Goal: Task Accomplishment & Management: Complete application form

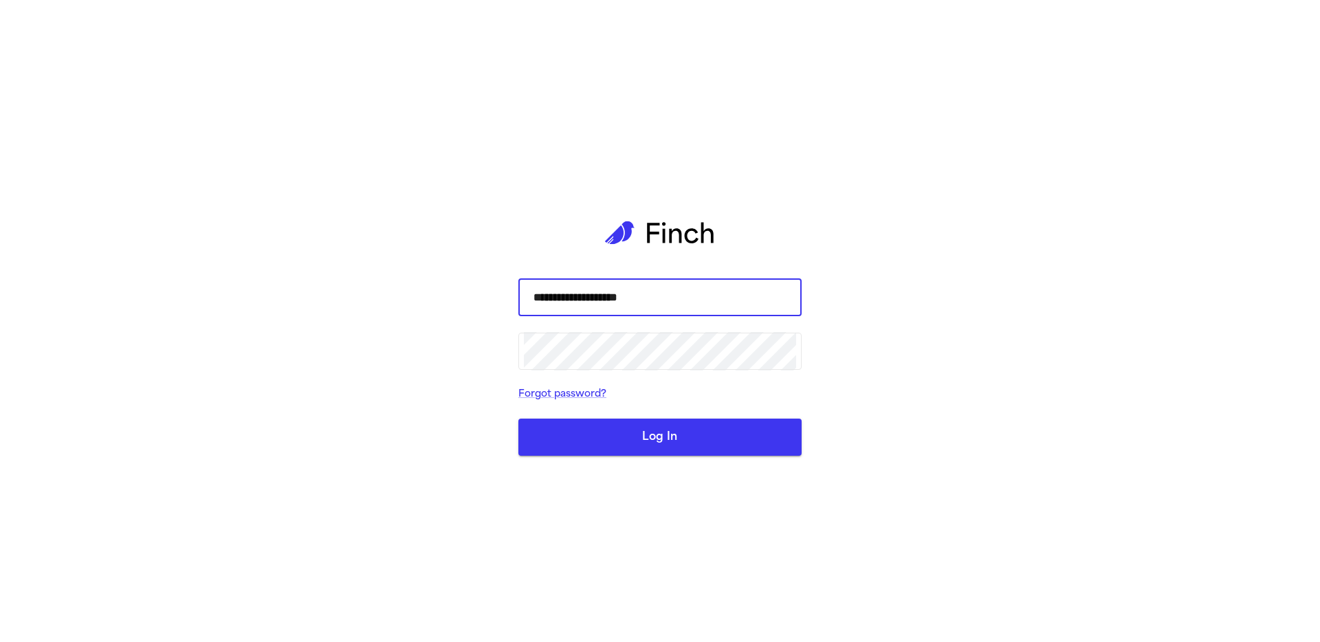
type input "**********"
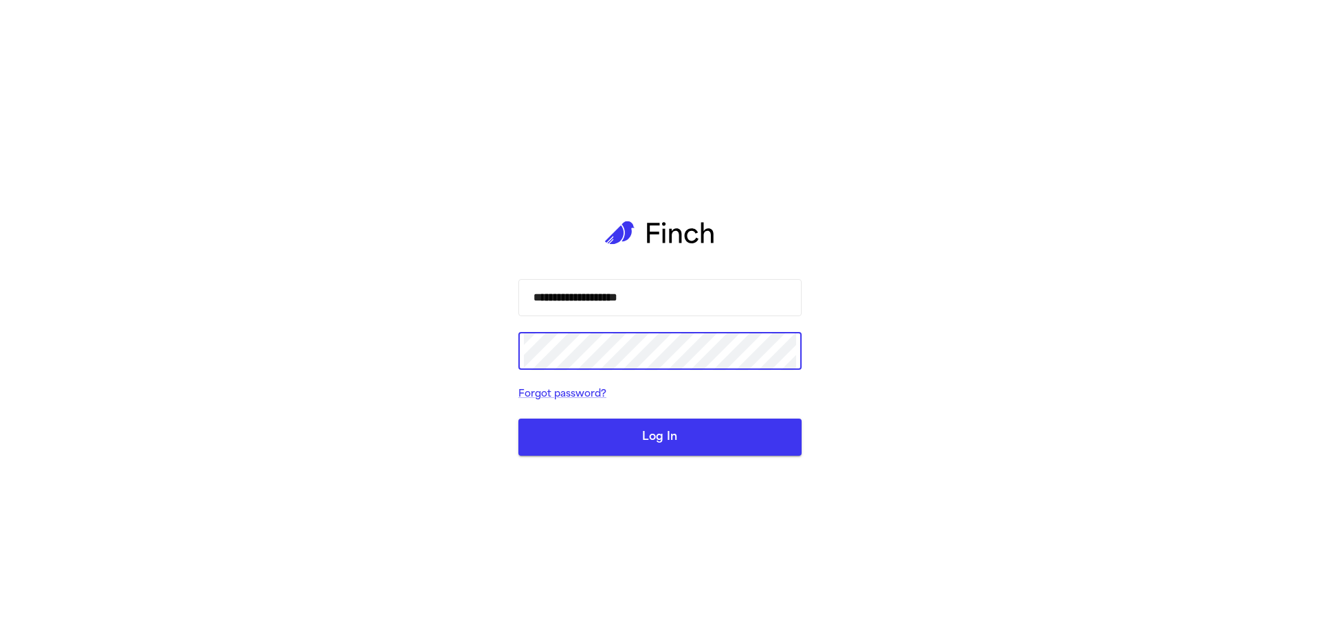
click at [518, 419] on button "Log In" at bounding box center [659, 437] width 283 height 37
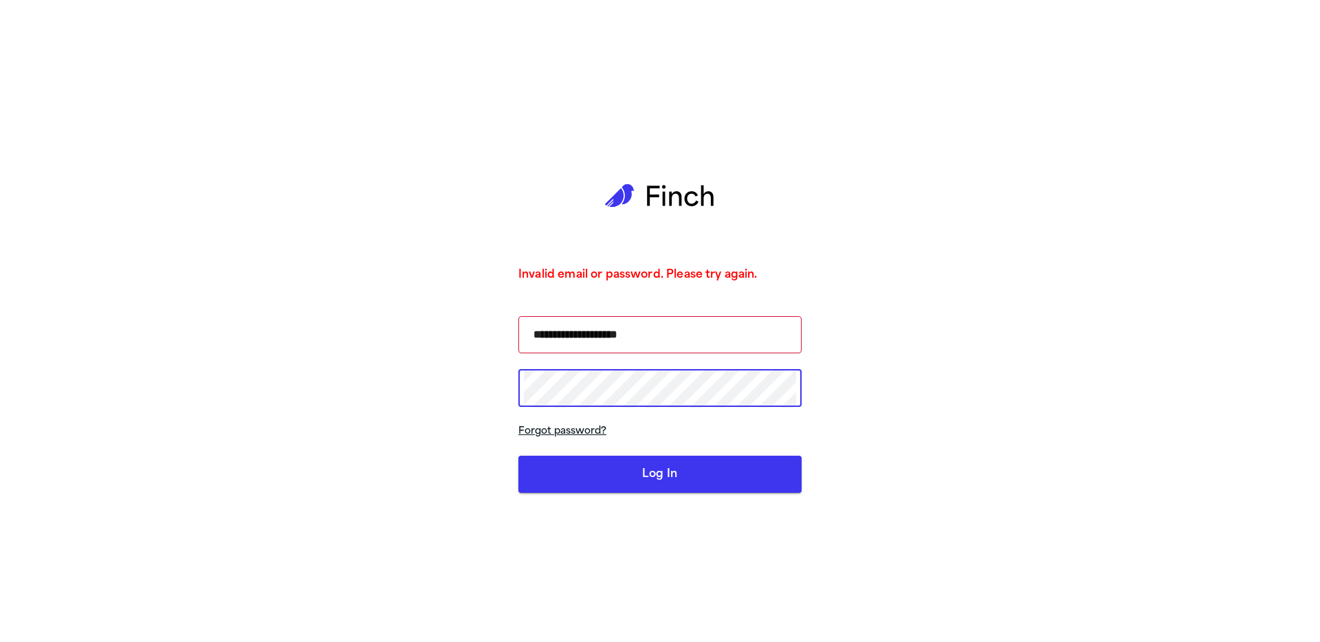
click at [518, 456] on button "Log In" at bounding box center [659, 474] width 283 height 37
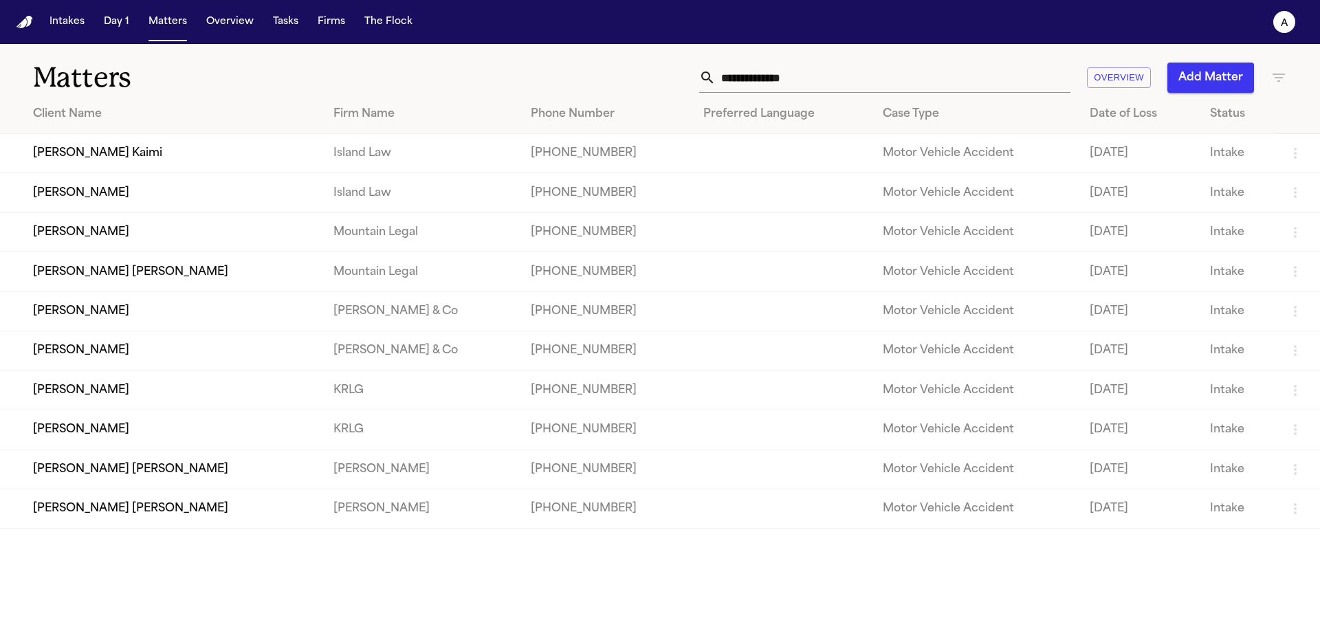
click at [341, 32] on button "Firms" at bounding box center [331, 22] width 38 height 25
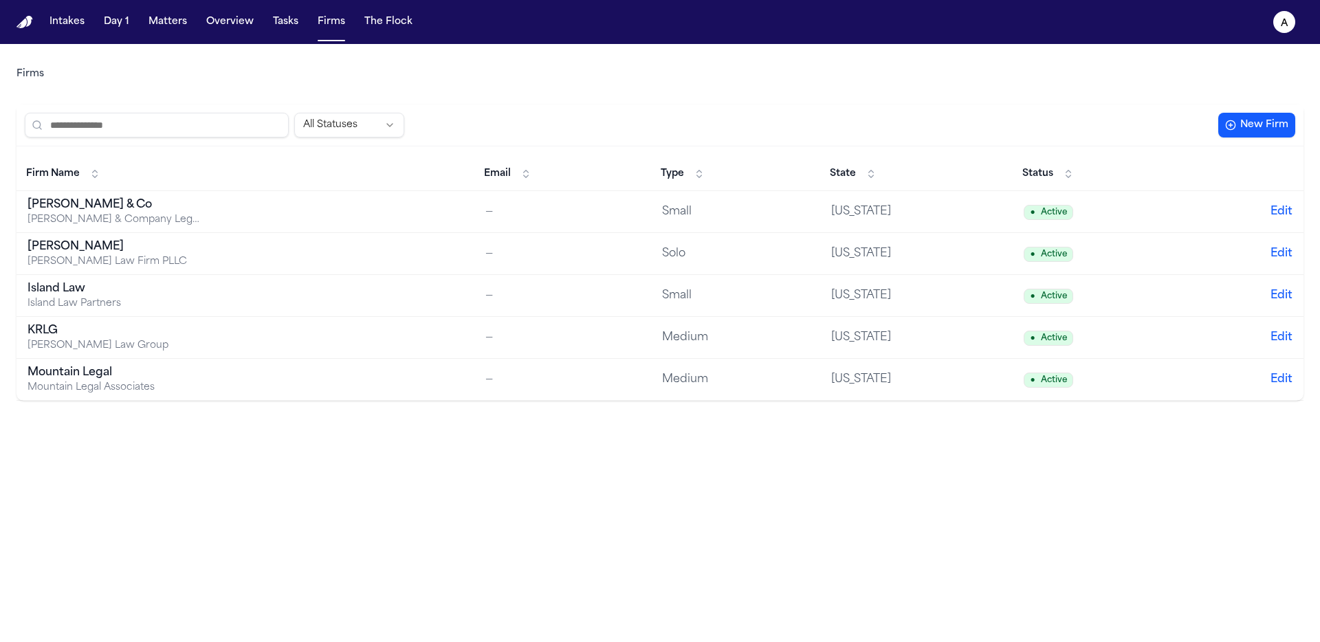
click at [1244, 115] on button "New Firm" at bounding box center [1256, 125] width 77 height 25
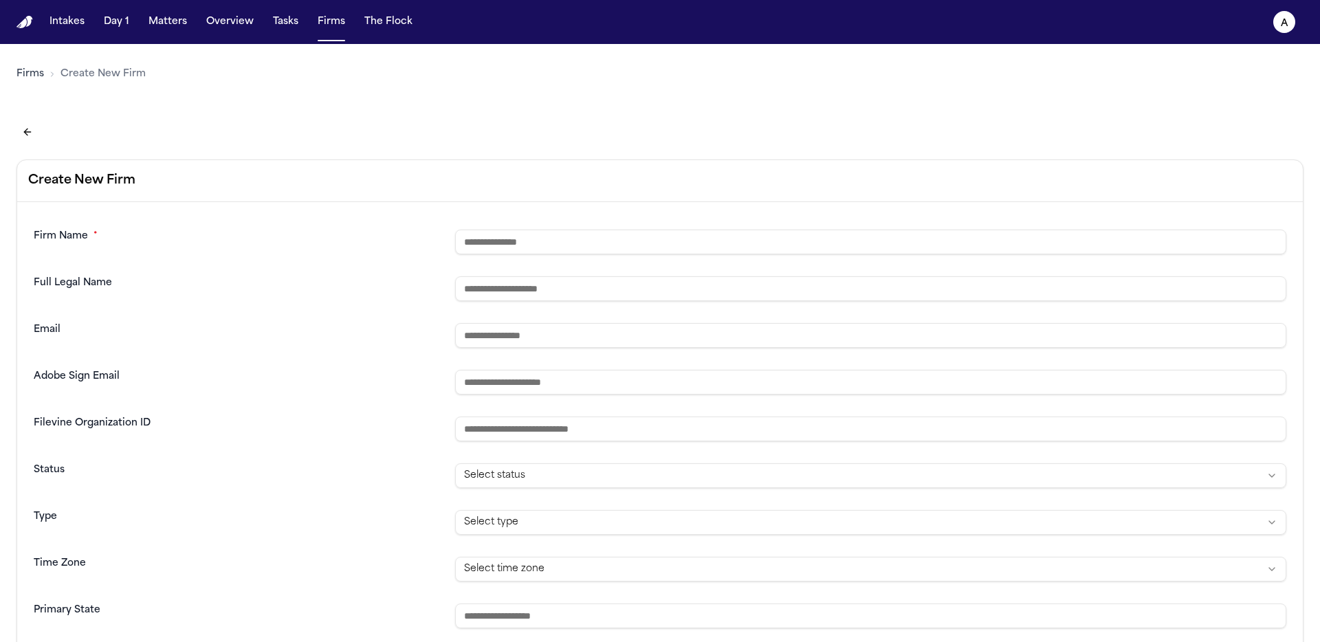
click at [678, 249] on input "text" at bounding box center [870, 242] width 831 height 25
type input "*********"
click at [694, 339] on input "email" at bounding box center [870, 335] width 831 height 25
type input "**********"
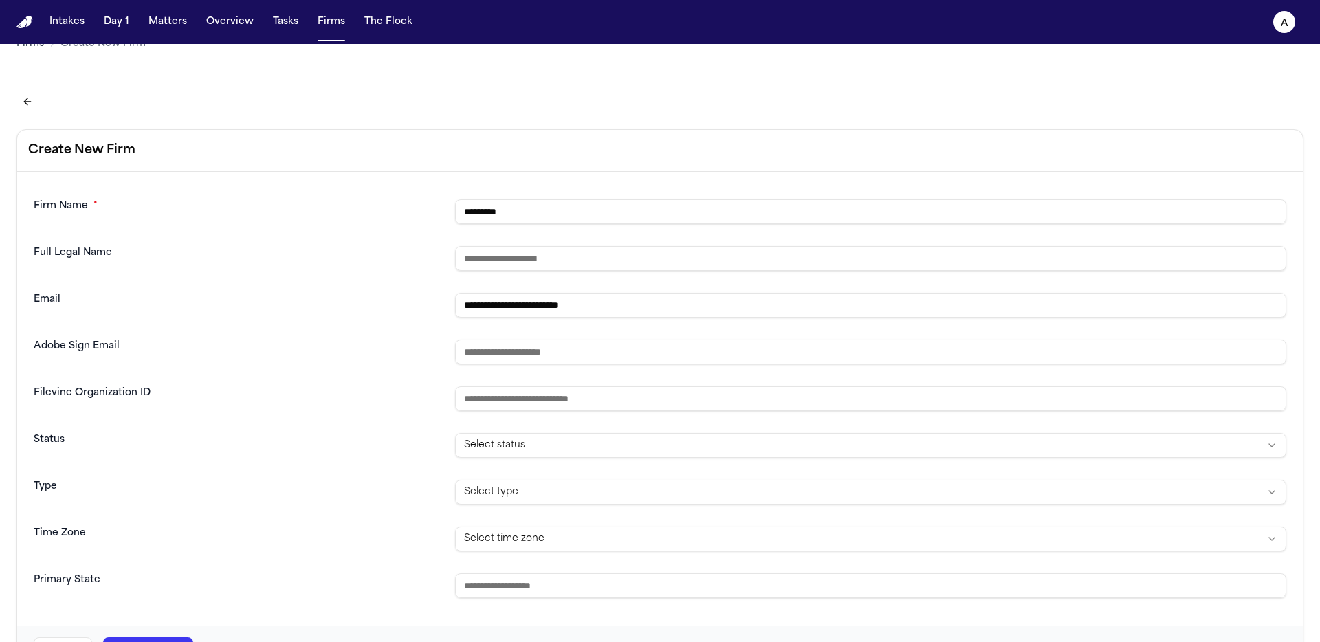
scroll to position [78, 0]
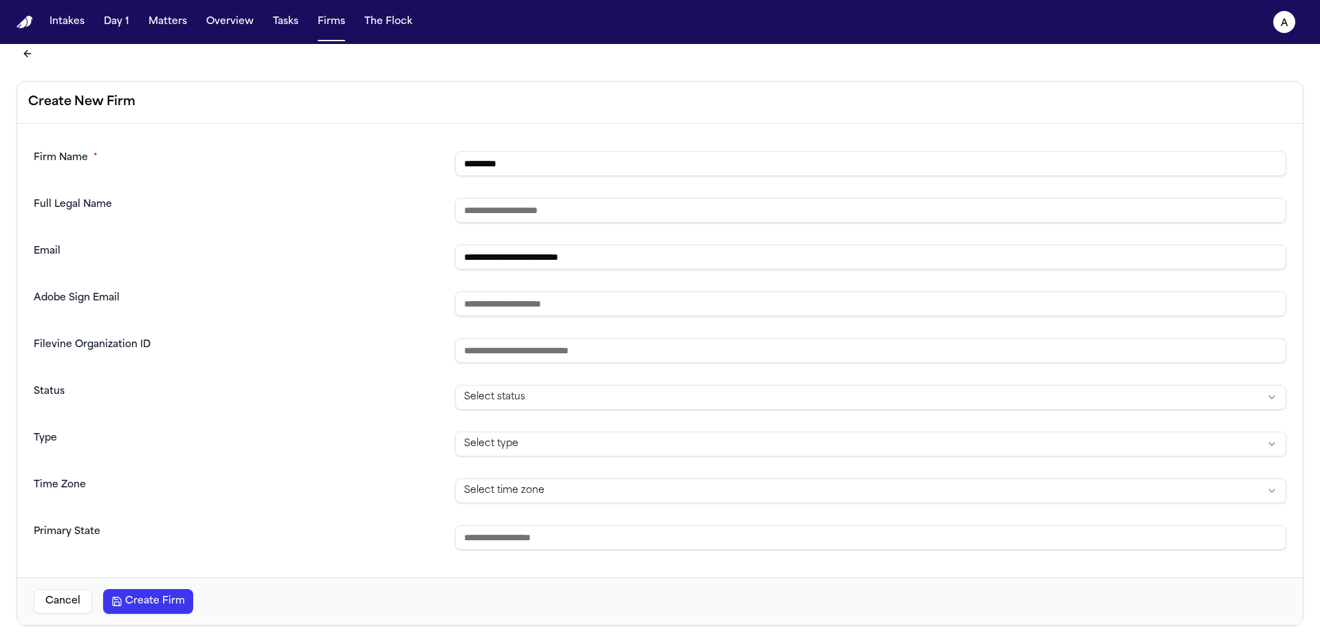
click at [122, 608] on button "Create Firm" at bounding box center [148, 601] width 90 height 25
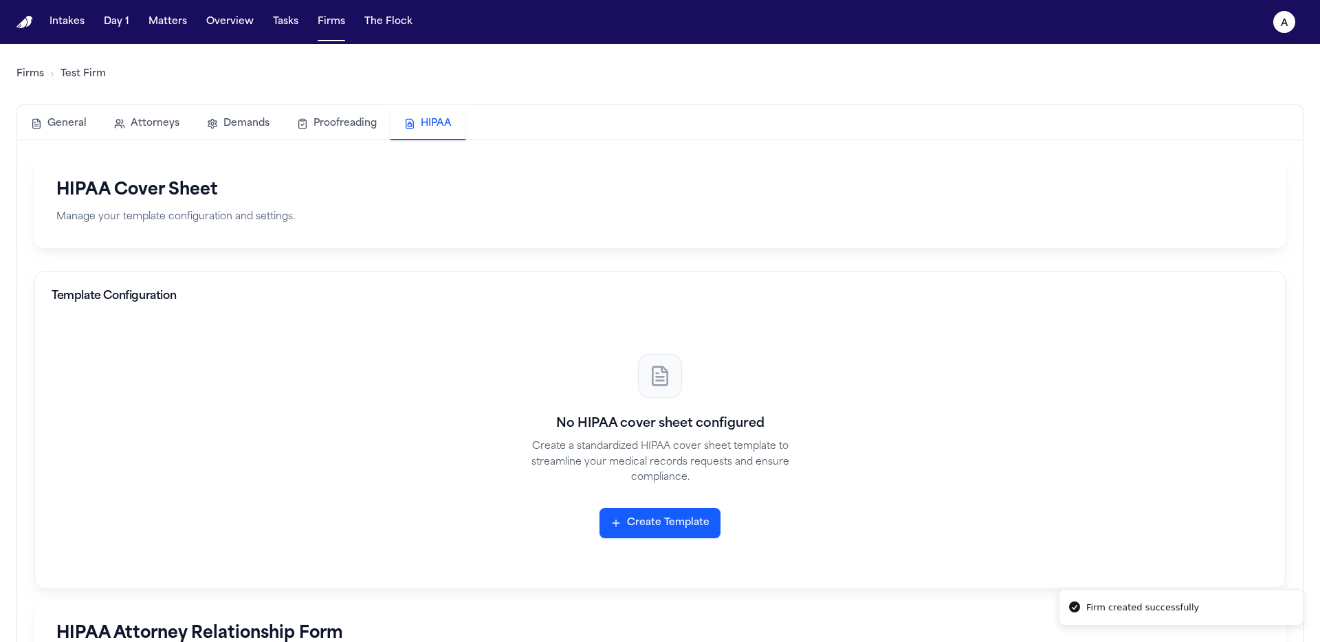
click at [429, 118] on button "HIPAA" at bounding box center [427, 125] width 75 height 32
click at [679, 514] on button "Create Template" at bounding box center [659, 523] width 121 height 30
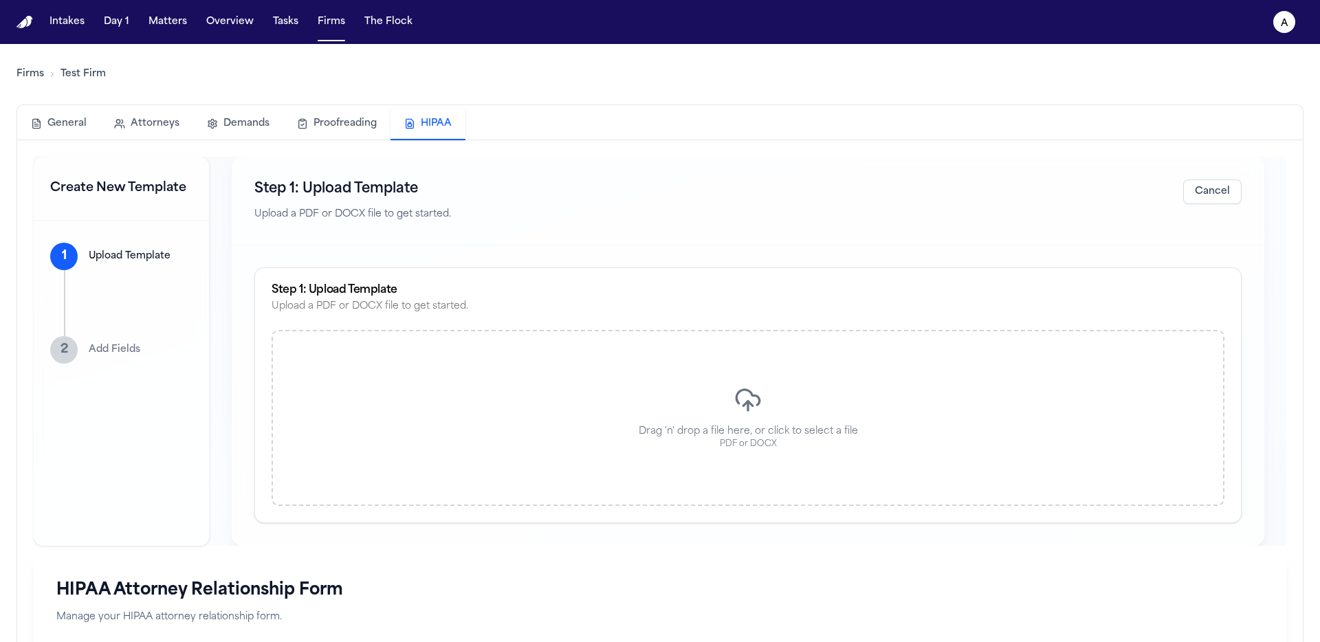
click at [814, 382] on div "Drag 'n' drop a file here, or click to select a file PDF or DOCX" at bounding box center [747, 418] width 953 height 176
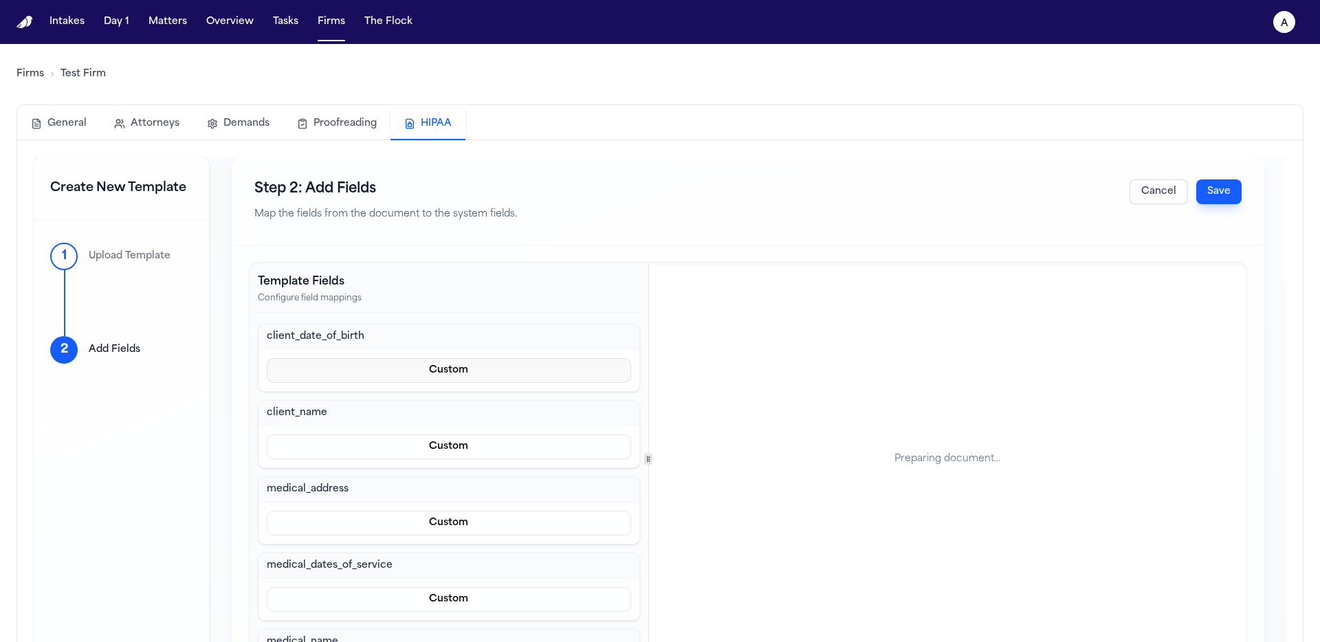
click at [511, 375] on button "Custom" at bounding box center [449, 370] width 364 height 25
click at [558, 244] on div "Step 2: Add Fields Map the fields from the document to the system fields. Cance…" at bounding box center [748, 415] width 1032 height 517
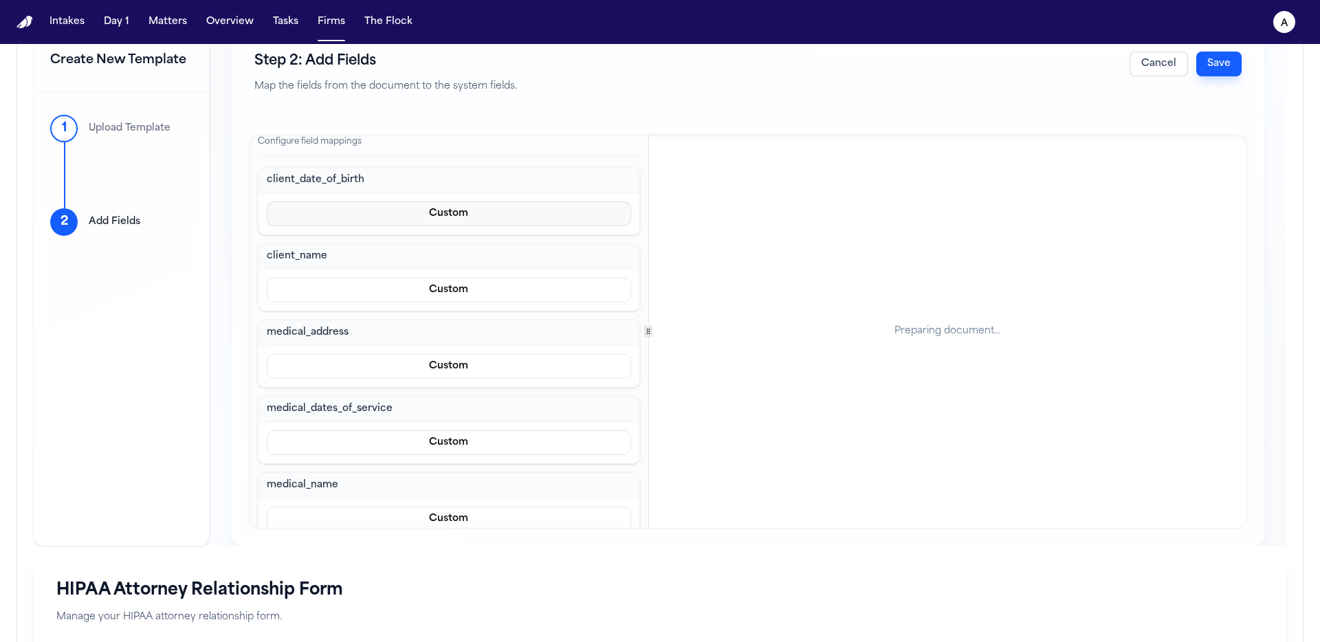
scroll to position [52, 0]
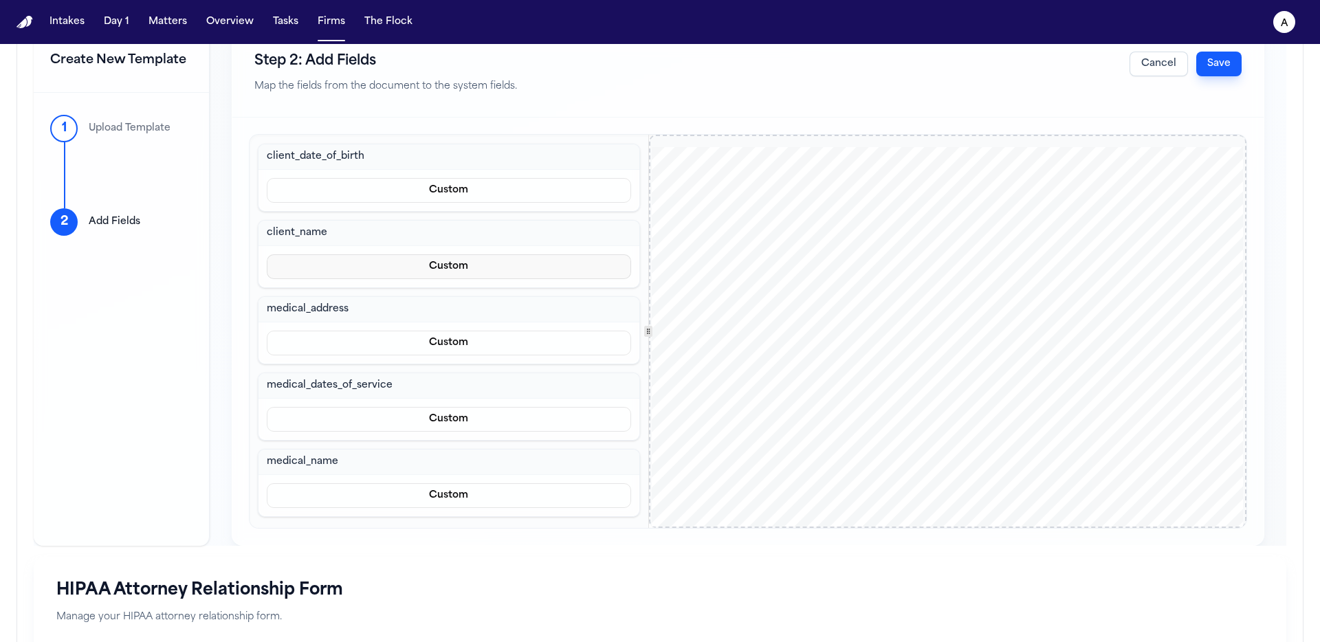
click at [437, 268] on button "Custom" at bounding box center [449, 266] width 364 height 25
click at [442, 298] on button "Prefill from Matter" at bounding box center [442, 299] width 126 height 25
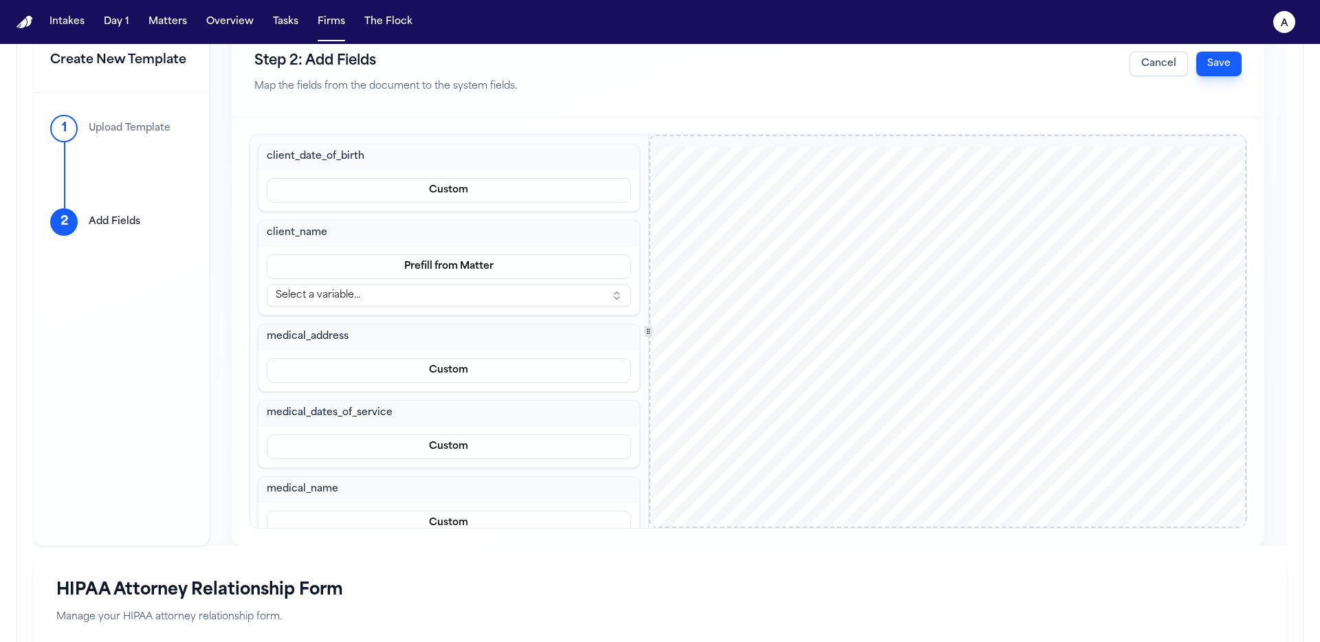
click at [446, 297] on button "Select a variable..." at bounding box center [449, 296] width 364 height 22
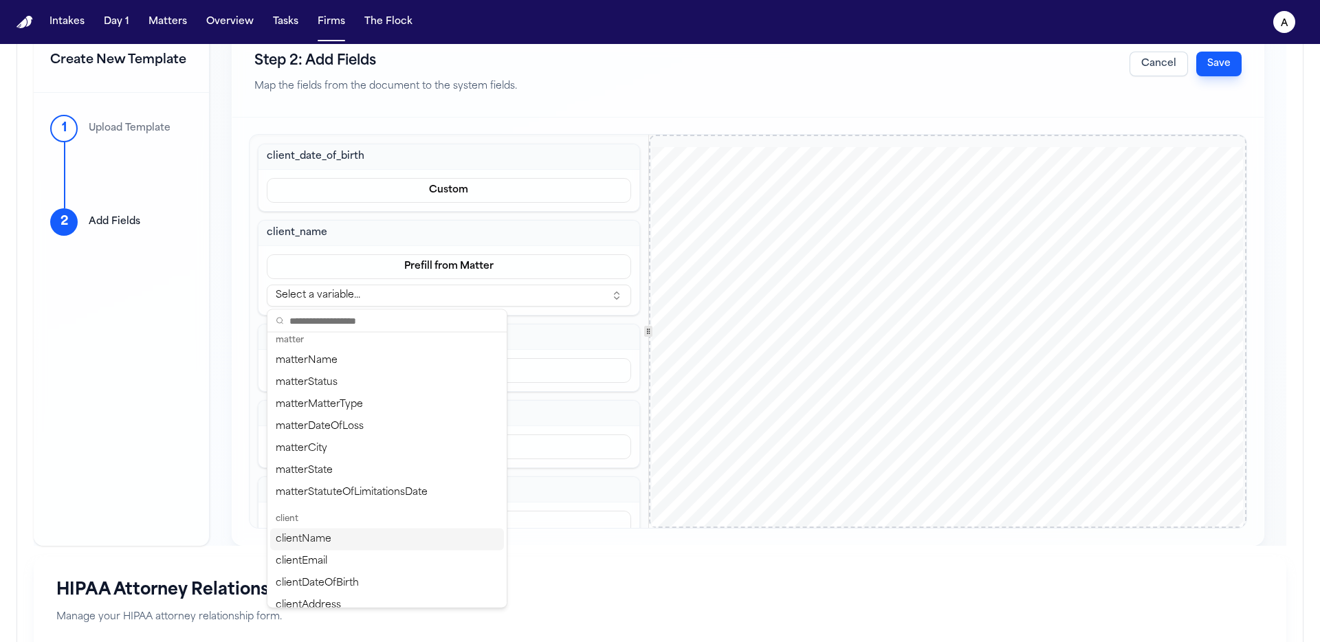
scroll to position [160, 0]
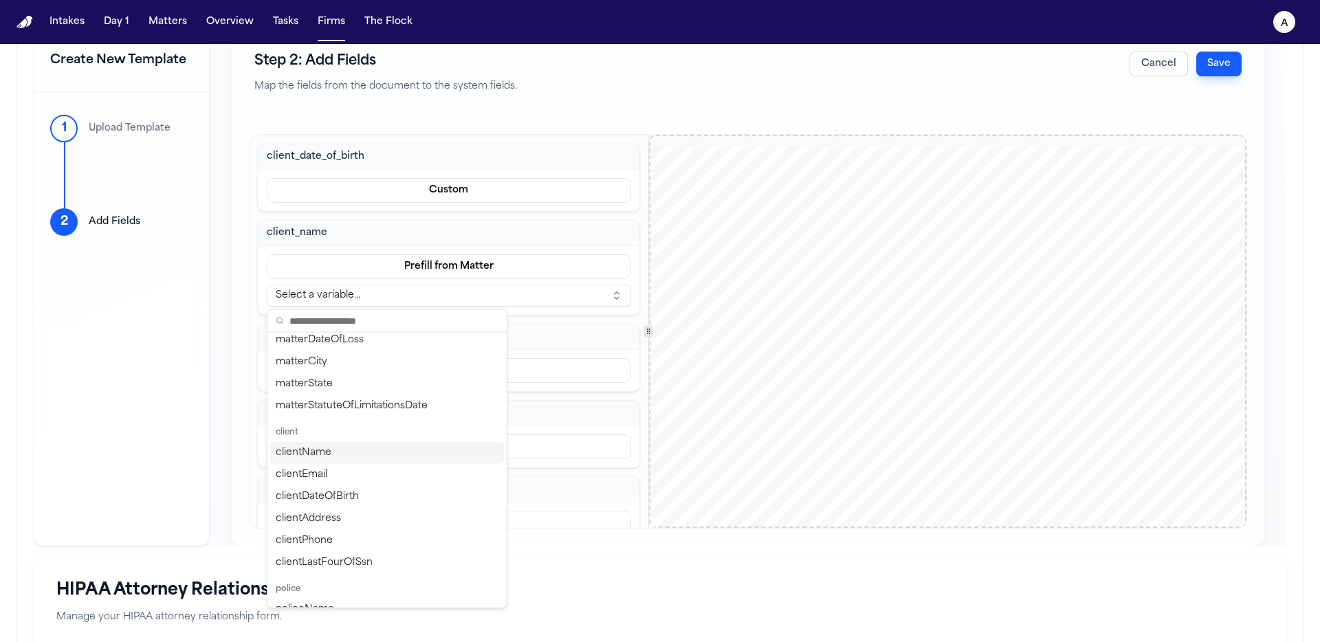
click at [384, 450] on div "clientName" at bounding box center [387, 453] width 234 height 22
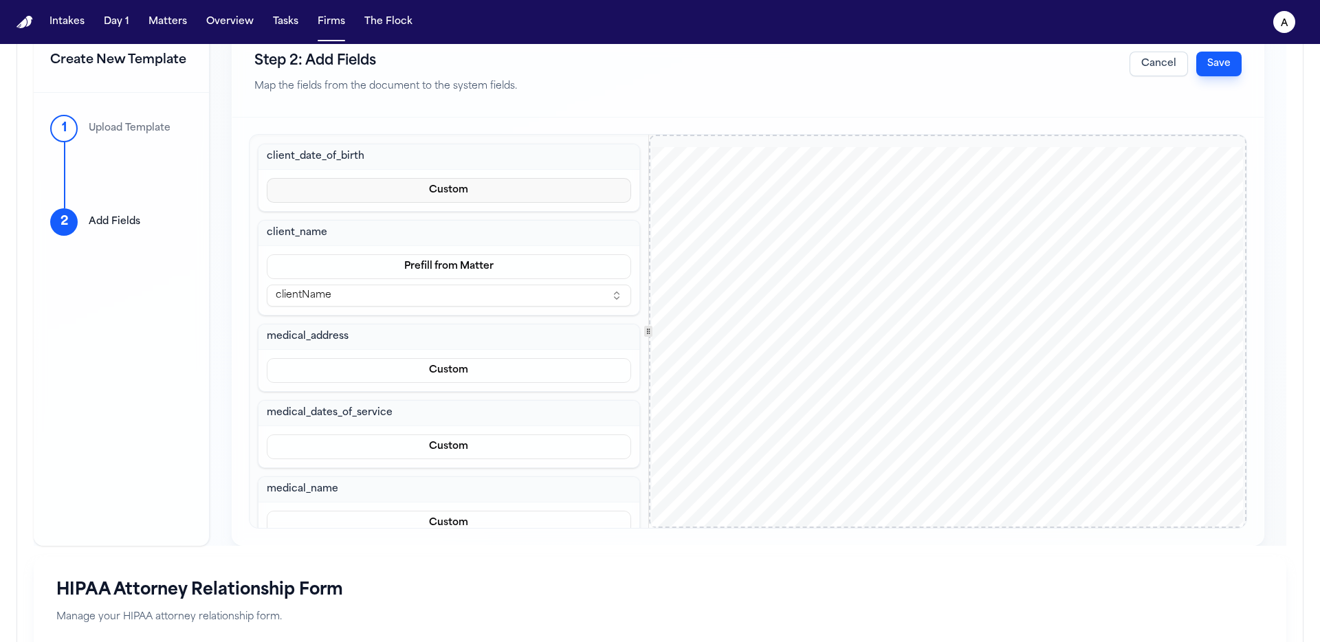
click at [391, 186] on button "Custom" at bounding box center [449, 190] width 364 height 25
click at [445, 245] on button "Custom" at bounding box center [442, 248] width 126 height 25
click at [452, 195] on button "Custom" at bounding box center [449, 190] width 364 height 25
click at [455, 227] on button "Prefill from Matter" at bounding box center [442, 223] width 126 height 25
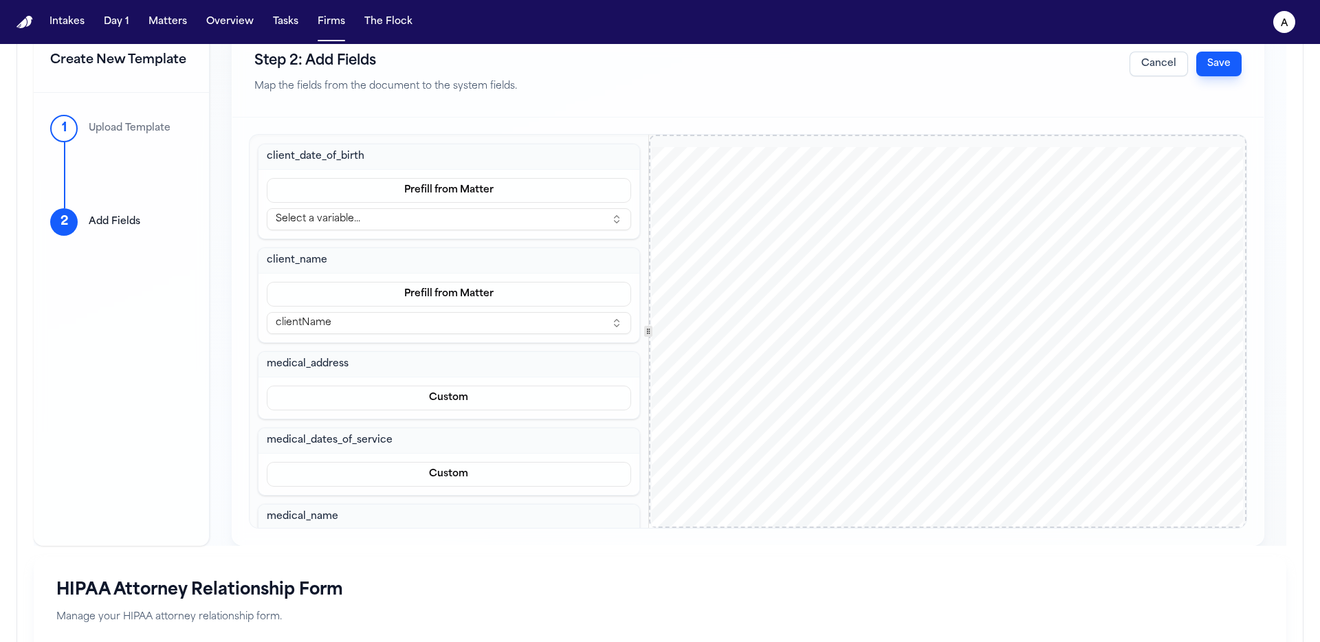
click at [461, 221] on button "Select a variable..." at bounding box center [449, 219] width 364 height 22
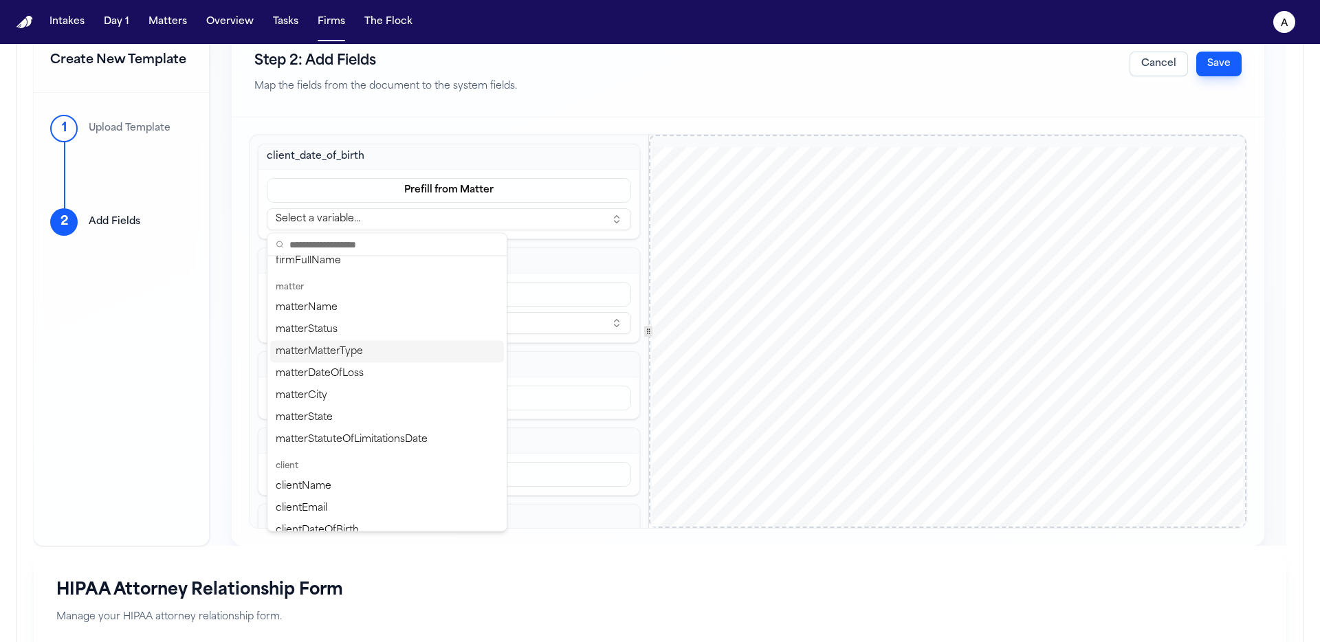
scroll to position [134, 0]
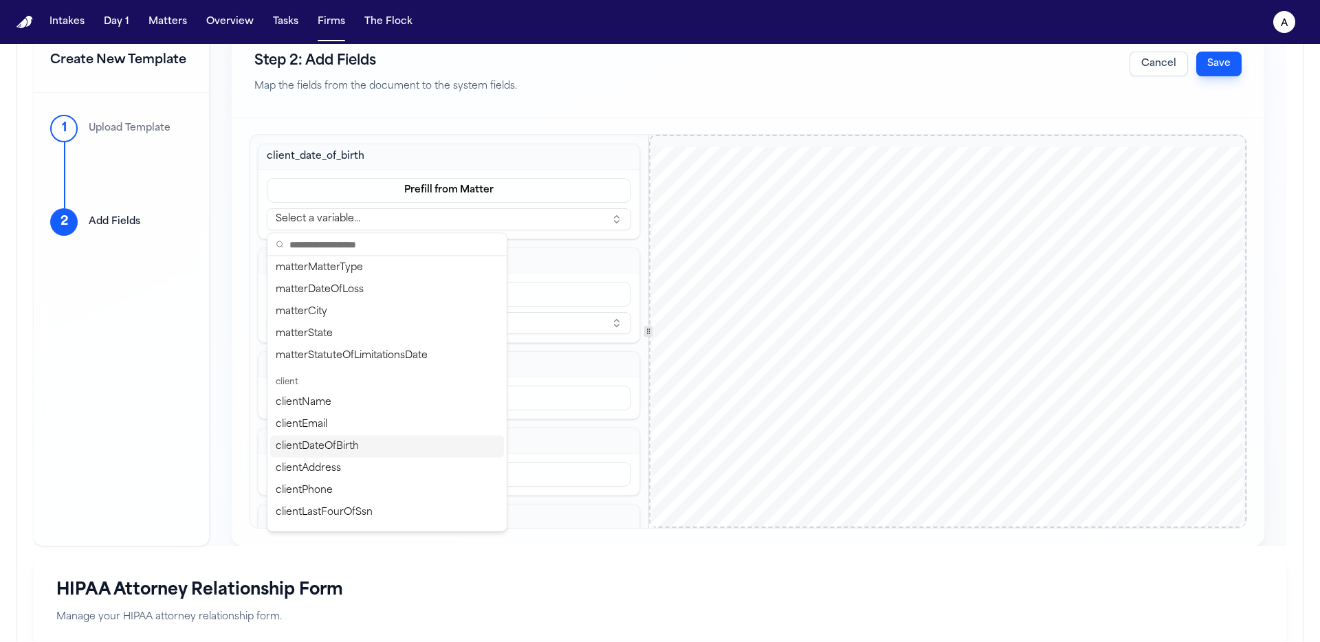
click at [388, 447] on div "clientDateOfBirth" at bounding box center [387, 447] width 234 height 22
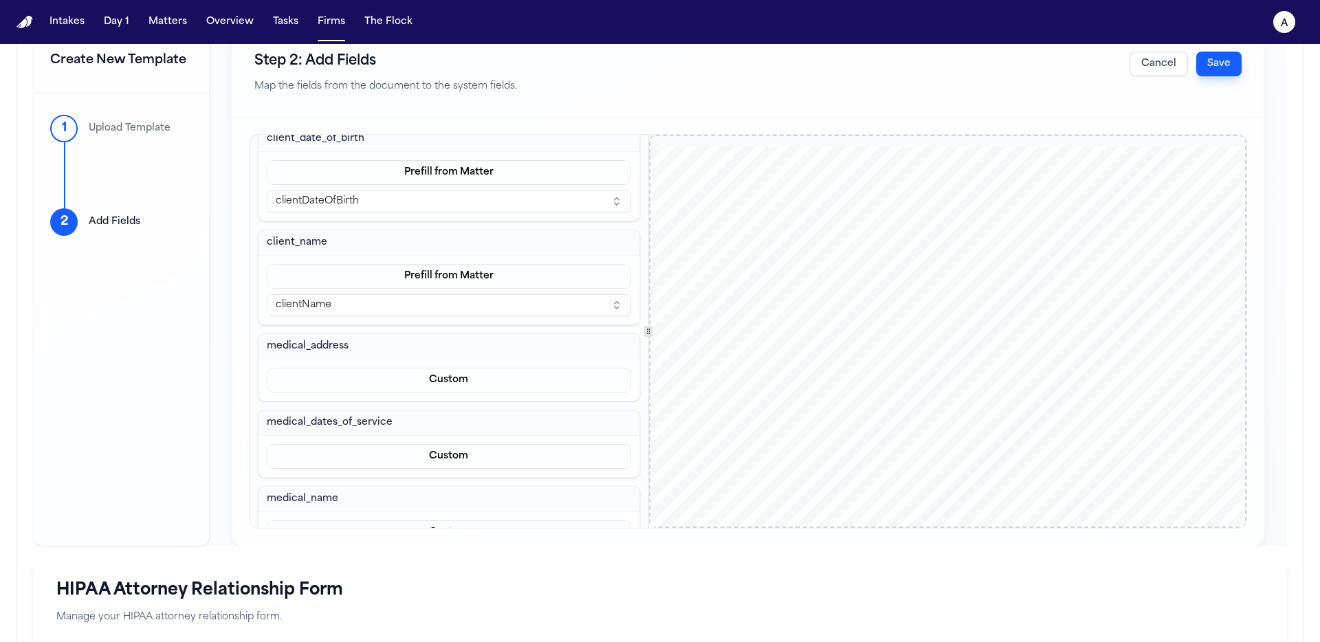
scroll to position [107, 0]
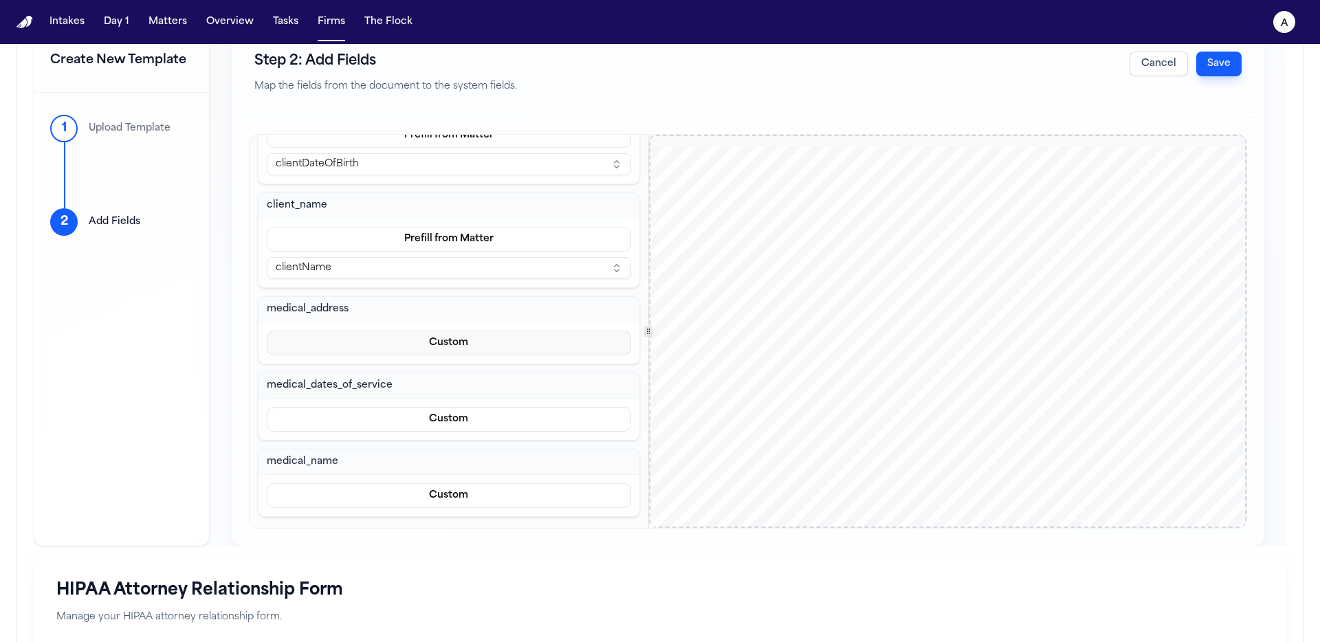
click at [429, 337] on button "Custom" at bounding box center [449, 343] width 364 height 25
click at [450, 367] on button "Prefill from Matter" at bounding box center [442, 376] width 126 height 25
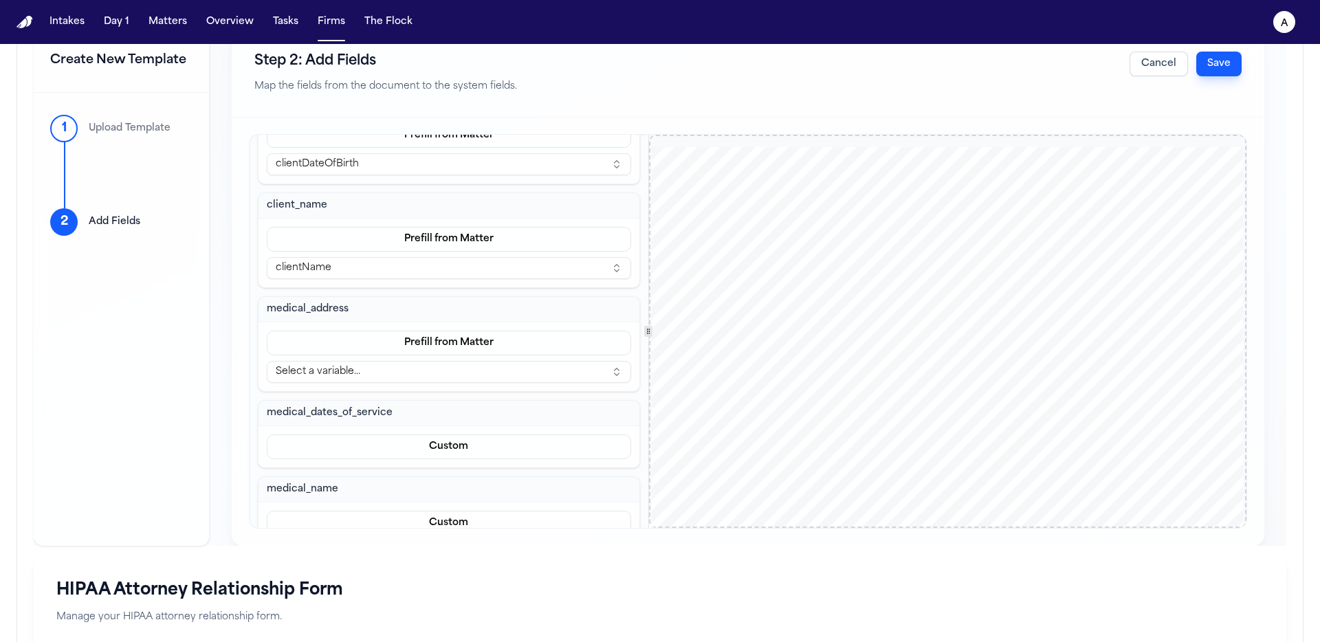
click at [421, 364] on button "Select a variable..." at bounding box center [449, 372] width 364 height 22
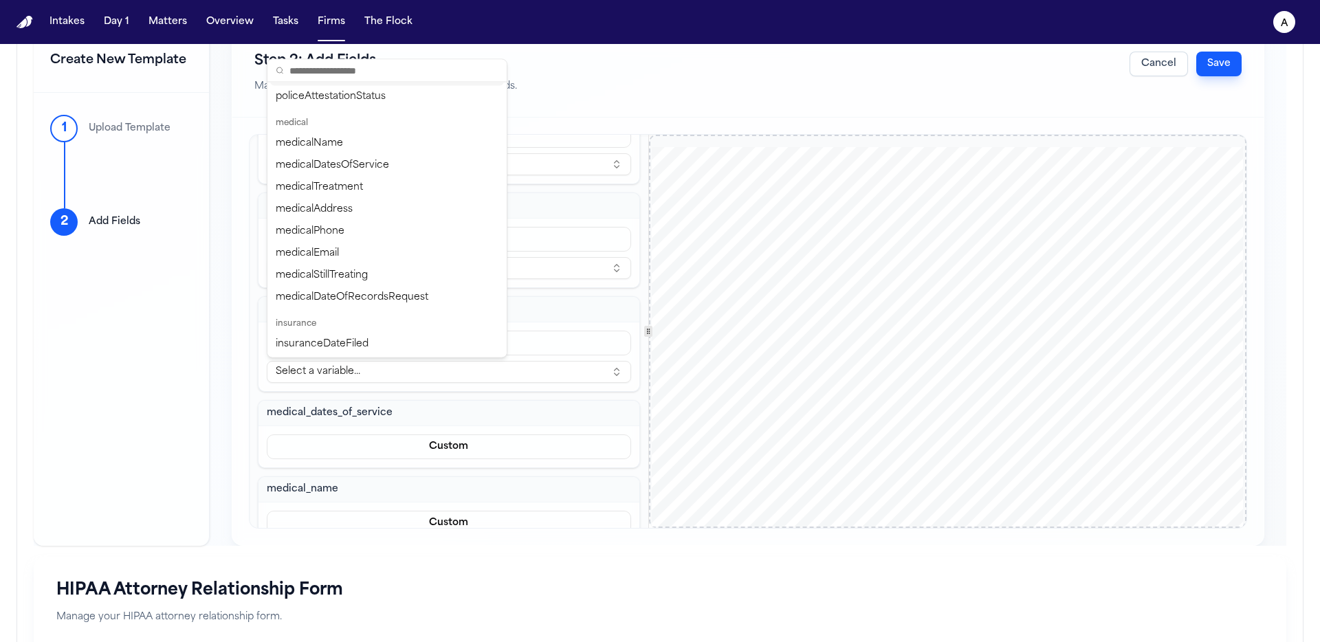
scroll to position [603, 0]
click at [383, 206] on div "medicalAddress" at bounding box center [387, 205] width 234 height 22
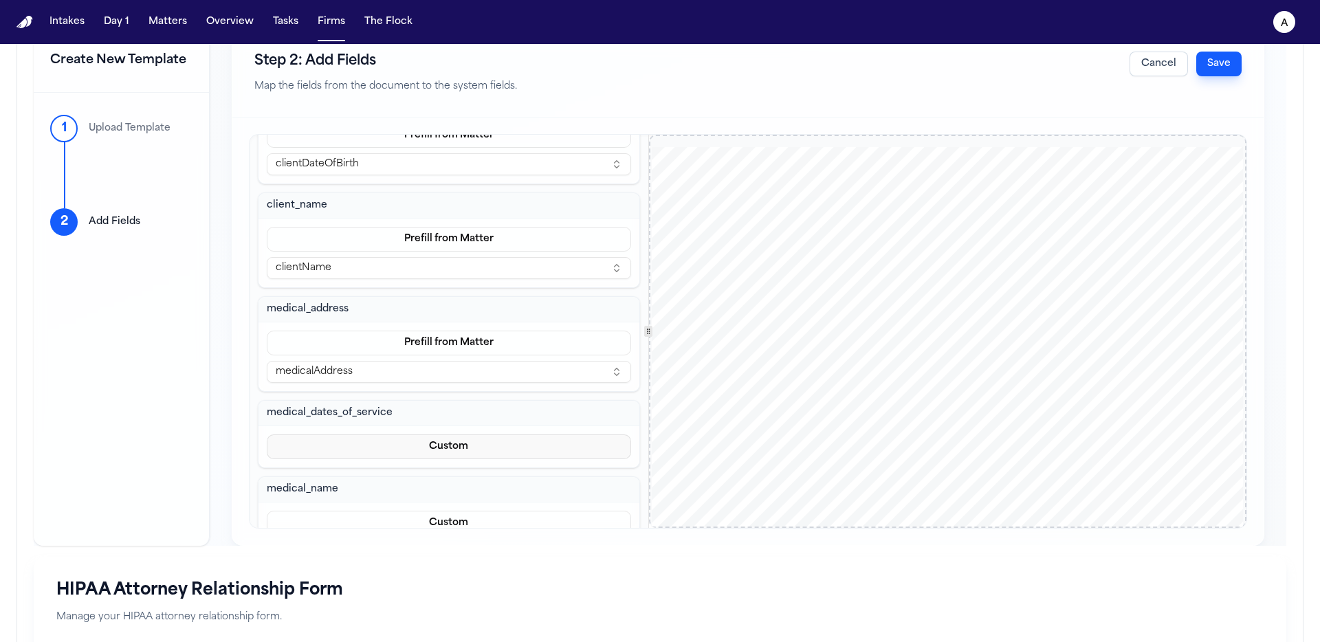
click at [439, 441] on button "Custom" at bounding box center [449, 446] width 364 height 25
click at [436, 479] on button "Prefill from Matter" at bounding box center [442, 479] width 126 height 25
click at [417, 467] on button "Select a variable..." at bounding box center [449, 476] width 364 height 22
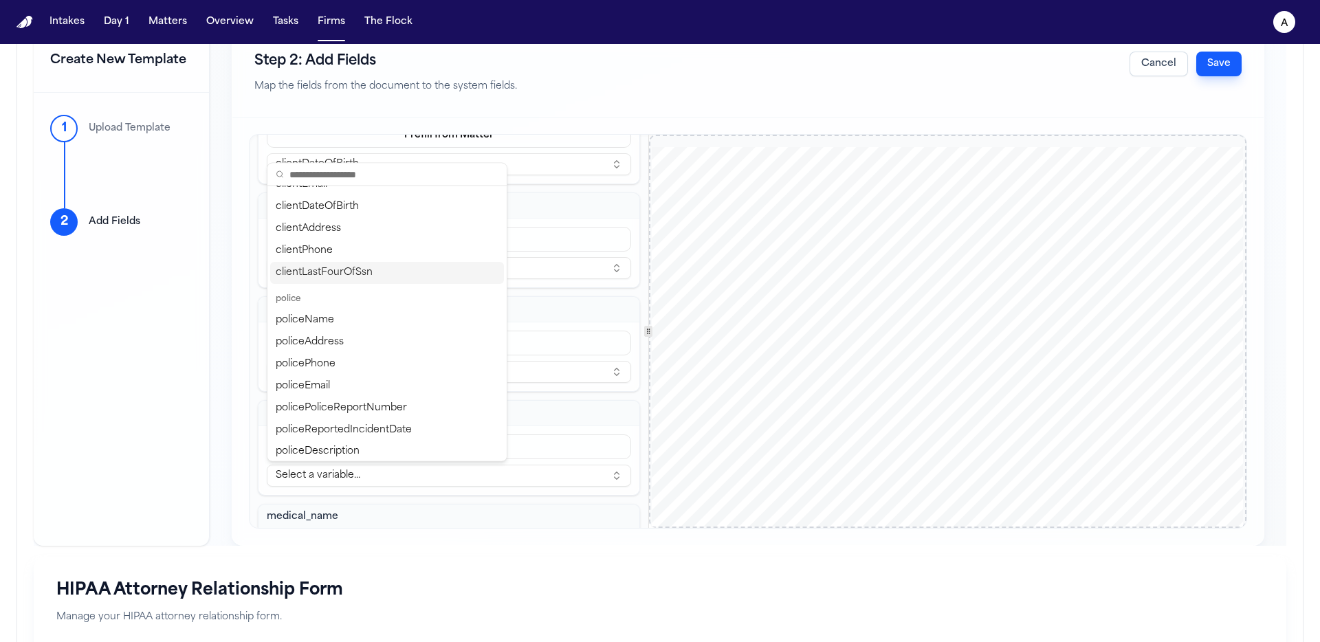
scroll to position [520, 0]
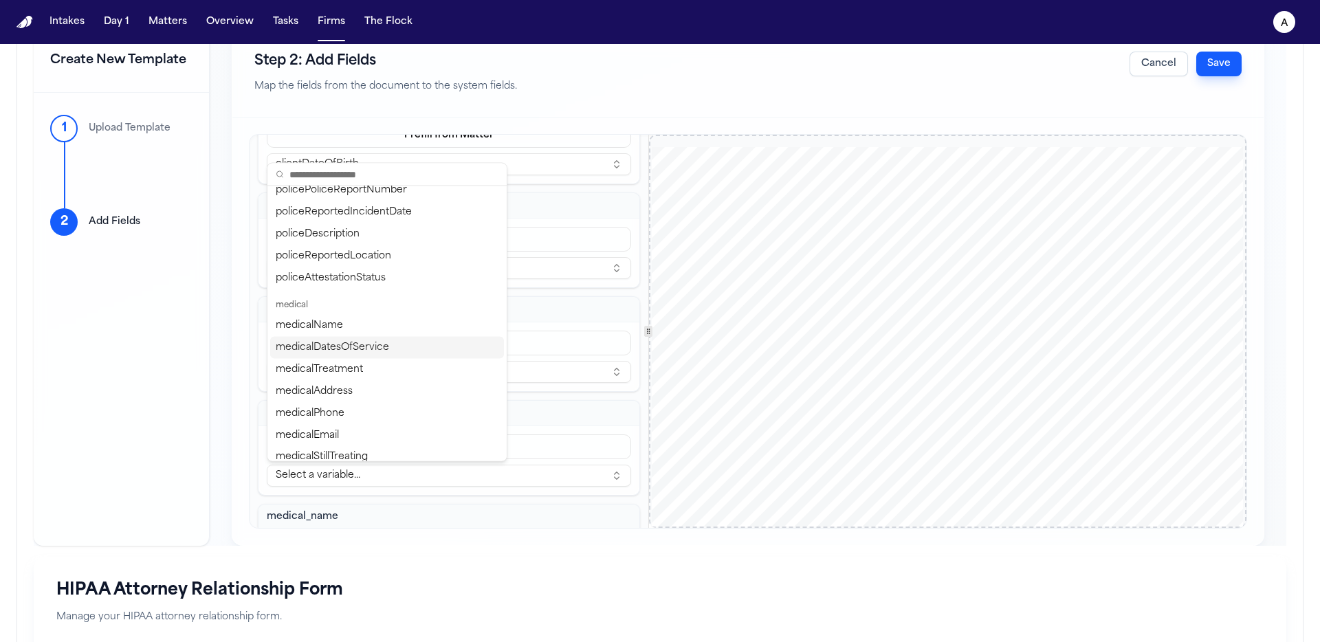
click at [375, 351] on div "medicalDatesOfService" at bounding box center [387, 348] width 234 height 22
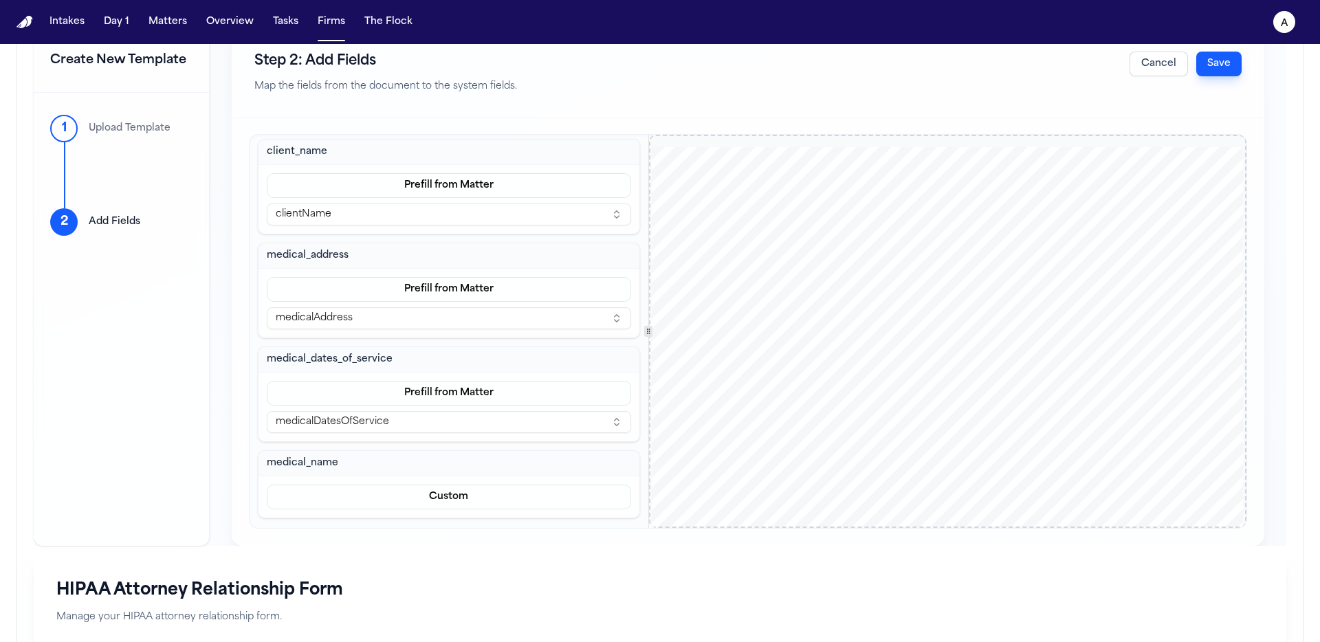
scroll to position [162, 0]
click at [474, 491] on button "Custom" at bounding box center [449, 495] width 364 height 25
click at [465, 525] on button "Prefill from Matter" at bounding box center [442, 528] width 126 height 25
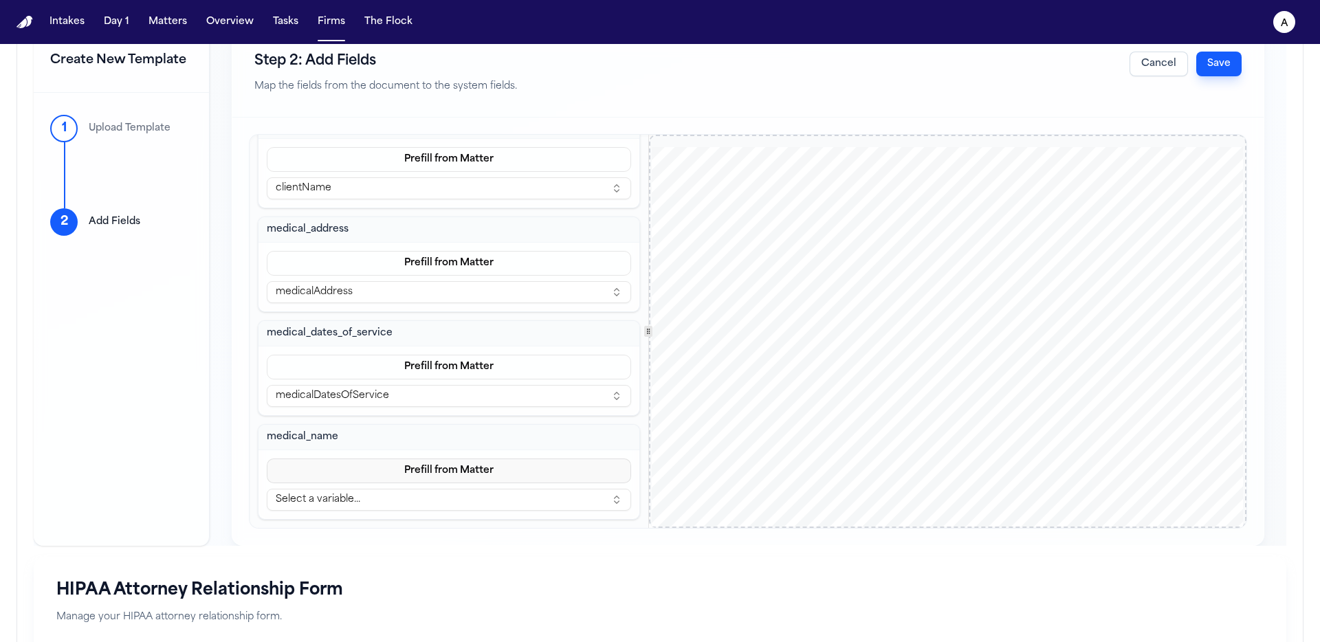
scroll to position [190, 0]
click at [469, 499] on button "Select a variable..." at bounding box center [449, 497] width 364 height 22
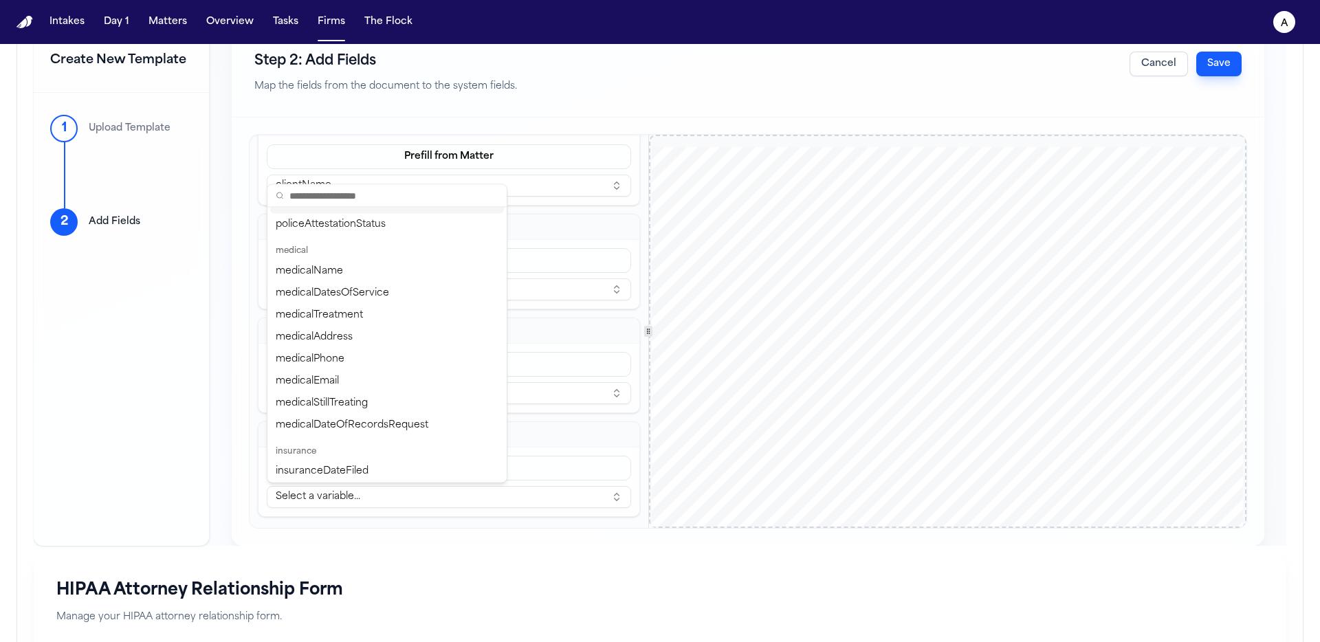
scroll to position [603, 0]
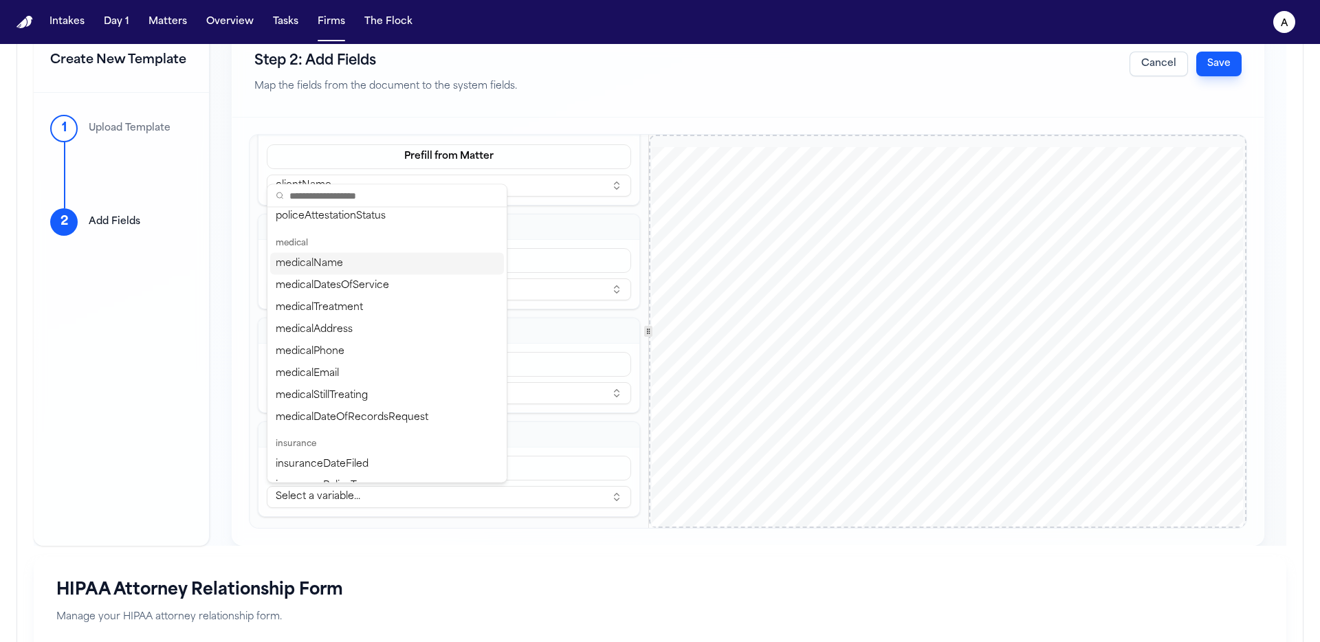
click at [379, 265] on div "medicalName" at bounding box center [387, 264] width 234 height 22
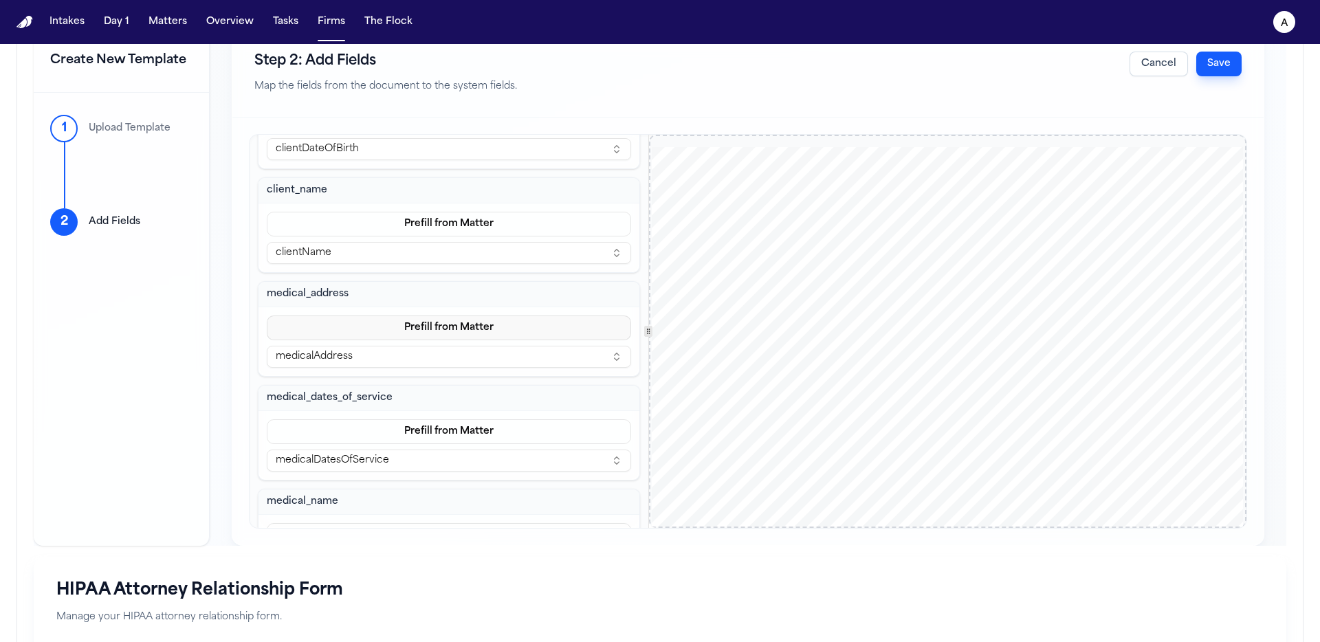
scroll to position [64, 0]
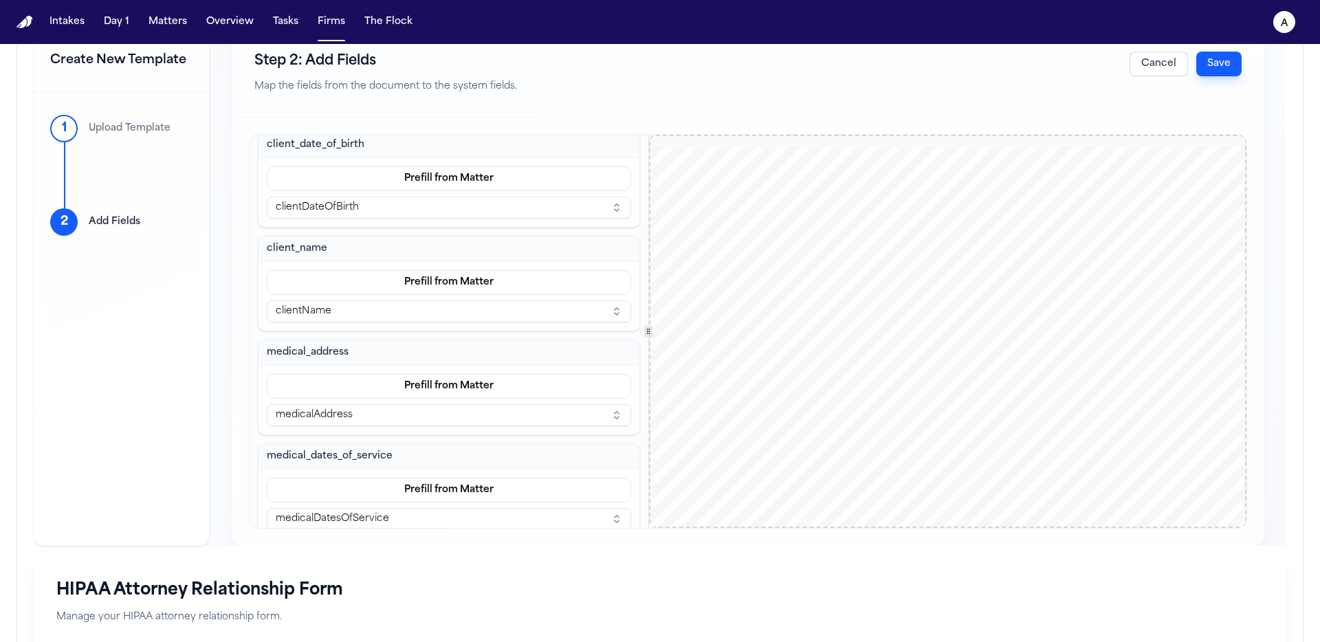
click at [1212, 72] on button "Save" at bounding box center [1218, 64] width 45 height 25
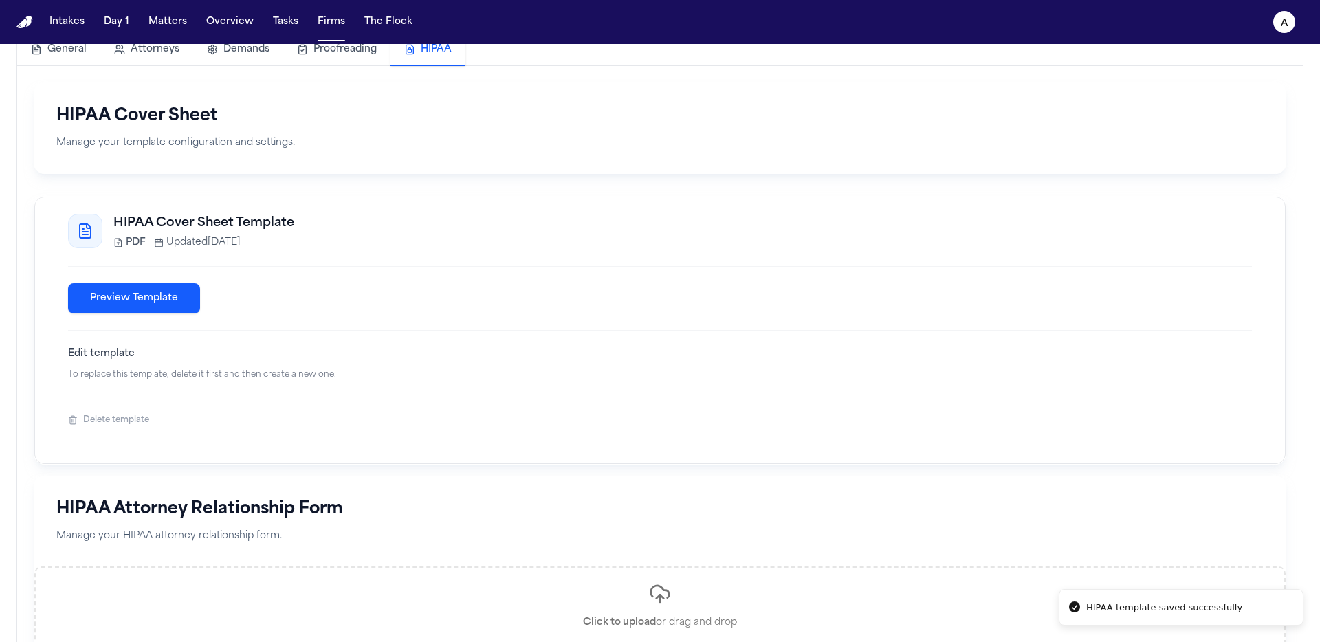
scroll to position [0, 0]
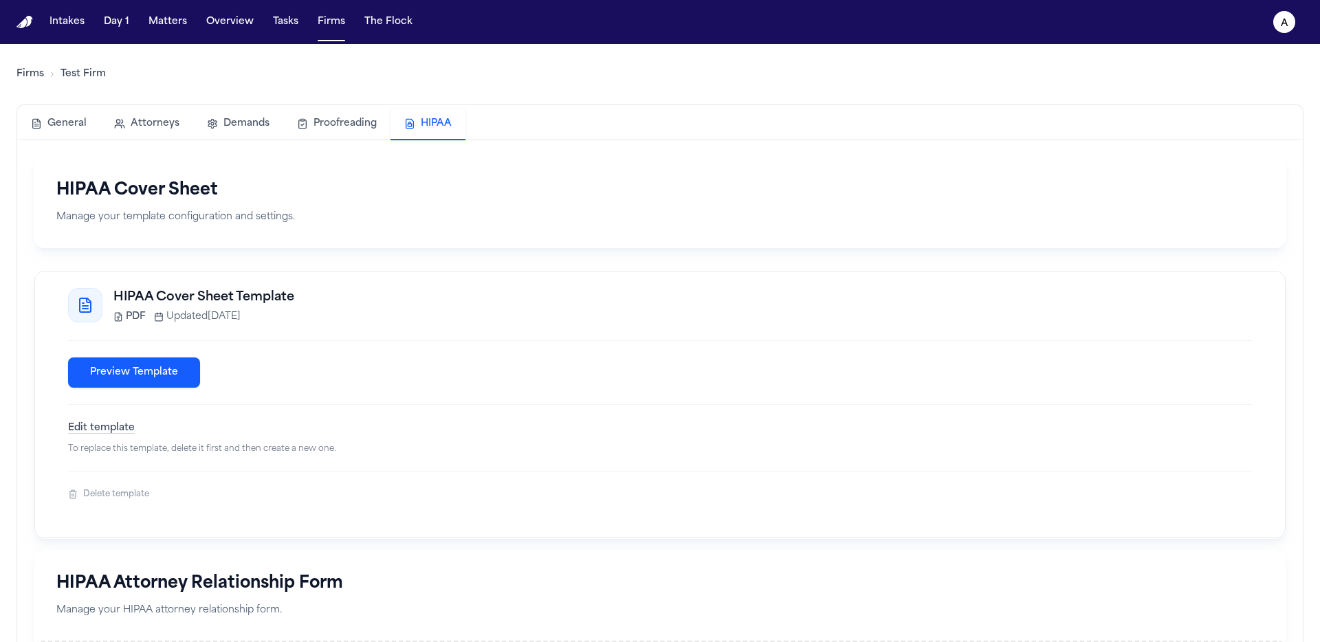
click at [180, 379] on button "Preview Template" at bounding box center [134, 372] width 132 height 30
click at [137, 320] on span "PDF" at bounding box center [136, 317] width 20 height 14
click at [177, 376] on button "Preview Template" at bounding box center [134, 372] width 132 height 30
click at [163, 18] on button "Matters" at bounding box center [167, 22] width 49 height 25
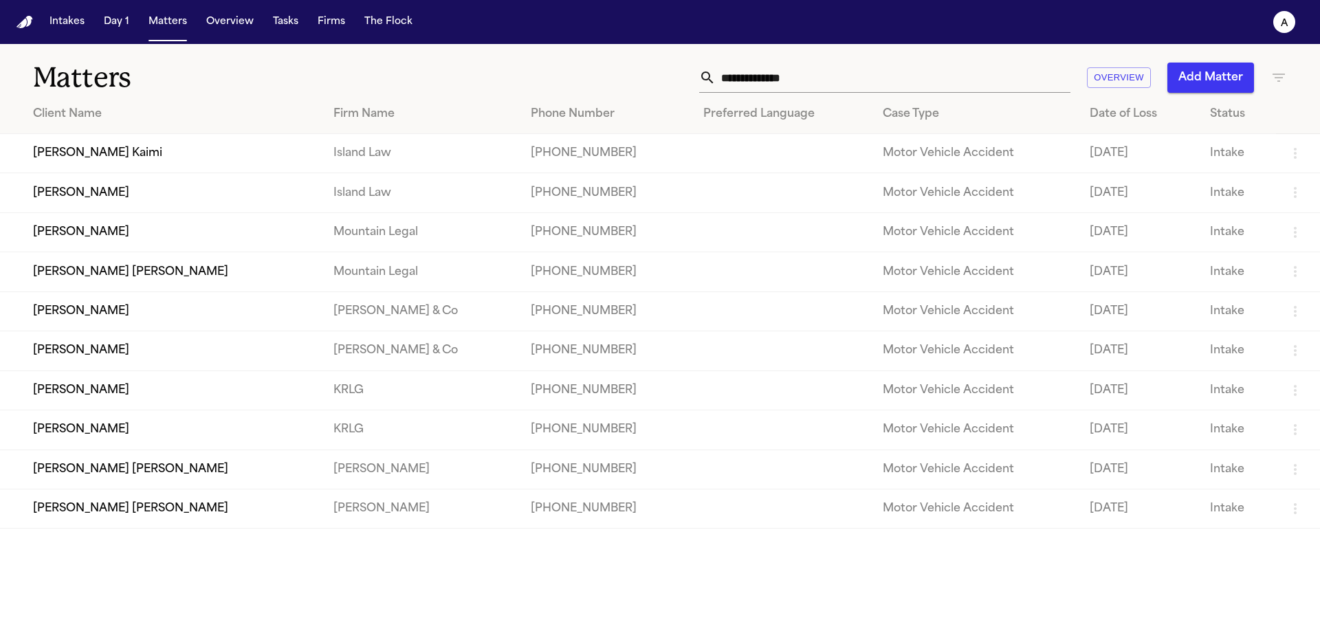
click at [164, 158] on td "Malia Kaʻuhane Kaimi" at bounding box center [161, 153] width 322 height 39
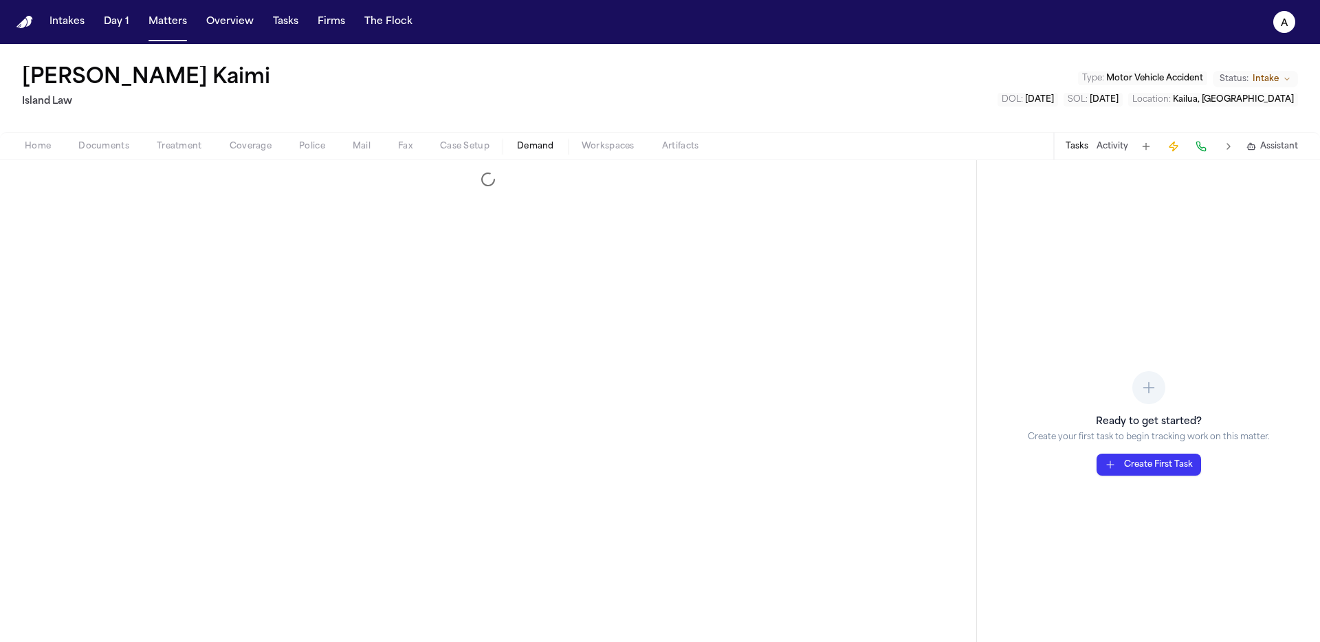
click at [534, 144] on span "Demand" at bounding box center [535, 146] width 37 height 11
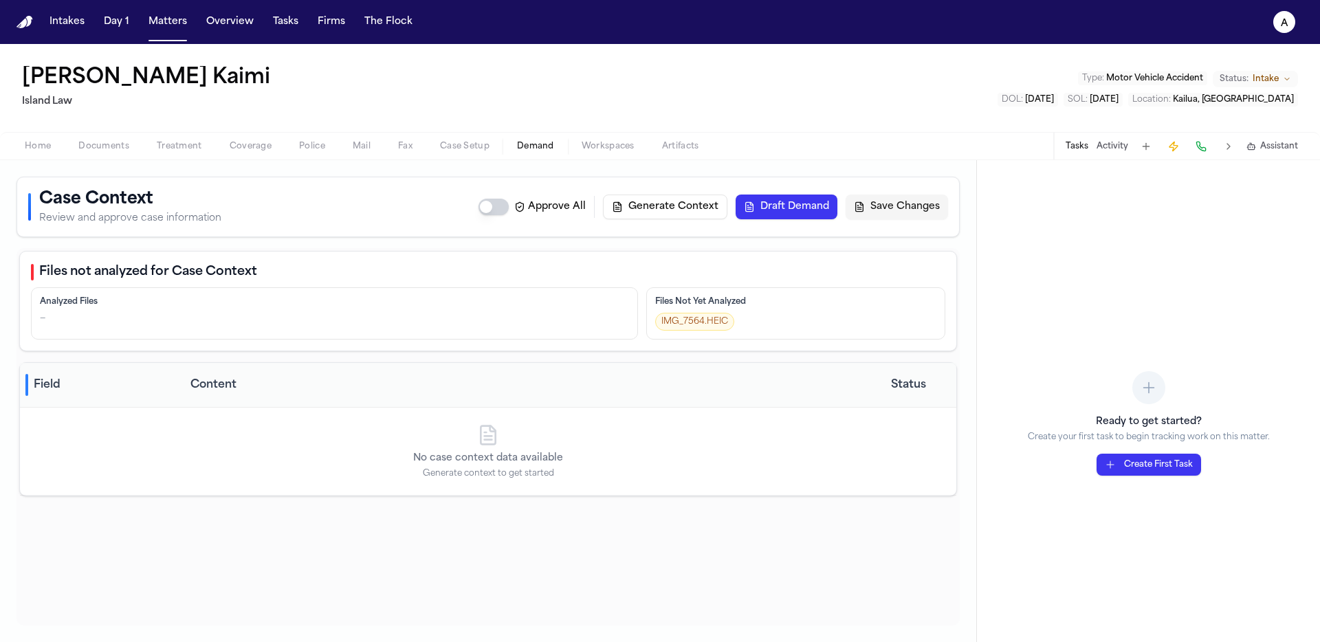
click at [56, 136] on div "Home Documents Treatment Coverage Police Mail Fax Case Setup Demand Workspaces …" at bounding box center [660, 145] width 1320 height 27
click at [72, 13] on button "Intakes" at bounding box center [67, 22] width 46 height 25
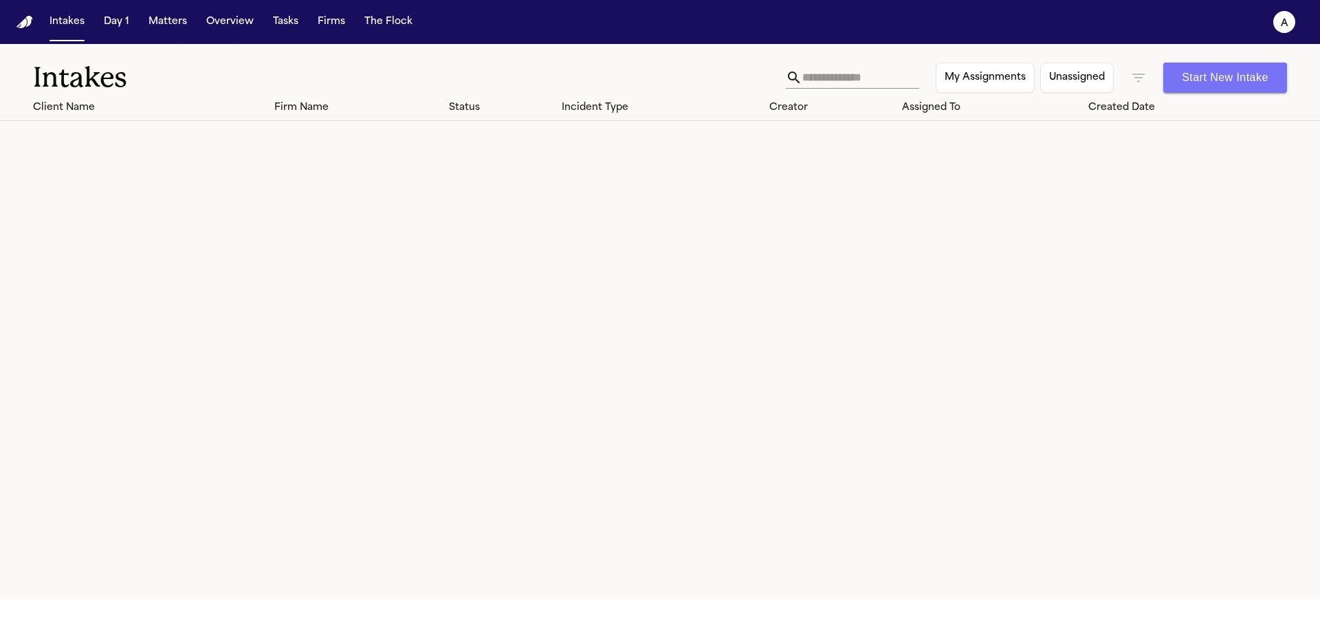
click at [1238, 71] on button "Start New Intake" at bounding box center [1225, 78] width 124 height 30
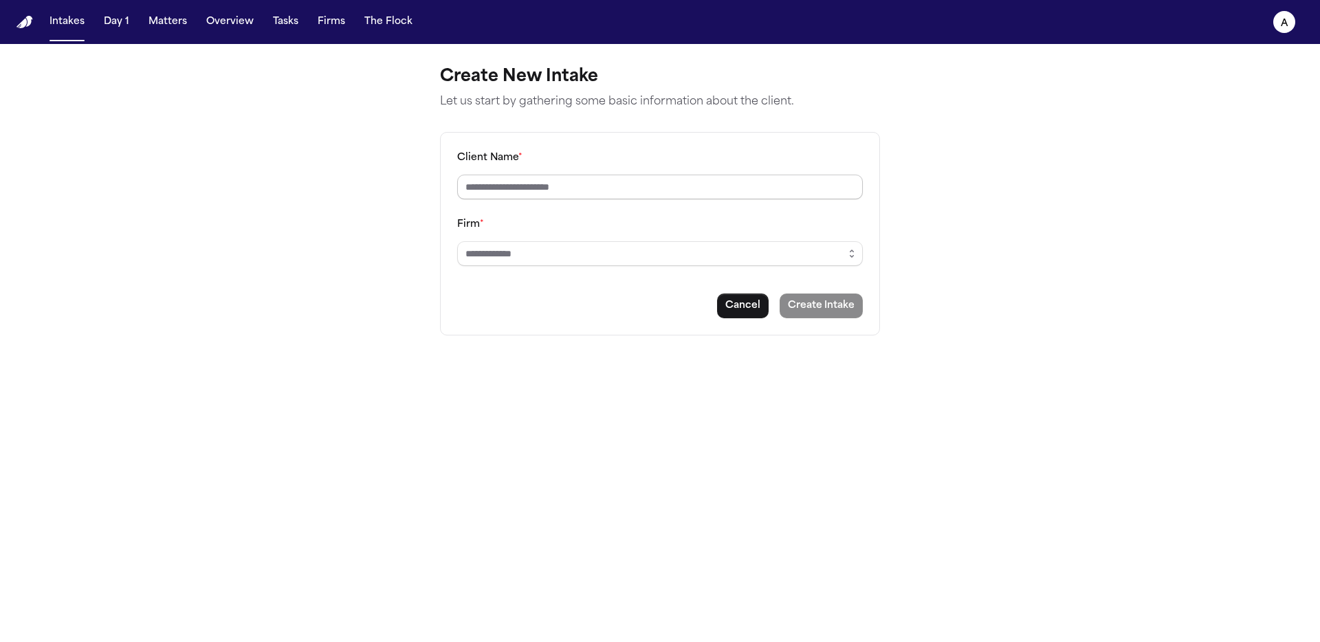
click at [552, 199] on input "Client Name *" at bounding box center [660, 187] width 406 height 25
type input "********"
type input "*********"
click at [829, 311] on button "Create Intake" at bounding box center [820, 305] width 83 height 25
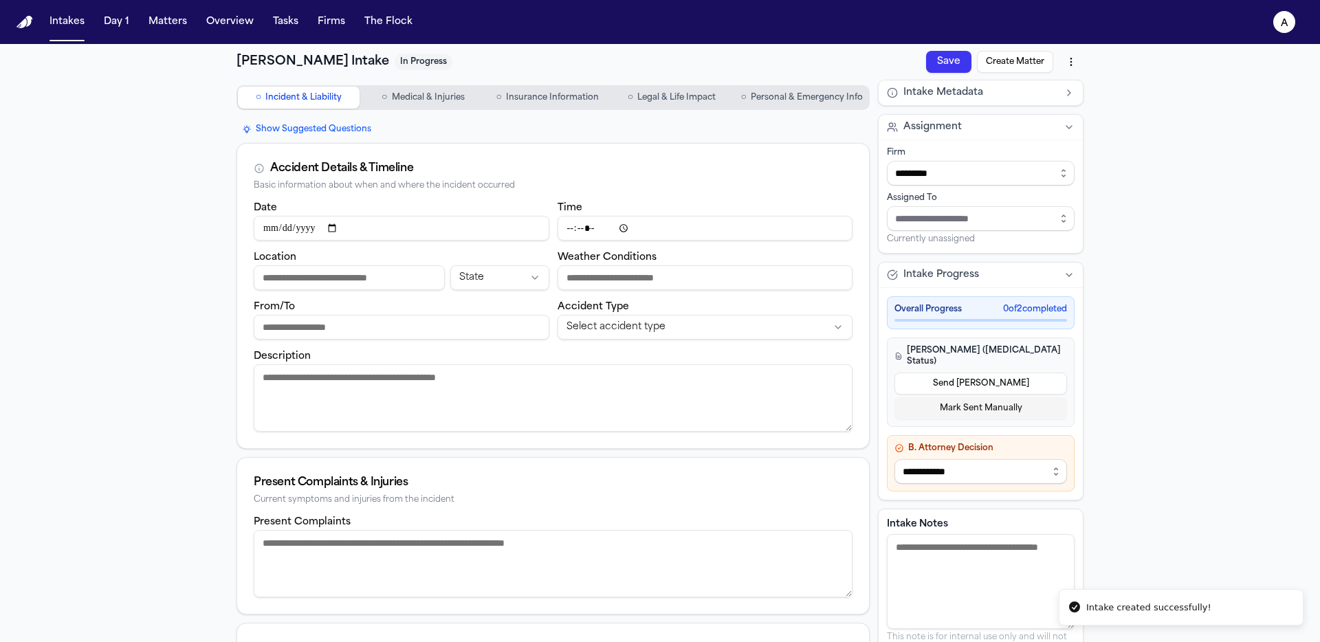
click at [821, 100] on span "Personal & Emergency Info" at bounding box center [807, 97] width 112 height 11
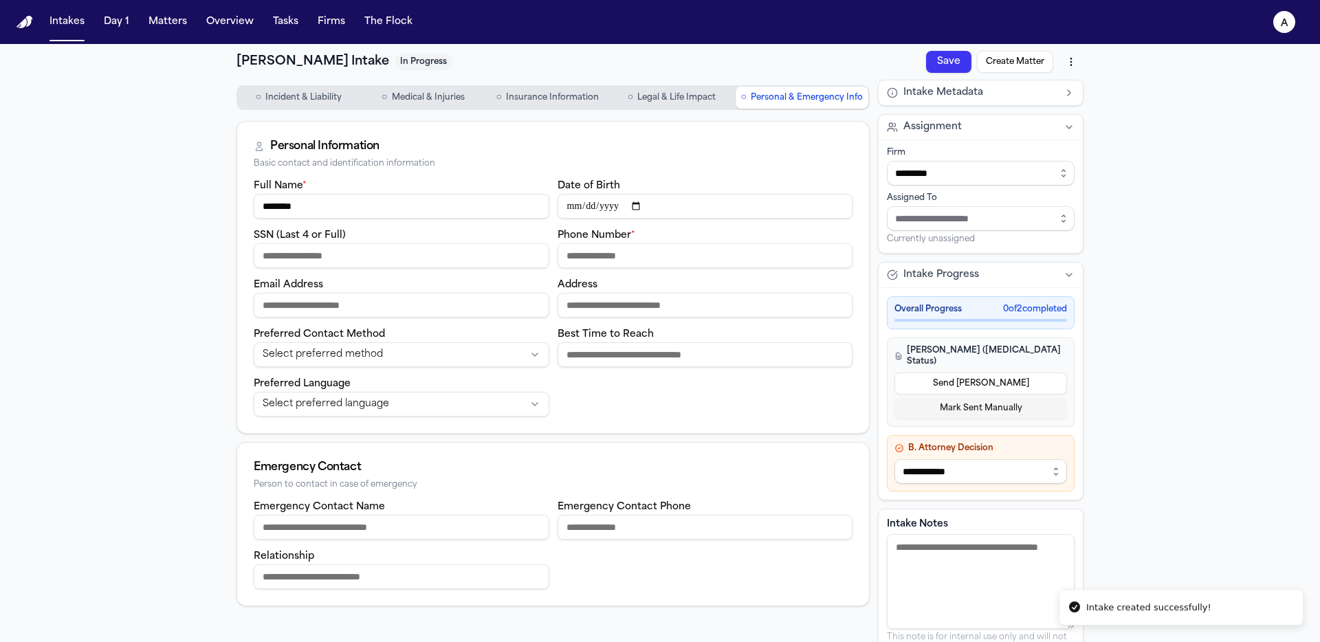
click at [615, 261] on input "Phone Number *" at bounding box center [705, 255] width 296 height 25
type input "**********"
click at [353, 298] on input "Email Address" at bounding box center [402, 305] width 296 height 25
type input "**********"
click at [956, 67] on button "Save" at bounding box center [948, 62] width 45 height 22
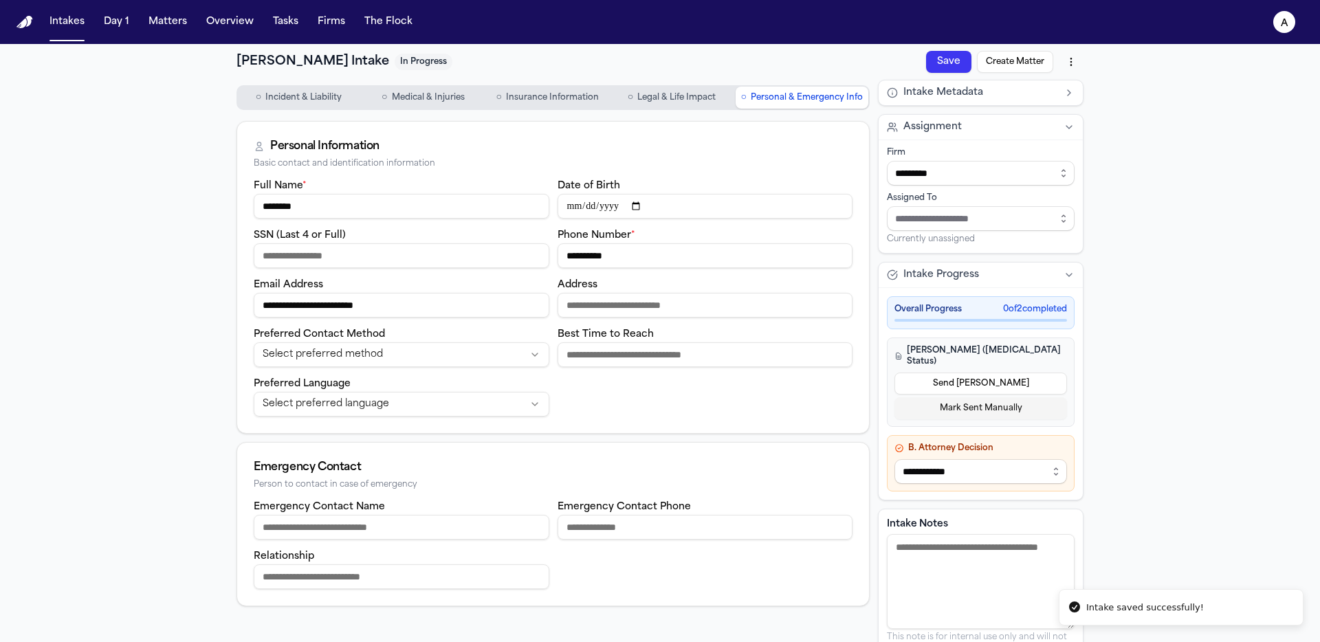
click at [985, 68] on button "Create Matter" at bounding box center [1015, 62] width 76 height 22
click at [1040, 69] on button "Sync to Matter" at bounding box center [1013, 62] width 80 height 22
click at [927, 65] on button "View Matter" at bounding box center [933, 62] width 69 height 22
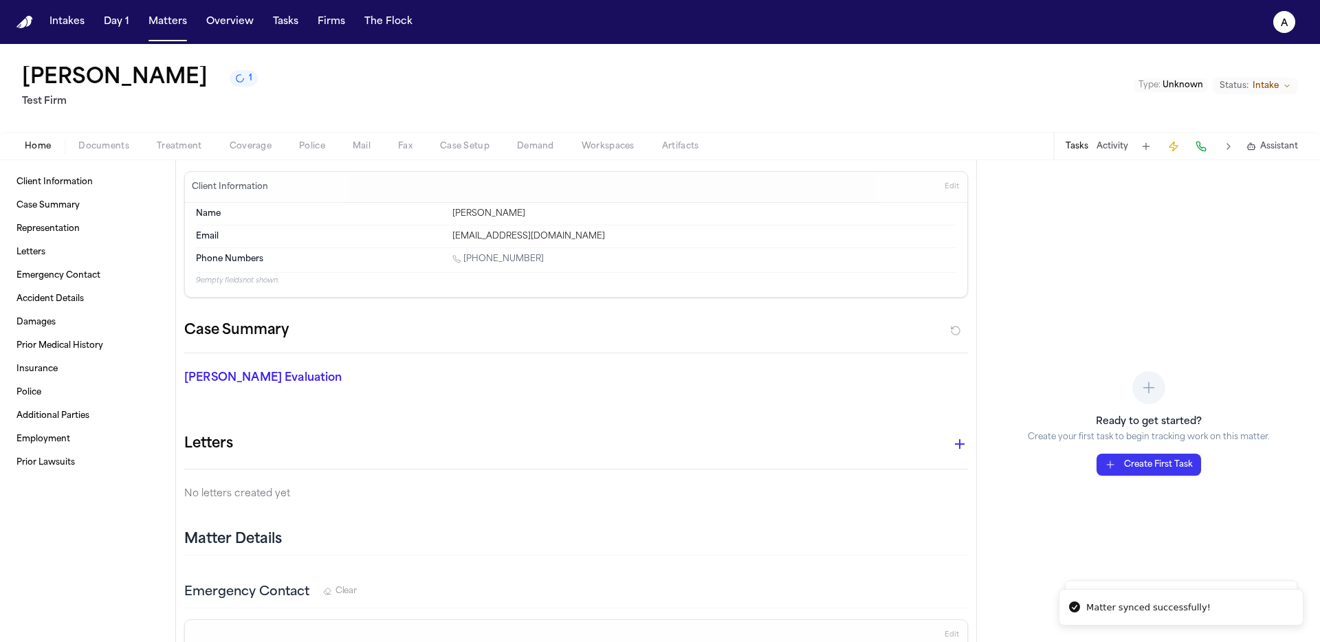
click at [944, 190] on span "Edit" at bounding box center [951, 187] width 14 height 10
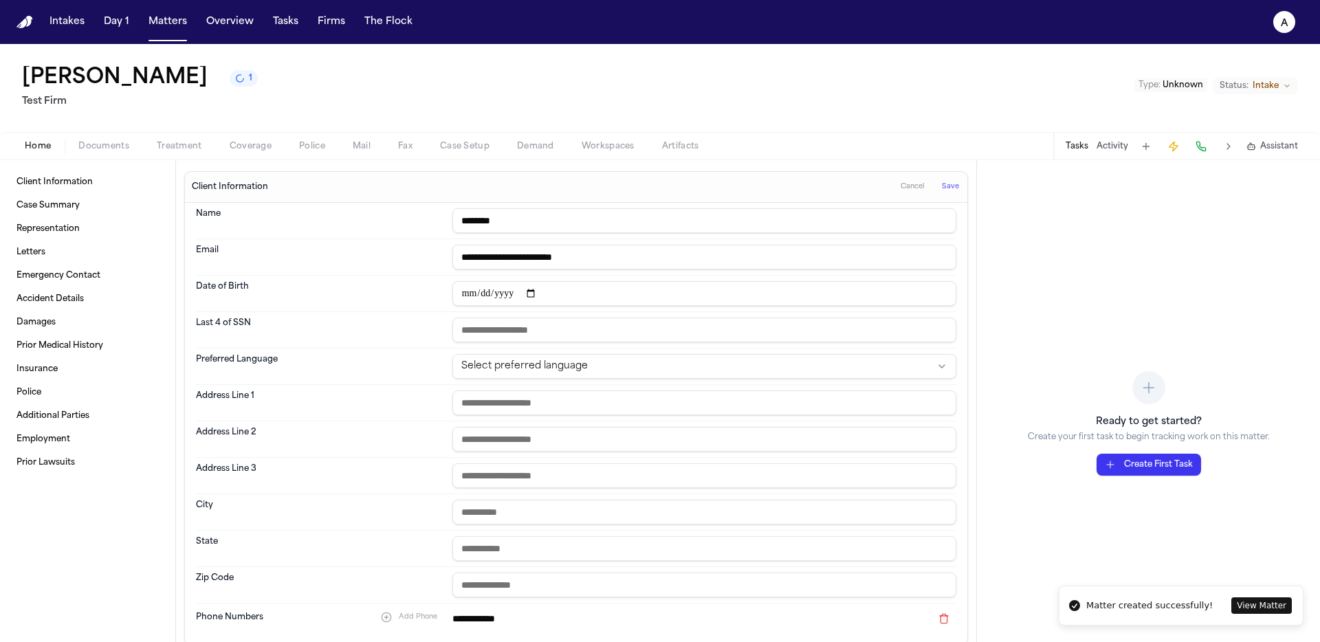
click at [537, 295] on input "date" at bounding box center [704, 293] width 504 height 25
click at [556, 294] on input "date" at bounding box center [704, 293] width 504 height 25
type input "**********"
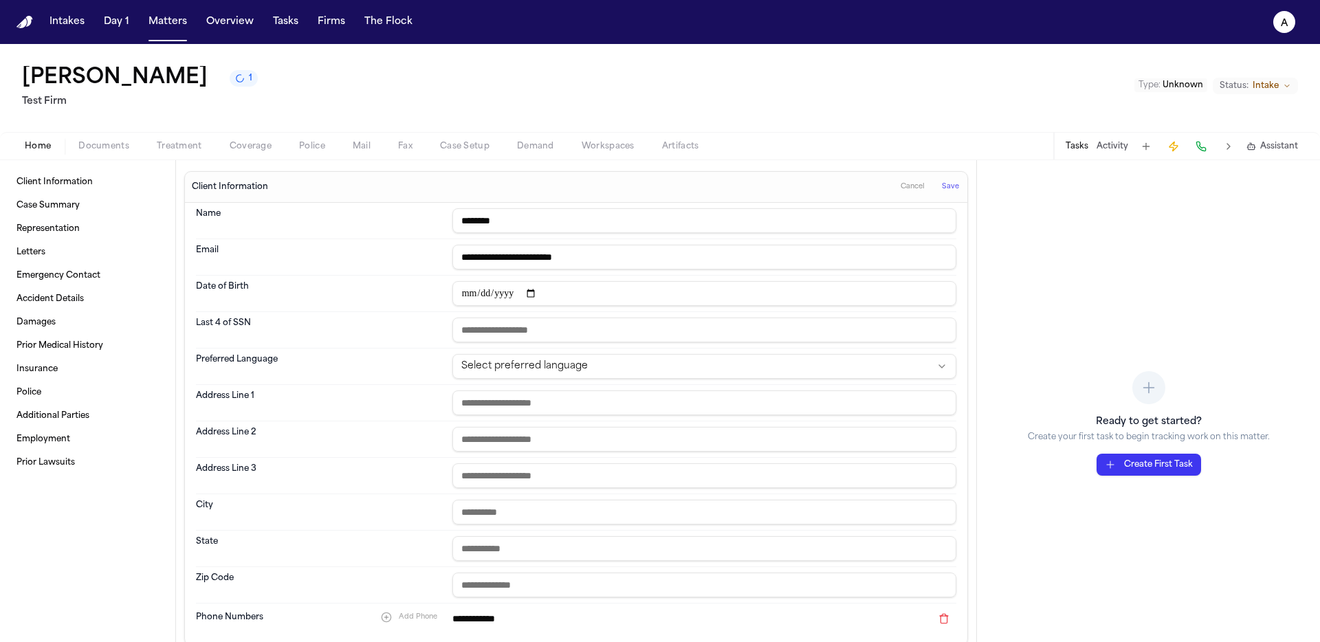
click at [947, 190] on span "Save" at bounding box center [950, 187] width 17 height 10
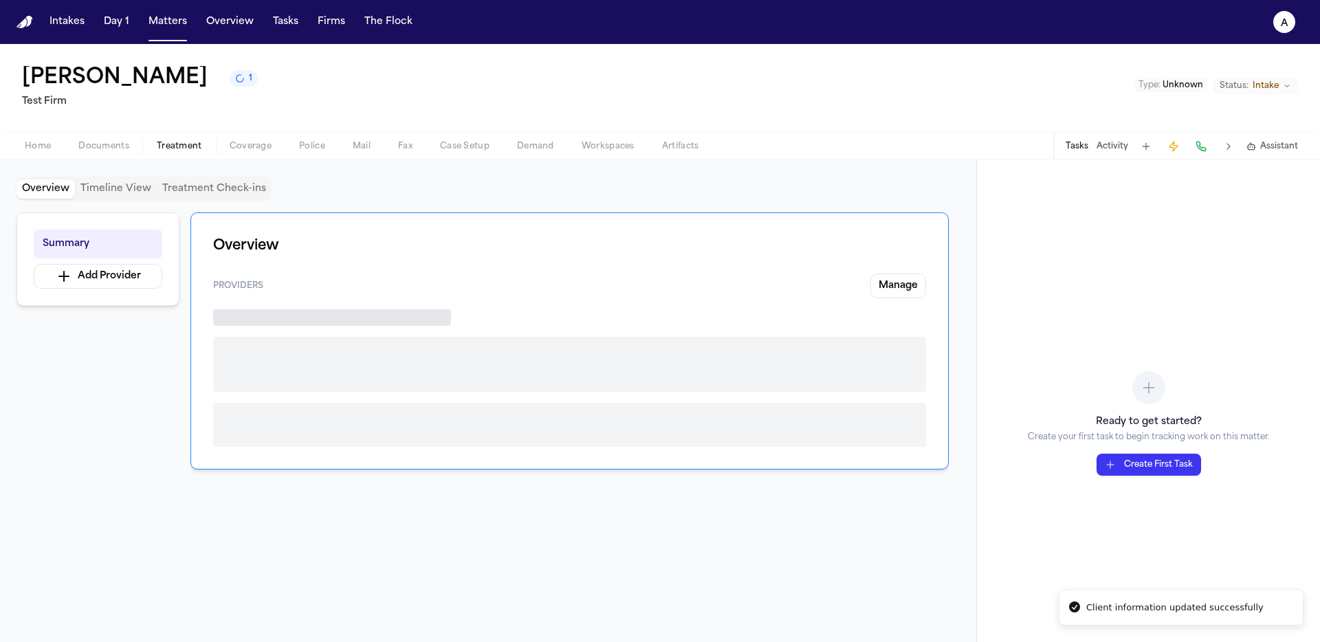
click at [181, 149] on span "Treatment" at bounding box center [179, 146] width 45 height 11
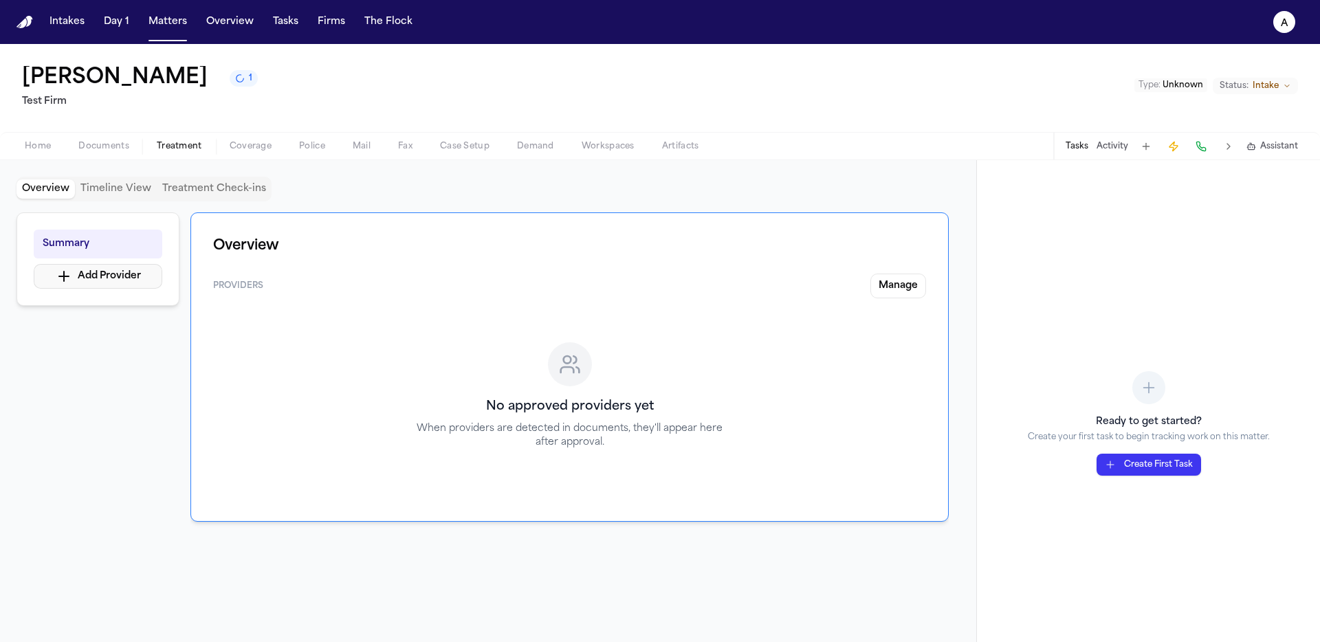
click at [44, 278] on button "Add Provider" at bounding box center [98, 276] width 129 height 25
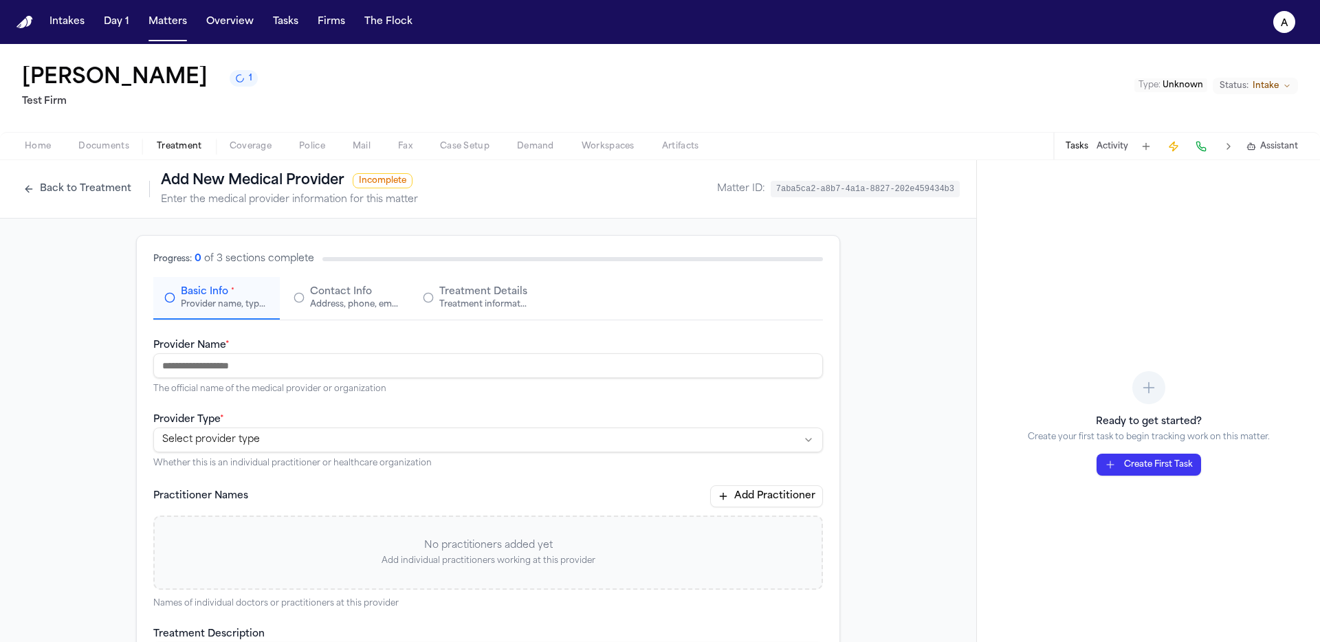
click at [231, 340] on div "Provider Name * The official name of the medical provider or organization" at bounding box center [487, 366] width 669 height 58
click at [236, 356] on input "Provider Name *" at bounding box center [487, 365] width 669 height 25
type input "**********"
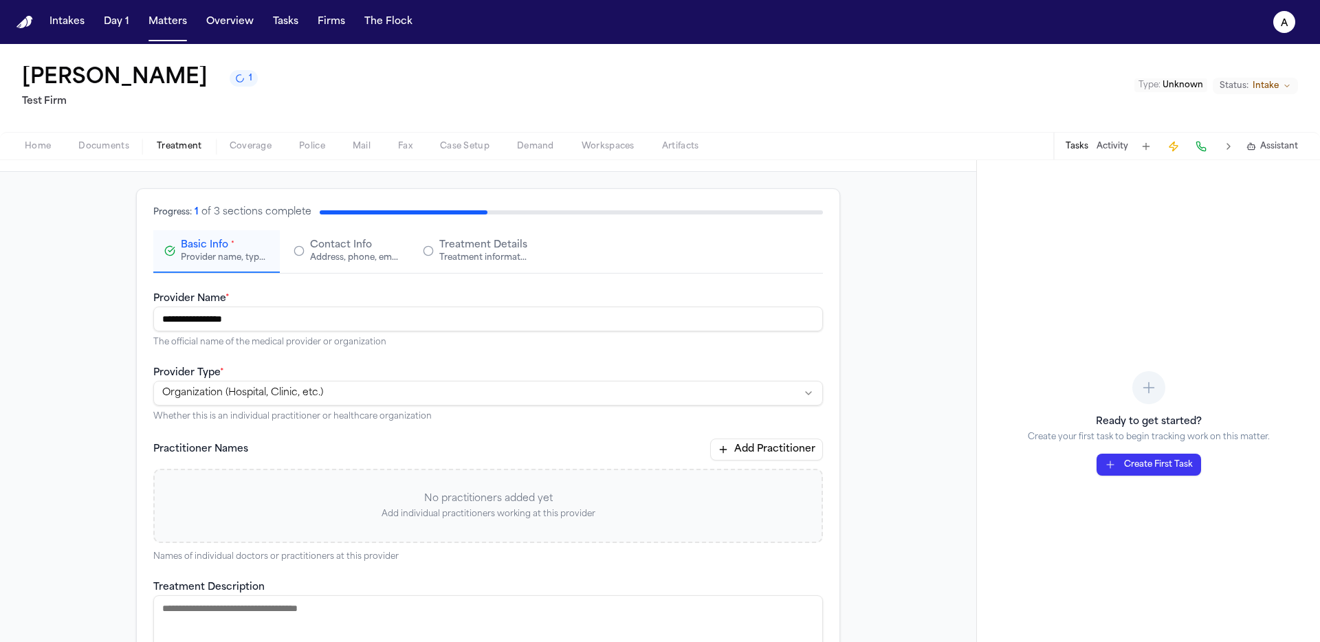
scroll to position [156, 0]
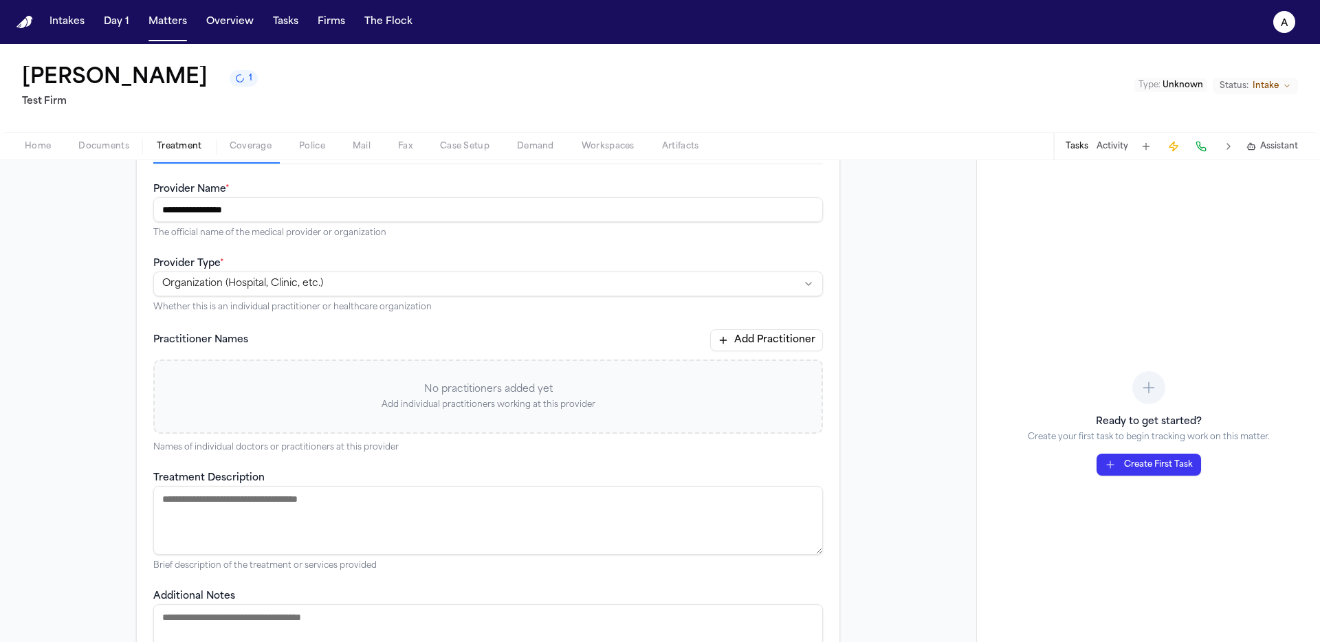
click at [332, 508] on textarea "Treatment Description" at bounding box center [487, 520] width 669 height 69
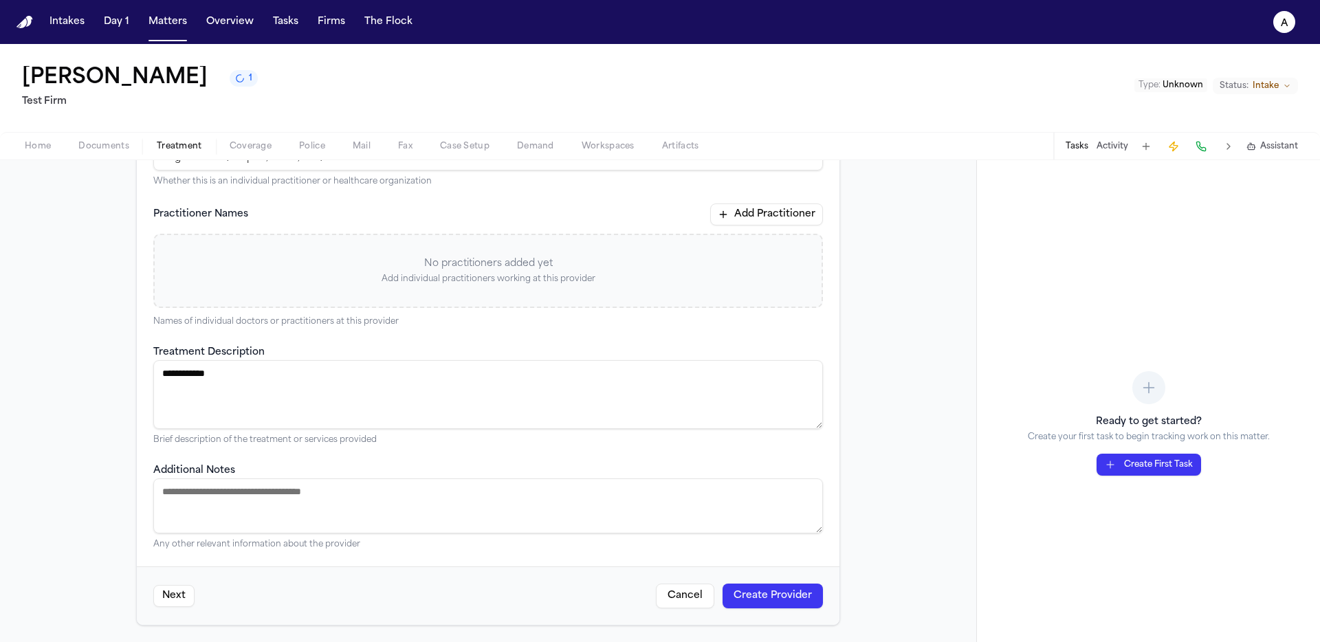
scroll to position [0, 0]
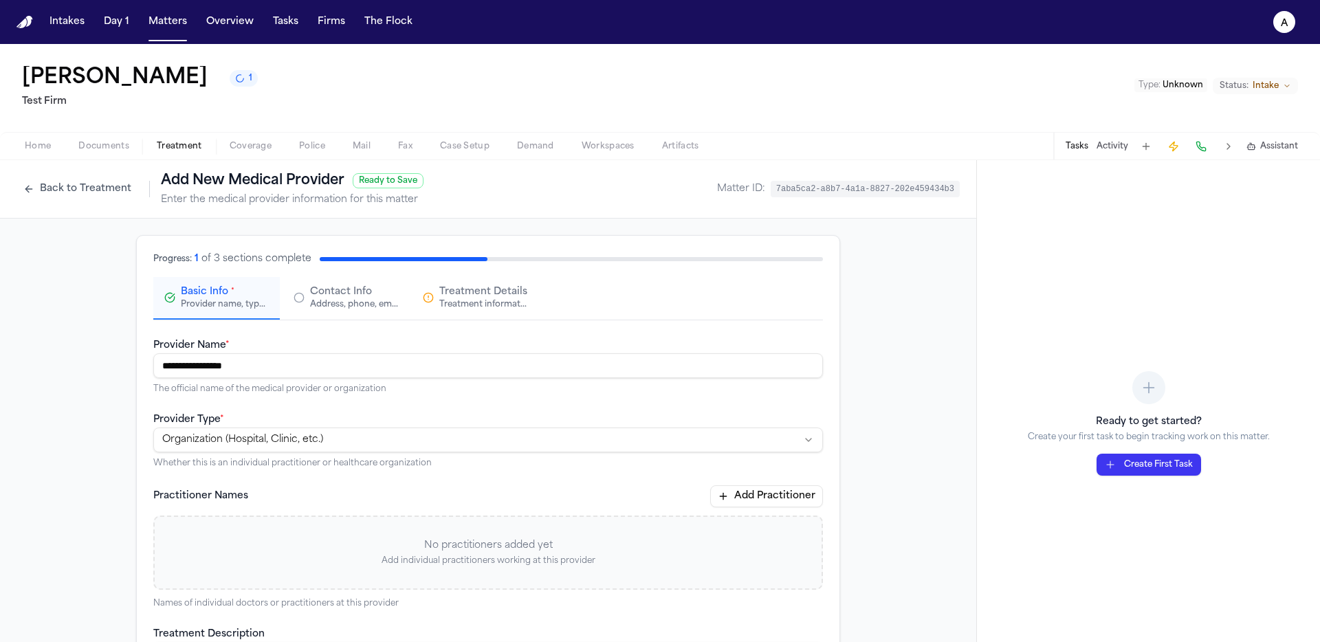
type textarea "**********"
click at [371, 287] on div "Contact Info Address, phone, email, and other contact details" at bounding box center [354, 297] width 88 height 25
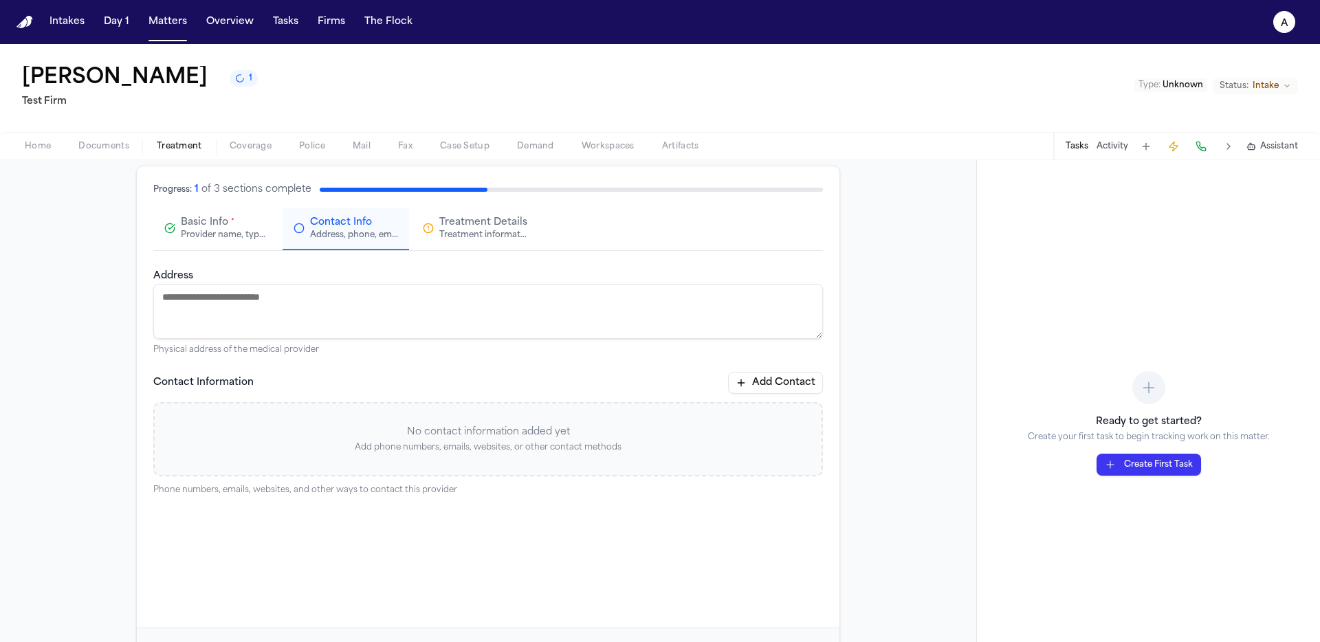
scroll to position [125, 0]
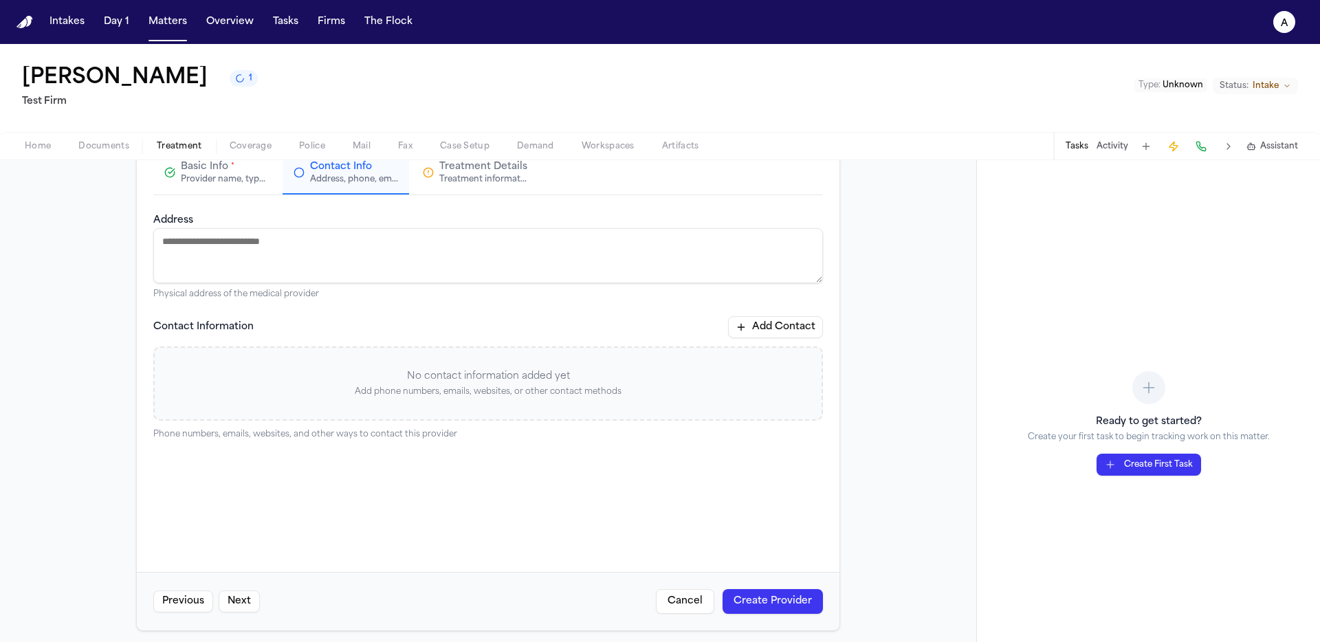
click at [736, 331] on button "Add Contact" at bounding box center [775, 327] width 95 height 22
click at [337, 382] on html "Intakes Day 1 Matters Overview Tasks Firms The Flock a John Doe 1 Test Firm Typ…" at bounding box center [660, 321] width 1320 height 642
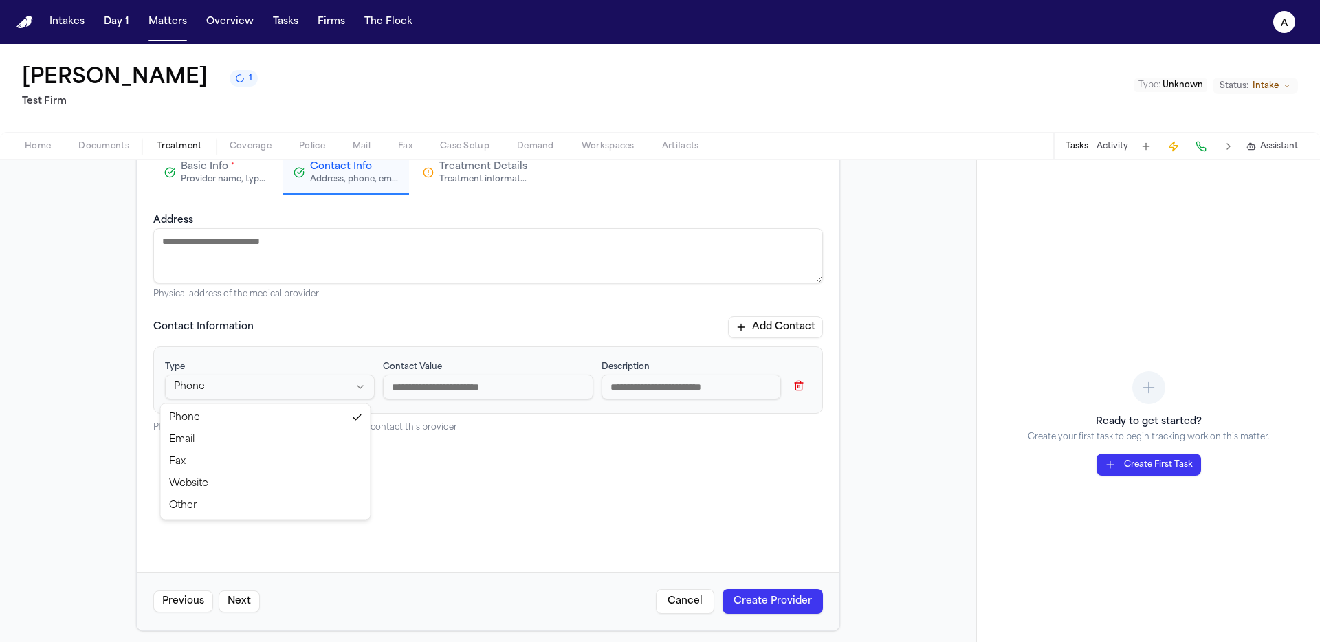
select select "***"
drag, startPoint x: 318, startPoint y: 458, endPoint x: 340, endPoint y: 443, distance: 26.7
click at [467, 410] on div "Type Fax ***** ***** *** ******* ***** Contact Value Description" at bounding box center [487, 379] width 669 height 67
click at [474, 393] on input at bounding box center [488, 387] width 210 height 25
type input "**********"
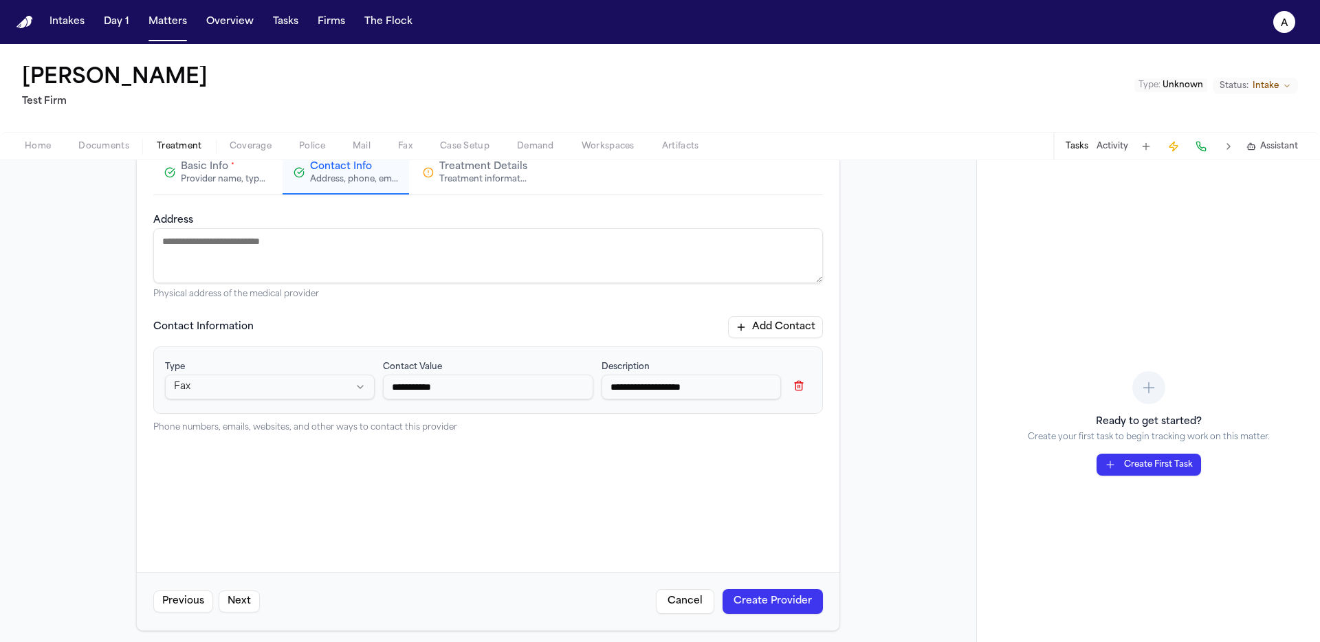
type input "**********"
click at [806, 603] on button "Create Provider" at bounding box center [772, 601] width 100 height 25
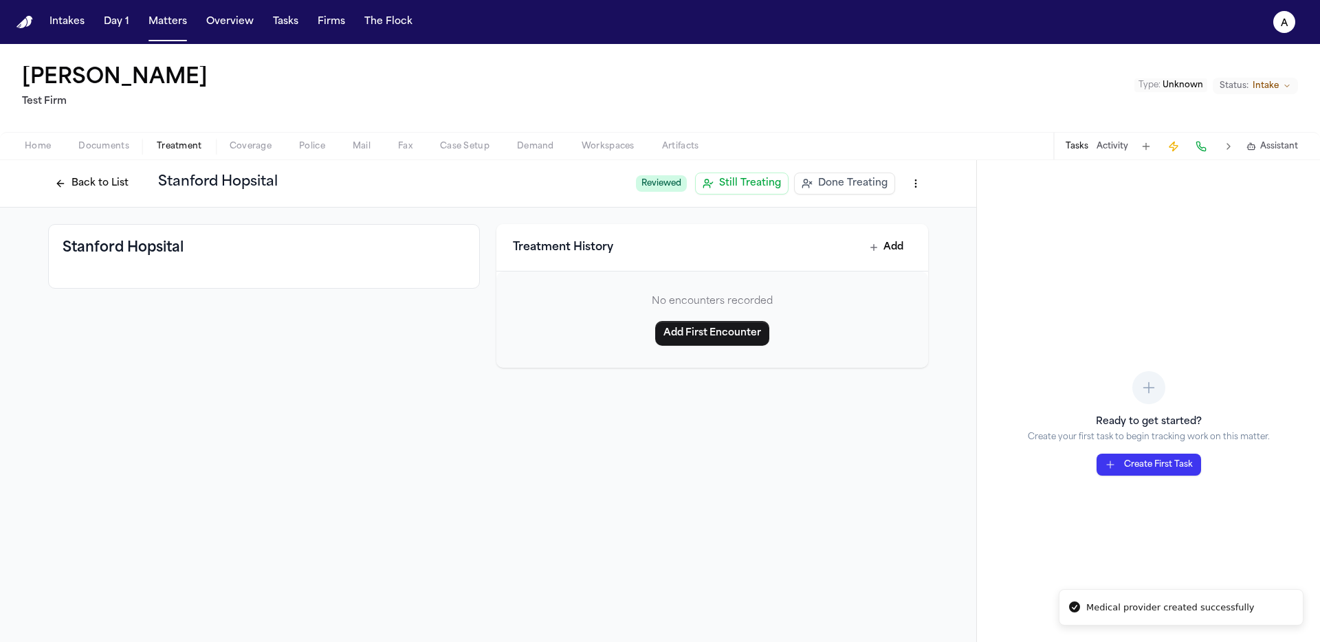
click at [853, 188] on span "Done Treating" at bounding box center [852, 184] width 69 height 14
click at [80, 187] on button "Back to List" at bounding box center [91, 184] width 87 height 22
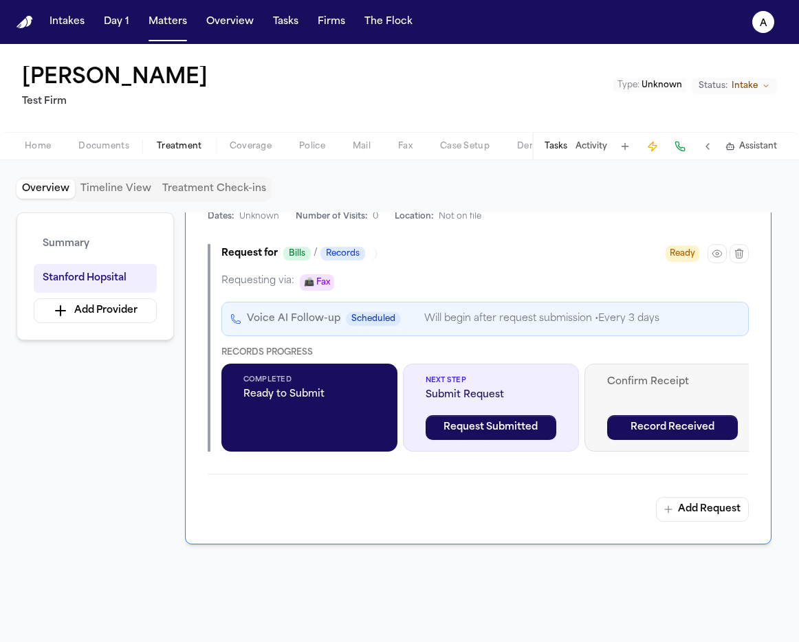
scroll to position [350, 0]
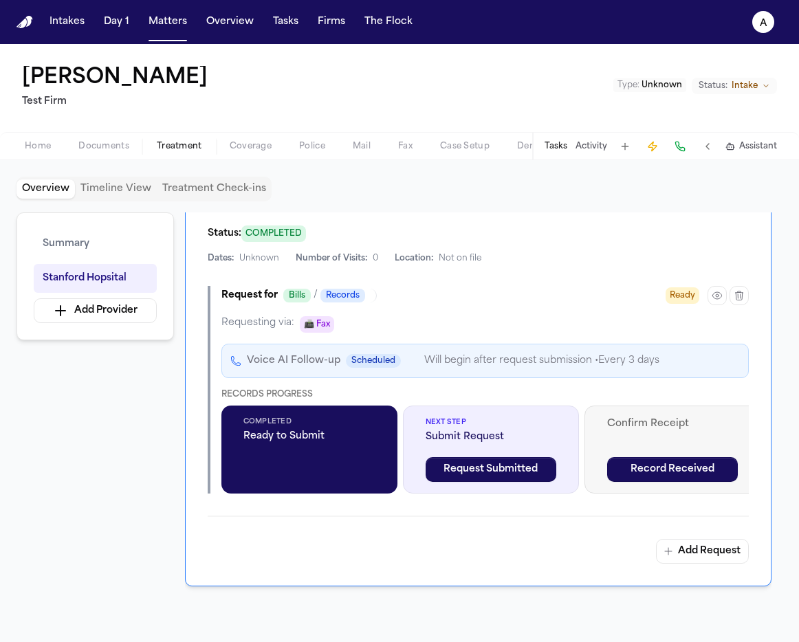
click at [510, 376] on div "Voice AI Follow-up Scheduled Will begin after request submission • Every 3 days" at bounding box center [484, 361] width 527 height 34
click at [625, 284] on div "Stanford Hopsital Status: COMPLETED Dates: Unknown Number of Visits: 0 Location…" at bounding box center [478, 368] width 586 height 436
drag, startPoint x: 682, startPoint y: 449, endPoint x: 691, endPoint y: 432, distance: 18.8
click at [682, 449] on div "Confirm Receipt Record Received" at bounding box center [672, 450] width 176 height 88
click at [632, 260] on div "Dates: Unknown Number of Visits: 0 Location: Not on file" at bounding box center [478, 258] width 541 height 11
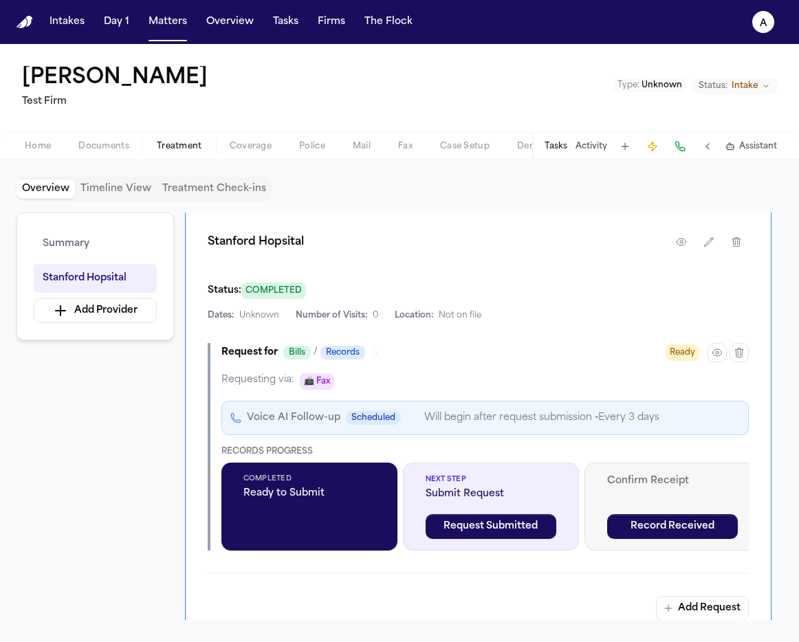
click at [568, 328] on div "Stanford Hopsital Status: COMPLETED Dates: Unknown Number of Visits: 0 Location…" at bounding box center [478, 425] width 586 height 436
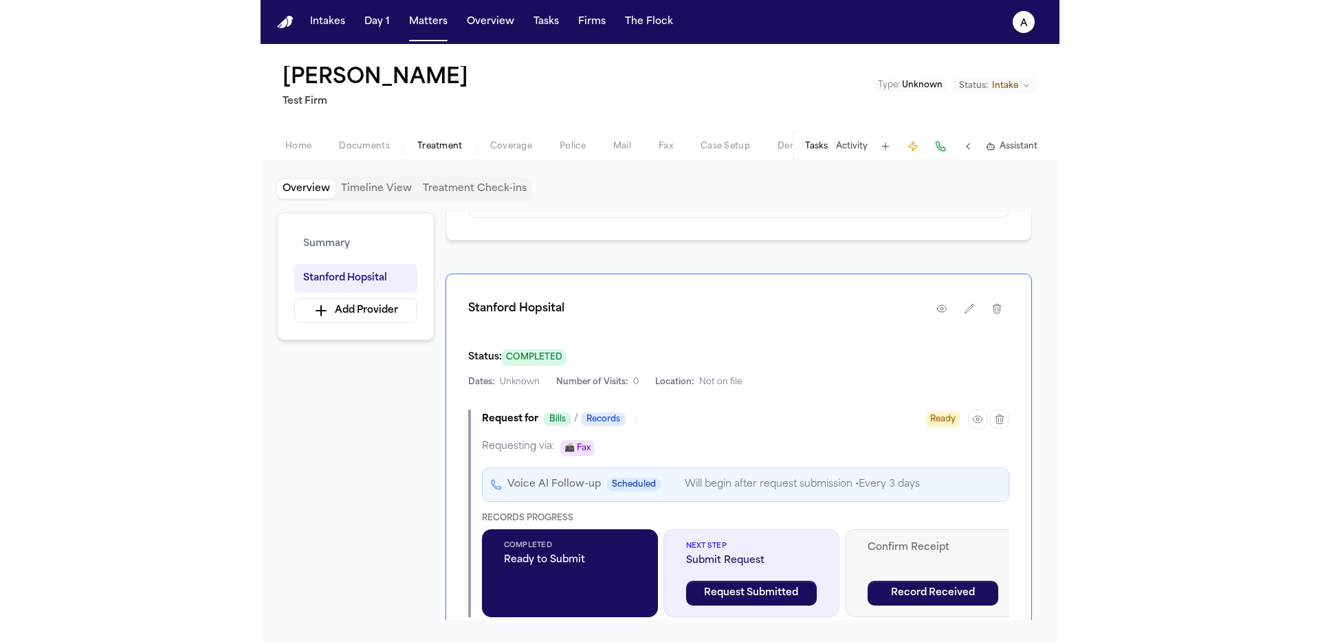
scroll to position [302, 0]
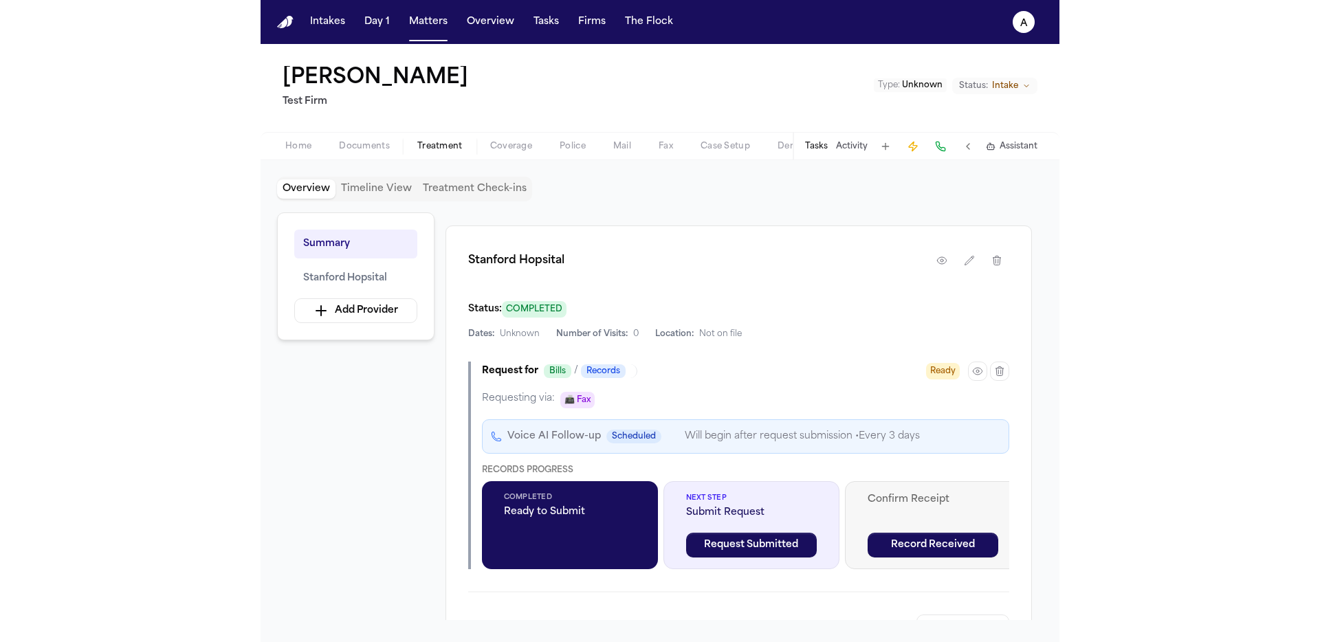
scroll to position [292, 0]
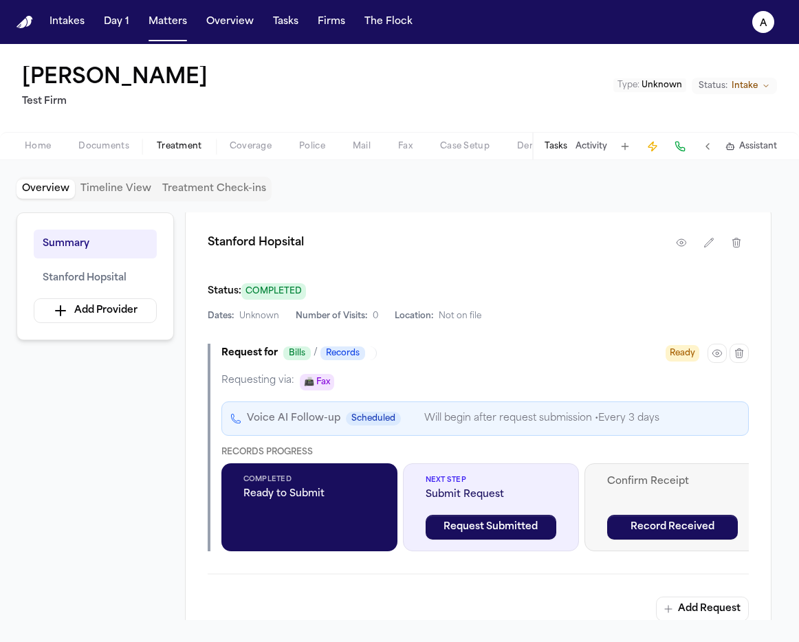
click at [603, 282] on div "Status: COMPLETED" at bounding box center [478, 290] width 541 height 17
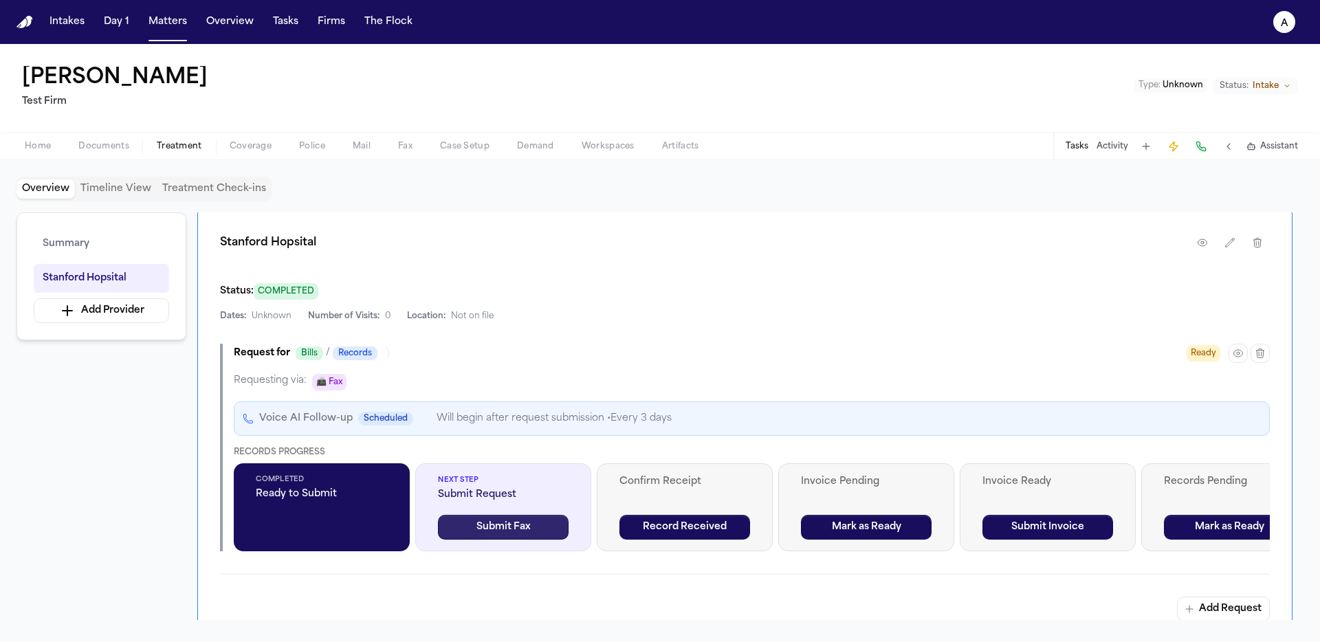
click at [535, 526] on button "Submit Fax" at bounding box center [503, 527] width 131 height 25
click at [1241, 349] on icon "button" at bounding box center [1237, 353] width 11 height 11
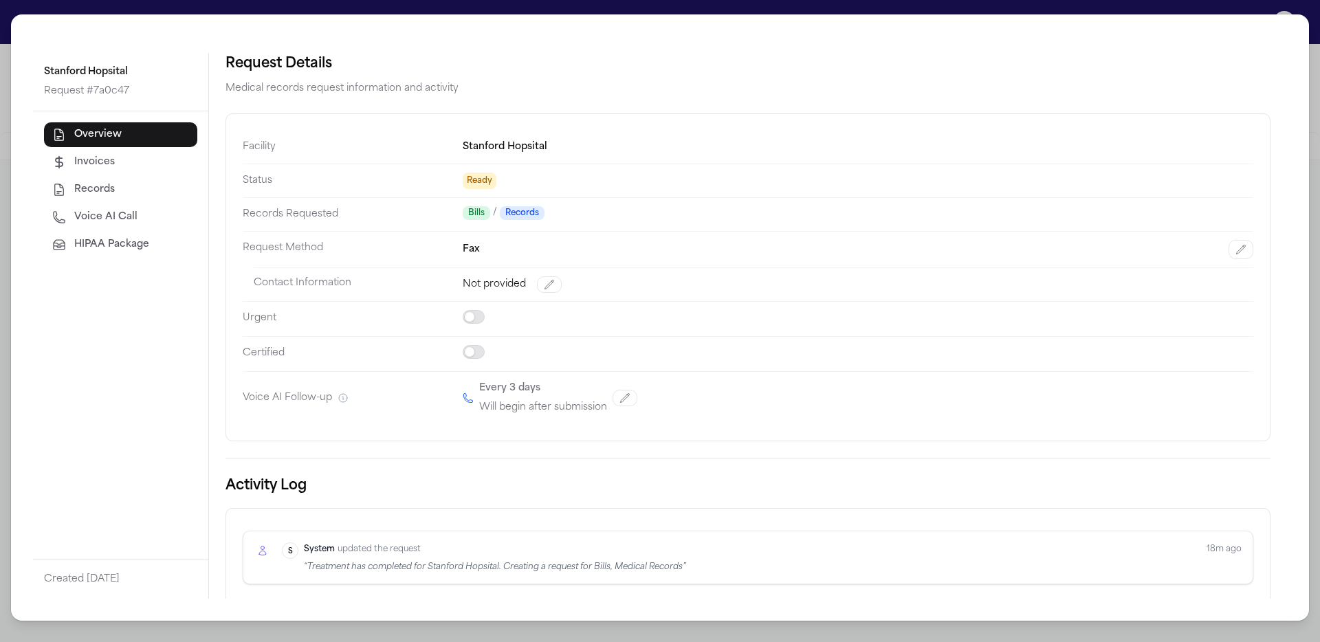
click at [100, 238] on span "HIPAA Package" at bounding box center [111, 245] width 75 height 14
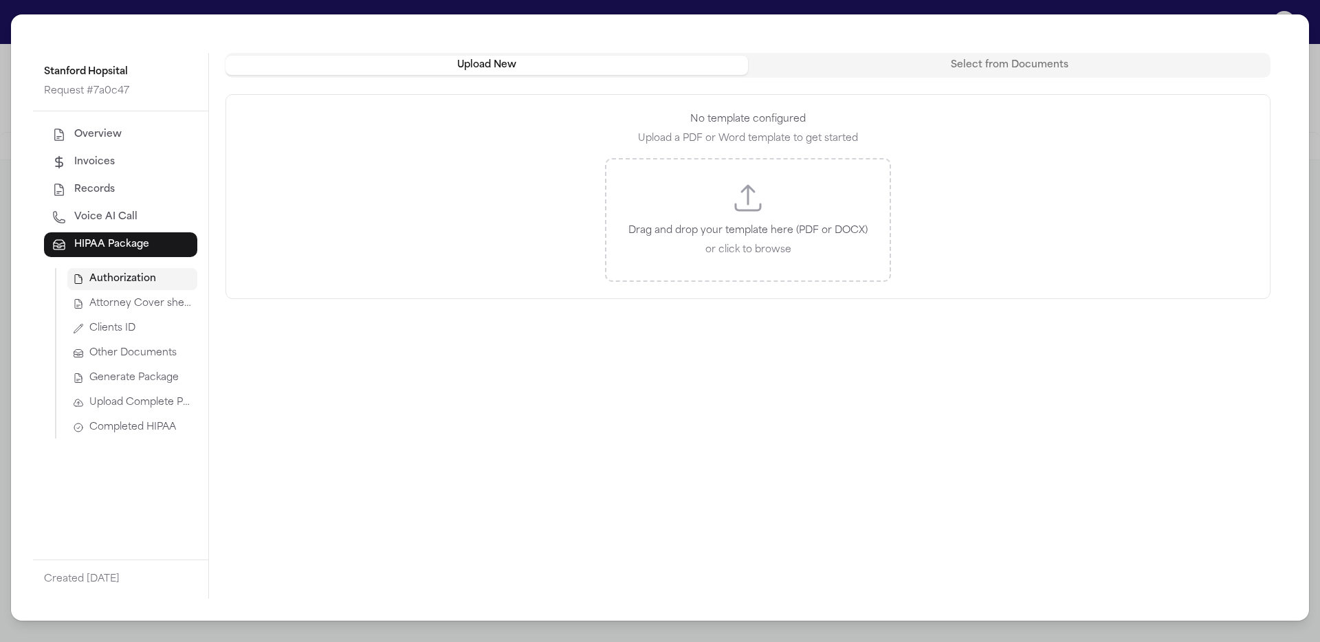
click at [124, 410] on button "Upload Complete Package" at bounding box center [132, 403] width 130 height 22
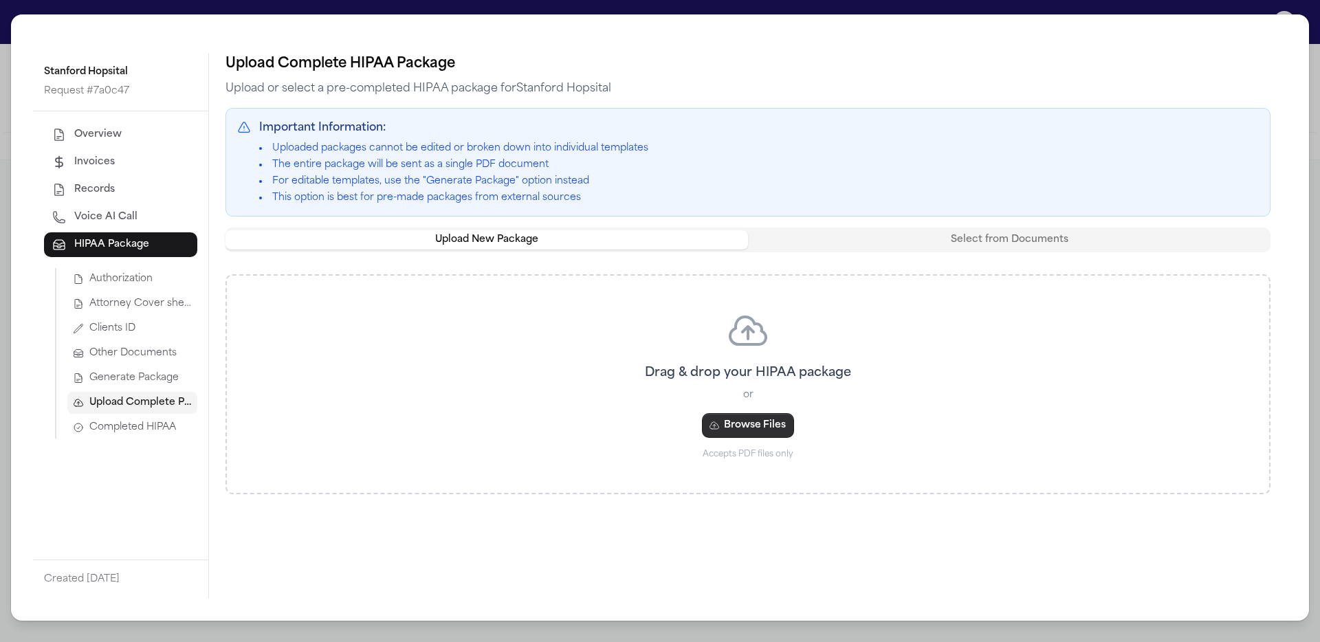
click at [761, 424] on button "Browse Files" at bounding box center [748, 425] width 92 height 25
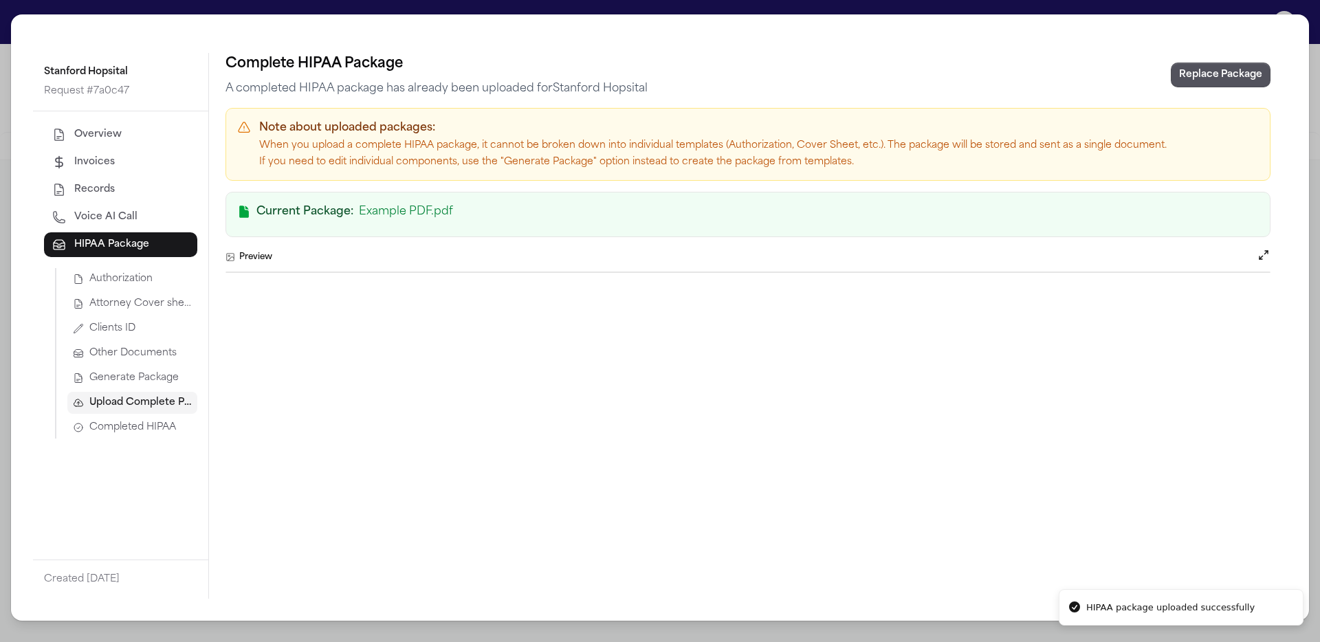
click at [122, 417] on button "Completed HIPAA" at bounding box center [132, 428] width 130 height 22
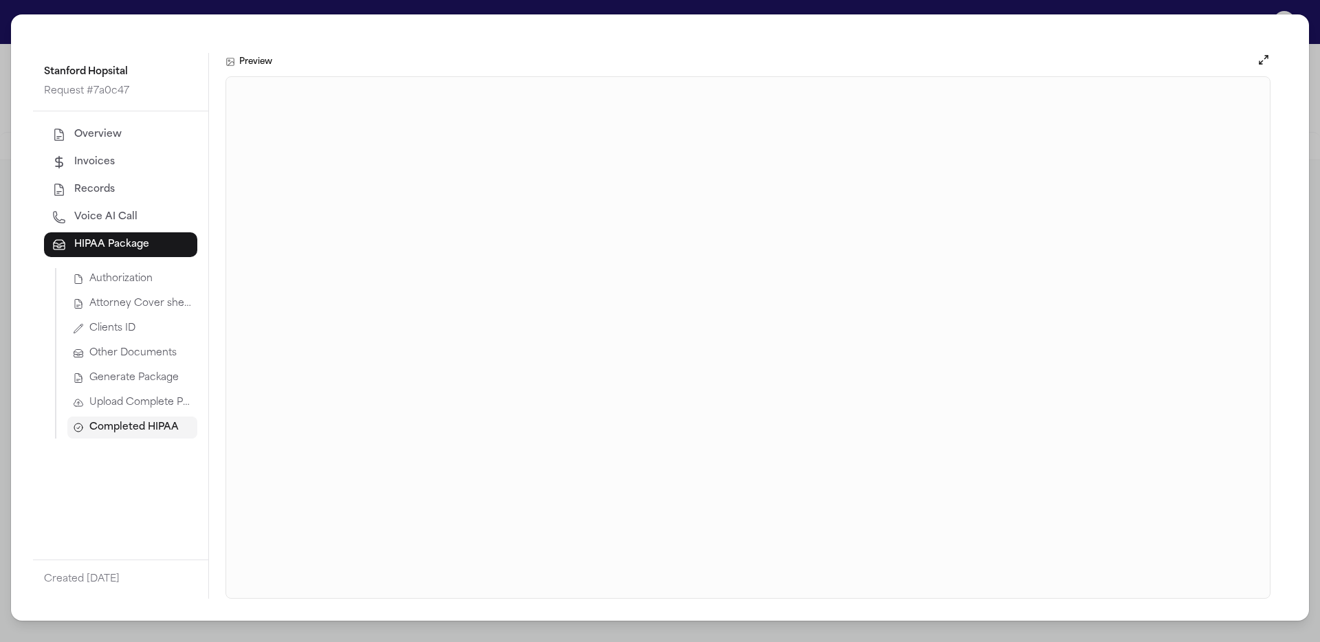
click at [1215, 6] on div "Stanford Hopsital Request # 7a0c47 Overview Invoices Records Voice AI Call HIPA…" at bounding box center [660, 321] width 1320 height 642
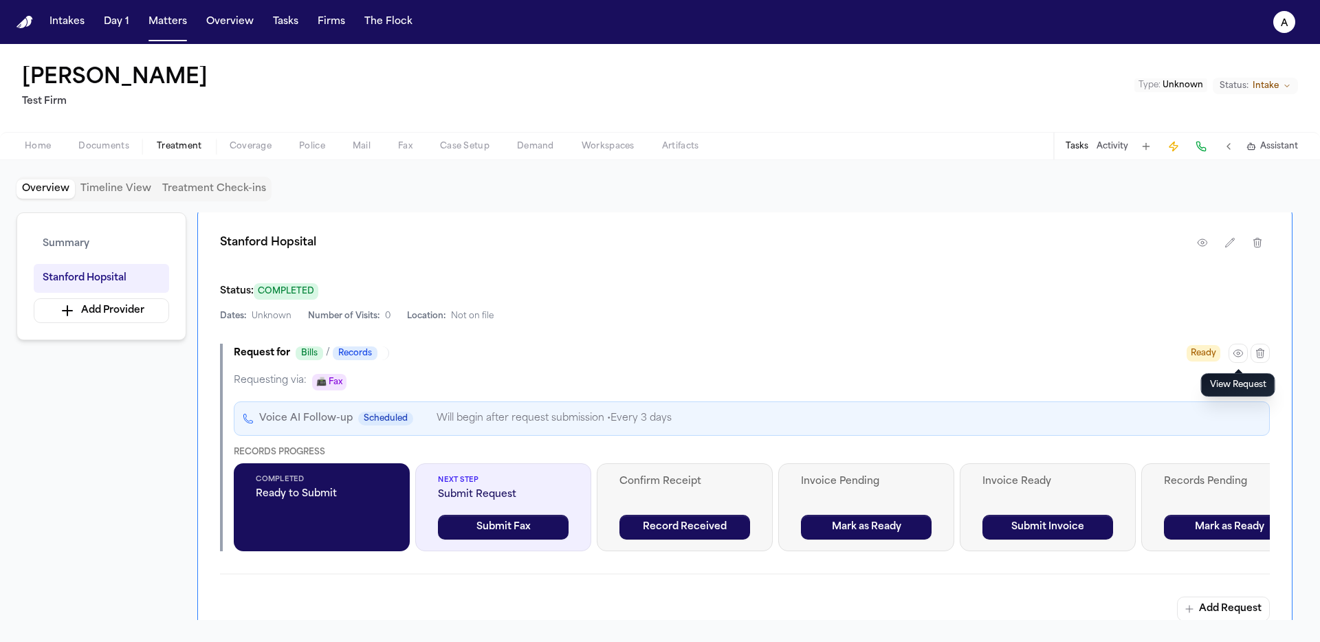
scroll to position [307, 0]
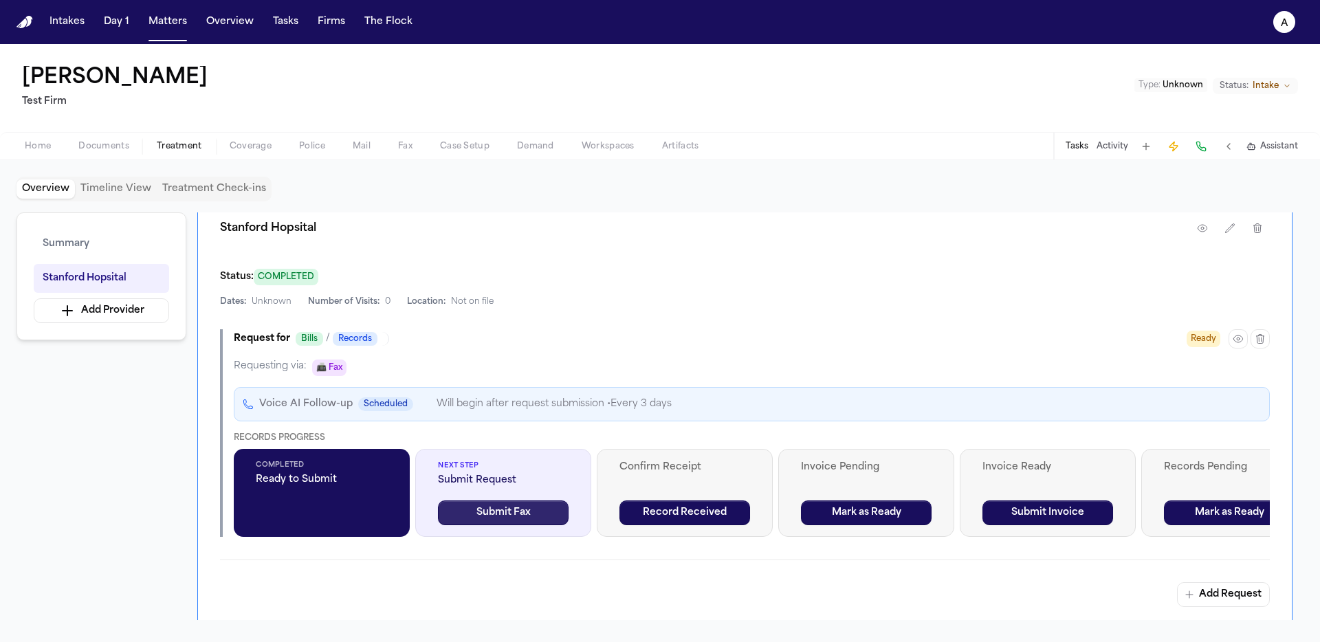
click at [544, 517] on button "Submit Fax" at bounding box center [503, 512] width 131 height 25
drag, startPoint x: 1236, startPoint y: 604, endPoint x: 1126, endPoint y: 603, distance: 110.0
click at [1126, 603] on li "No completed HIPAA package found for request" at bounding box center [1169, 607] width 245 height 37
click at [459, 504] on button "Submit Fax" at bounding box center [503, 512] width 131 height 25
drag, startPoint x: 1086, startPoint y: 608, endPoint x: 1316, endPoint y: 612, distance: 230.3
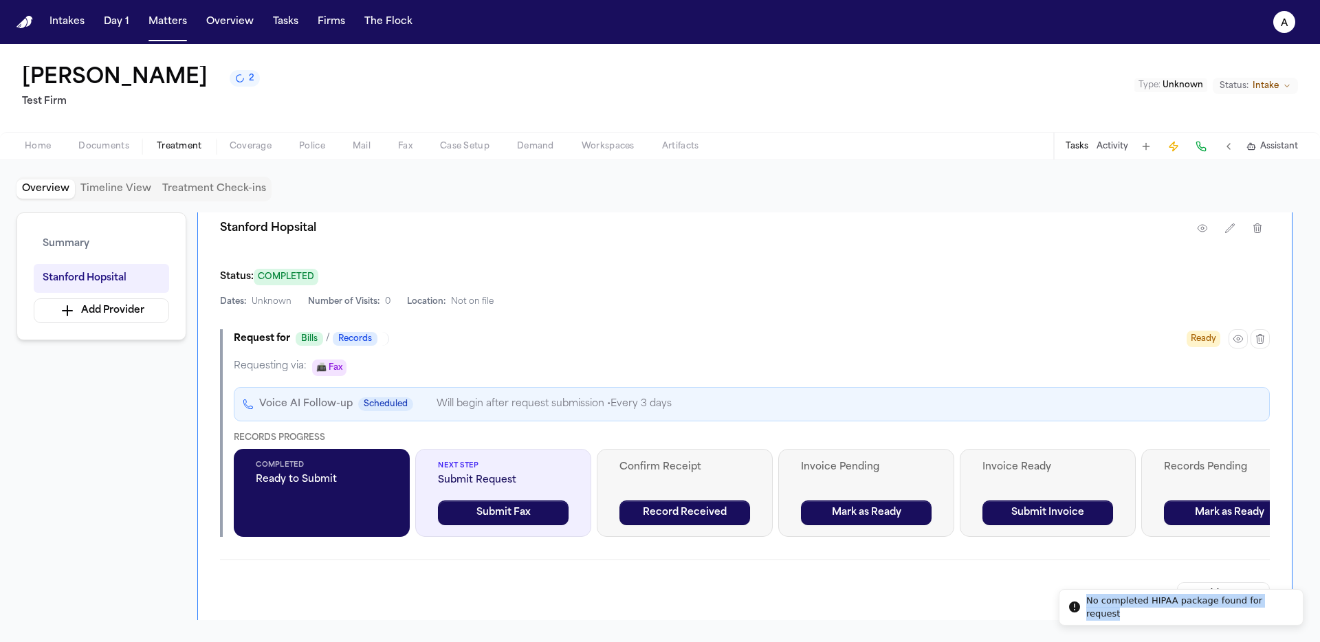
click at [1291, 612] on div "No completed HIPAA package found for request" at bounding box center [1189, 607] width 206 height 27
copy div "No completed HIPAA package found for request"
click at [1232, 340] on button "button" at bounding box center [1237, 338] width 19 height 19
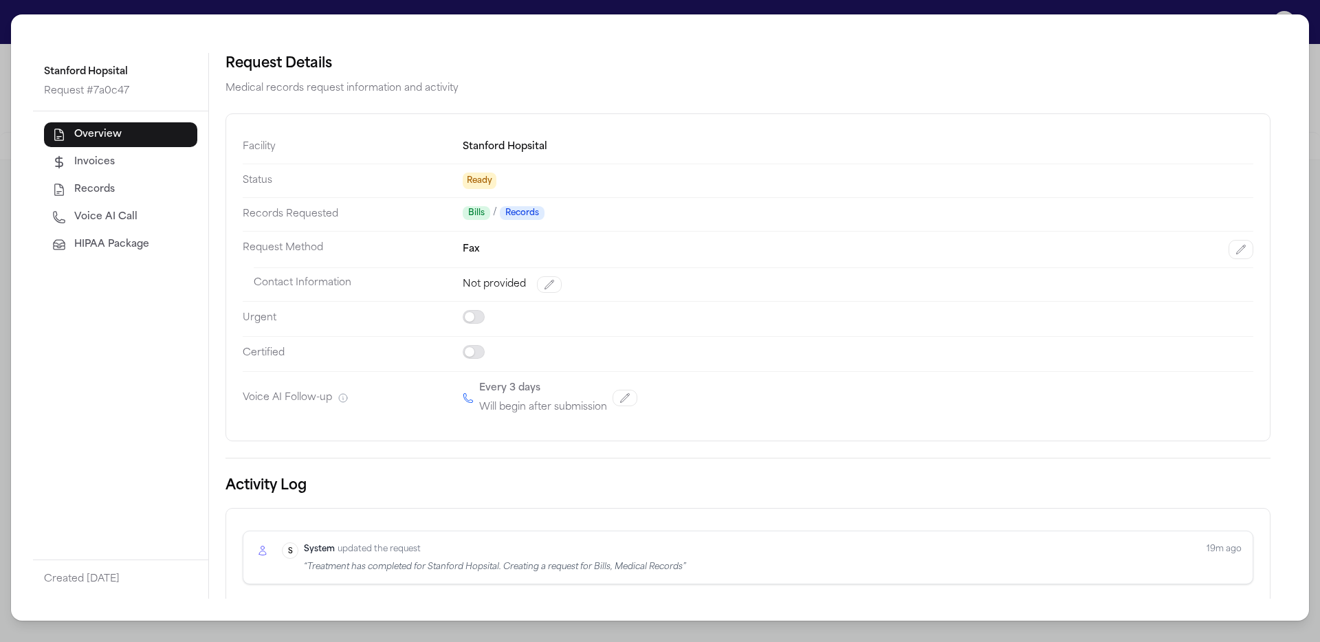
click at [136, 251] on span "HIPAA Package" at bounding box center [111, 245] width 75 height 14
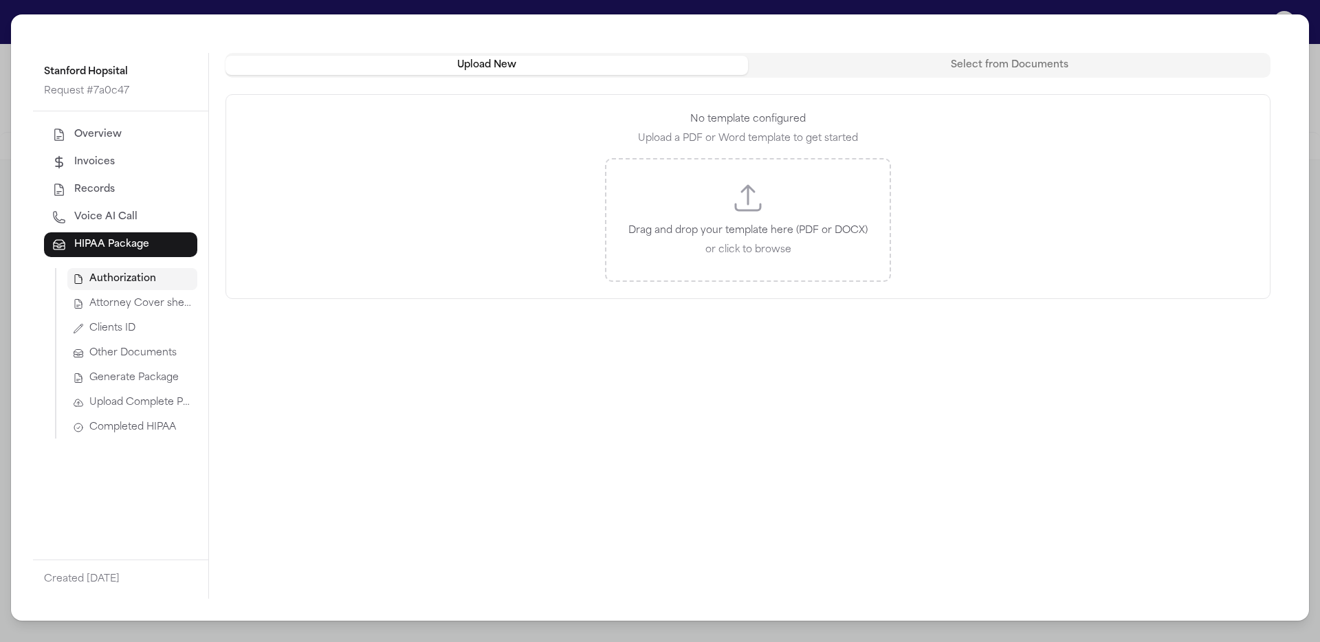
click at [140, 425] on span "Completed HIPAA" at bounding box center [132, 428] width 87 height 14
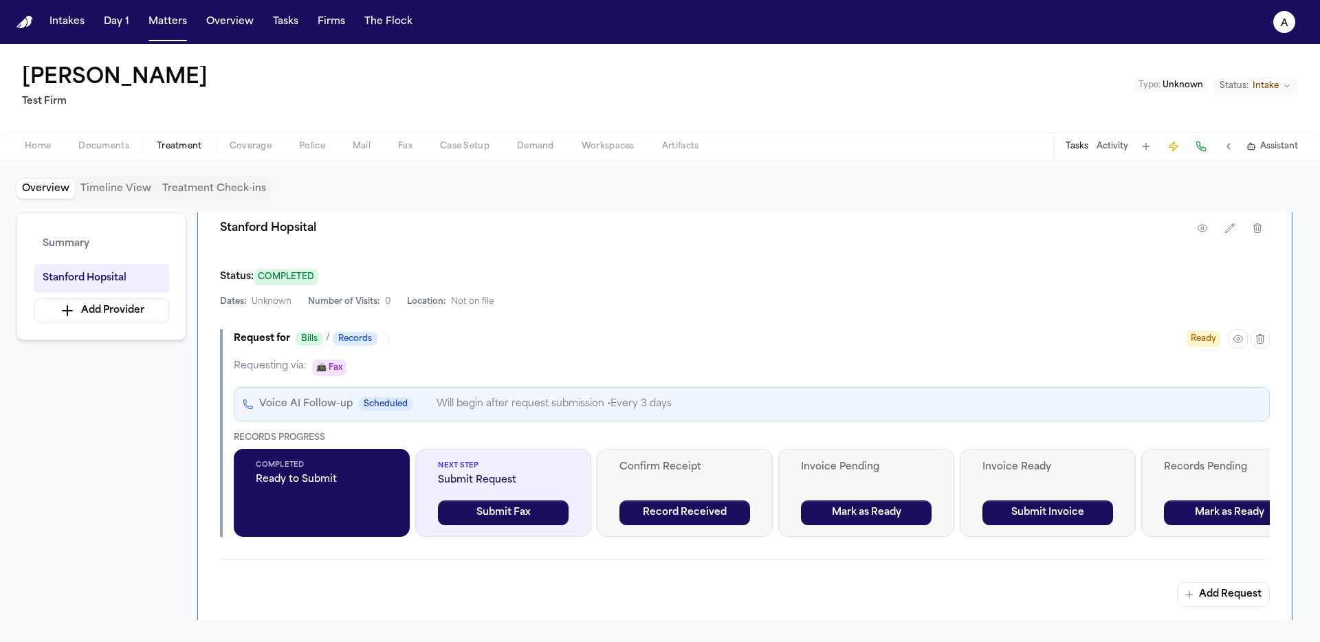
click at [1237, 337] on icon "button" at bounding box center [1237, 338] width 11 height 11
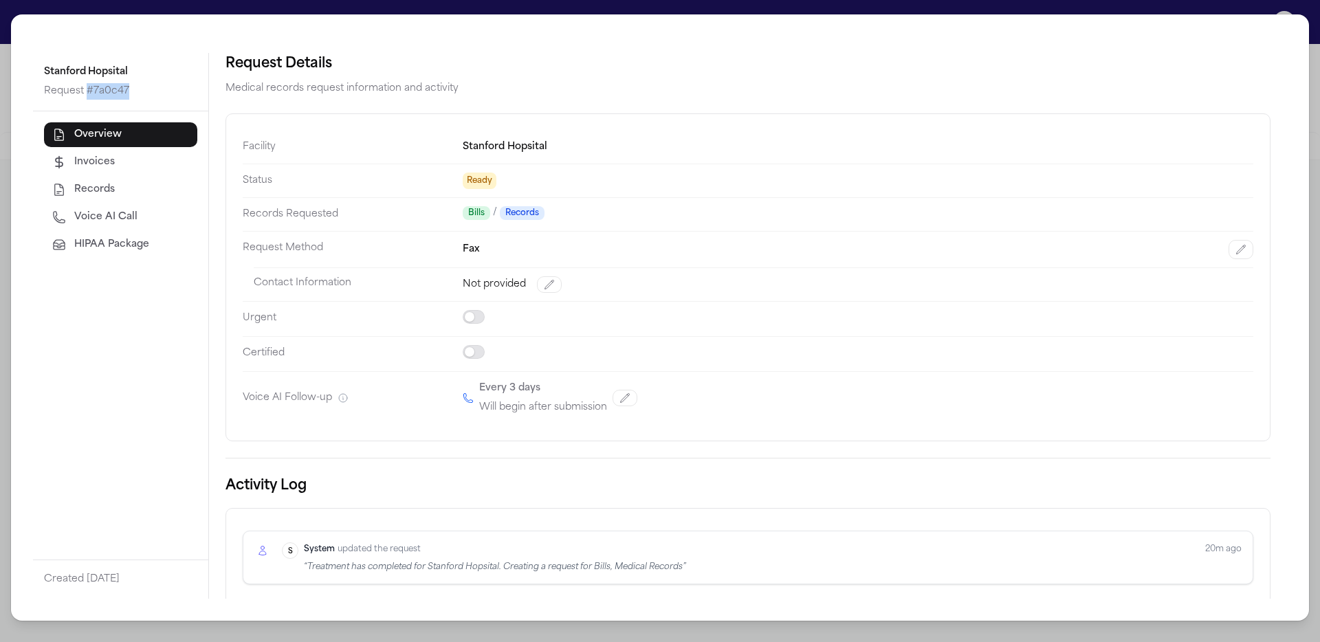
drag, startPoint x: 133, startPoint y: 92, endPoint x: 88, endPoint y: 93, distance: 45.4
click at [88, 93] on p "Request # 7a0c47" at bounding box center [120, 91] width 153 height 16
copy p "# 7a0c47"
click at [164, 87] on p "Request # 7a0c47" at bounding box center [120, 91] width 153 height 16
click at [100, 90] on p "Request # 7a0c47" at bounding box center [120, 91] width 153 height 16
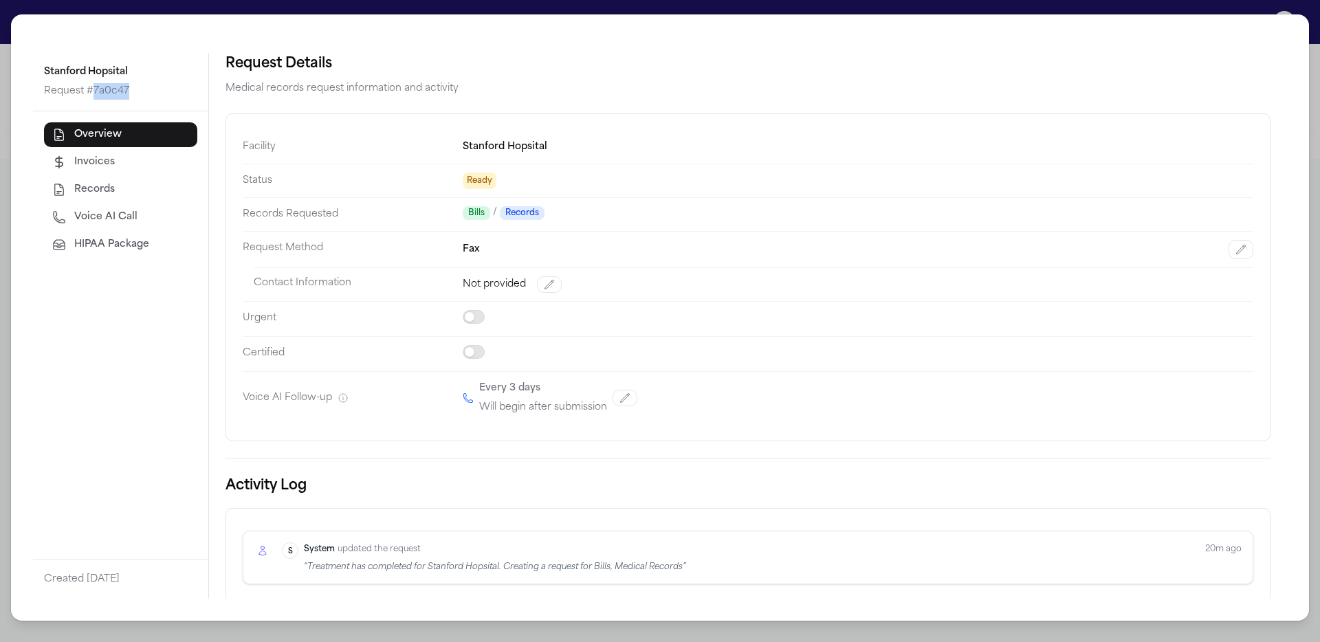
click at [100, 90] on p "Request # 7a0c47" at bounding box center [120, 91] width 153 height 16
copy p "7a0c47"
click at [122, 245] on span "HIPAA Package" at bounding box center [111, 245] width 75 height 14
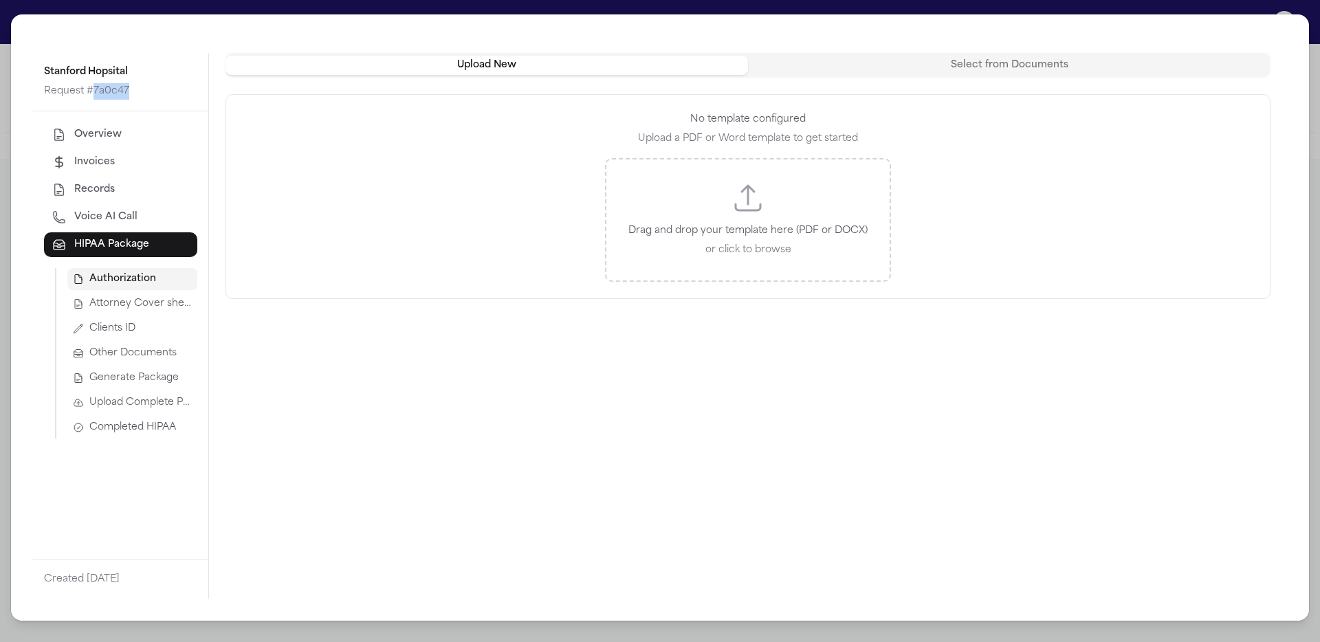
click at [146, 409] on span "Upload Complete Package" at bounding box center [140, 403] width 102 height 14
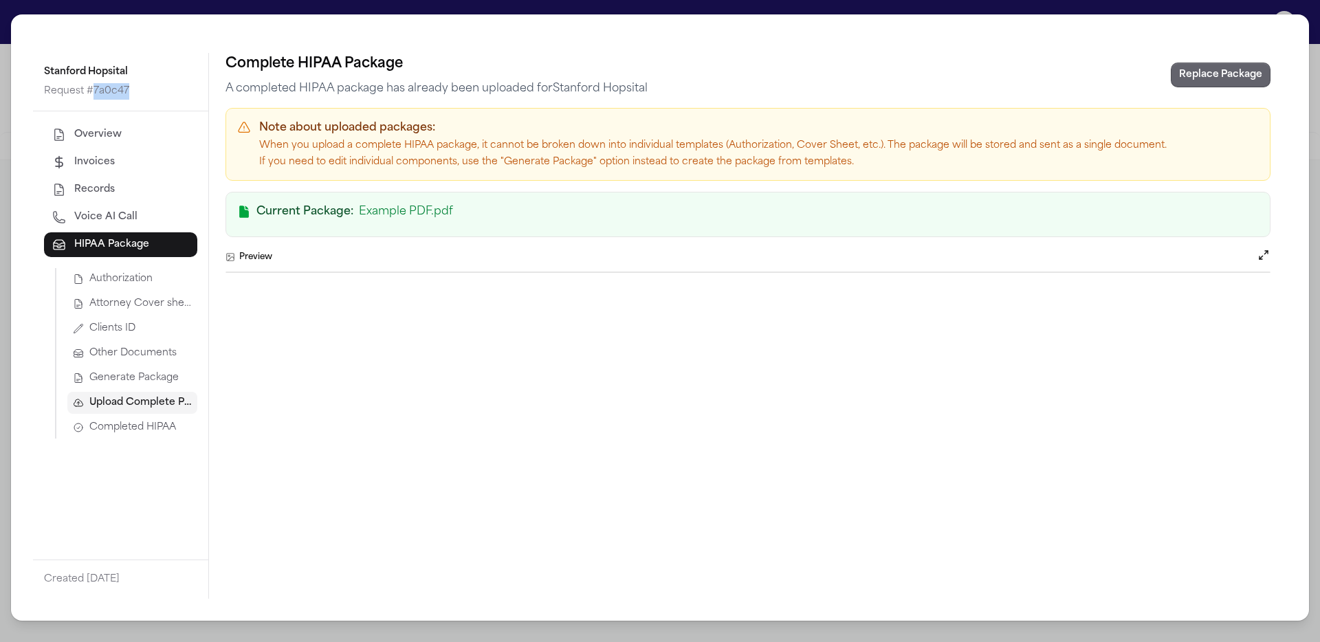
click at [1227, 80] on button "Replace Package" at bounding box center [1220, 75] width 100 height 25
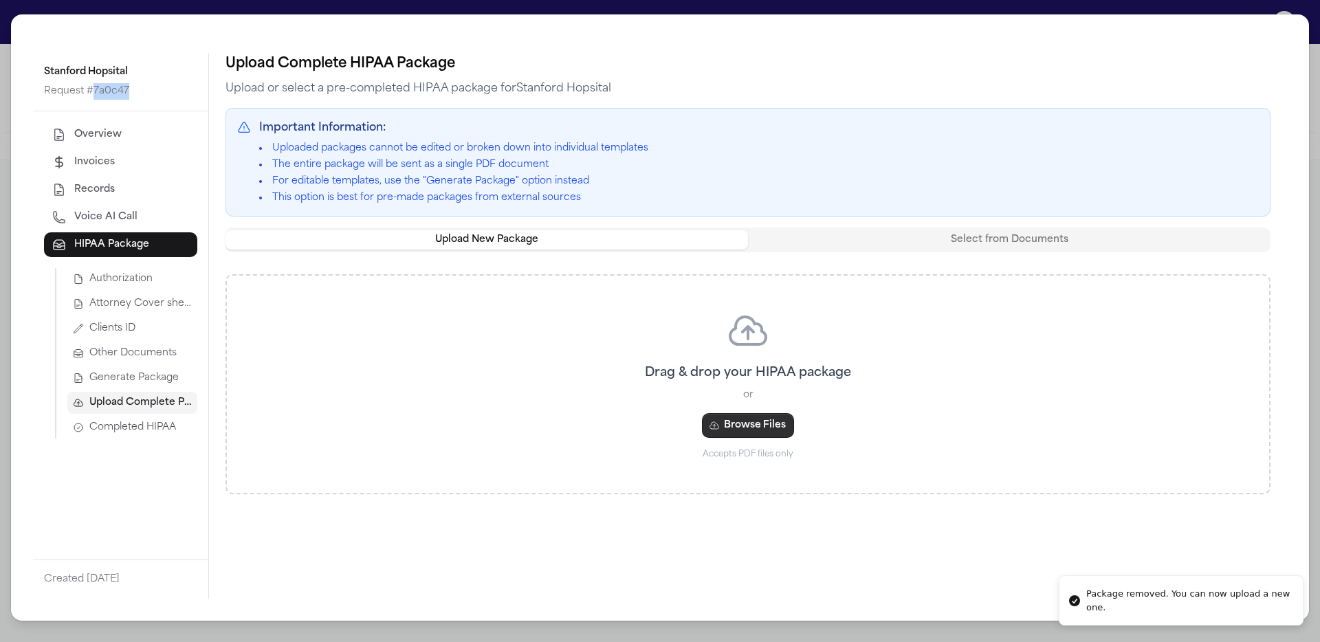
click at [780, 431] on button "Browse Files" at bounding box center [748, 425] width 92 height 25
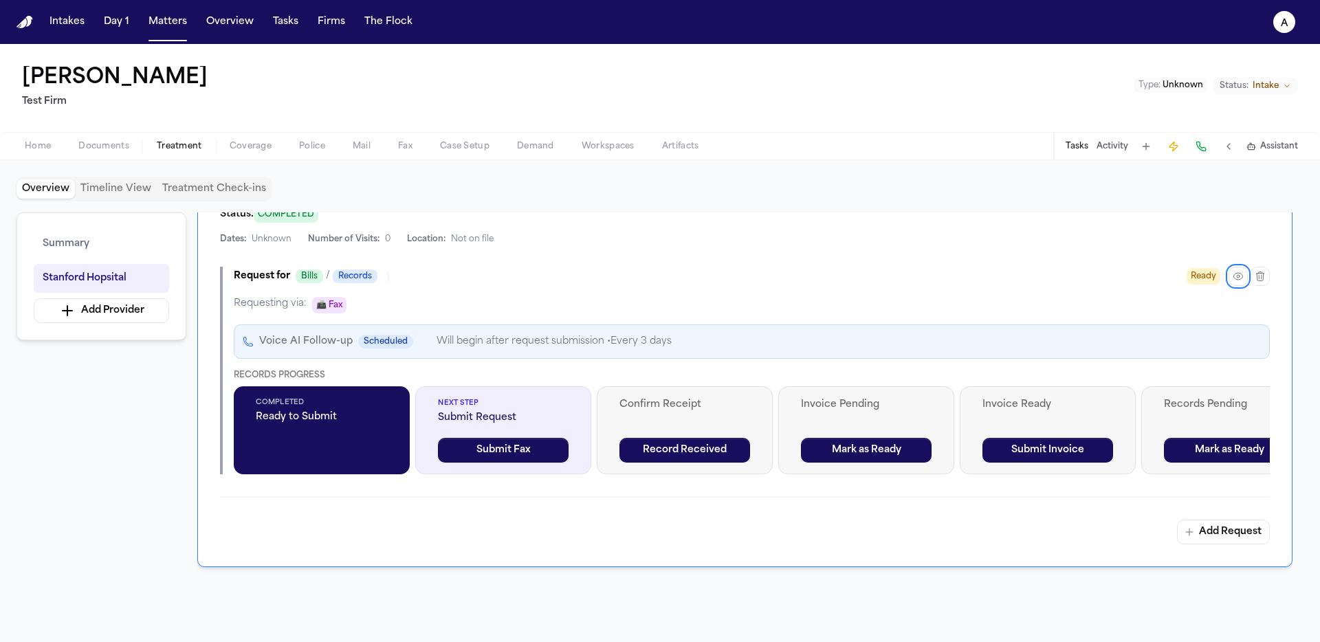
scroll to position [370, 0]
click at [516, 445] on button "Submit Fax" at bounding box center [503, 449] width 131 height 25
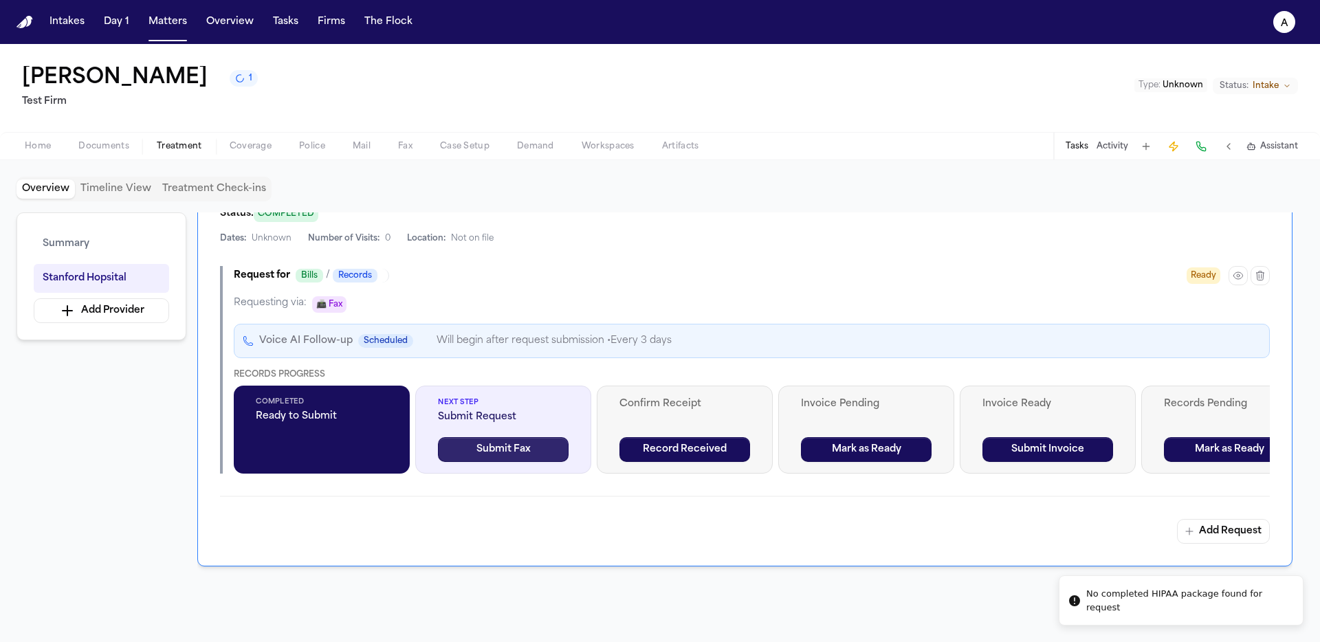
click at [516, 456] on button "Submit Fax" at bounding box center [503, 449] width 131 height 25
drag, startPoint x: 1291, startPoint y: 608, endPoint x: 1177, endPoint y: 610, distance: 114.1
click at [1177, 610] on li "No completed HIPAA package found for request" at bounding box center [1169, 607] width 245 height 37
drag, startPoint x: 1085, startPoint y: 607, endPoint x: 1112, endPoint y: 605, distance: 27.6
click at [1113, 605] on li "No completed HIPAA package found for request" at bounding box center [1209, 607] width 245 height 37
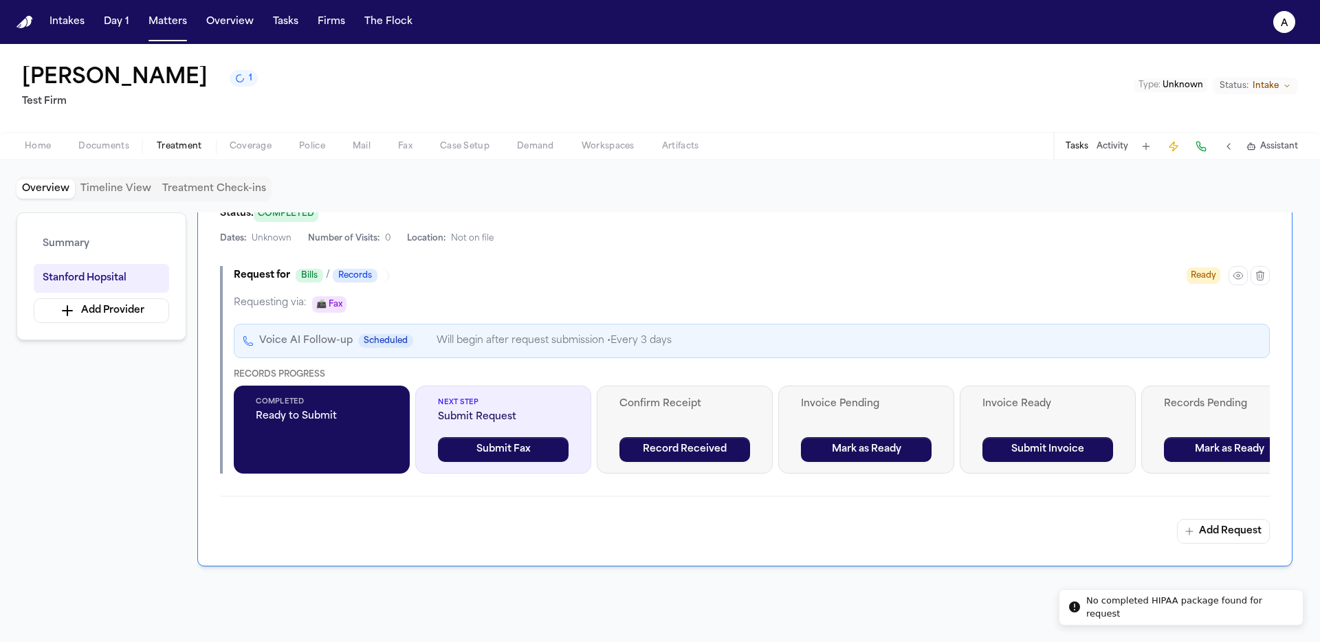
click at [1287, 607] on div "No completed HIPAA package found for request" at bounding box center [1189, 607] width 206 height 27
drag, startPoint x: 1287, startPoint y: 607, endPoint x: 1091, endPoint y: 608, distance: 195.9
click at [1091, 608] on div "No completed HIPAA package found for request" at bounding box center [1189, 607] width 206 height 27
copy div "No completed HIPAA package found for request"
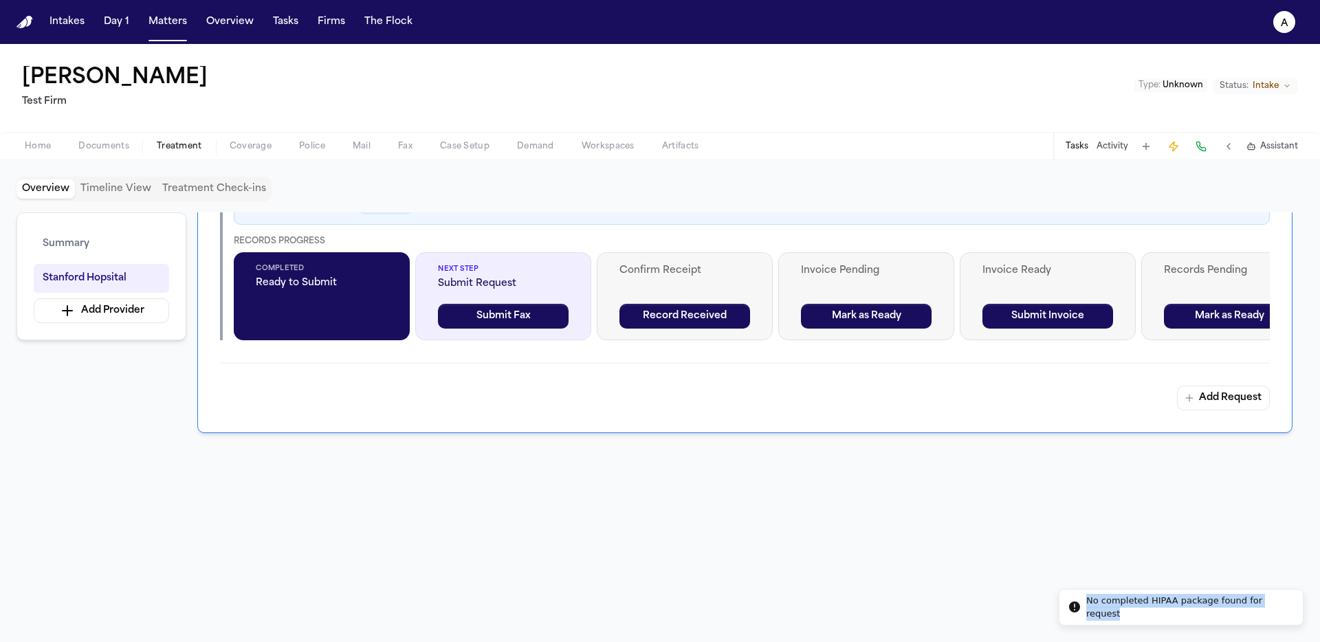
scroll to position [508, 0]
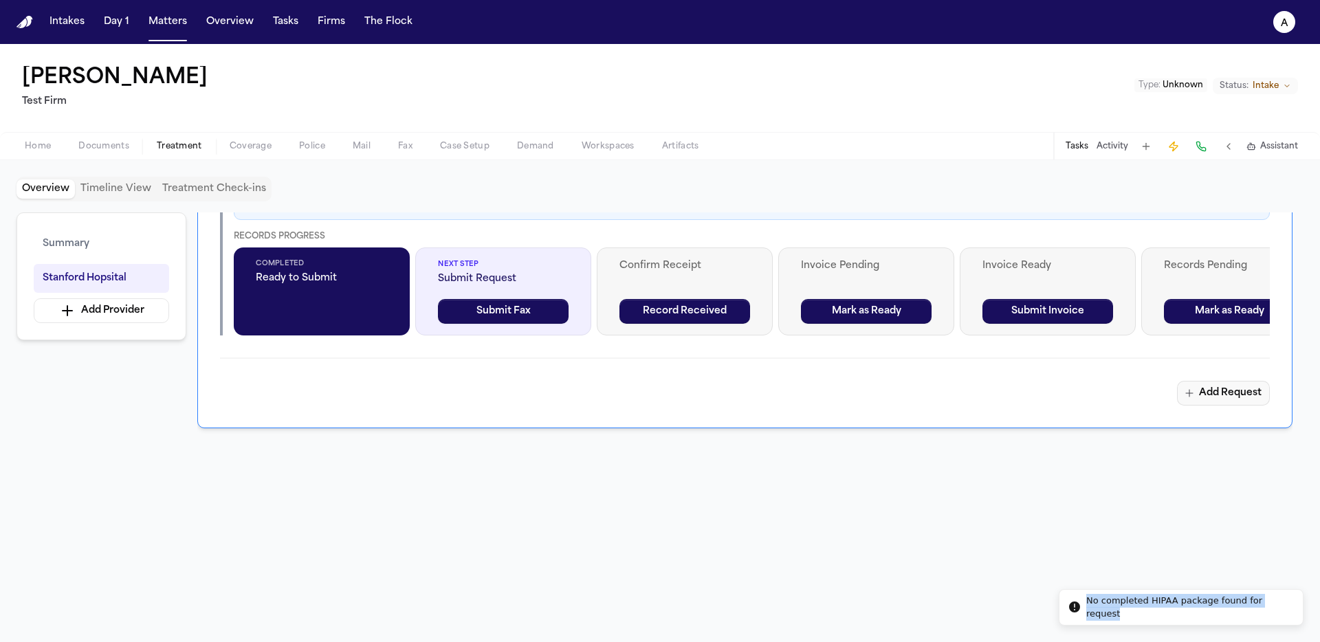
click at [1209, 387] on button "Add Request" at bounding box center [1223, 393] width 93 height 25
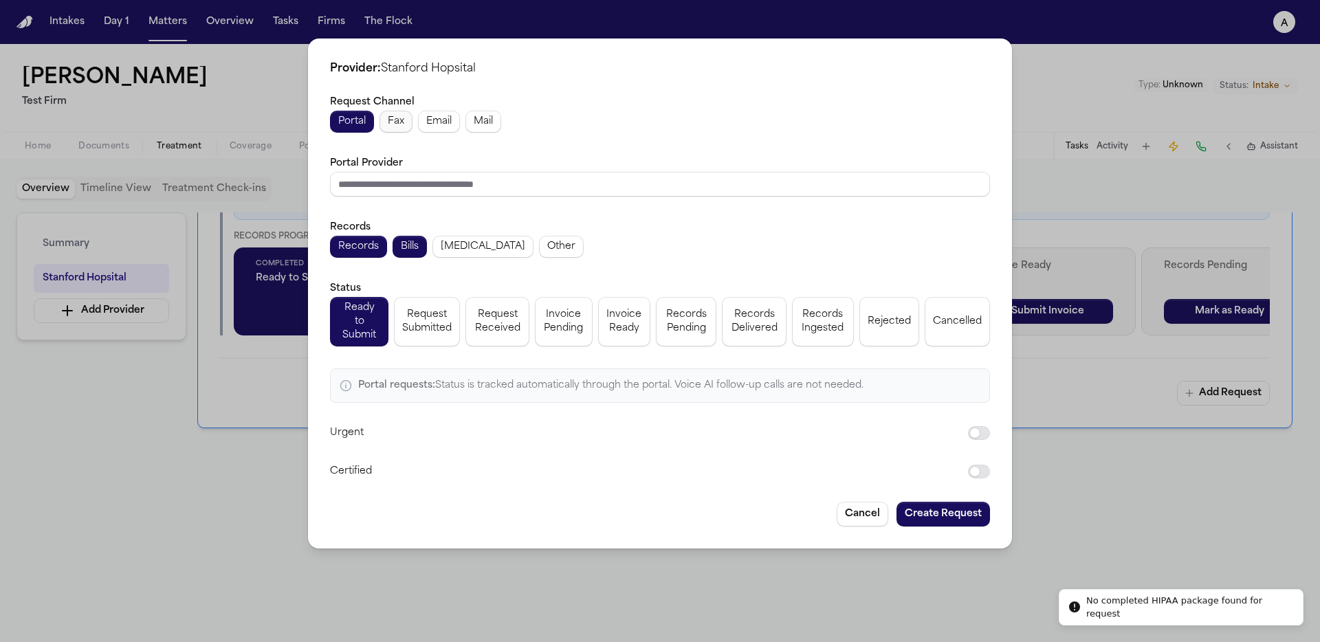
click at [411, 124] on button "Fax" at bounding box center [395, 122] width 33 height 22
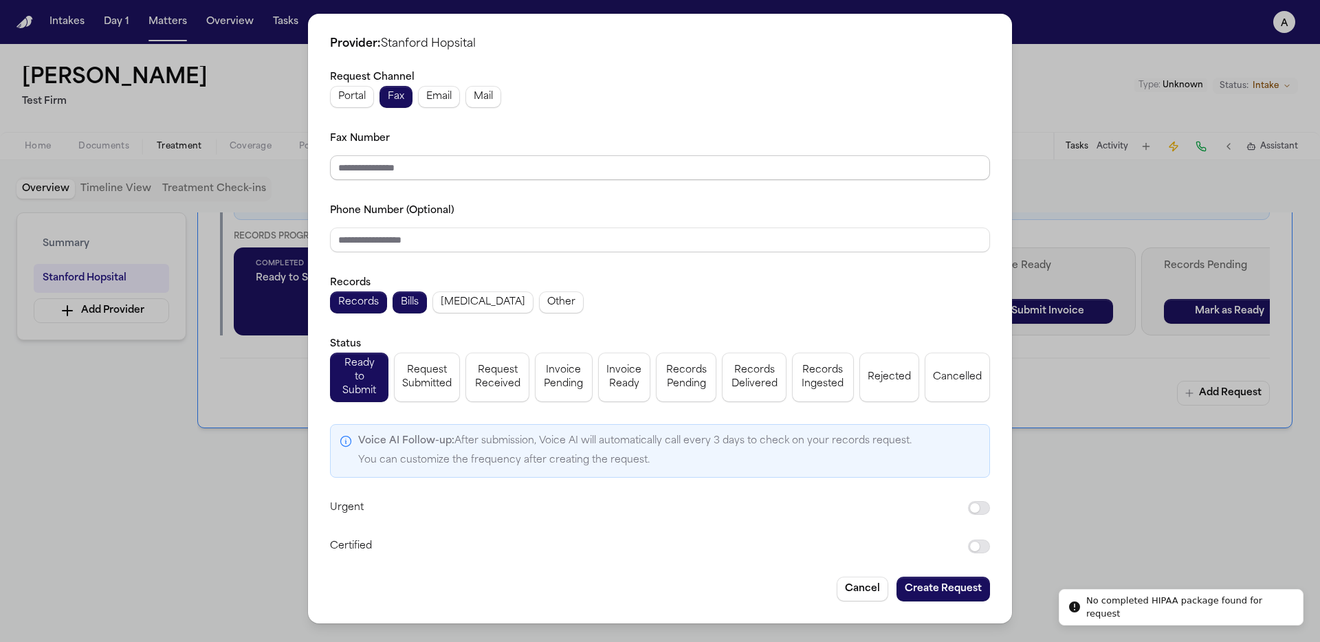
click at [411, 180] on input "Fax Number" at bounding box center [660, 167] width 660 height 25
type input "**********"
click at [399, 248] on input "Phone Number (Optional)" at bounding box center [660, 240] width 660 height 25
paste input "**********"
type input "**********"
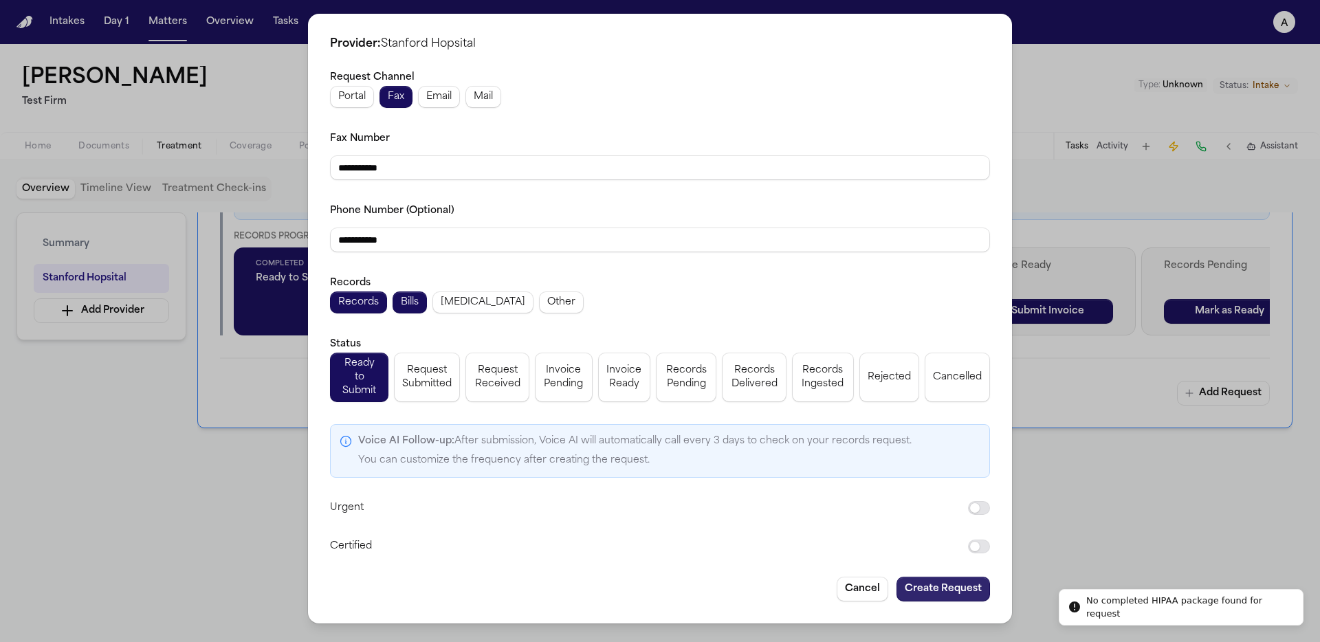
click at [926, 581] on button "Create Request" at bounding box center [942, 589] width 93 height 25
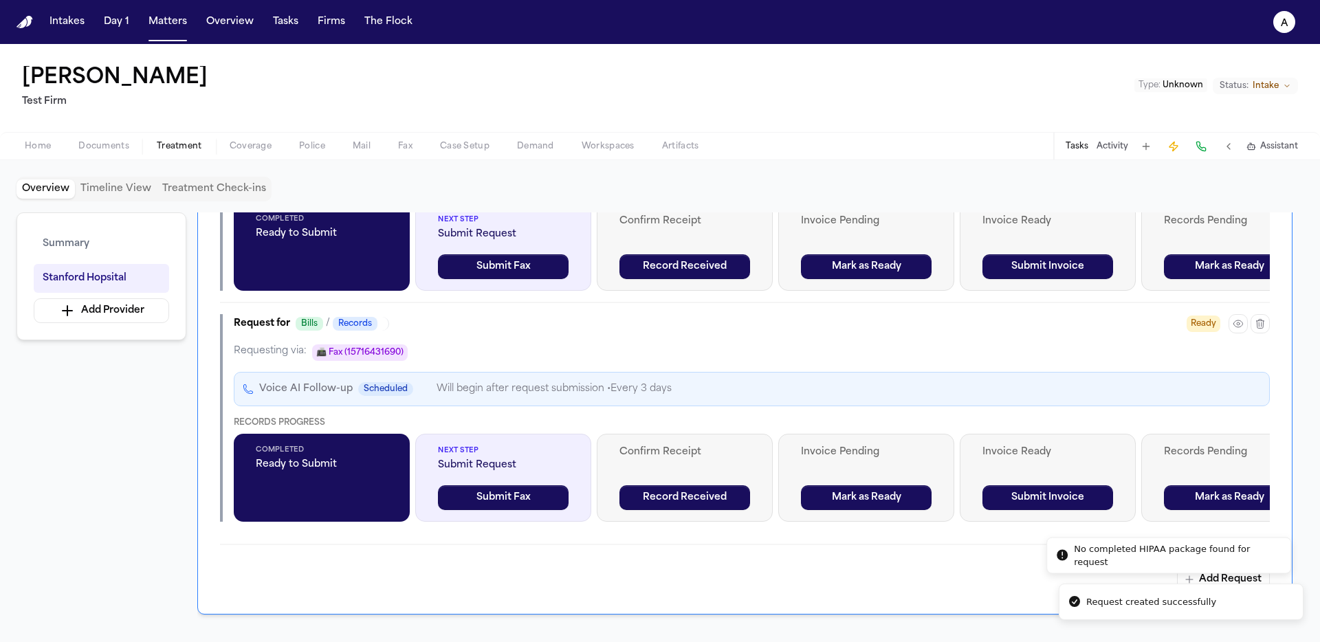
scroll to position [577, 0]
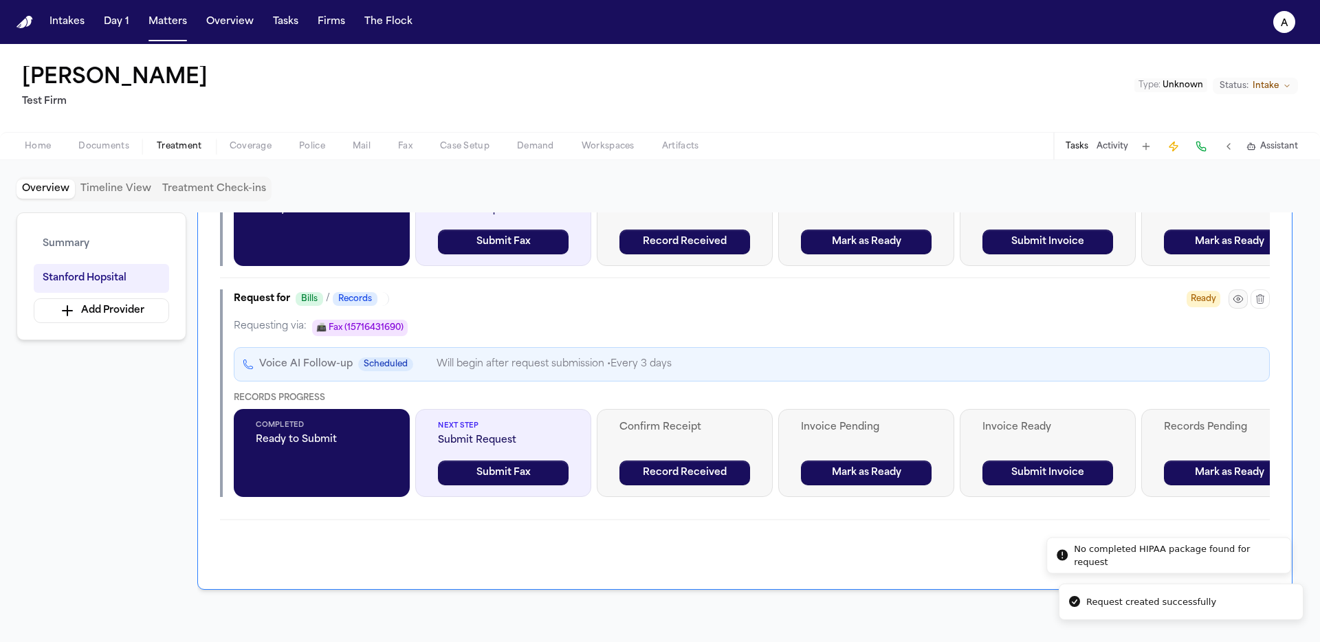
click at [1239, 295] on icon "button" at bounding box center [1237, 298] width 11 height 11
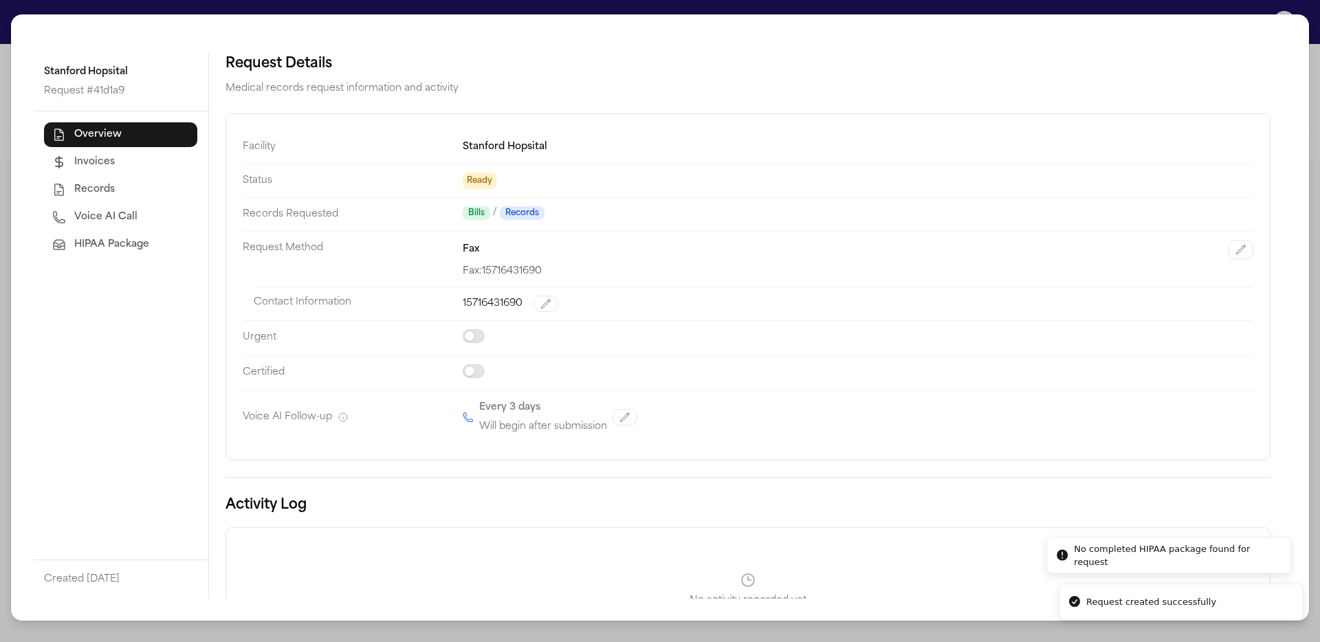
click at [141, 250] on span "HIPAA Package" at bounding box center [111, 245] width 75 height 14
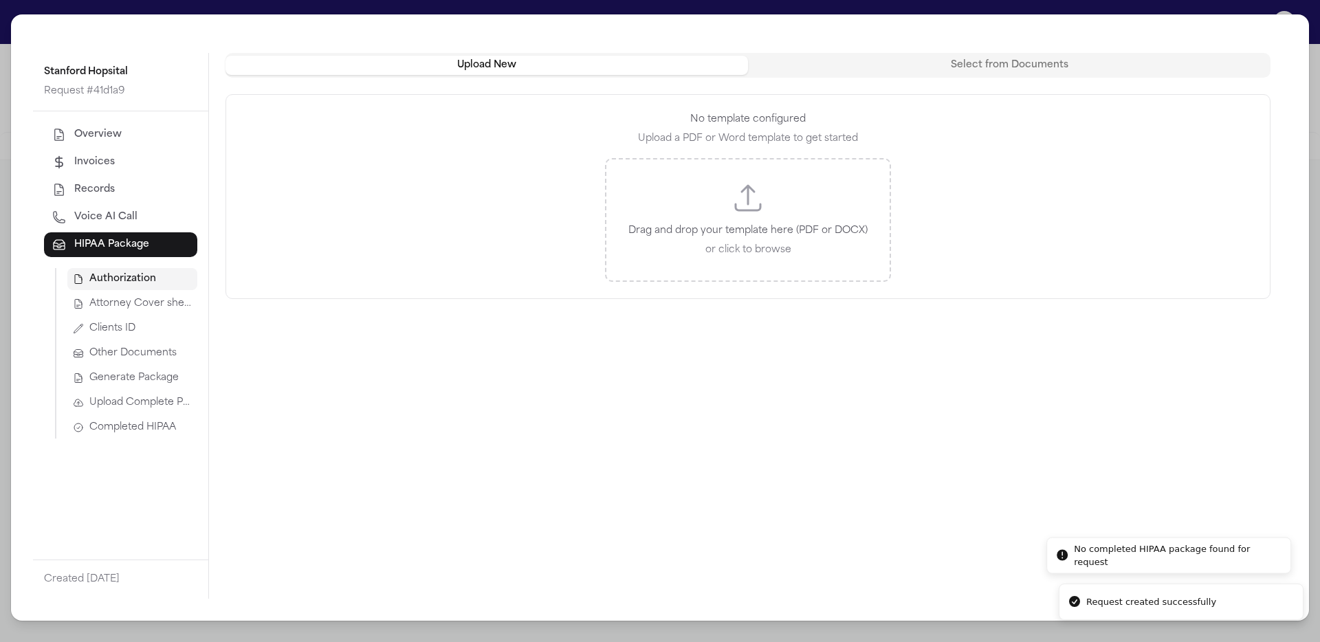
click at [134, 396] on button "Upload Complete Package" at bounding box center [132, 403] width 130 height 22
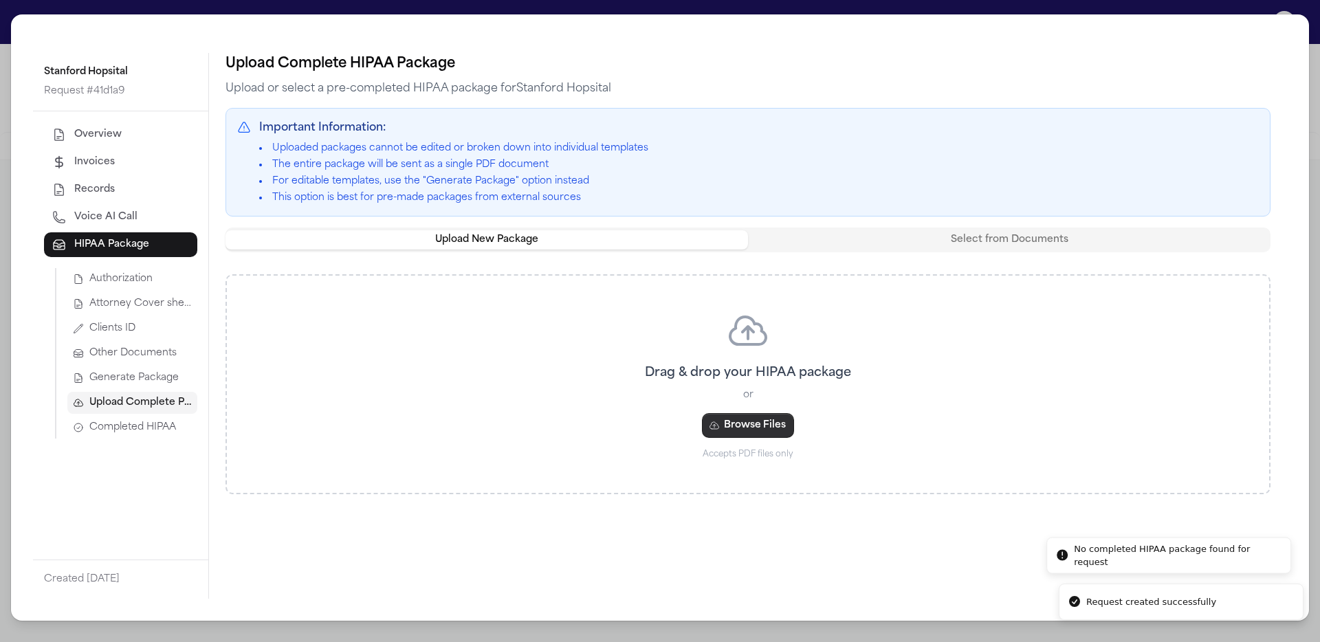
click at [782, 430] on button "Browse Files" at bounding box center [748, 425] width 92 height 25
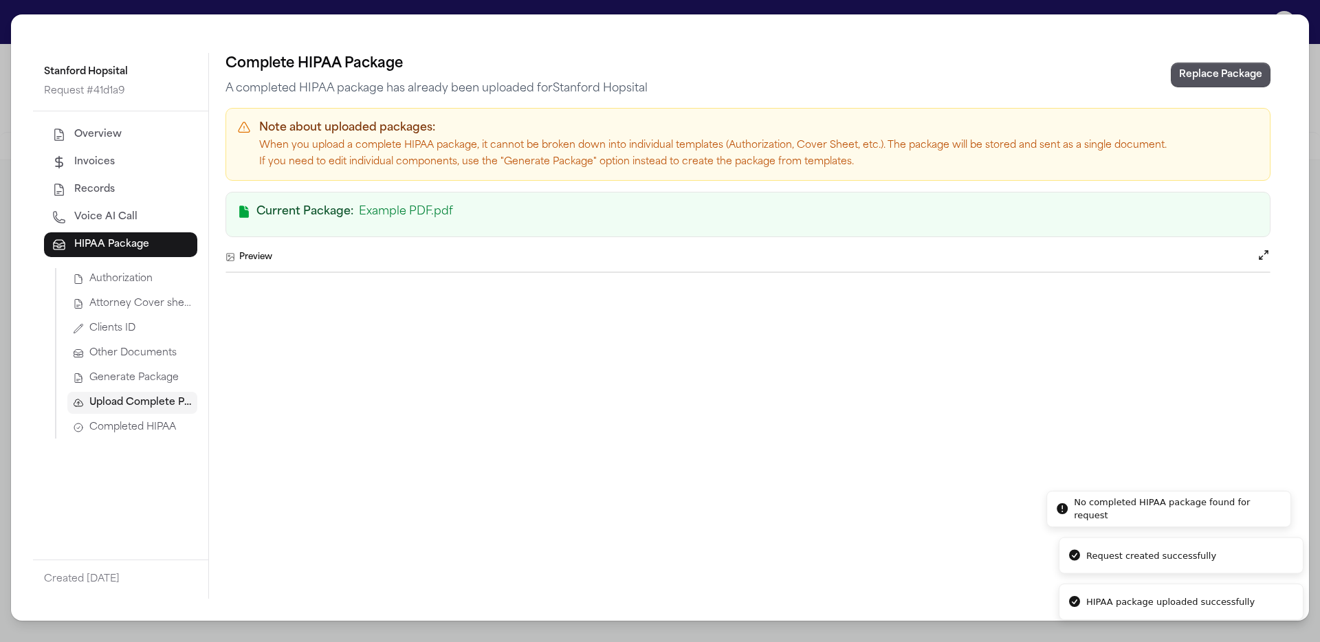
click at [115, 434] on span "Completed HIPAA" at bounding box center [132, 428] width 87 height 14
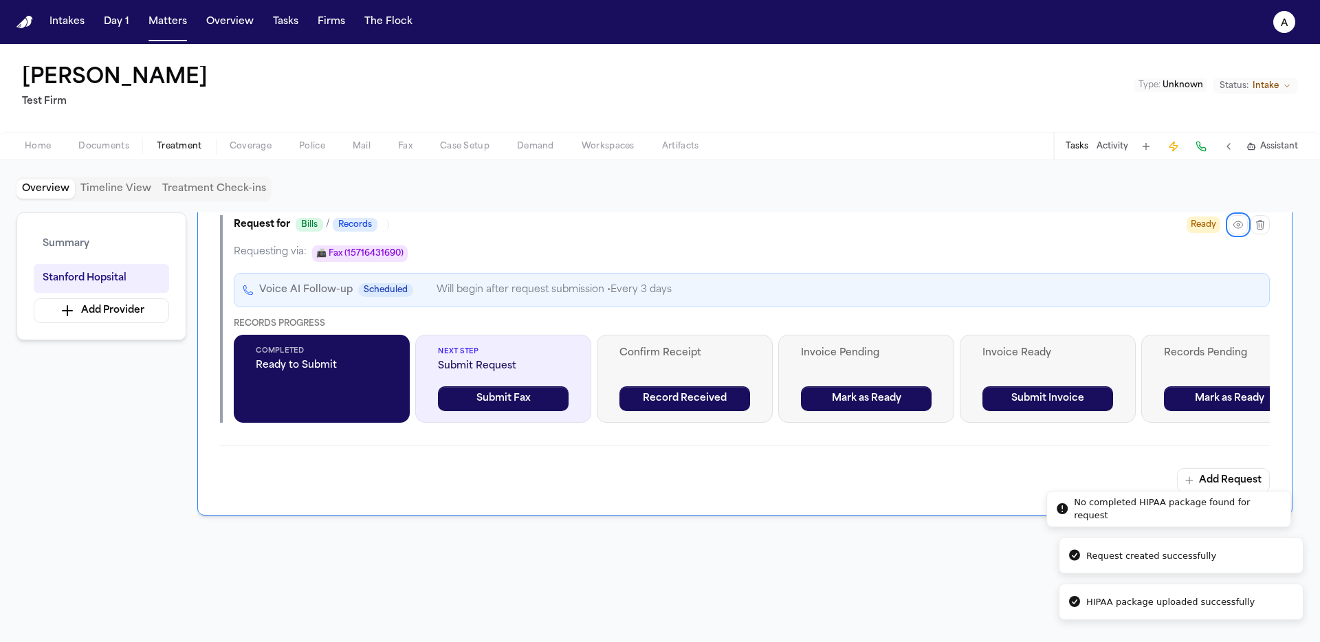
scroll to position [630, 0]
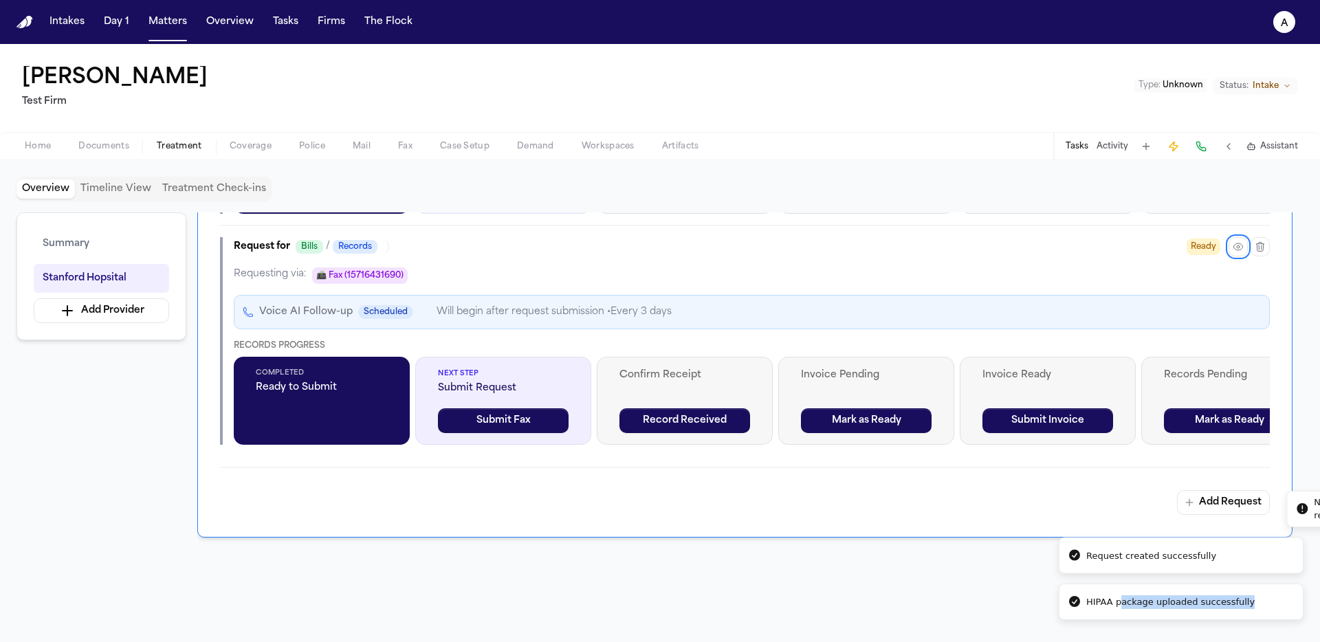
drag, startPoint x: 1119, startPoint y: 608, endPoint x: 1319, endPoint y: 592, distance: 200.6
click at [1254, 599] on div "HIPAA package uploaded successfully" at bounding box center [1170, 602] width 168 height 14
drag, startPoint x: 1087, startPoint y: 612, endPoint x: 1319, endPoint y: 610, distance: 232.3
click at [1303, 610] on li "HIPAA package uploaded successfully" at bounding box center [1180, 602] width 245 height 37
drag, startPoint x: 1290, startPoint y: 615, endPoint x: 1319, endPoint y: 601, distance: 32.3
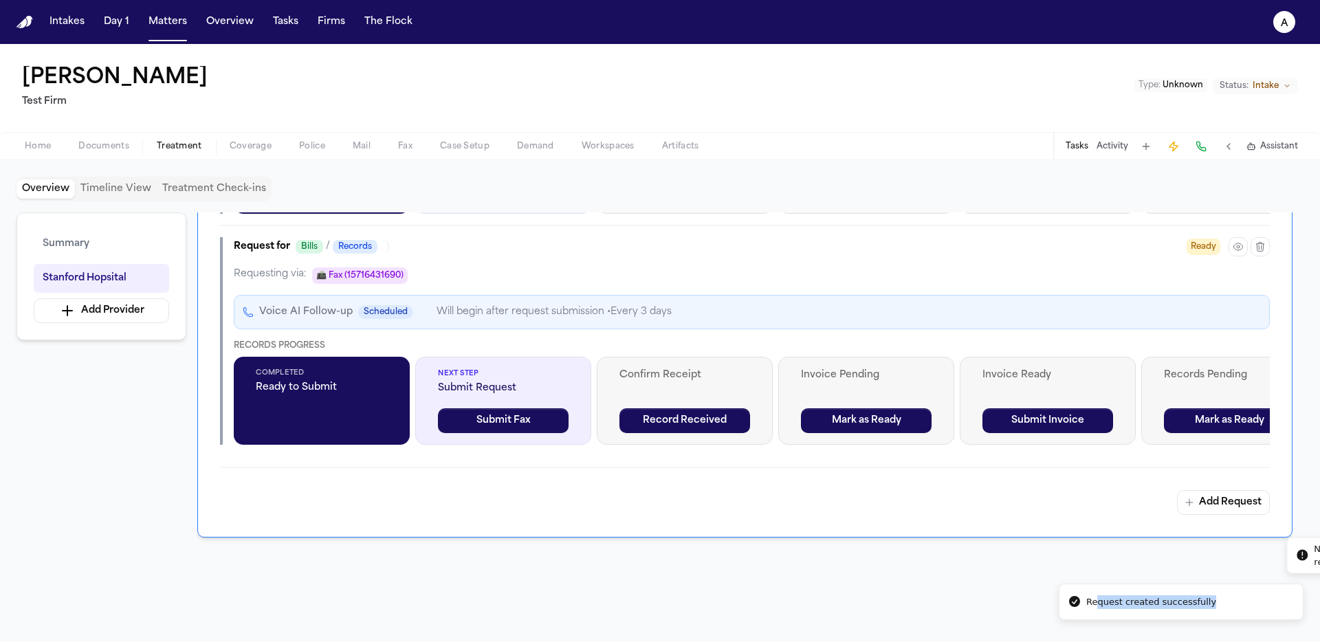
click at [1216, 609] on div "Request created successfully" at bounding box center [1151, 602] width 130 height 14
drag, startPoint x: 1129, startPoint y: 601, endPoint x: 803, endPoint y: 565, distance: 328.5
click at [1086, 595] on div "Request created successfully" at bounding box center [1151, 602] width 130 height 14
click at [902, 548] on div "Overview Providers Manage Stanford Hopsital Dates: Unknown Address: No address …" at bounding box center [744, 416] width 1095 height 408
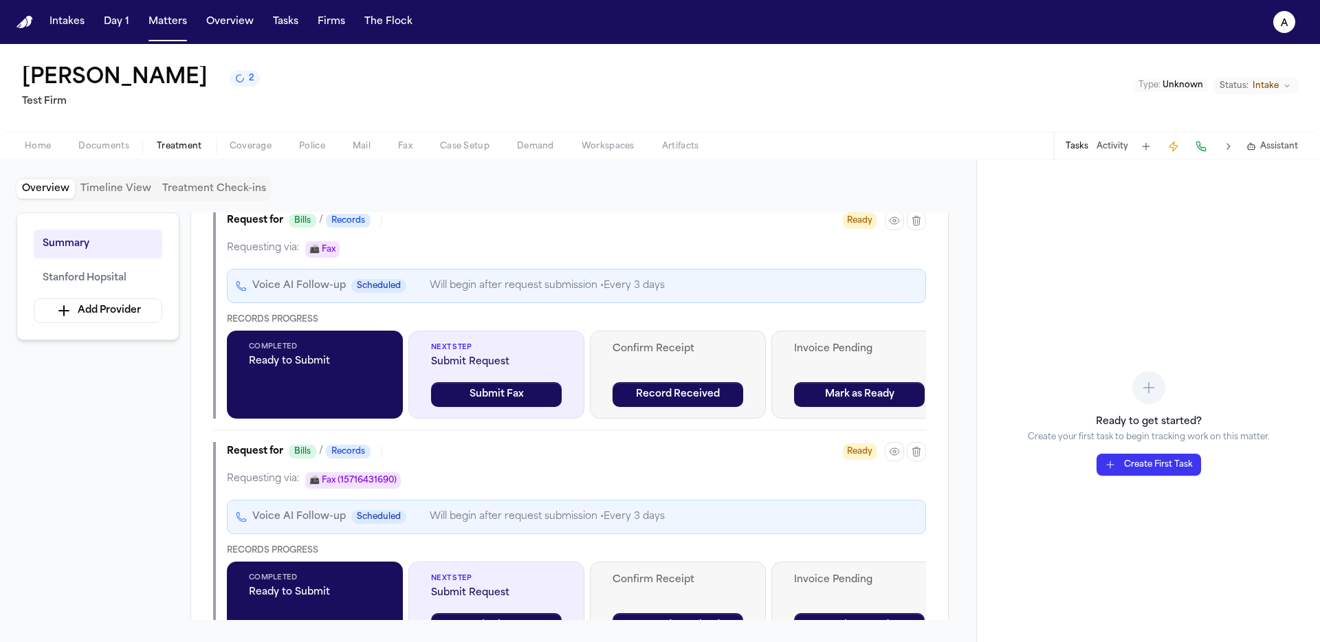
scroll to position [640, 0]
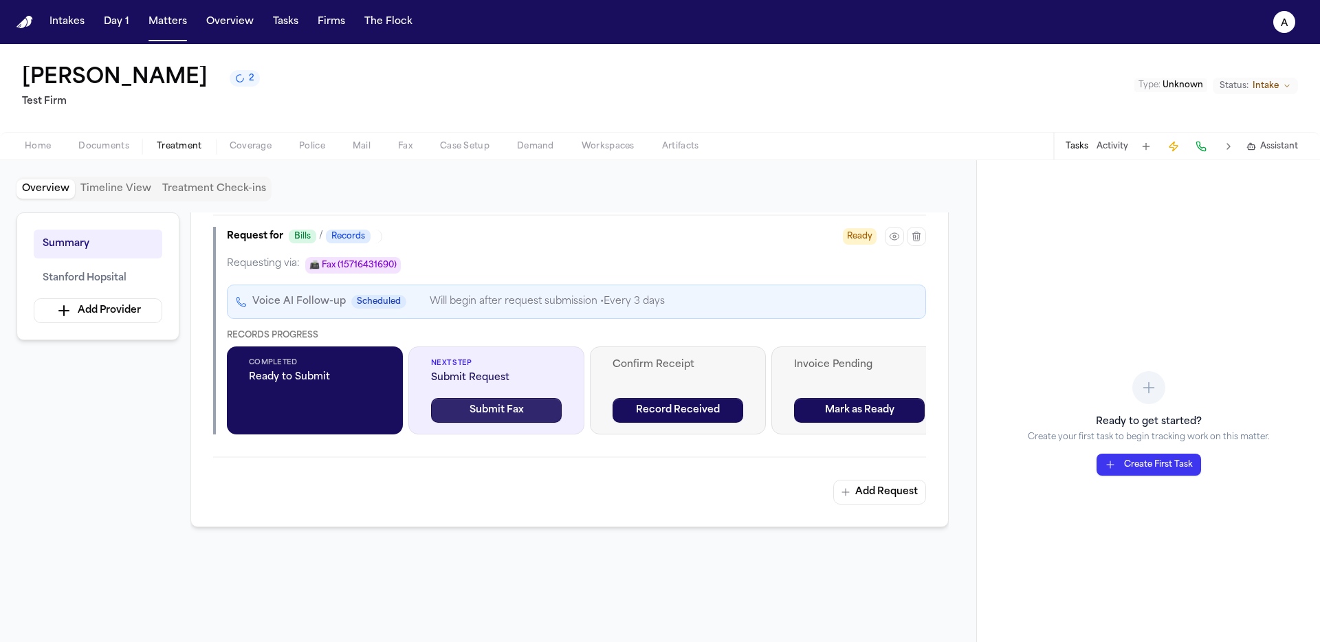
click at [527, 415] on button "Submit Fax" at bounding box center [496, 410] width 131 height 25
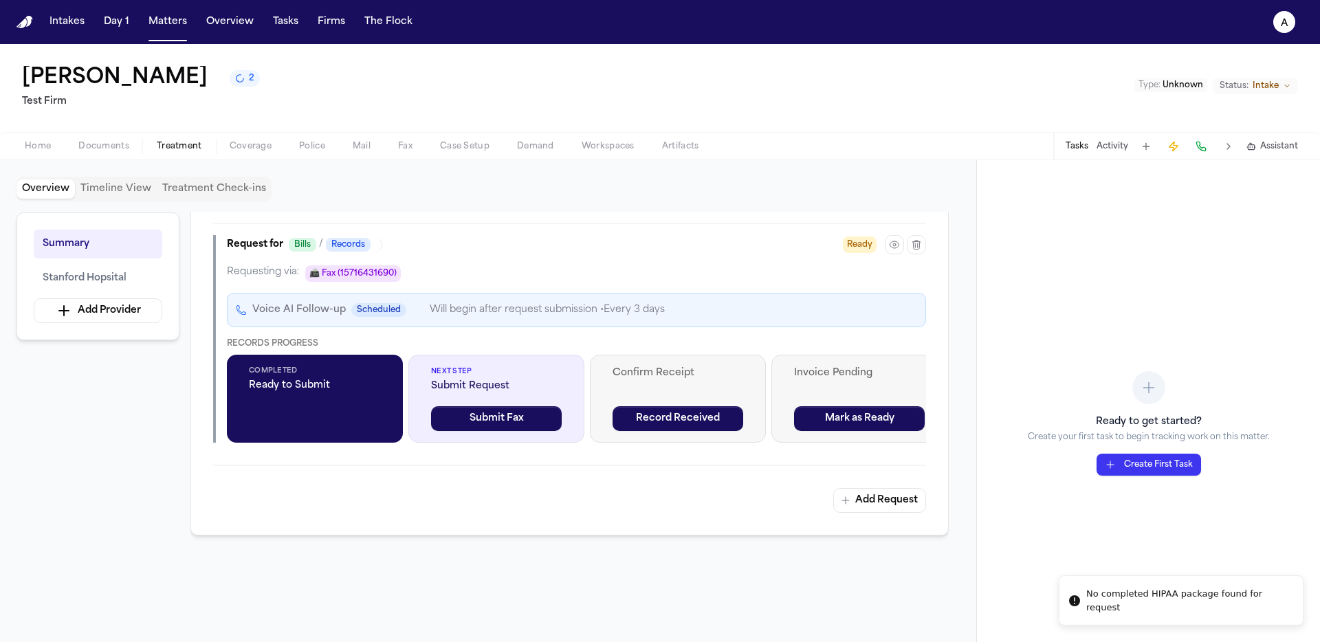
scroll to position [621, 0]
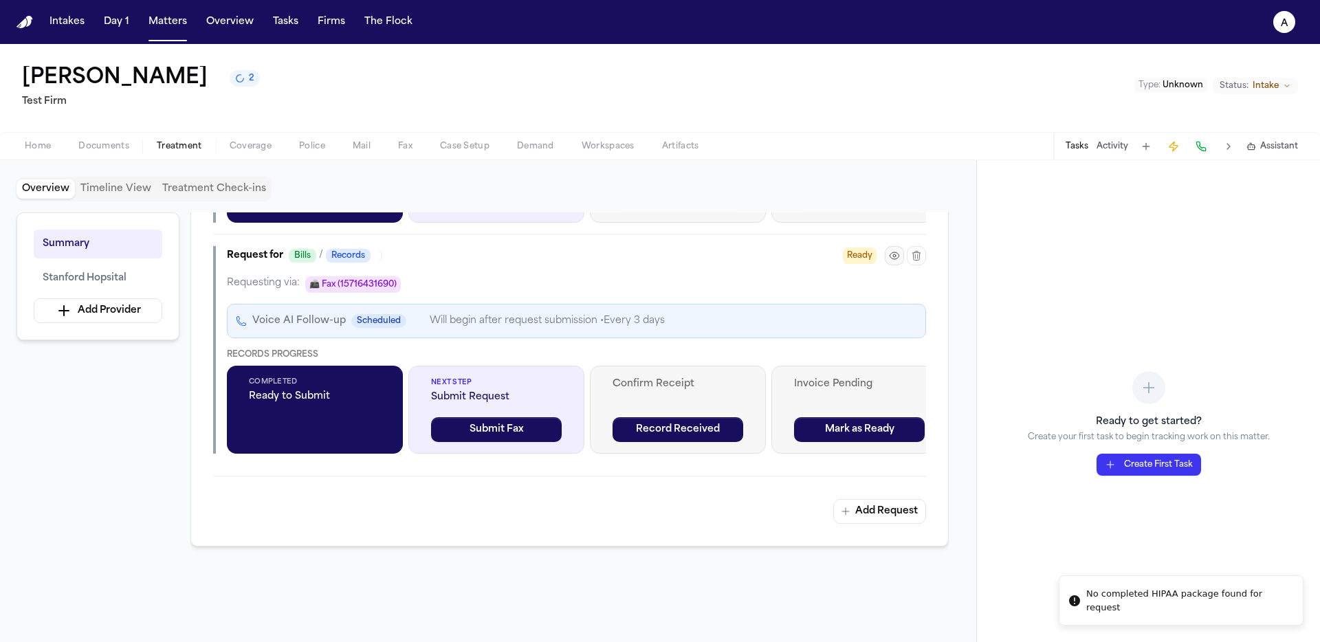
click at [900, 262] on button "button" at bounding box center [894, 255] width 19 height 19
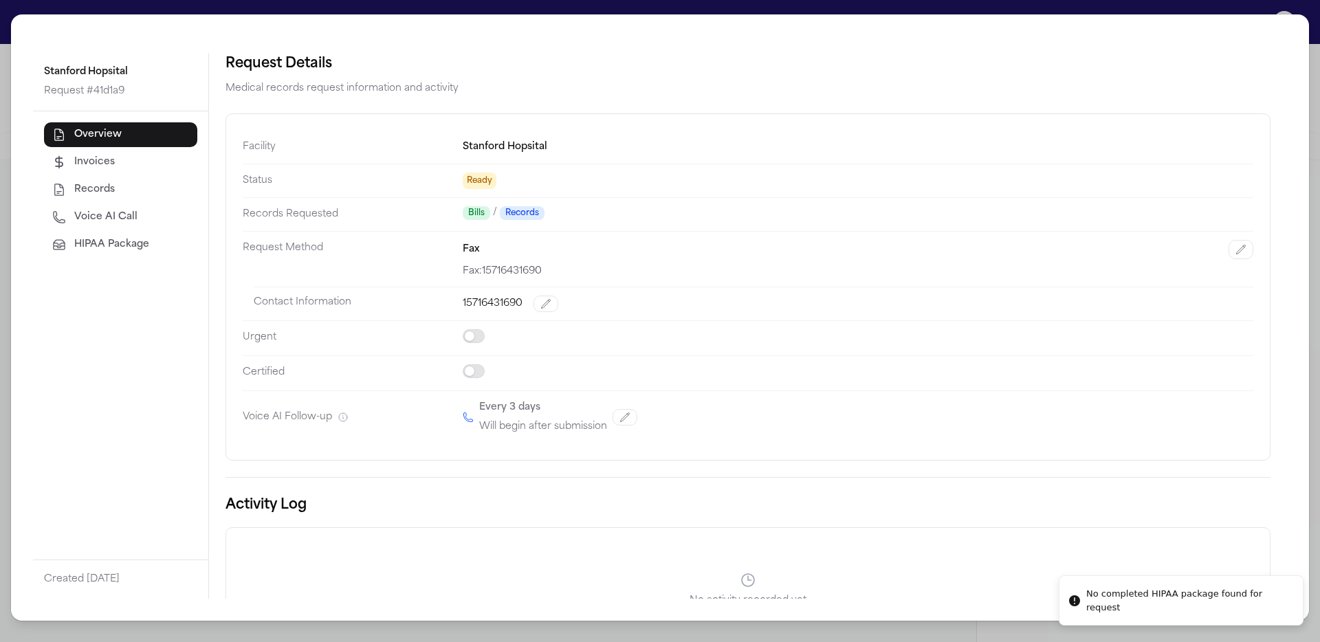
click at [116, 248] on span "HIPAA Package" at bounding box center [111, 245] width 75 height 14
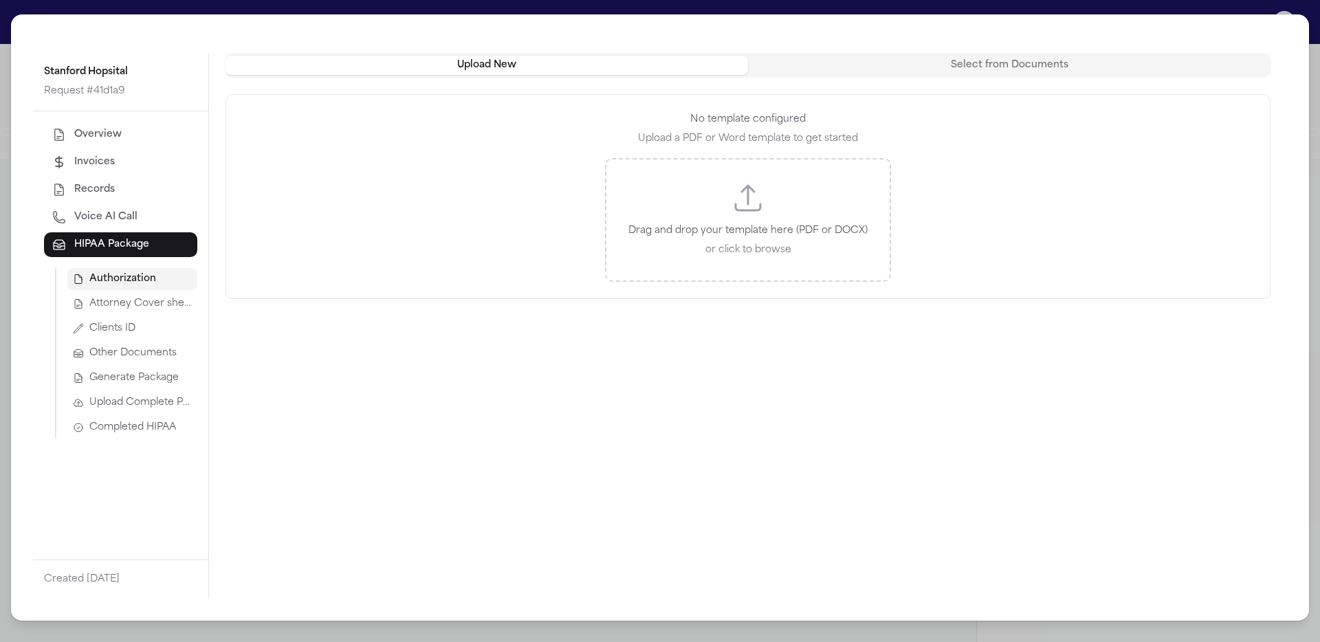
click at [144, 436] on button "Completed HIPAA" at bounding box center [132, 428] width 130 height 22
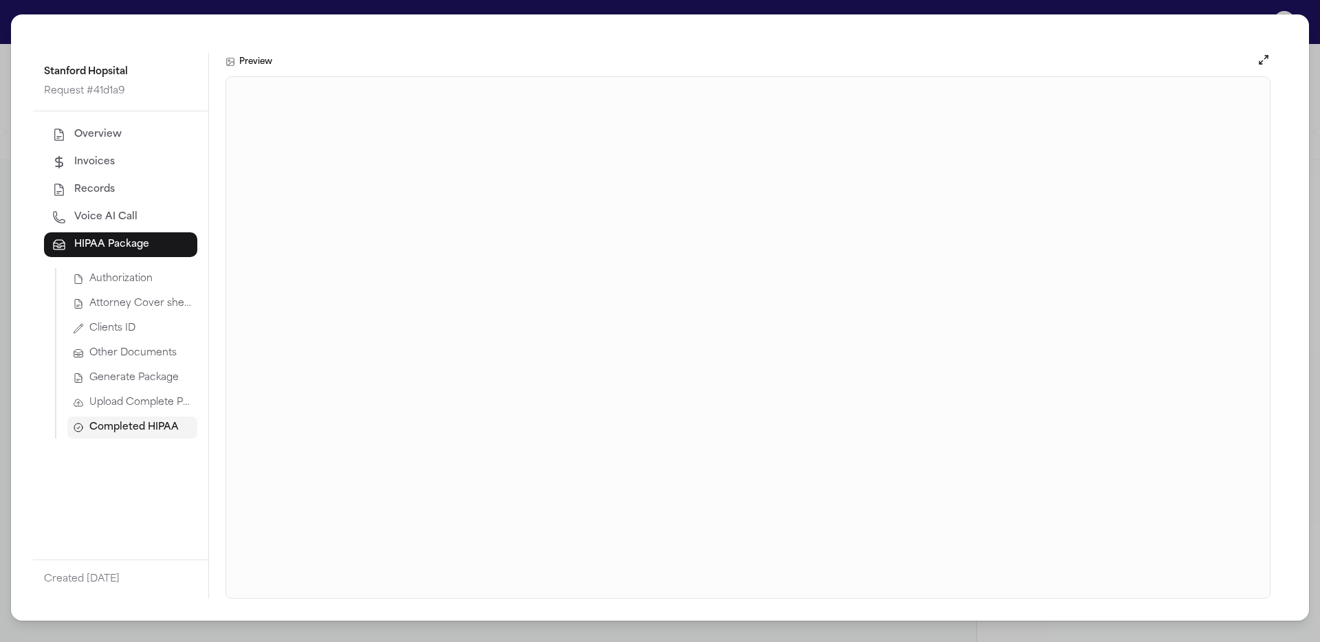
click at [142, 403] on span "Upload Complete Package" at bounding box center [140, 403] width 102 height 14
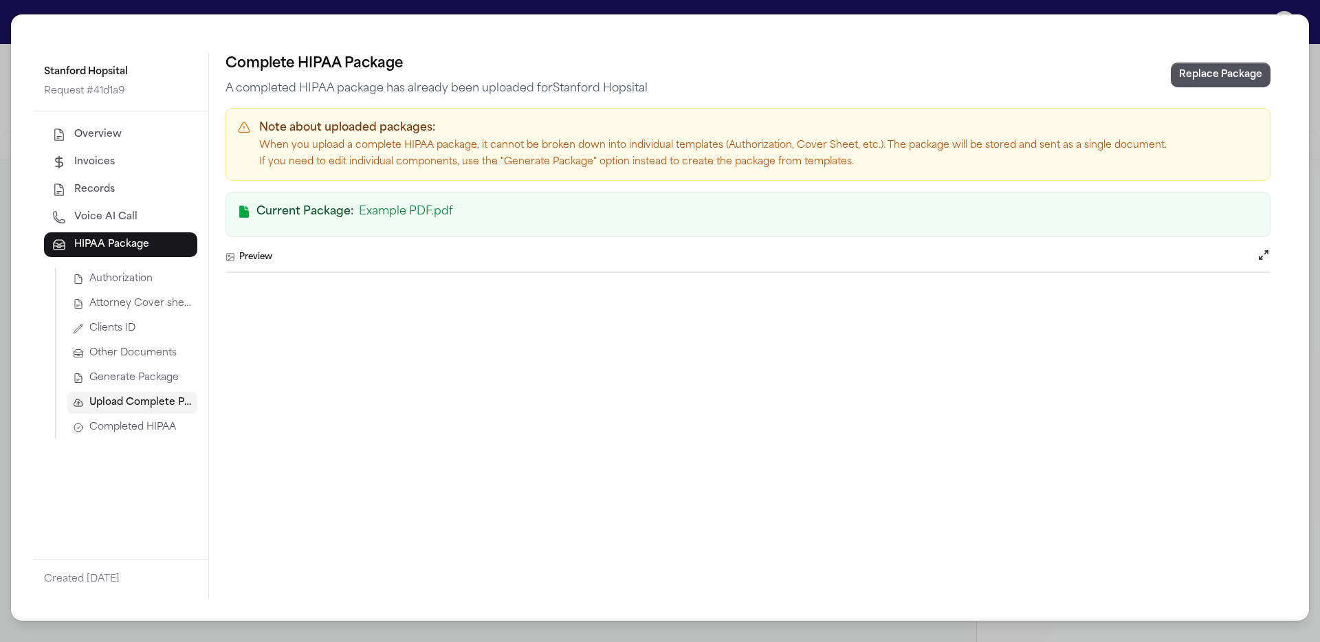
click at [148, 430] on span "Completed HIPAA" at bounding box center [132, 428] width 87 height 14
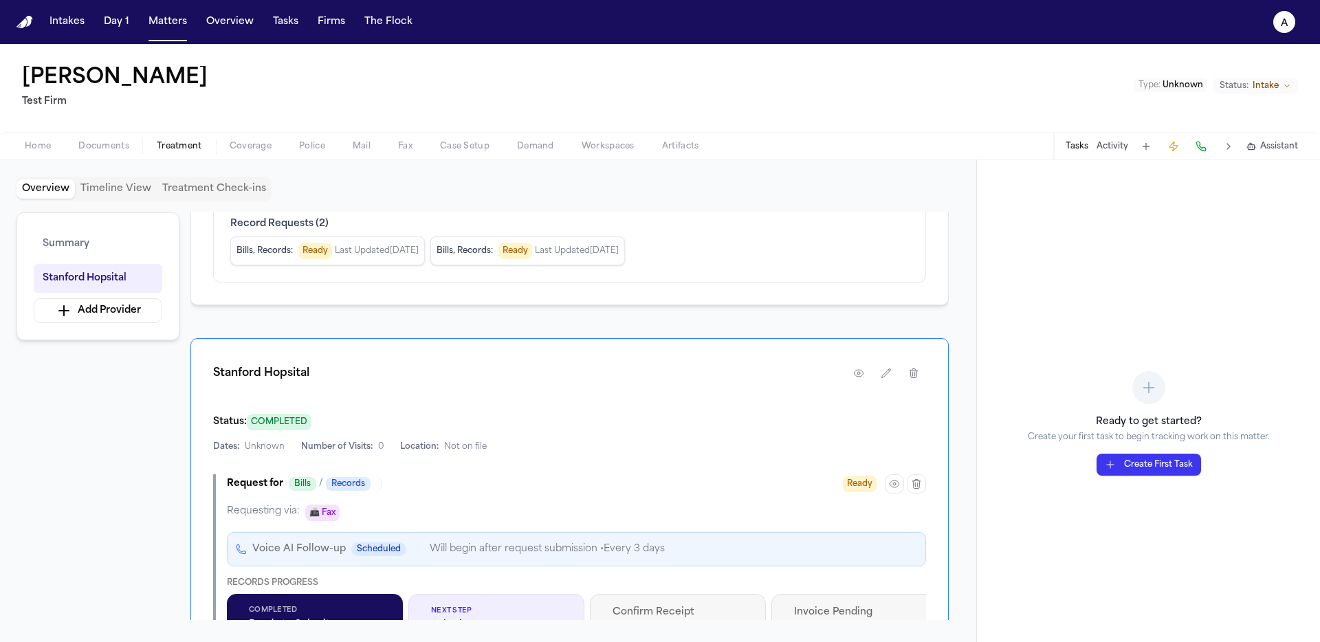
scroll to position [0, 0]
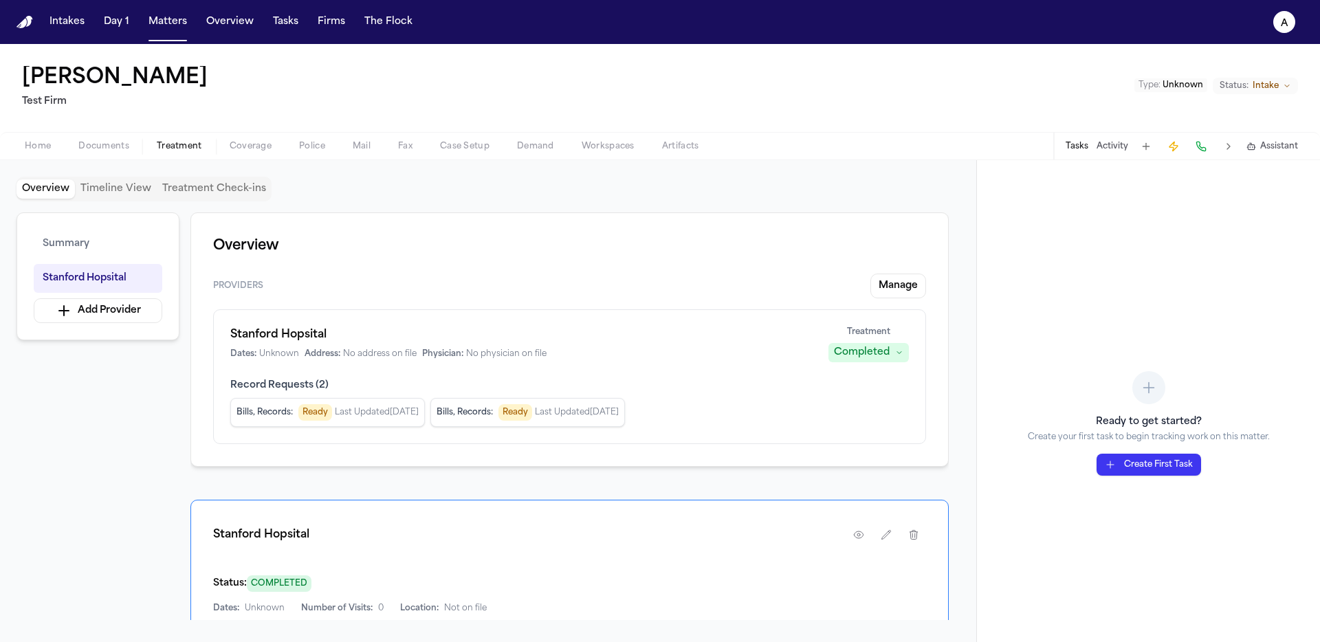
click at [131, 324] on div "Summary Stanford Hopsital Add Provider" at bounding box center [97, 276] width 163 height 128
click at [135, 320] on button "Add Provider" at bounding box center [98, 310] width 129 height 25
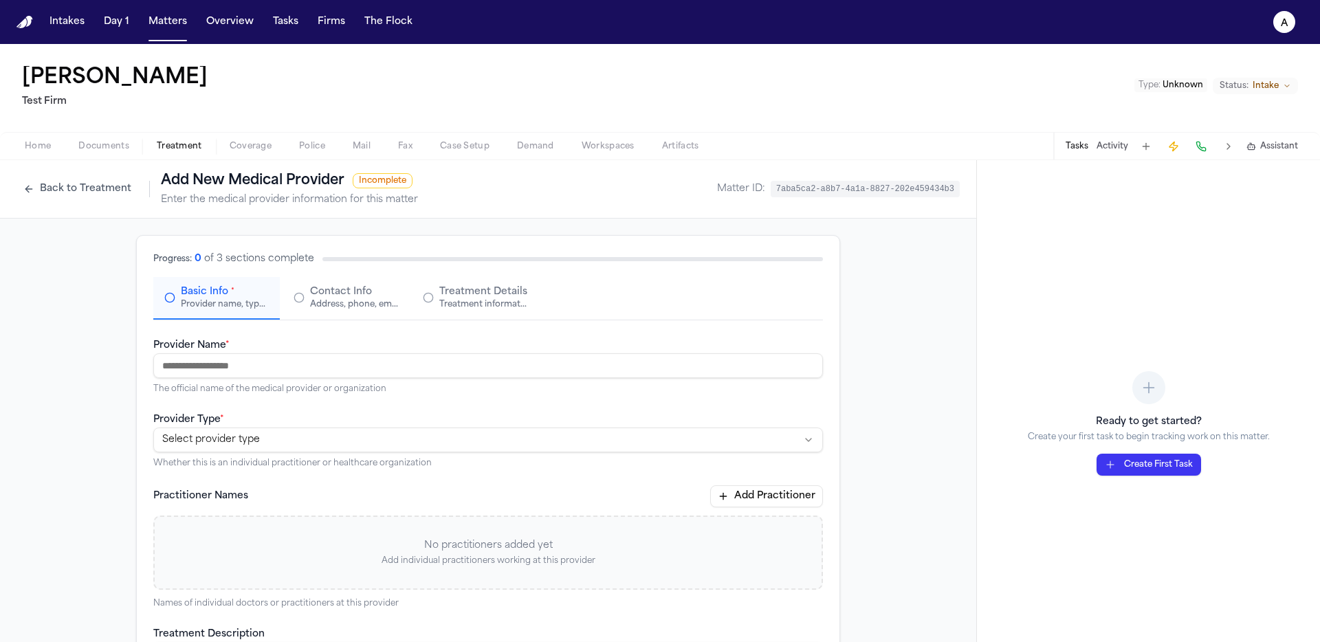
click at [300, 363] on input "Provider Name *" at bounding box center [487, 365] width 669 height 25
type input "**********"
click at [373, 436] on html "**********" at bounding box center [660, 321] width 1320 height 642
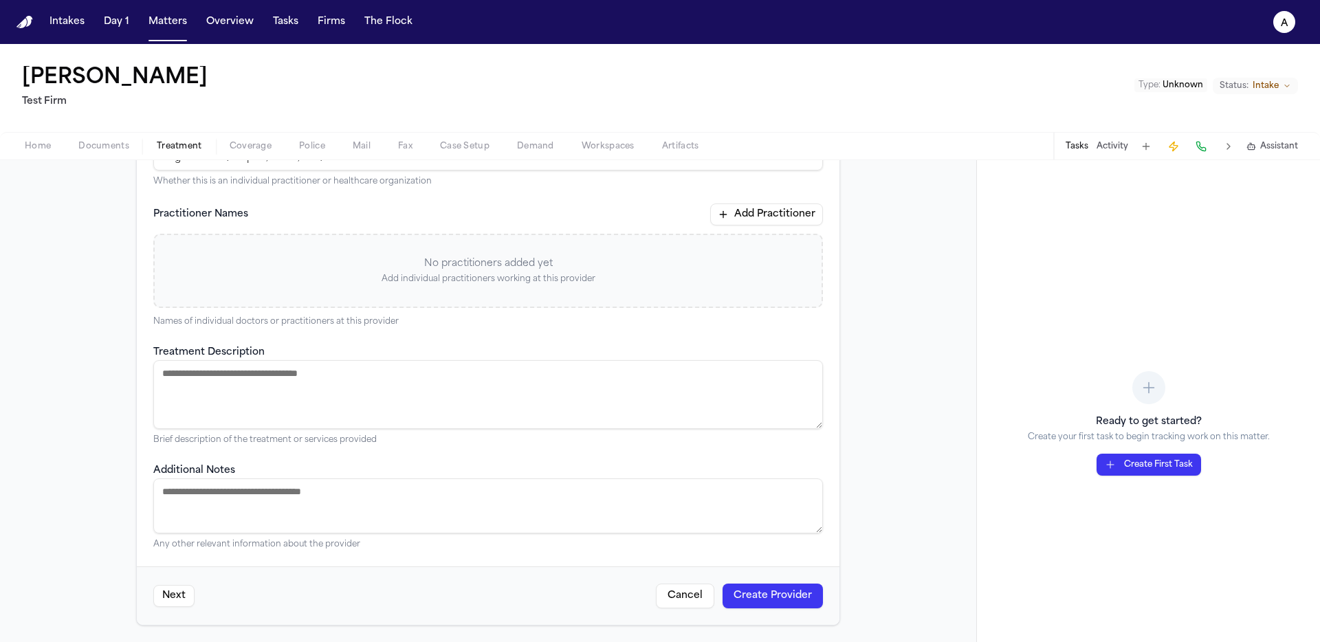
click at [452, 406] on textarea "Treatment Description" at bounding box center [487, 394] width 669 height 69
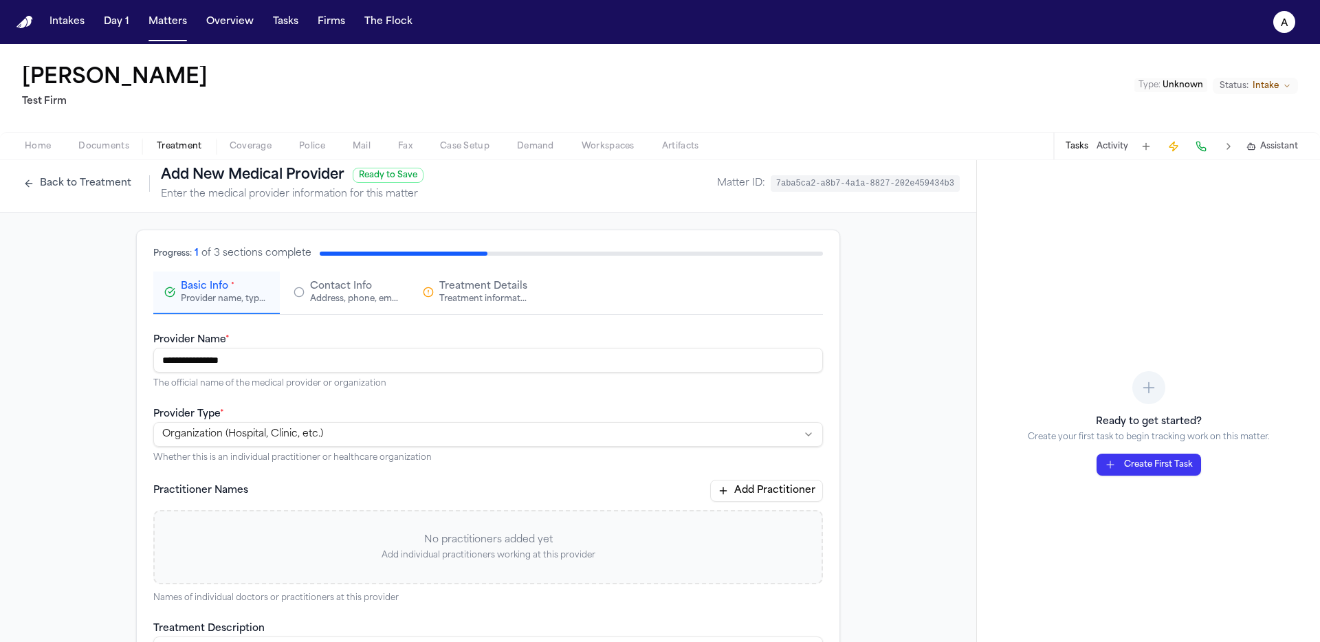
scroll to position [0, 0]
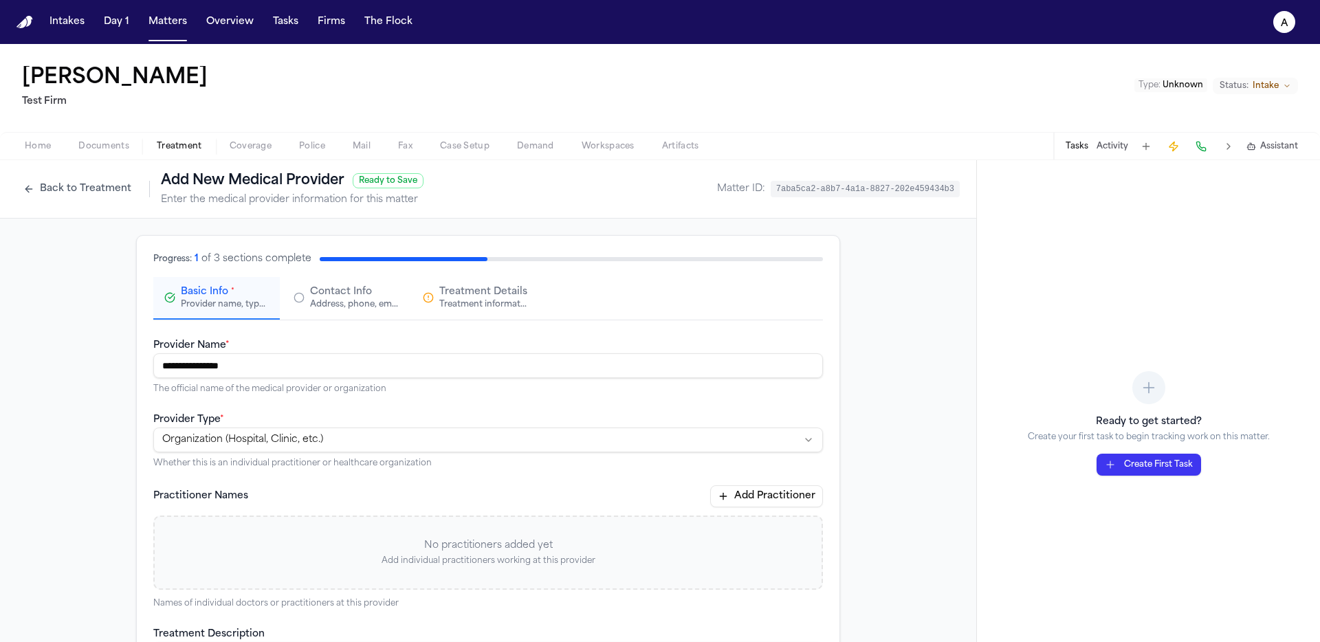
type textarea "*******"
click at [374, 303] on div "Address, phone, email, and other contact details" at bounding box center [354, 304] width 88 height 11
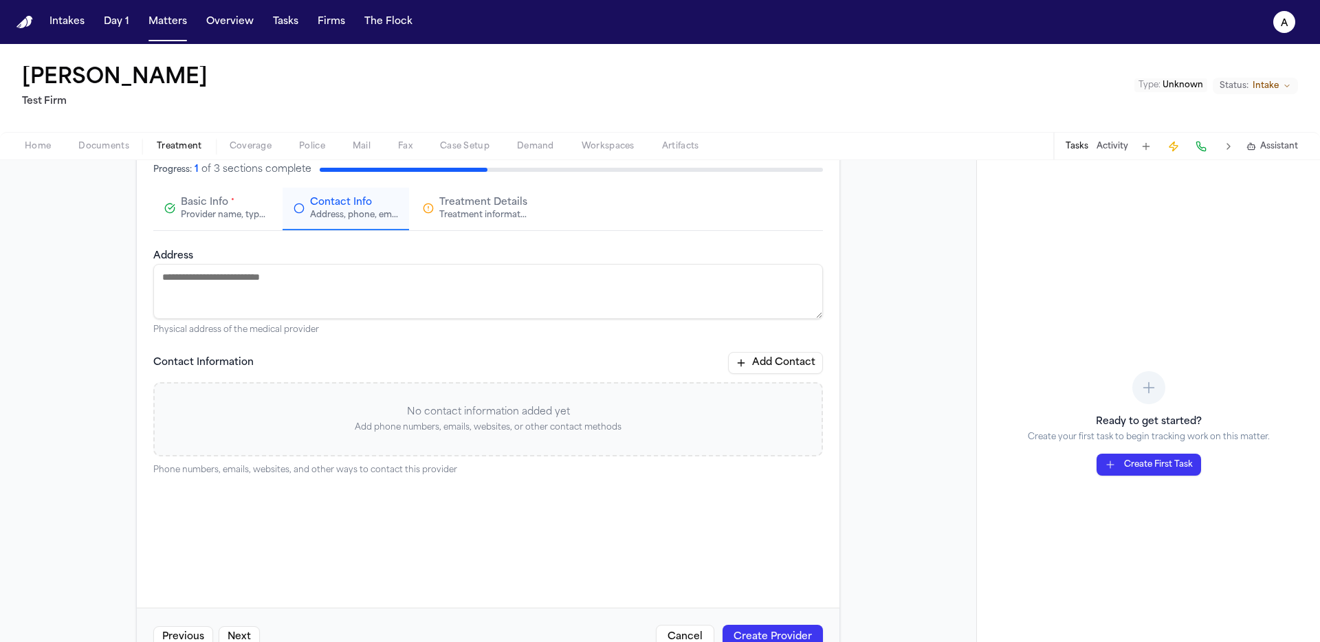
scroll to position [131, 0]
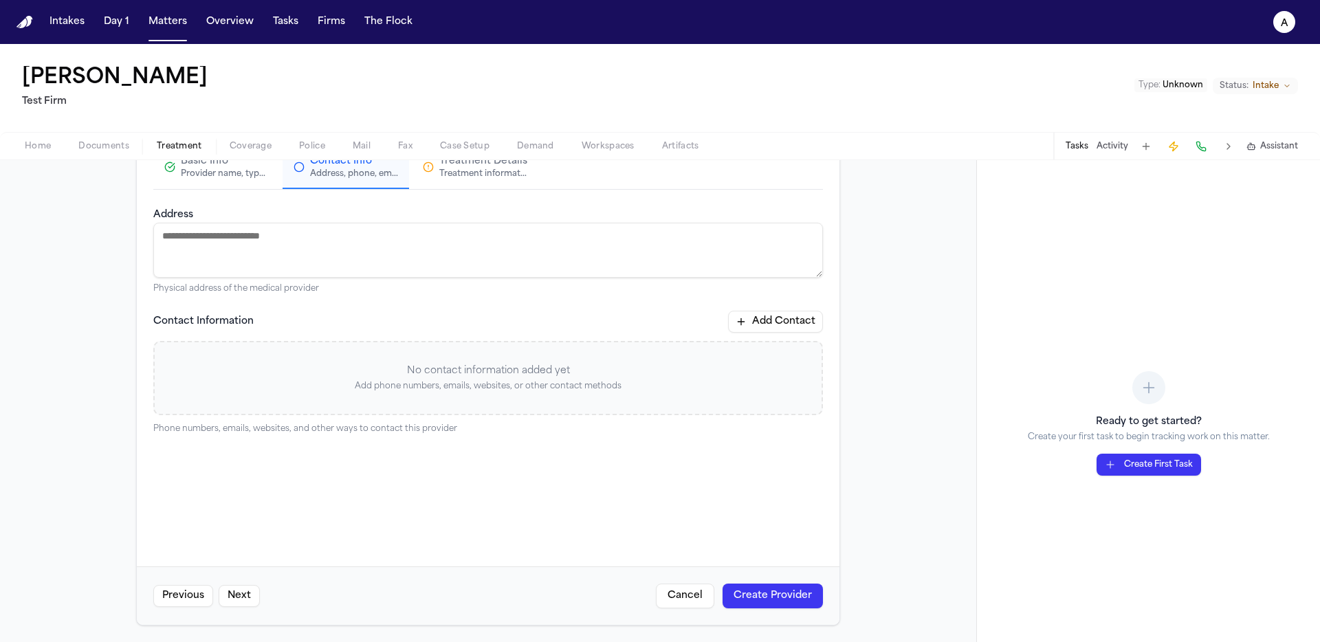
click at [766, 330] on button "Add Contact" at bounding box center [775, 322] width 95 height 22
click at [232, 373] on html "Intakes Day 1 Matters Overview Tasks Firms The Flock a [PERSON_NAME] Test Firm …" at bounding box center [660, 321] width 1320 height 642
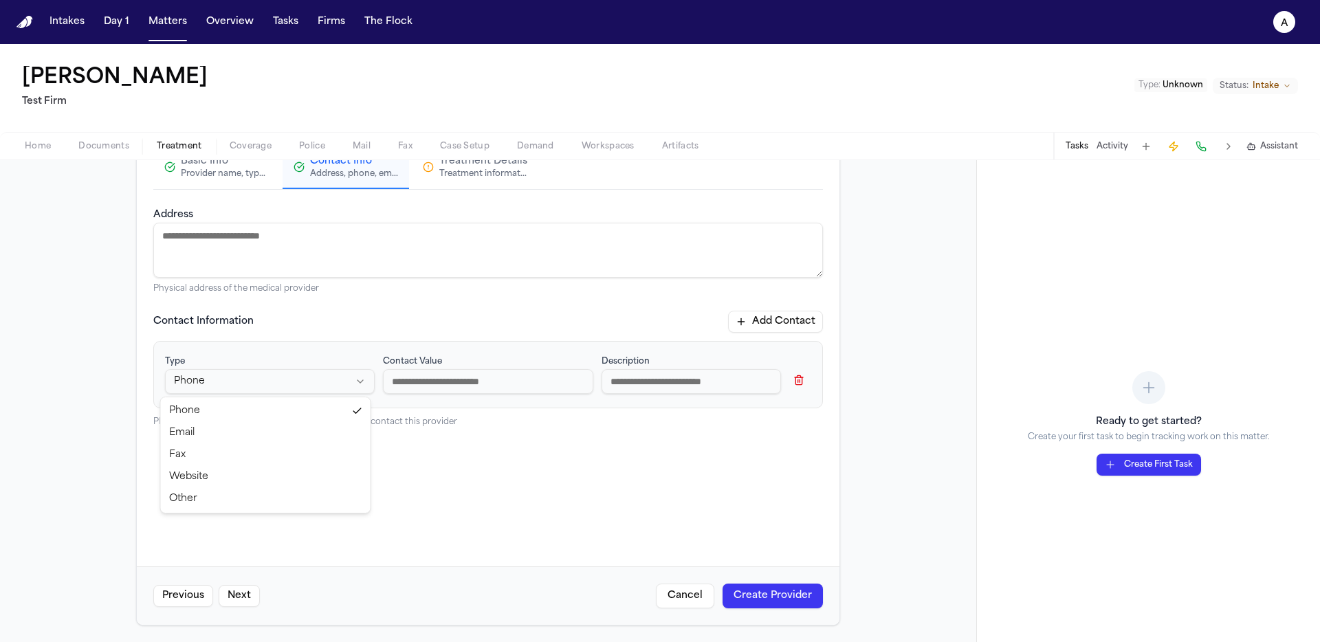
select select "***"
click at [474, 392] on input at bounding box center [488, 381] width 210 height 25
type input "**********"
click at [764, 606] on button "Create Provider" at bounding box center [772, 596] width 100 height 25
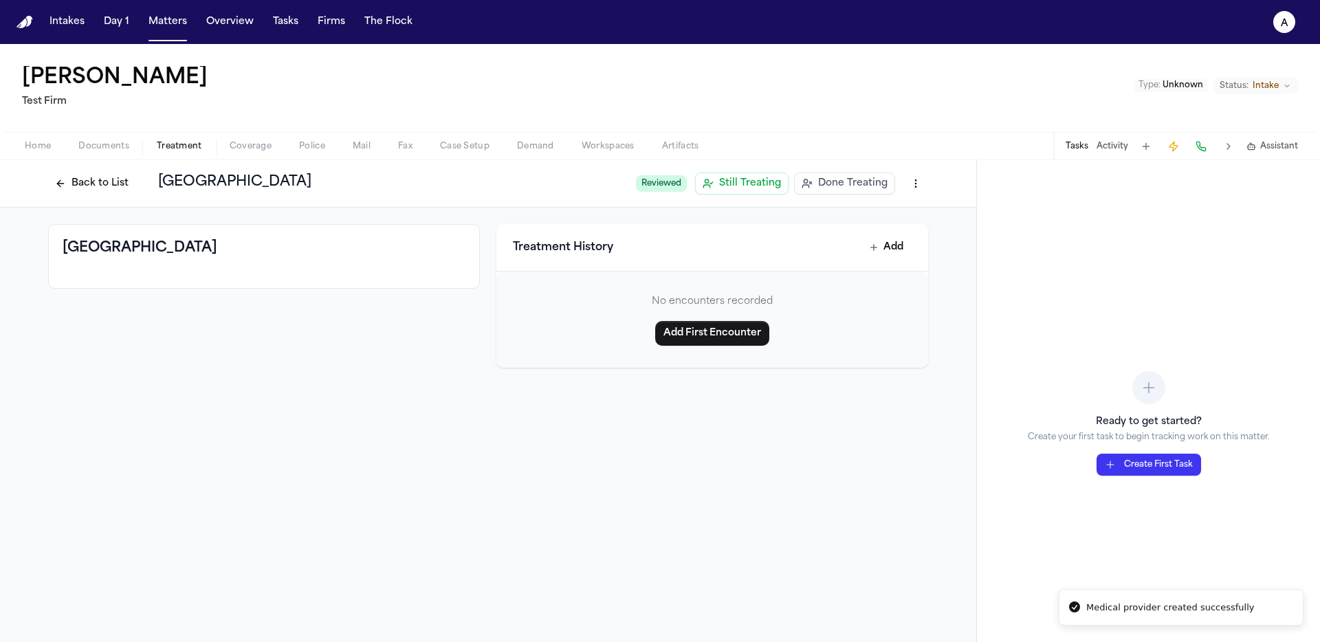
click at [855, 187] on span "Done Treating" at bounding box center [852, 184] width 69 height 14
click at [56, 176] on button "Back to List" at bounding box center [91, 184] width 87 height 22
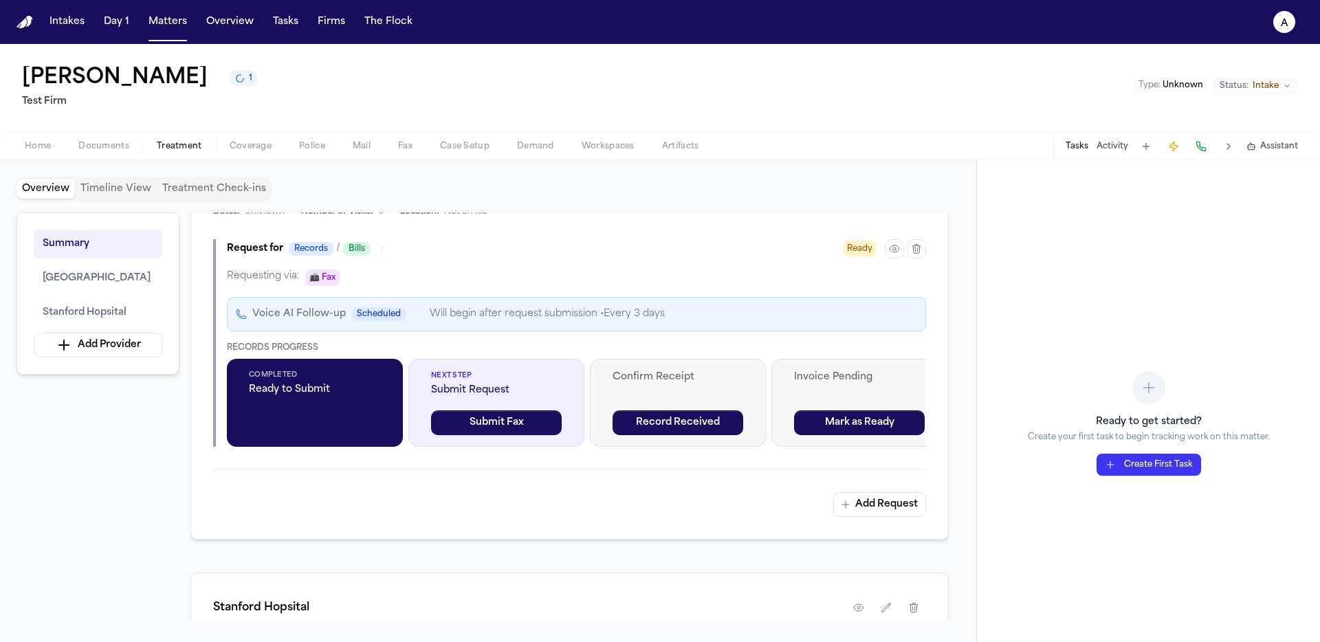
scroll to position [485, 0]
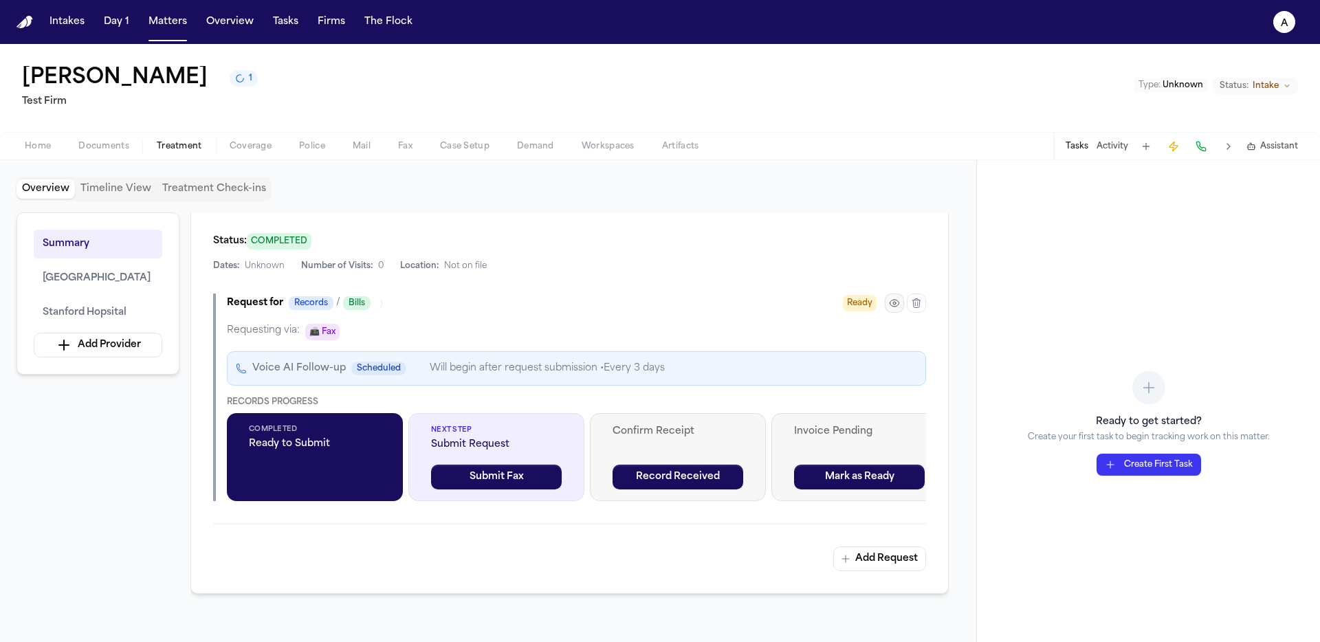
click at [890, 308] on icon "button" at bounding box center [894, 303] width 11 height 11
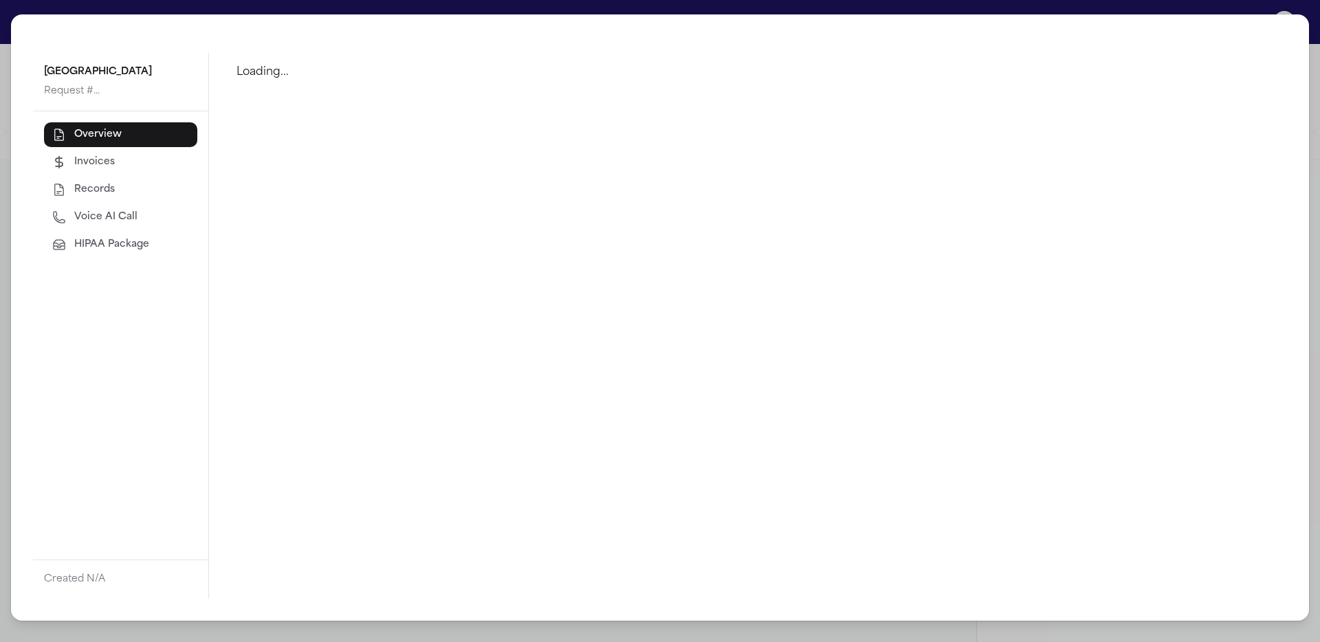
click at [100, 247] on span "HIPAA Package" at bounding box center [111, 245] width 75 height 14
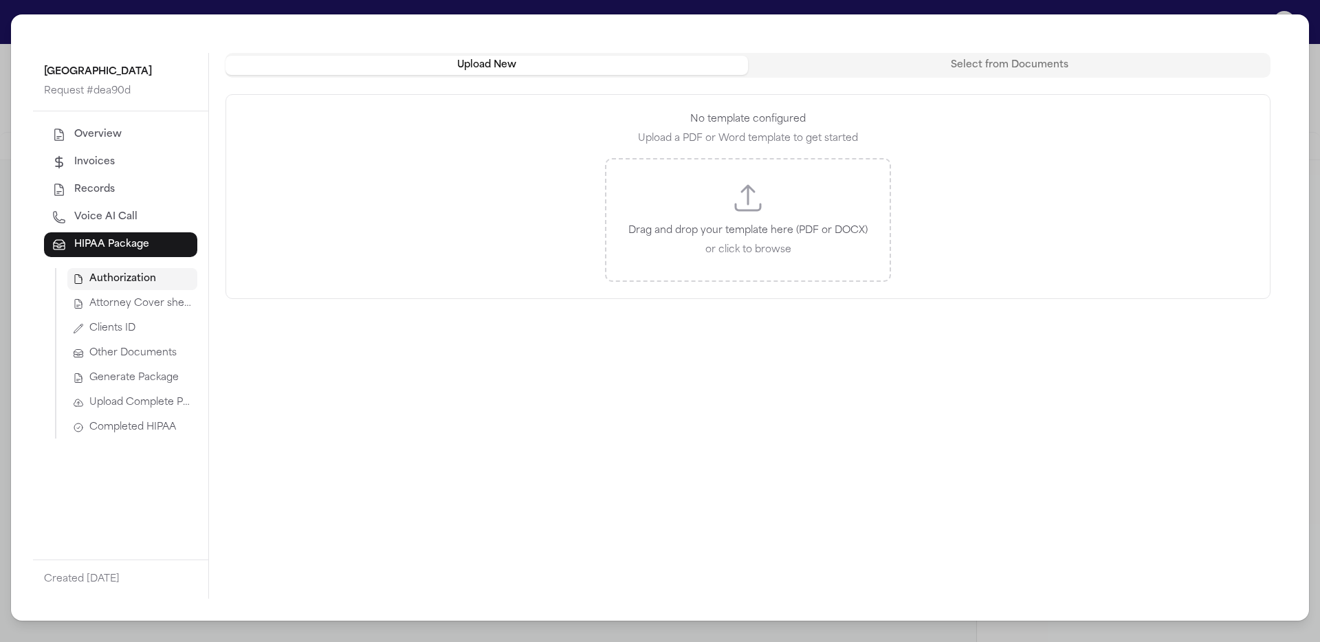
click at [126, 303] on span "Attorney Cover sheet" at bounding box center [140, 304] width 102 height 14
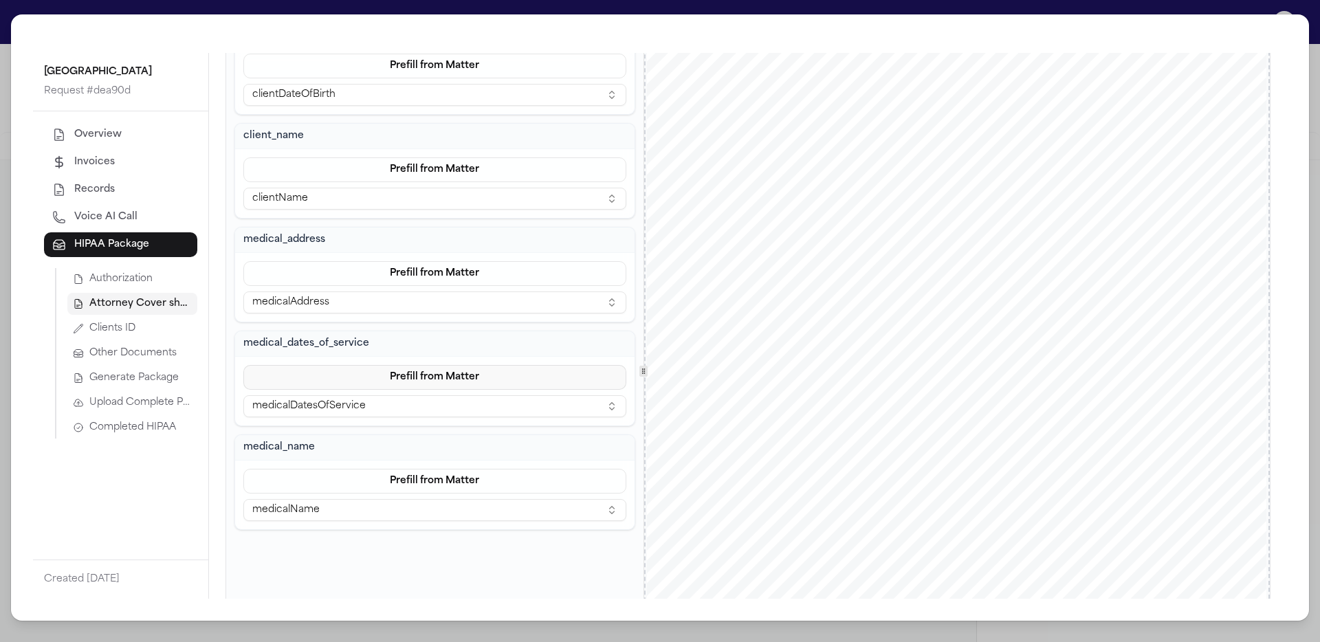
scroll to position [131, 0]
click at [479, 278] on button "Prefill from Matter" at bounding box center [434, 274] width 383 height 25
click at [453, 329] on button "Custom" at bounding box center [433, 332] width 126 height 25
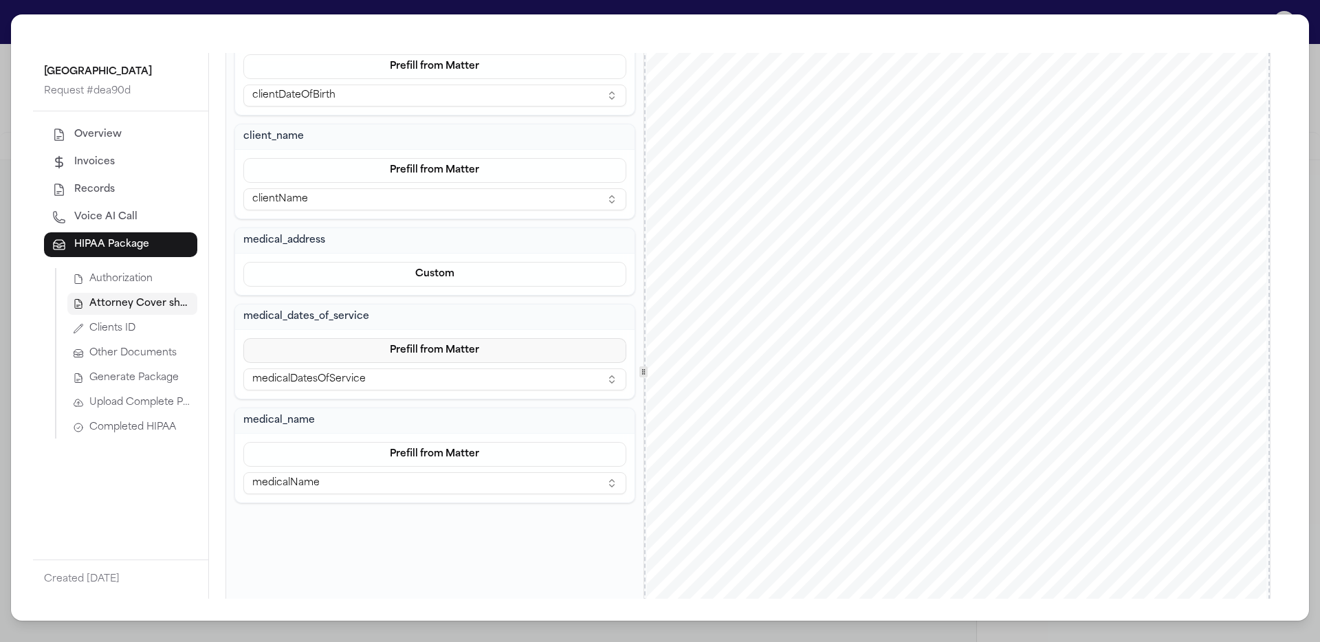
click at [461, 348] on button "Prefill from Matter" at bounding box center [434, 350] width 383 height 25
click at [455, 406] on button "Custom" at bounding box center [433, 408] width 126 height 25
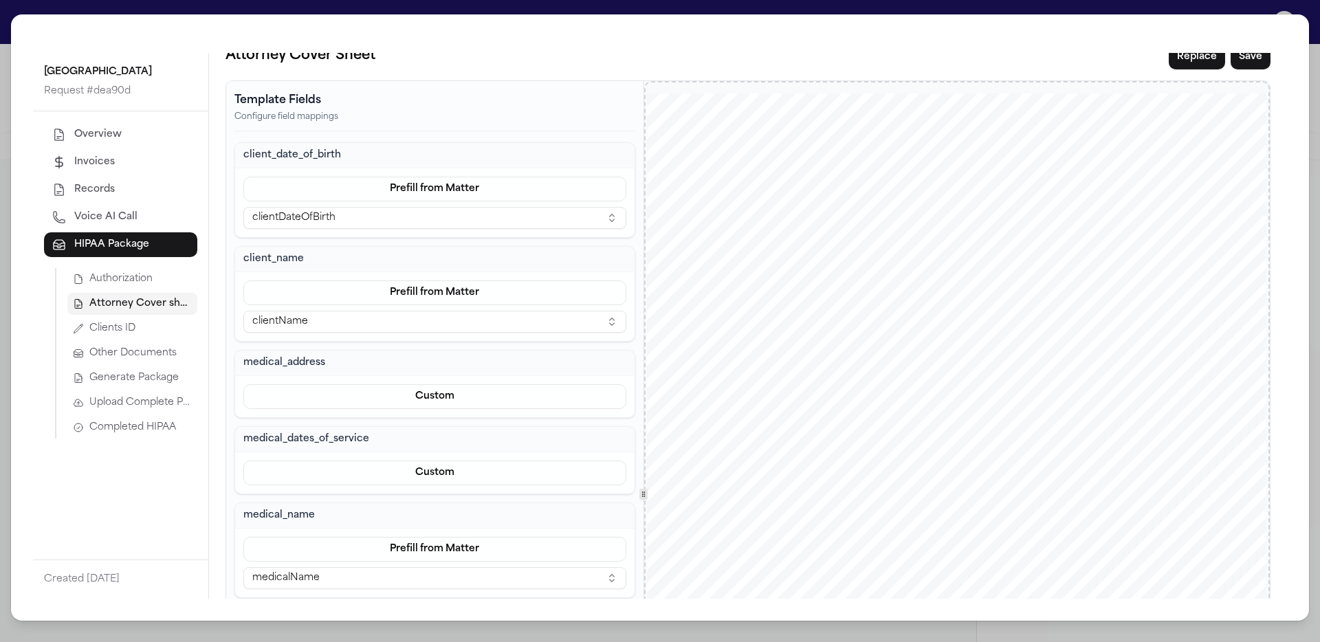
scroll to position [0, 0]
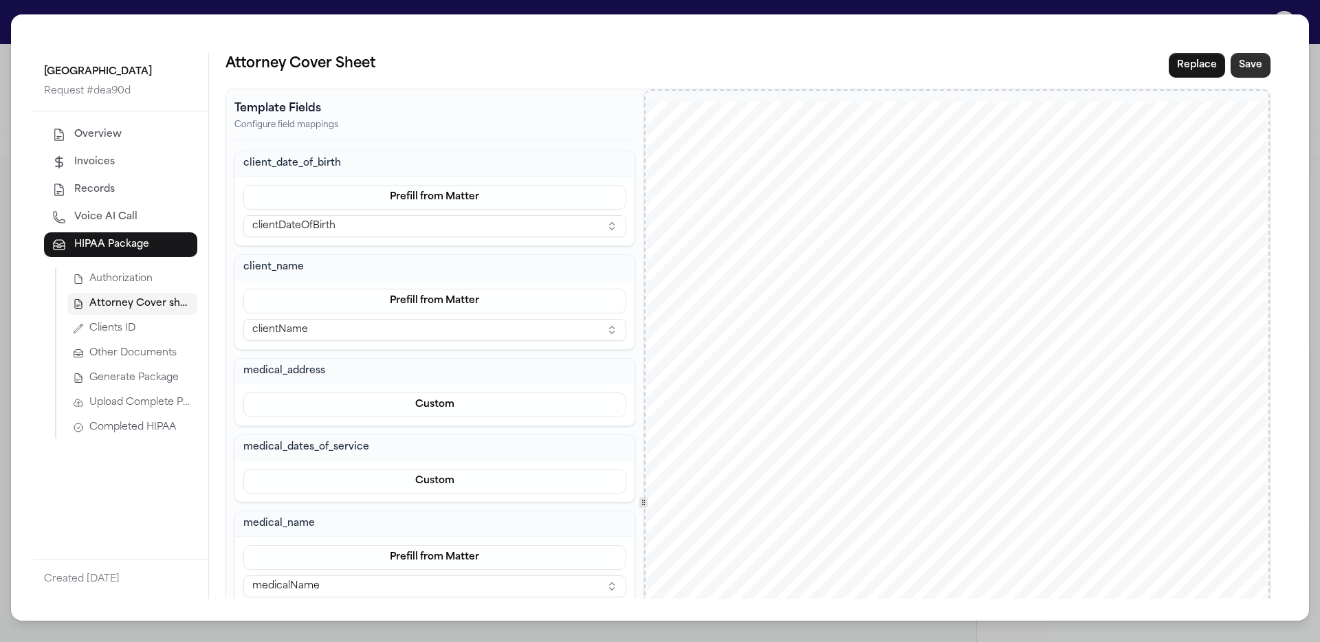
click at [1244, 59] on button "Save" at bounding box center [1250, 65] width 40 height 25
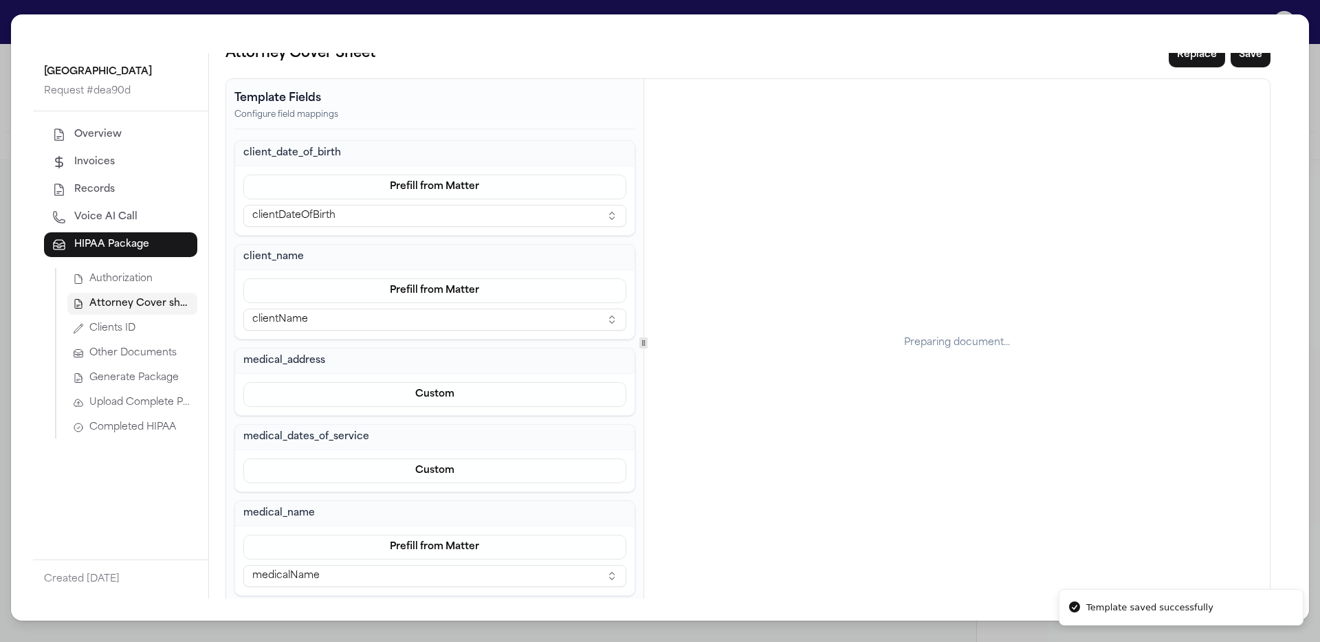
scroll to position [19, 0]
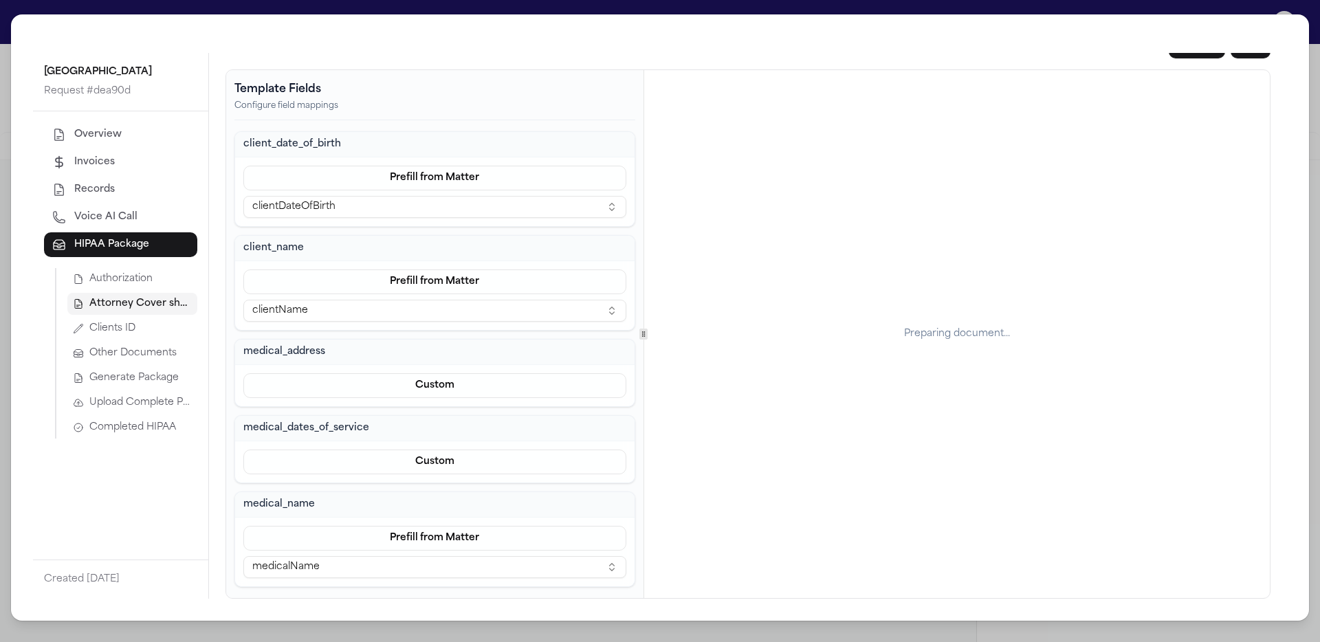
click at [146, 330] on button "Clients ID" at bounding box center [132, 329] width 130 height 22
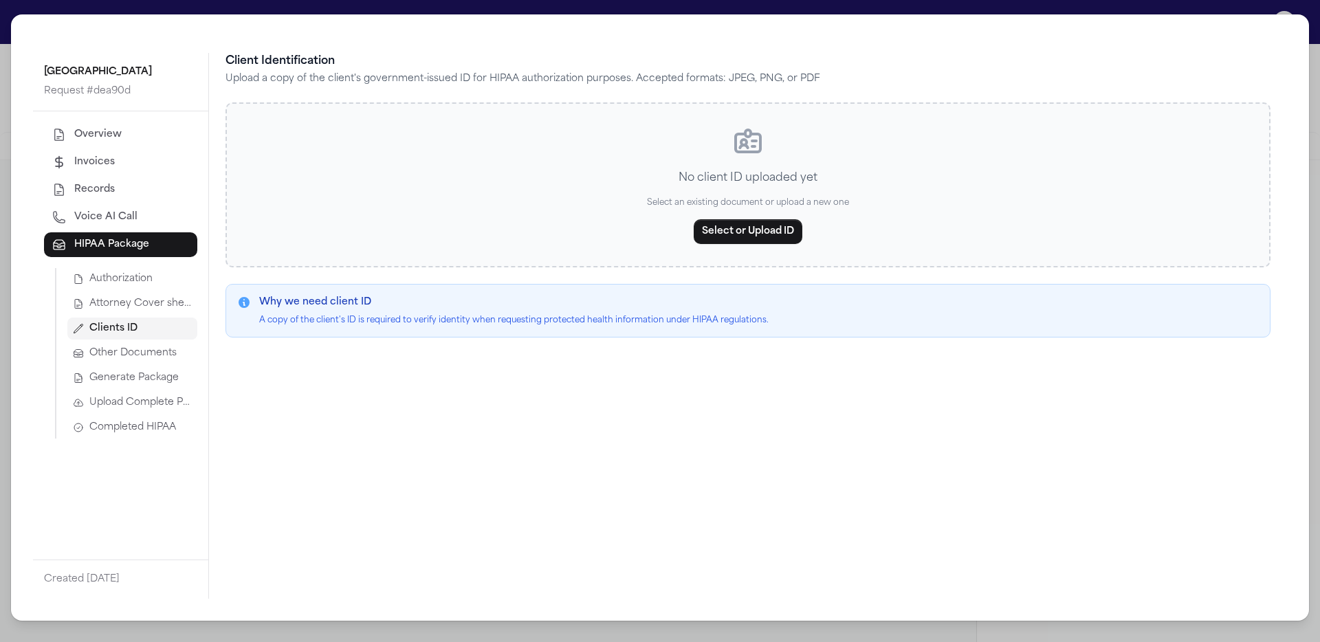
click at [752, 223] on button "Select or Upload ID" at bounding box center [748, 231] width 109 height 25
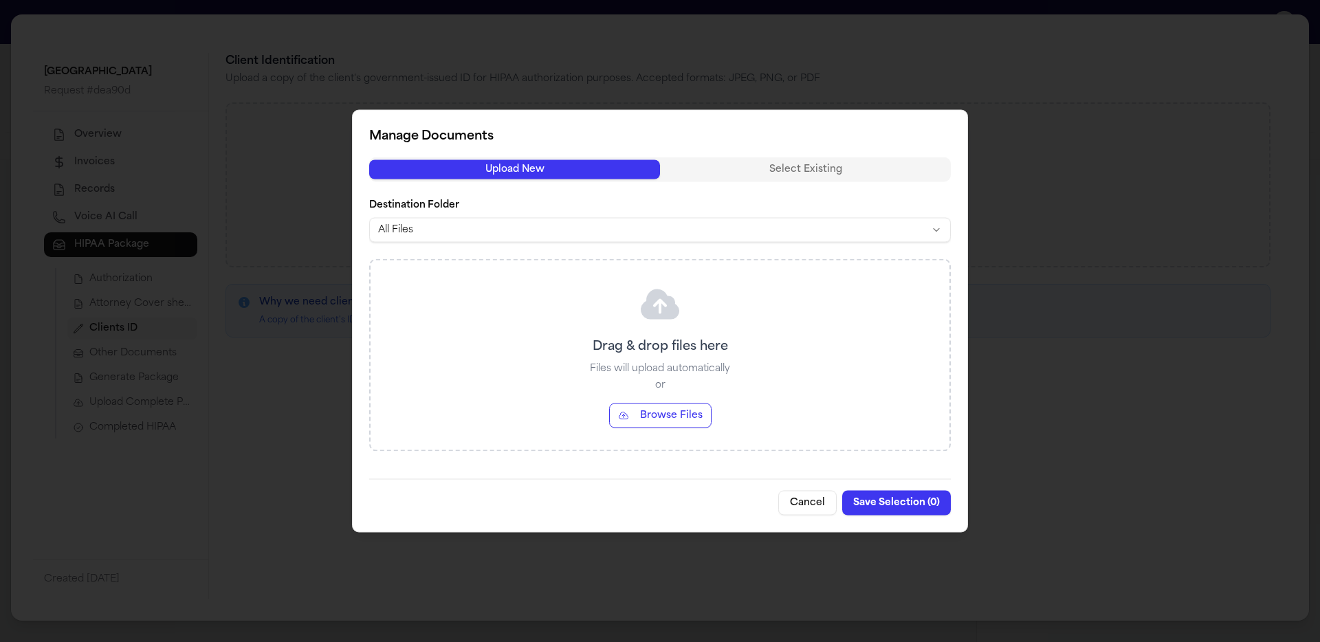
click at [799, 171] on button "Select Existing" at bounding box center [805, 169] width 291 height 19
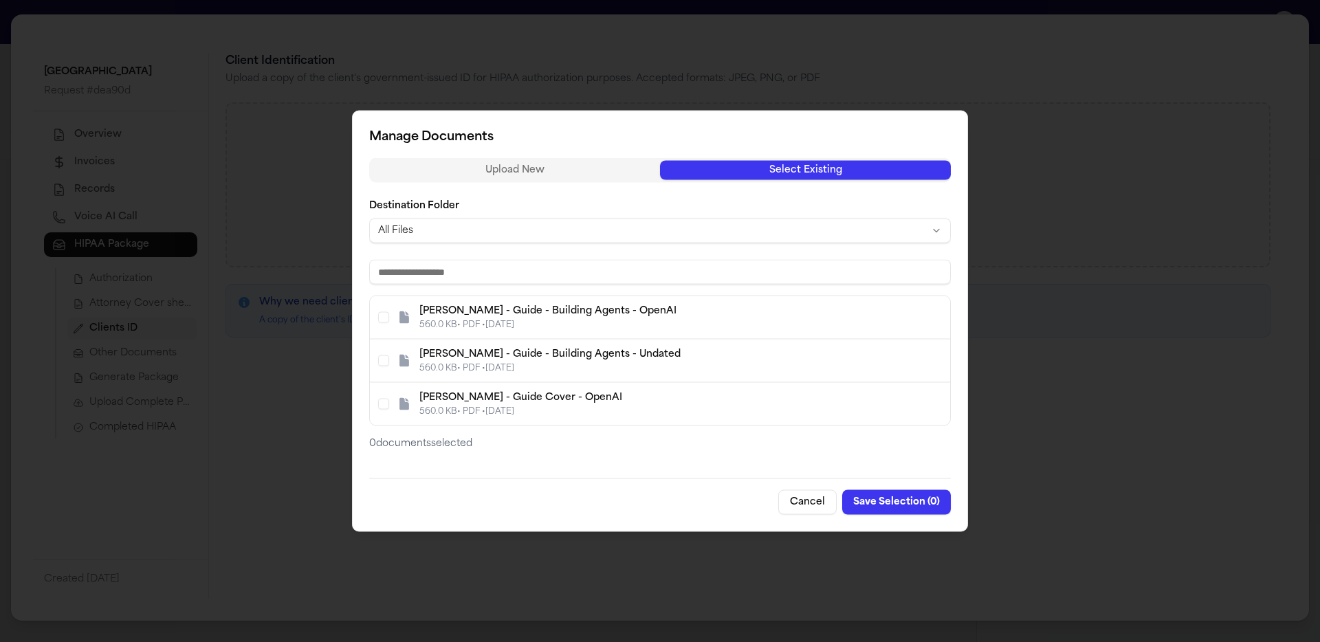
click at [531, 393] on span "J. Doe - Guide Cover - OpenAI" at bounding box center [520, 398] width 203 height 14
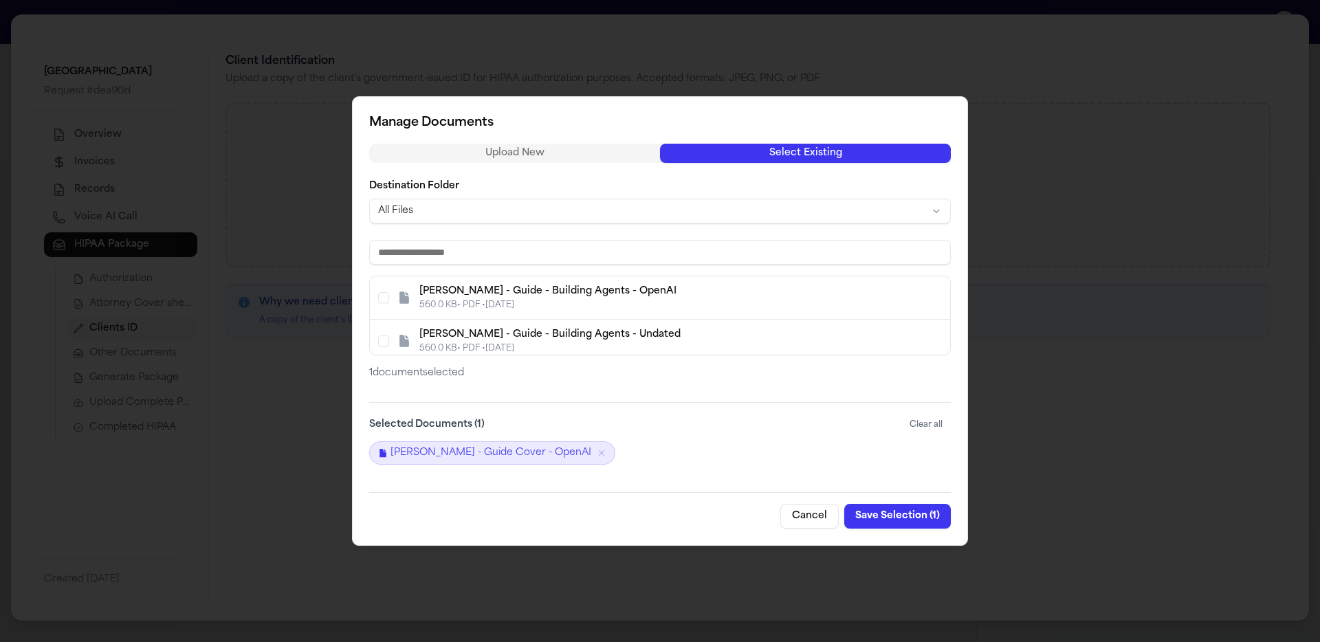
click at [889, 519] on button "Save Selection ( 1 )" at bounding box center [897, 516] width 107 height 25
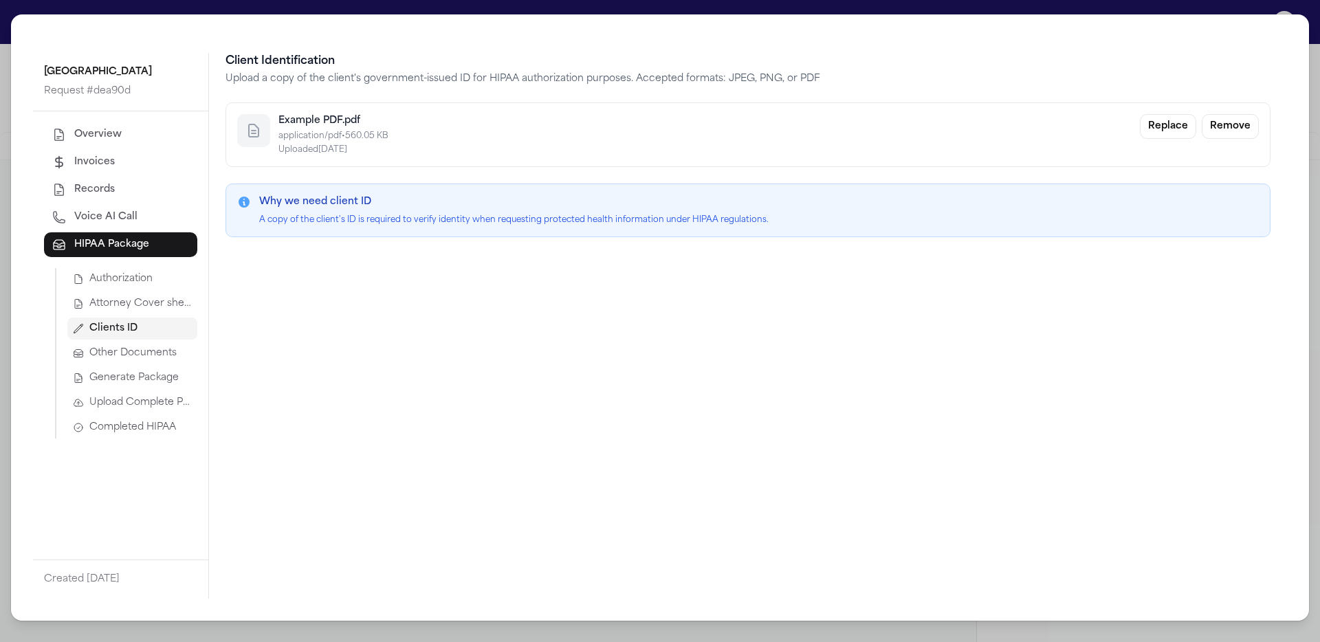
click at [157, 349] on span "Other Documents" at bounding box center [132, 353] width 87 height 14
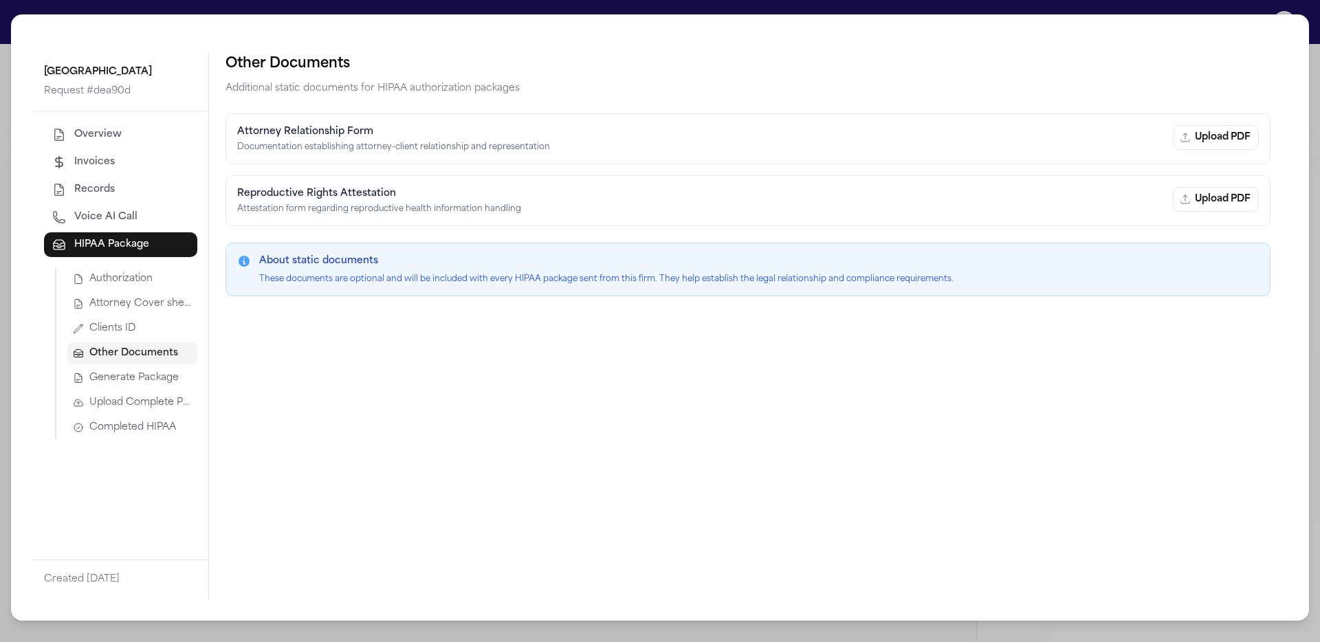
click at [174, 382] on span "Generate Package" at bounding box center [133, 378] width 89 height 14
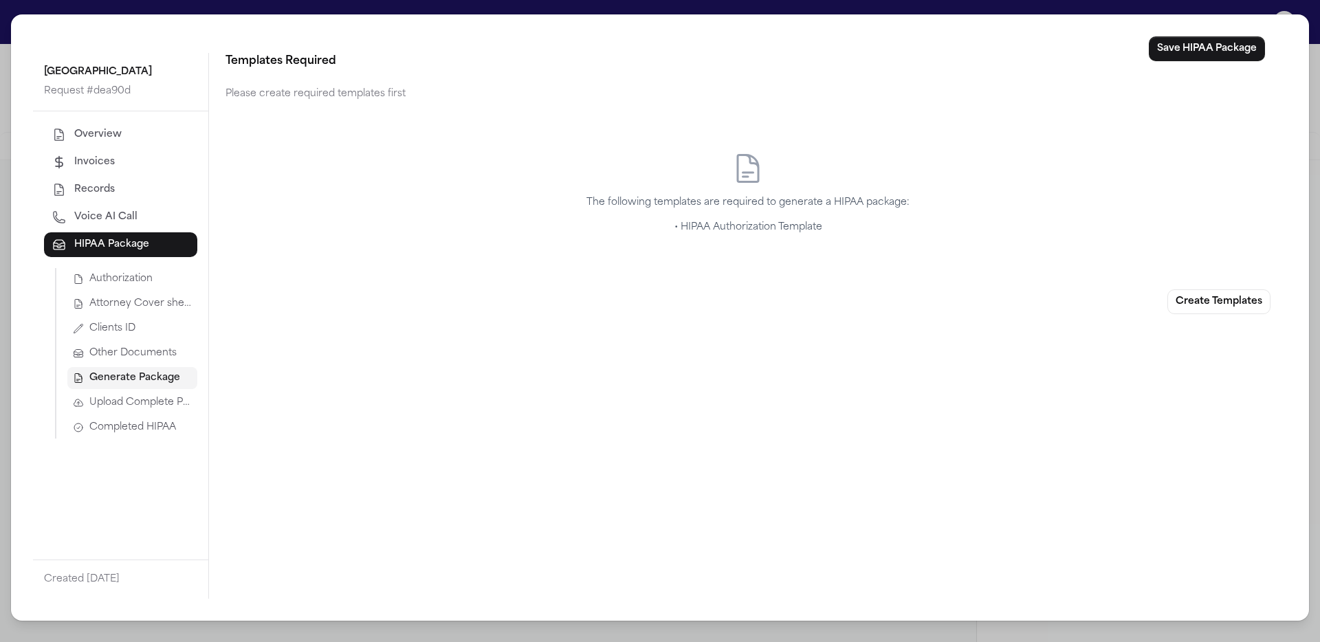
click at [162, 276] on button "Authorization" at bounding box center [132, 279] width 130 height 22
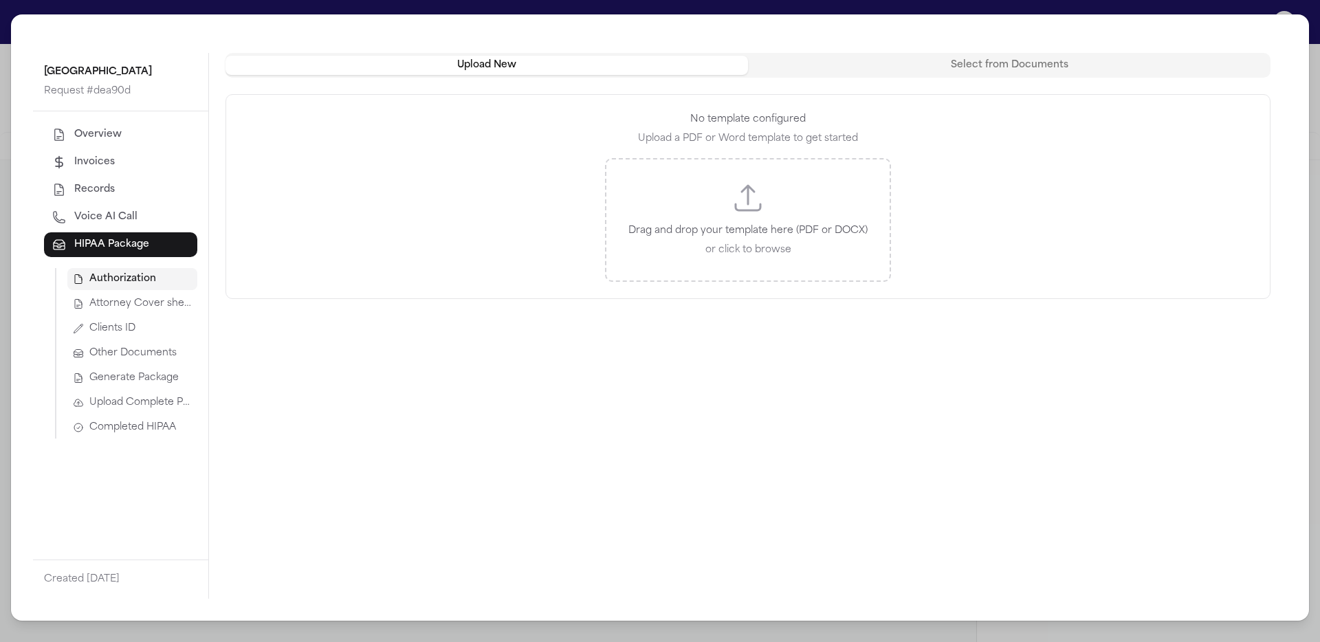
click at [781, 230] on p "Drag and drop your template here (PDF or DOCX)" at bounding box center [747, 231] width 239 height 16
click at [984, 71] on button "Select from Documents" at bounding box center [1009, 65] width 522 height 19
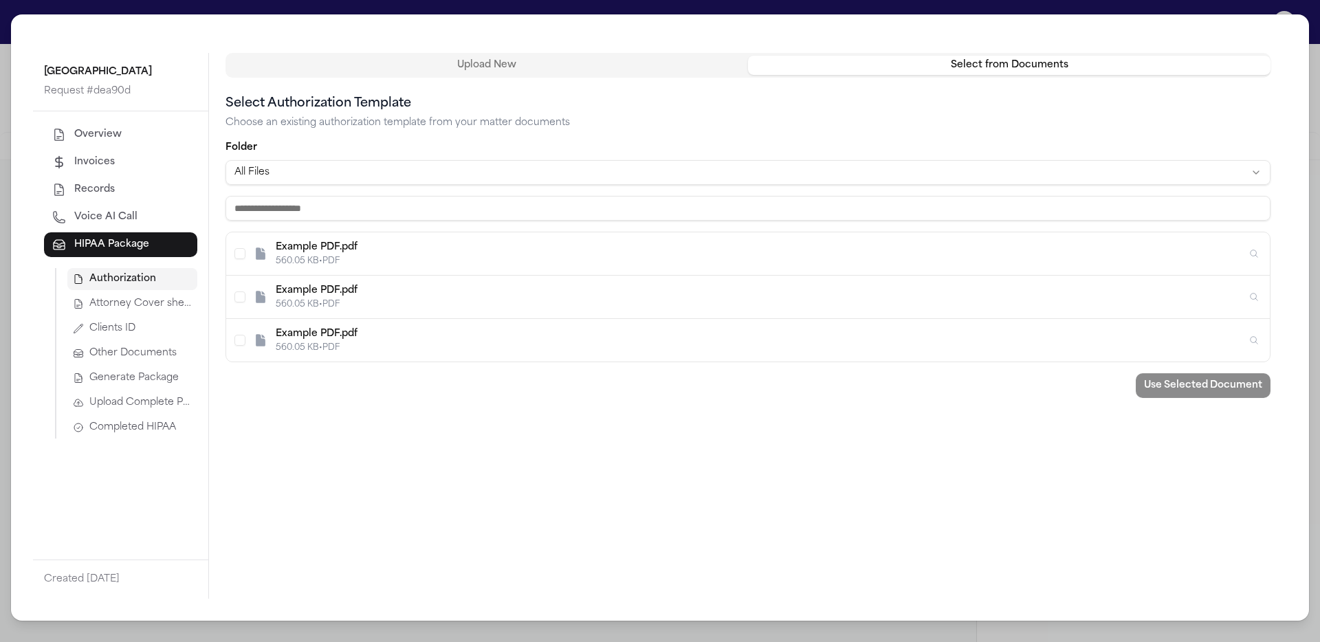
click at [706, 279] on div "Example PDF.pdf 560.05 KB • PDF" at bounding box center [747, 297] width 1043 height 43
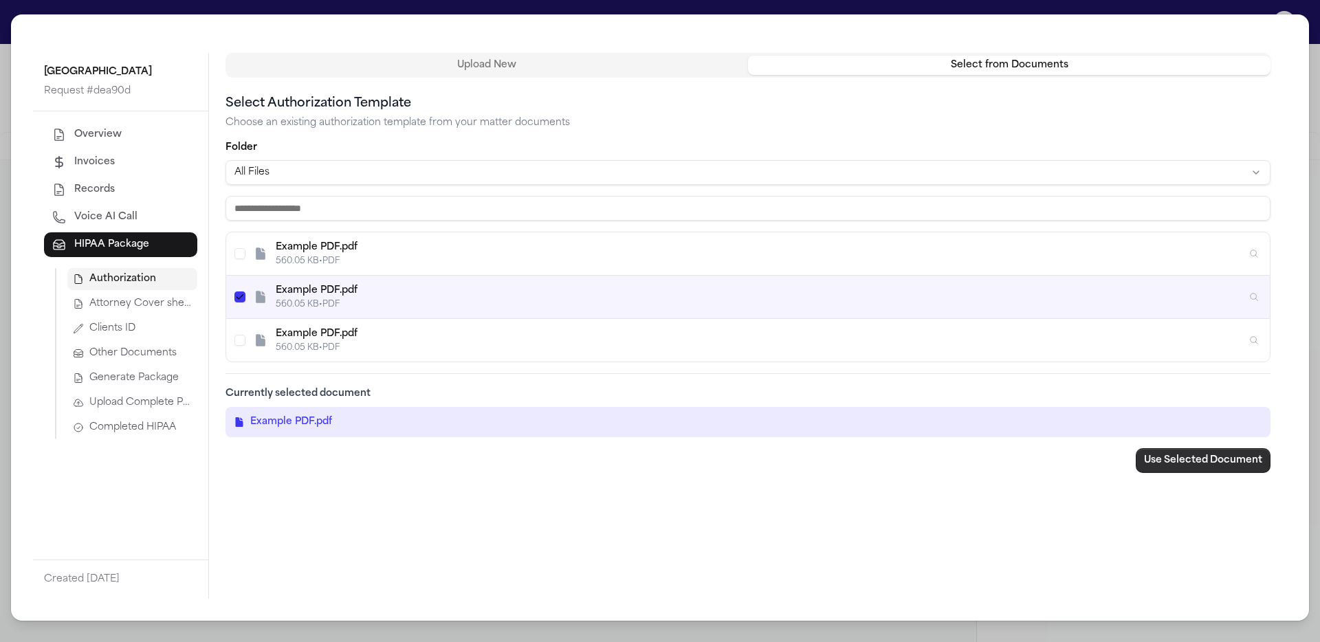
click at [1169, 464] on button "Use Selected Document" at bounding box center [1202, 460] width 135 height 25
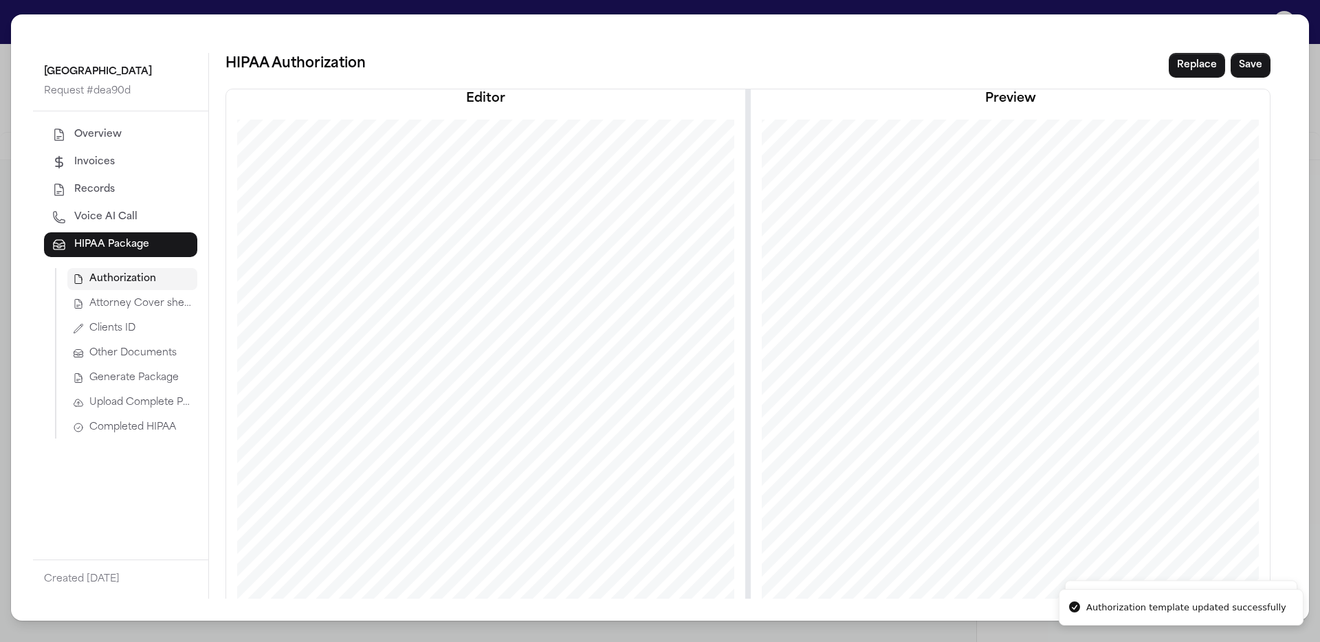
click at [158, 381] on span "Generate Package" at bounding box center [133, 378] width 89 height 14
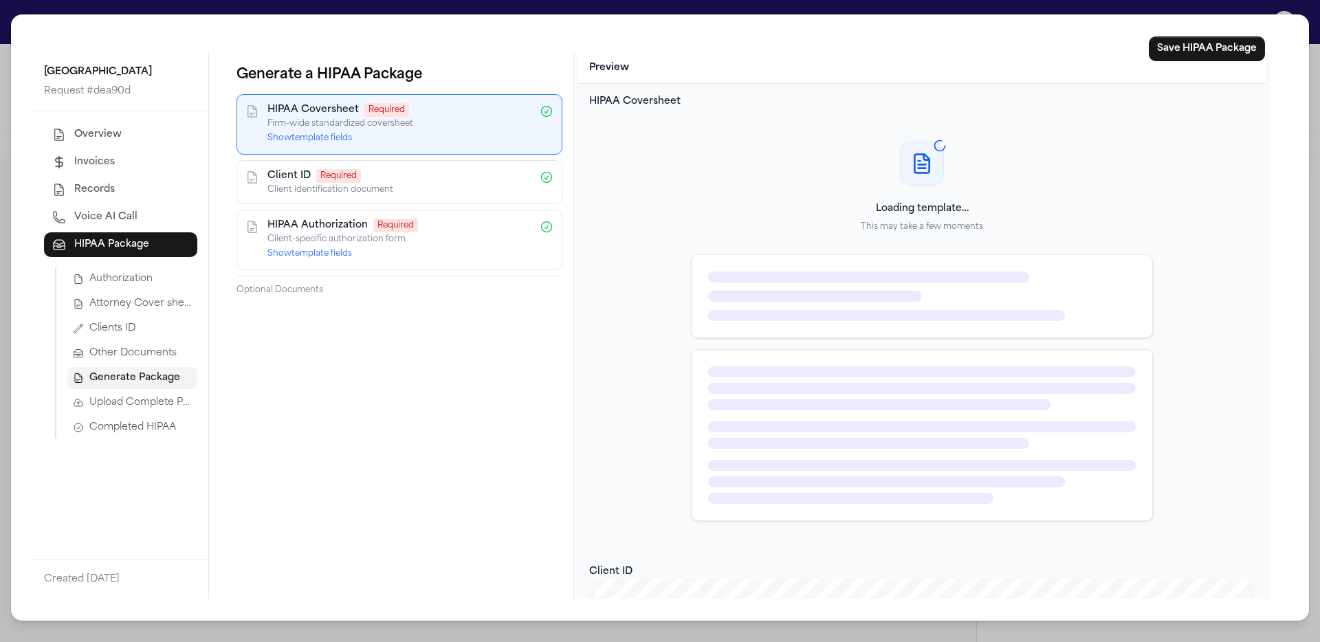
click at [337, 253] on button "Show template fields" at bounding box center [309, 253] width 85 height 11
click at [341, 135] on button "Show template fields" at bounding box center [309, 138] width 85 height 11
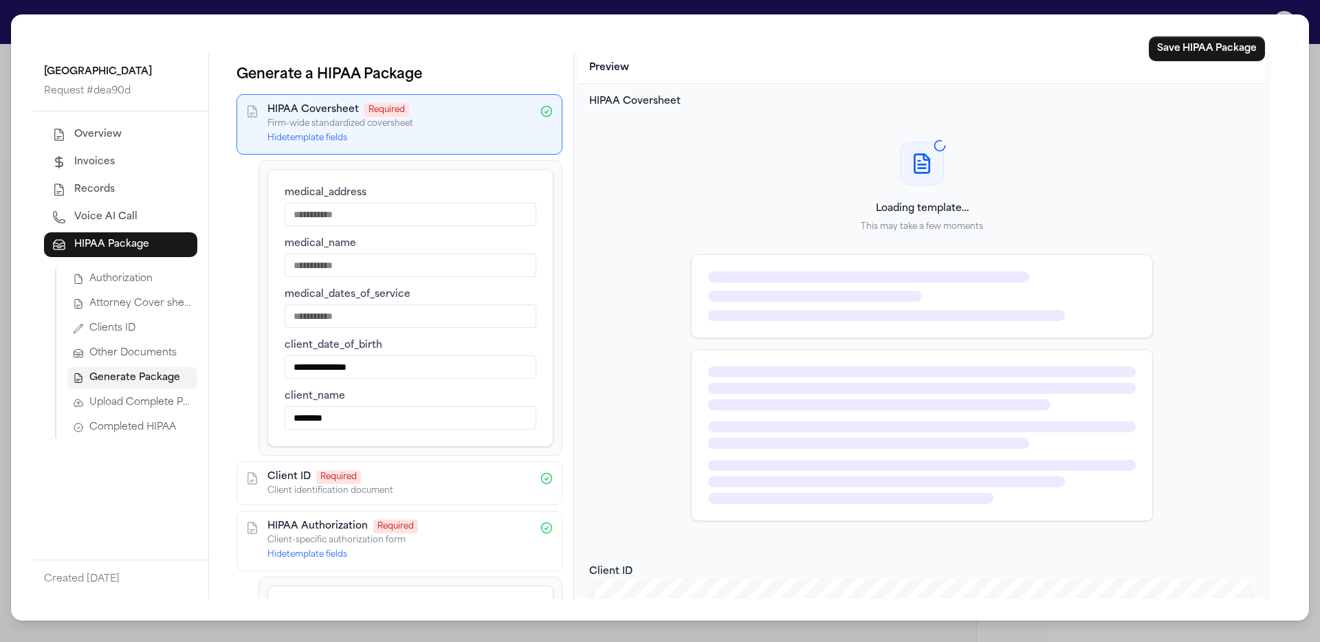
click at [373, 219] on input "medical_address" at bounding box center [411, 214] width 252 height 23
type input "****"
click at [412, 273] on input "medical_name" at bounding box center [411, 265] width 252 height 23
type input "****"
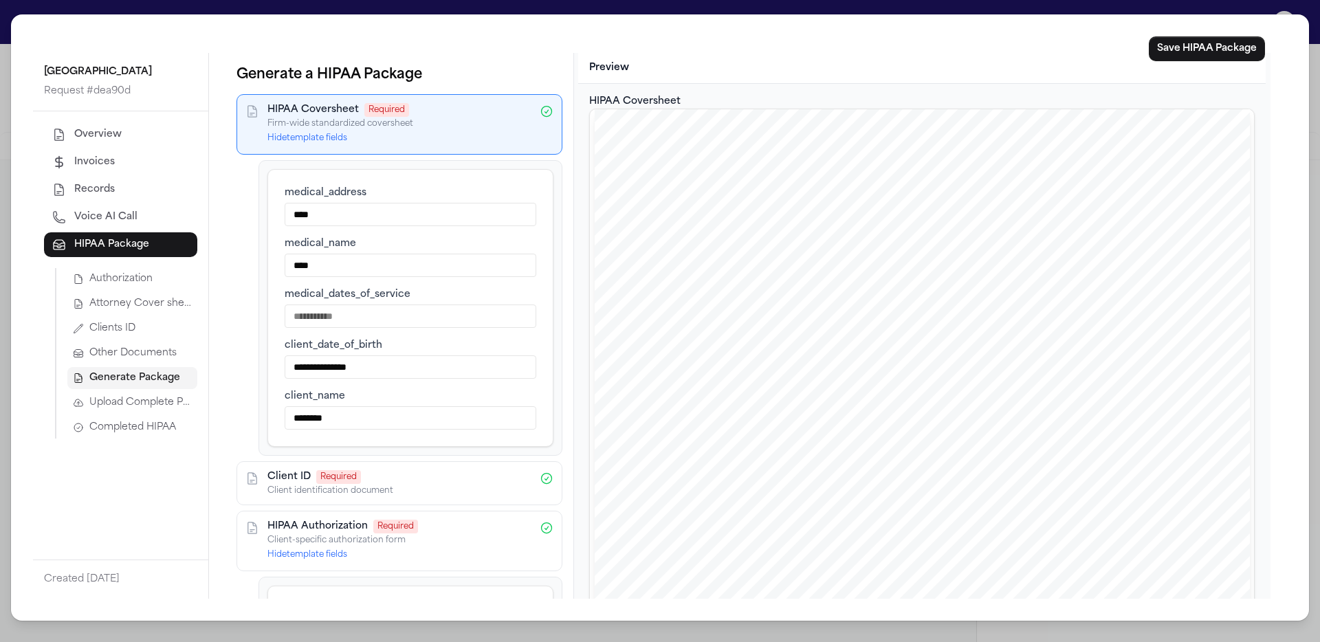
click at [403, 309] on input "medical_dates_of_service" at bounding box center [411, 315] width 252 height 23
type input "****"
click at [419, 45] on div "**********" at bounding box center [660, 317] width 1298 height 606
click at [1215, 56] on button "Save HIPAA Package" at bounding box center [1207, 48] width 116 height 25
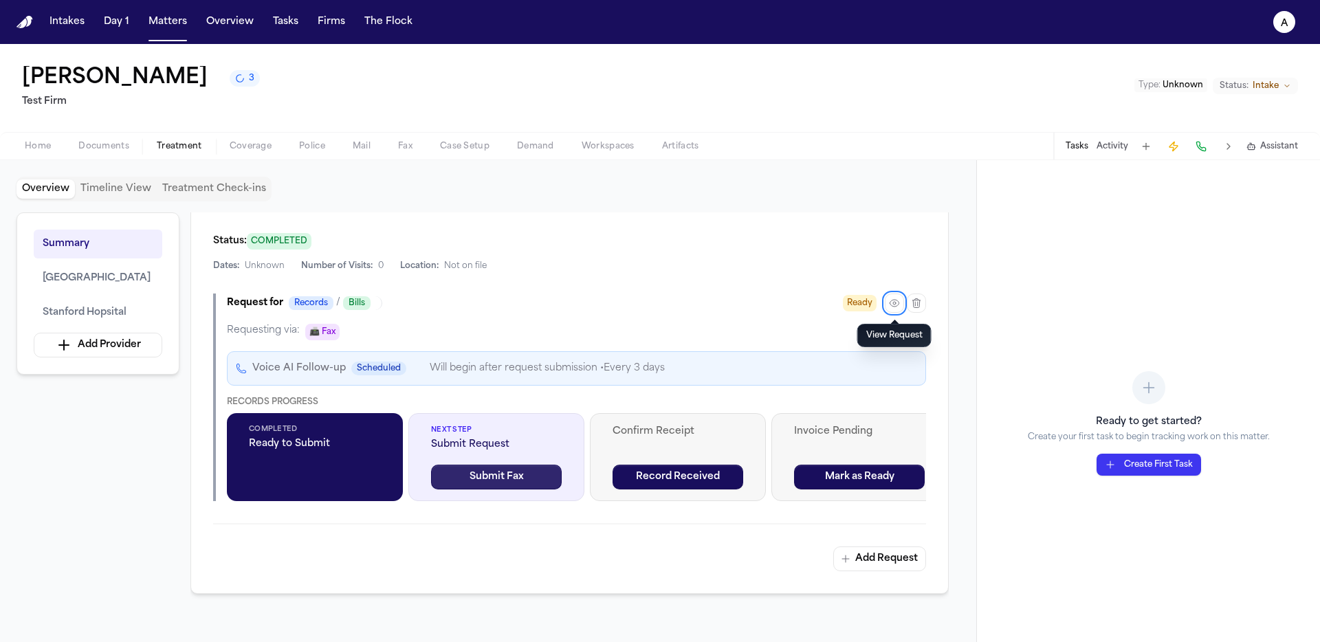
click at [522, 483] on button "Submit Fax" at bounding box center [496, 477] width 131 height 25
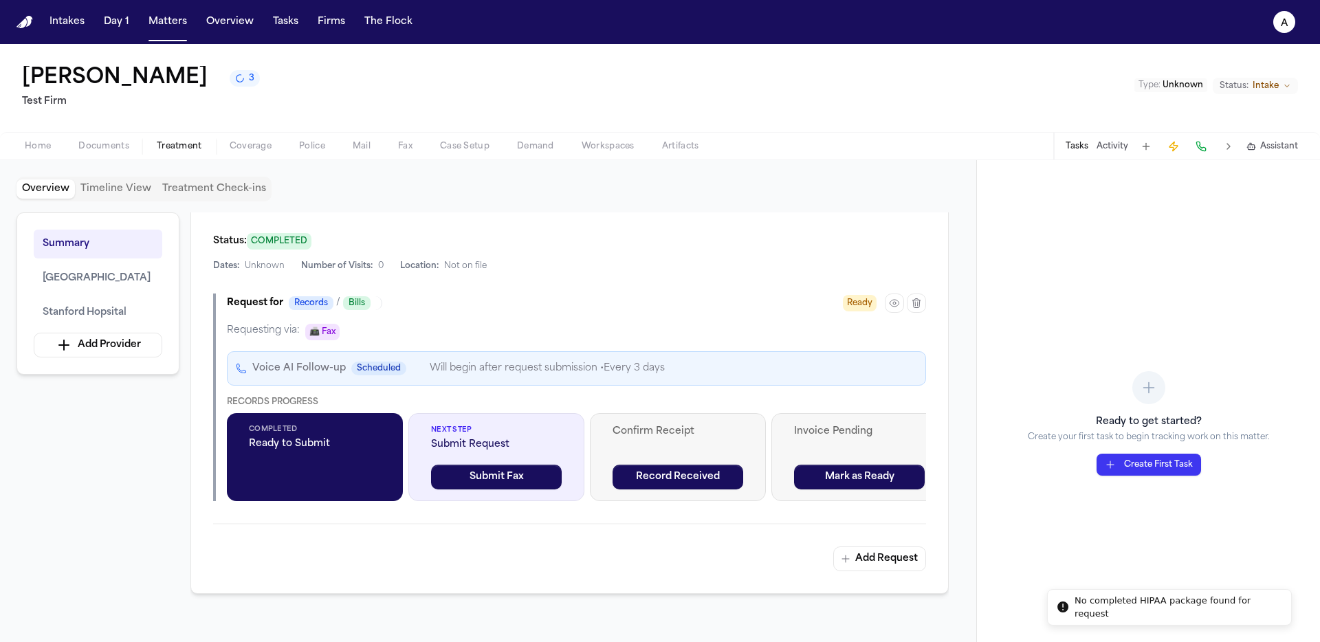
drag, startPoint x: 1288, startPoint y: 611, endPoint x: 1142, endPoint y: 612, distance: 146.4
click at [1142, 612] on div "No completed HIPAA package found for request" at bounding box center [1177, 607] width 206 height 27
click at [1274, 604] on div "No completed HIPAA package found for request" at bounding box center [1189, 607] width 206 height 27
drag, startPoint x: 1281, startPoint y: 608, endPoint x: 1099, endPoint y: 609, distance: 182.1
click at [1100, 609] on li "No completed HIPAA package found for request" at bounding box center [1169, 607] width 245 height 37
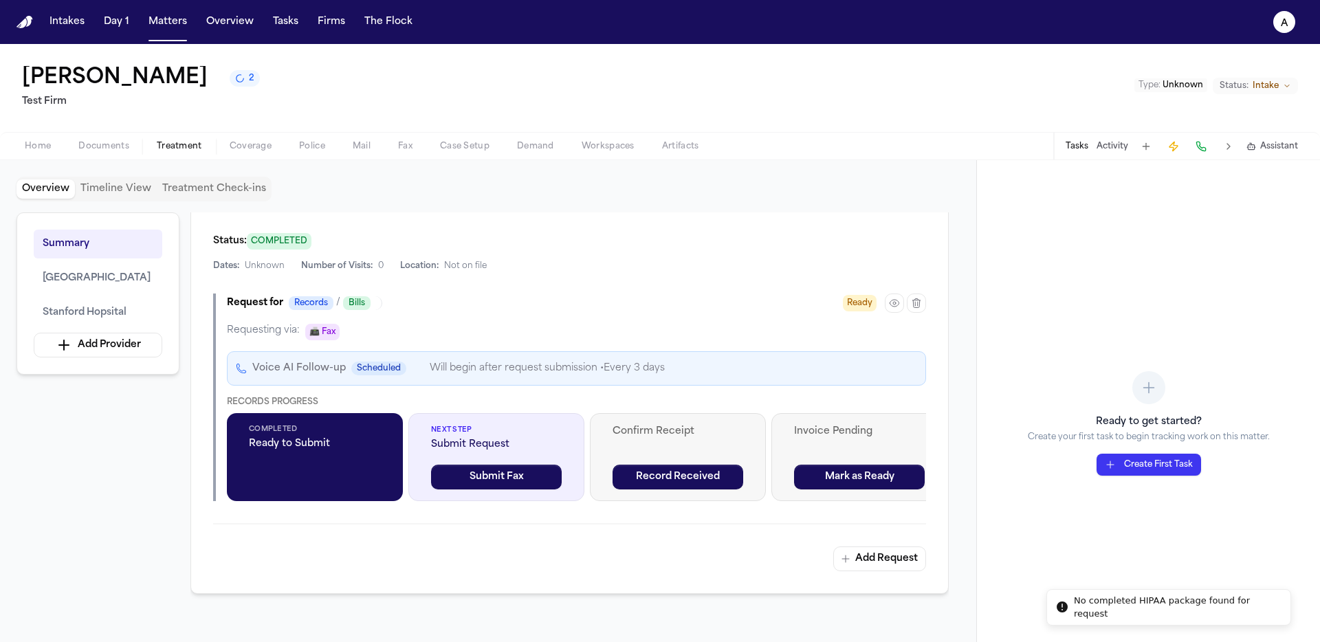
drag, startPoint x: 1287, startPoint y: 609, endPoint x: 1061, endPoint y: 601, distance: 225.6
click at [1074, 606] on div "No completed HIPAA package found for request" at bounding box center [1177, 607] width 206 height 27
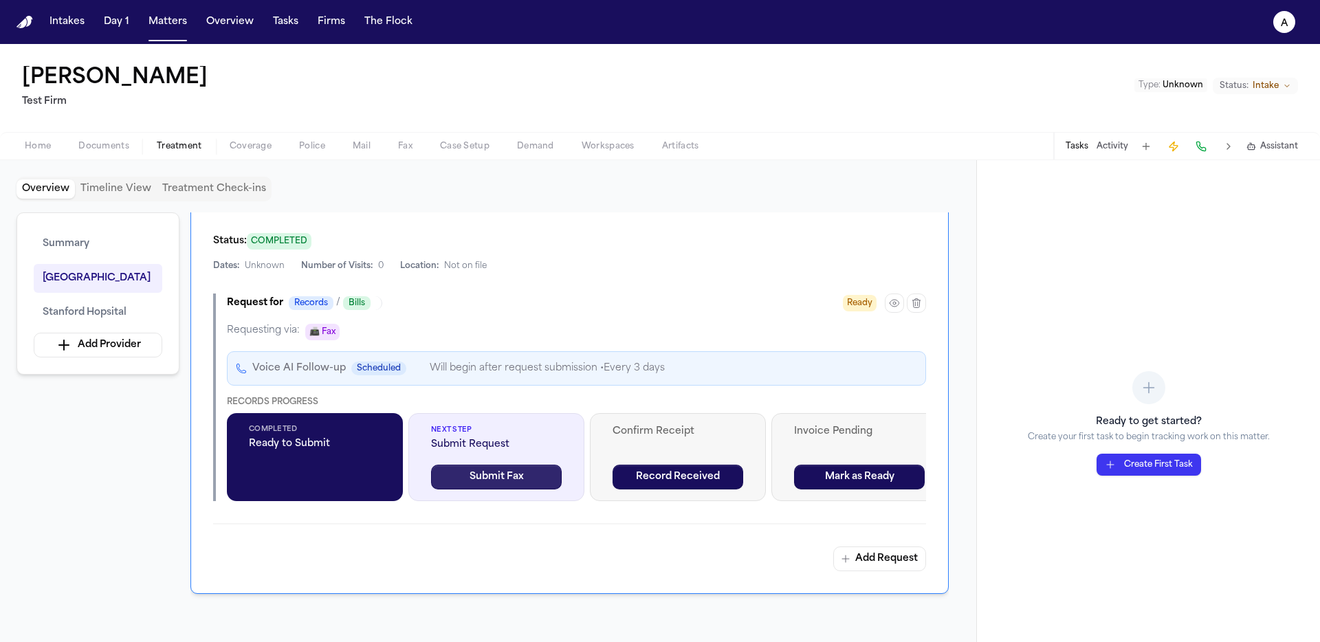
click at [515, 482] on button "Submit Fax" at bounding box center [496, 477] width 131 height 25
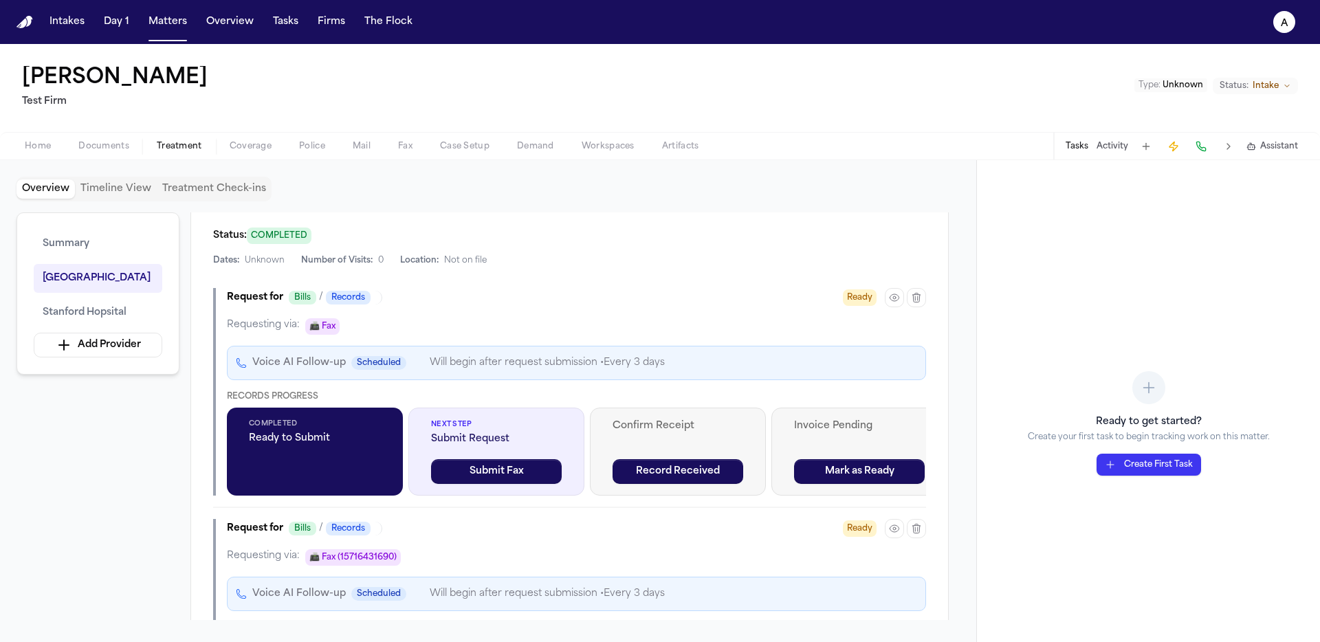
scroll to position [1061, 0]
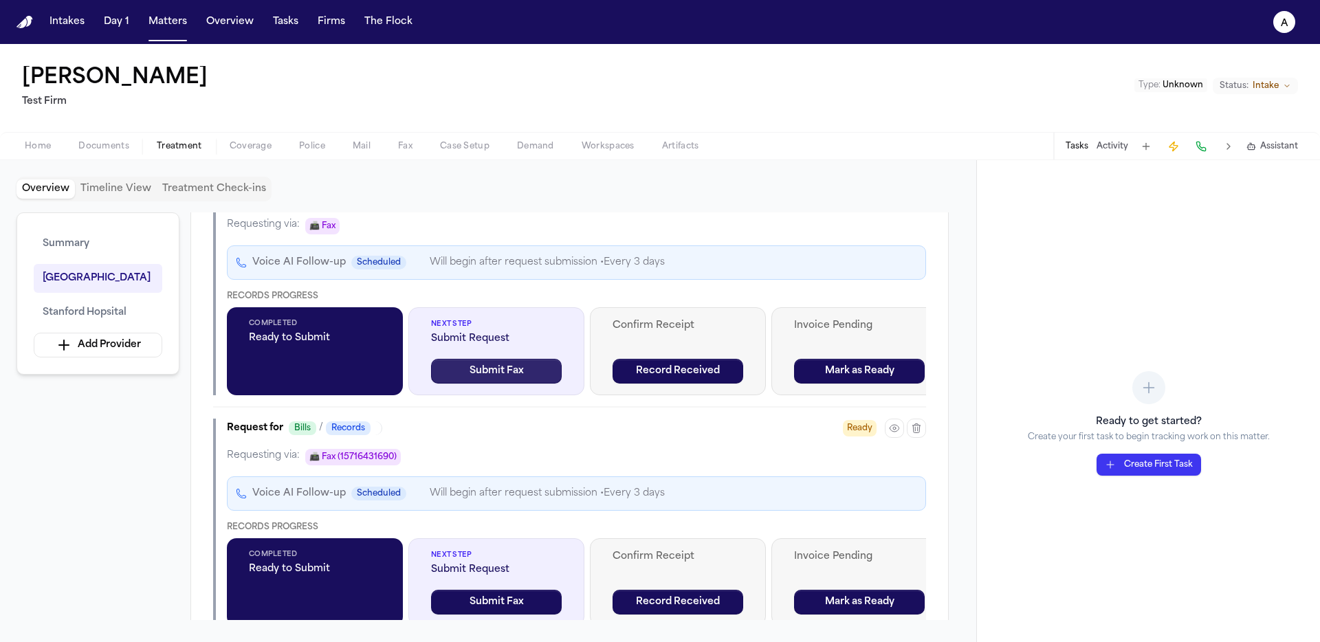
click at [550, 370] on button "Submit Fax" at bounding box center [496, 371] width 131 height 25
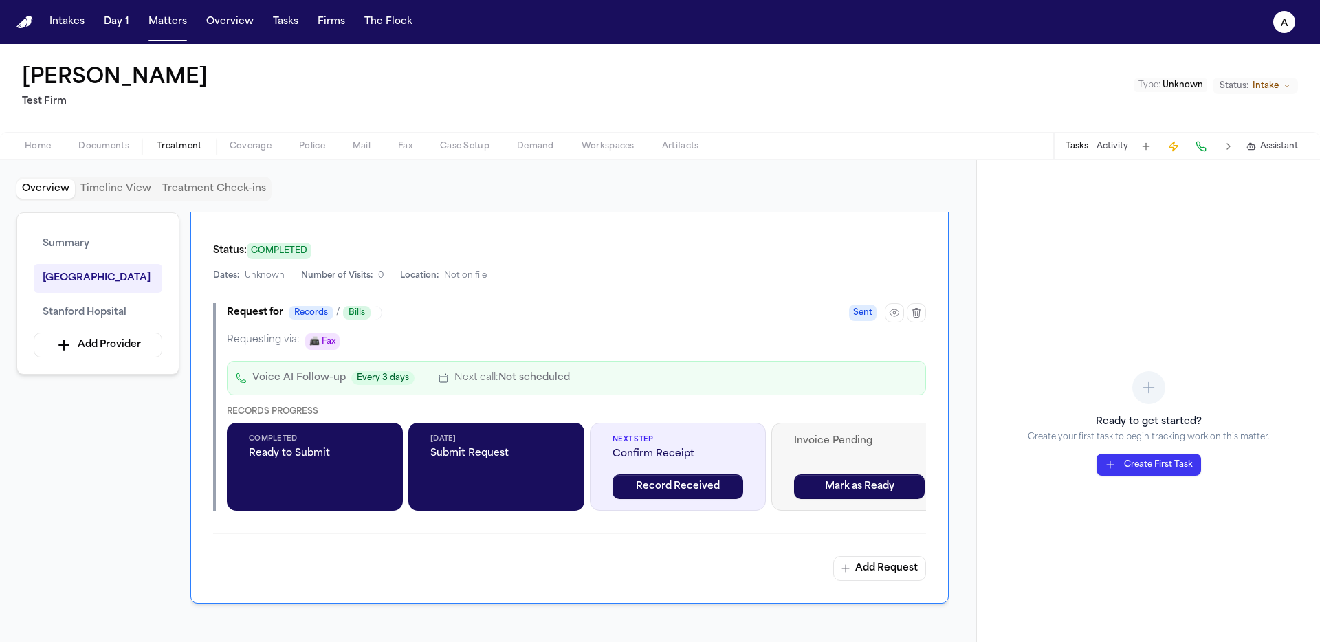
scroll to position [398, 0]
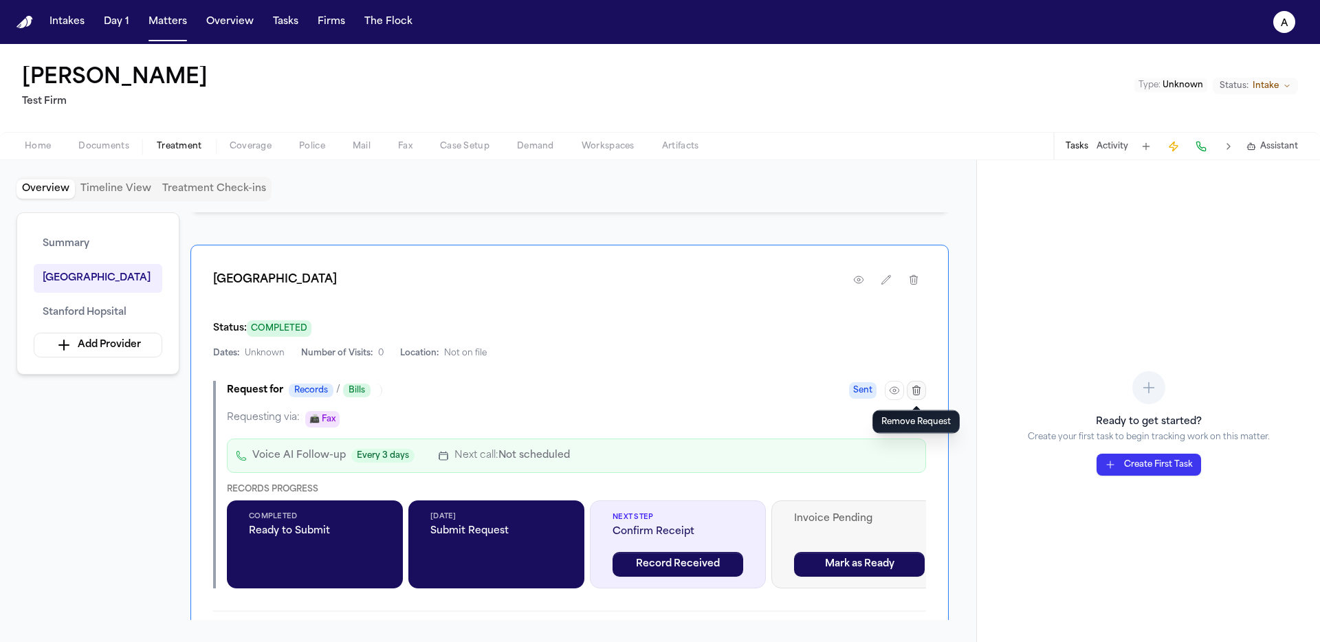
click at [920, 396] on button "button" at bounding box center [916, 390] width 19 height 19
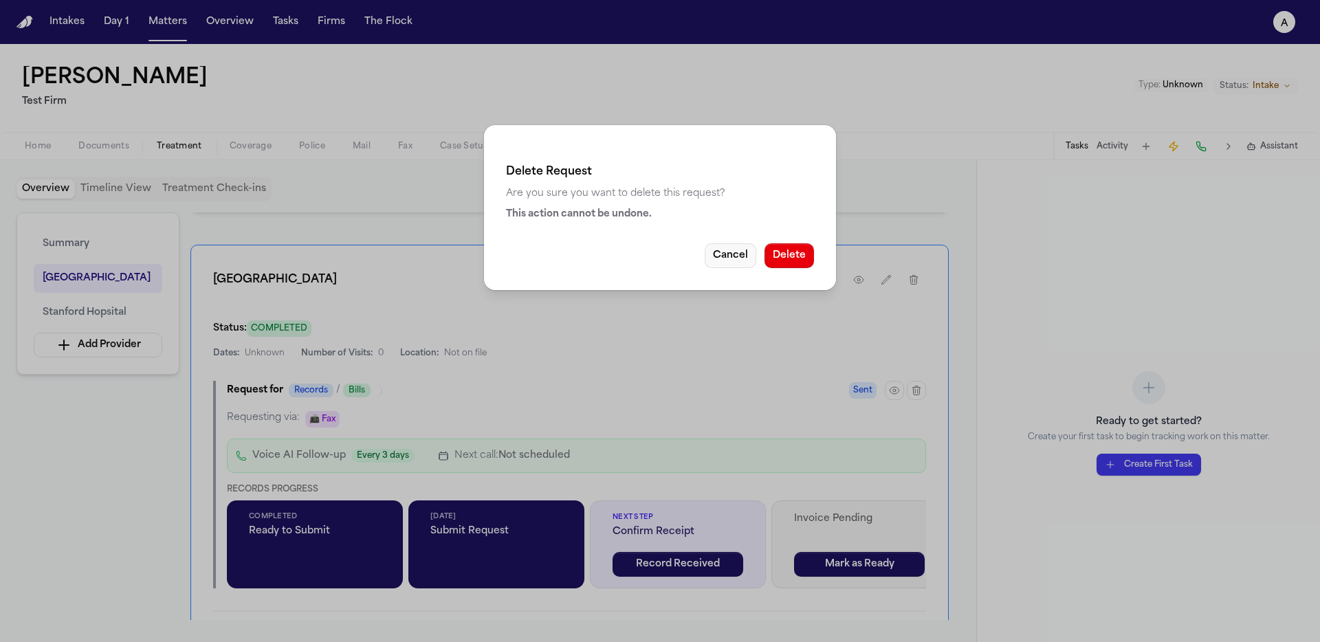
click at [756, 255] on div "Cancel Delete" at bounding box center [660, 255] width 308 height 25
click at [771, 256] on button "Delete" at bounding box center [788, 255] width 49 height 25
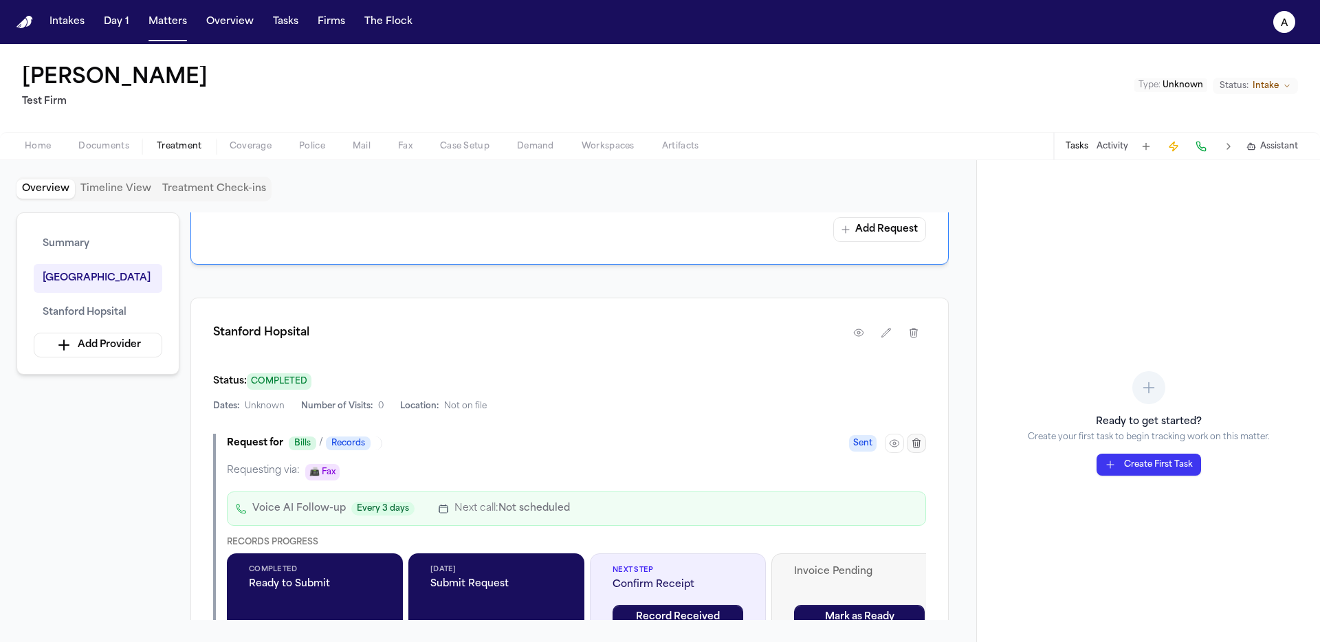
scroll to position [616, 0]
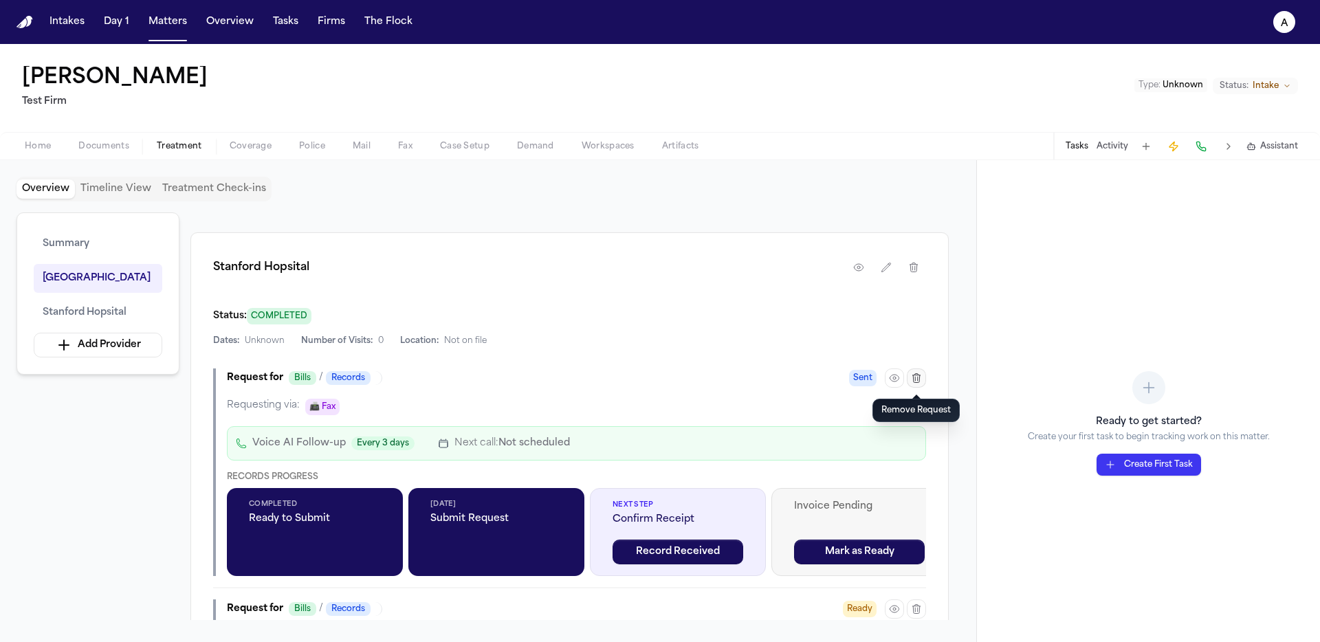
click at [923, 384] on button "button" at bounding box center [916, 377] width 19 height 19
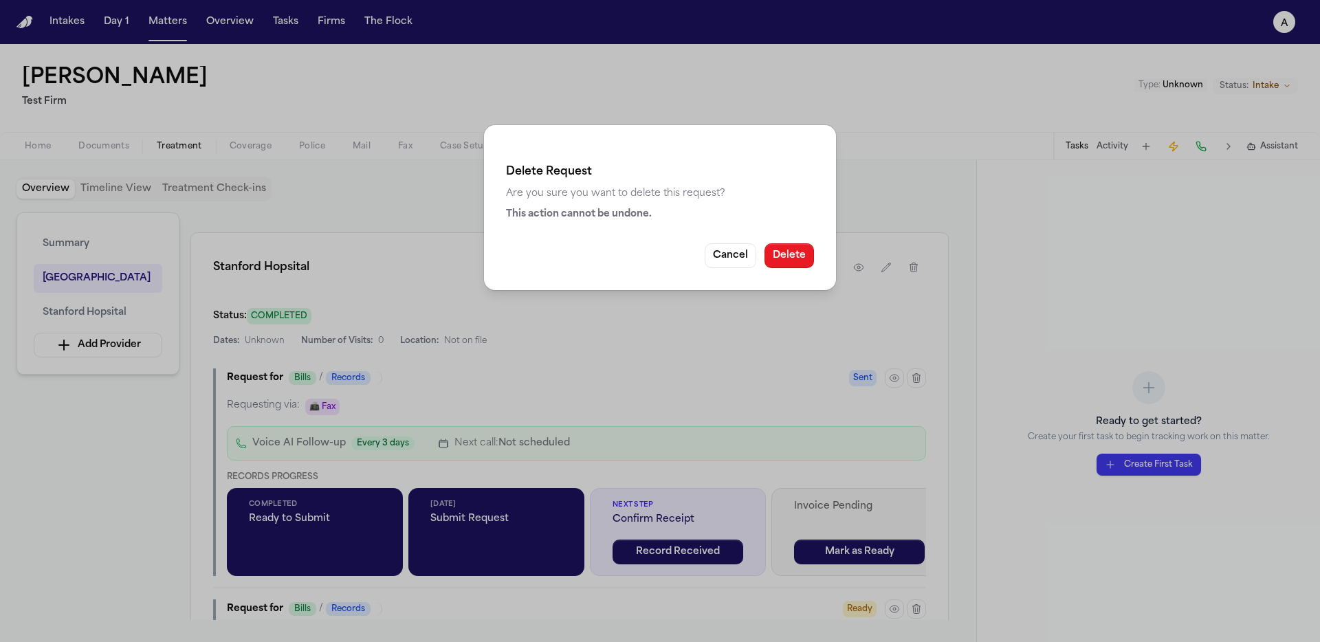
click at [785, 252] on button "Delete" at bounding box center [788, 255] width 49 height 25
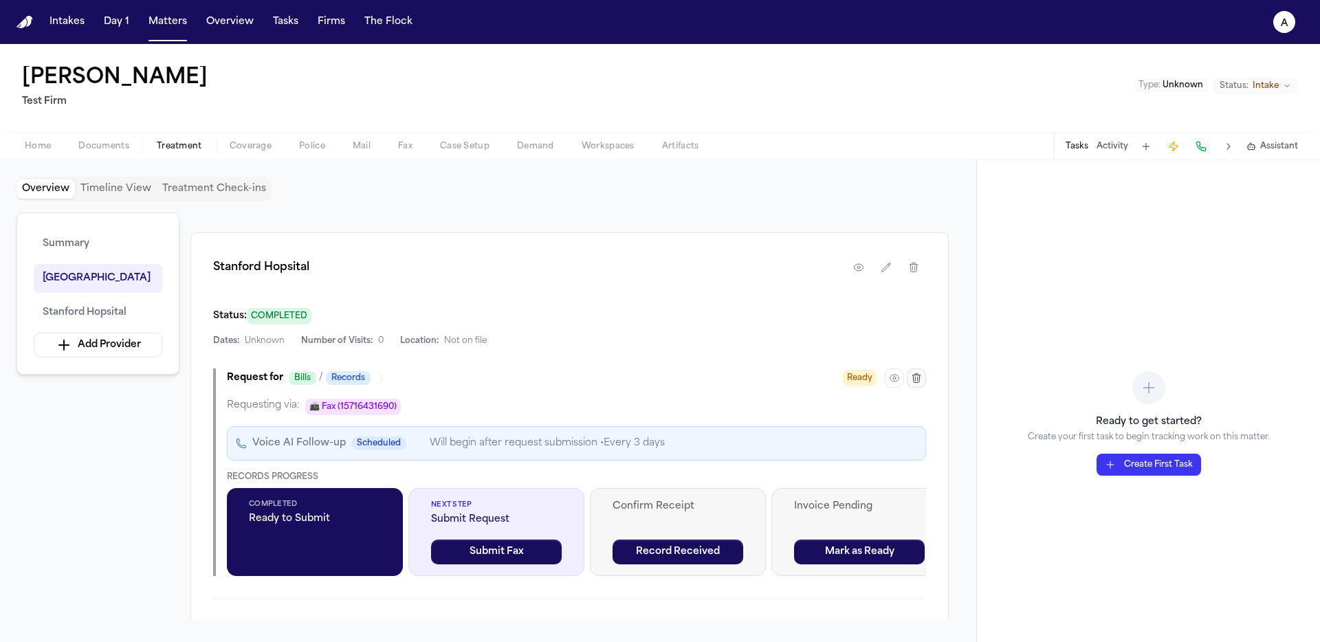
click at [920, 381] on icon "button" at bounding box center [916, 378] width 11 height 11
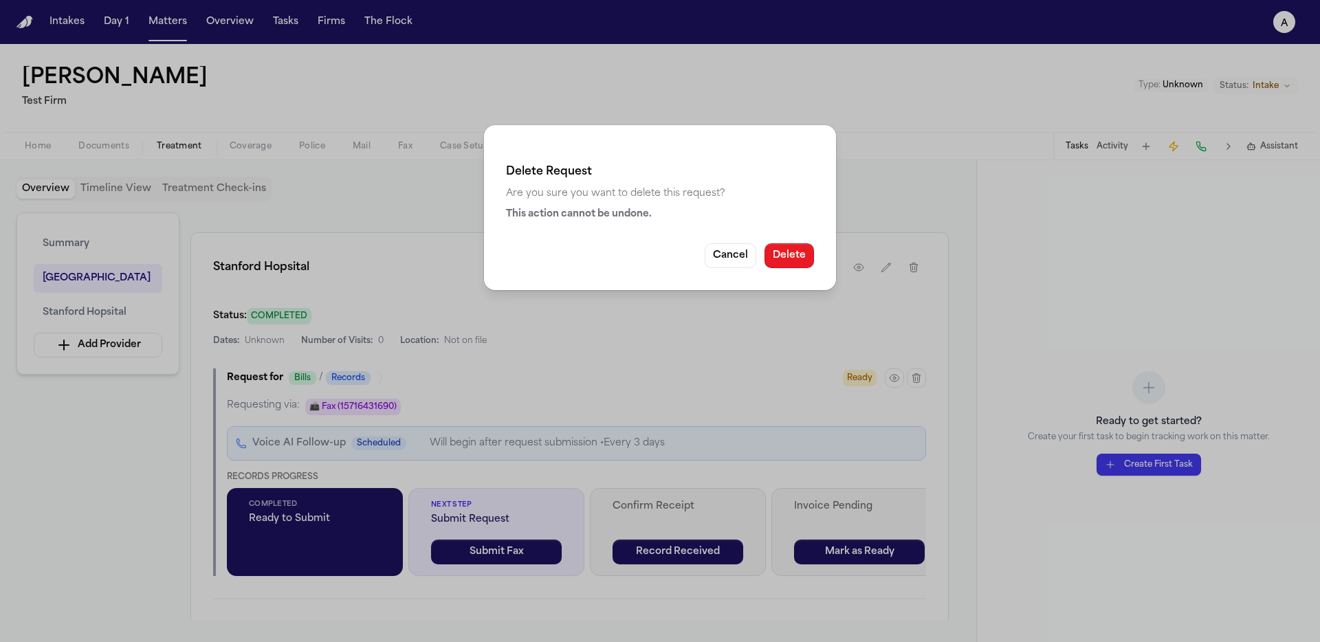
click at [784, 253] on button "Delete" at bounding box center [788, 255] width 49 height 25
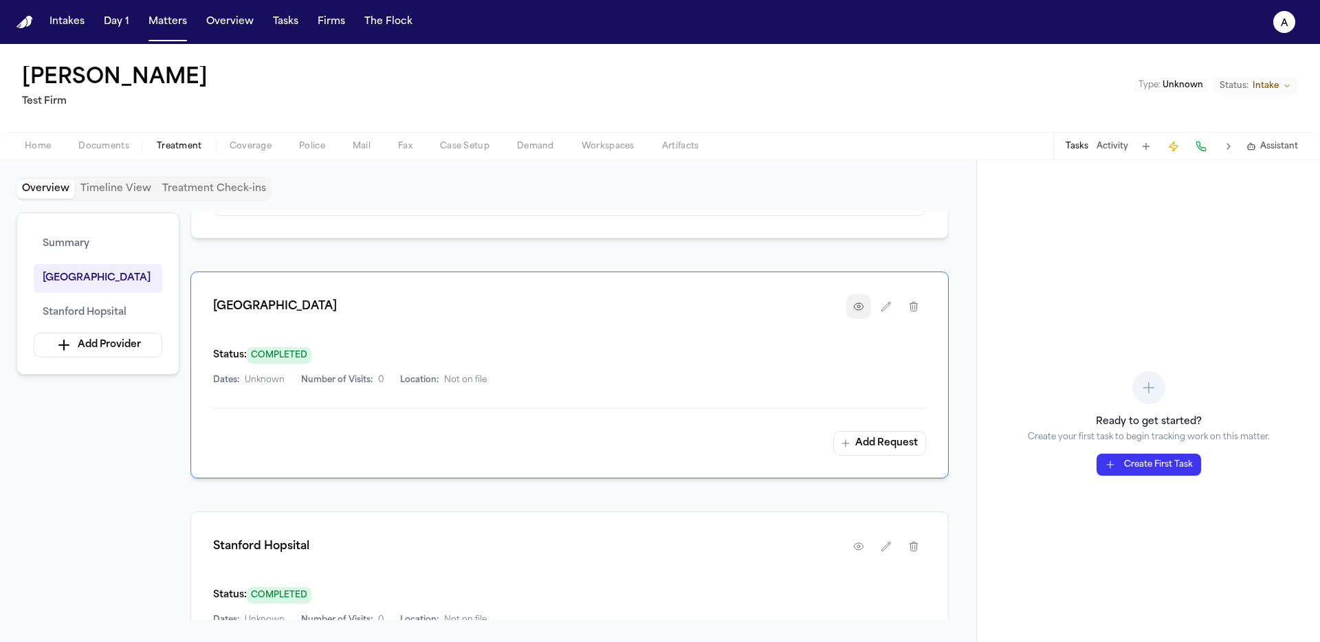
scroll to position [294, 0]
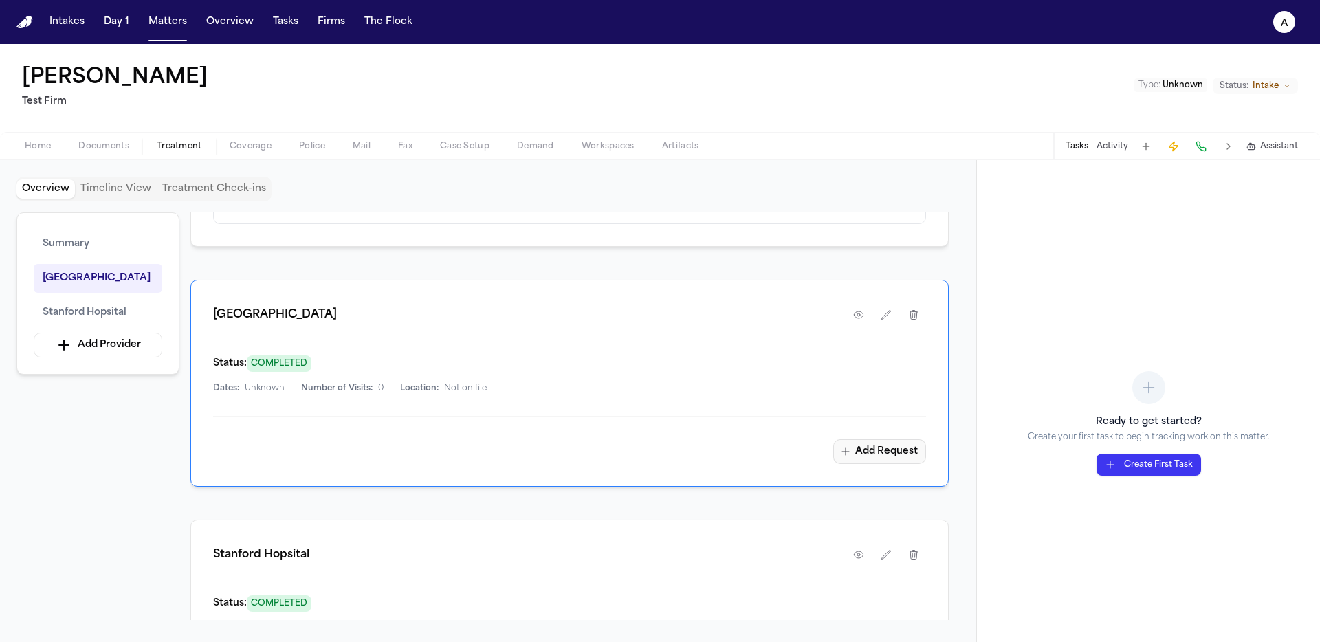
click at [887, 457] on button "Add Request" at bounding box center [879, 451] width 93 height 25
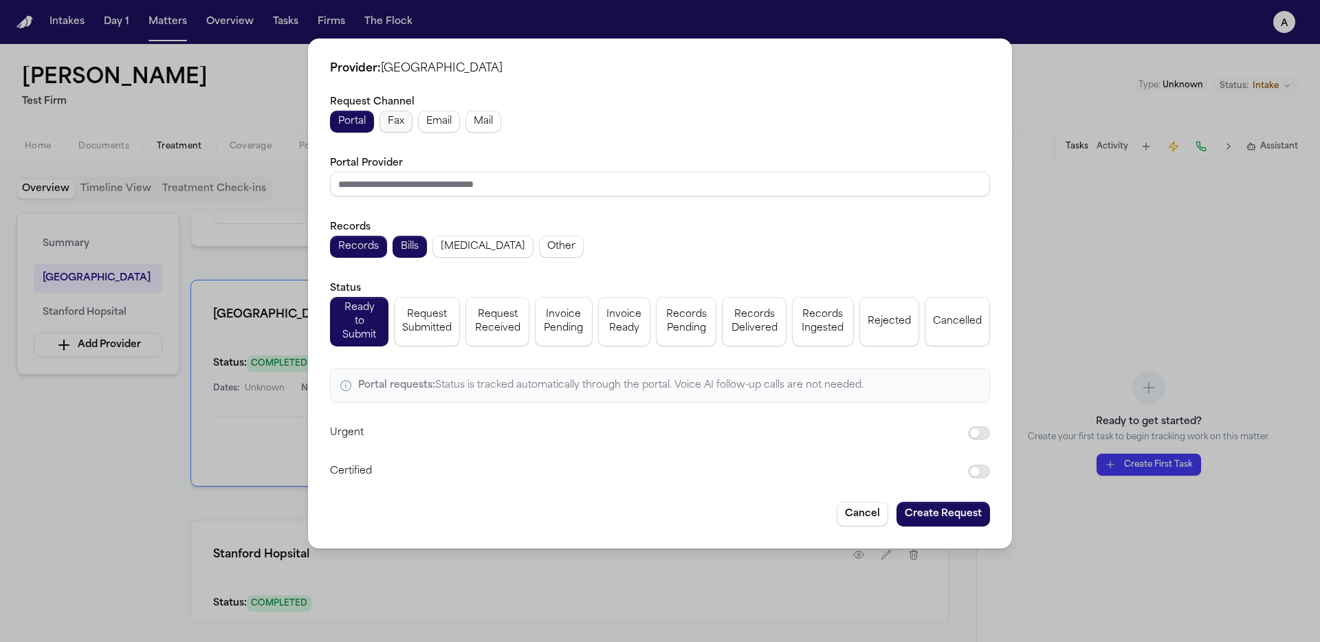
click at [407, 128] on button "Fax" at bounding box center [395, 122] width 33 height 22
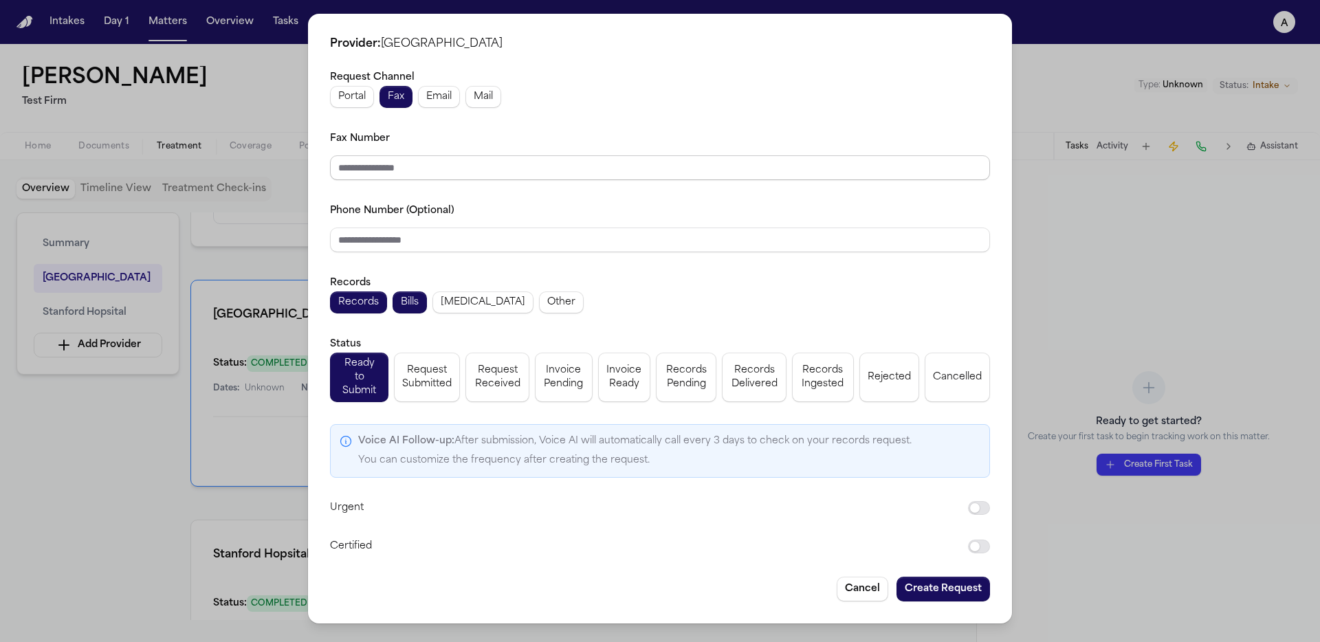
click at [652, 171] on input "Fax Number" at bounding box center [660, 167] width 660 height 25
type input "**********"
click at [917, 585] on button "Create Request" at bounding box center [942, 589] width 93 height 25
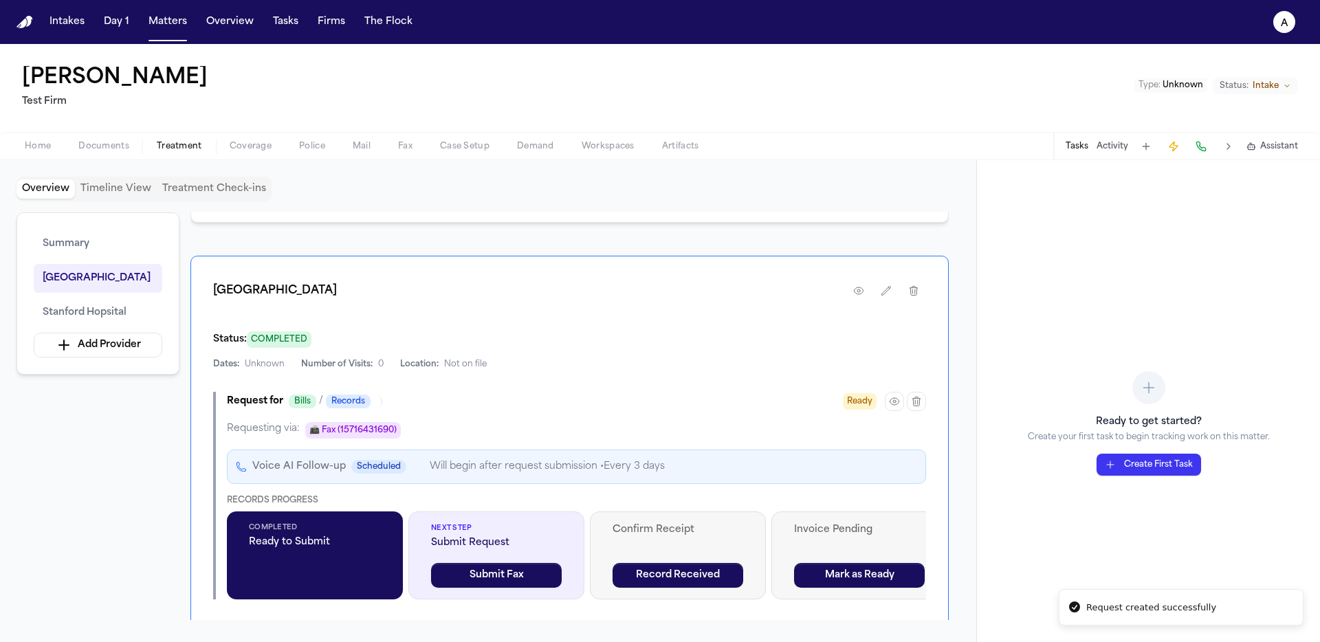
scroll to position [447, 0]
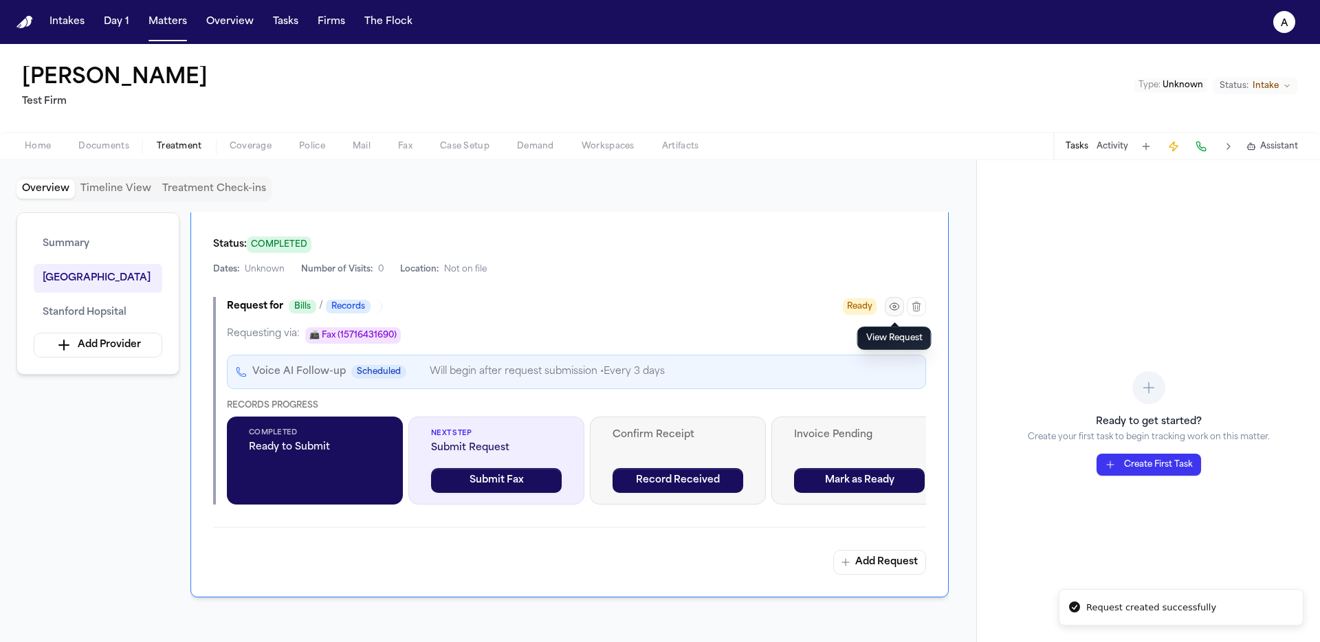
click at [895, 314] on button "button" at bounding box center [894, 306] width 19 height 19
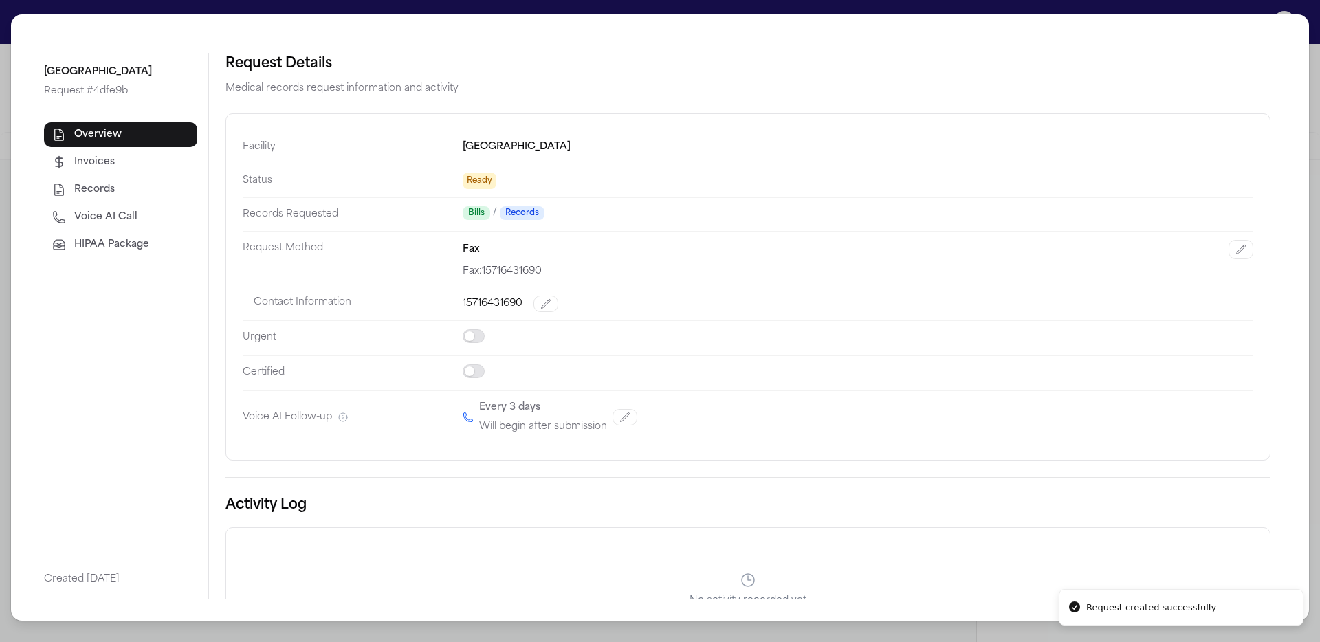
click at [82, 238] on span "HIPAA Package" at bounding box center [111, 245] width 75 height 14
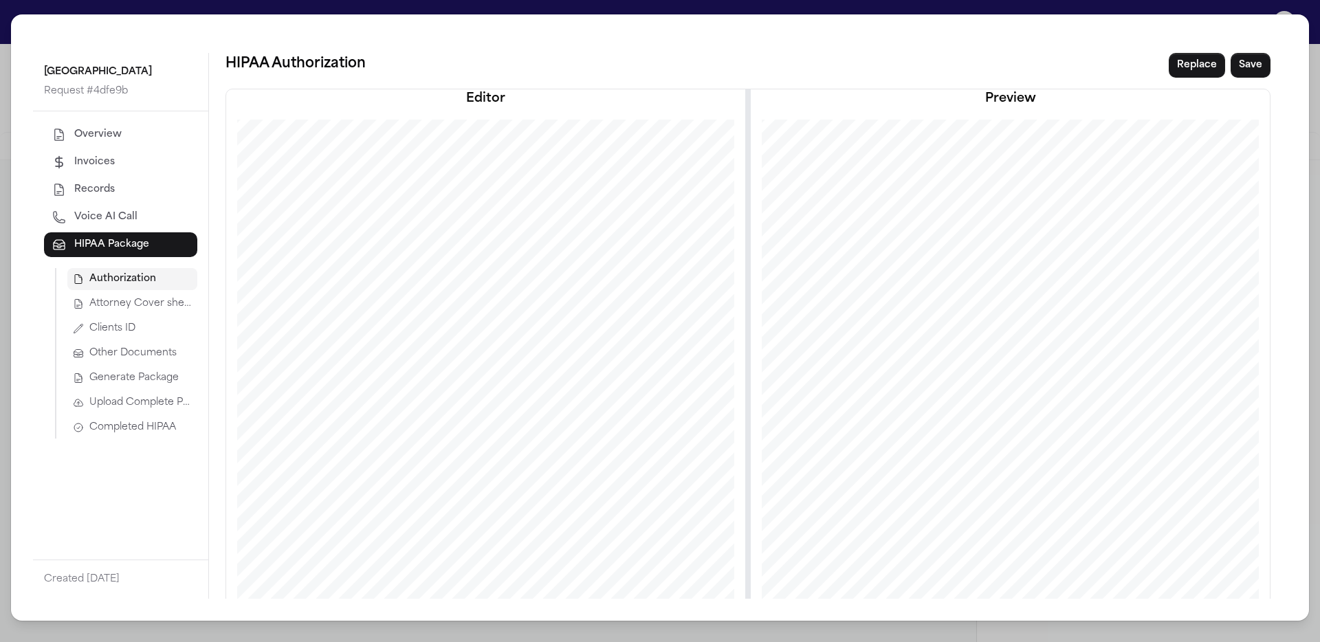
click at [145, 430] on span "Completed HIPAA" at bounding box center [132, 428] width 87 height 14
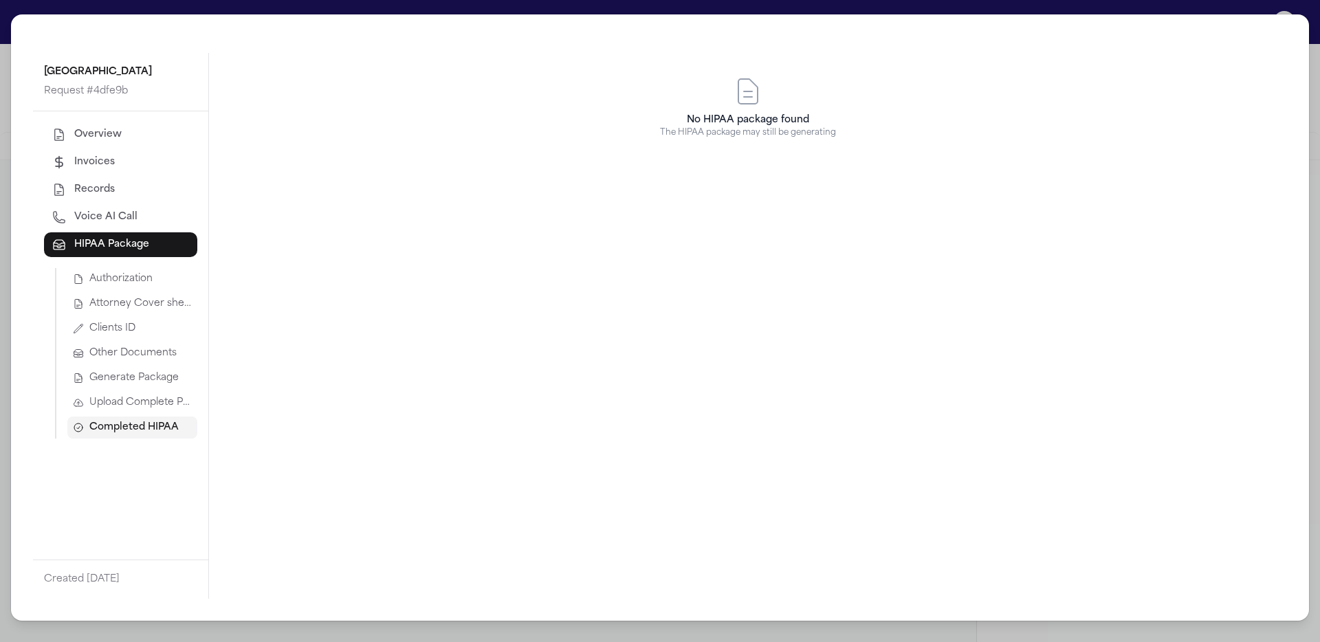
click at [159, 375] on span "Generate Package" at bounding box center [133, 378] width 89 height 14
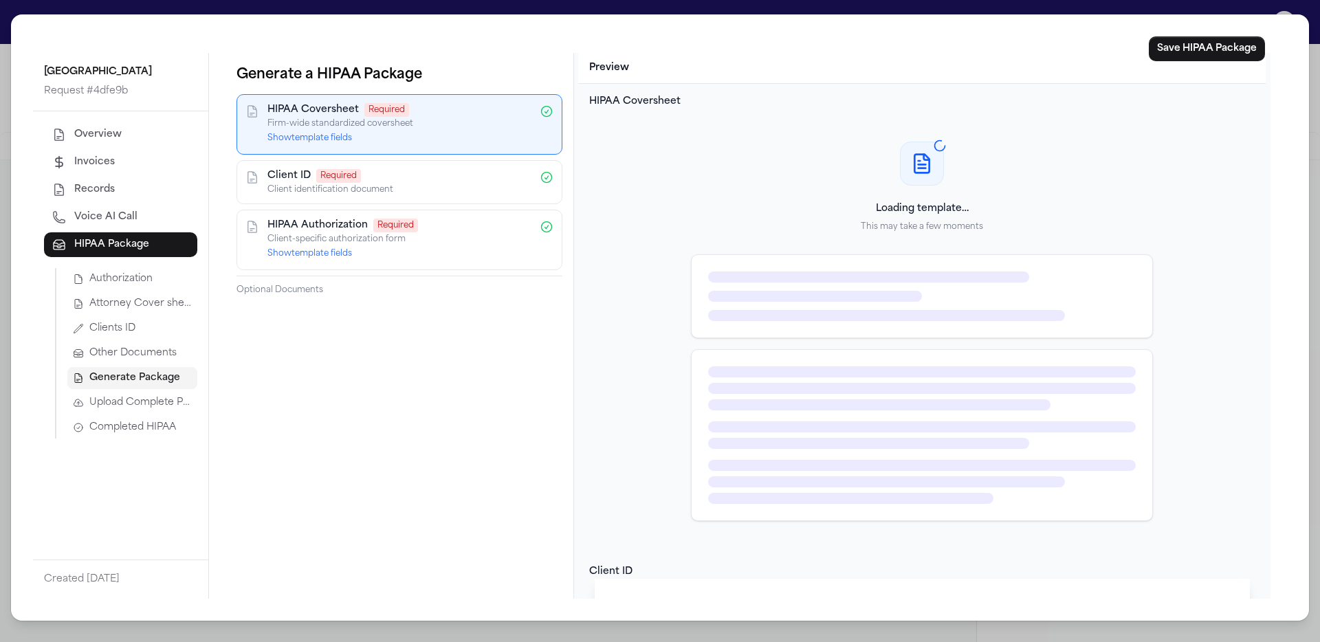
click at [328, 146] on div "HIPAA Coversheet Required Firm-wide standardized coversheet Show template fields" at bounding box center [399, 124] width 326 height 60
click at [330, 142] on button "Show template fields" at bounding box center [309, 138] width 85 height 11
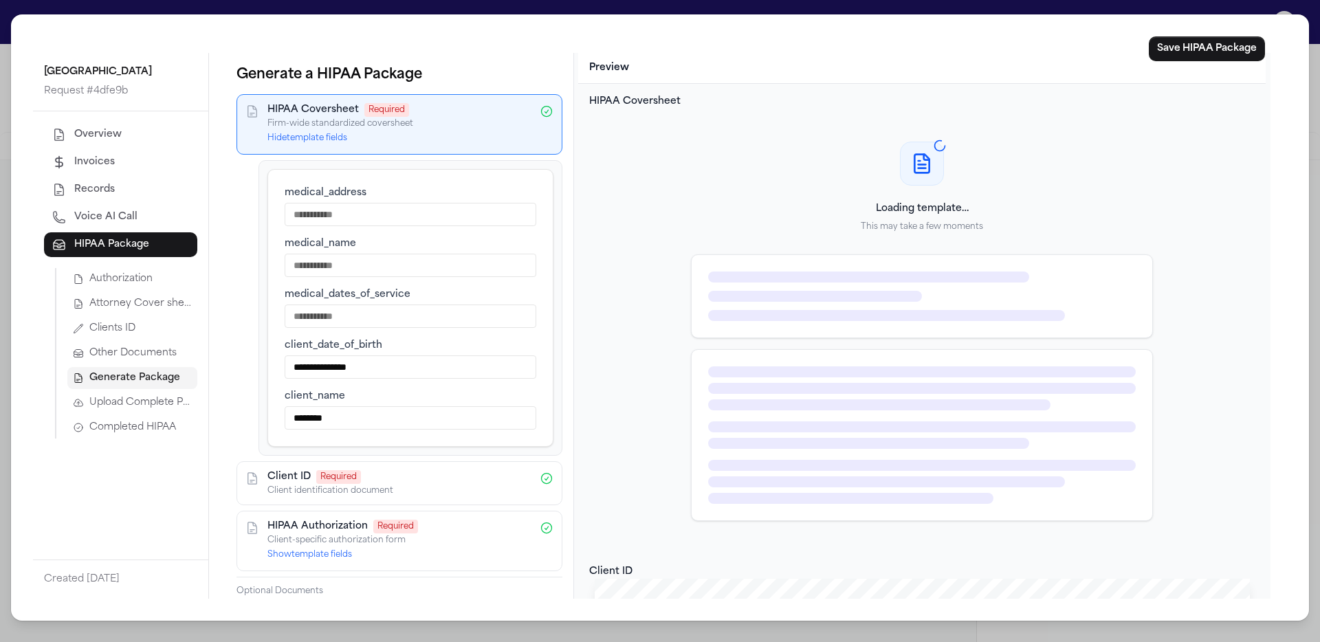
click at [353, 219] on input "medical_address" at bounding box center [411, 214] width 252 height 23
type input "****"
click at [359, 258] on input "medical_name" at bounding box center [411, 265] width 252 height 23
type input "****"
click at [364, 322] on input "medical_dates_of_service" at bounding box center [411, 315] width 252 height 23
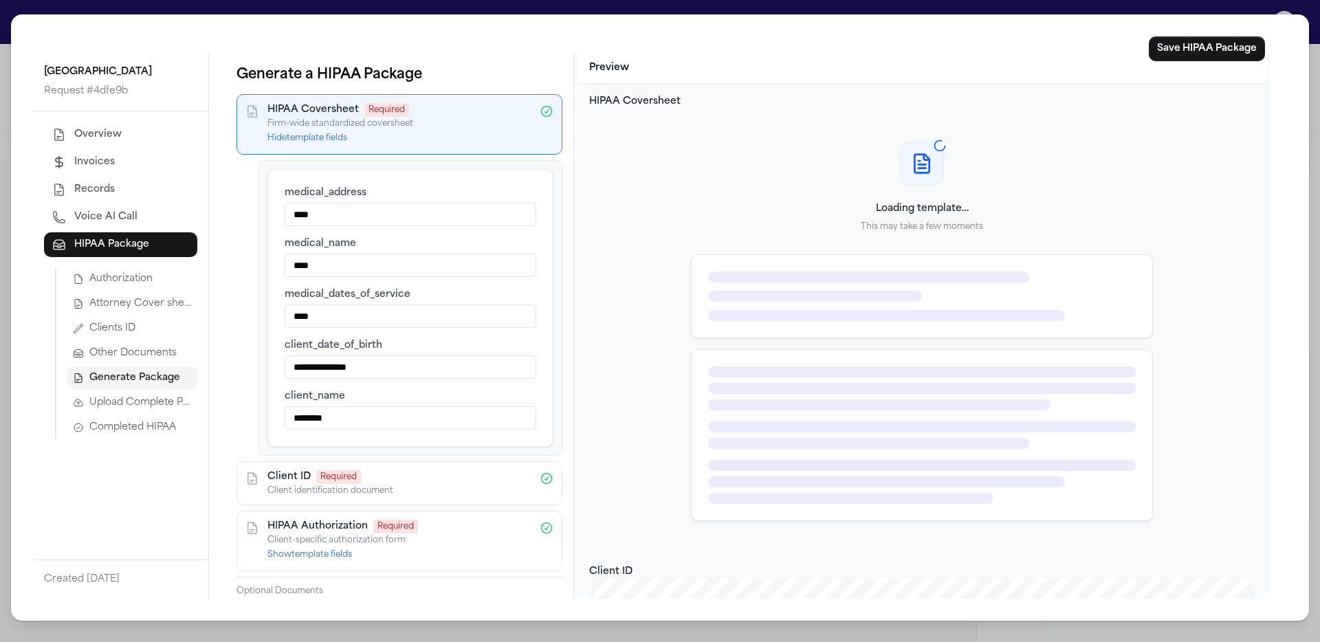
type input "****"
click at [343, 559] on button "Show template fields" at bounding box center [309, 554] width 85 height 11
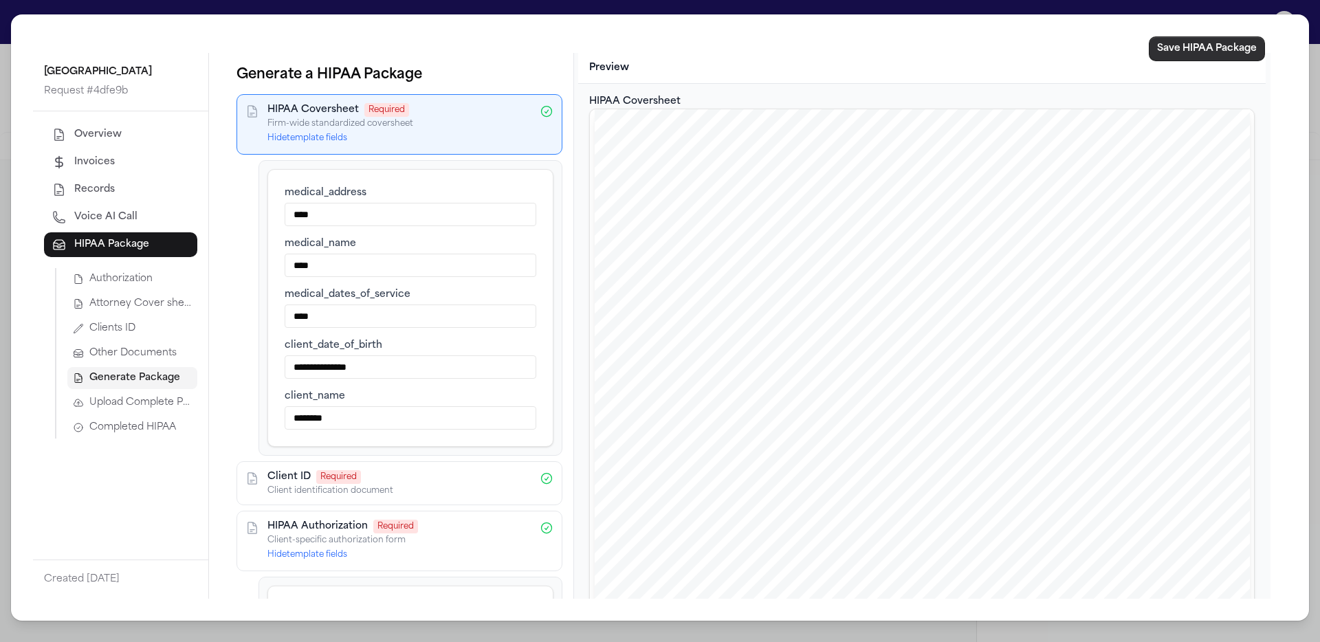
click at [1186, 56] on button "Save HIPAA Package" at bounding box center [1207, 48] width 116 height 25
click at [148, 439] on div "Overview Invoices Records Voice AI Call HIPAA Package Authorization Attorney Co…" at bounding box center [120, 335] width 175 height 448
click at [151, 435] on button "Completed HIPAA" at bounding box center [132, 428] width 130 height 22
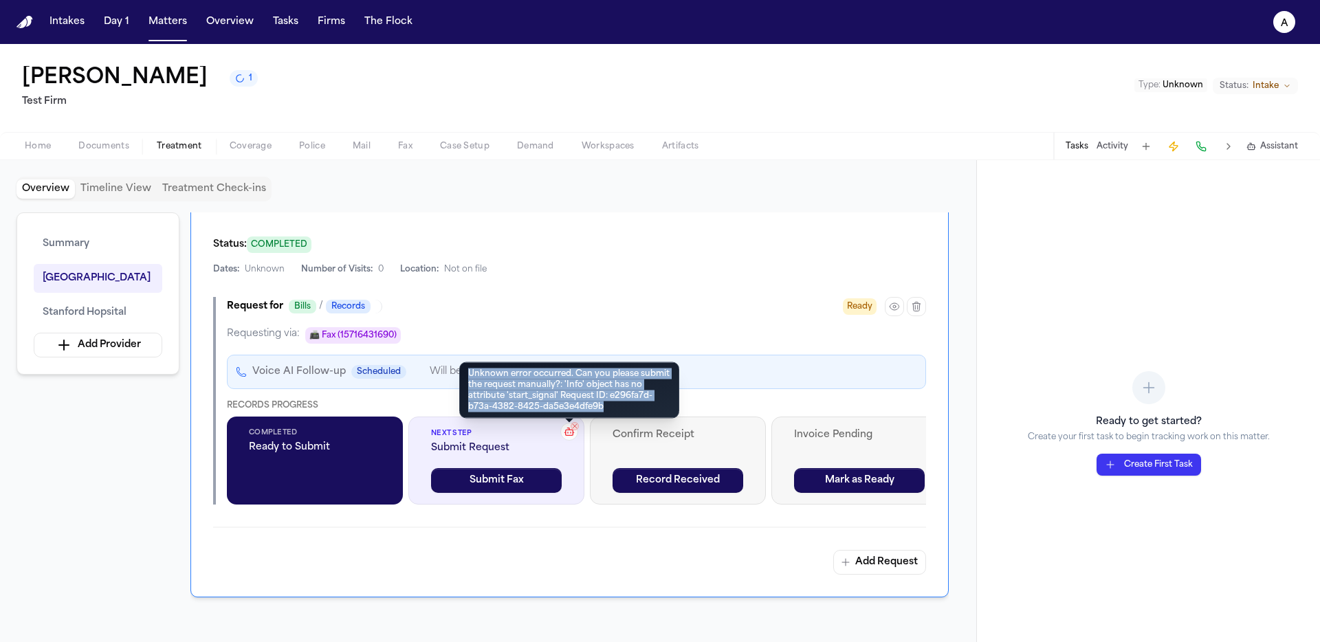
drag, startPoint x: 612, startPoint y: 403, endPoint x: 465, endPoint y: 371, distance: 150.6
click at [465, 371] on div "Unknown error occurred. Can you please submit the request manually?: 'Info' obj…" at bounding box center [569, 390] width 220 height 56
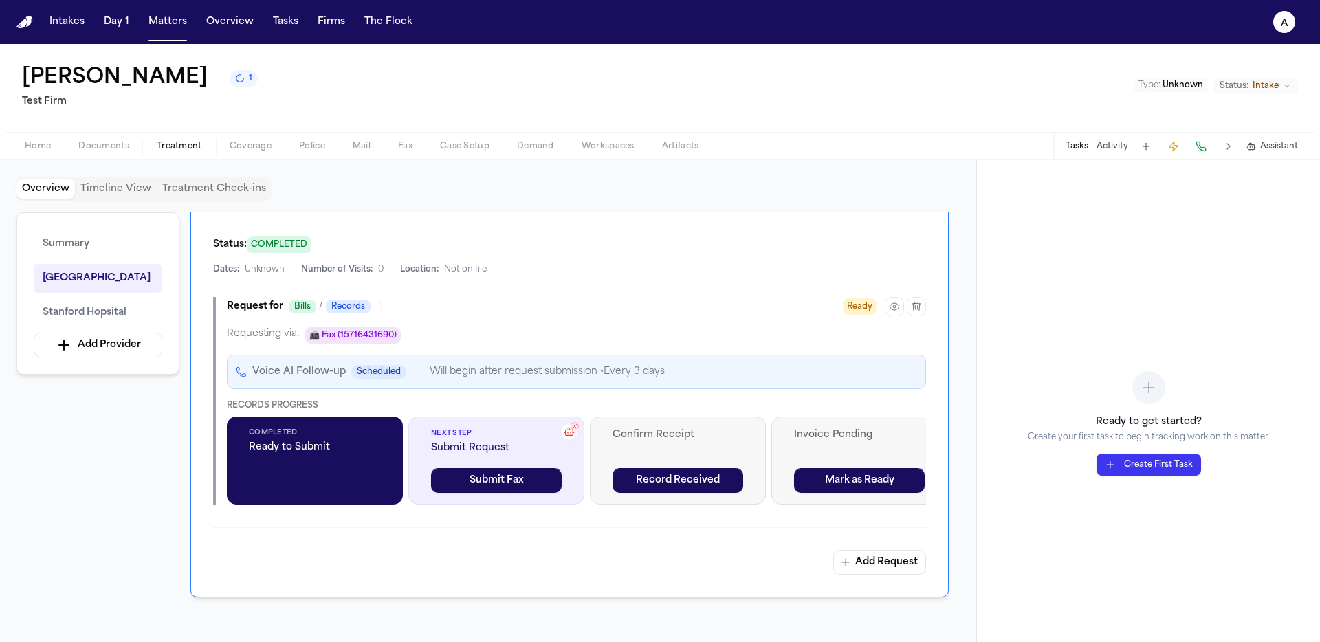
copy div "Unknown error occurred. Can you please submit the request manually?: 'Info' obj…"
click at [542, 472] on button "Submit Fax" at bounding box center [496, 480] width 131 height 25
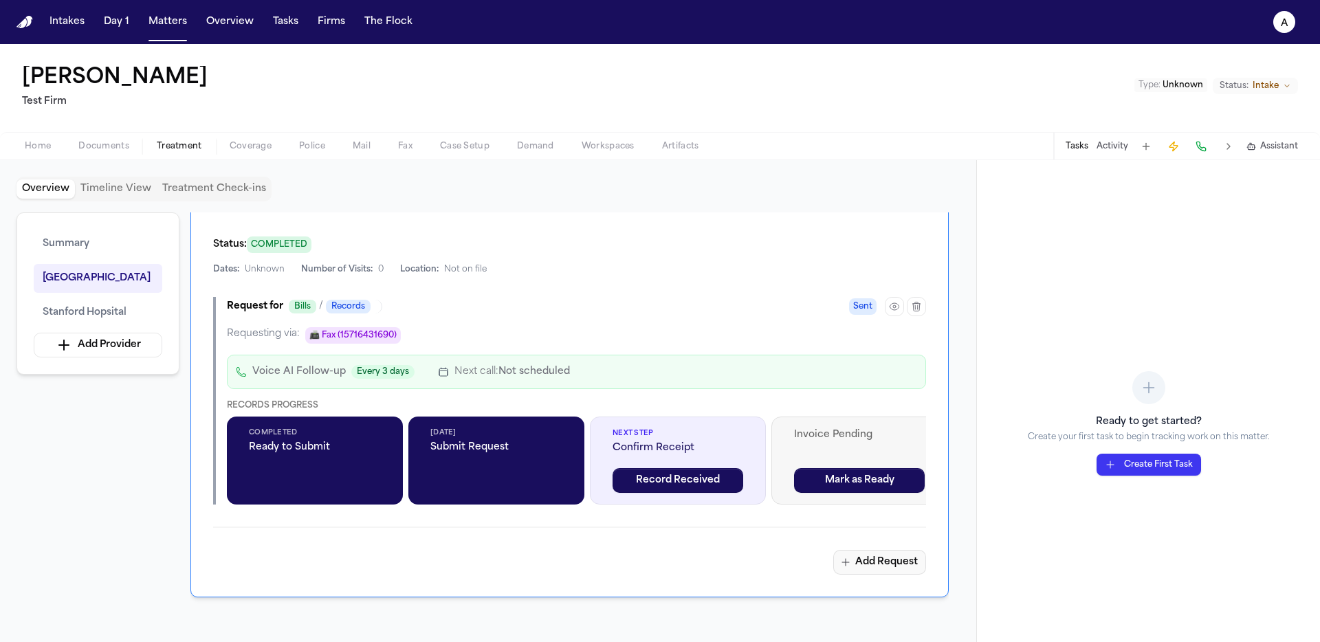
click at [877, 573] on button "Add Request" at bounding box center [879, 562] width 93 height 25
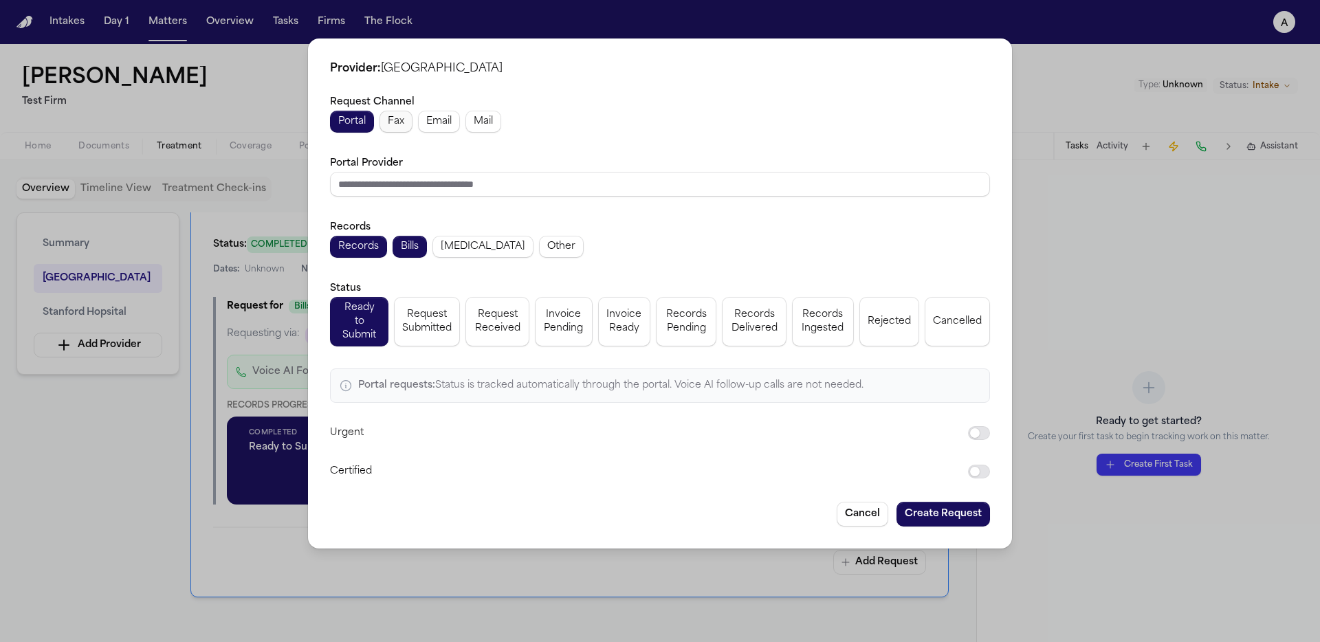
click at [397, 121] on span "Fax" at bounding box center [396, 122] width 16 height 14
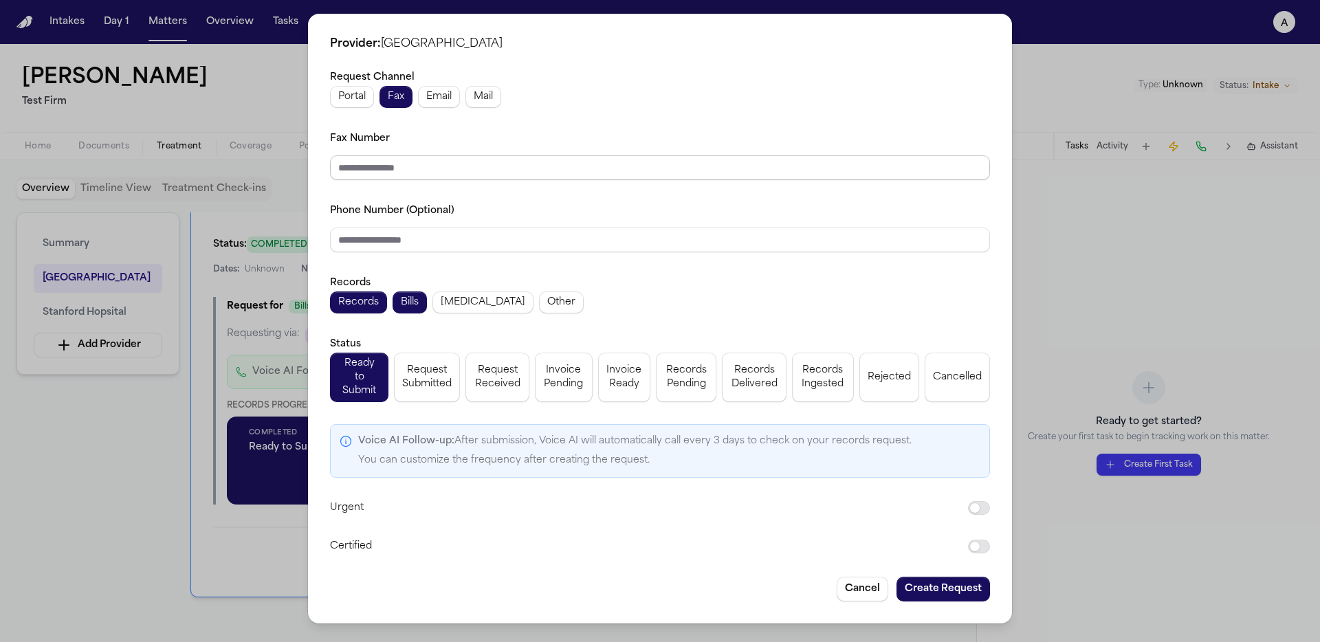
click at [418, 177] on input "Fax Number" at bounding box center [660, 167] width 660 height 25
click at [469, 169] on input "**********" at bounding box center [660, 167] width 660 height 25
paste input "**********"
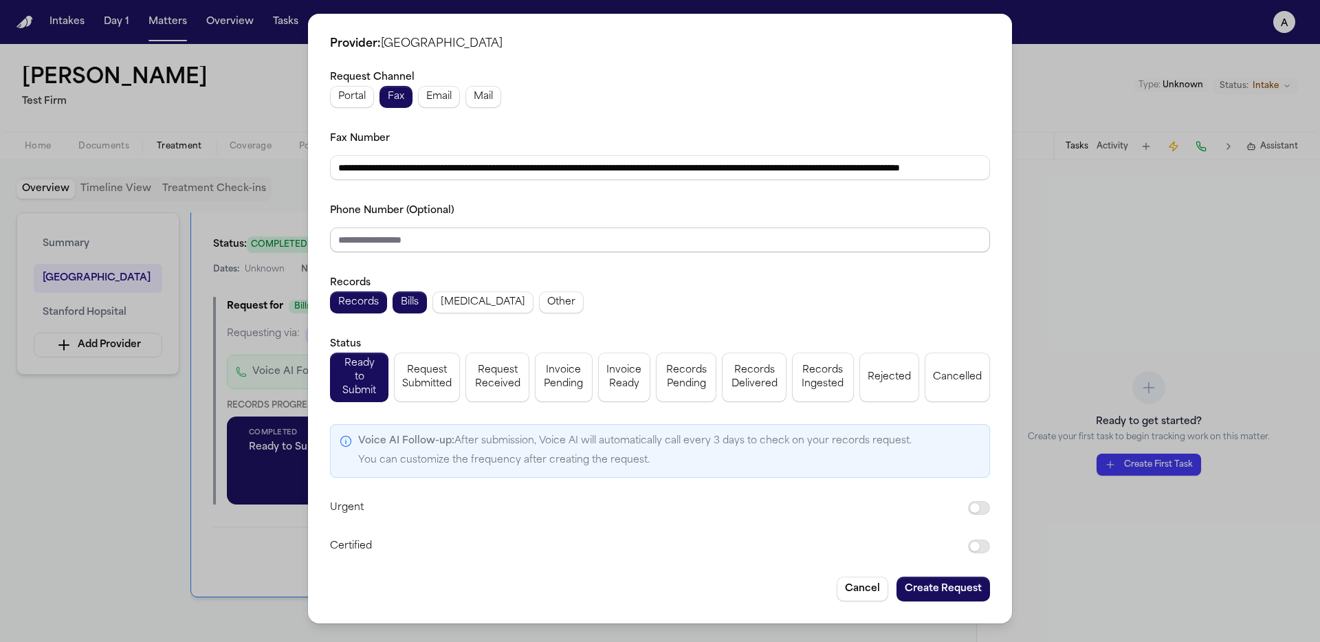
scroll to position [0, 154]
click at [471, 248] on input "Phone Number (Optional)" at bounding box center [660, 240] width 660 height 25
click at [498, 175] on input "**********" at bounding box center [660, 167] width 660 height 25
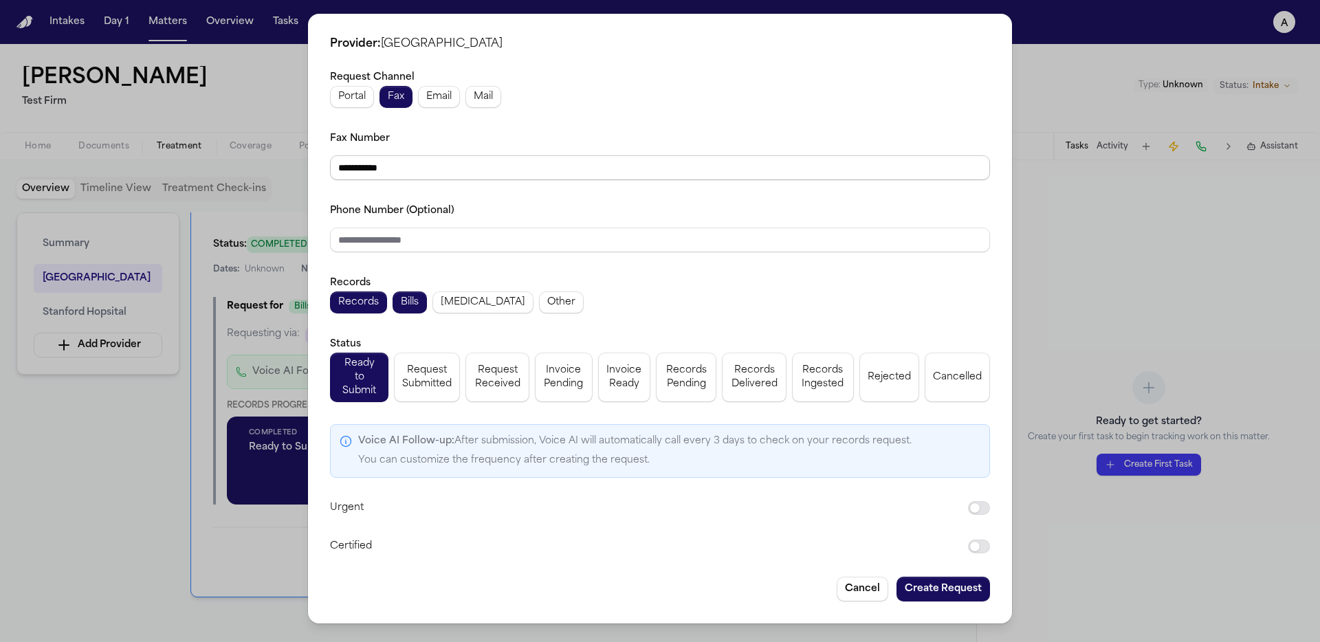
type input "**********"
paste input "**********"
type input "**********"
click at [955, 584] on button "Create Request" at bounding box center [942, 589] width 93 height 25
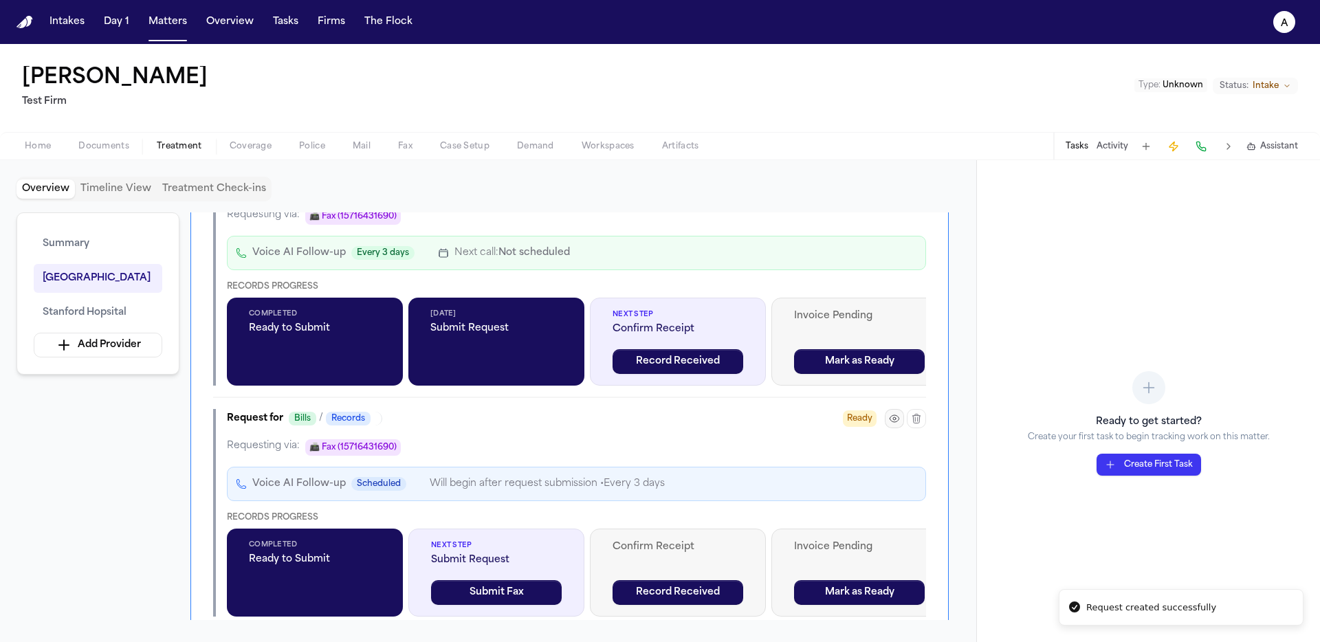
scroll to position [573, 0]
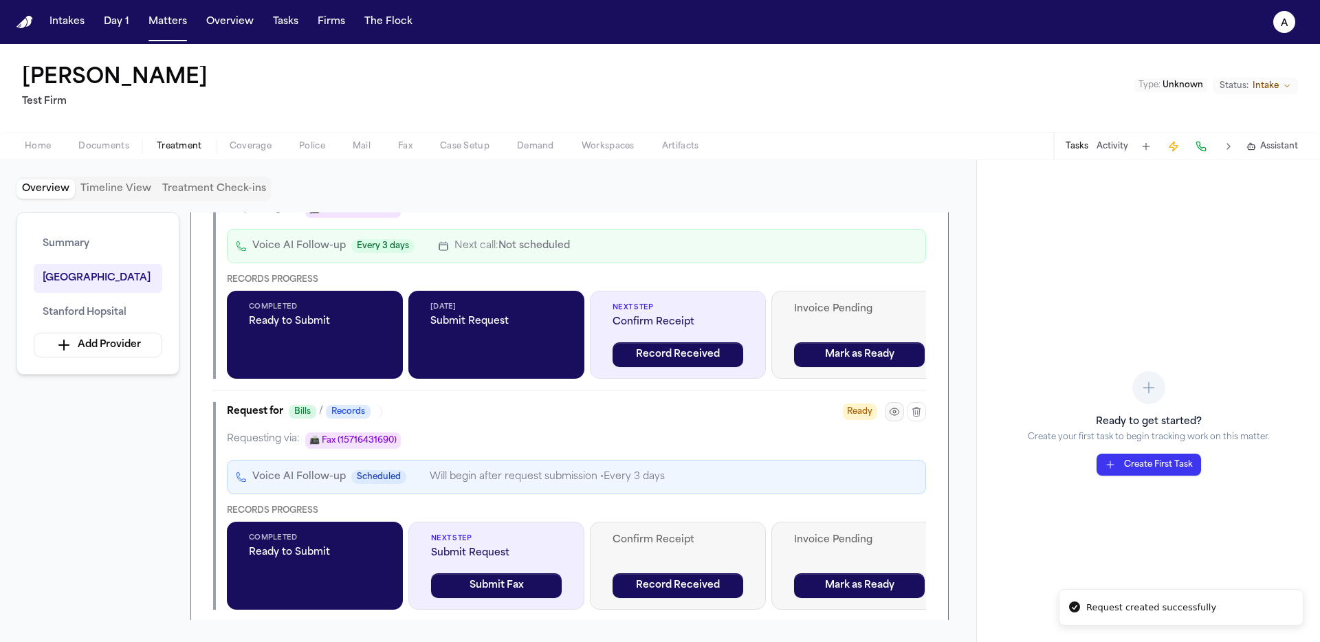
click at [891, 414] on icon "button" at bounding box center [894, 411] width 11 height 11
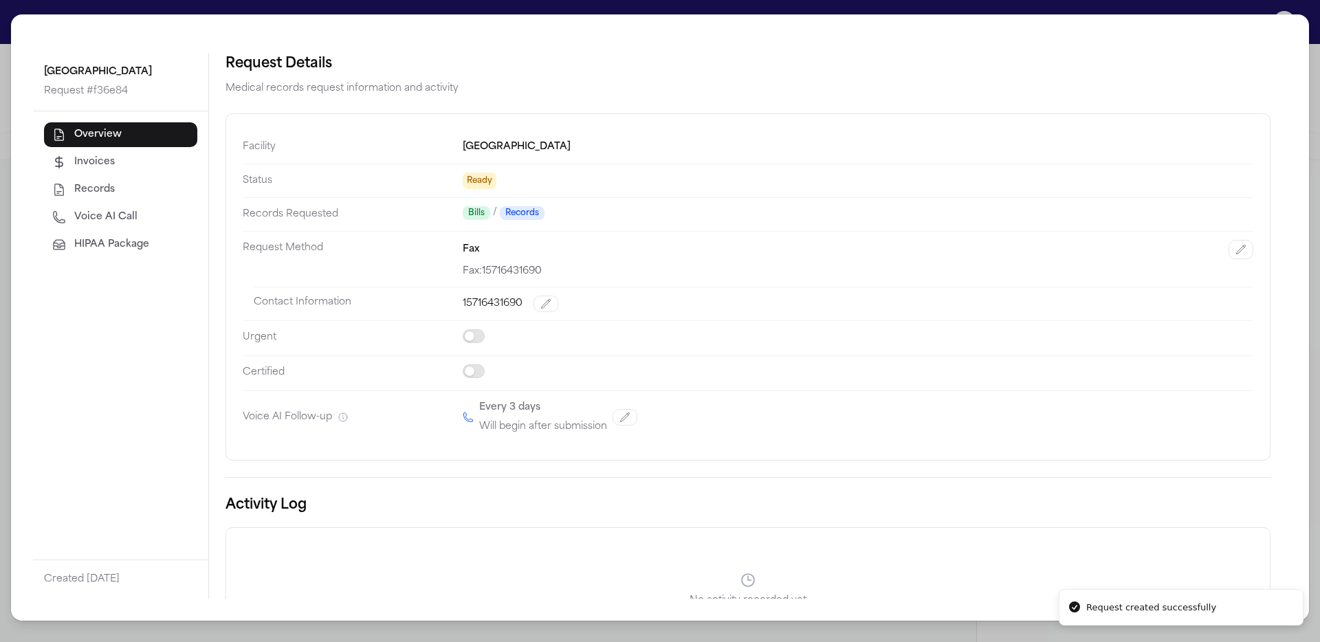
click at [128, 232] on button "HIPAA Package" at bounding box center [120, 244] width 153 height 25
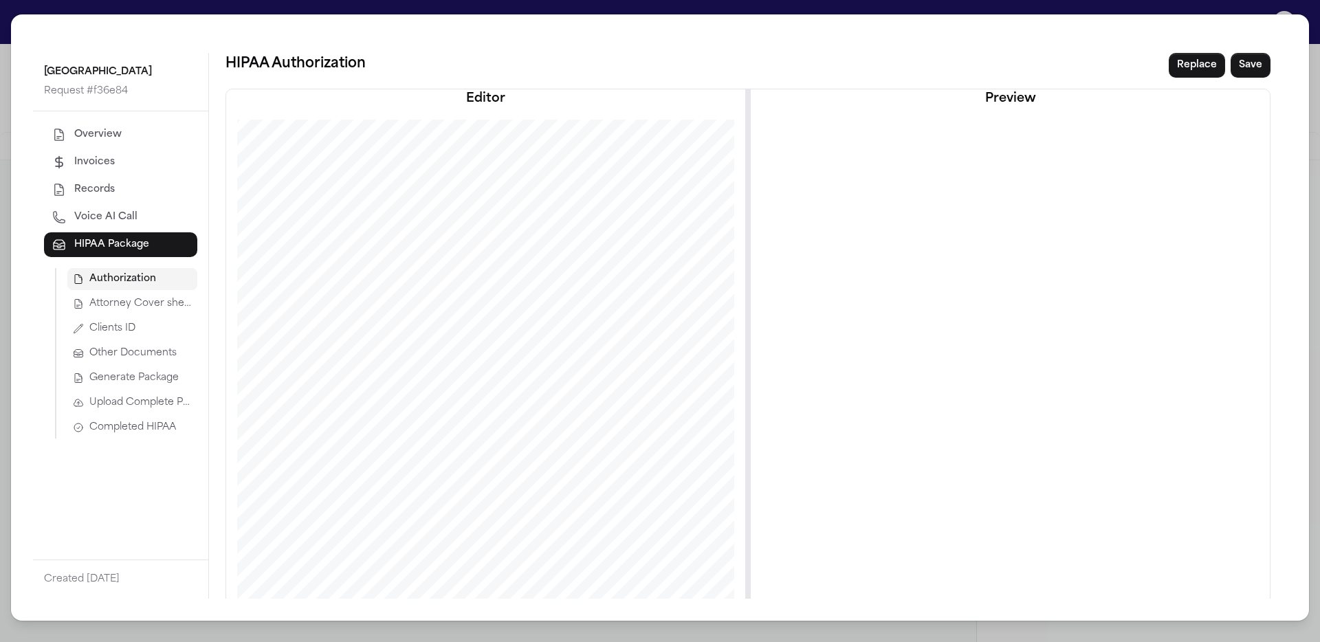
click at [152, 401] on span "Upload Complete Package" at bounding box center [140, 403] width 102 height 14
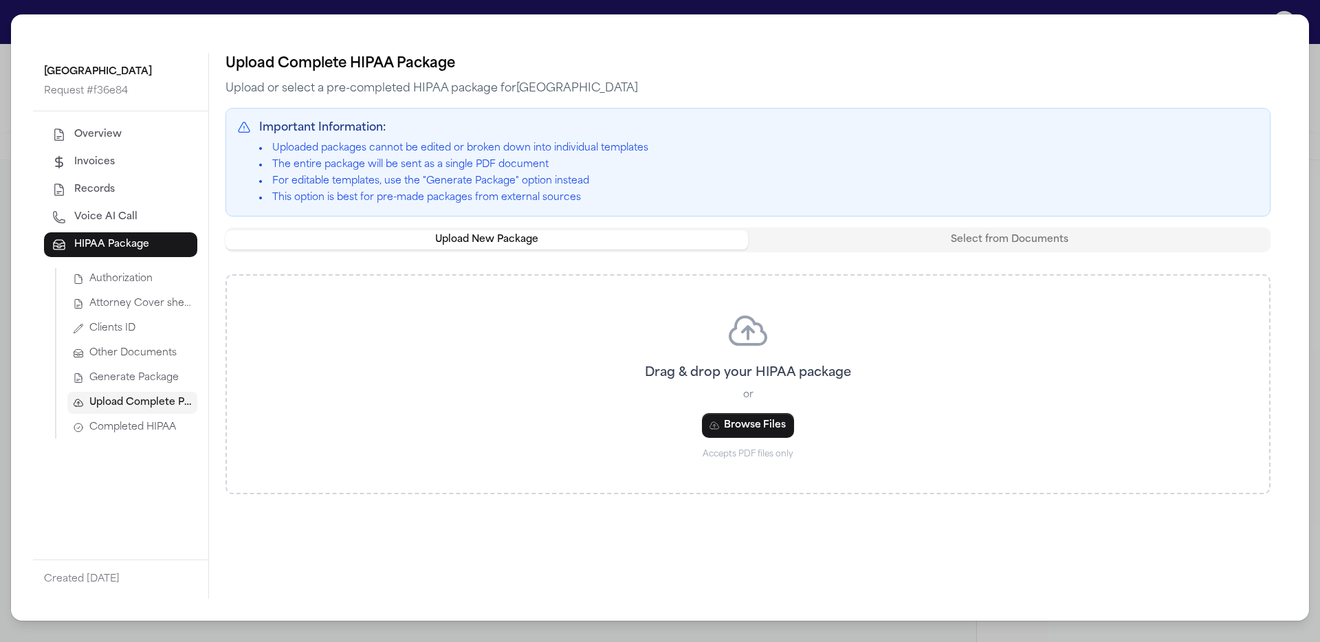
click at [149, 423] on span "Completed HIPAA" at bounding box center [132, 428] width 87 height 14
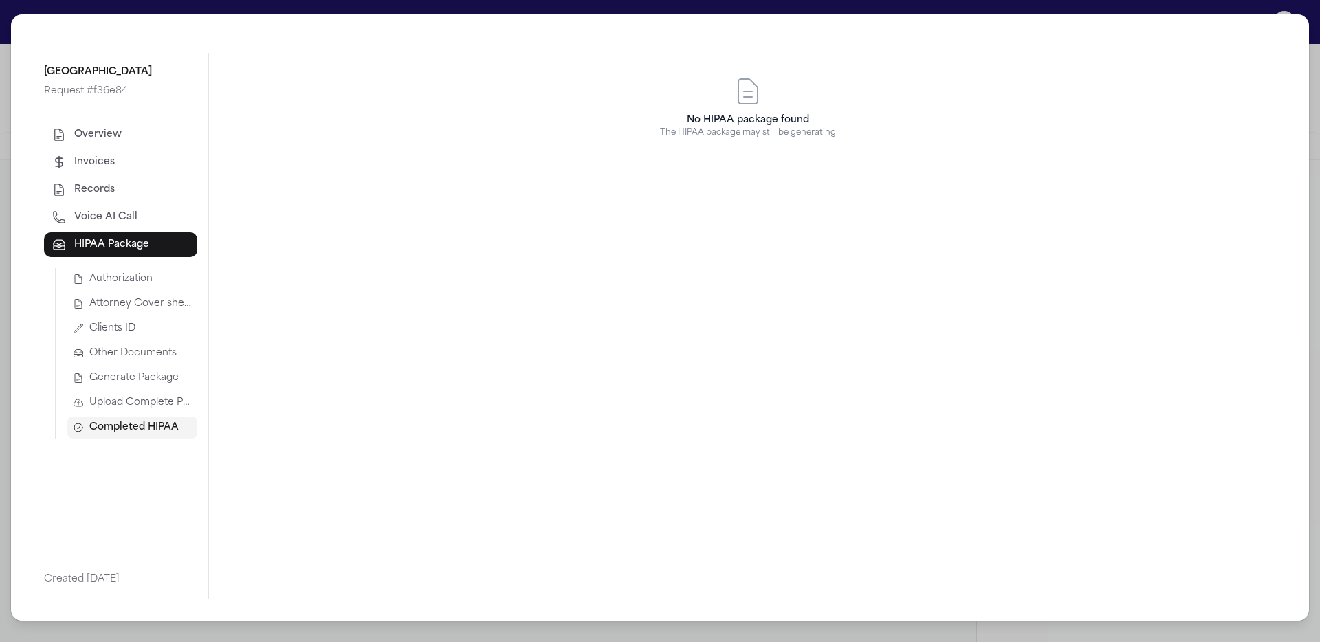
click at [149, 385] on button "Generate Package" at bounding box center [132, 378] width 130 height 22
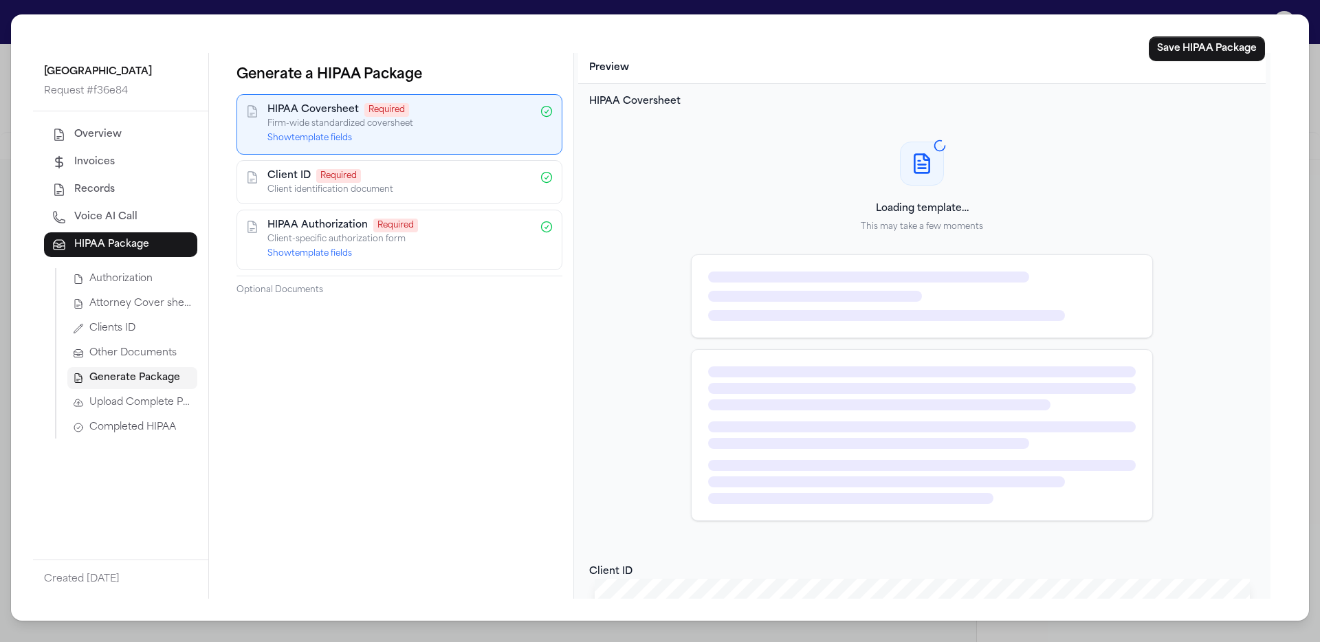
click at [334, 144] on button "Show template fields" at bounding box center [309, 138] width 85 height 11
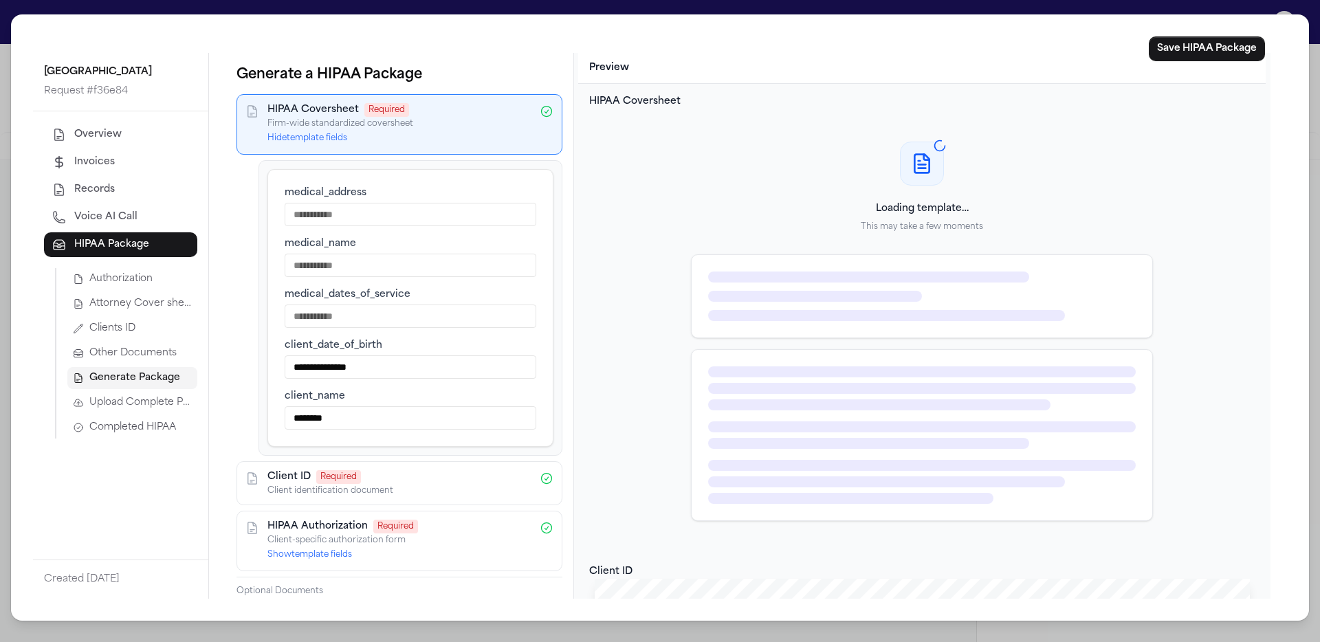
click at [348, 212] on input "medical_address" at bounding box center [411, 214] width 252 height 23
type input "****"
click at [388, 256] on input "medical_name" at bounding box center [411, 265] width 252 height 23
type input "****"
click at [415, 315] on input "medical_dates_of_service" at bounding box center [411, 315] width 252 height 23
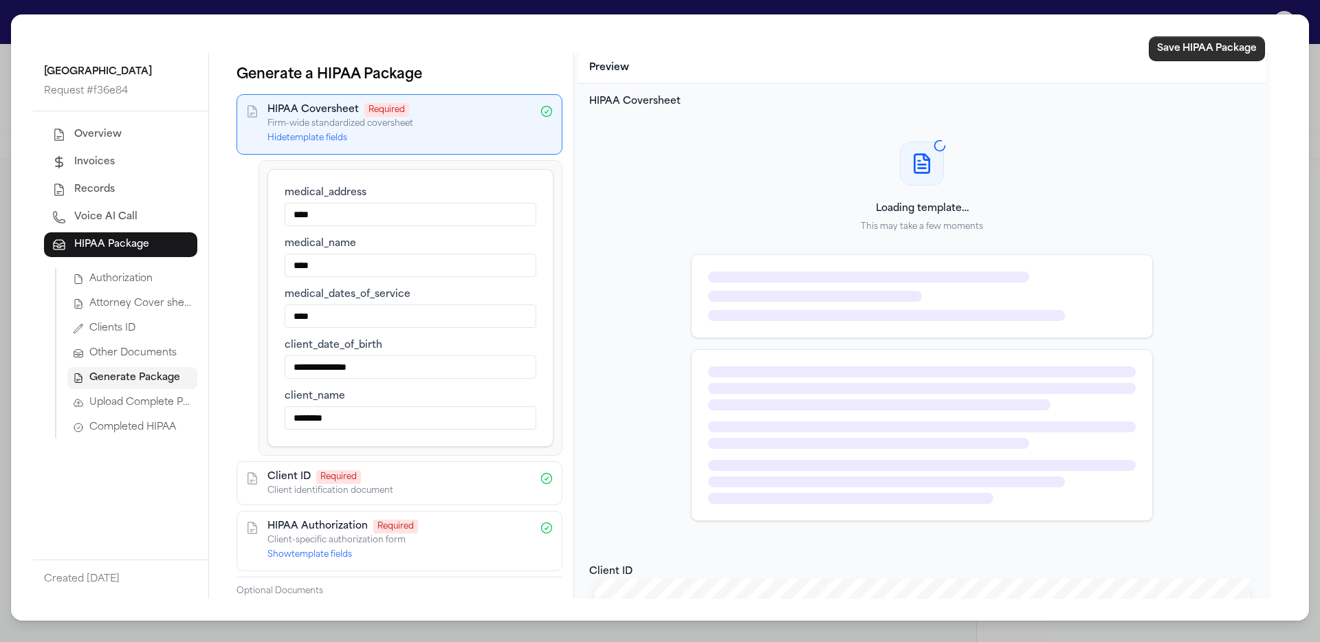
type input "****"
click at [1232, 43] on button "Save HIPAA Package" at bounding box center [1207, 48] width 116 height 25
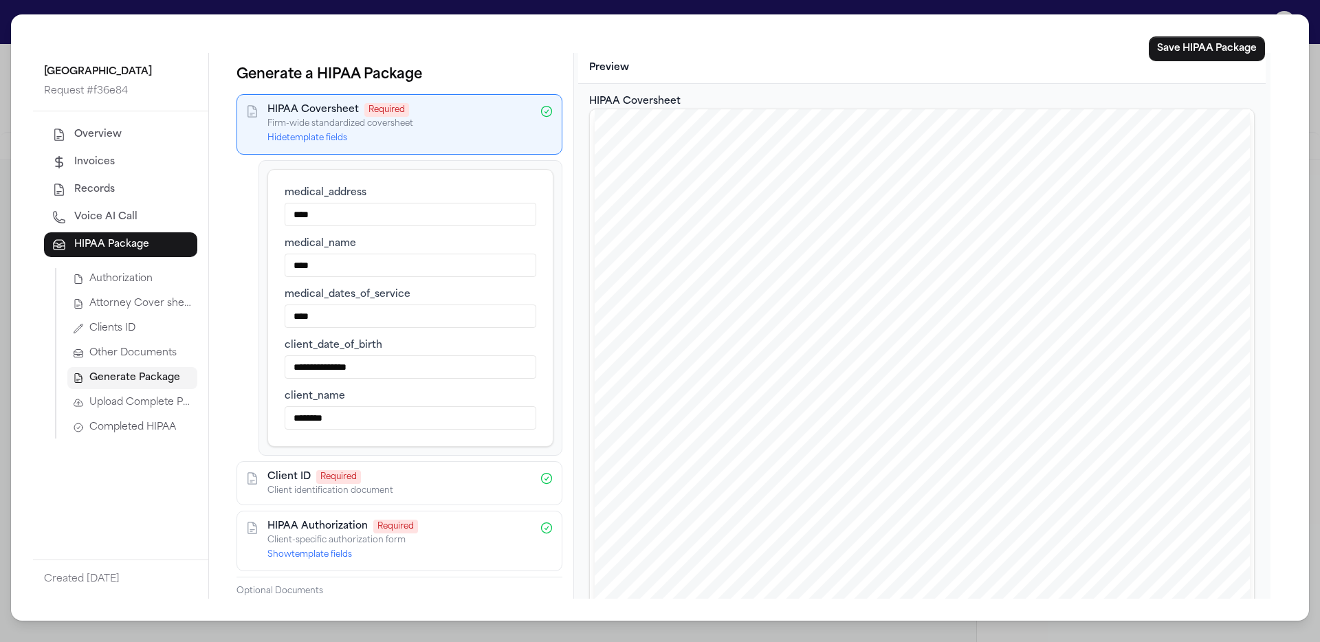
click at [331, 551] on button "Show template fields" at bounding box center [309, 554] width 85 height 11
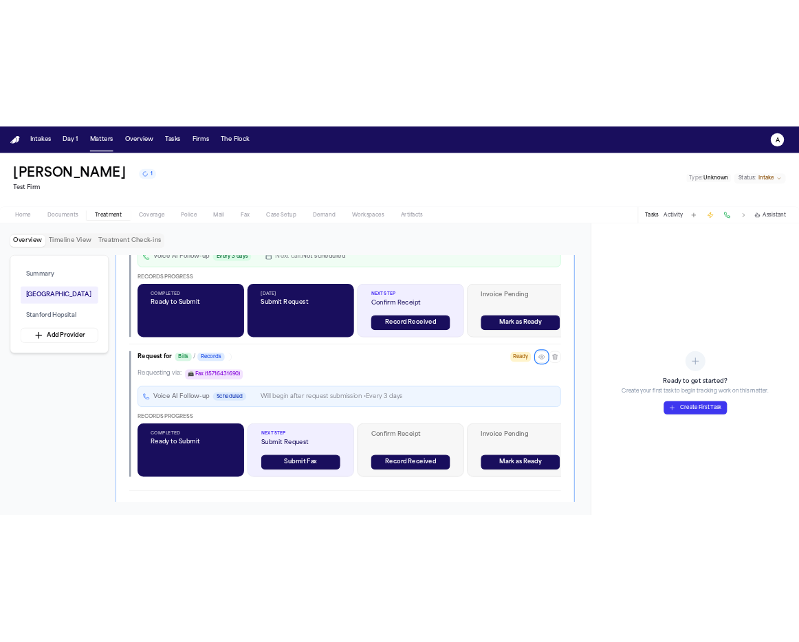
scroll to position [632, 0]
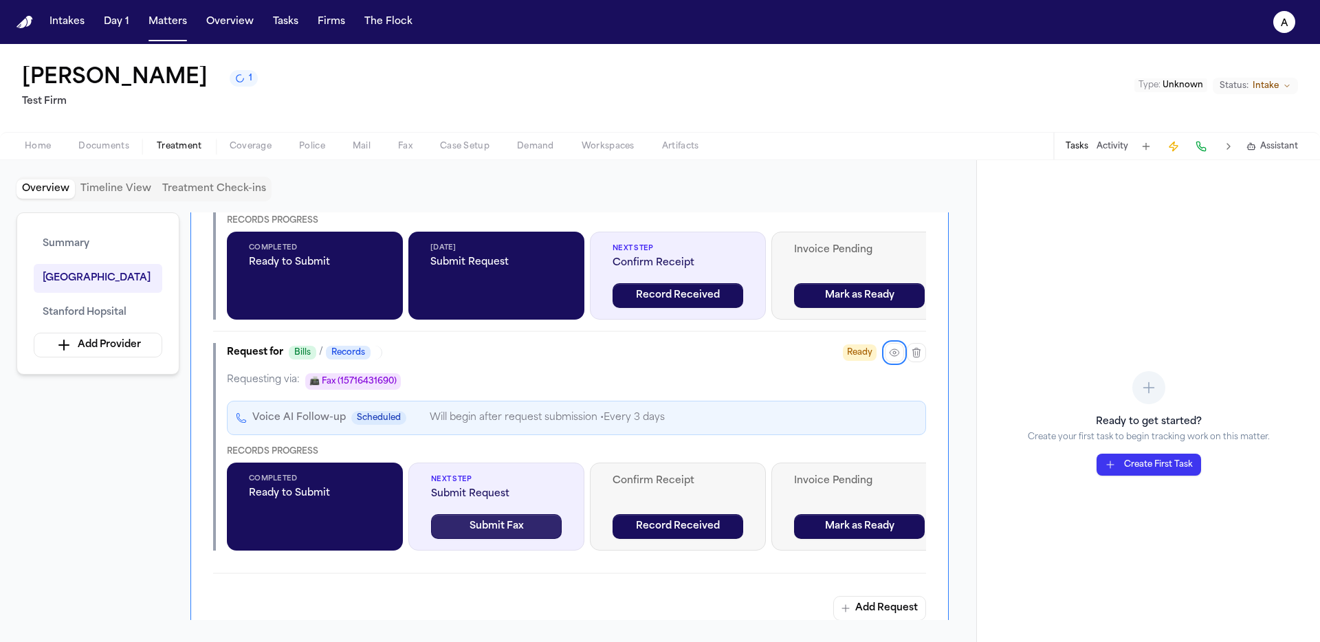
click at [522, 530] on button "Submit Fax" at bounding box center [496, 526] width 131 height 25
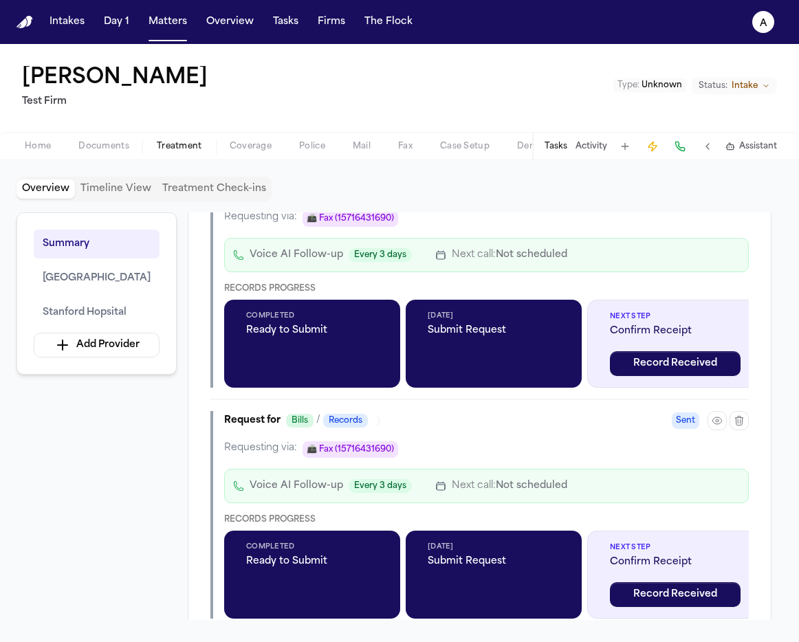
scroll to position [669, 0]
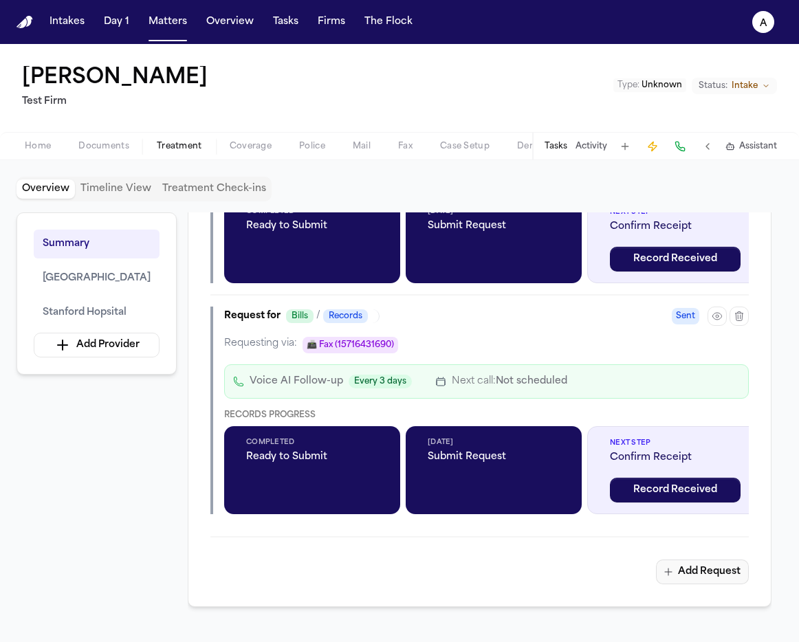
click at [710, 576] on button "Add Request" at bounding box center [702, 571] width 93 height 25
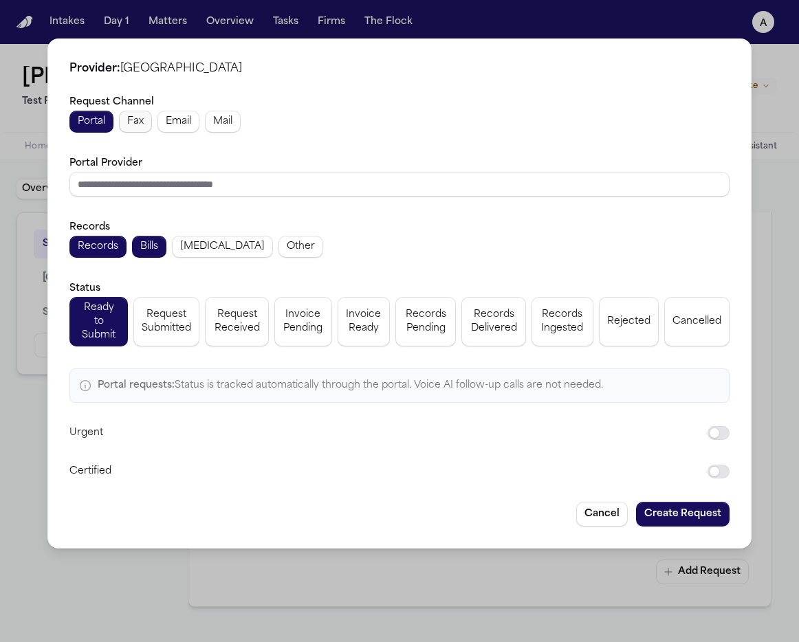
click at [142, 129] on span "Fax" at bounding box center [135, 122] width 16 height 14
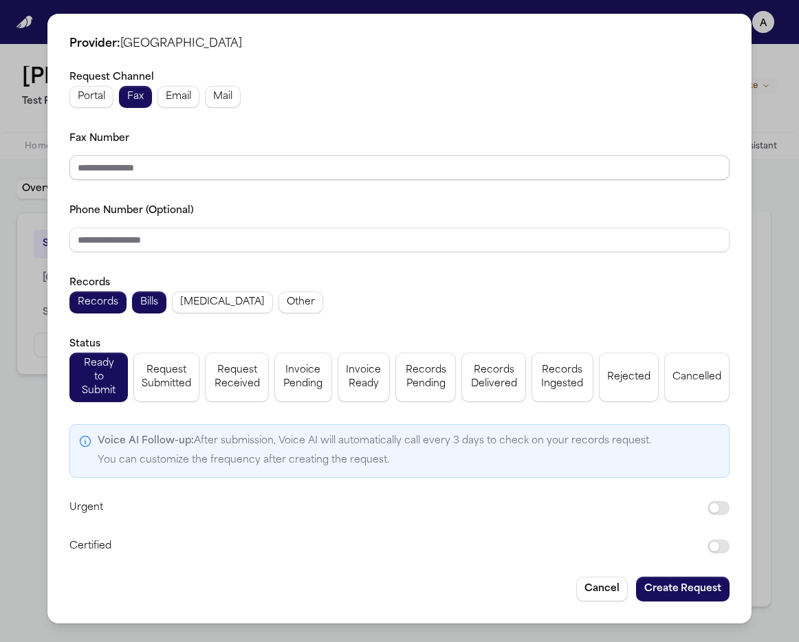
click at [184, 180] on input "Fax Number" at bounding box center [399, 167] width 660 height 25
type input "**********"
click at [238, 245] on input "Phone Number (Optional)" at bounding box center [399, 240] width 660 height 25
paste input "**********"
type input "**********"
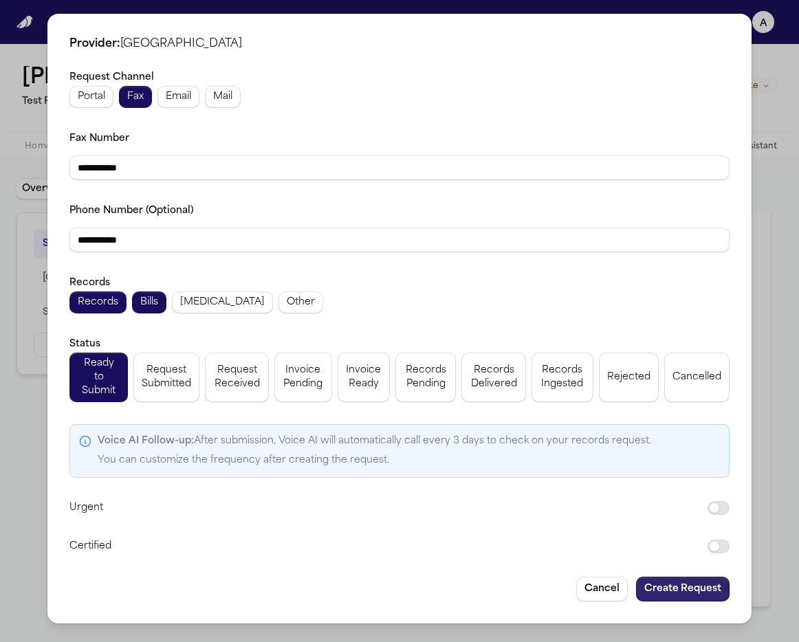
click at [685, 583] on button "Create Request" at bounding box center [682, 589] width 93 height 25
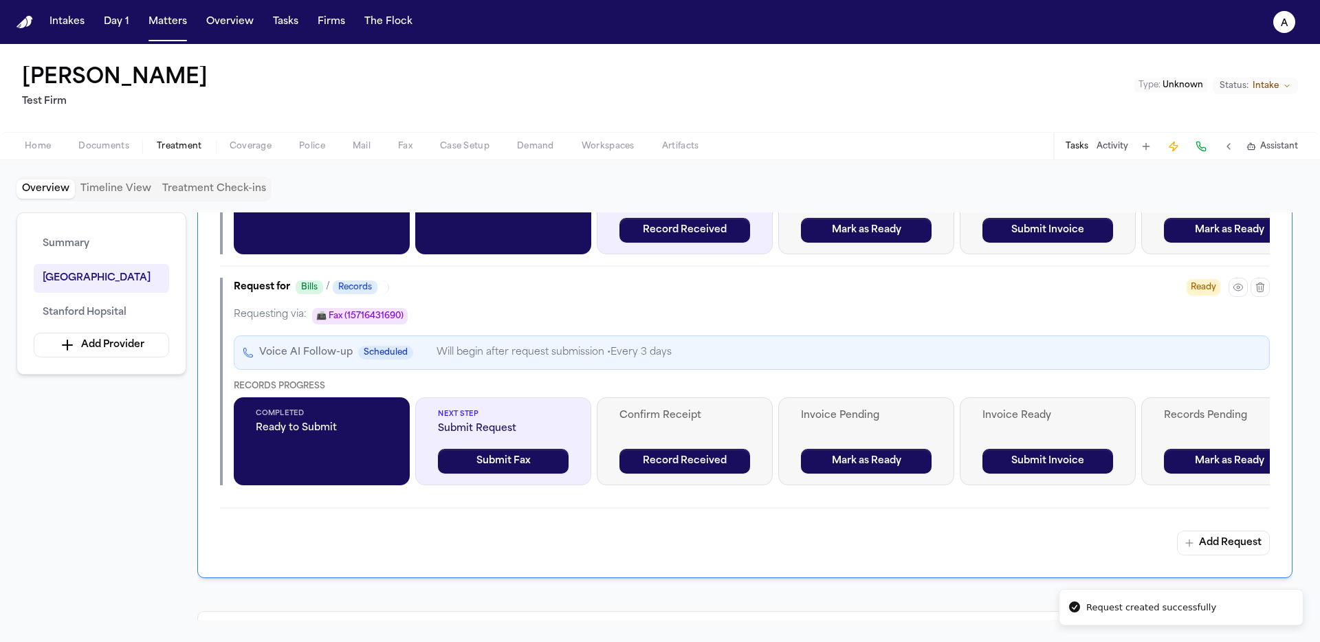
scroll to position [928, 0]
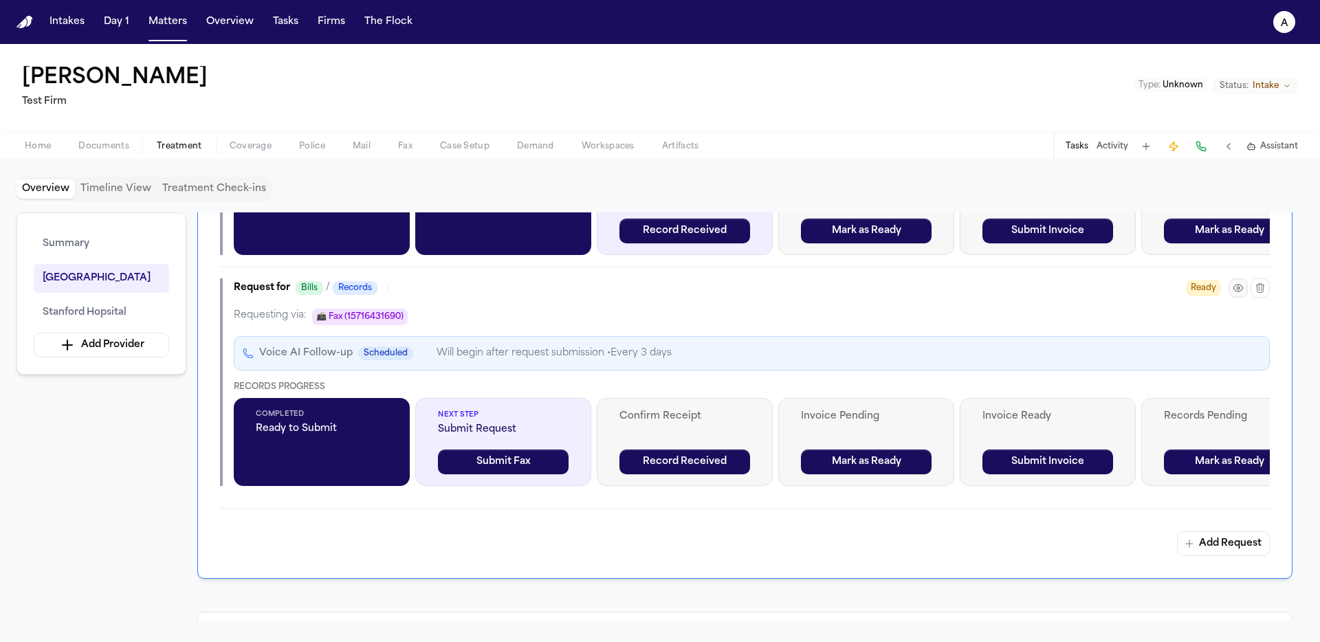
click at [798, 296] on button "button" at bounding box center [1237, 287] width 19 height 19
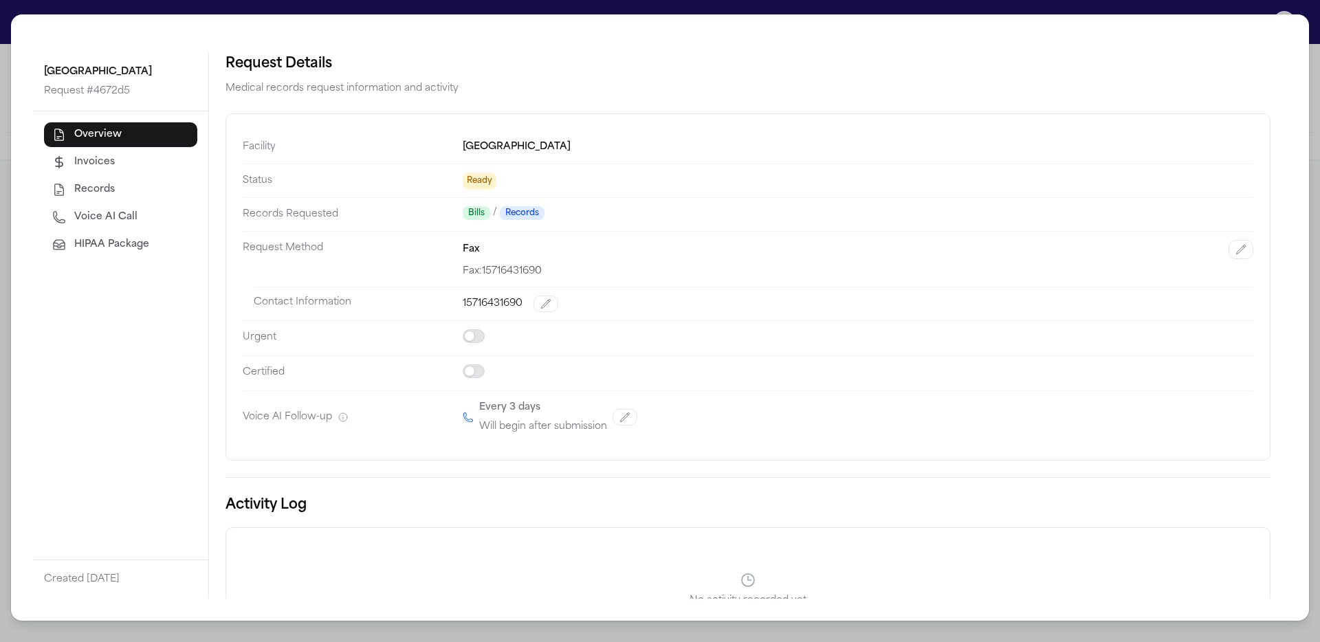
click at [147, 247] on span "HIPAA Package" at bounding box center [111, 245] width 75 height 14
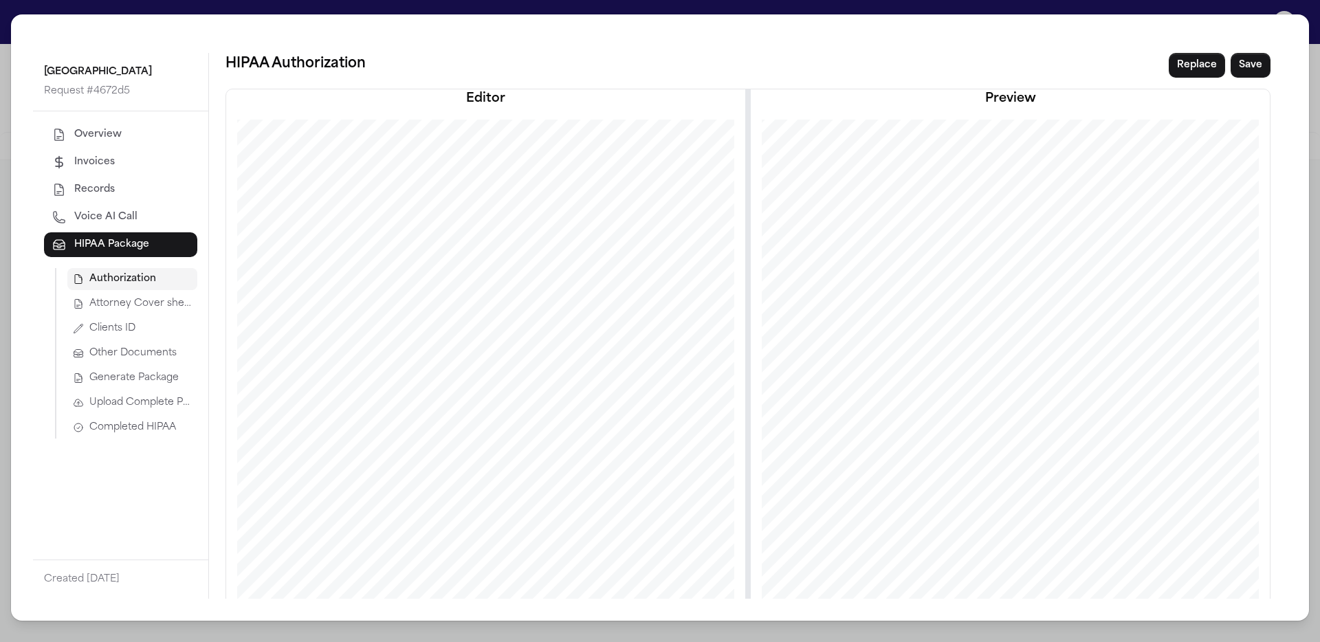
click at [148, 383] on span "Generate Package" at bounding box center [133, 378] width 89 height 14
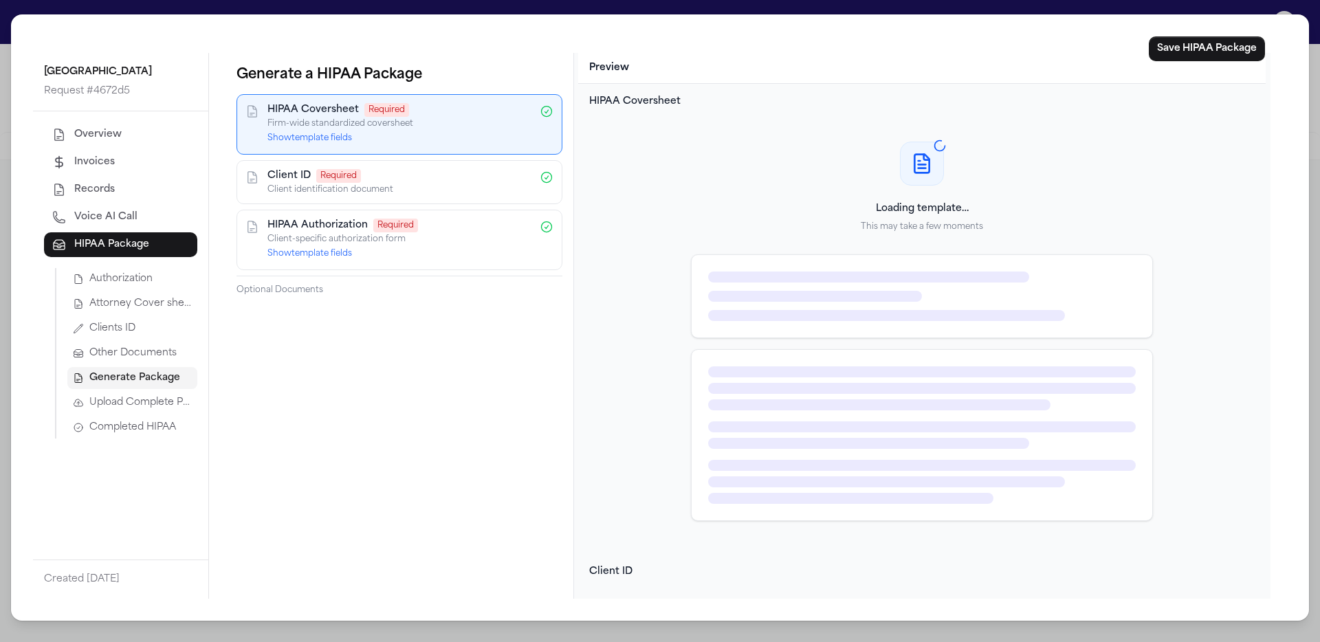
click at [330, 137] on button "Show template fields" at bounding box center [309, 138] width 85 height 11
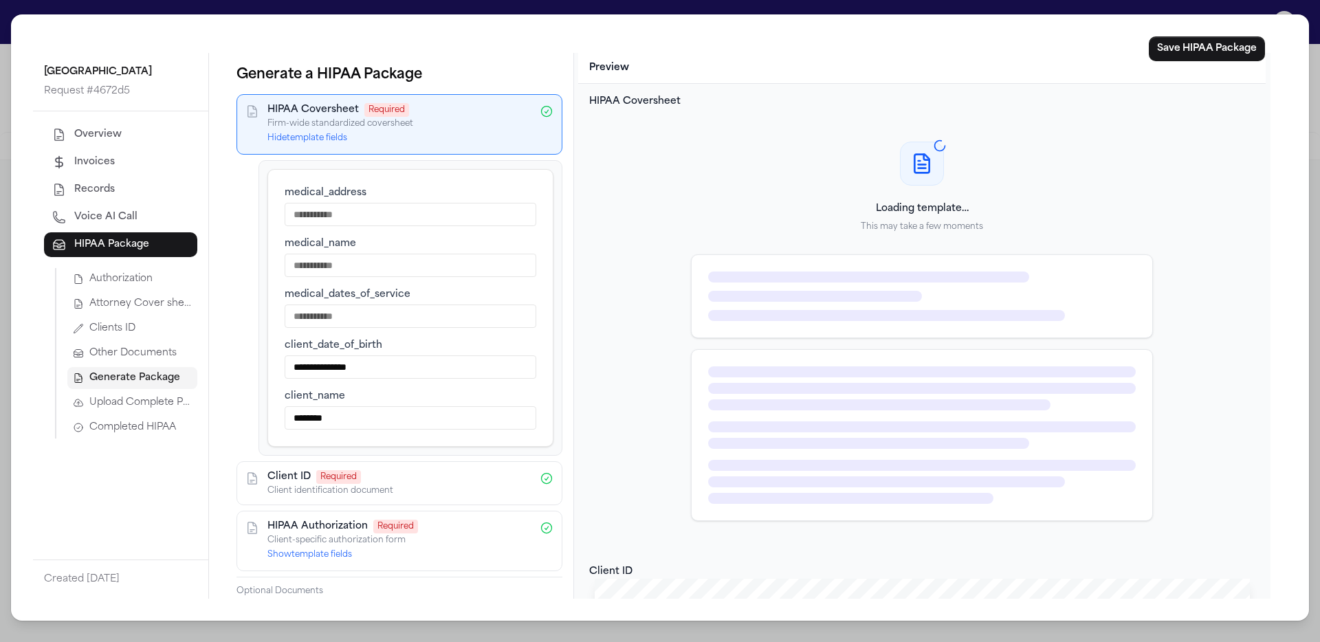
click at [347, 217] on input "medical_address" at bounding box center [411, 214] width 252 height 23
type input "****"
click at [366, 269] on input "medical_name" at bounding box center [411, 265] width 252 height 23
type input "****"
click at [379, 305] on input "medical_dates_of_service" at bounding box center [411, 315] width 252 height 23
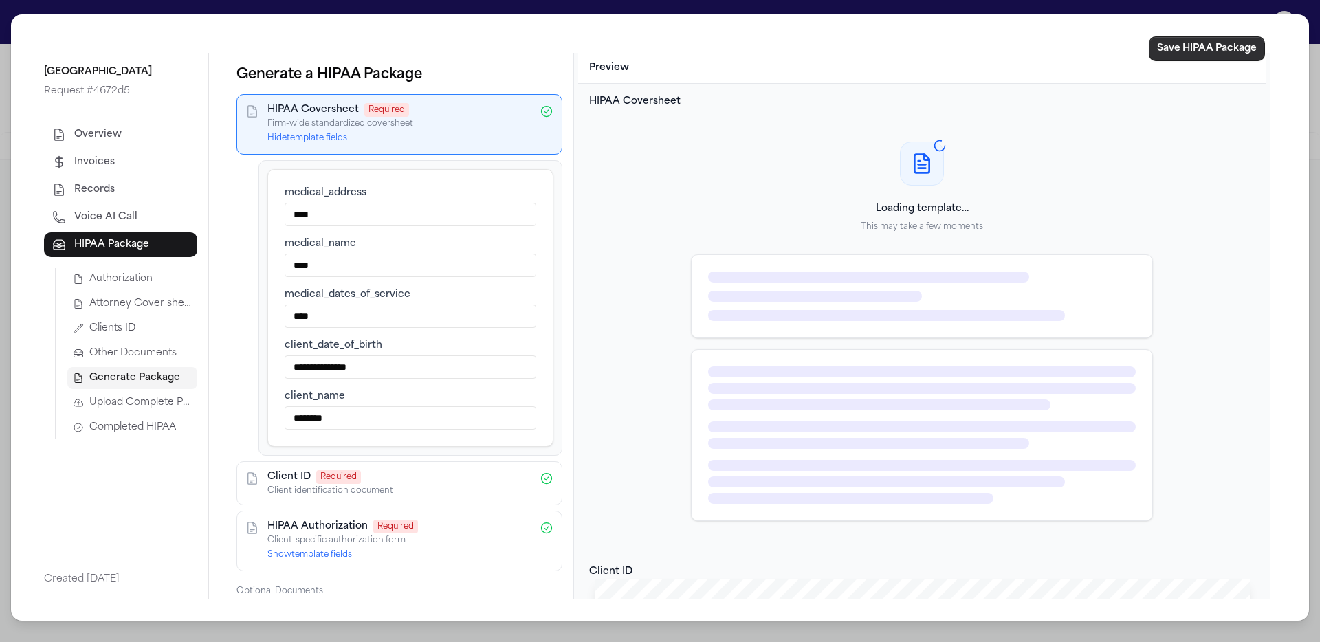
type input "****"
click at [798, 51] on button "Save HIPAA Package" at bounding box center [1207, 48] width 116 height 25
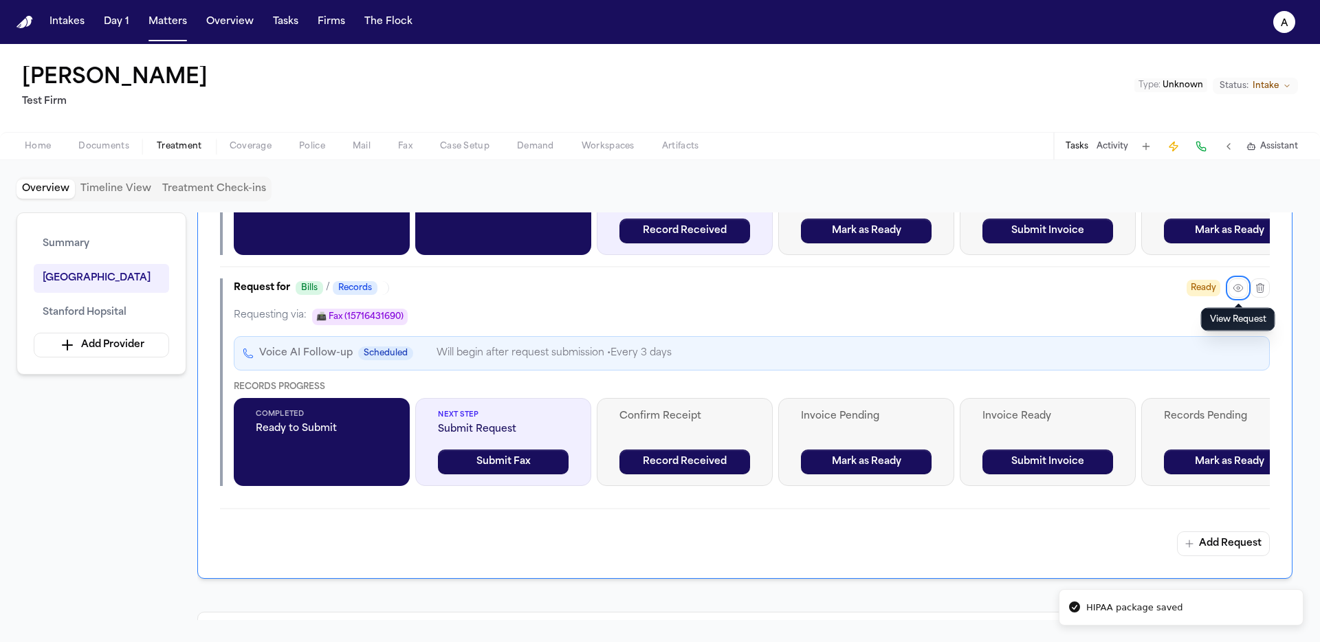
click at [798, 529] on div "Loudoun Hospital Status: COMPLETED Dates: Unknown Number of Visits: 0 Location:…" at bounding box center [744, 129] width 1095 height 898
drag, startPoint x: 537, startPoint y: 455, endPoint x: 551, endPoint y: 456, distance: 14.4
click at [537, 455] on button "Submit Fax" at bounding box center [503, 462] width 131 height 25
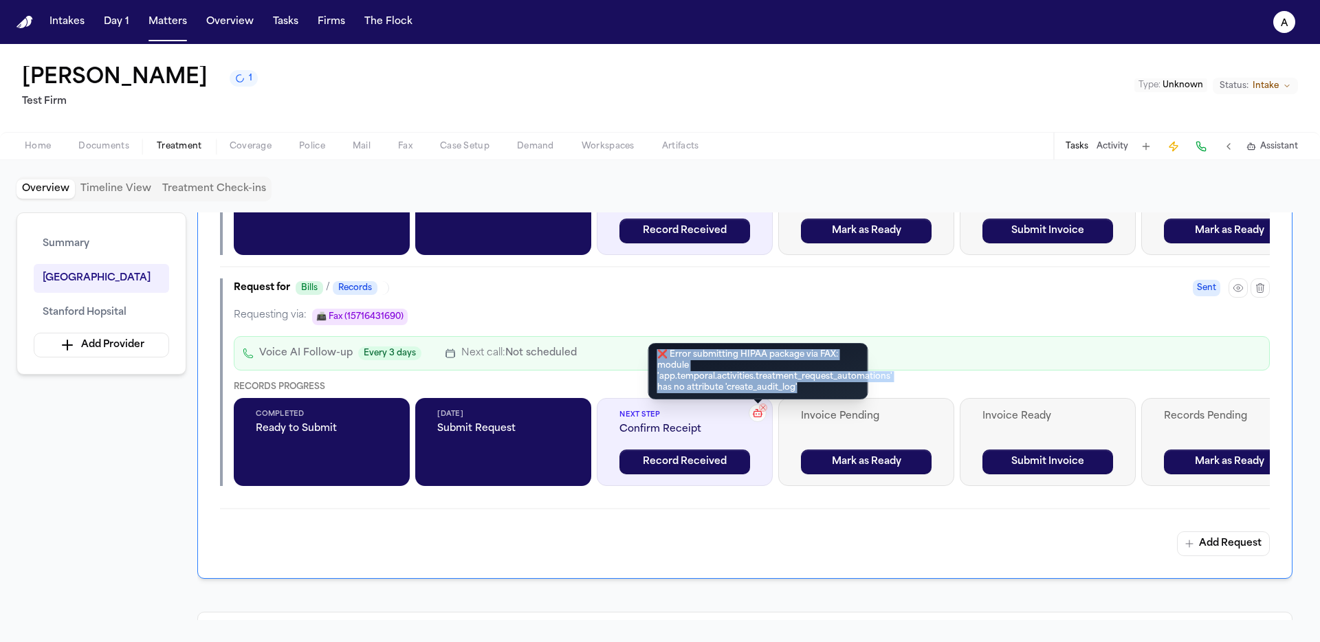
drag, startPoint x: 799, startPoint y: 391, endPoint x: 647, endPoint y: 353, distance: 156.7
click at [648, 353] on div "❌ Error submitting HIPAA package via FAX: module 'app.temporal.activities.treat…" at bounding box center [758, 371] width 220 height 56
copy div "❌ Error submitting HIPAA package via FAX: module 'app.temporal.activities.treat…"
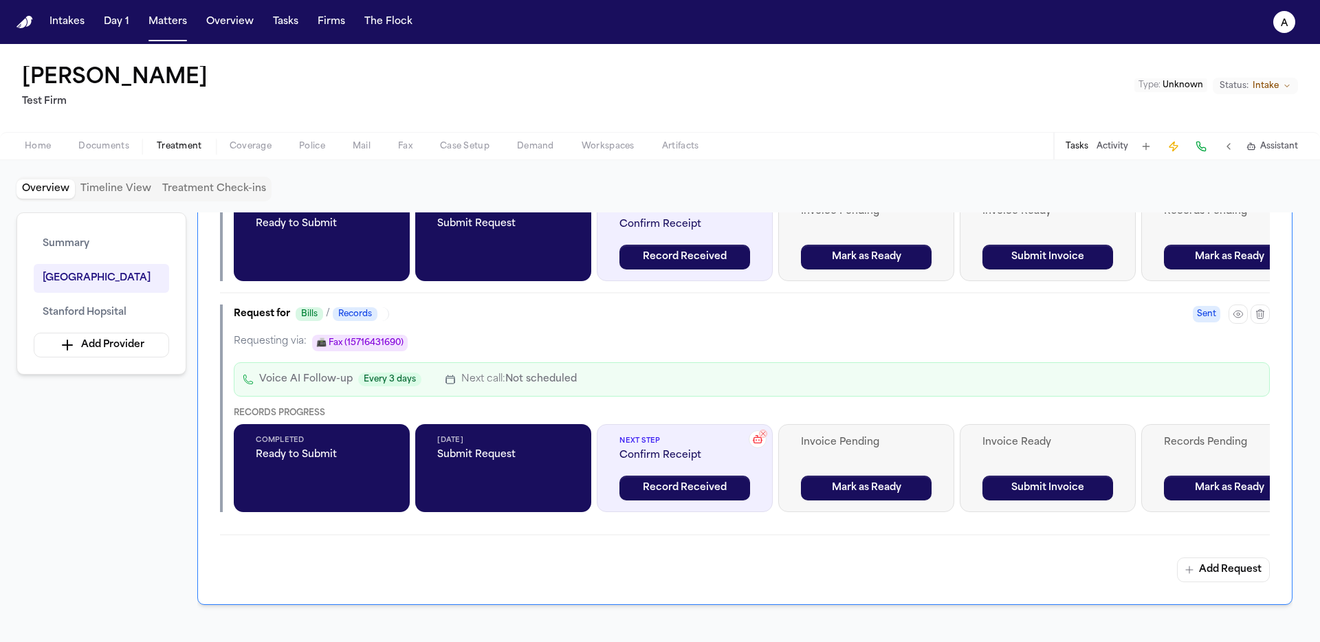
scroll to position [944, 0]
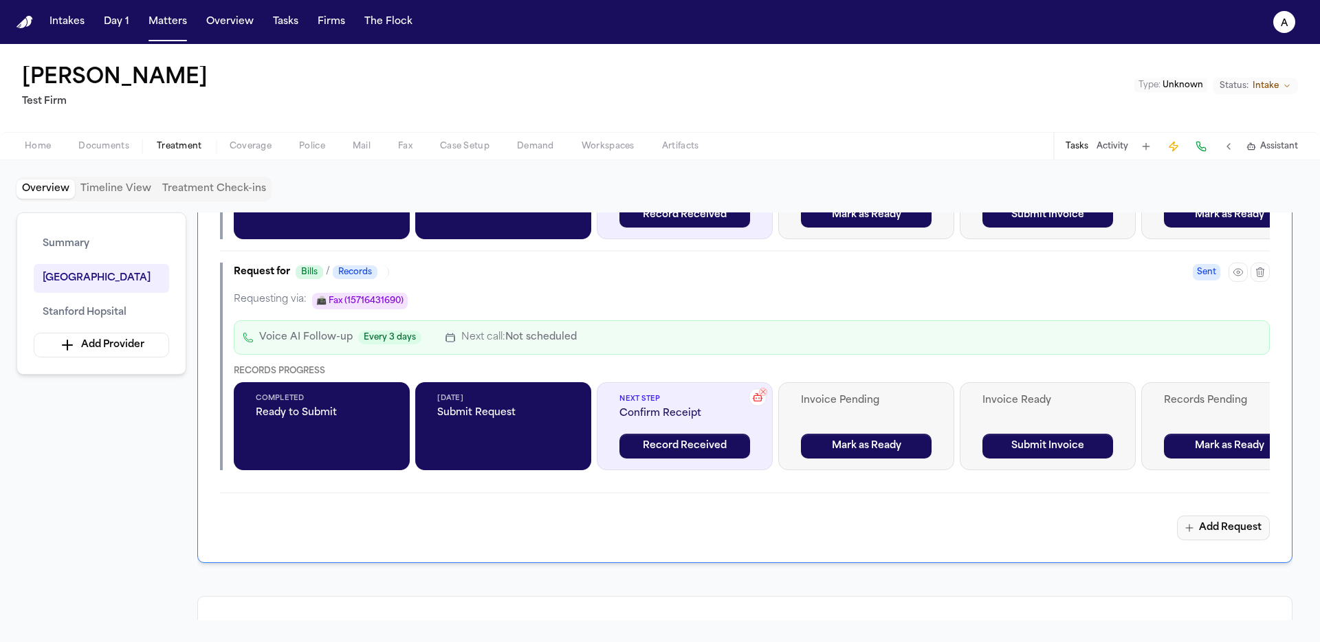
click at [798, 524] on button "Add Request" at bounding box center [1223, 527] width 93 height 25
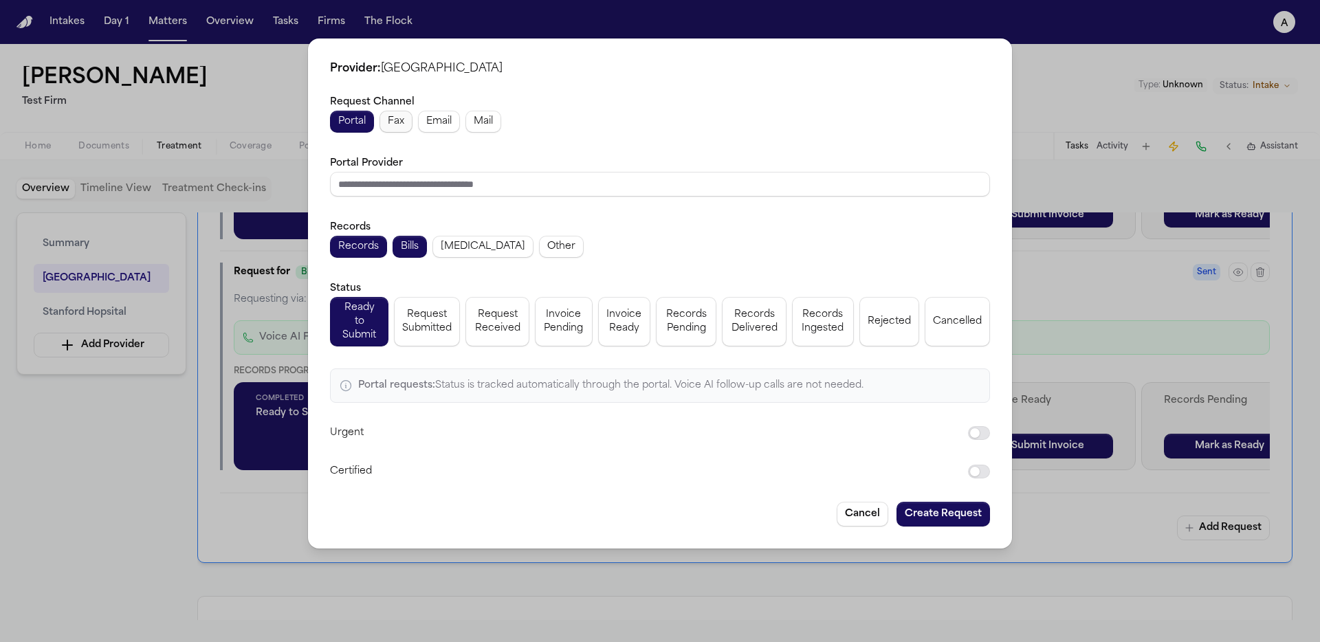
click at [399, 133] on button "Fax" at bounding box center [395, 122] width 33 height 22
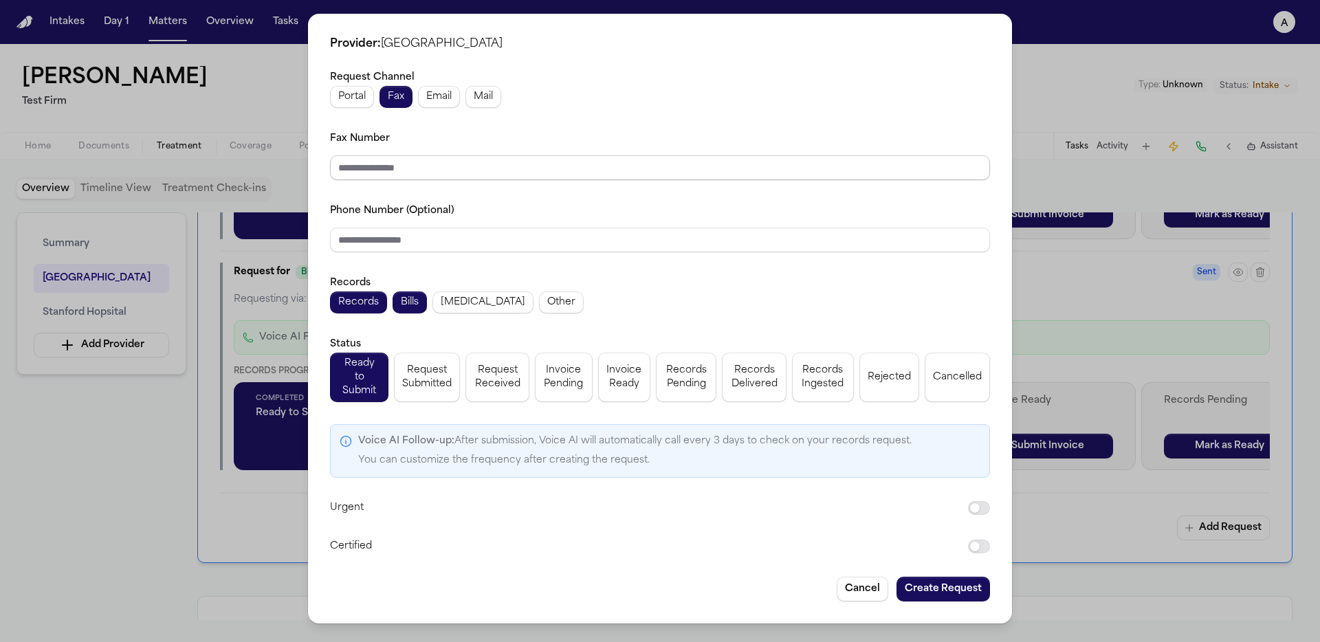
click at [436, 174] on input "Fax Number" at bounding box center [660, 167] width 660 height 25
type input "**********"
click at [798, 244] on input "Phone Number (Optional)" at bounding box center [660, 240] width 660 height 25
paste input "**********"
type input "**********"
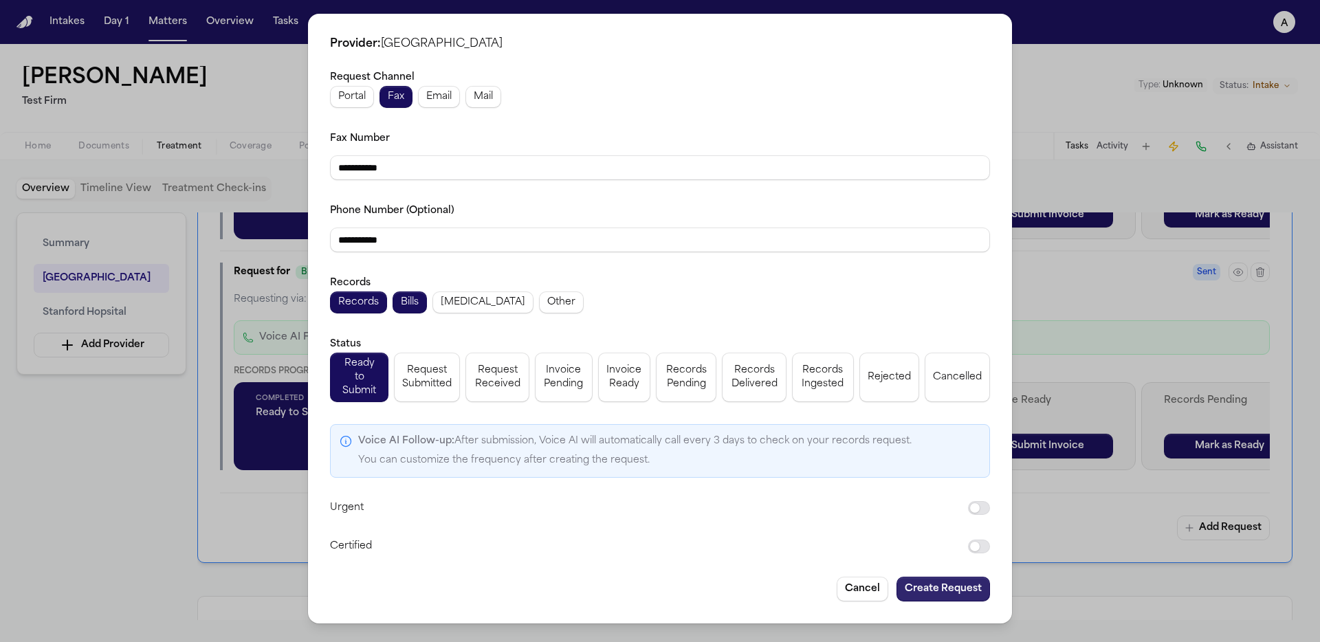
click at [798, 584] on button "Create Request" at bounding box center [942, 589] width 93 height 25
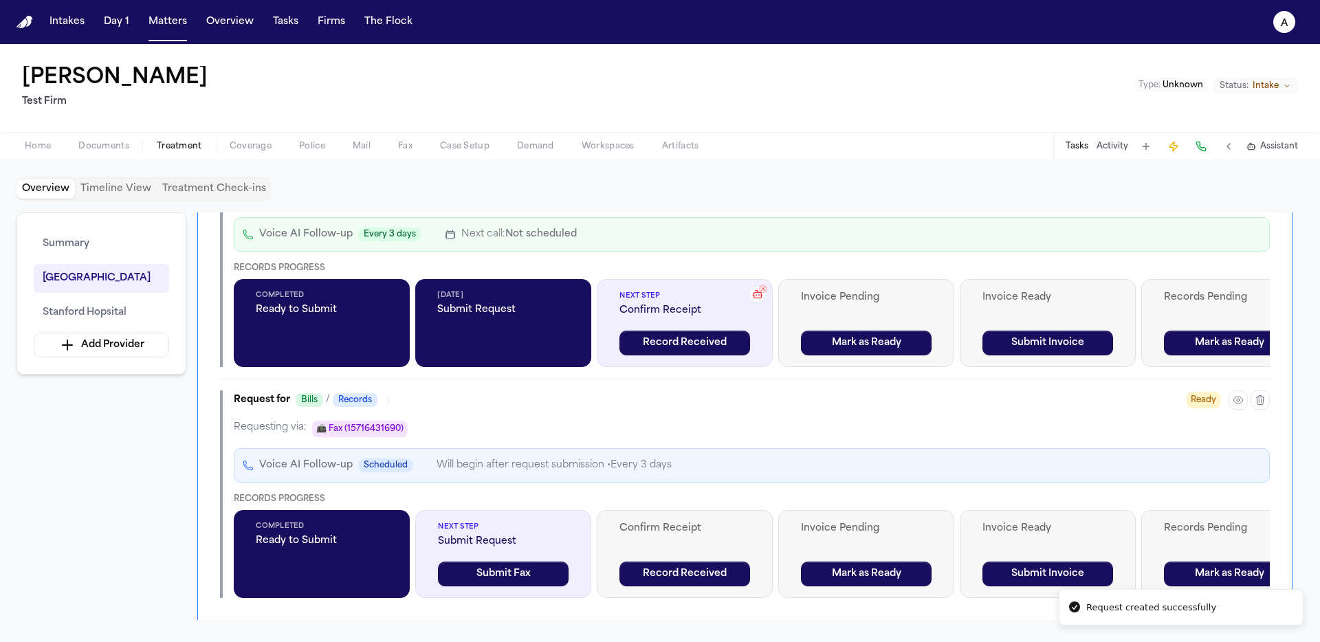
scroll to position [1076, 0]
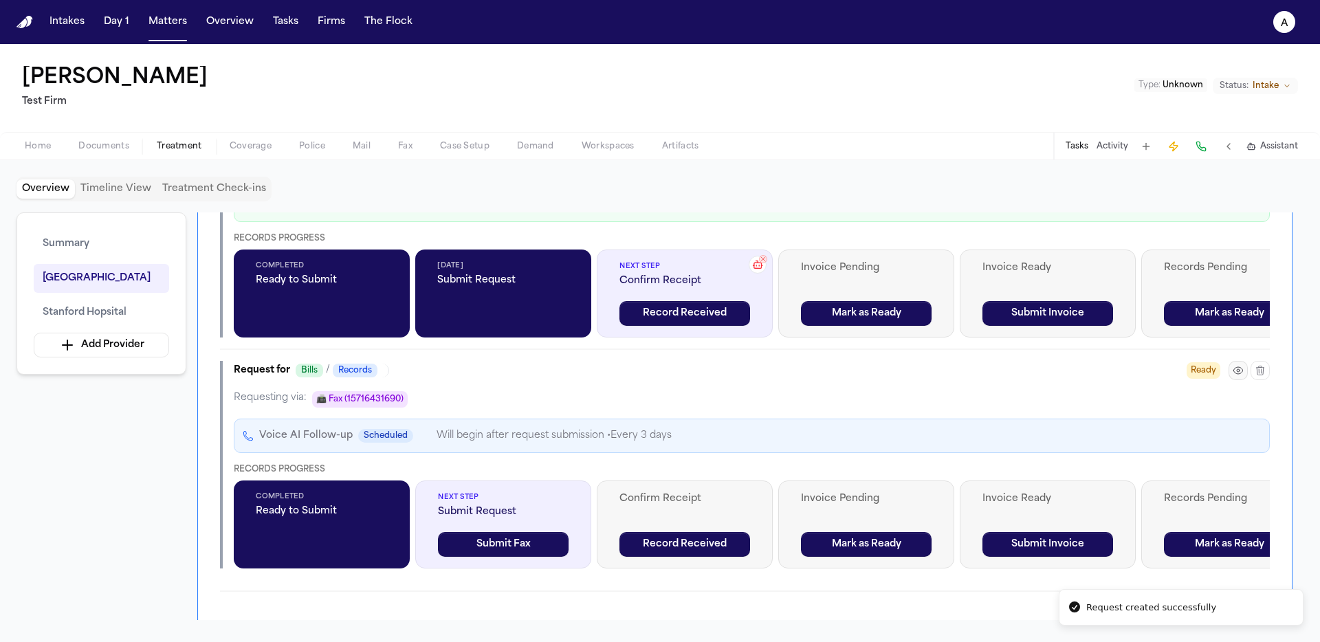
click at [798, 375] on icon "button" at bounding box center [1237, 370] width 11 height 11
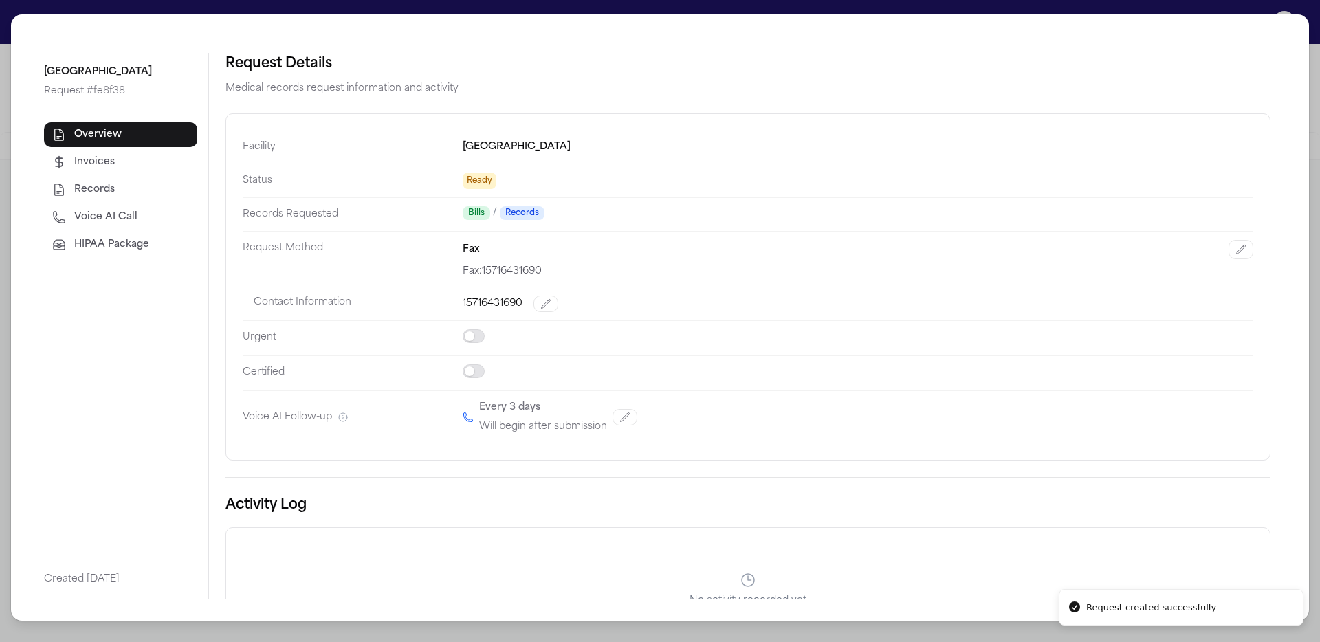
click at [116, 245] on span "HIPAA Package" at bounding box center [111, 245] width 75 height 14
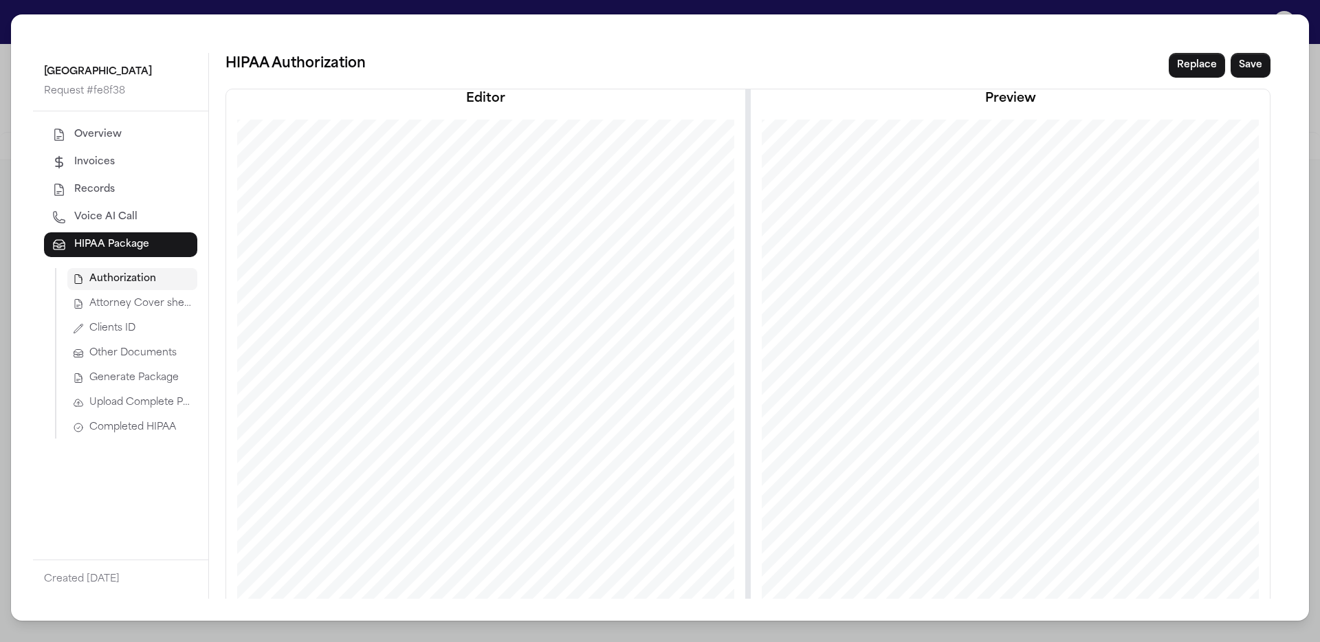
click at [142, 381] on span "Generate Package" at bounding box center [133, 378] width 89 height 14
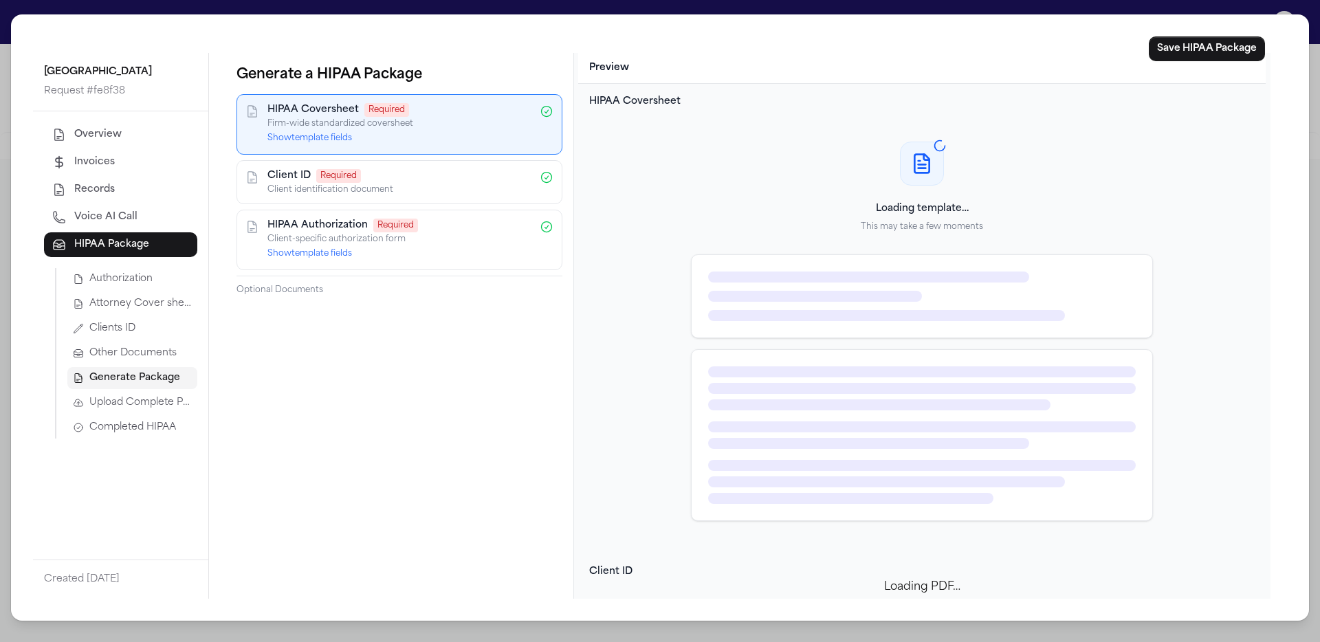
drag, startPoint x: 342, startPoint y: 132, endPoint x: 357, endPoint y: 133, distance: 15.2
click at [342, 133] on button "Show template fields" at bounding box center [309, 138] width 85 height 11
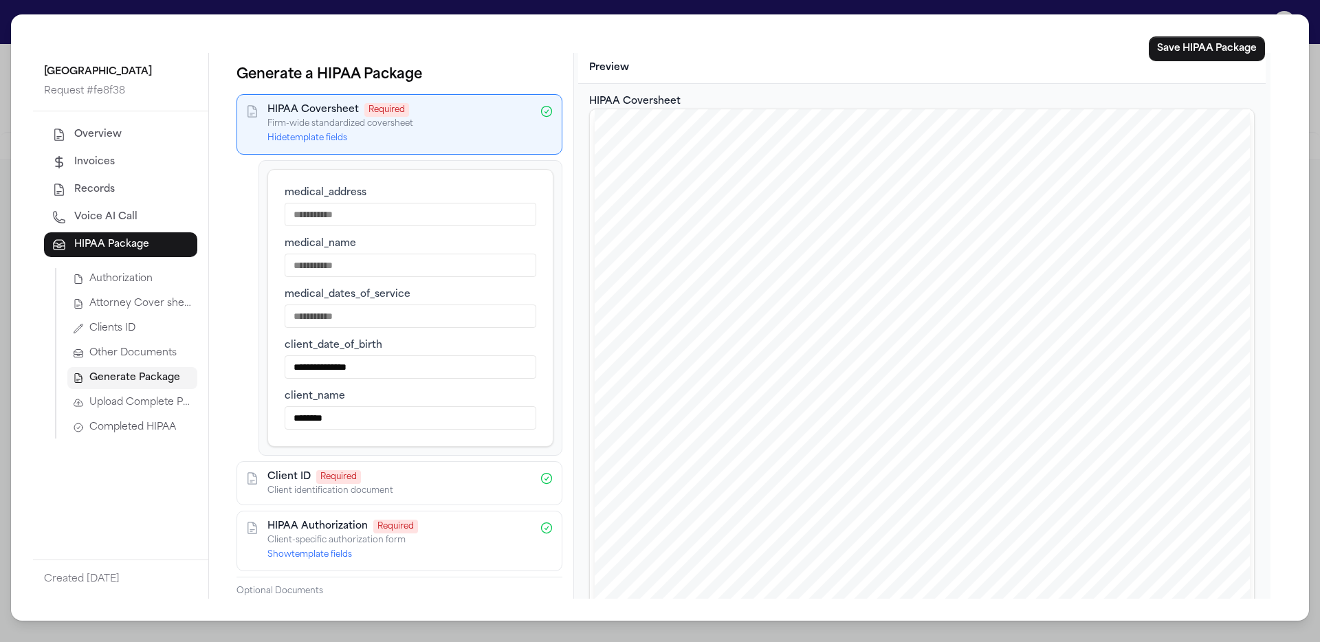
click at [377, 480] on div "Client ID Required" at bounding box center [399, 477] width 264 height 14
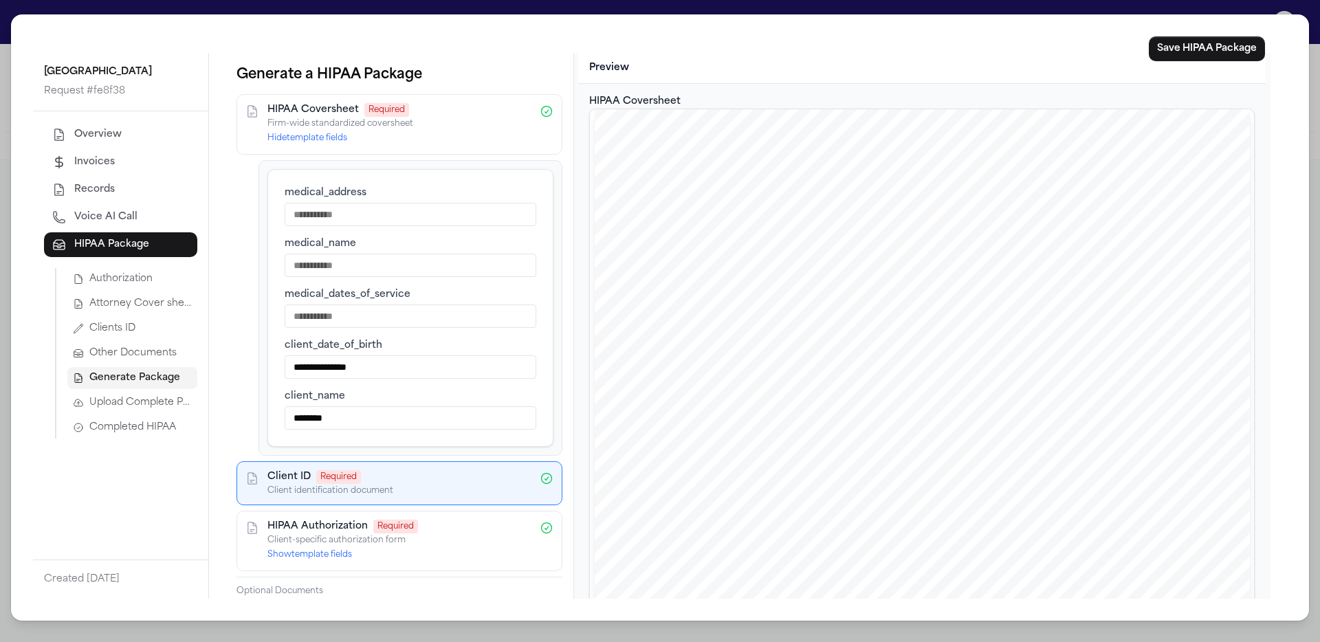
click at [175, 331] on button "Clients ID" at bounding box center [132, 329] width 130 height 22
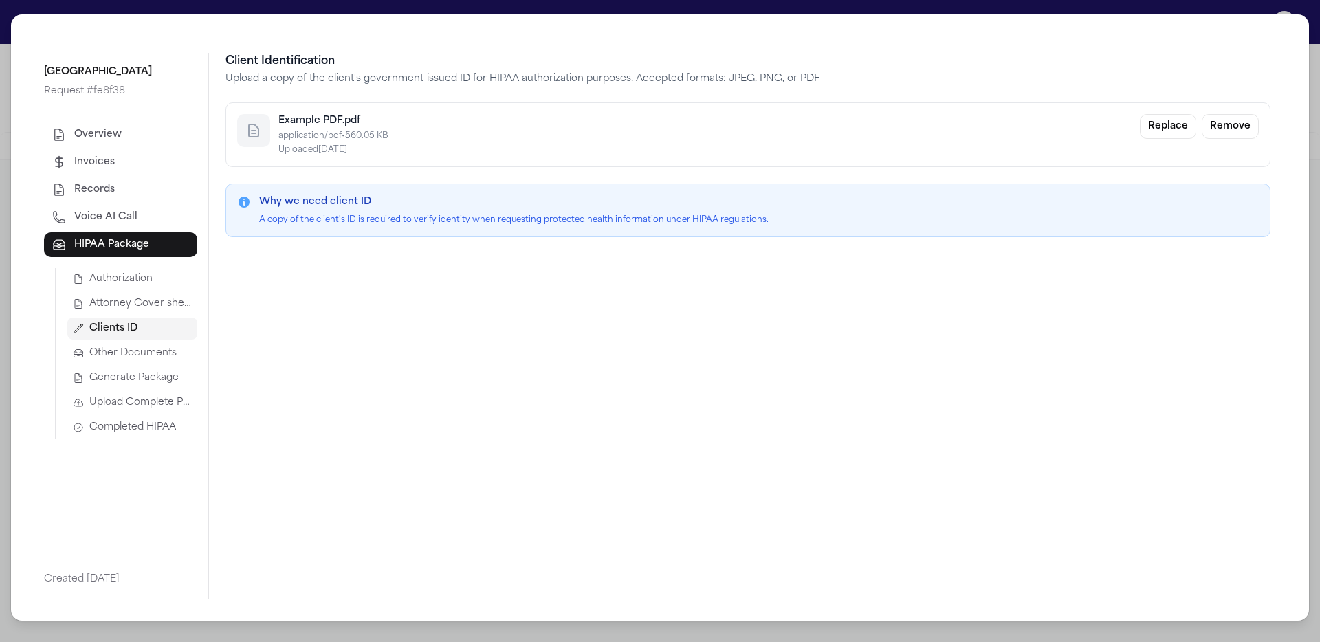
drag, startPoint x: 156, startPoint y: 369, endPoint x: 155, endPoint y: 376, distance: 7.0
click at [156, 369] on button "Generate Package" at bounding box center [132, 378] width 130 height 22
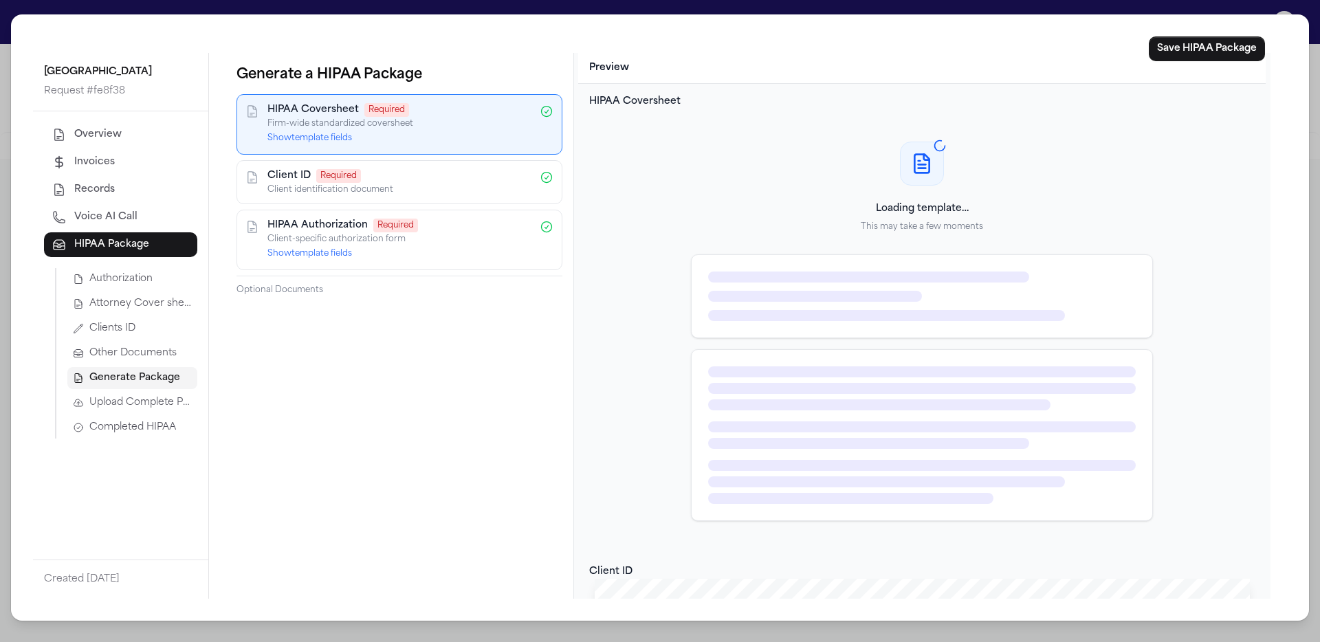
click at [135, 430] on span "Completed HIPAA" at bounding box center [132, 428] width 87 height 14
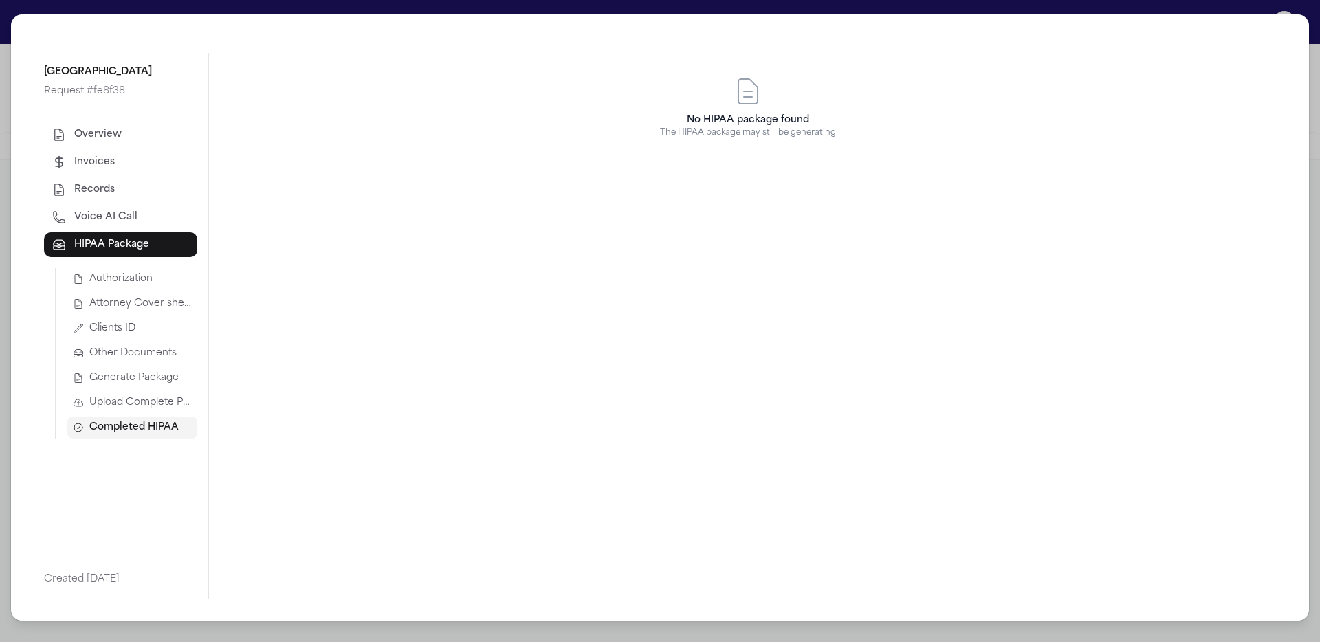
click at [144, 409] on span "Upload Complete Package" at bounding box center [140, 403] width 102 height 14
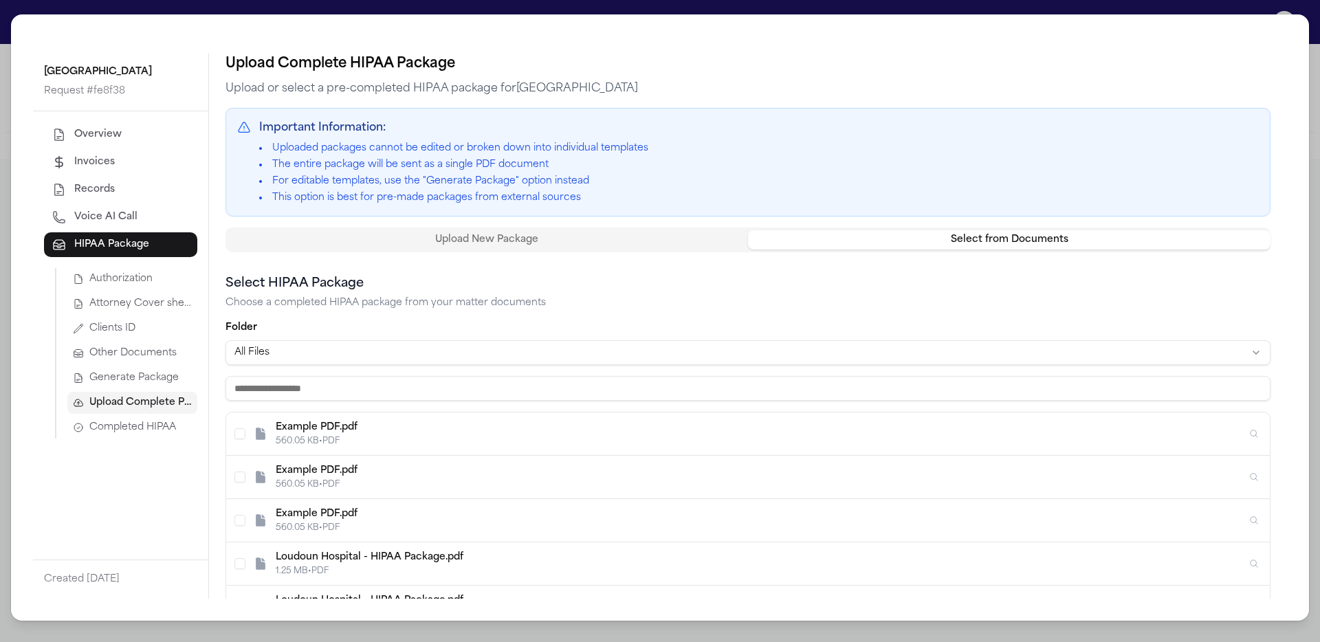
click at [798, 236] on button "Select from Documents" at bounding box center [1009, 239] width 522 height 19
click at [155, 375] on span "Generate Package" at bounding box center [133, 378] width 89 height 14
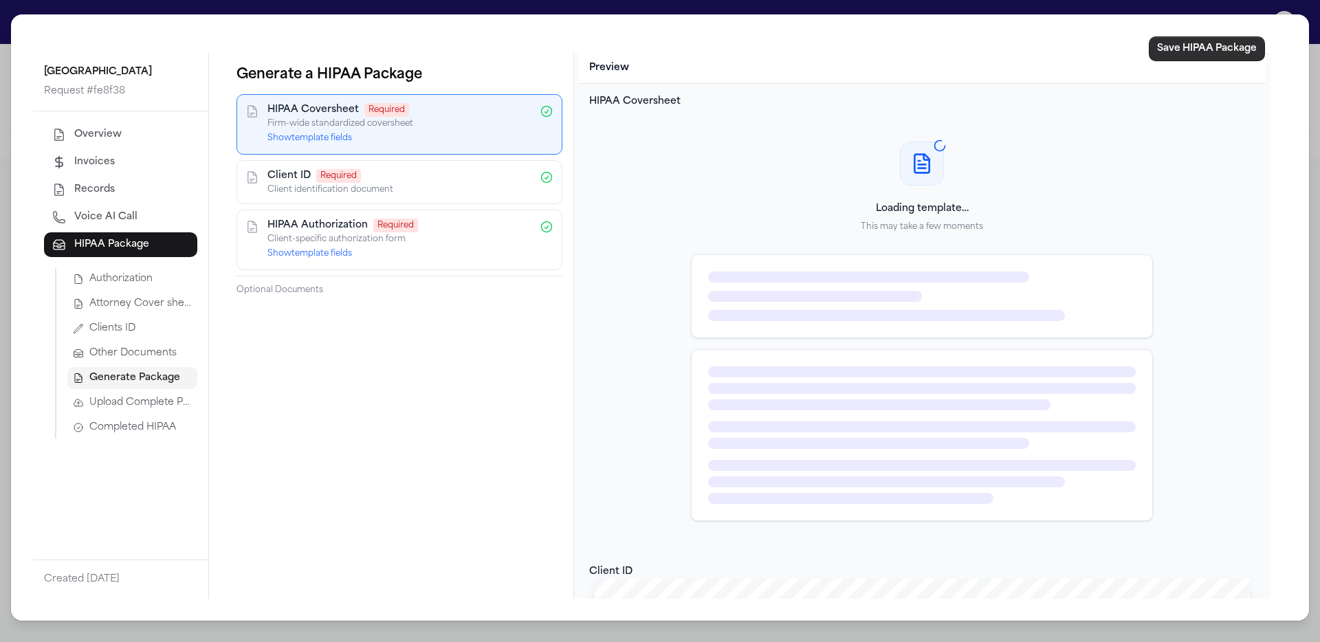
click at [798, 47] on button "Save HIPAA Package" at bounding box center [1207, 48] width 116 height 25
click at [320, 128] on p "Firm-wide standardized coversheet" at bounding box center [399, 123] width 264 height 11
click at [335, 135] on button "Show template fields" at bounding box center [309, 138] width 85 height 11
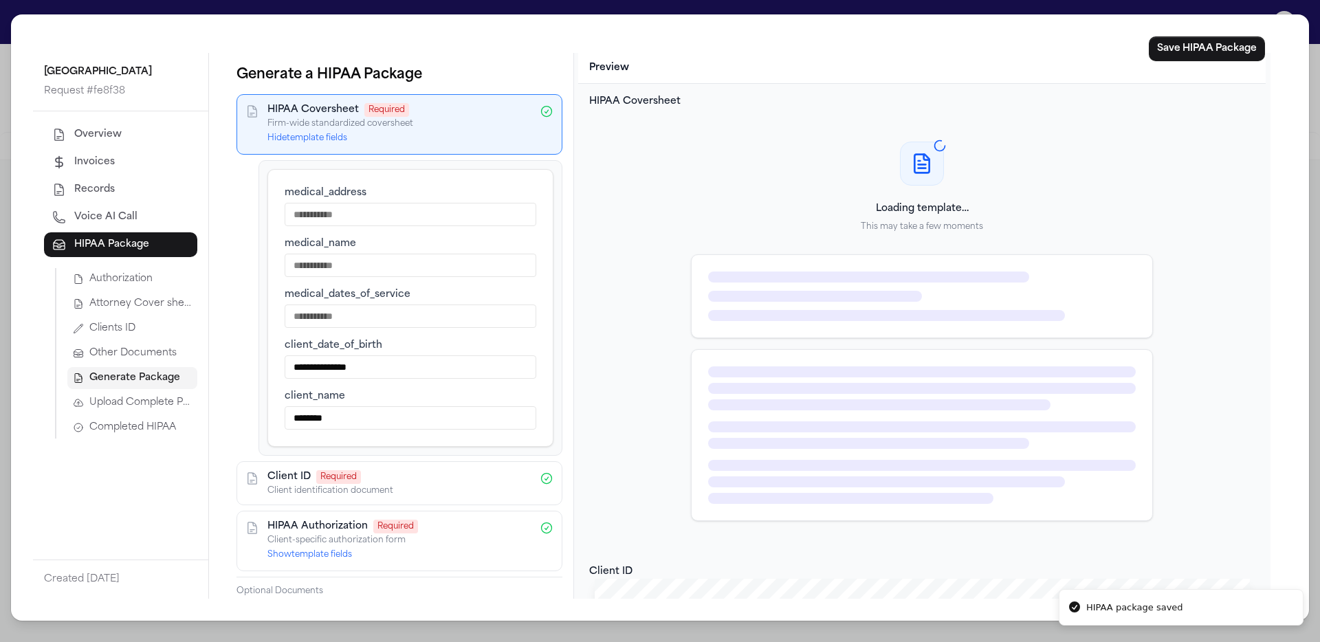
click at [412, 215] on input "medical_address" at bounding box center [411, 214] width 252 height 23
type input "****"
click at [380, 263] on input "medical_name" at bounding box center [411, 265] width 252 height 23
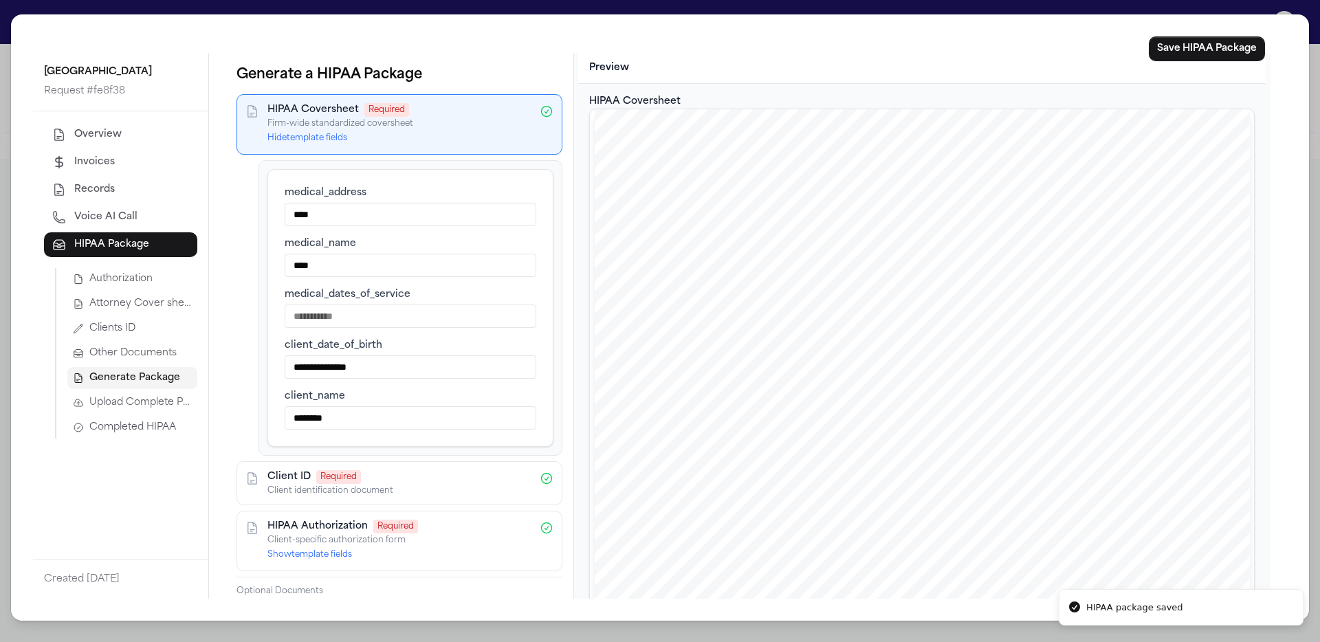
type input "****"
click at [386, 302] on label "medical_dates_of_service" at bounding box center [411, 295] width 252 height 14
click at [386, 304] on input "medical_dates_of_service" at bounding box center [411, 315] width 252 height 23
type input "****"
click at [798, 38] on button "Save HIPAA Package" at bounding box center [1207, 48] width 116 height 25
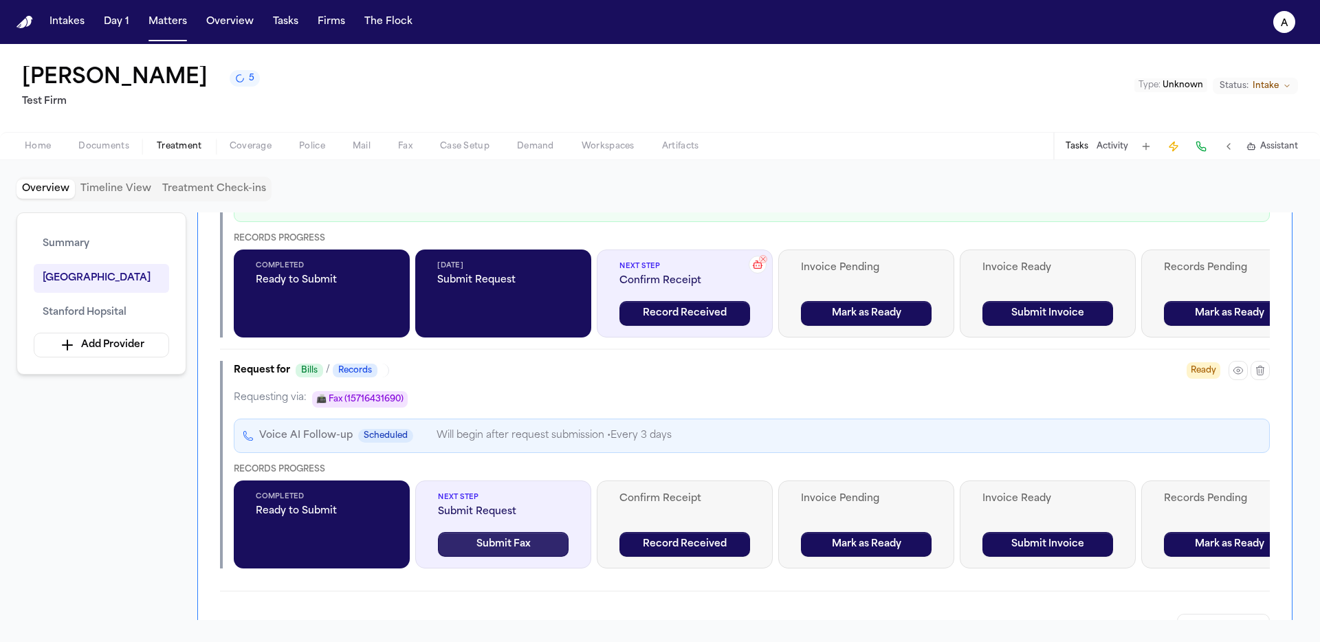
click at [533, 556] on button "Submit Fax" at bounding box center [503, 544] width 131 height 25
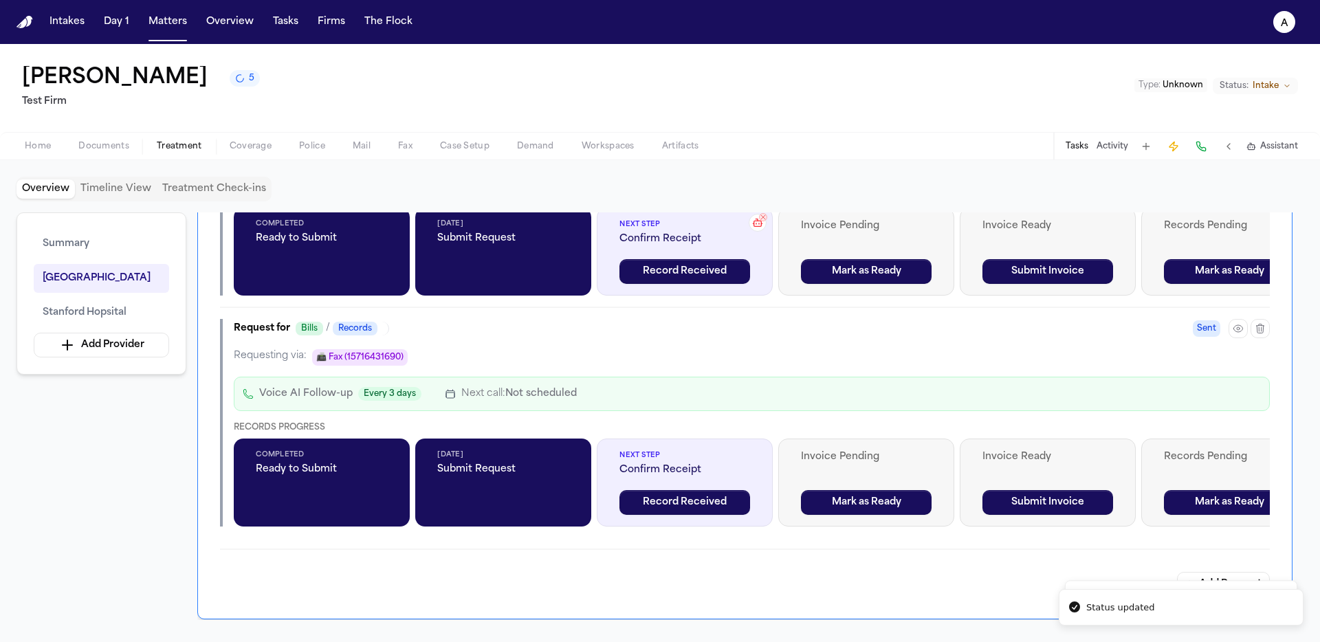
scroll to position [1199, 0]
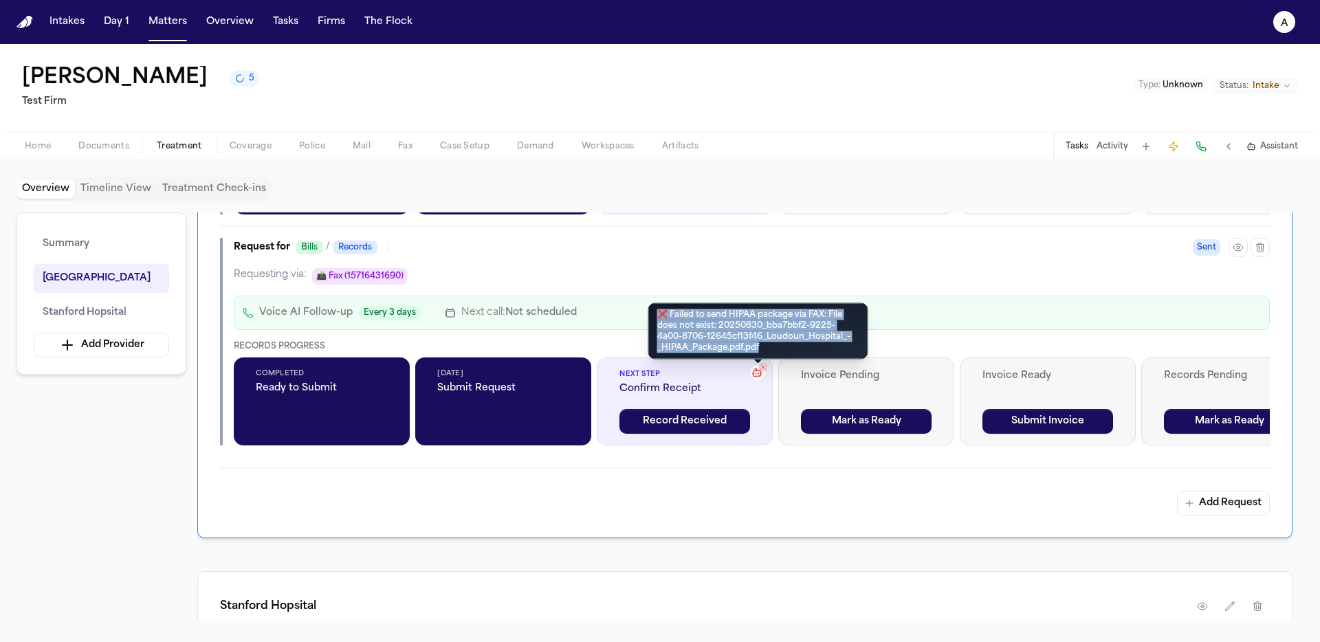
drag, startPoint x: 769, startPoint y: 349, endPoint x: 652, endPoint y: 312, distance: 122.6
click at [652, 312] on div "❌ Failed to send HIPAA package via FAX: File does not exist: 20250830_bba7bbf2-…" at bounding box center [758, 331] width 220 height 56
copy div "❌ Failed to send HIPAA package via FAX: File does not exist: 20250830_bba7bbf2-…"
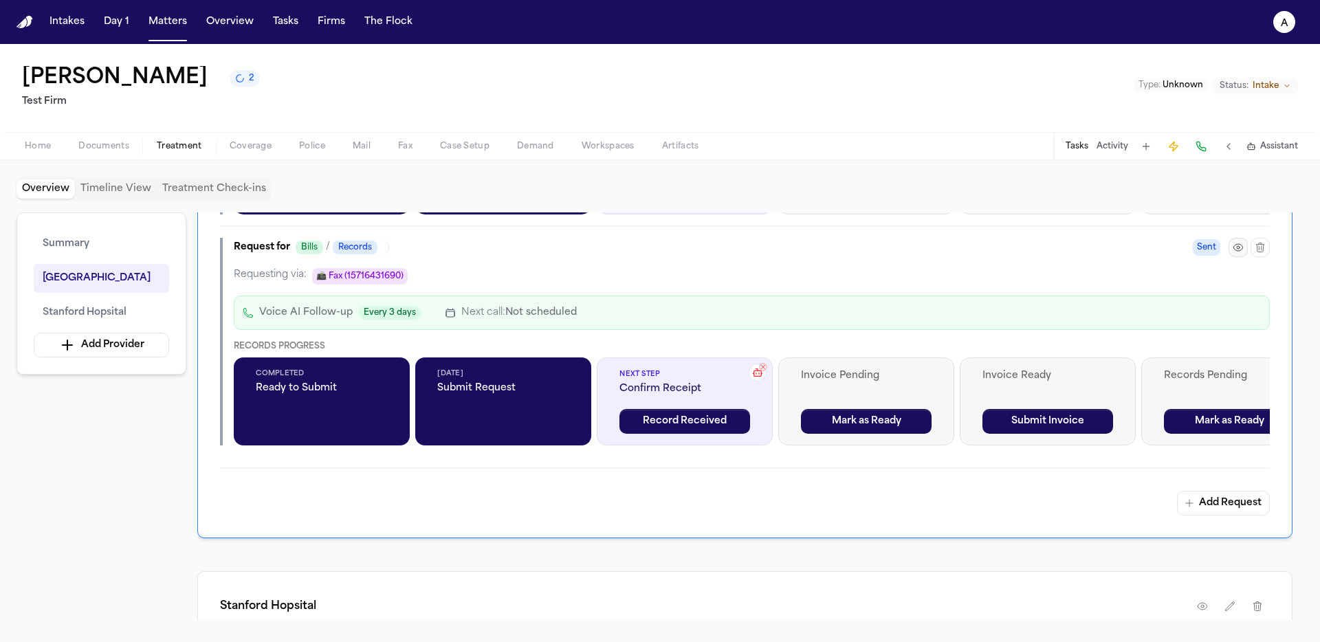
click at [798, 246] on icon "button" at bounding box center [1237, 247] width 11 height 11
click at [798, 502] on button "Add Request" at bounding box center [1223, 503] width 93 height 25
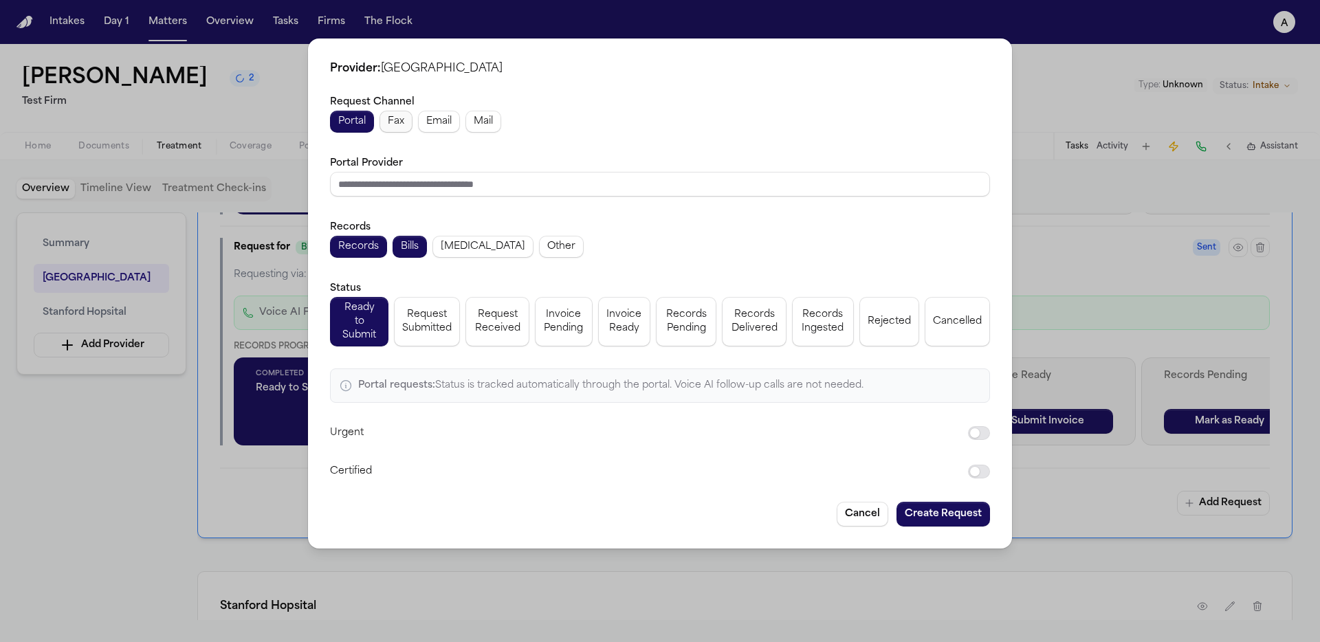
click at [395, 123] on span "Fax" at bounding box center [396, 122] width 16 height 14
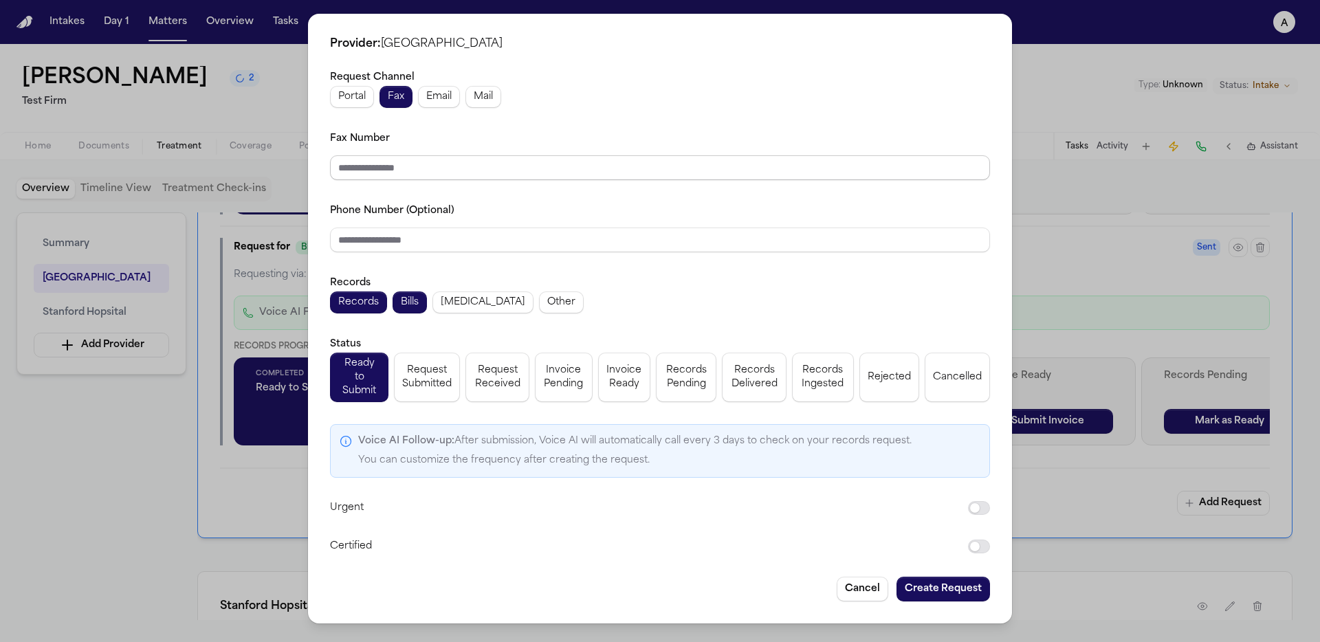
click at [441, 180] on input "Fax Number" at bounding box center [660, 167] width 660 height 25
paste input "**********"
type input "**********"
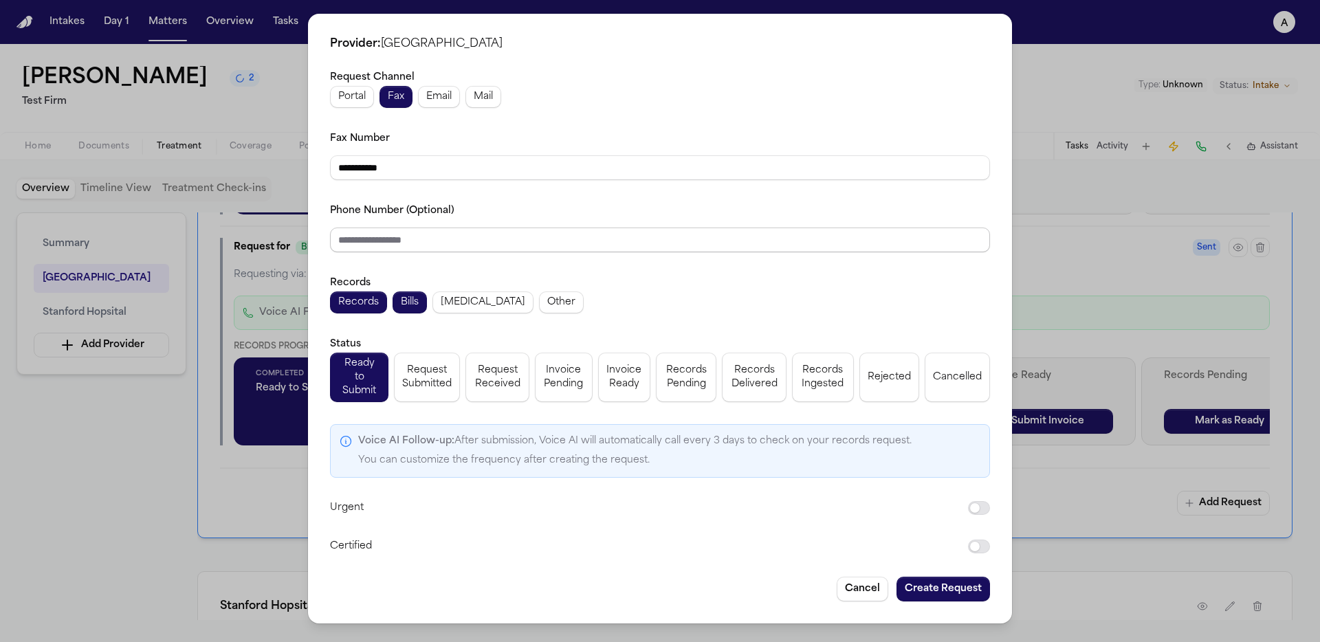
drag, startPoint x: 642, startPoint y: 245, endPoint x: 662, endPoint y: 258, distance: 23.8
click at [642, 245] on input "Phone Number (Optional)" at bounding box center [660, 240] width 660 height 25
paste input "**********"
type input "**********"
click at [798, 577] on button "Create Request" at bounding box center [942, 589] width 93 height 25
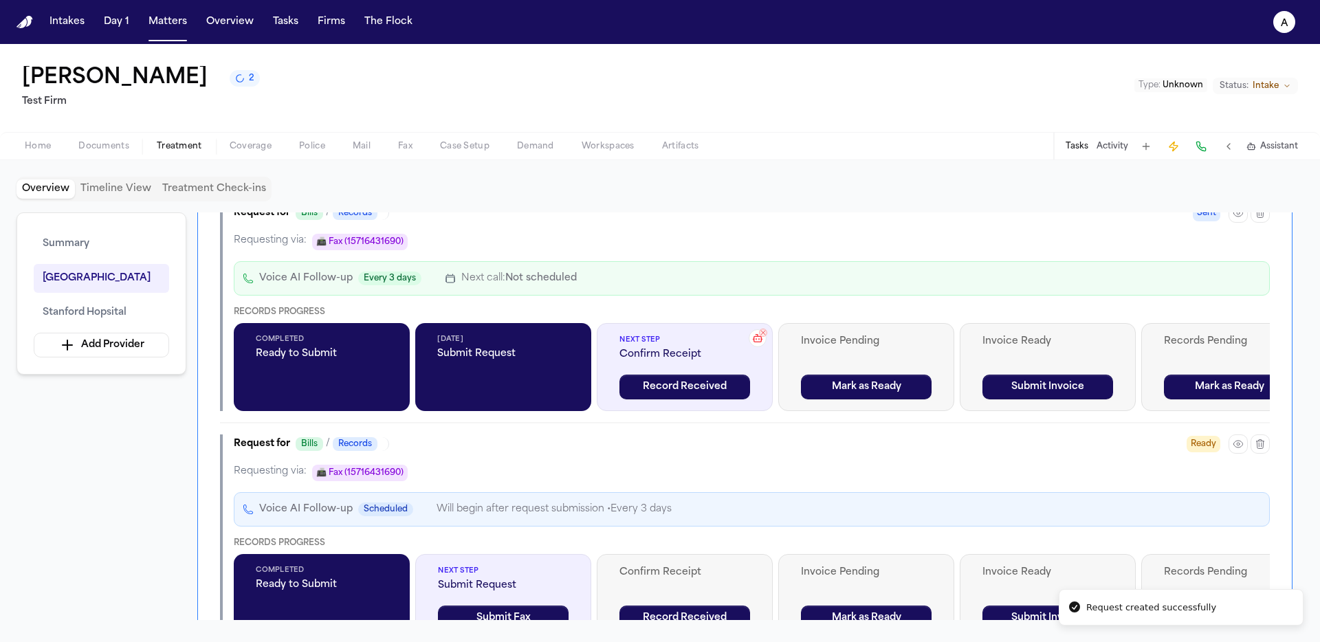
scroll to position [1435, 0]
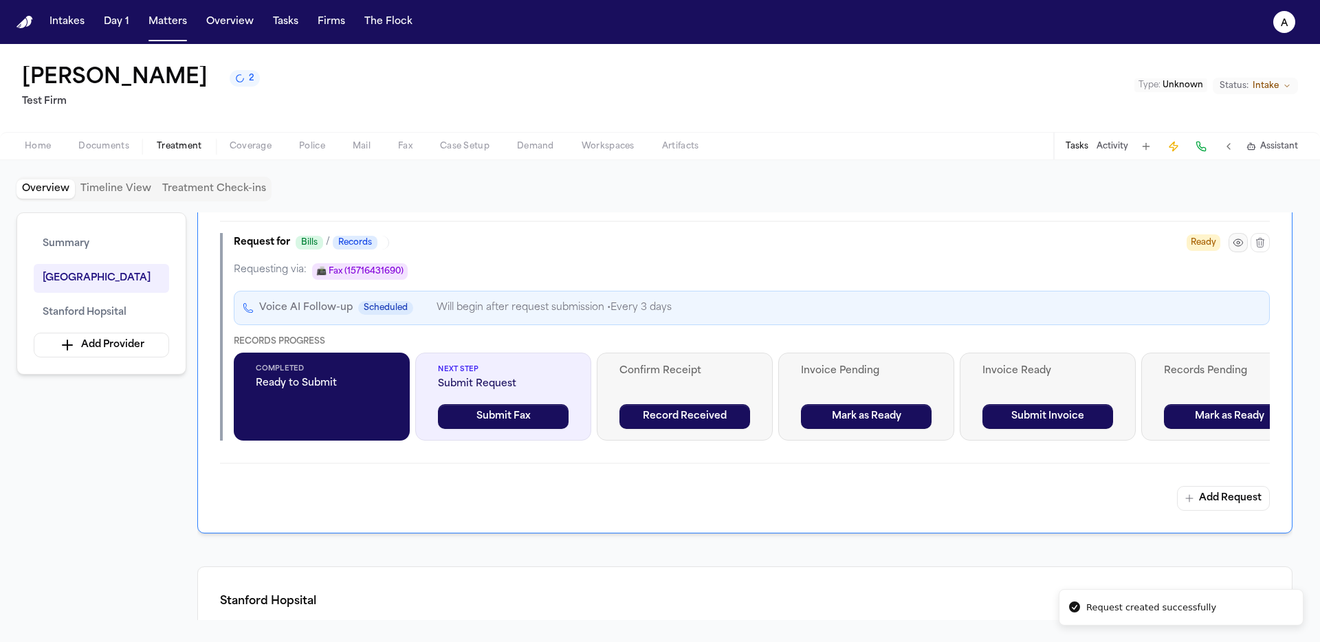
click at [798, 252] on button "button" at bounding box center [1237, 242] width 19 height 19
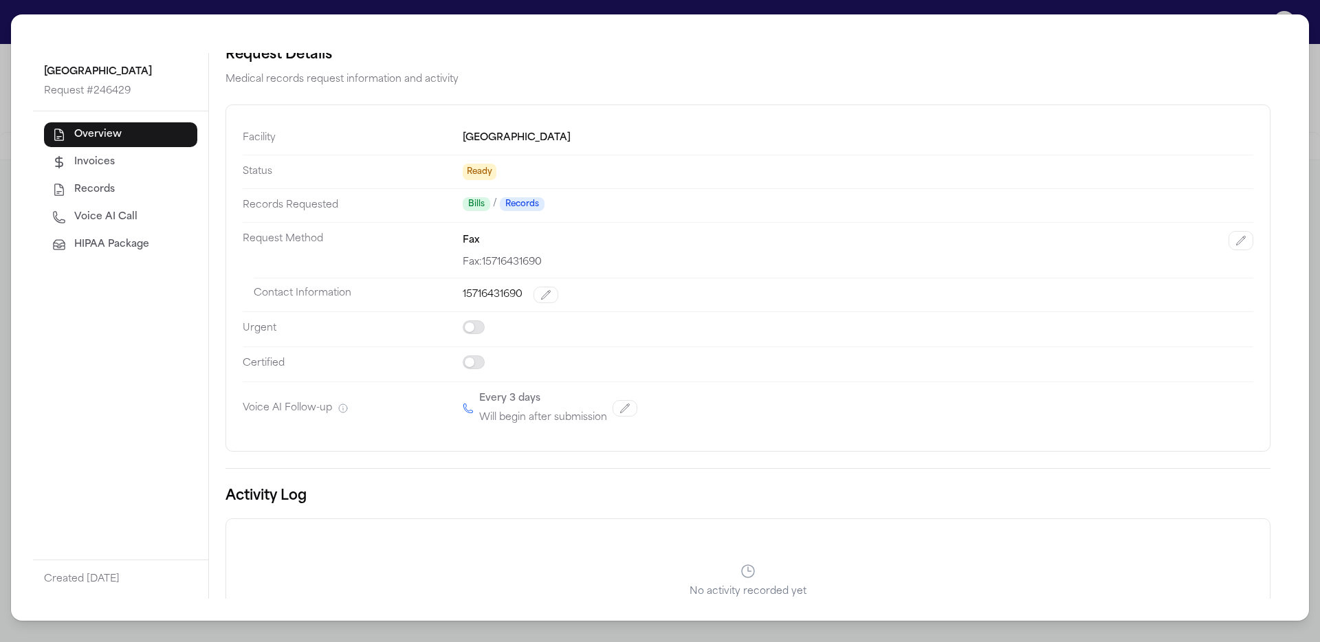
scroll to position [23, 0]
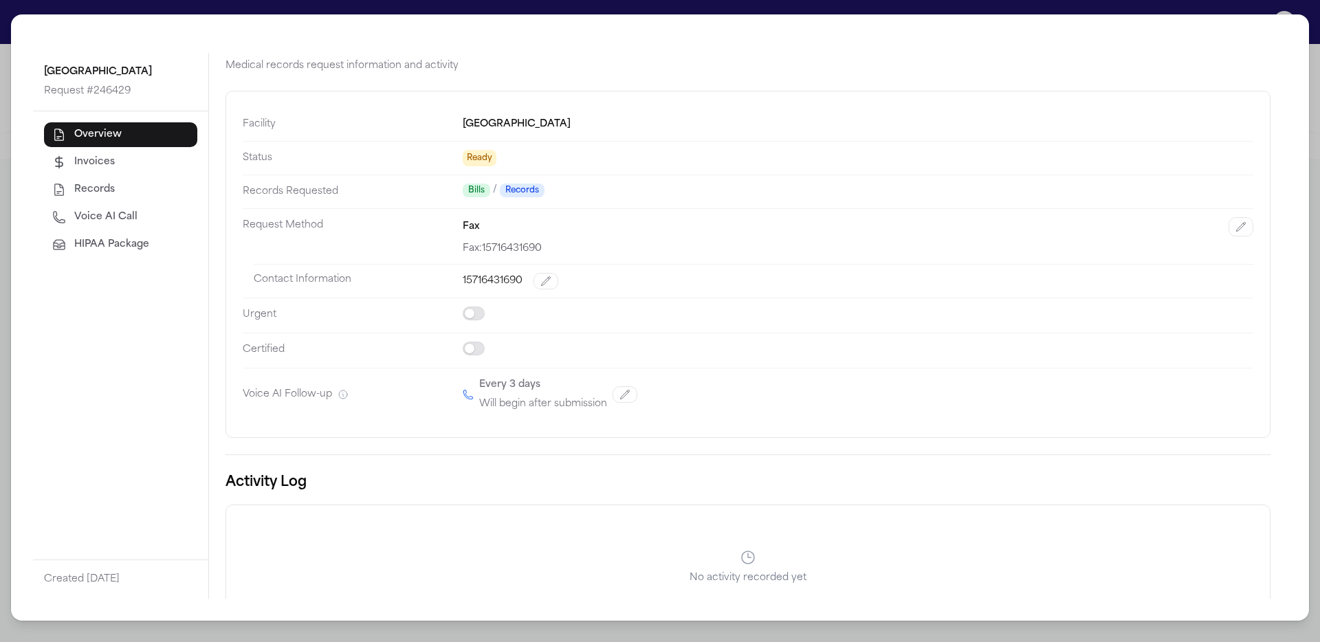
click at [185, 252] on button "HIPAA Package" at bounding box center [120, 244] width 153 height 25
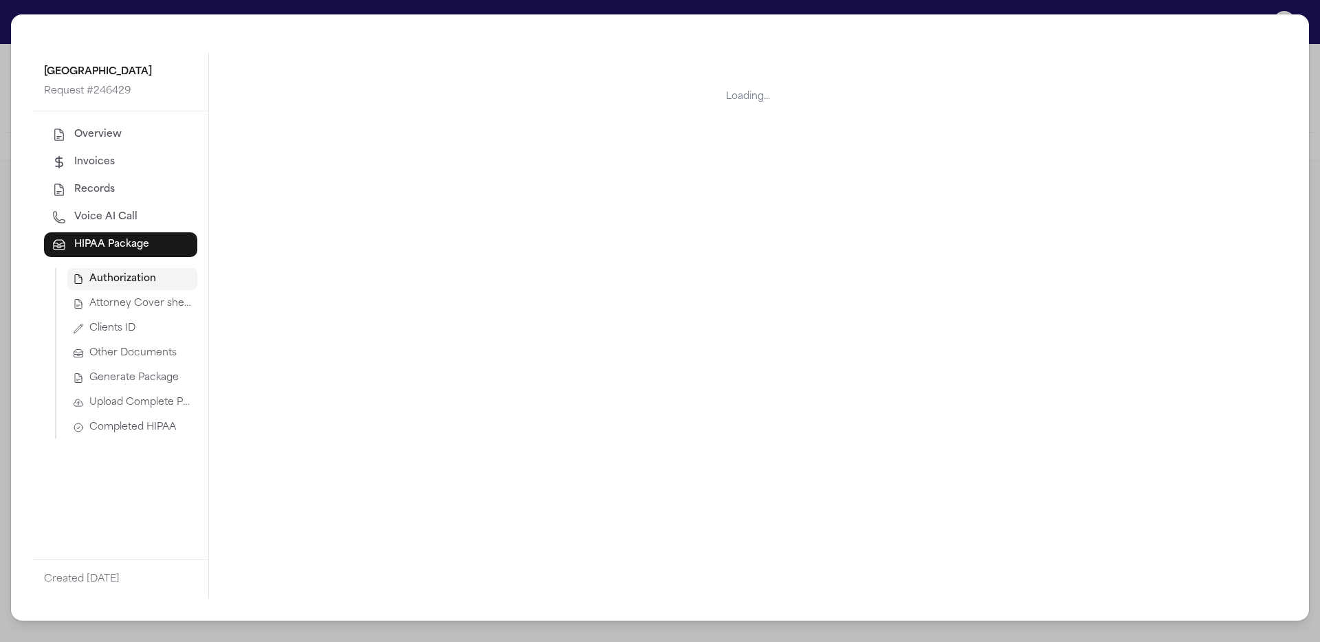
scroll to position [0, 0]
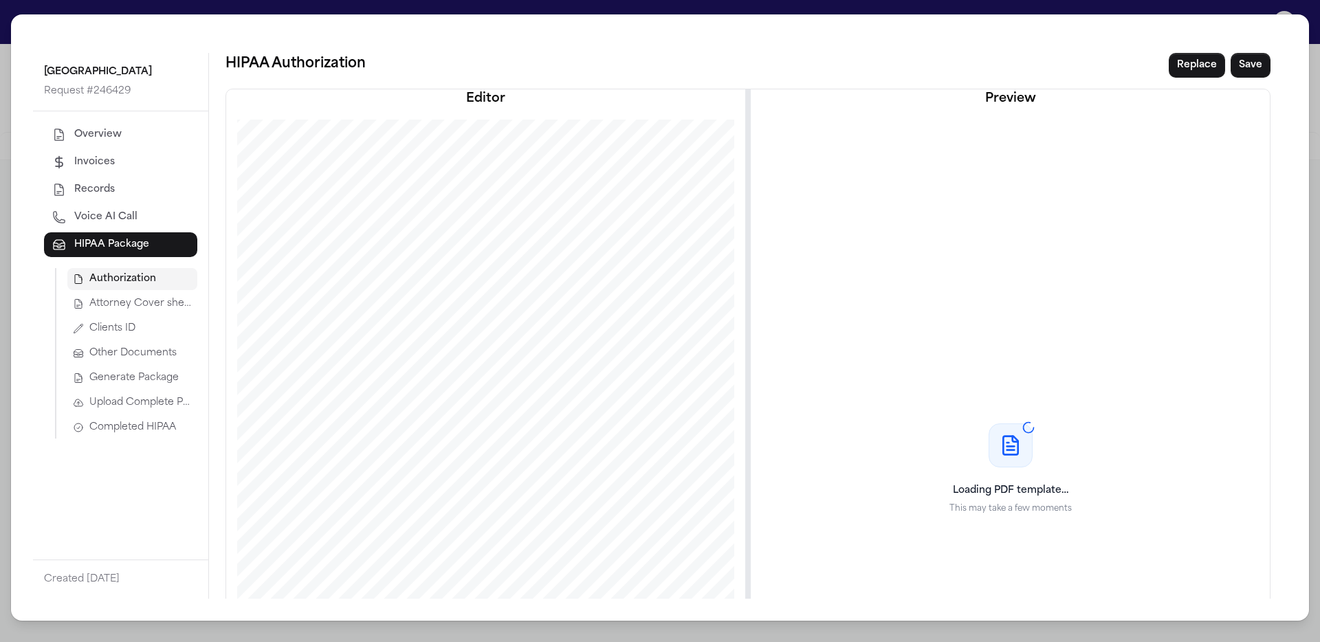
click at [163, 399] on span "Upload Complete Package" at bounding box center [140, 403] width 102 height 14
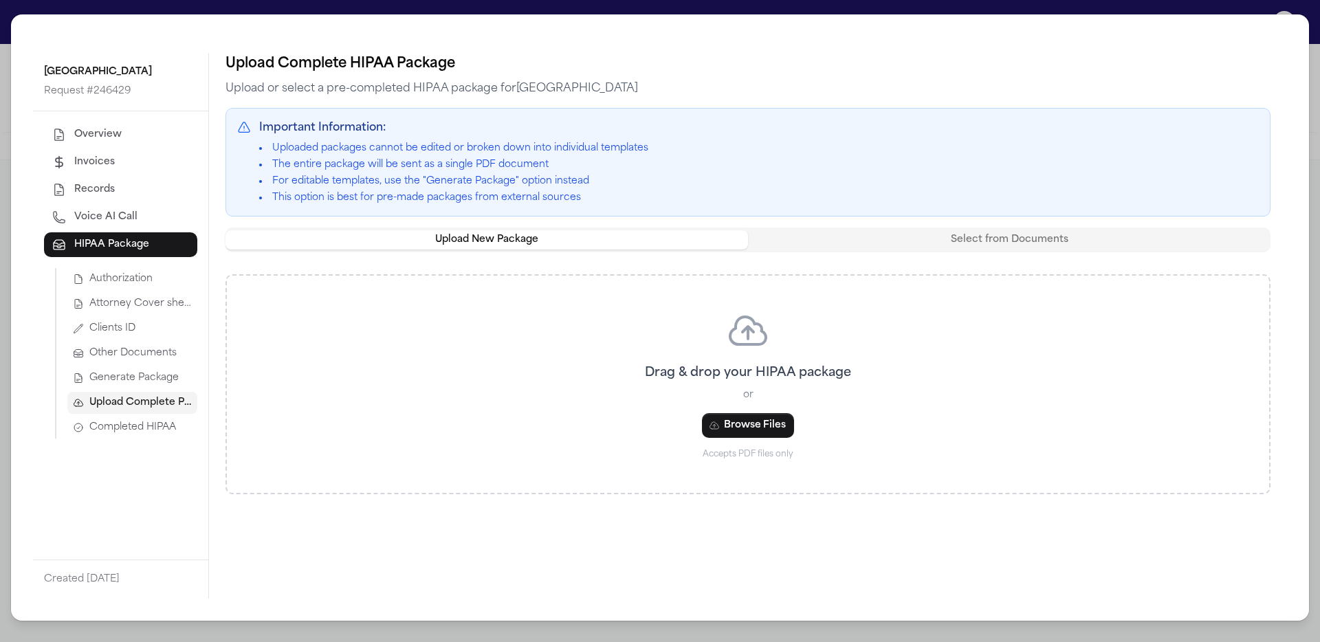
click at [159, 428] on span "Completed HIPAA" at bounding box center [132, 428] width 87 height 14
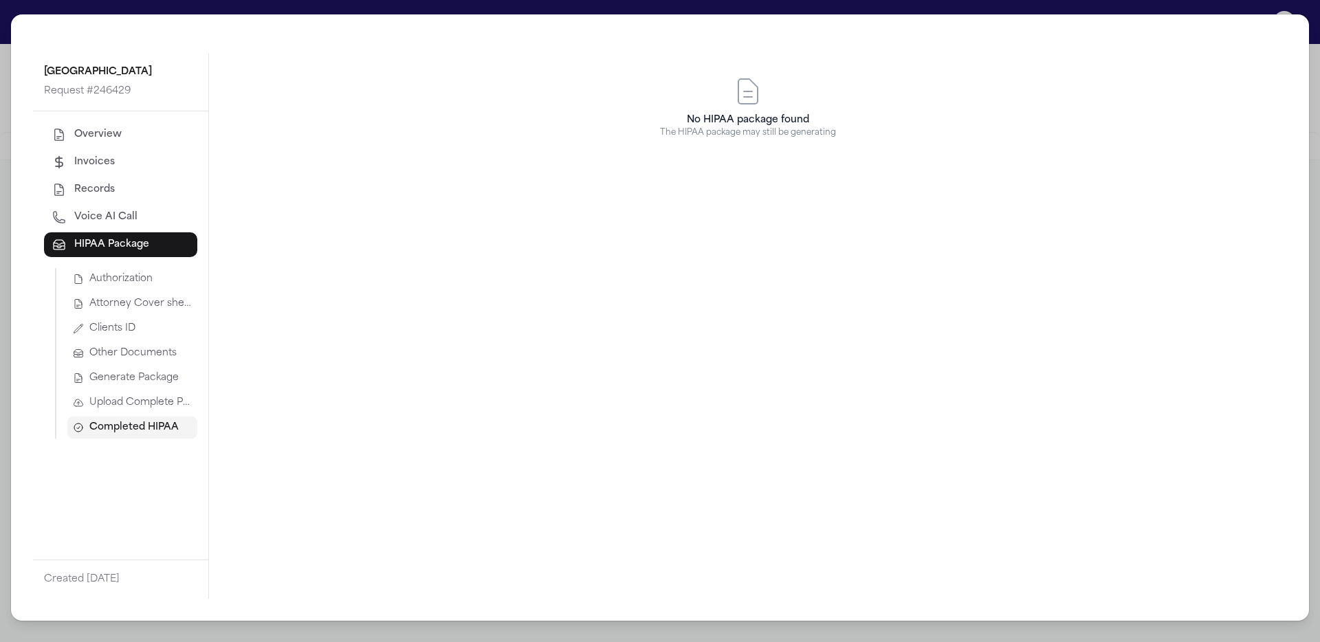
click at [149, 375] on span "Generate Package" at bounding box center [133, 378] width 89 height 14
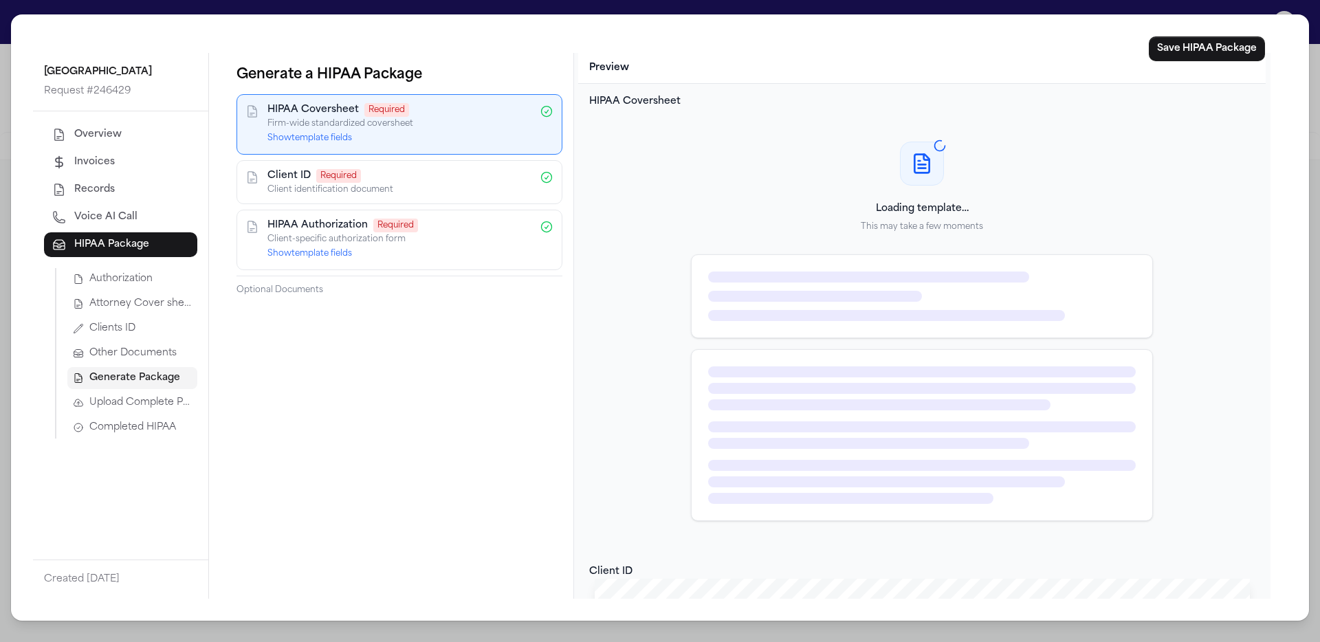
click at [335, 140] on button "Show template fields" at bounding box center [309, 138] width 85 height 11
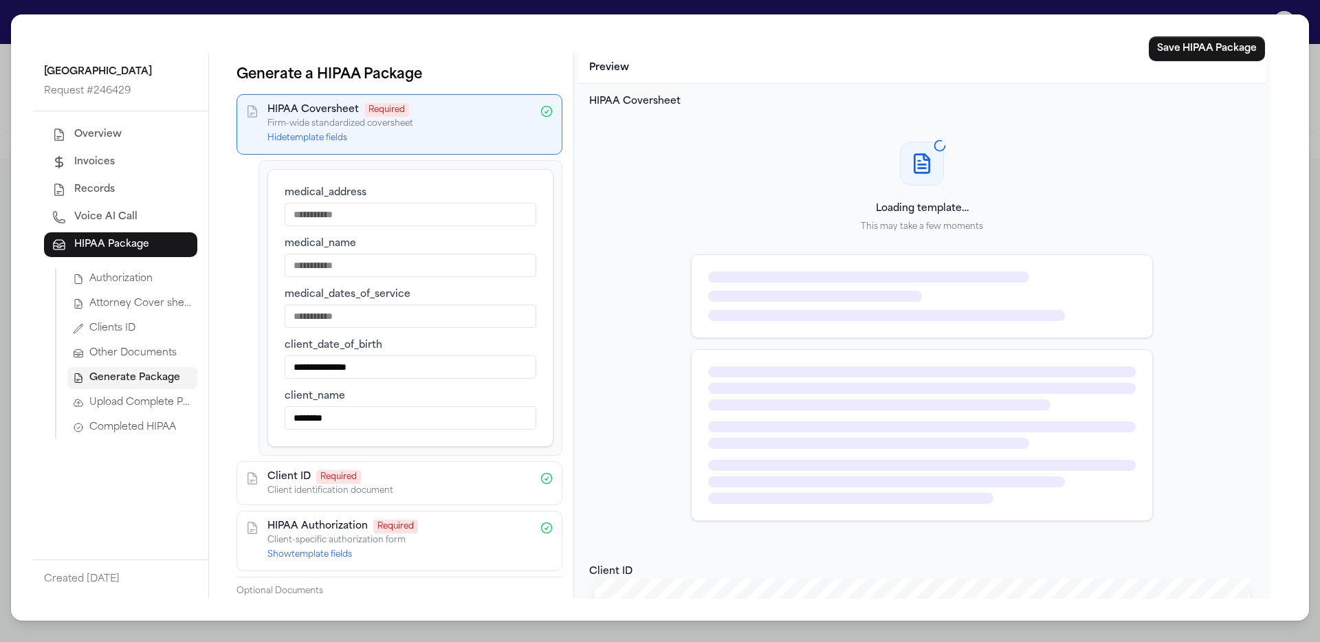
click at [359, 211] on input "medical_address" at bounding box center [411, 214] width 252 height 23
type input "****"
click at [406, 257] on input "medical_name" at bounding box center [411, 265] width 252 height 23
type input "****"
click at [419, 309] on input "medical_dates_of_service" at bounding box center [411, 315] width 252 height 23
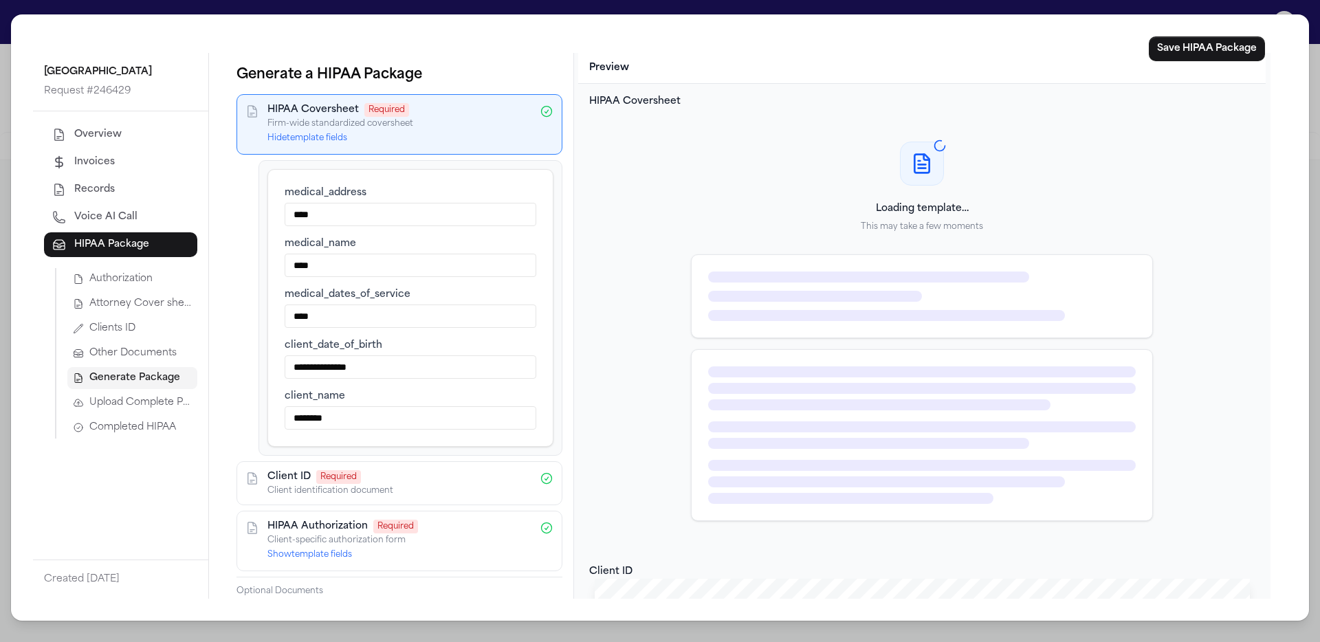
type input "****"
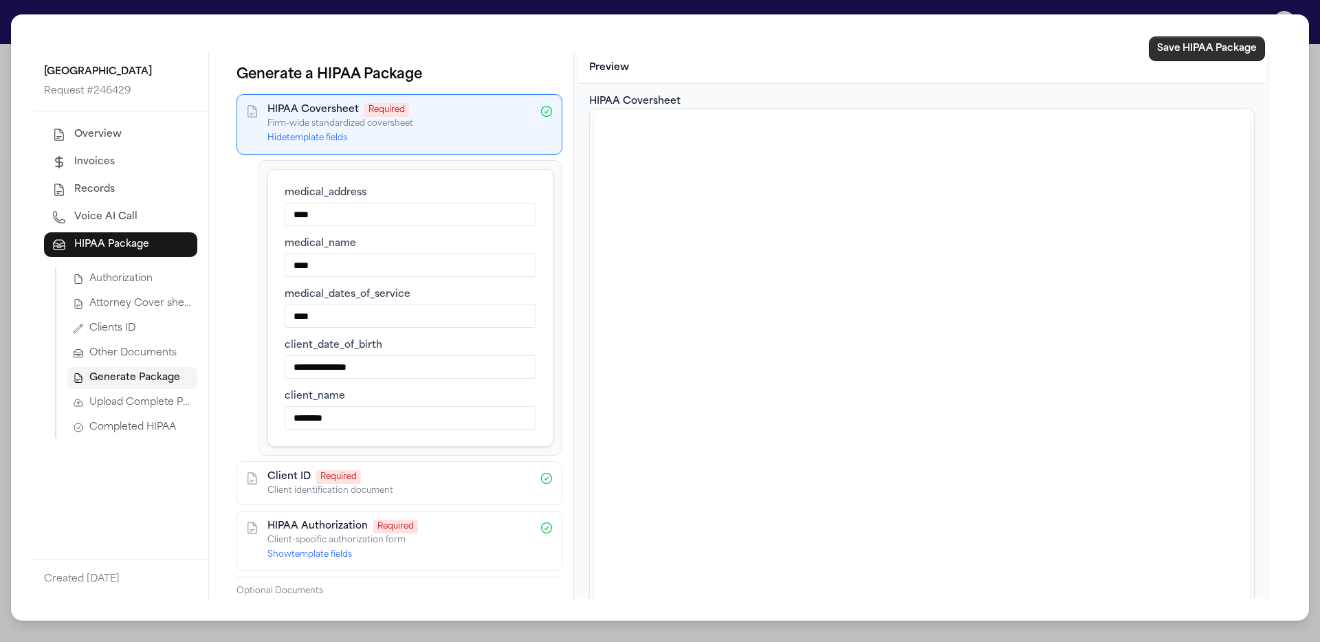
click at [798, 59] on button "Save HIPAA Package" at bounding box center [1207, 48] width 116 height 25
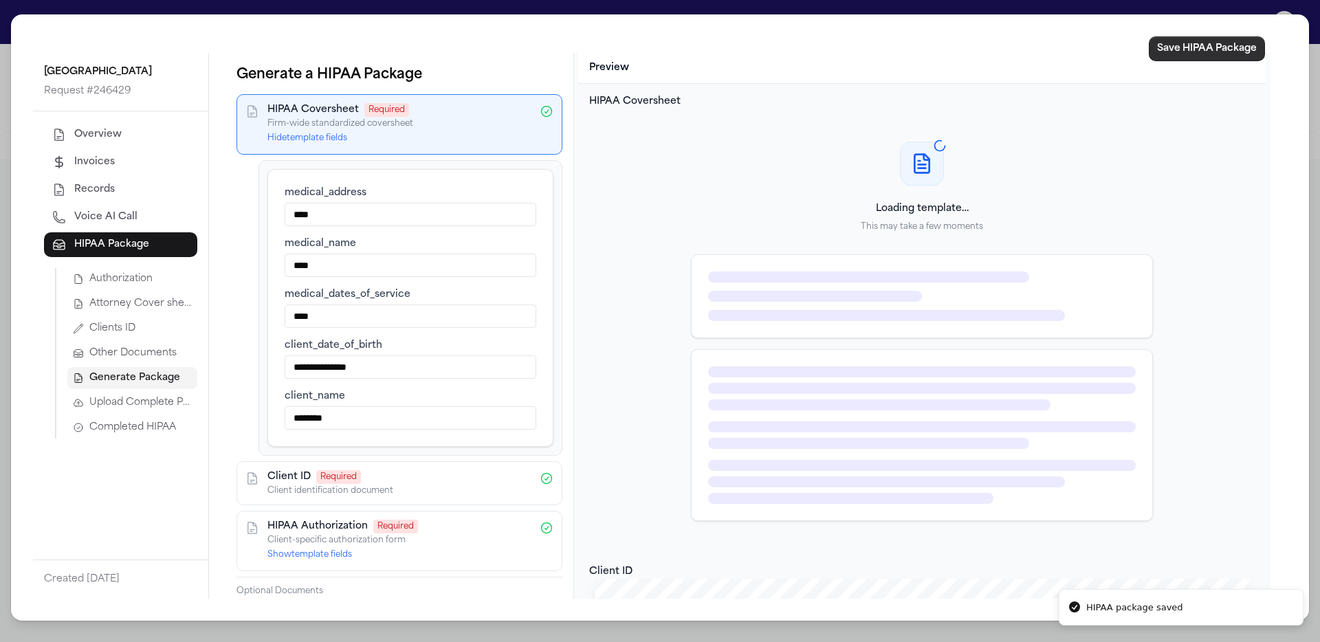
click at [798, 47] on button "Save HIPAA Package" at bounding box center [1207, 48] width 116 height 25
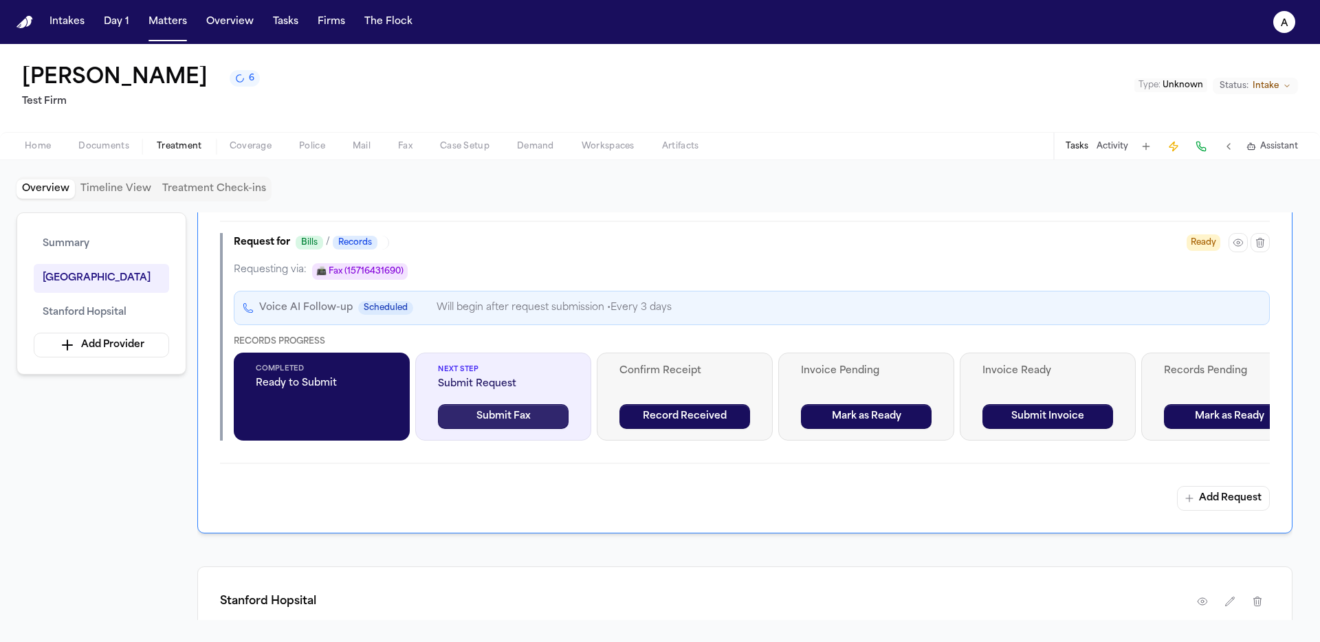
click at [544, 429] on button "Submit Fax" at bounding box center [503, 416] width 131 height 25
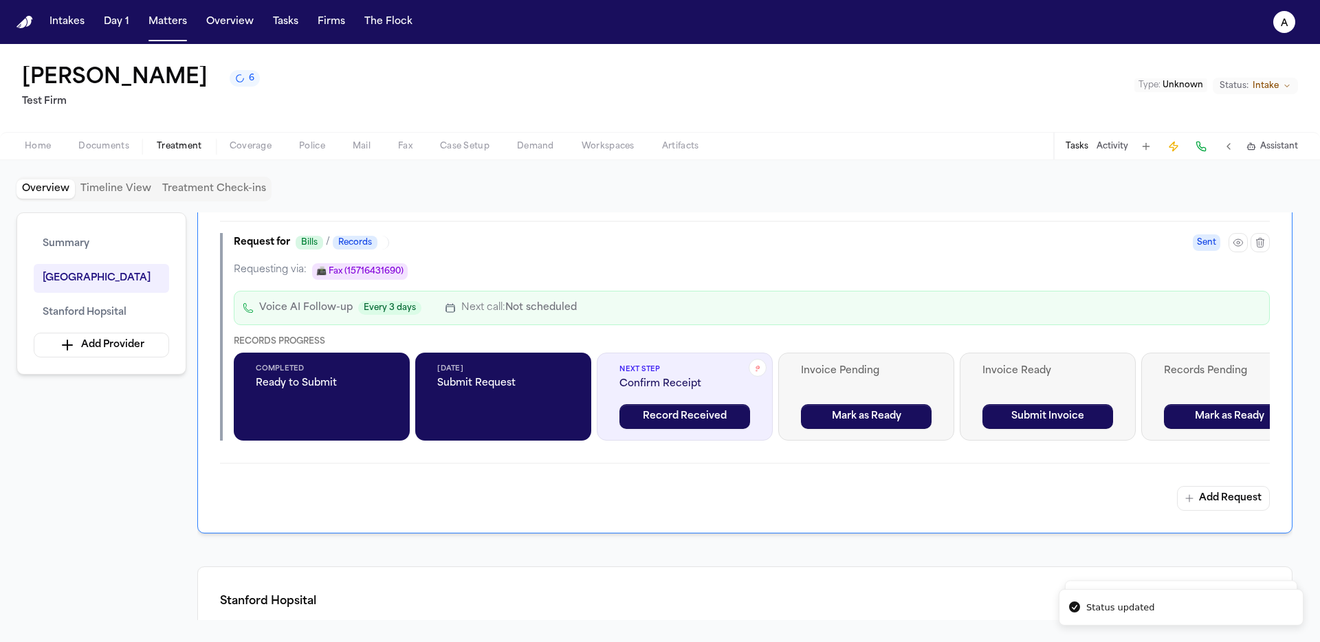
scroll to position [1421, 0]
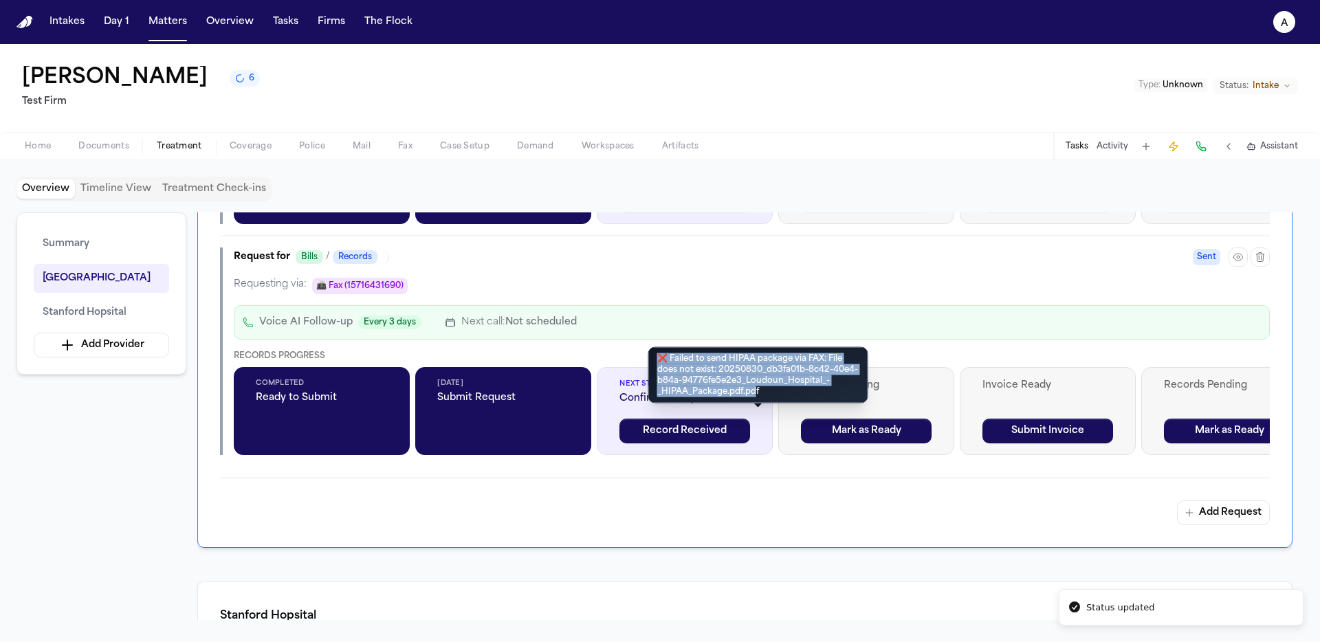
drag, startPoint x: 755, startPoint y: 395, endPoint x: 652, endPoint y: 355, distance: 110.8
click at [652, 355] on div "❌ Failed to send HIPAA package via FAX: File does not exist: 20250830_db3fa01b-…" at bounding box center [758, 375] width 220 height 56
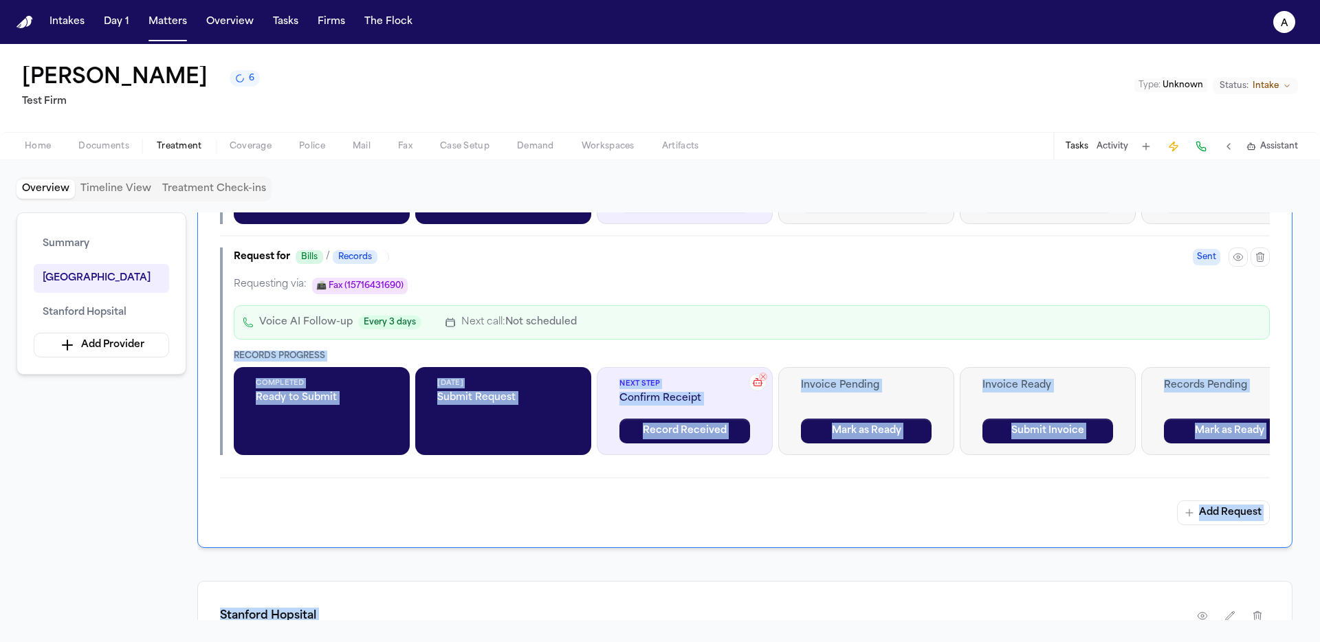
drag, startPoint x: 773, startPoint y: 391, endPoint x: 636, endPoint y: 353, distance: 142.1
click at [722, 400] on div "Records Progress Completed Ready to Submit Aug 30, 2025 Submit Request Next Ste…" at bounding box center [752, 403] width 1036 height 104
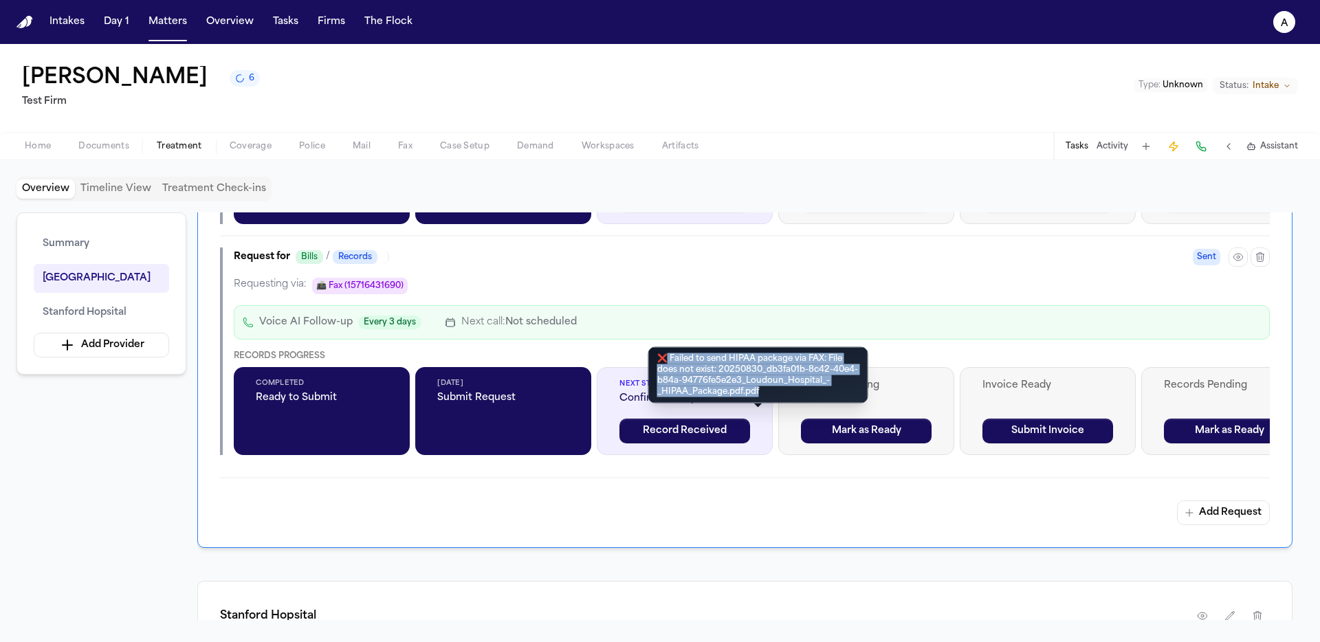
drag, startPoint x: 761, startPoint y: 394, endPoint x: 662, endPoint y: 362, distance: 103.9
click at [662, 362] on div "❌ Failed to send HIPAA package via FAX: File does not exist: 20250830_db3fa01b-…" at bounding box center [758, 375] width 220 height 56
copy div "Failed to send HIPAA package via FAX: File does not exist: 20250830_db3fa01b-8c…"
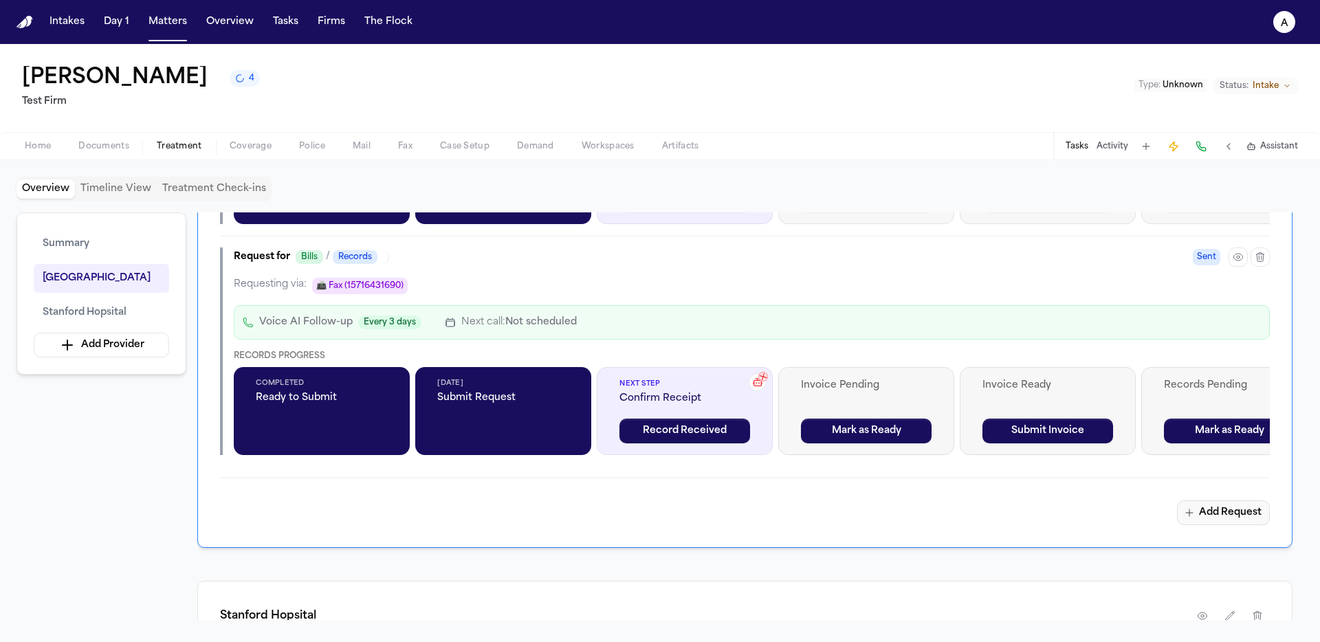
click at [798, 525] on button "Add Request" at bounding box center [1223, 512] width 93 height 25
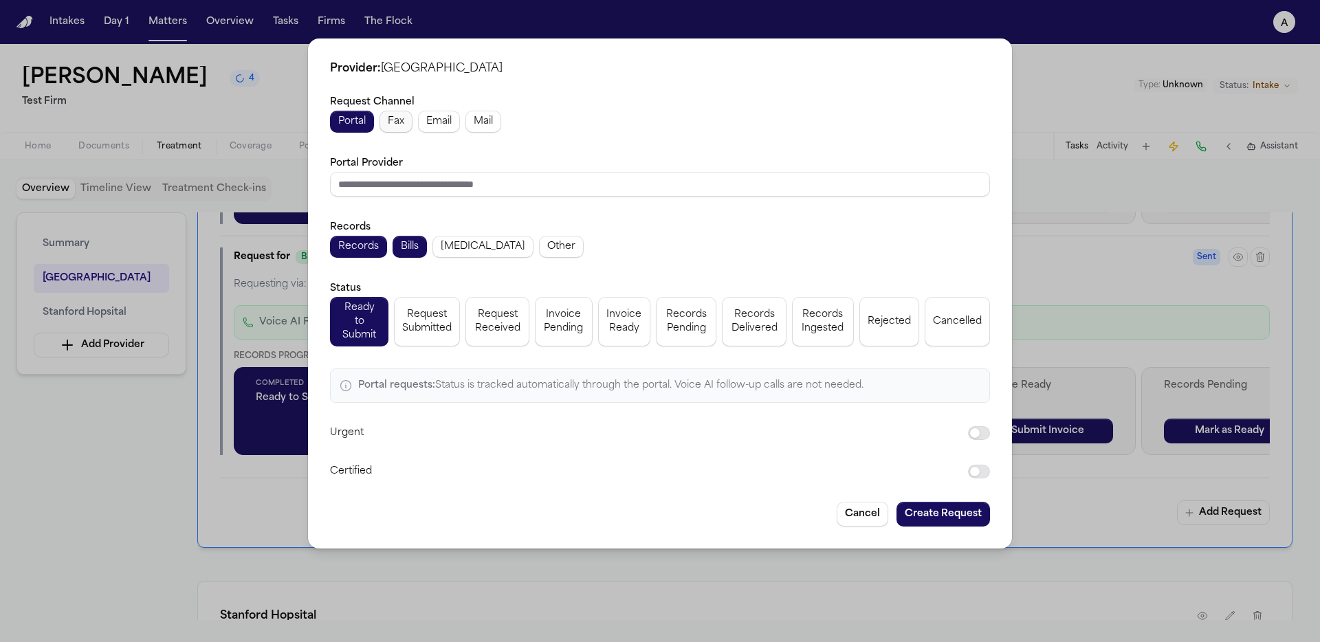
click at [403, 128] on span "Fax" at bounding box center [396, 122] width 16 height 14
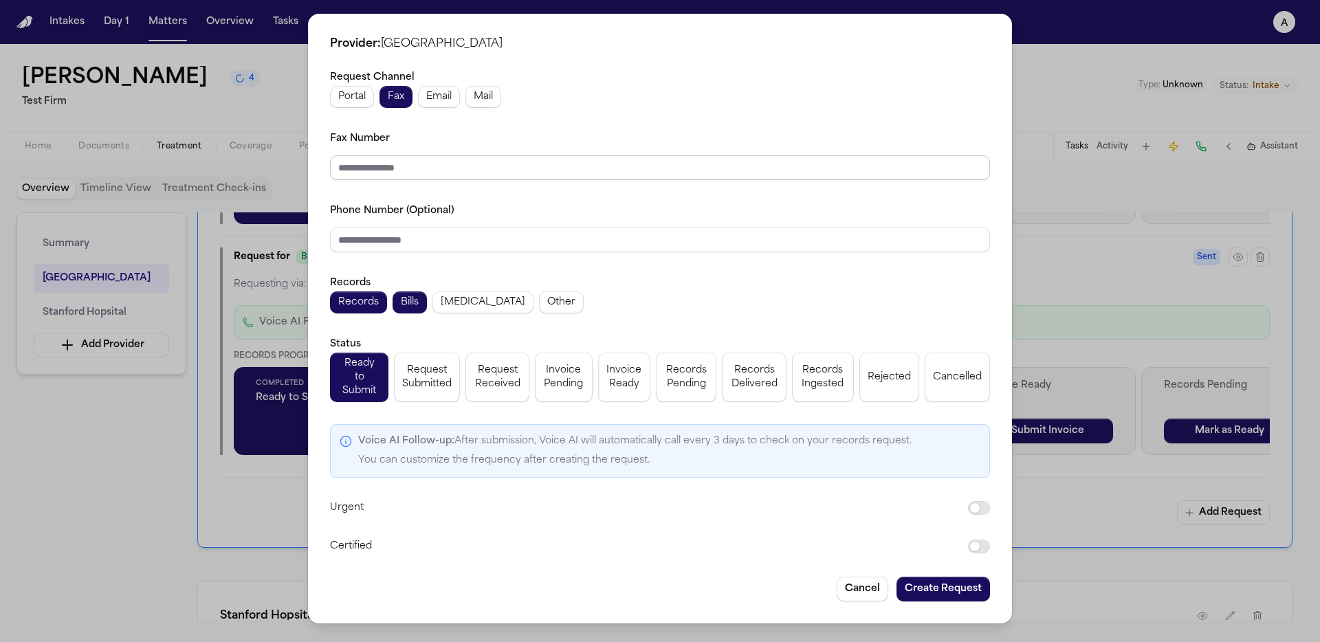
click at [426, 185] on div "Request Channel Portal Fax Email Mail Fax Number Phone Number (Optional) Record…" at bounding box center [660, 312] width 660 height 486
click at [438, 175] on input "Fax Number" at bounding box center [660, 167] width 660 height 25
type input "**********"
click at [798, 577] on button "Create Request" at bounding box center [942, 589] width 93 height 25
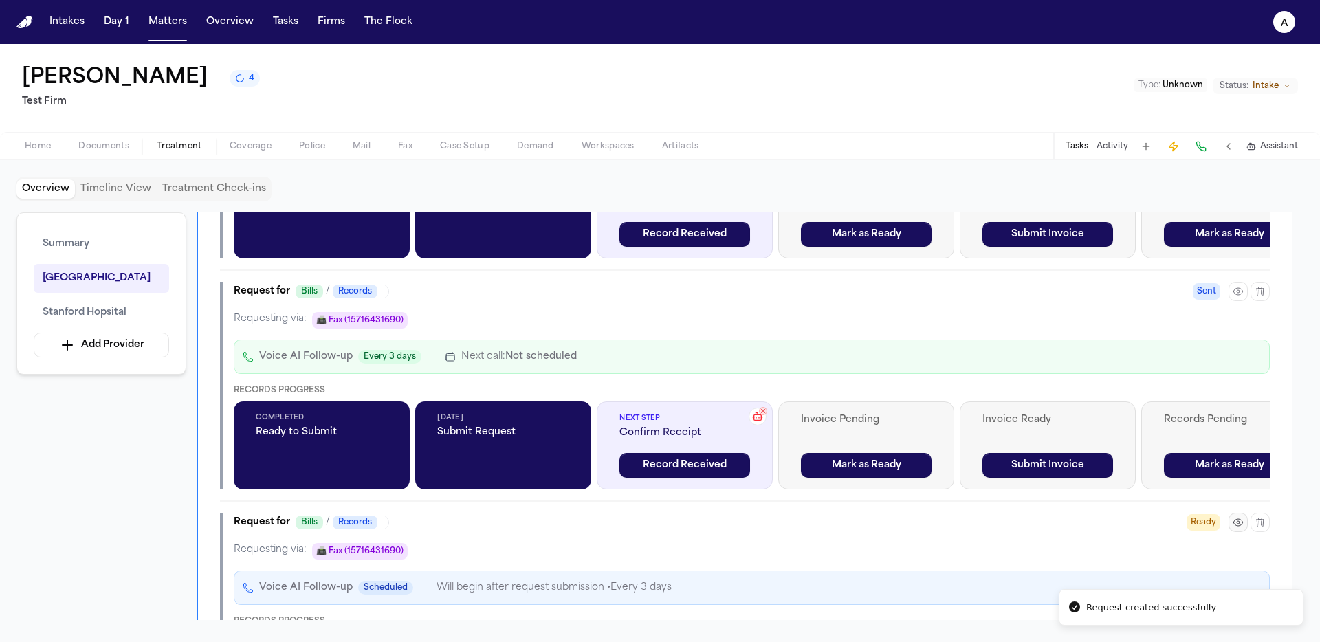
click at [798, 515] on div at bounding box center [1248, 522] width 41 height 19
click at [798, 523] on icon "button" at bounding box center [1237, 522] width 11 height 11
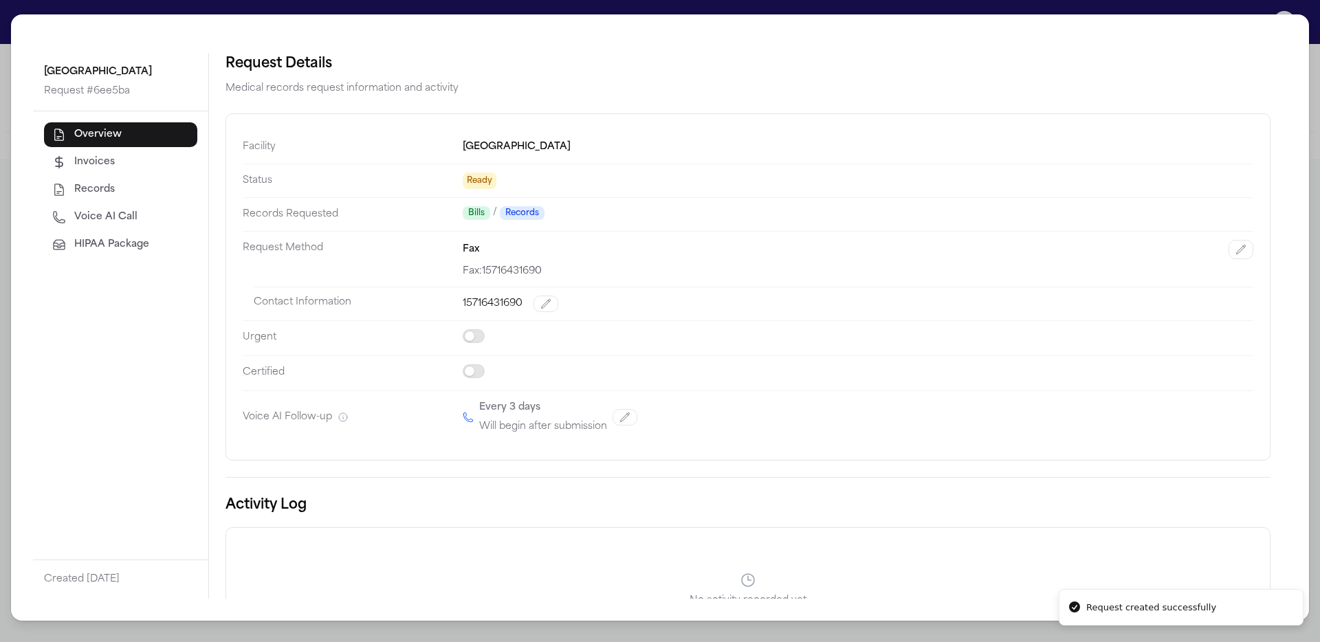
drag, startPoint x: 108, startPoint y: 250, endPoint x: 115, endPoint y: 245, distance: 8.4
click at [109, 250] on span "HIPAA Package" at bounding box center [111, 245] width 75 height 14
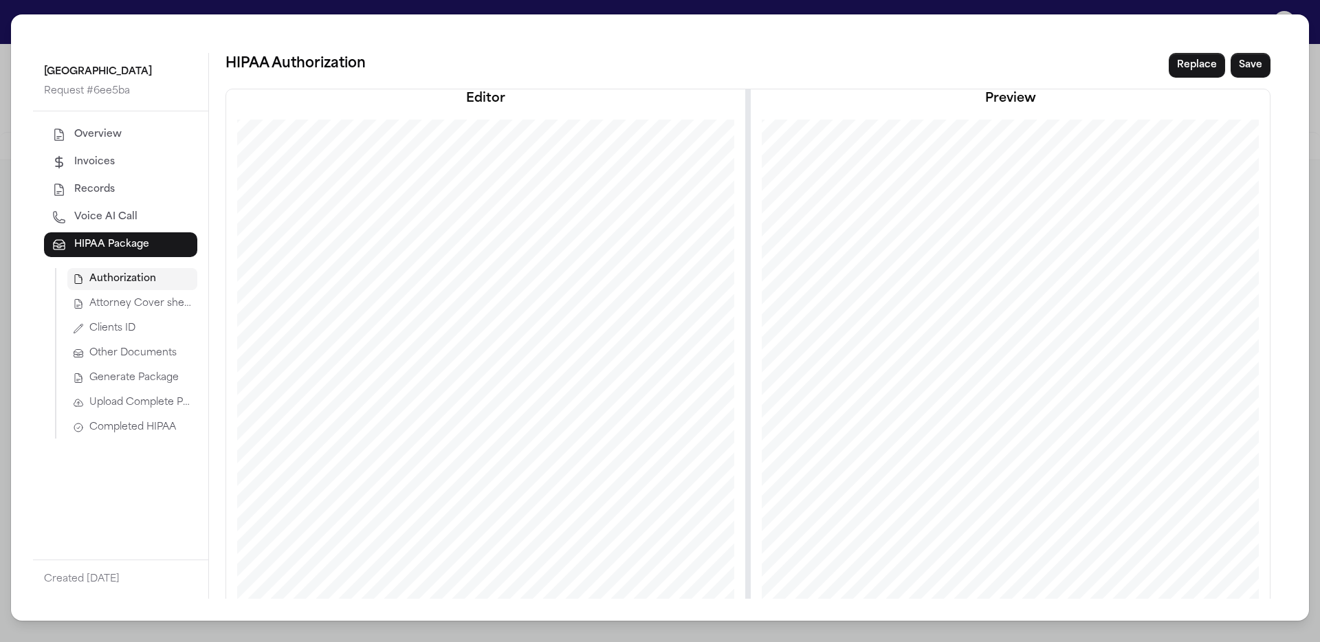
click at [157, 404] on span "Upload Complete Package" at bounding box center [140, 403] width 102 height 14
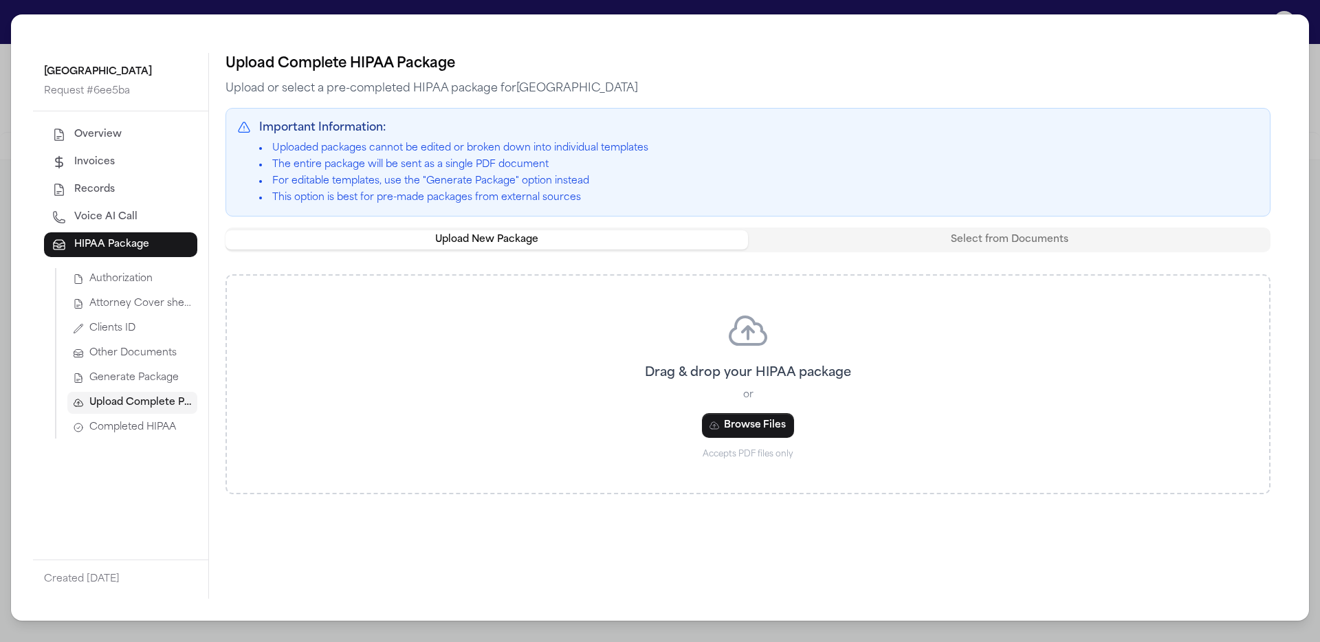
click at [159, 384] on span "Generate Package" at bounding box center [133, 378] width 89 height 14
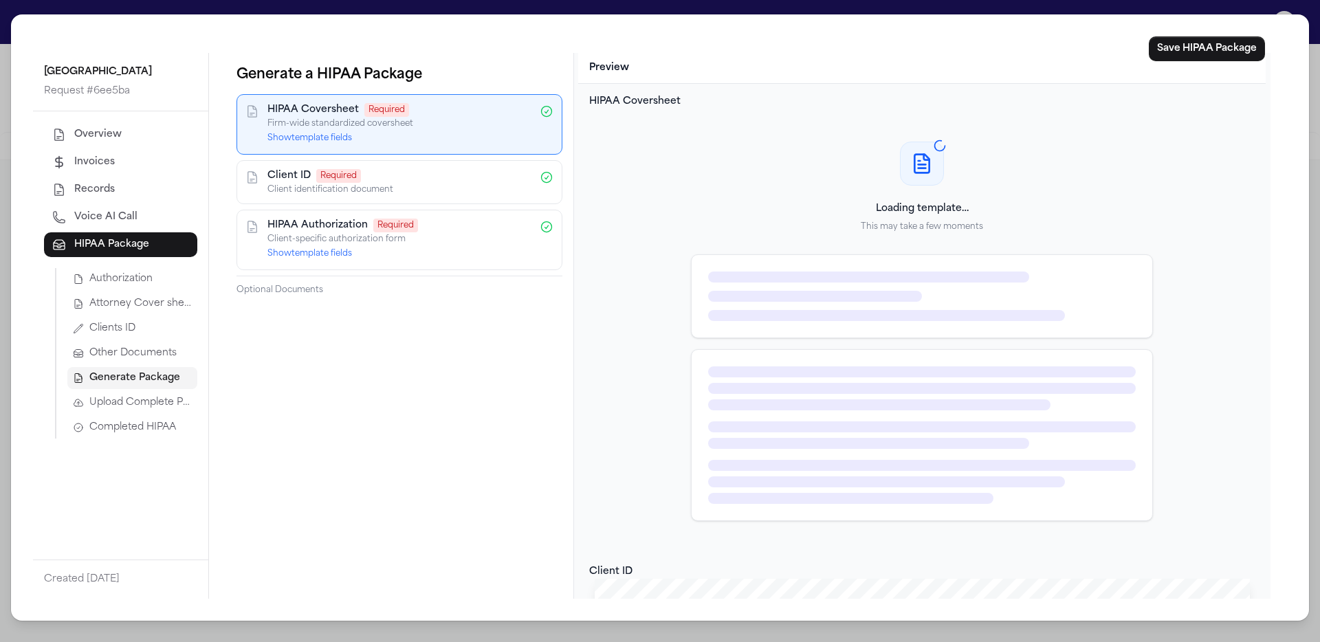
click at [340, 140] on button "Show template fields" at bounding box center [309, 138] width 85 height 11
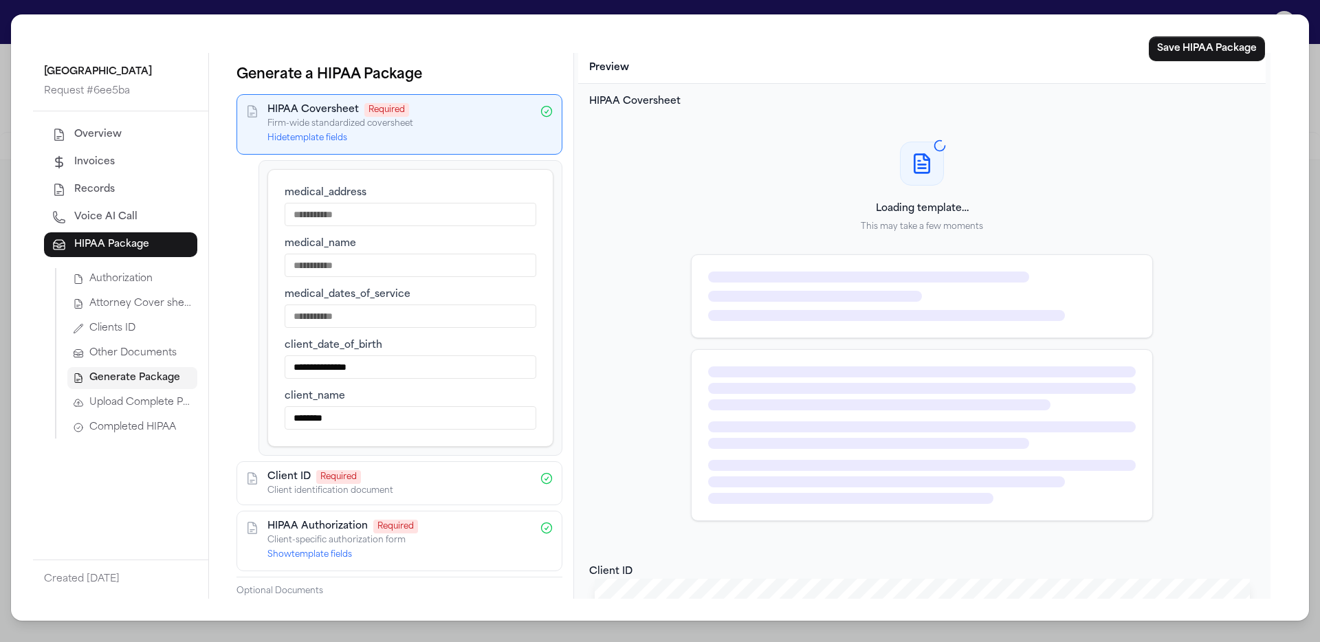
click at [370, 222] on input "medical_address" at bounding box center [411, 214] width 252 height 23
type input "****"
click at [385, 263] on input "medical_name" at bounding box center [411, 265] width 252 height 23
type input "****"
click at [390, 315] on input "medical_dates_of_service" at bounding box center [411, 315] width 252 height 23
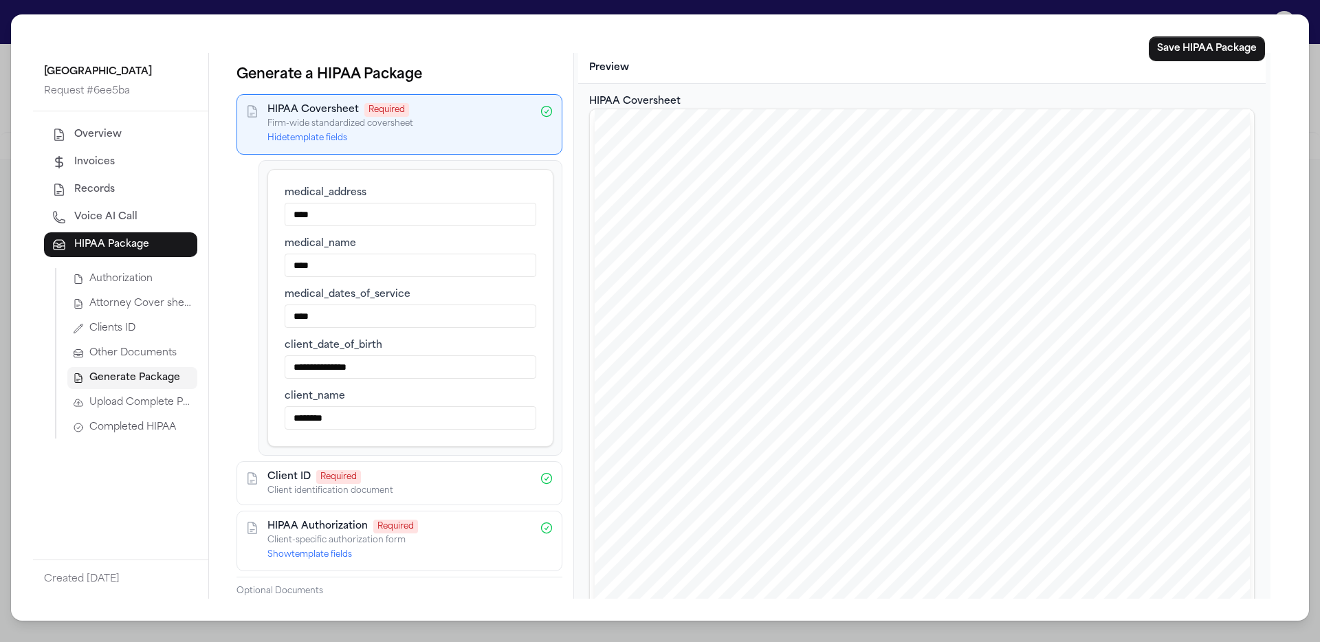
type input "****"
click at [232, 259] on div "**********" at bounding box center [399, 333] width 348 height 560
click at [798, 58] on button "Save HIPAA Package" at bounding box center [1207, 48] width 116 height 25
click at [159, 428] on span "Completed HIPAA" at bounding box center [132, 428] width 87 height 14
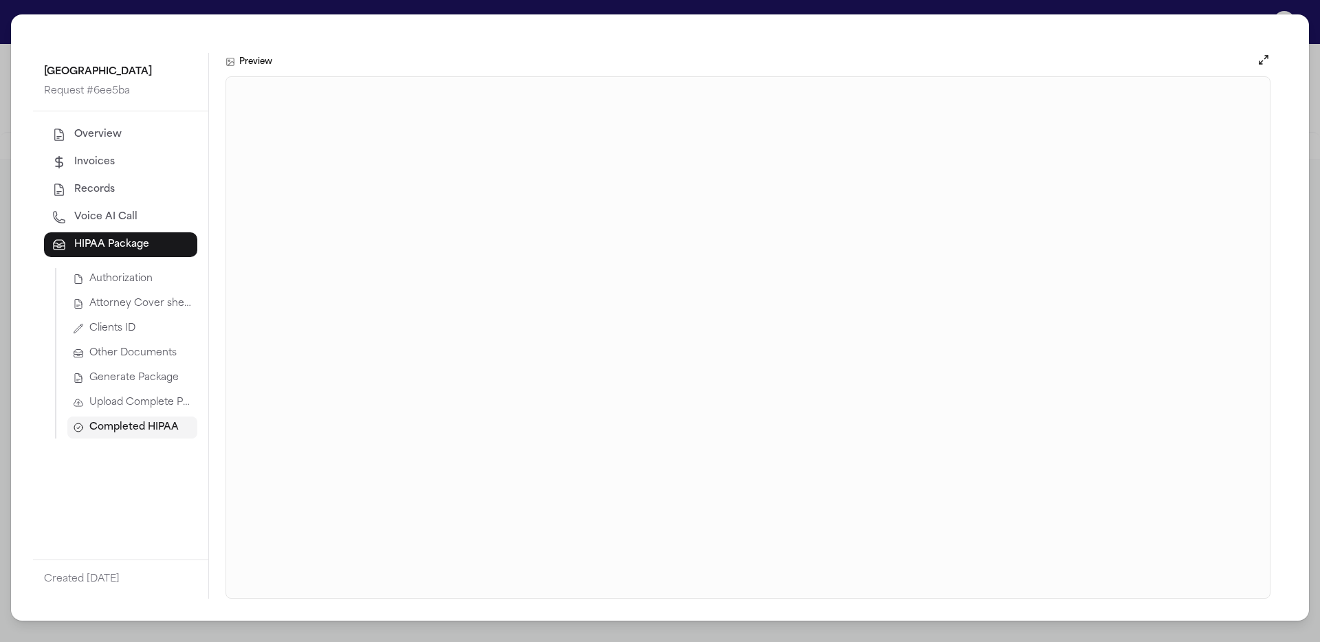
click at [156, 391] on div "Authorization Attorney Cover sheet Clients ID Other Documents Generate Package …" at bounding box center [126, 353] width 142 height 170
click at [157, 395] on button "Upload Complete Package" at bounding box center [132, 403] width 130 height 22
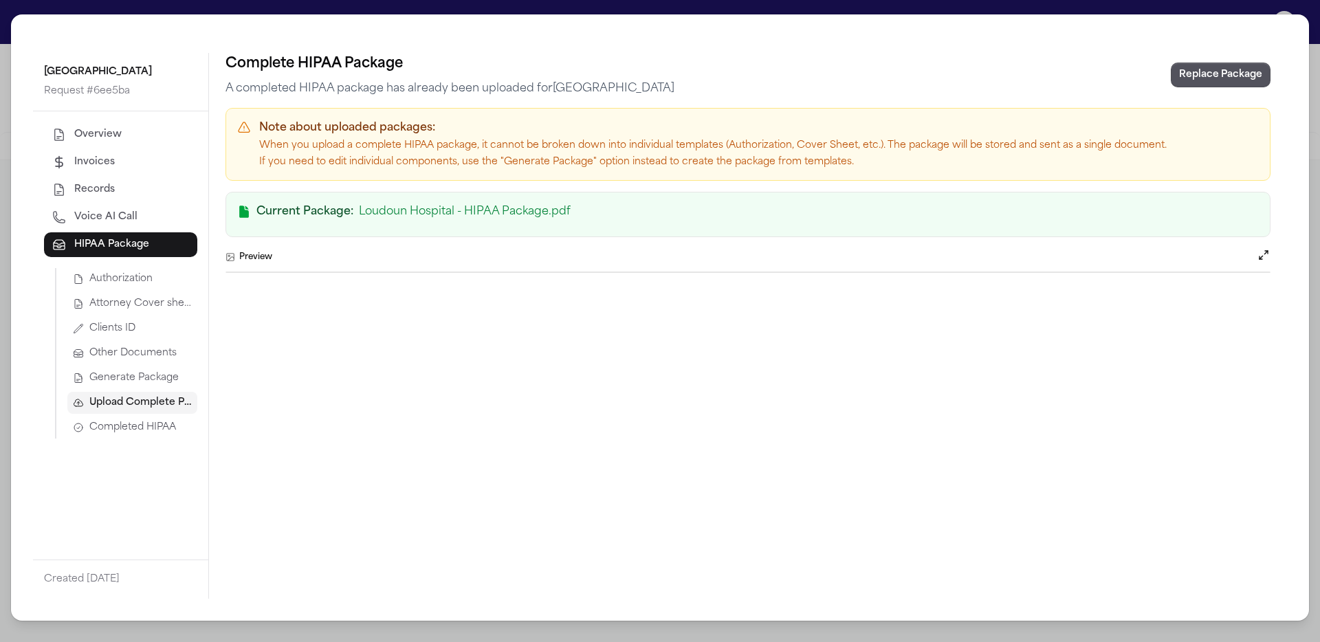
click at [161, 372] on span "Generate Package" at bounding box center [133, 378] width 89 height 14
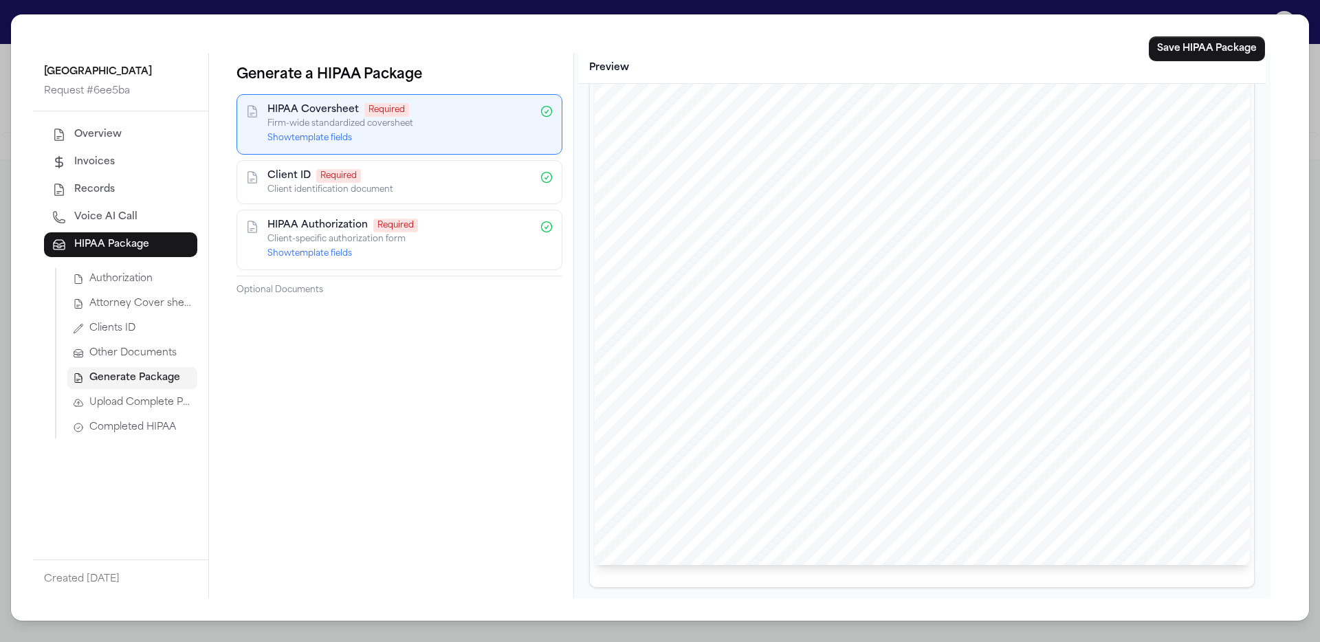
scroll to position [2181, 0]
click at [139, 425] on span "Completed HIPAA" at bounding box center [132, 428] width 87 height 14
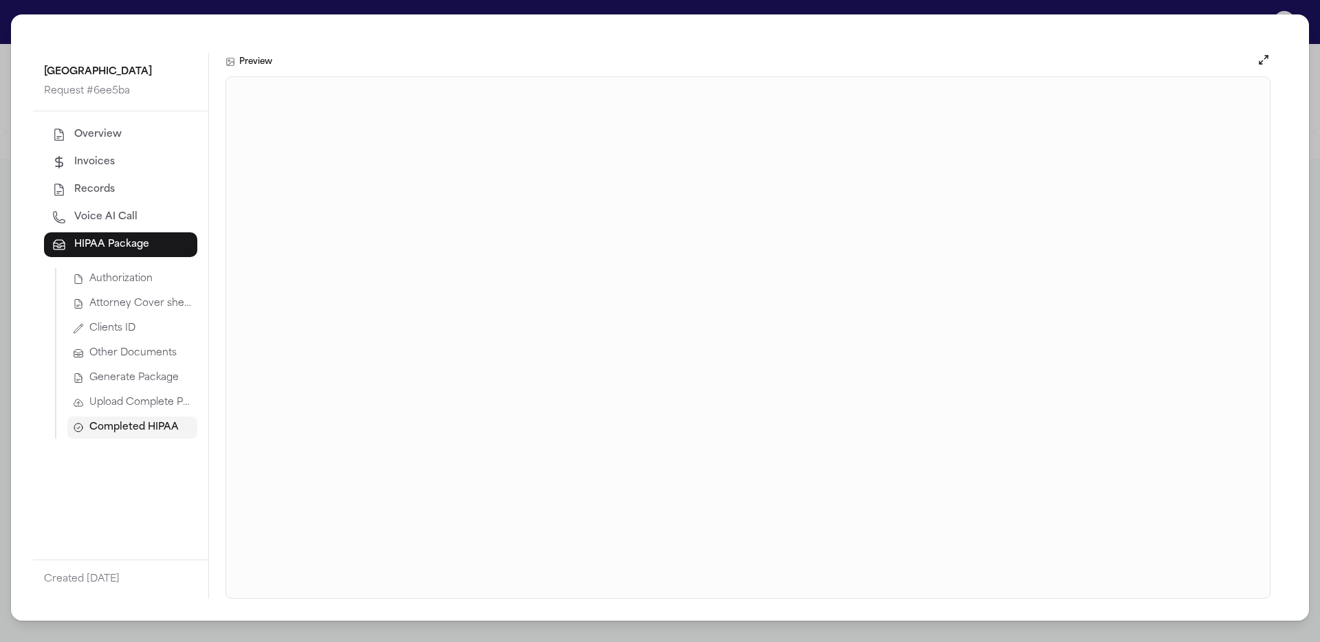
click at [157, 397] on span "Upload Complete Package" at bounding box center [140, 403] width 102 height 14
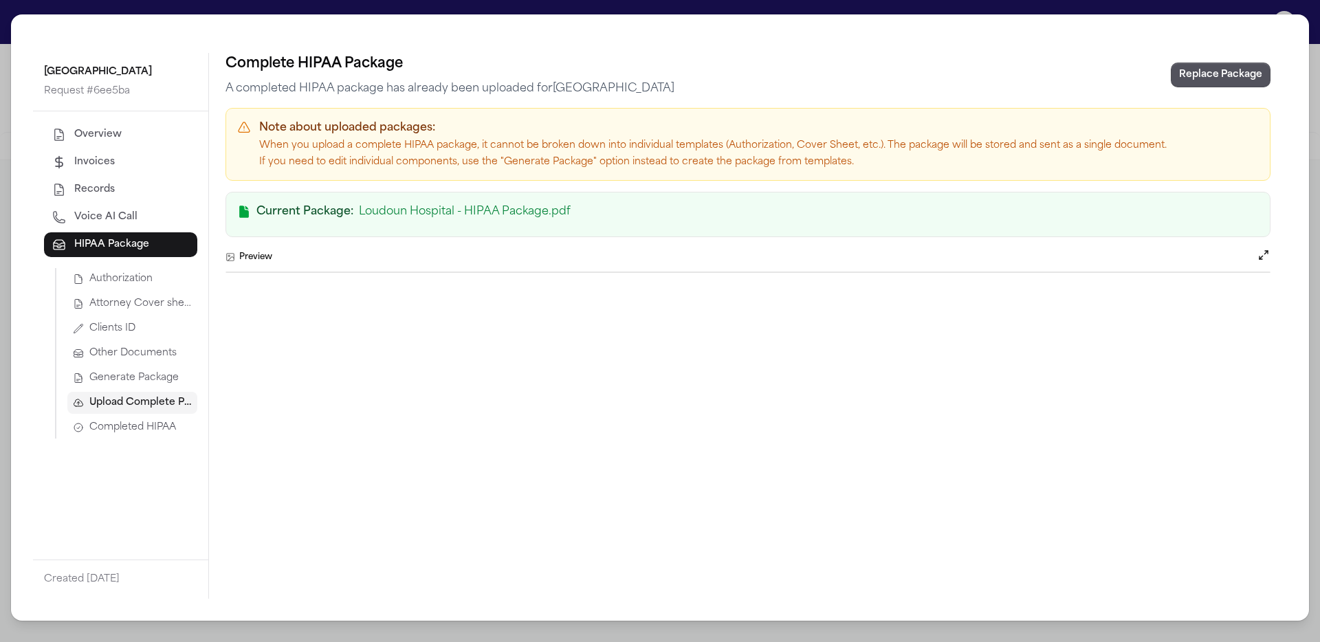
click at [163, 378] on span "Generate Package" at bounding box center [133, 378] width 89 height 14
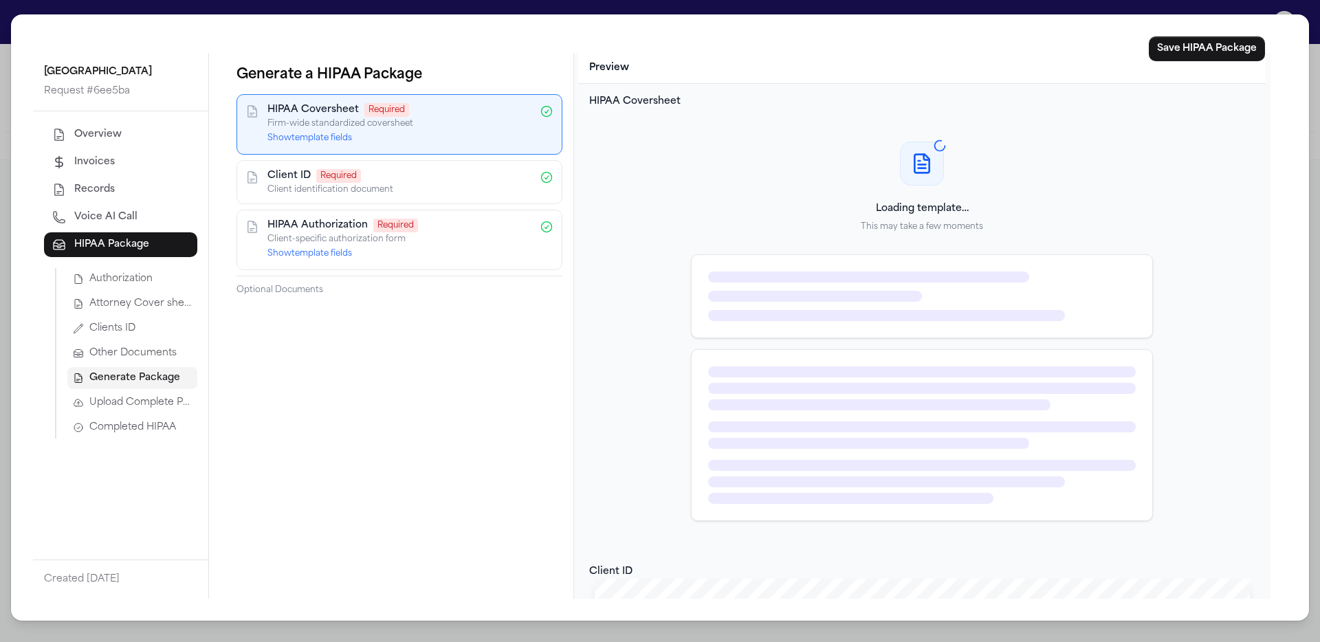
click at [289, 138] on button "Show template fields" at bounding box center [309, 138] width 85 height 11
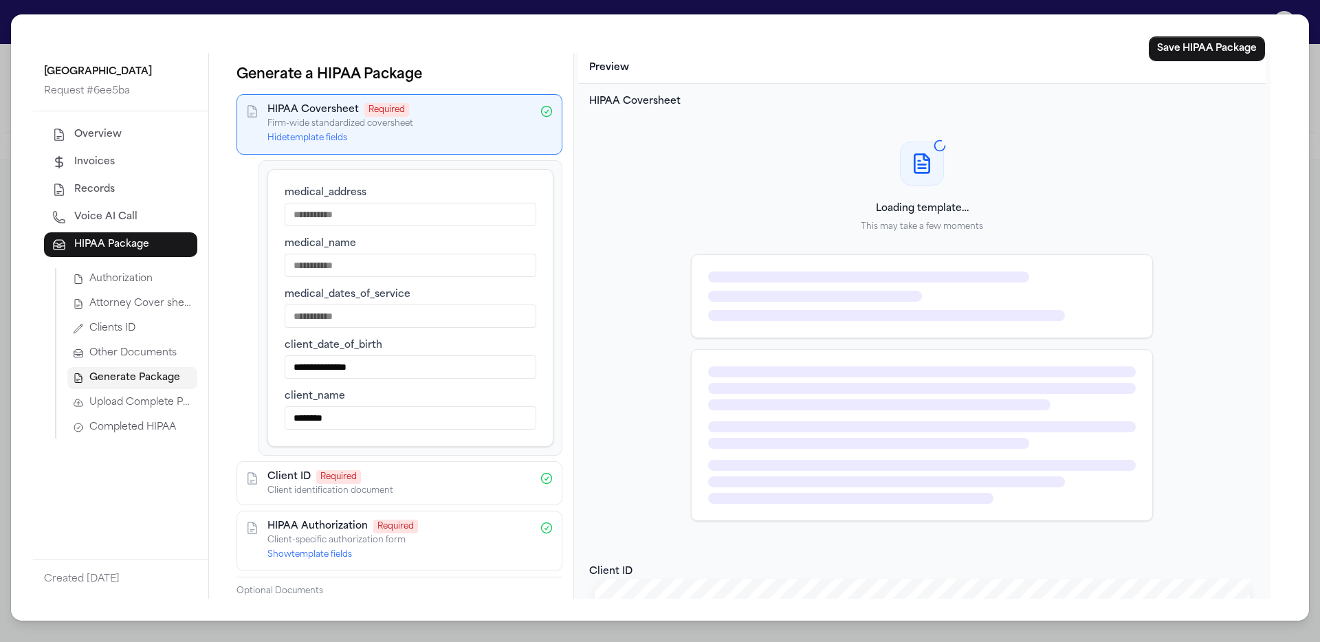
drag, startPoint x: 386, startPoint y: 210, endPoint x: 387, endPoint y: 217, distance: 7.7
click at [386, 210] on input "medical_address" at bounding box center [411, 214] width 252 height 23
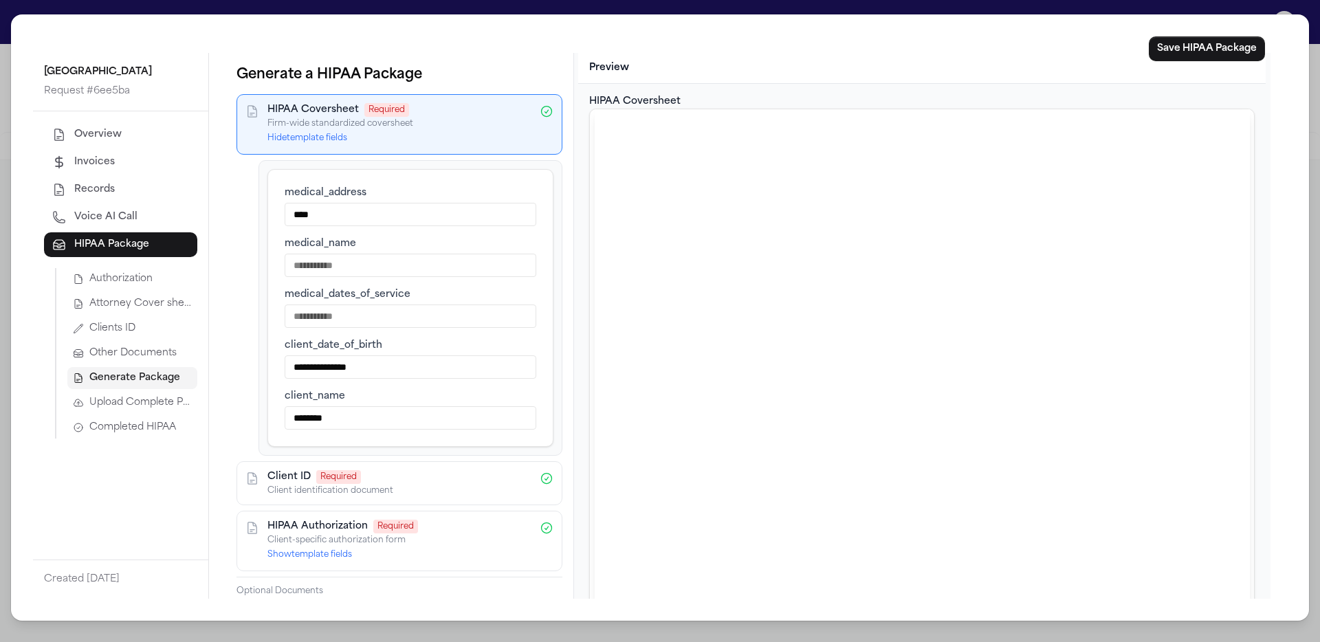
type input "****"
click at [391, 267] on input "medical_name" at bounding box center [411, 265] width 252 height 23
type input "****"
click at [375, 311] on input "medical_dates_of_service" at bounding box center [411, 315] width 252 height 23
type input "****"
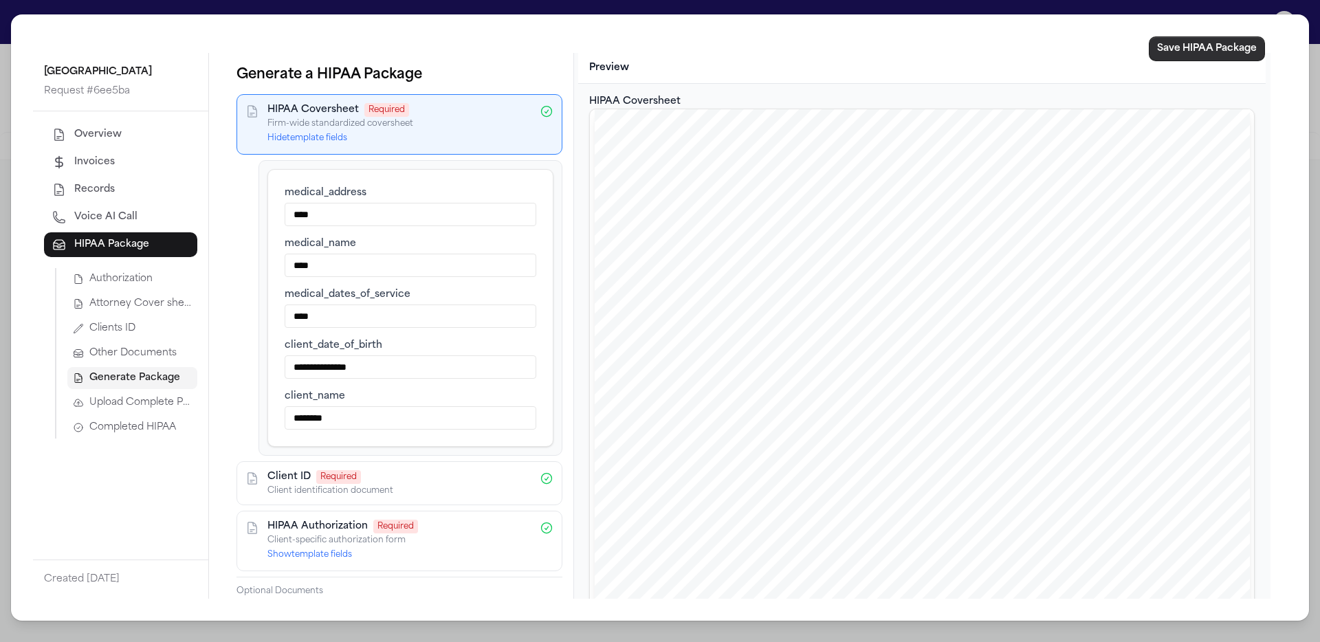
click at [798, 48] on button "Save HIPAA Package" at bounding box center [1207, 48] width 116 height 25
click at [148, 432] on span "Completed HIPAA" at bounding box center [132, 428] width 87 height 14
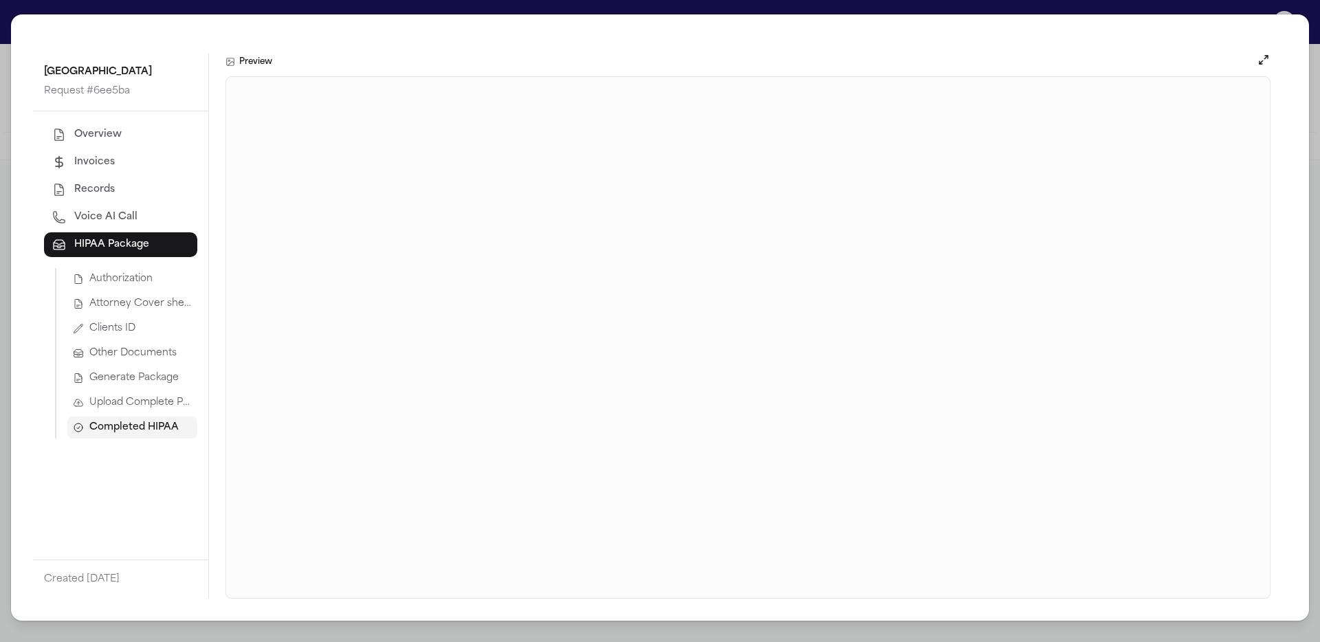
click at [144, 380] on span "Generate Package" at bounding box center [133, 378] width 89 height 14
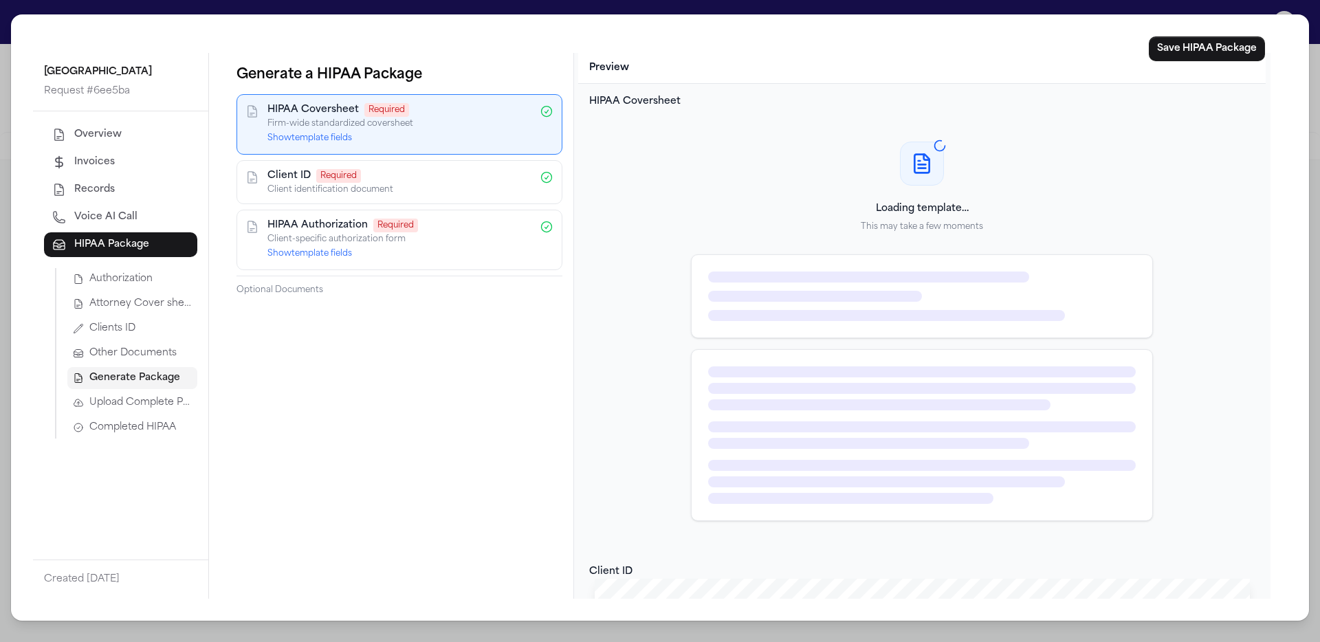
click at [137, 416] on div "Authorization Attorney Cover sheet Clients ID Other Documents Generate Package …" at bounding box center [126, 353] width 142 height 170
click at [137, 429] on span "Completed HIPAA" at bounding box center [132, 428] width 87 height 14
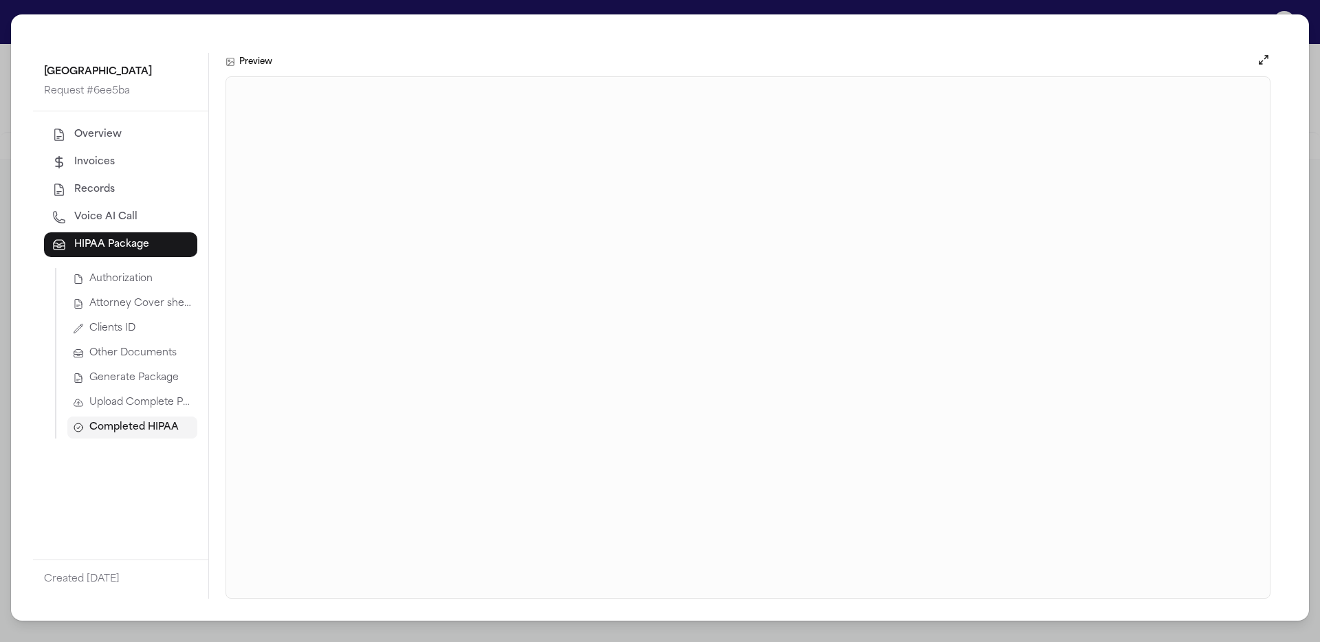
click at [150, 403] on span "Upload Complete Package" at bounding box center [140, 403] width 102 height 14
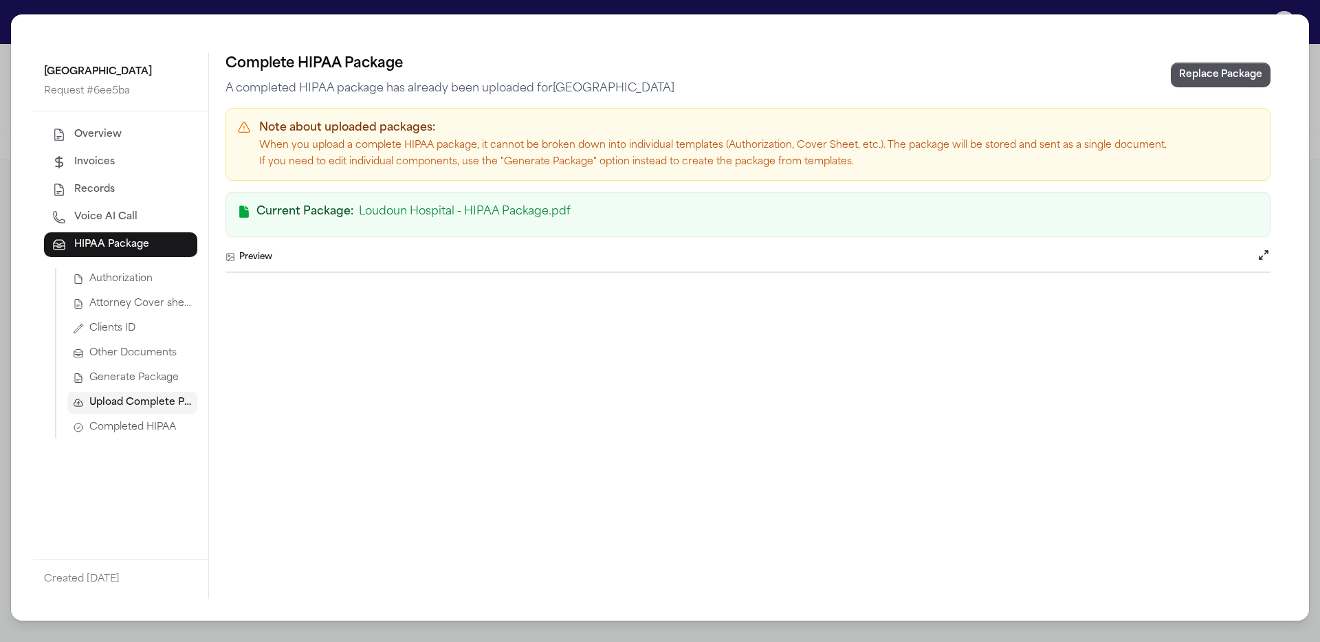
click at [146, 421] on span "Completed HIPAA" at bounding box center [132, 428] width 87 height 14
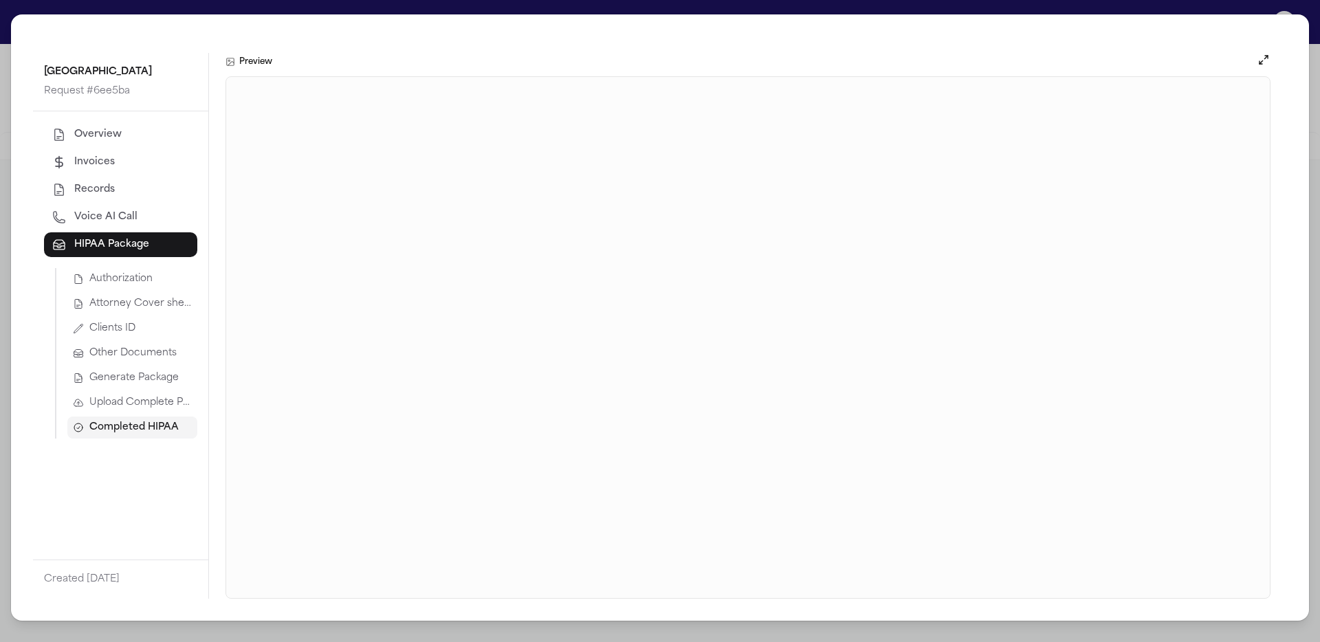
click at [179, 386] on button "Generate Package" at bounding box center [132, 378] width 130 height 22
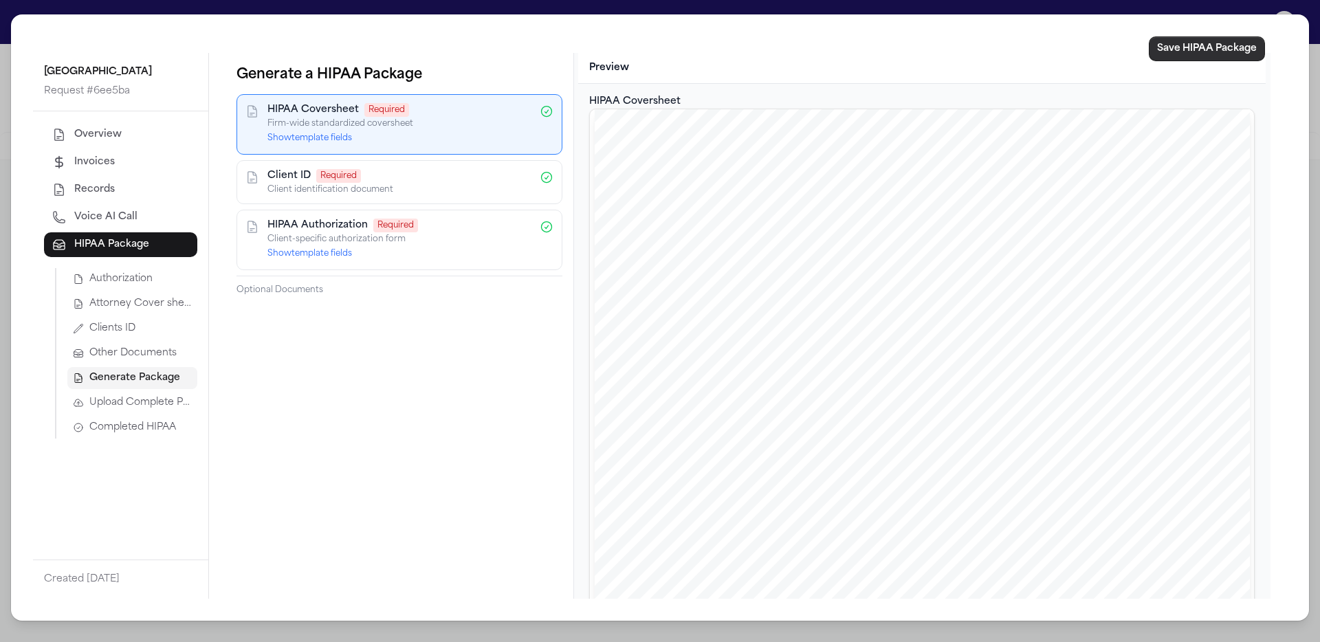
click at [798, 60] on button "Save HIPAA Package" at bounding box center [1207, 48] width 116 height 25
click at [165, 423] on span "Completed HIPAA" at bounding box center [132, 428] width 87 height 14
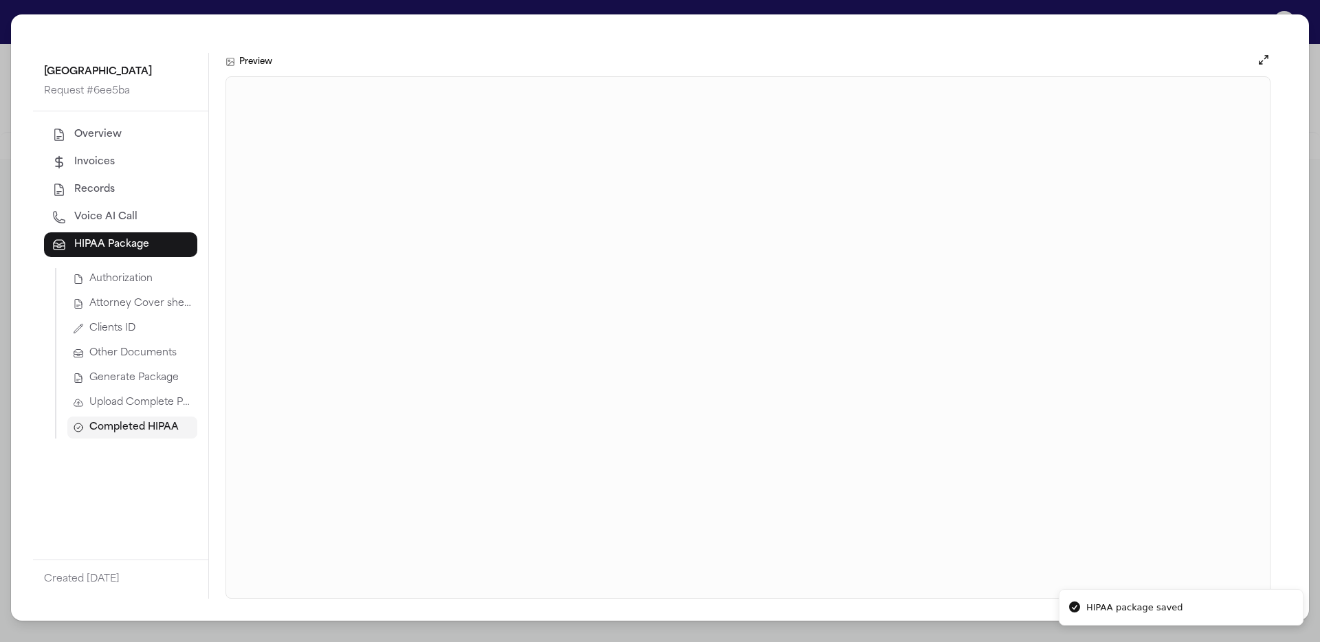
click at [159, 373] on span "Generate Package" at bounding box center [133, 378] width 89 height 14
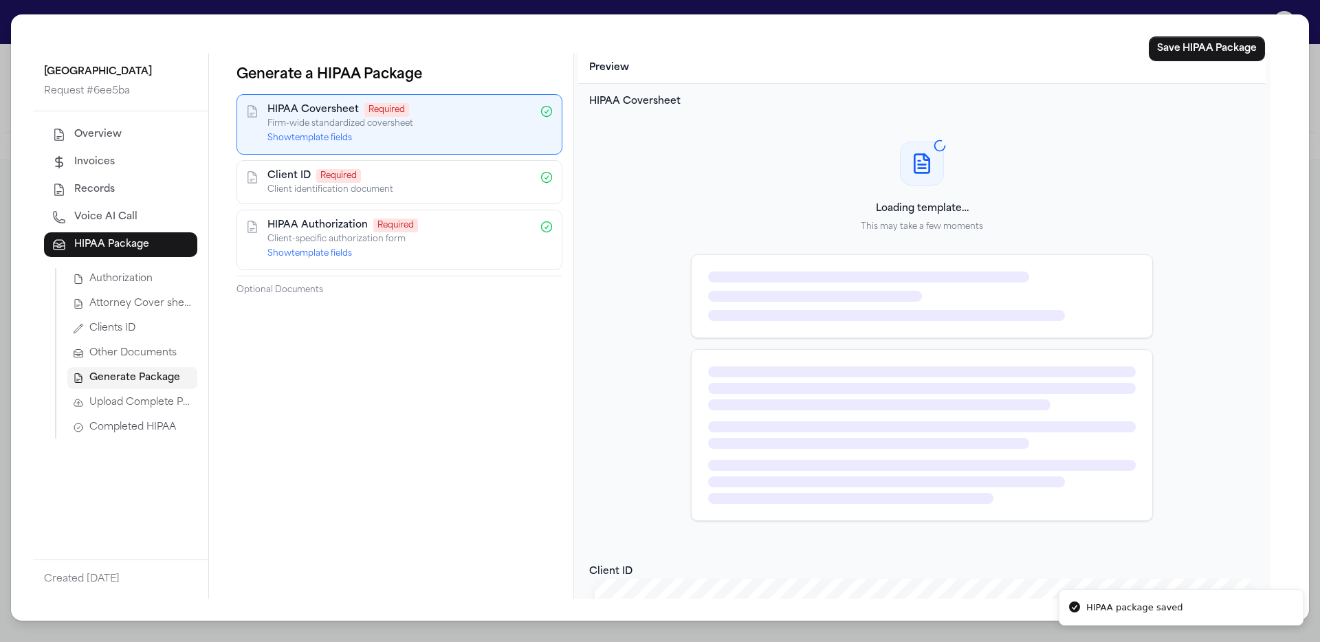
click at [168, 423] on span "Completed HIPAA" at bounding box center [132, 428] width 87 height 14
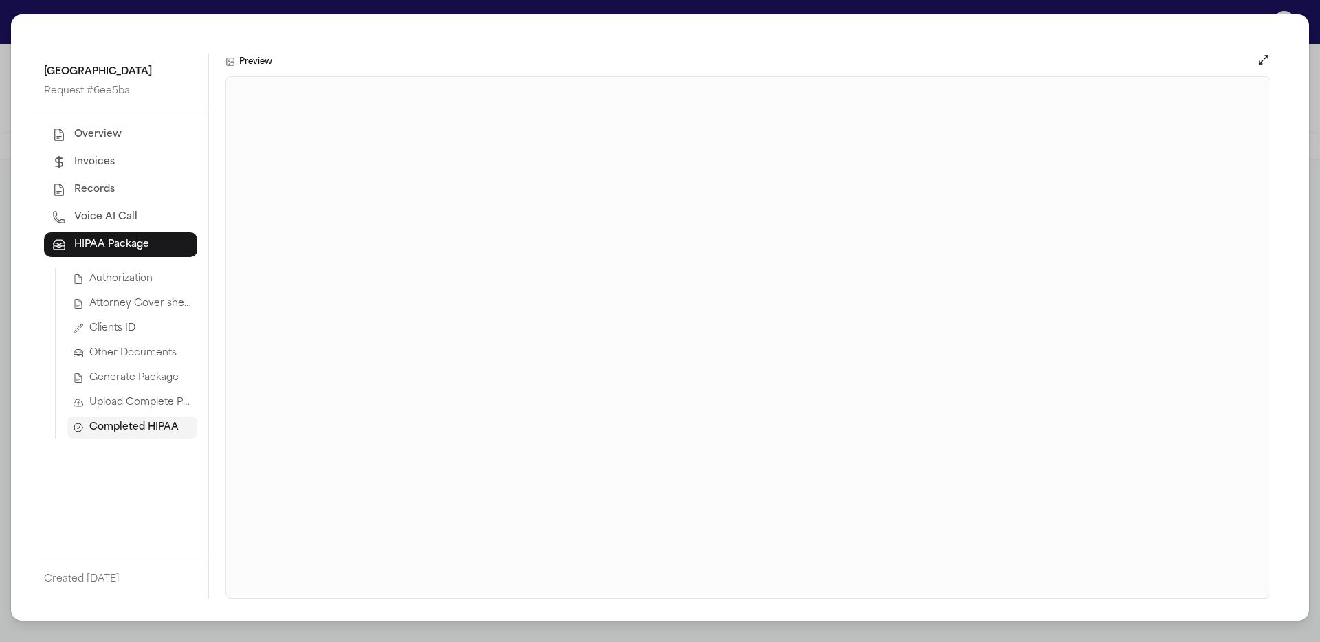
click at [171, 399] on span "Upload Complete Package" at bounding box center [140, 403] width 102 height 14
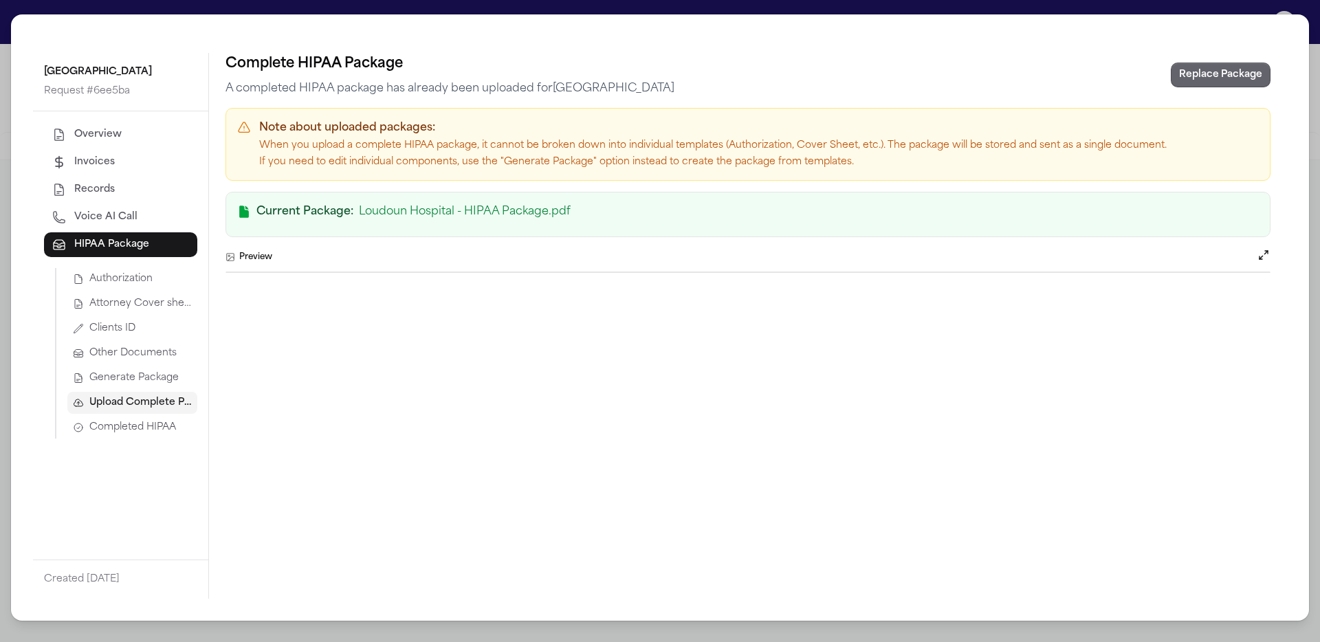
click at [798, 86] on button "Replace Package" at bounding box center [1220, 75] width 100 height 25
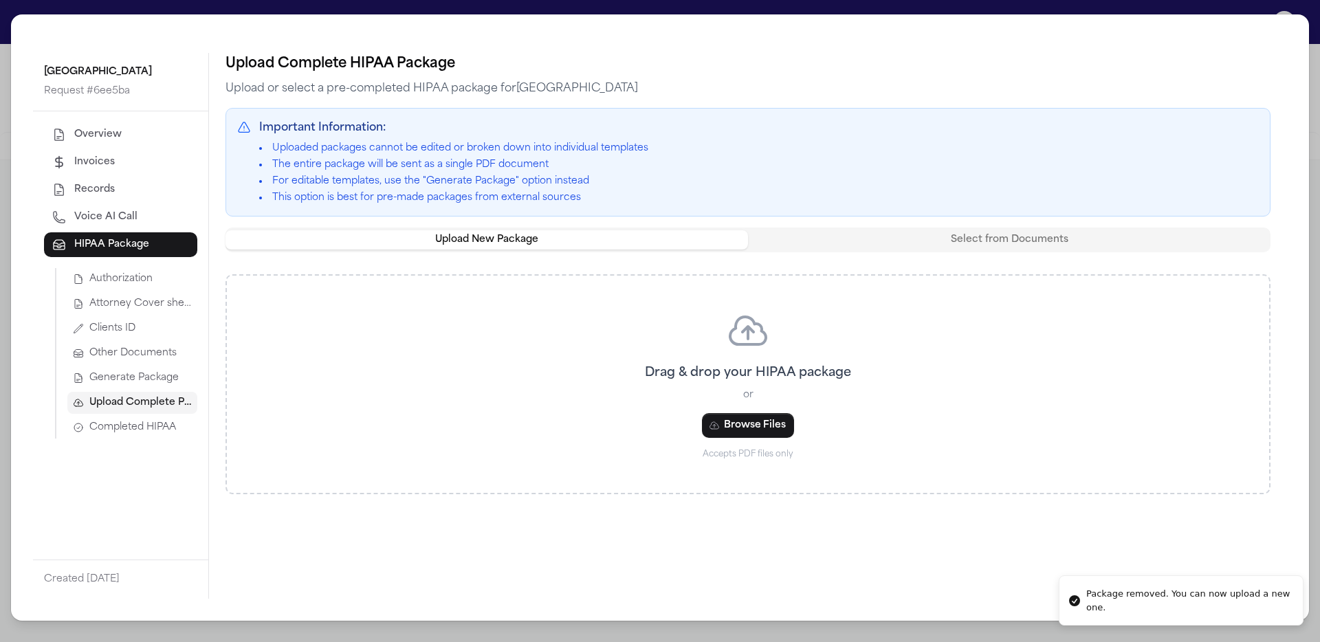
click at [161, 372] on span "Generate Package" at bounding box center [133, 378] width 89 height 14
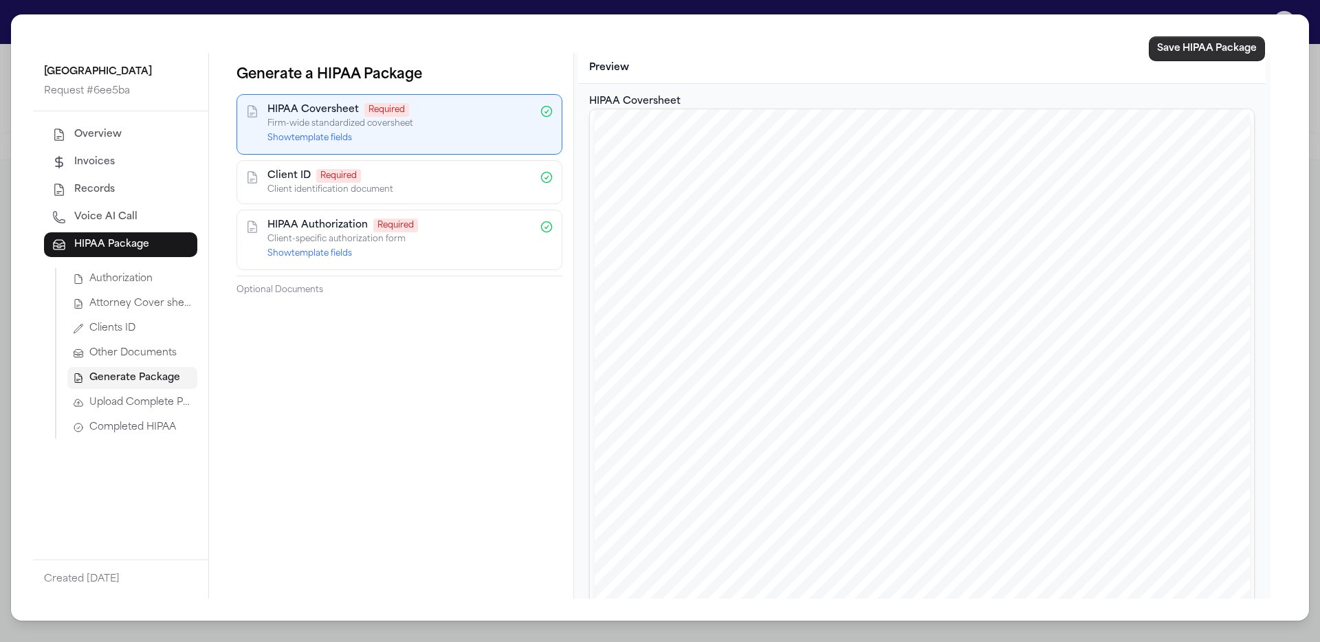
click at [798, 54] on button "Save HIPAA Package" at bounding box center [1207, 48] width 116 height 25
click at [127, 431] on span "Completed HIPAA" at bounding box center [132, 428] width 87 height 14
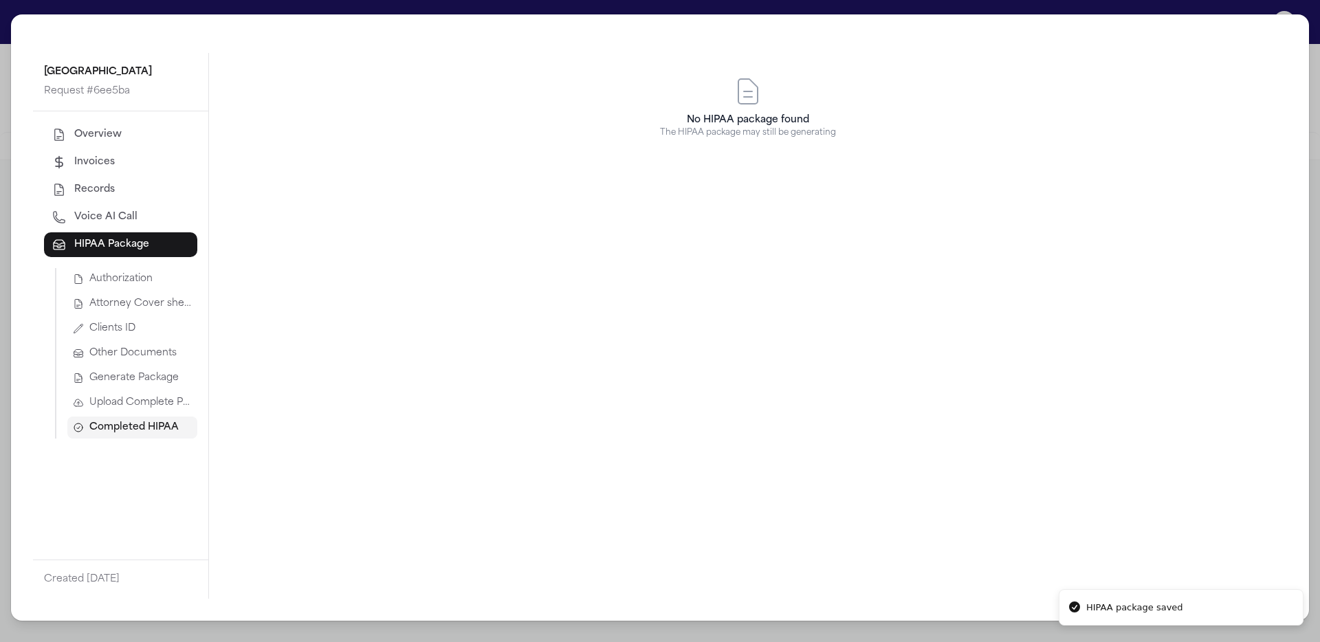
click at [170, 375] on span "Generate Package" at bounding box center [133, 378] width 89 height 14
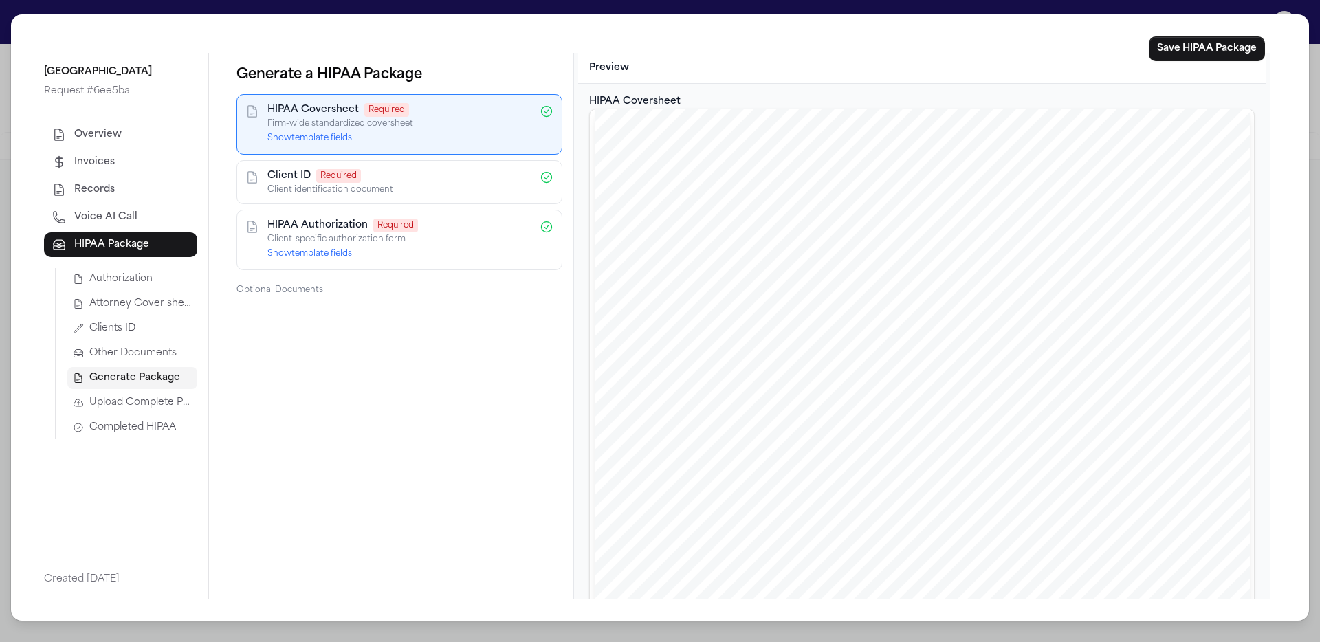
click at [151, 420] on button "Completed HIPAA" at bounding box center [132, 428] width 130 height 22
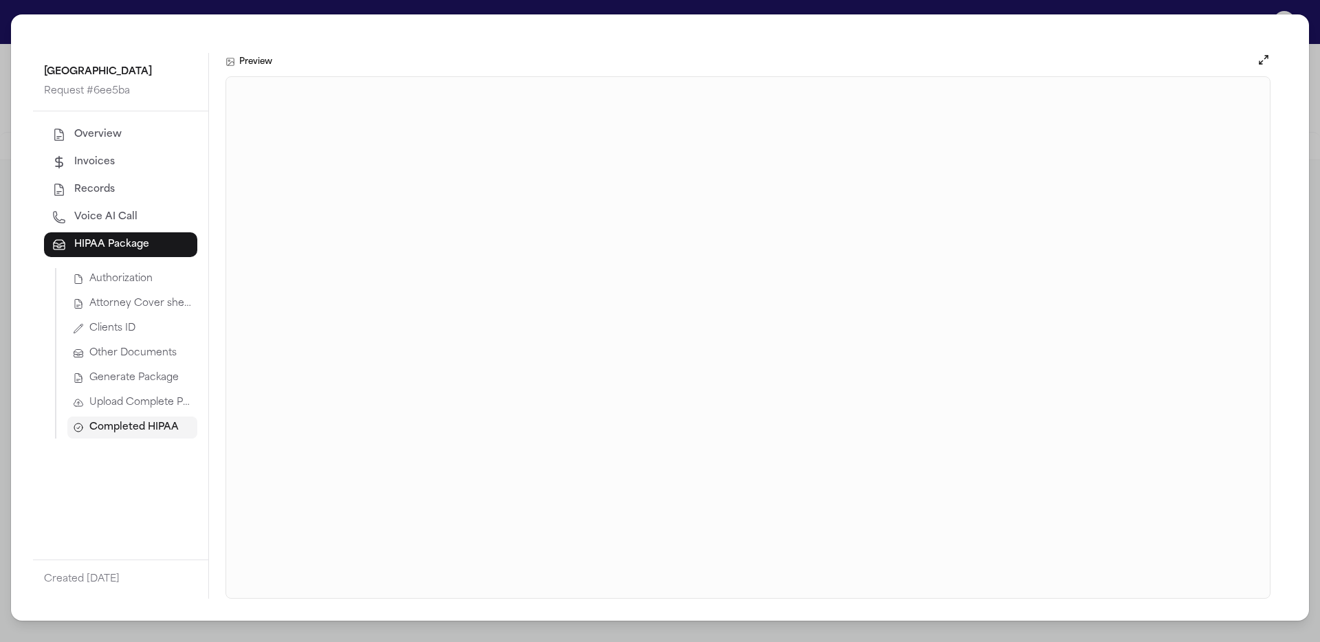
click at [798, 8] on div "Loudoun Hospital Request # 6ee5ba Overview Invoices Records Voice AI Call HIPAA…" at bounding box center [660, 321] width 1320 height 642
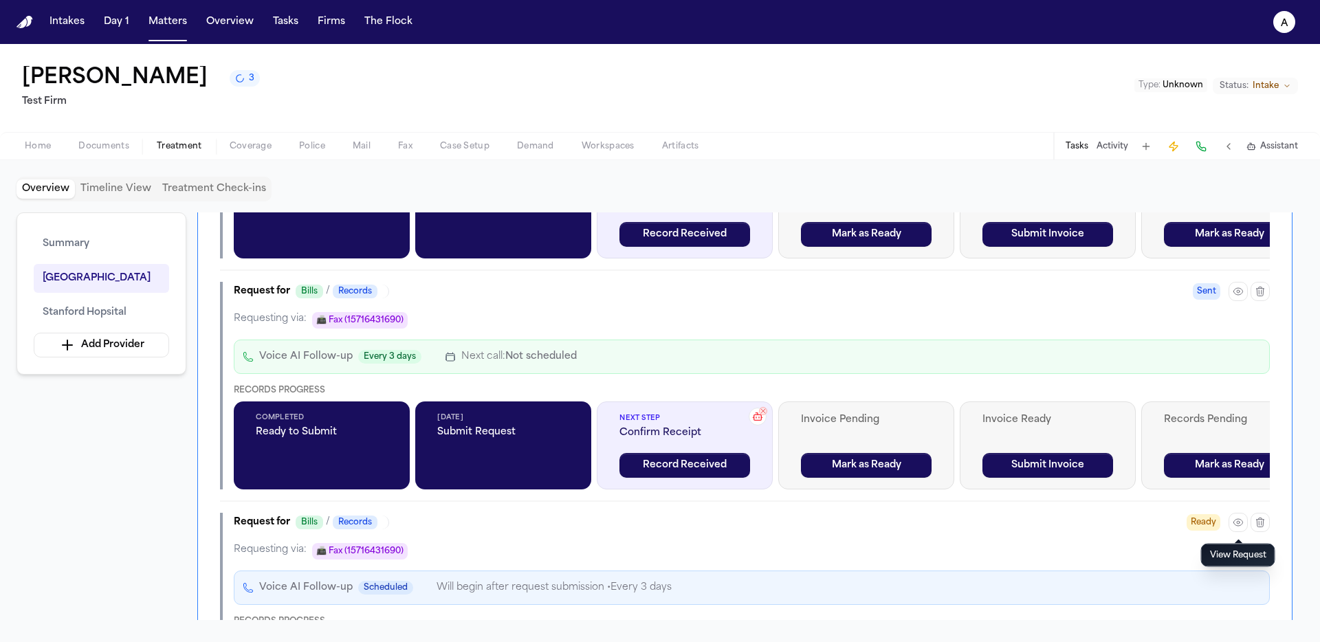
scroll to position [1644, 0]
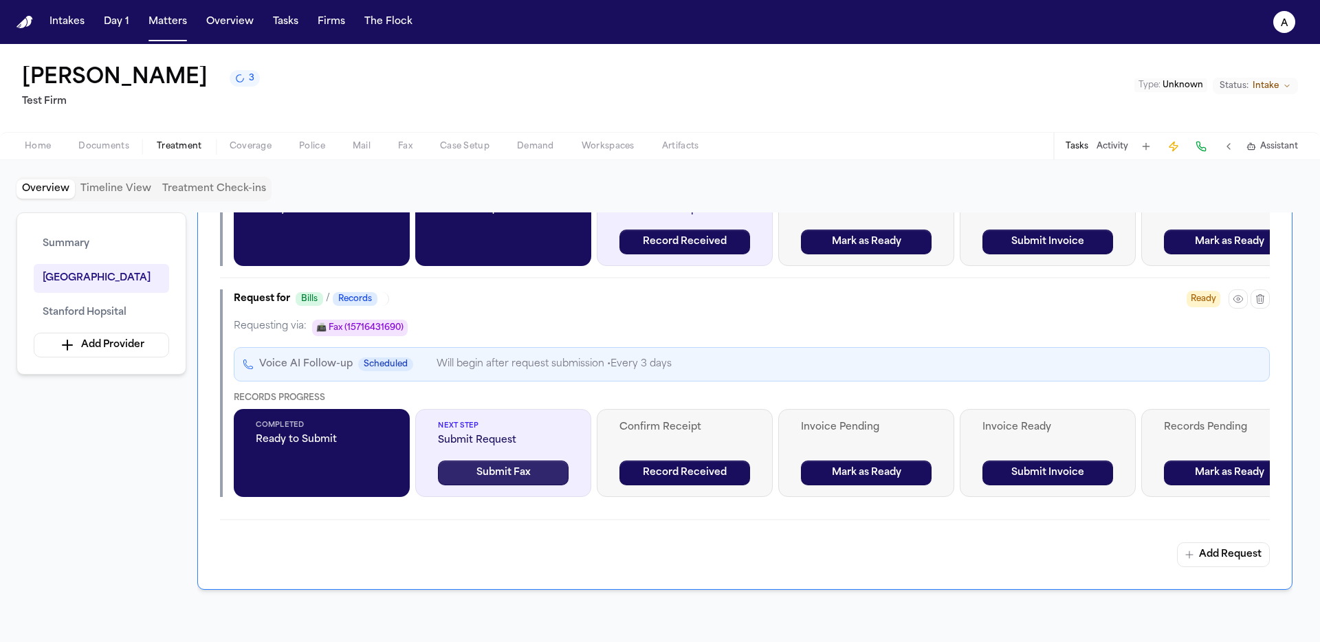
click at [510, 473] on button "Submit Fax" at bounding box center [503, 473] width 131 height 25
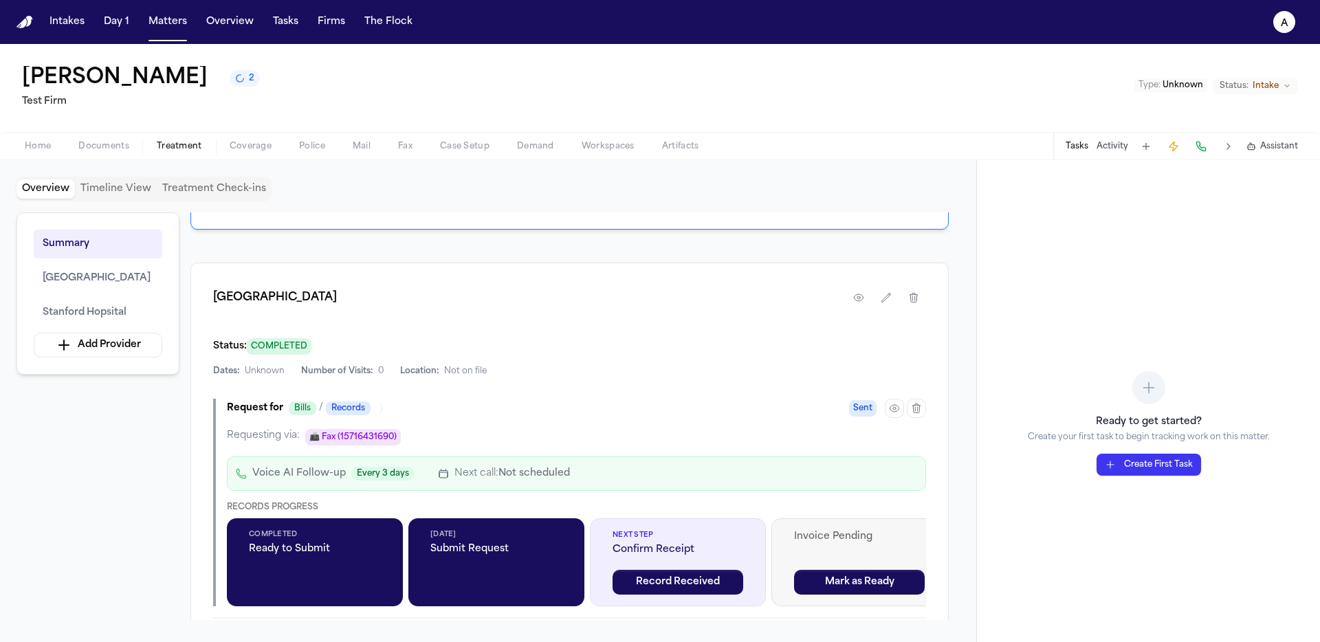
scroll to position [436, 0]
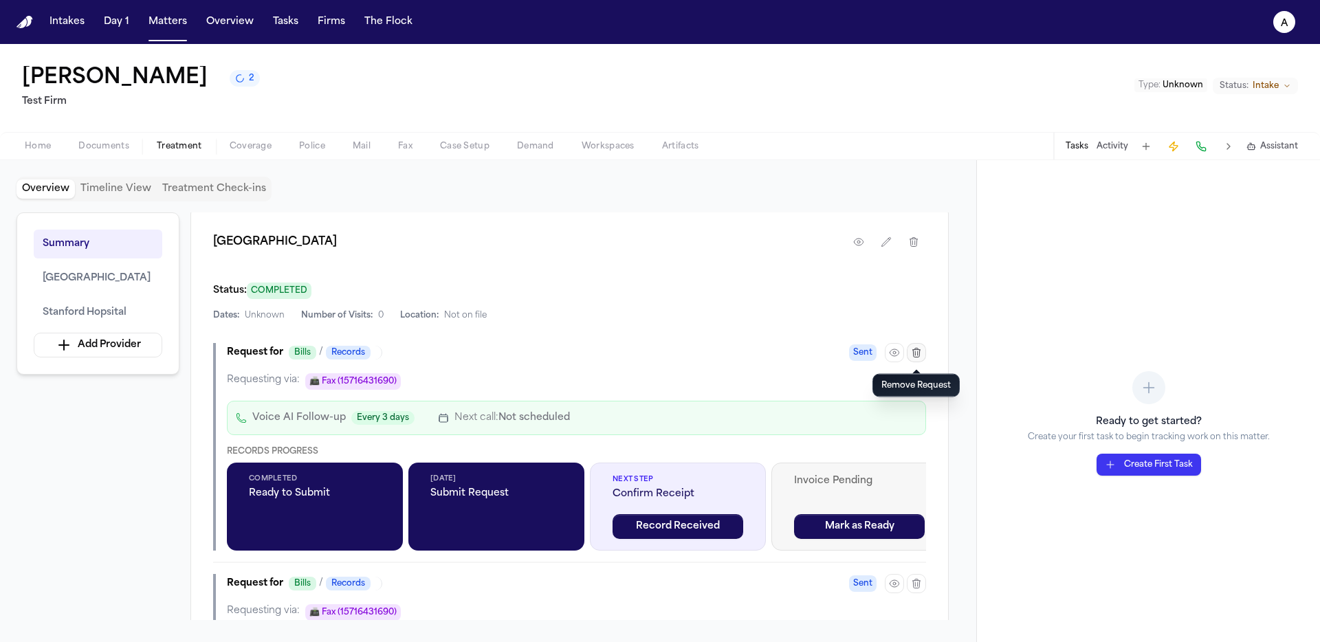
click at [923, 356] on button "button" at bounding box center [916, 352] width 19 height 19
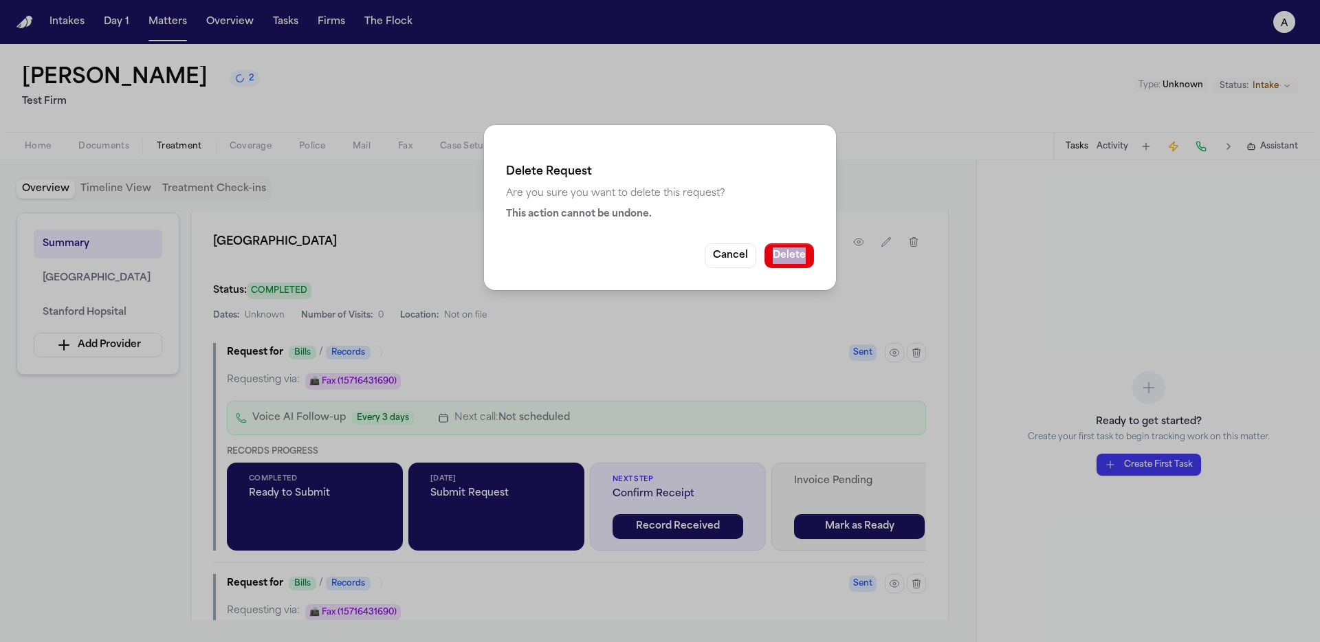
click at [923, 356] on div "Delete Request Are you sure you want to delete this request? This action cannot…" at bounding box center [660, 321] width 1320 height 642
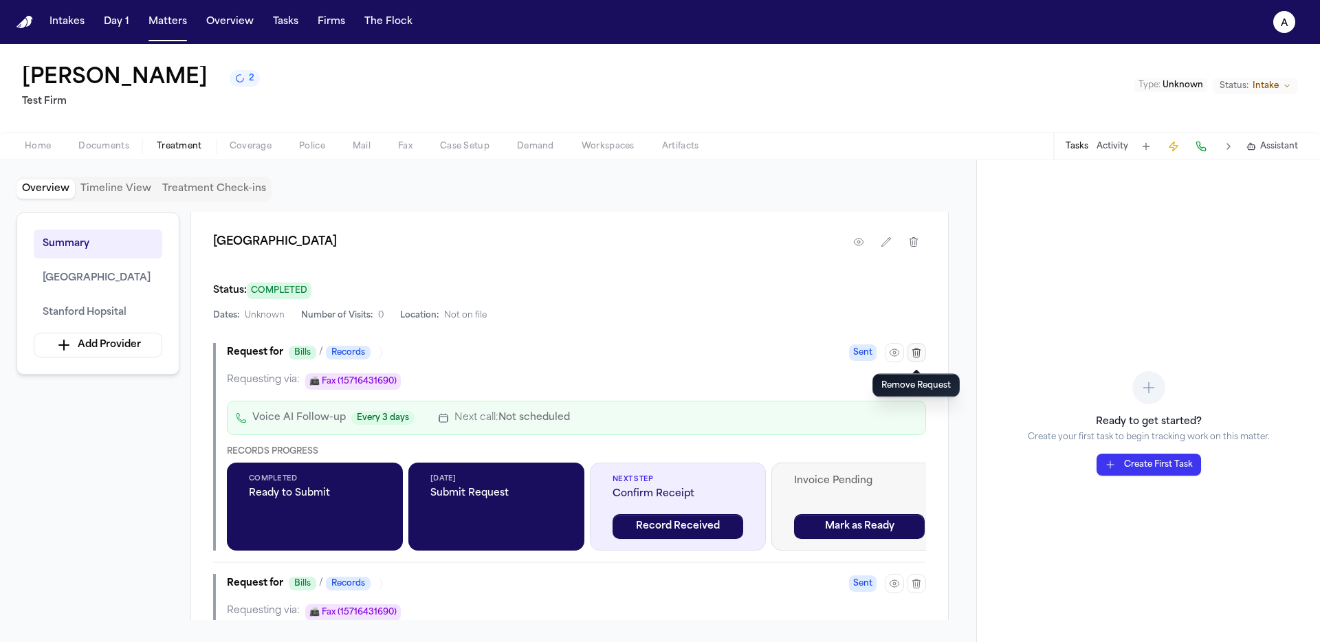
click at [914, 356] on icon "button" at bounding box center [916, 352] width 11 height 11
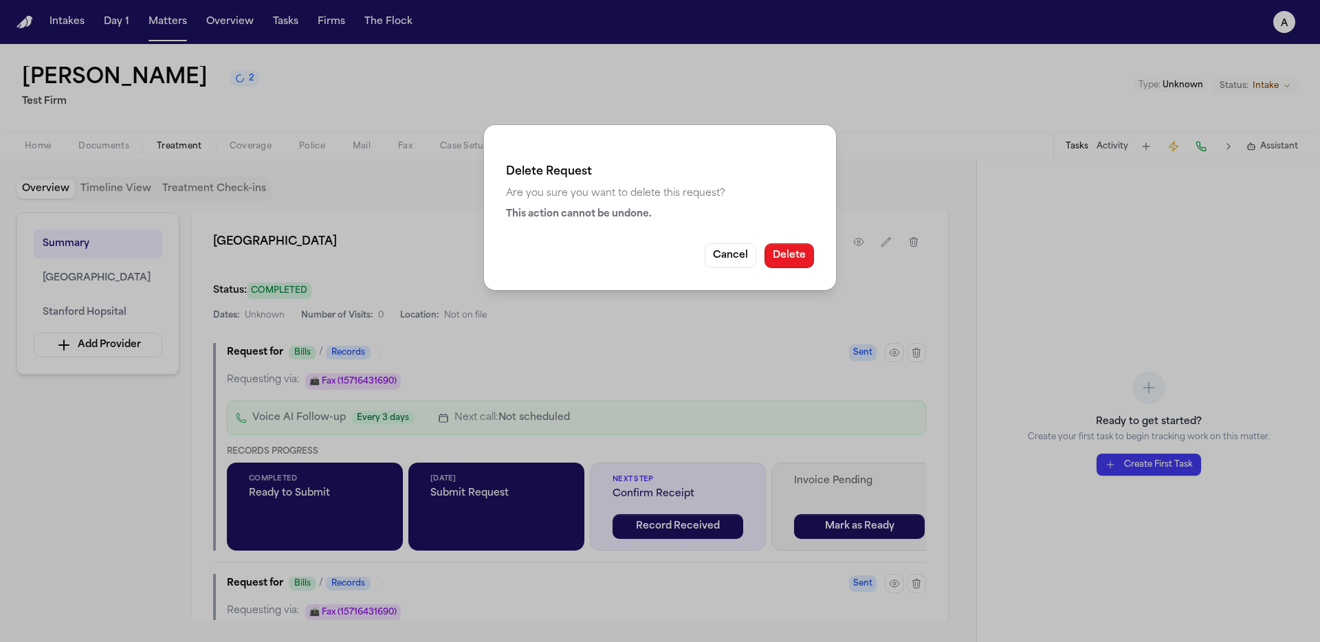
drag, startPoint x: 792, startPoint y: 251, endPoint x: 832, endPoint y: 277, distance: 47.7
click at [790, 252] on button "Delete" at bounding box center [788, 255] width 49 height 25
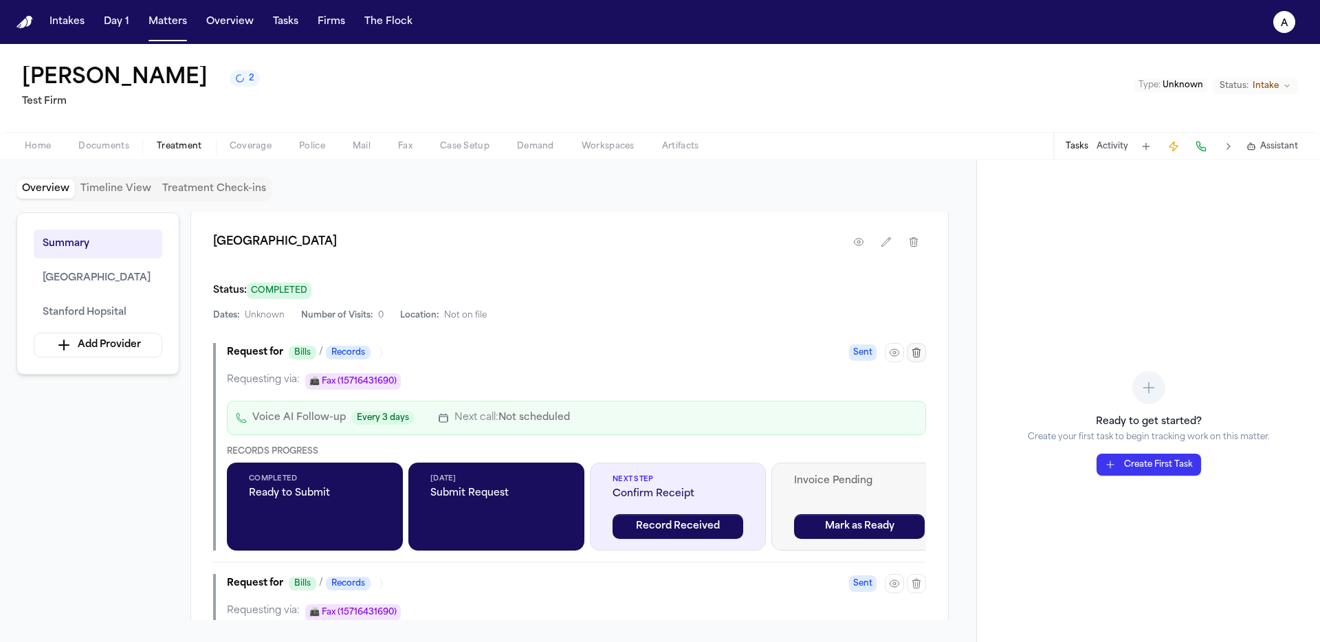
click at [923, 352] on button "button" at bounding box center [916, 352] width 19 height 19
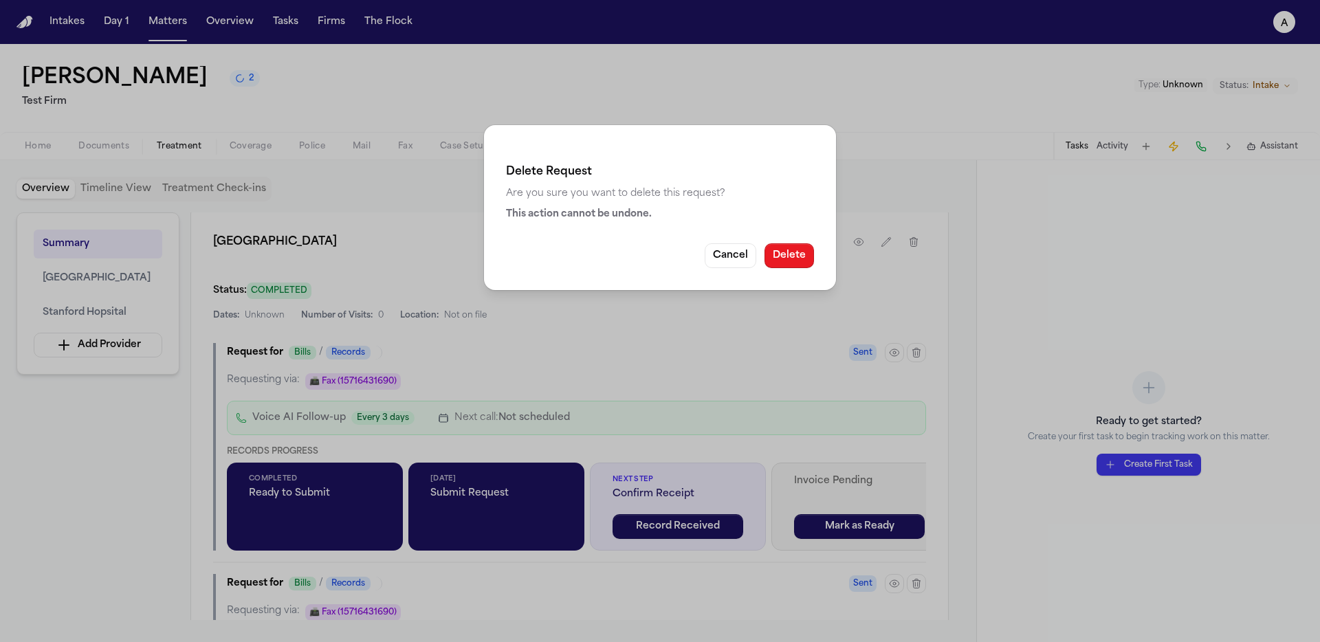
drag, startPoint x: 792, startPoint y: 250, endPoint x: 803, endPoint y: 251, distance: 11.7
click at [792, 251] on button "Delete" at bounding box center [788, 255] width 49 height 25
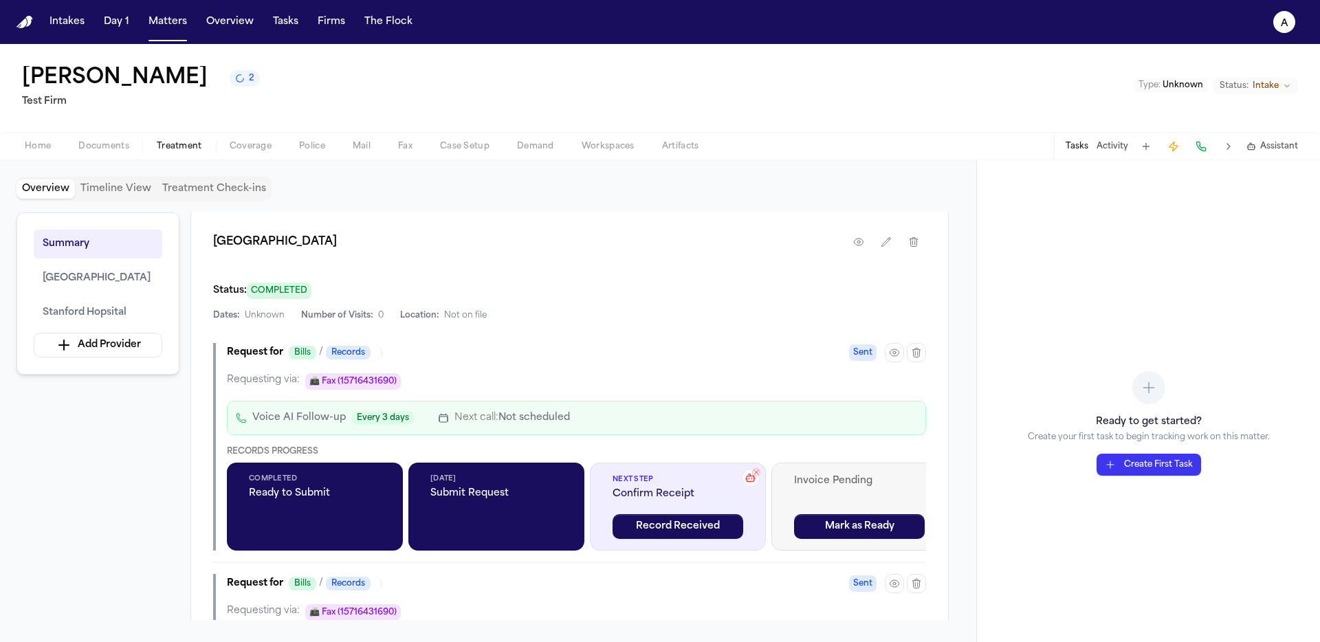
click at [923, 357] on button "button" at bounding box center [916, 352] width 19 height 19
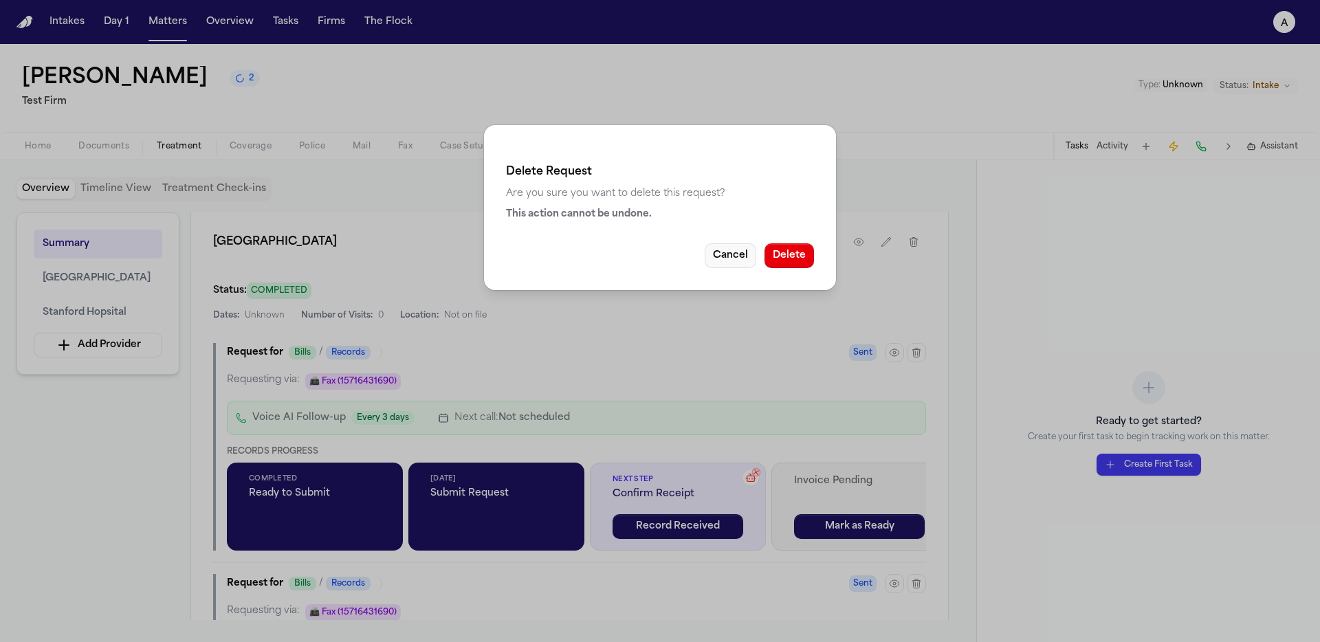
click at [754, 245] on button "Cancel" at bounding box center [730, 255] width 52 height 25
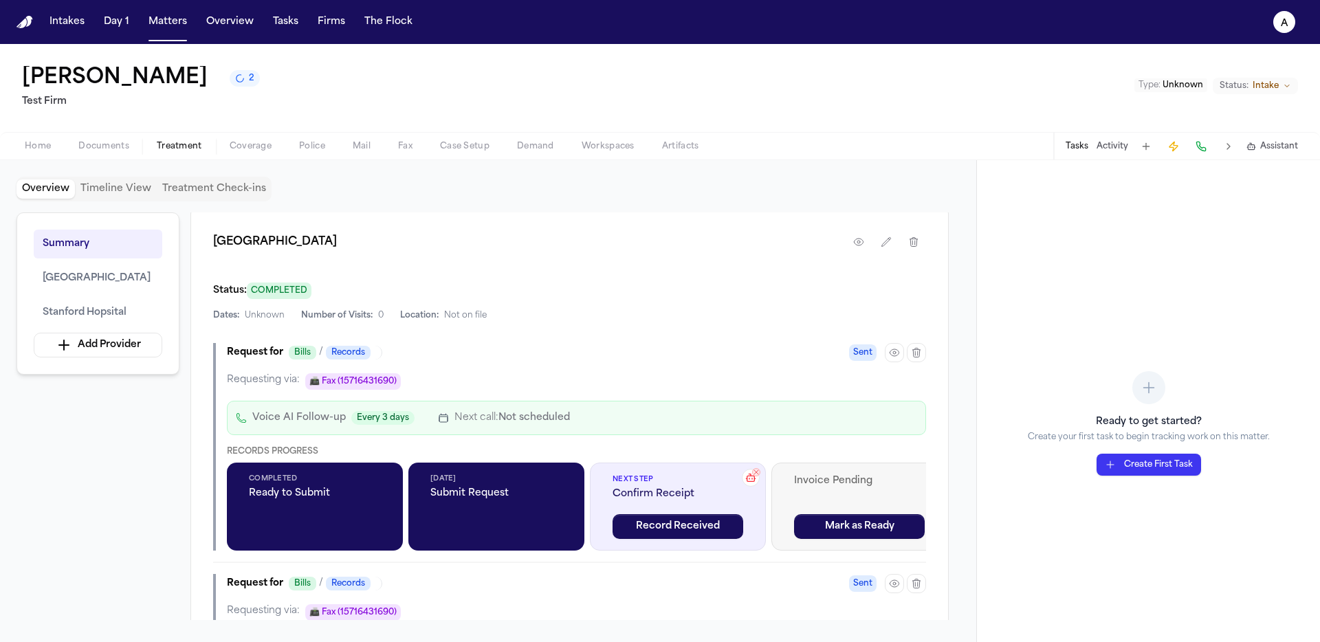
click at [802, 258] on div "[GEOGRAPHIC_DATA]" at bounding box center [569, 245] width 713 height 30
click at [911, 353] on icon "button" at bounding box center [916, 352] width 11 height 11
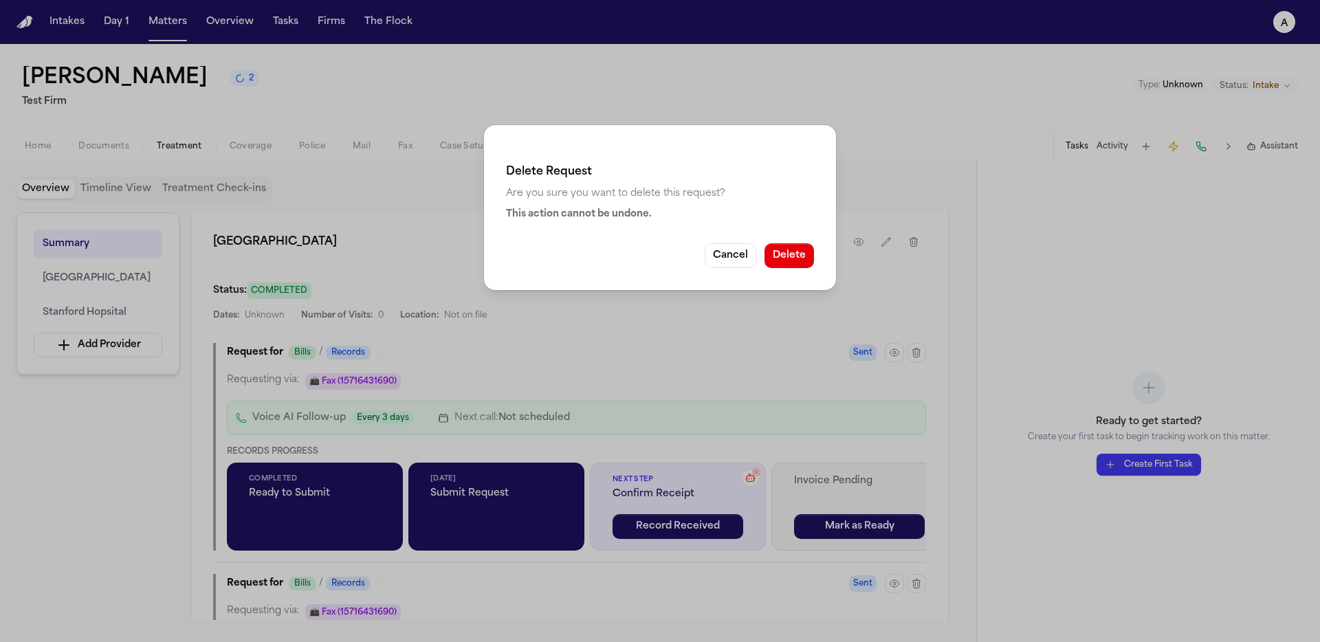
click at [809, 252] on button "Delete" at bounding box center [788, 255] width 49 height 25
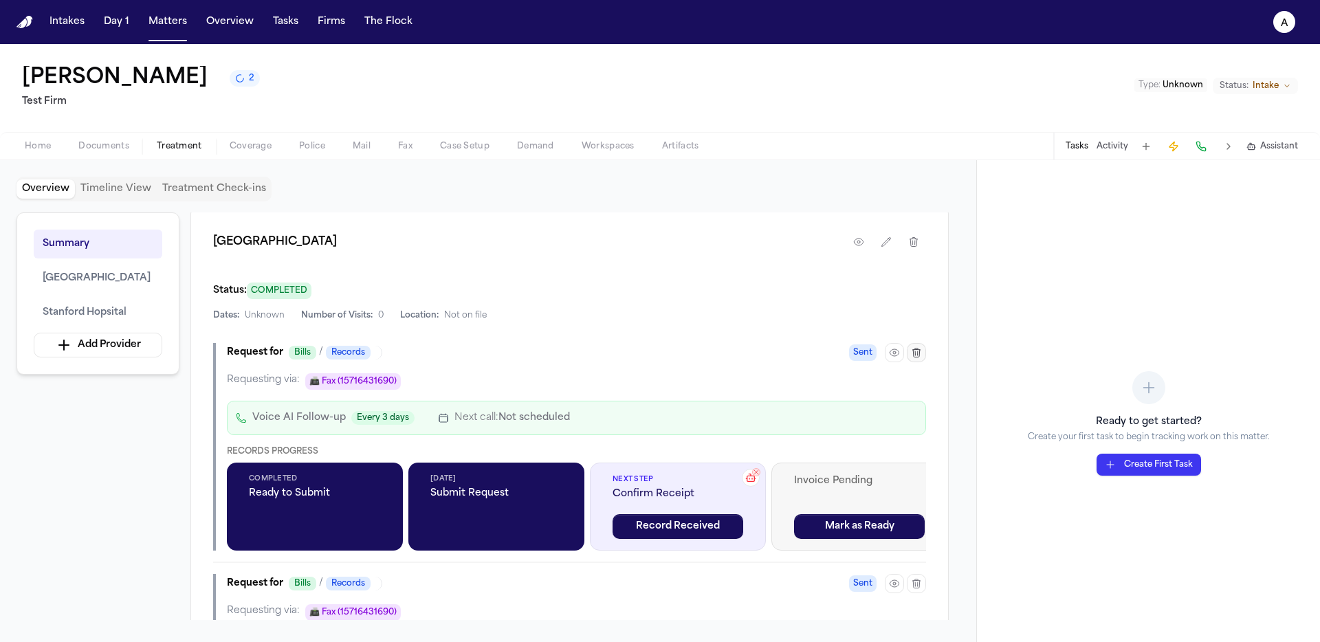
click at [920, 354] on icon "button" at bounding box center [916, 352] width 11 height 11
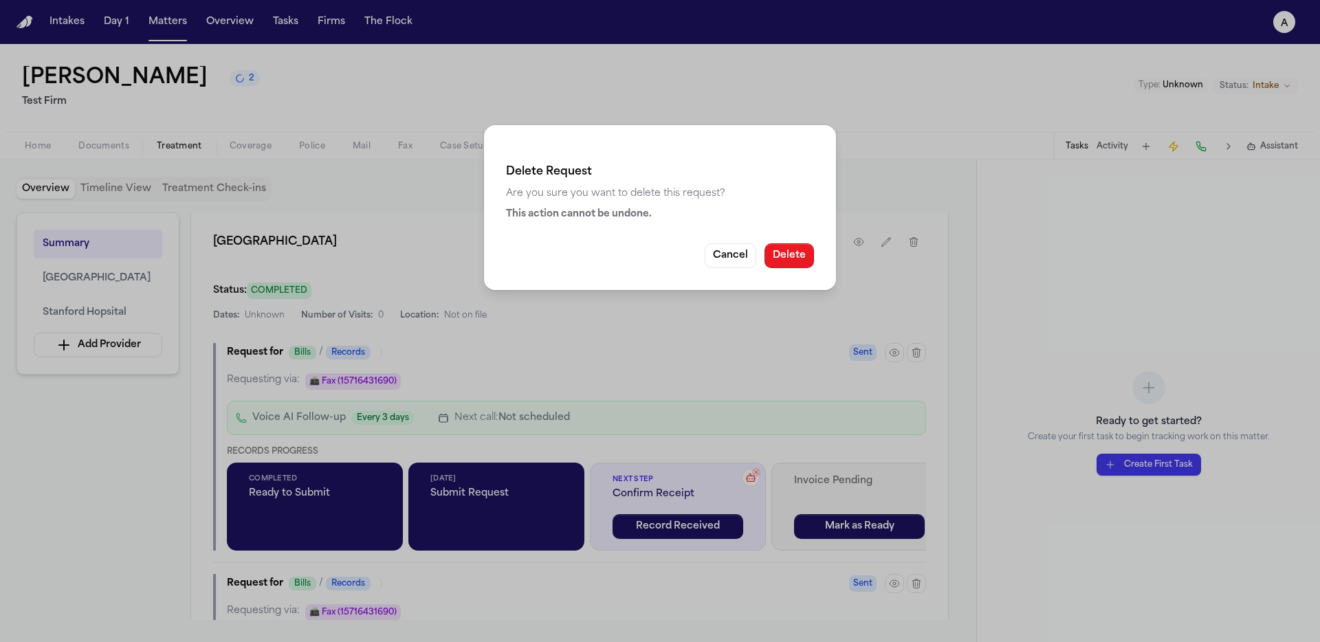
drag, startPoint x: 795, startPoint y: 252, endPoint x: 809, endPoint y: 252, distance: 14.4
click at [795, 252] on button "Delete" at bounding box center [788, 255] width 49 height 25
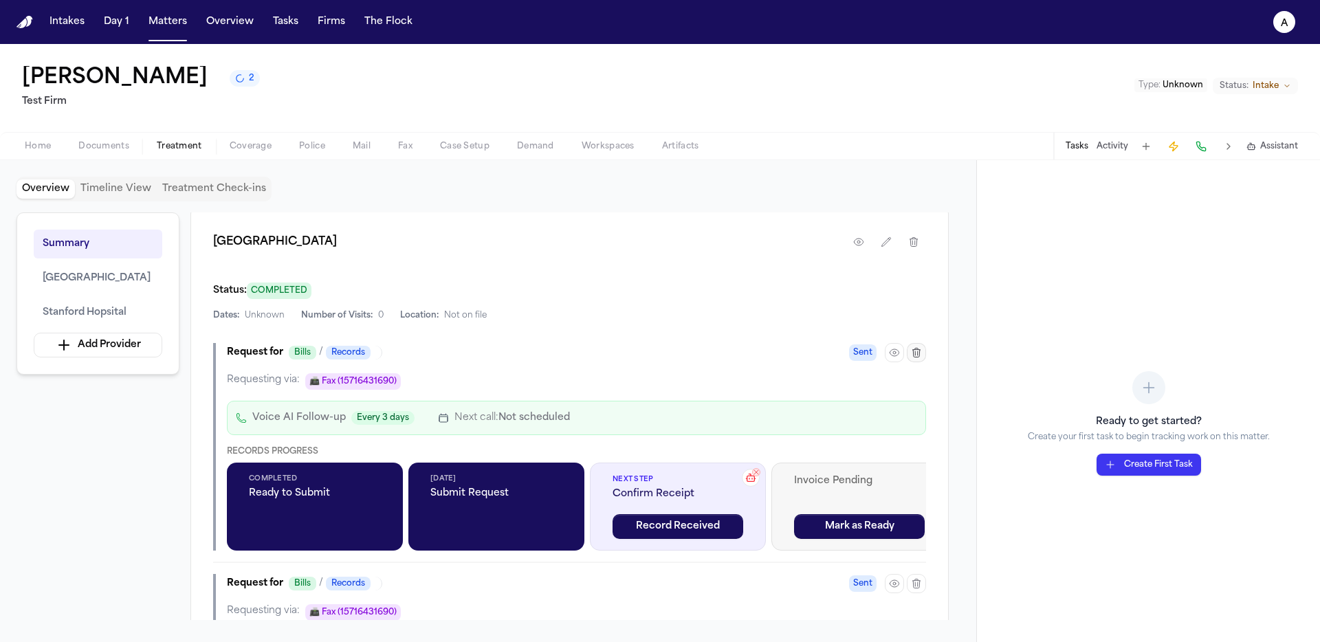
click at [911, 361] on button "button" at bounding box center [916, 352] width 19 height 19
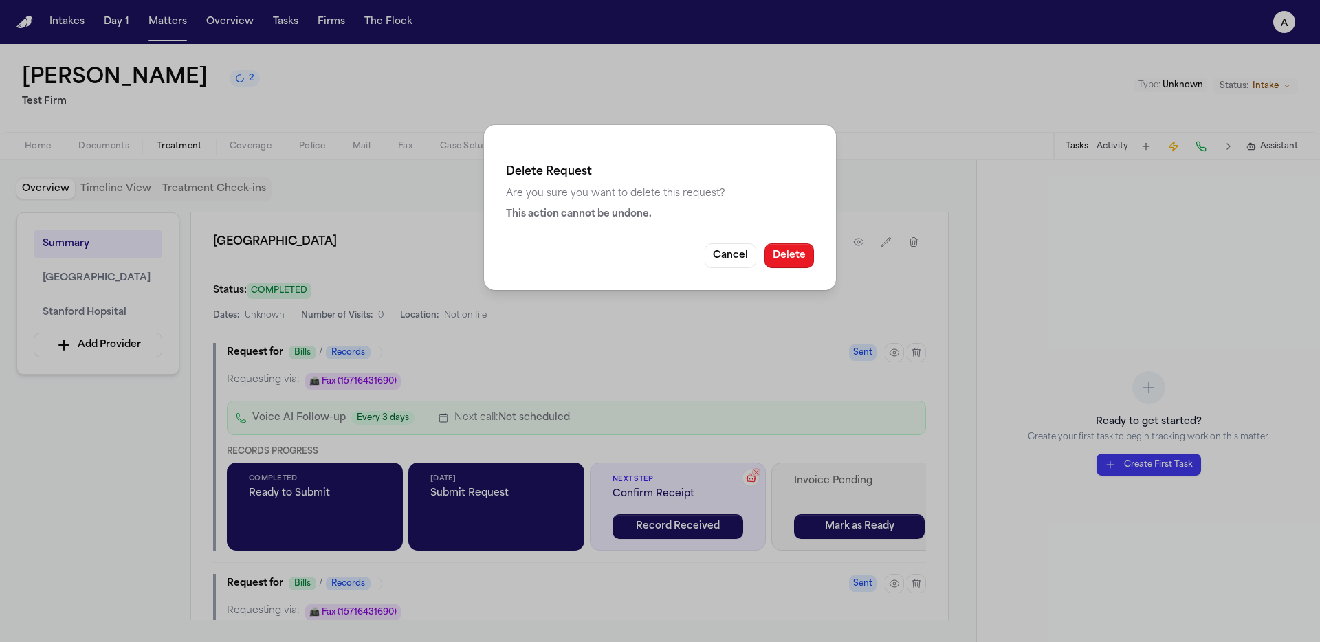
drag, startPoint x: 794, startPoint y: 260, endPoint x: 828, endPoint y: 269, distance: 34.8
click at [794, 260] on button "Delete" at bounding box center [788, 255] width 49 height 25
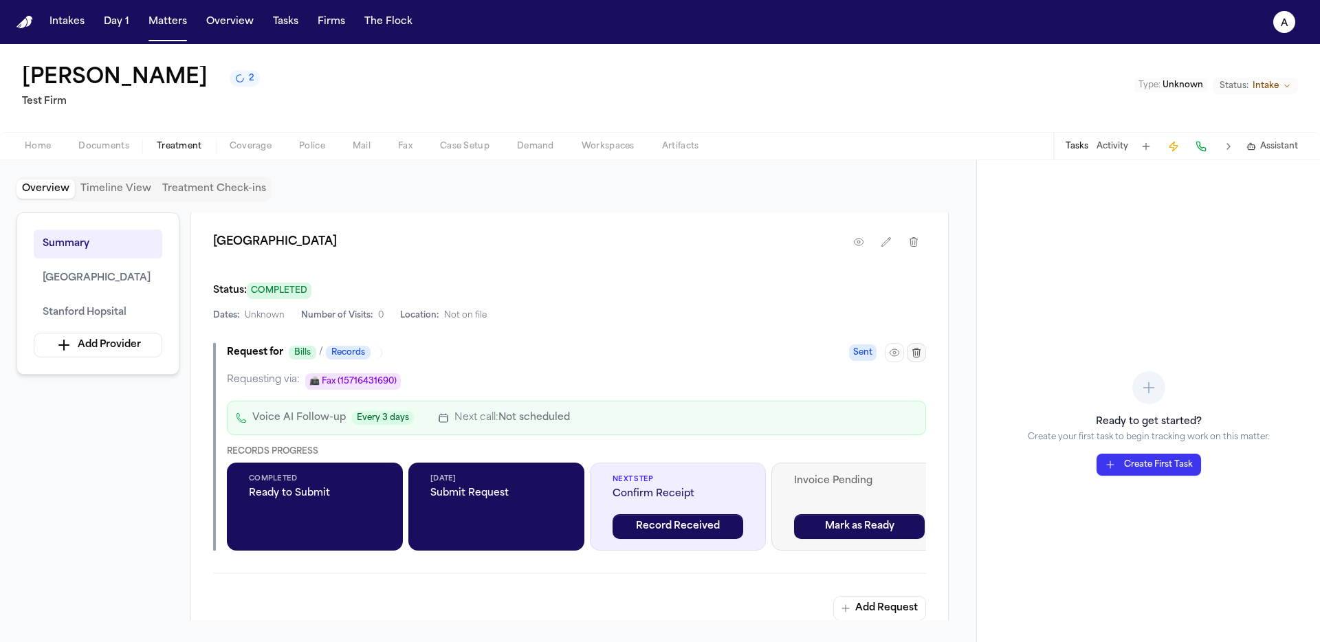
click at [920, 355] on icon "button" at bounding box center [916, 352] width 11 height 11
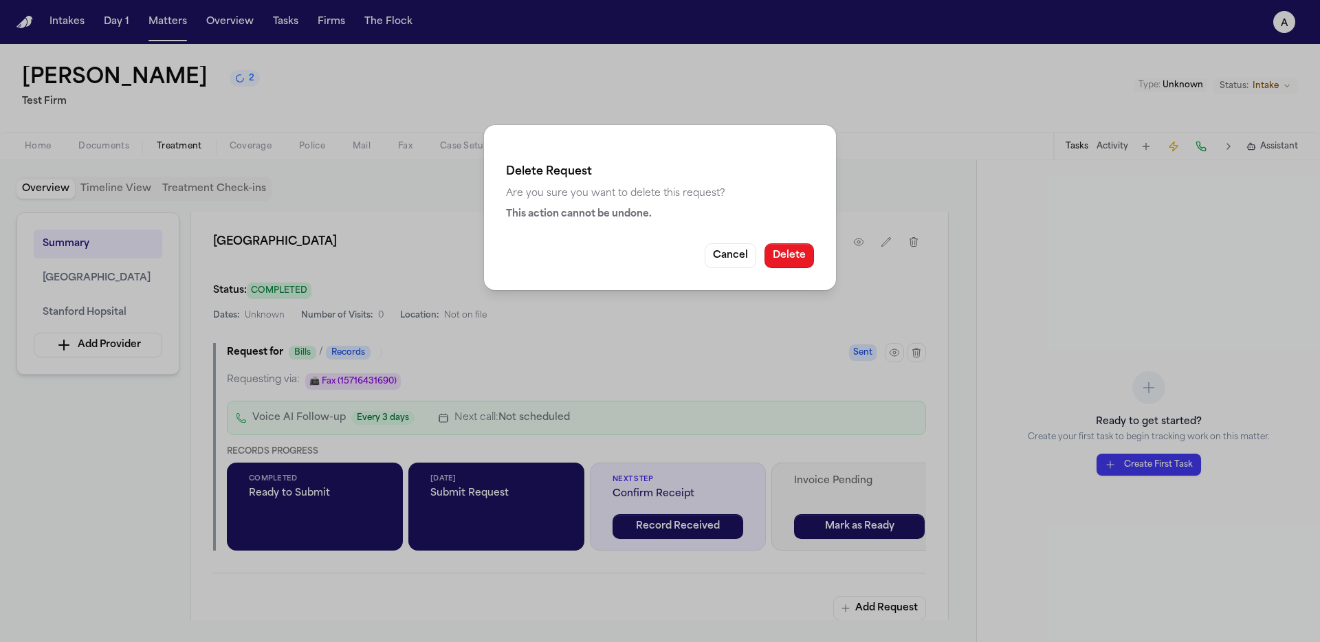
click at [779, 263] on button "Delete" at bounding box center [788, 255] width 49 height 25
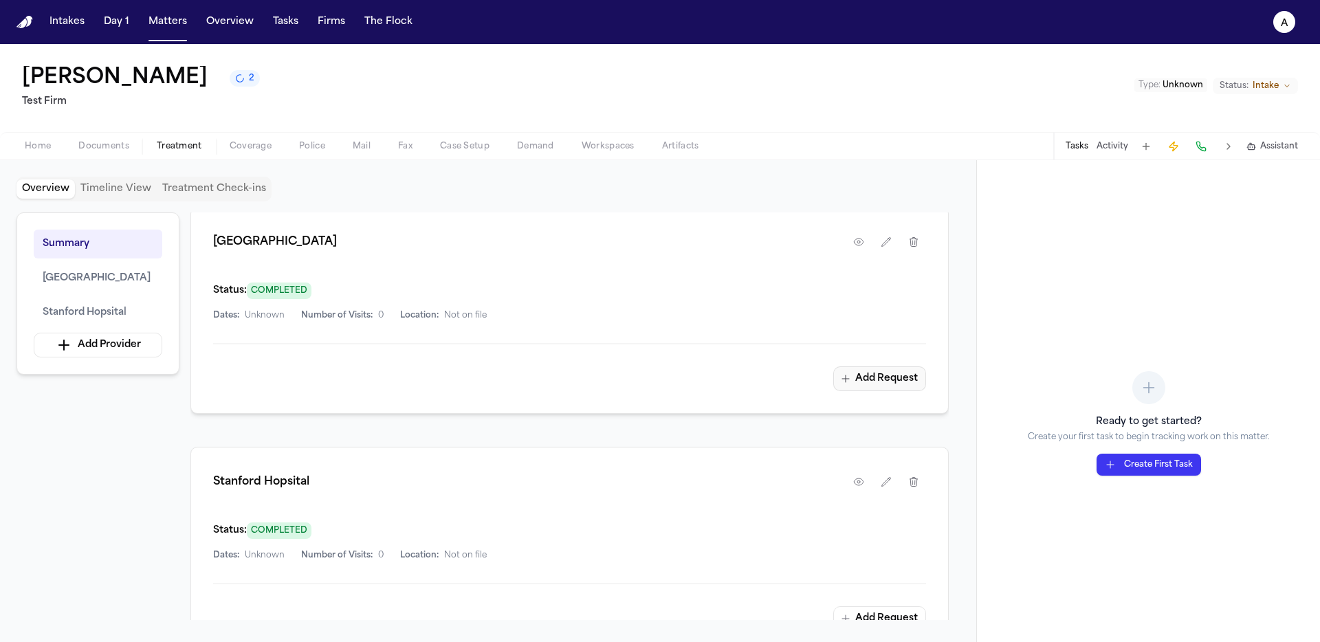
click at [868, 388] on button "Add Request" at bounding box center [879, 378] width 93 height 25
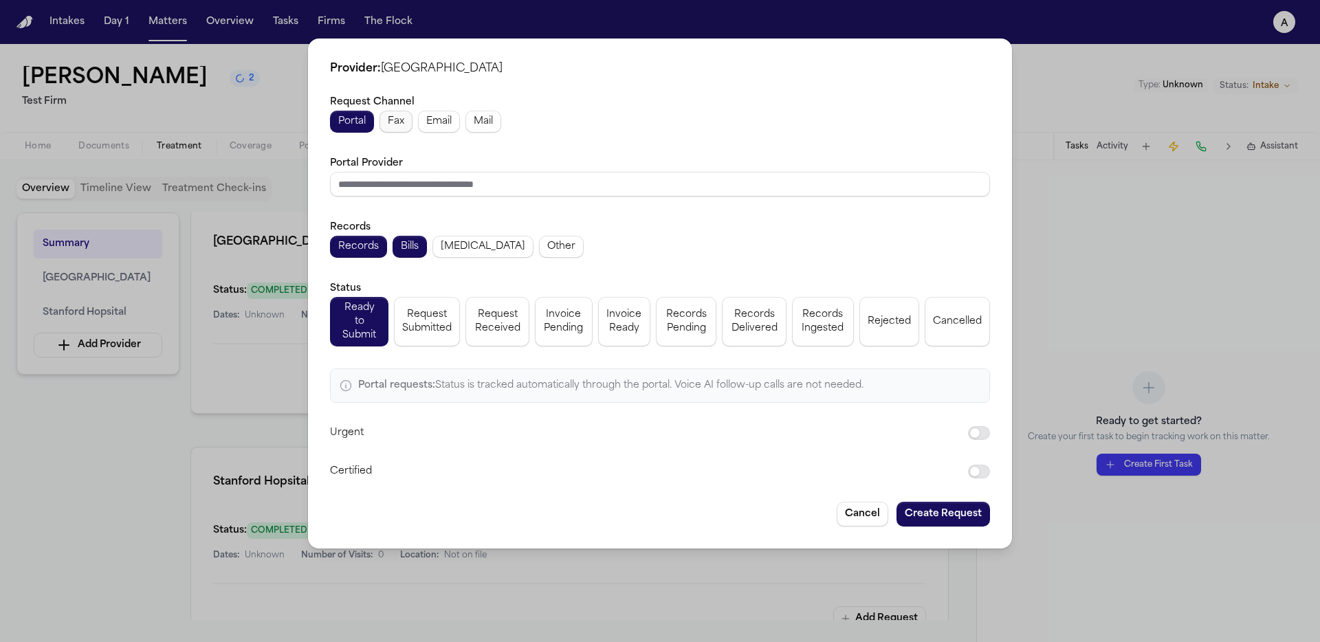
click at [409, 119] on button "Fax" at bounding box center [395, 122] width 33 height 22
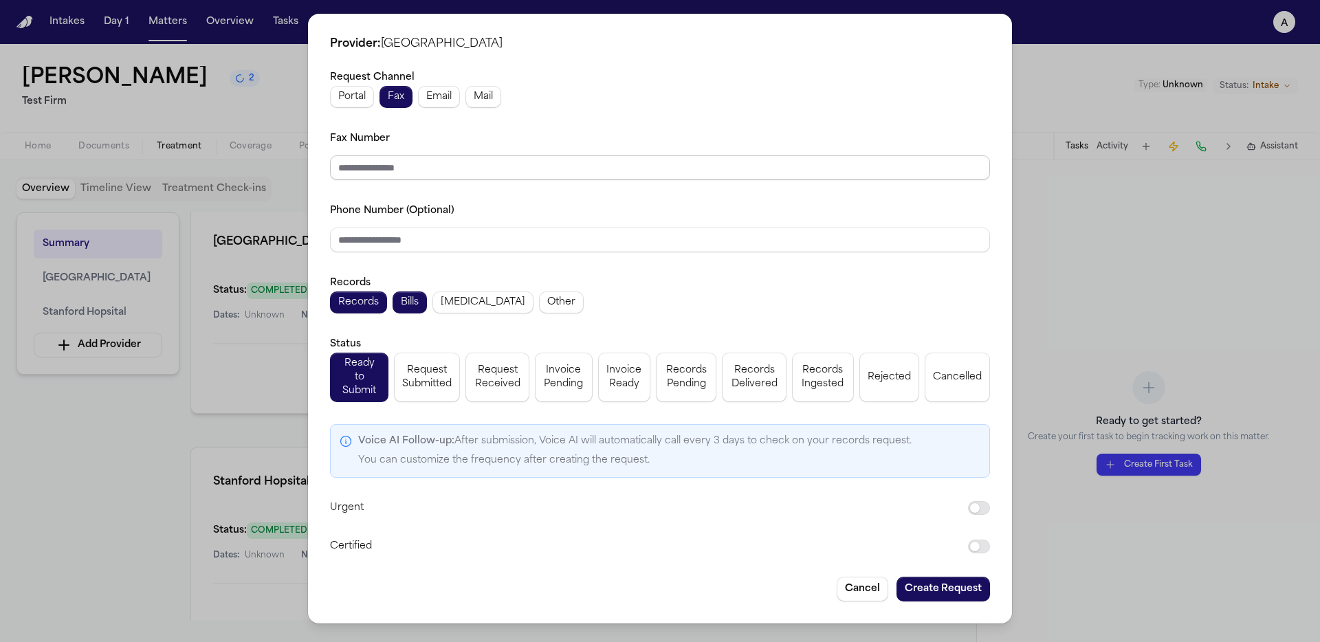
click at [406, 165] on input "Fax Number" at bounding box center [660, 167] width 660 height 25
type input "**********"
click at [542, 251] on input "Phone Number (Optional)" at bounding box center [660, 240] width 660 height 25
paste input "**********"
type input "**********"
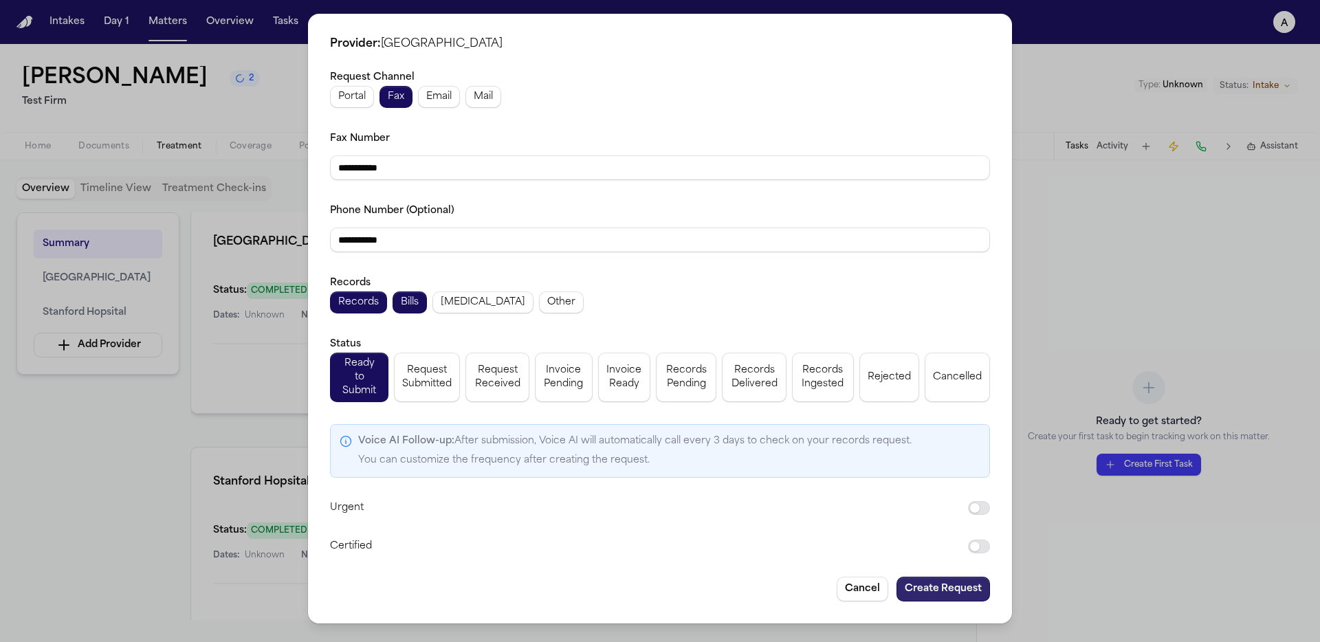
click at [971, 579] on button "Create Request" at bounding box center [942, 589] width 93 height 25
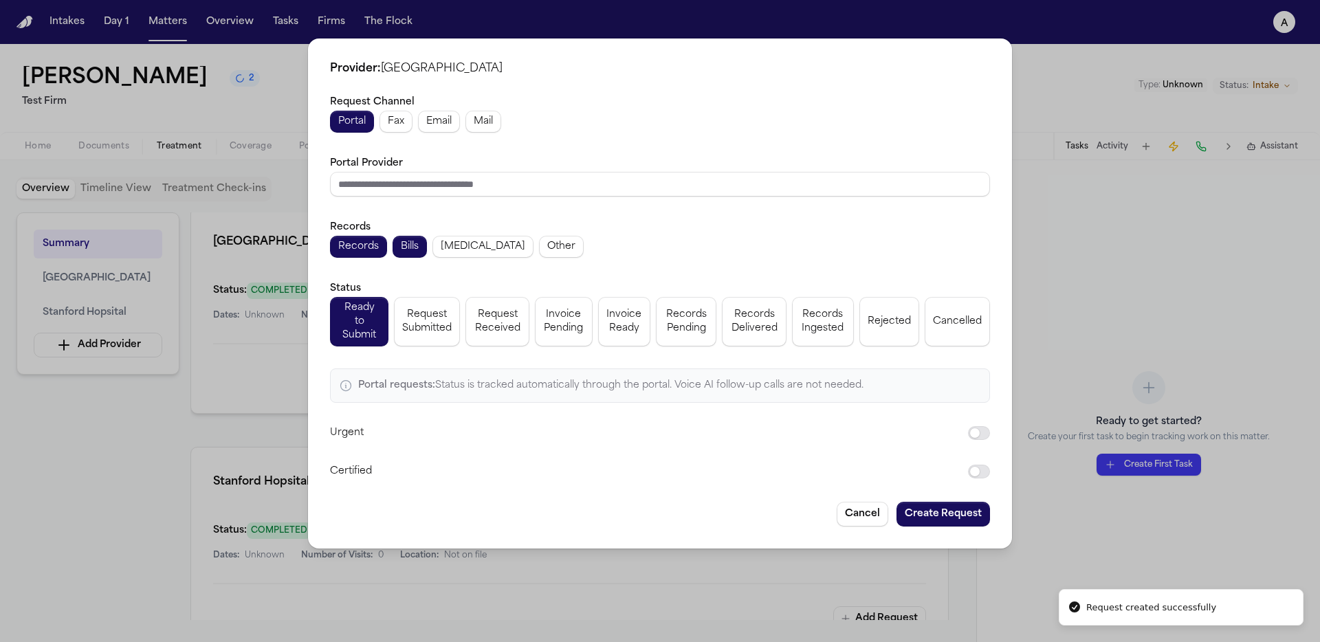
scroll to position [401, 0]
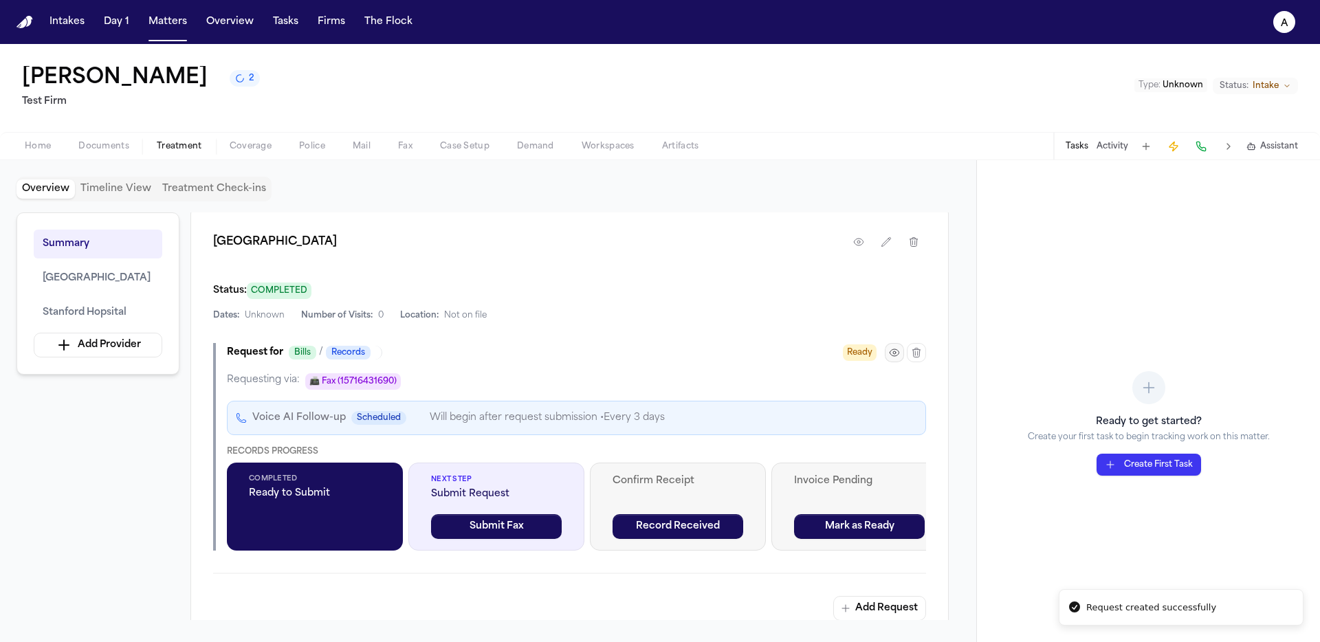
click at [895, 354] on icon "button" at bounding box center [894, 352] width 3 height 3
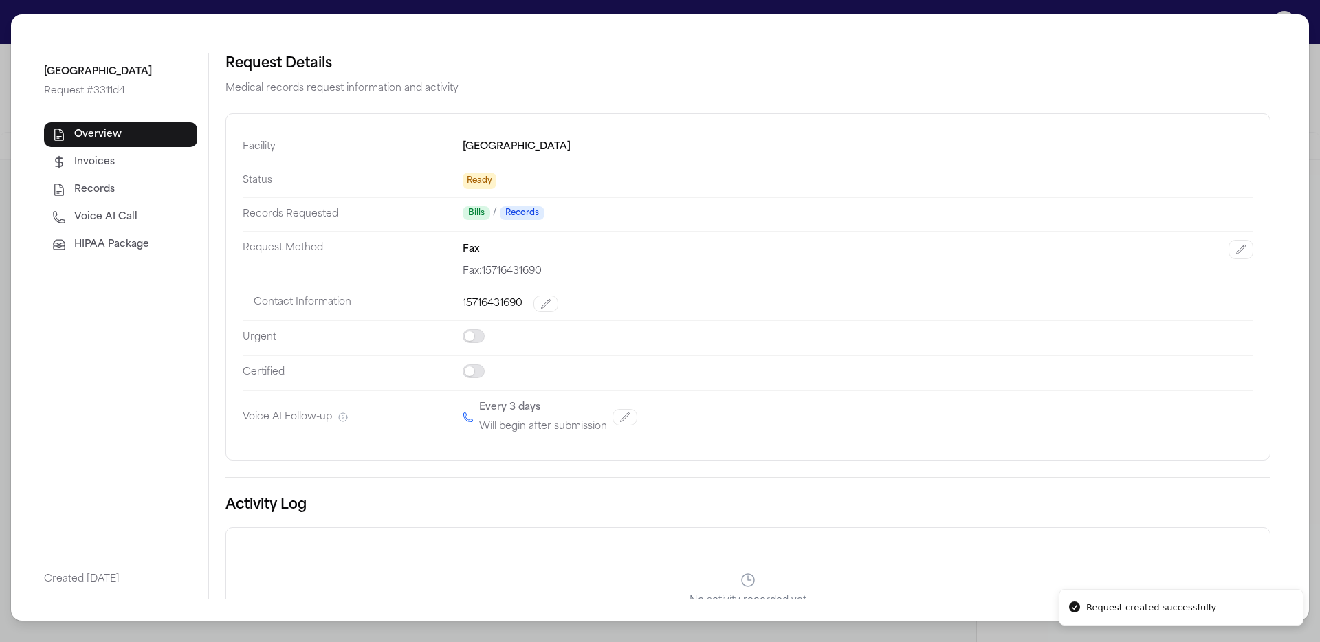
click at [89, 247] on span "HIPAA Package" at bounding box center [111, 245] width 75 height 14
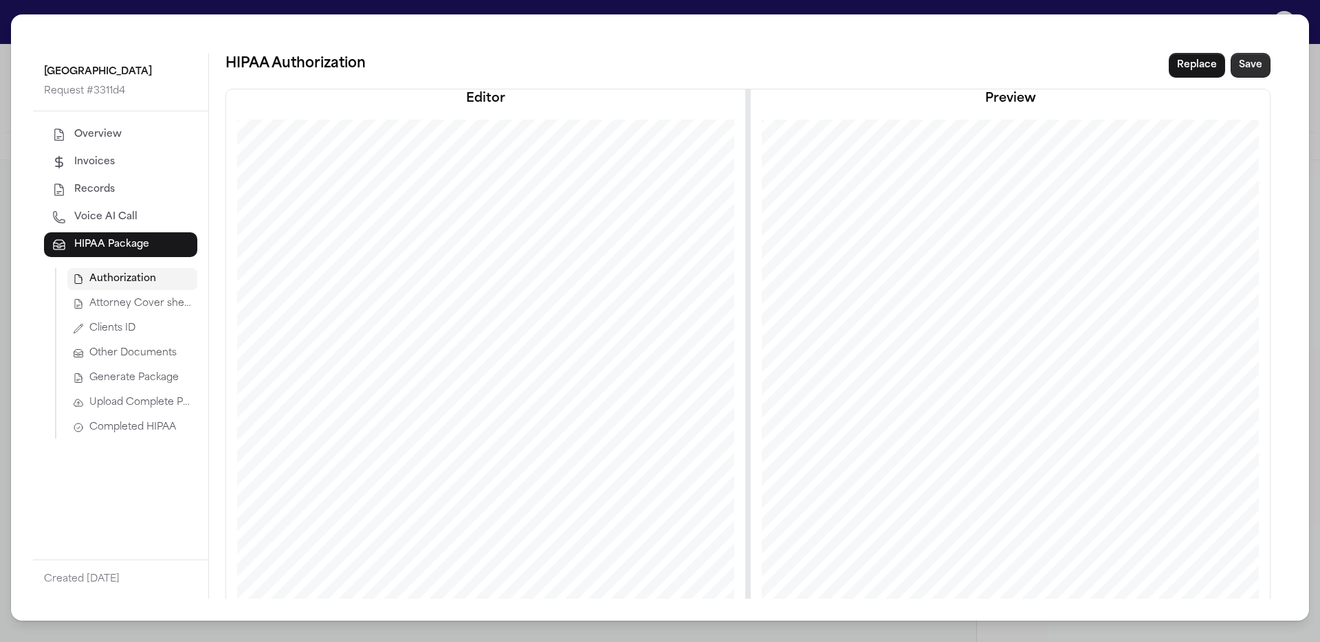
click at [1254, 64] on button "Save" at bounding box center [1250, 65] width 40 height 25
click at [142, 302] on span "Attorney Cover sheet" at bounding box center [140, 304] width 102 height 14
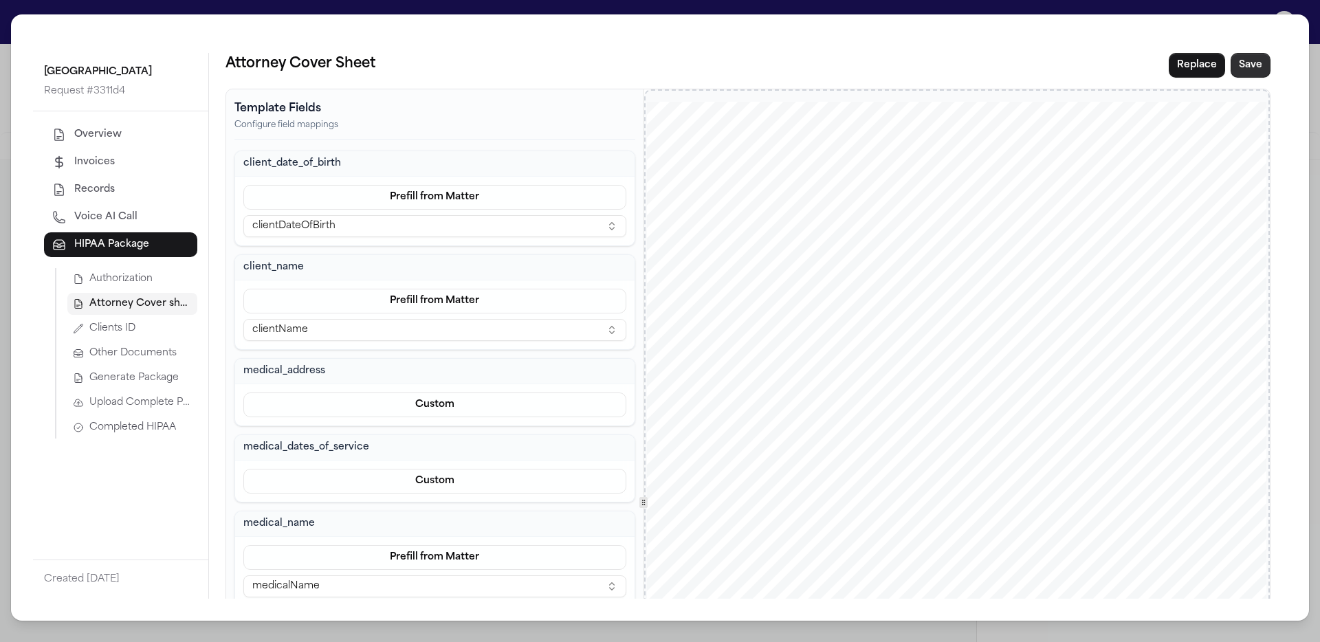
click at [1249, 56] on button "Save" at bounding box center [1250, 65] width 40 height 25
click at [169, 326] on button "Clients ID" at bounding box center [132, 329] width 130 height 22
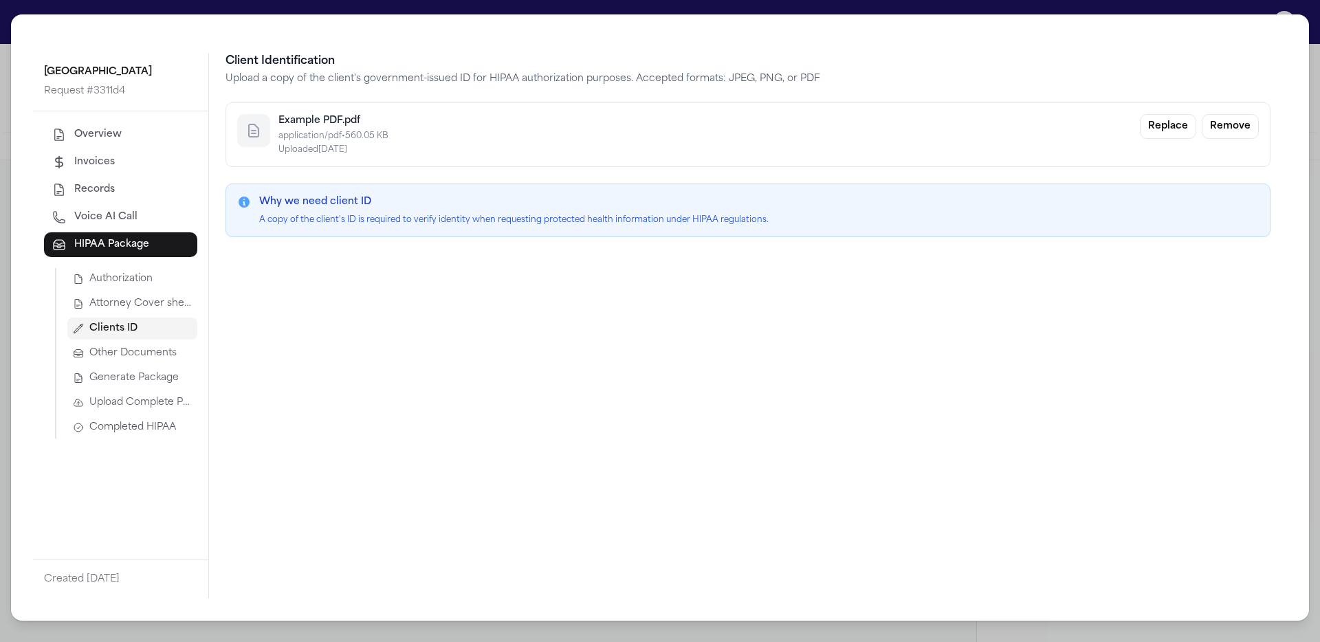
click at [131, 377] on span "Generate Package" at bounding box center [133, 378] width 89 height 14
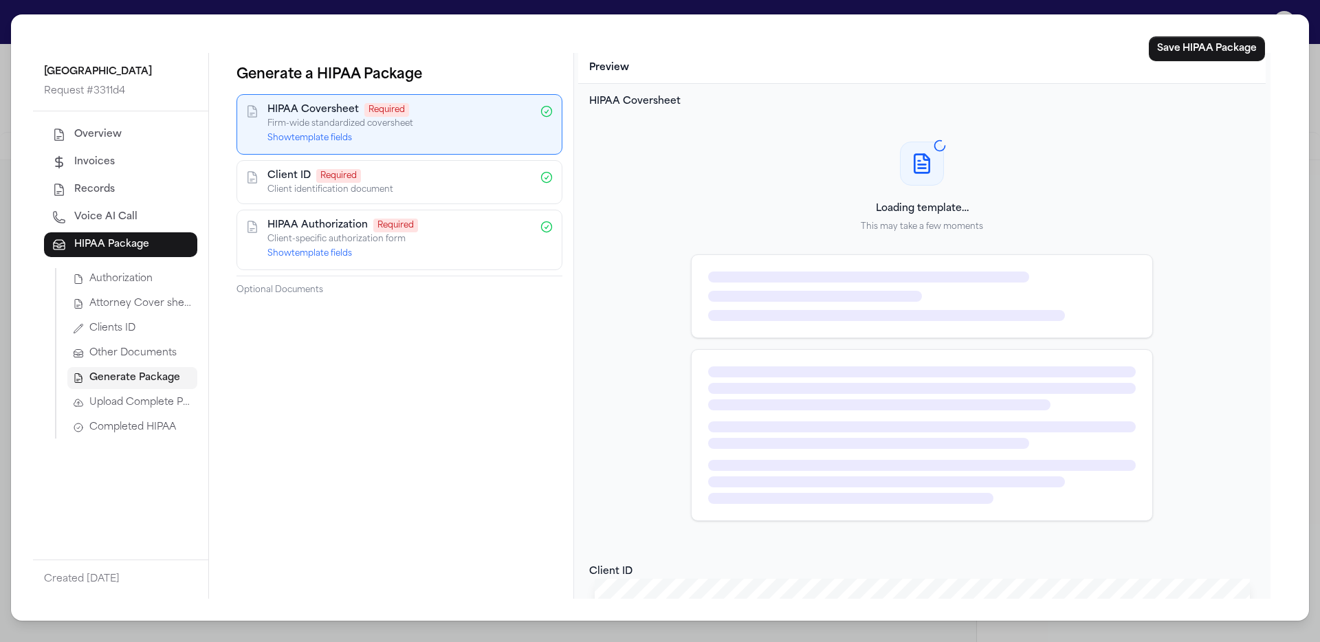
click at [338, 133] on button "Show template fields" at bounding box center [309, 138] width 85 height 11
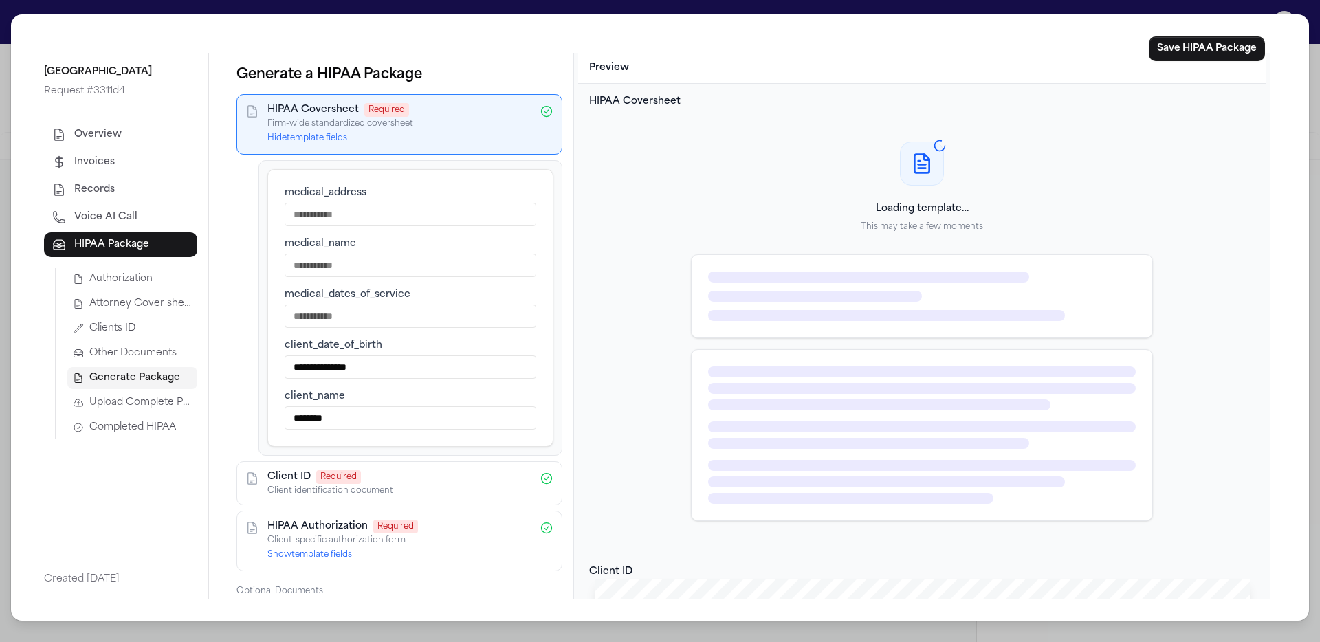
click at [343, 212] on input "medical_address" at bounding box center [411, 214] width 252 height 23
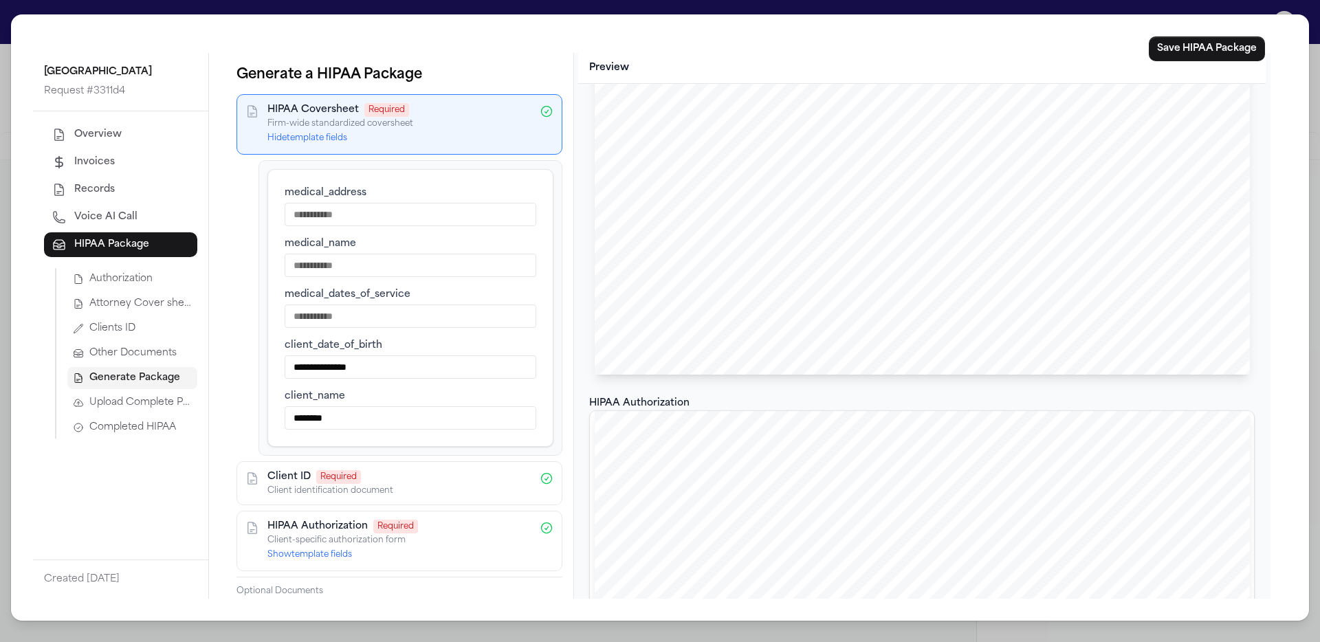
scroll to position [0, 0]
type input "****"
click at [431, 271] on input "medical_name" at bounding box center [411, 265] width 252 height 23
type input "****"
click at [434, 331] on div "**********" at bounding box center [411, 307] width 252 height 243
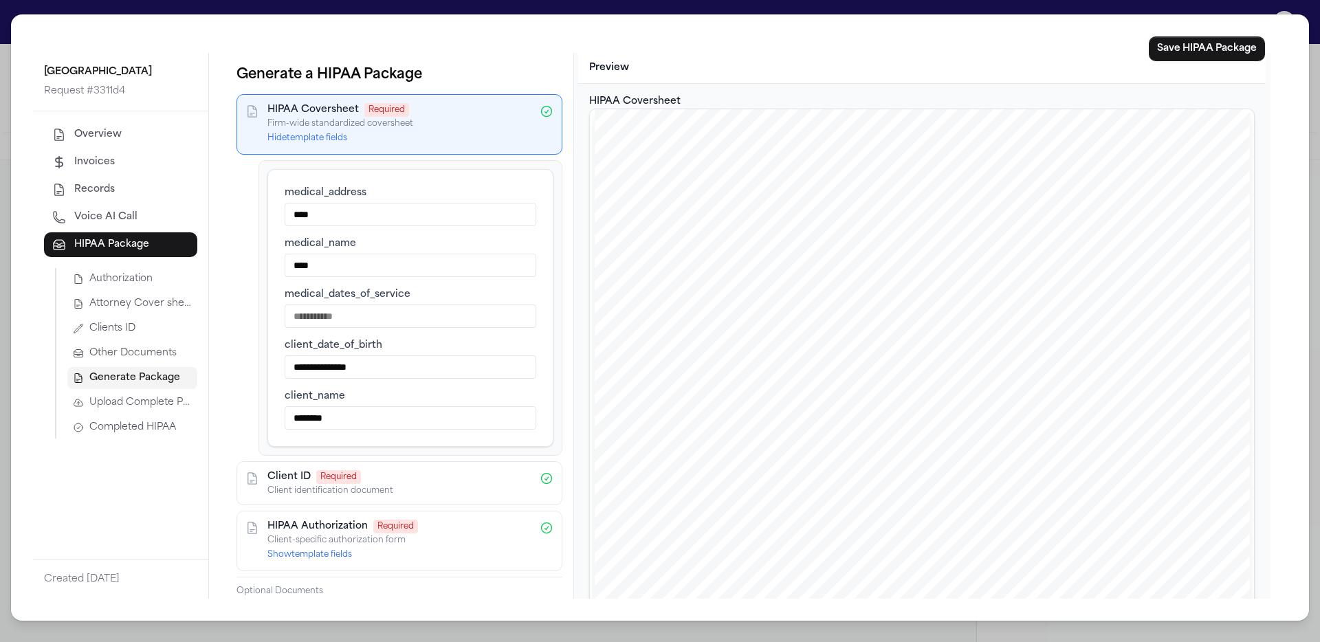
click at [442, 319] on input "medical_dates_of_service" at bounding box center [411, 315] width 252 height 23
type input "****"
click at [599, 181] on div "[DOMAIN_NAME] Offices [GEOGRAPHIC_DATA] [GEOGRAPHIC_DATA] [DATE] SENT FIRST CLA…" at bounding box center [922, 532] width 655 height 847
click at [1204, 41] on button "Save HIPAA Package" at bounding box center [1207, 48] width 116 height 25
click at [171, 425] on span "Completed HIPAA" at bounding box center [132, 428] width 87 height 14
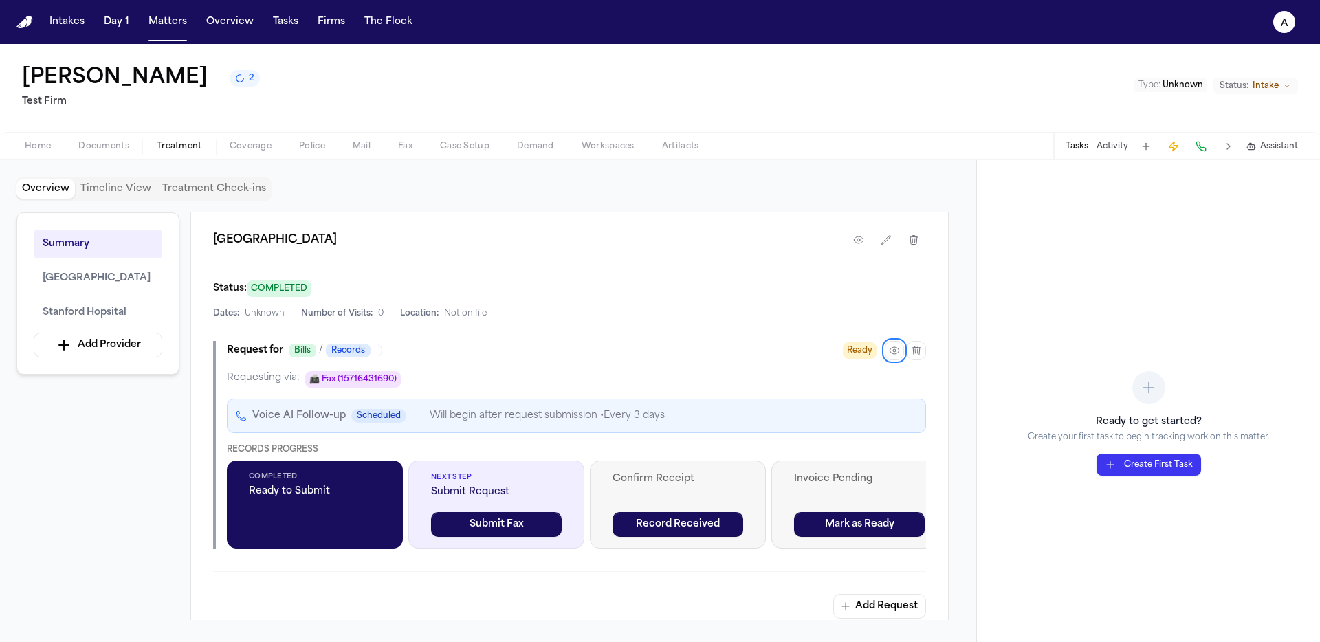
scroll to position [404, 0]
click at [500, 518] on button "Submit Fax" at bounding box center [496, 523] width 131 height 25
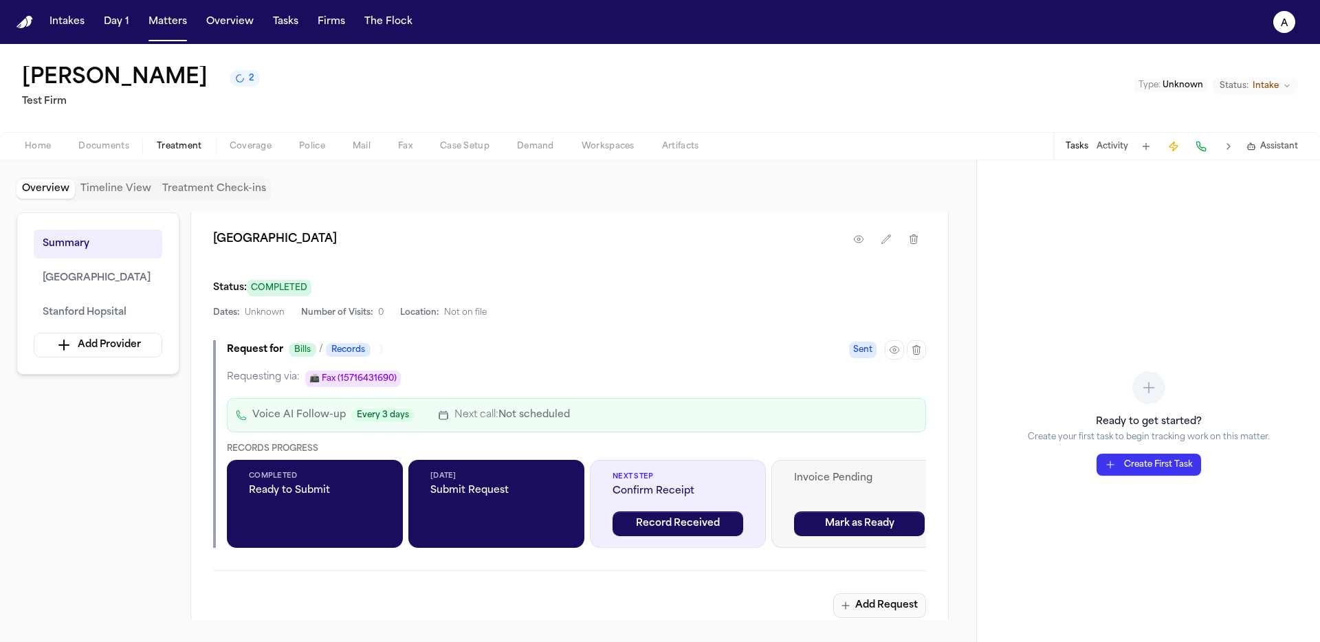
click at [857, 606] on button "Add Request" at bounding box center [879, 605] width 93 height 25
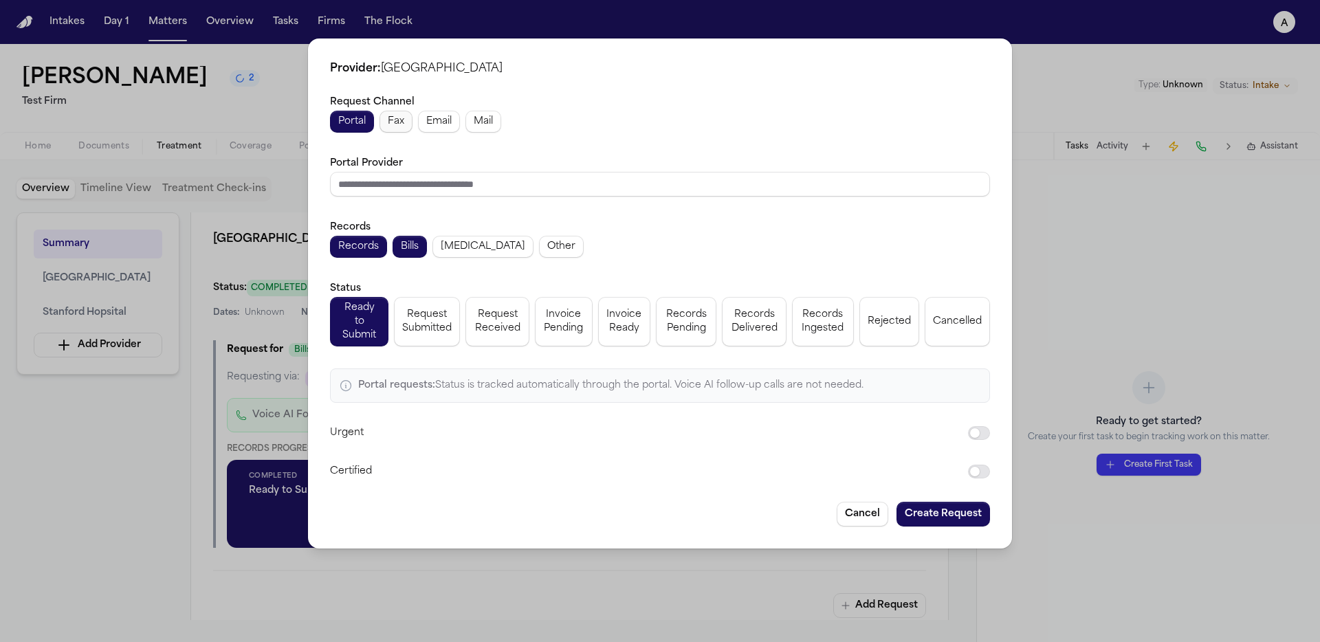
click at [404, 133] on button "Fax" at bounding box center [395, 122] width 33 height 22
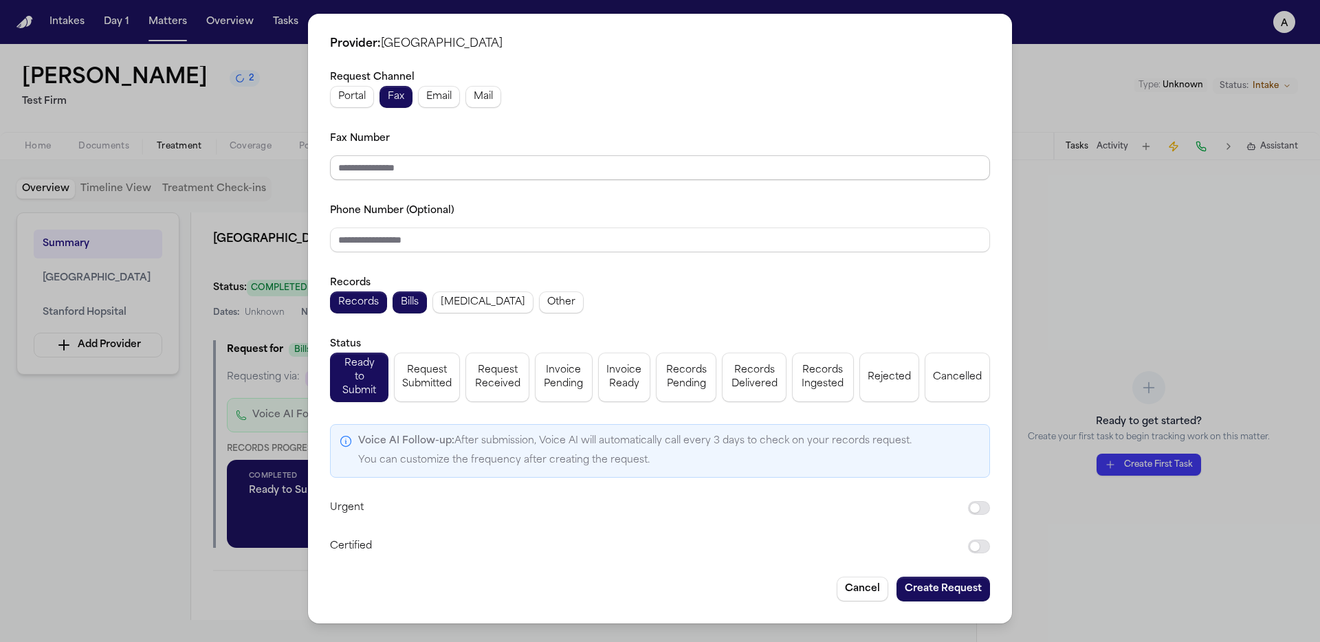
click at [441, 180] on input "Fax Number" at bounding box center [660, 167] width 660 height 25
type input "**********"
click at [443, 238] on input "Phone Number (Optional)" at bounding box center [660, 240] width 660 height 25
paste input "**********"
type input "**********"
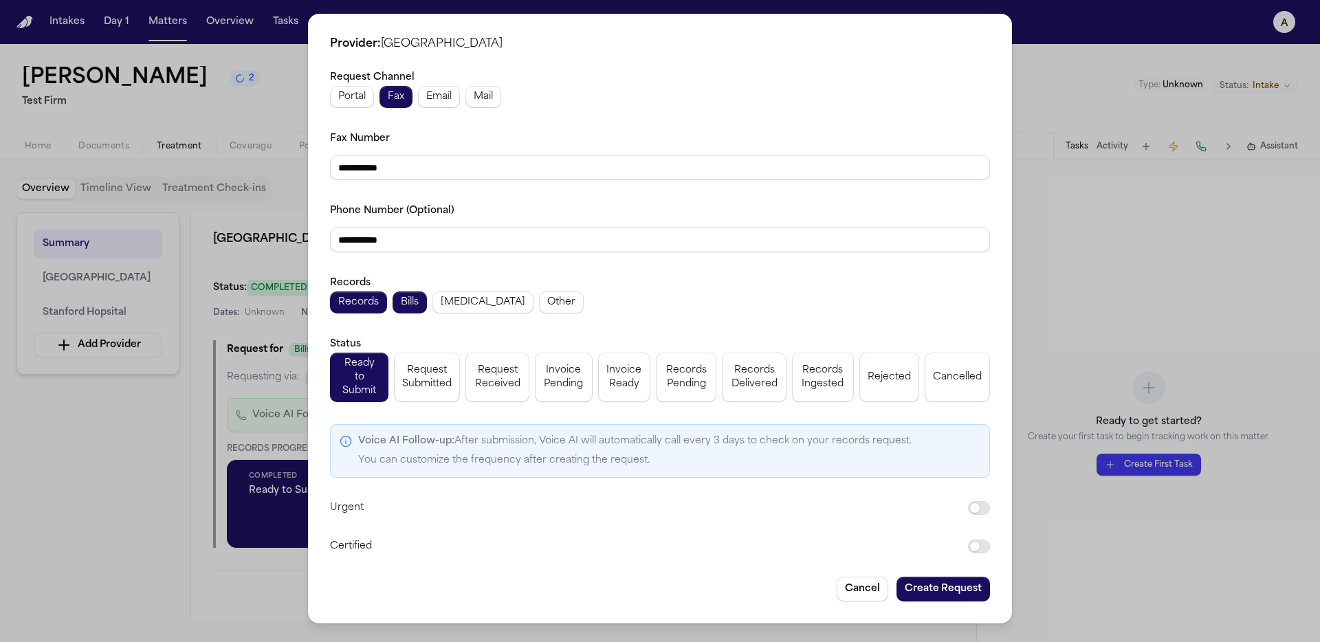
click at [979, 577] on button "Create Request" at bounding box center [942, 589] width 93 height 25
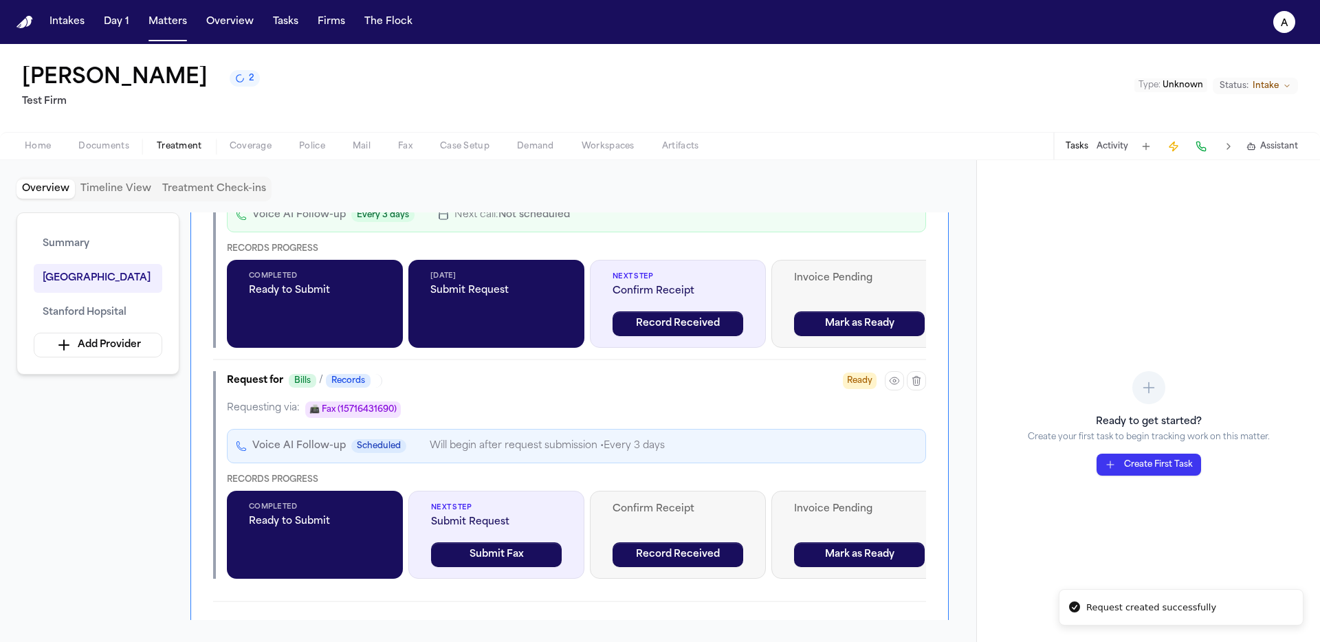
scroll to position [606, 0]
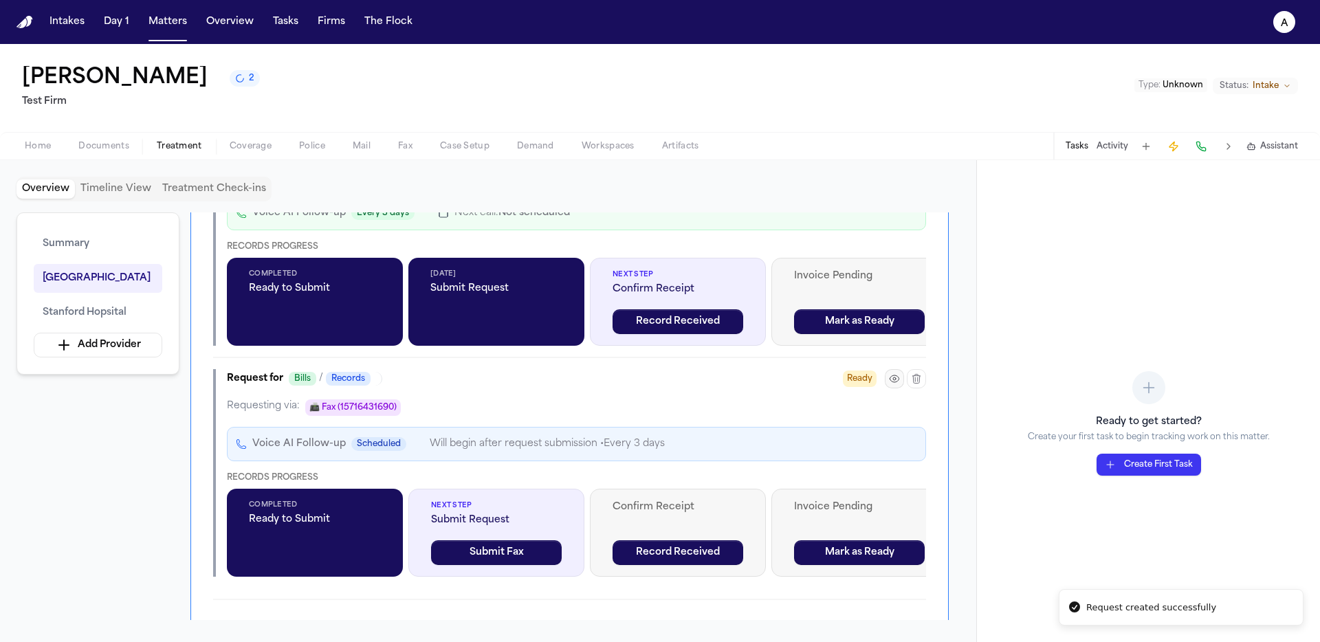
click at [892, 386] on button "button" at bounding box center [894, 378] width 19 height 19
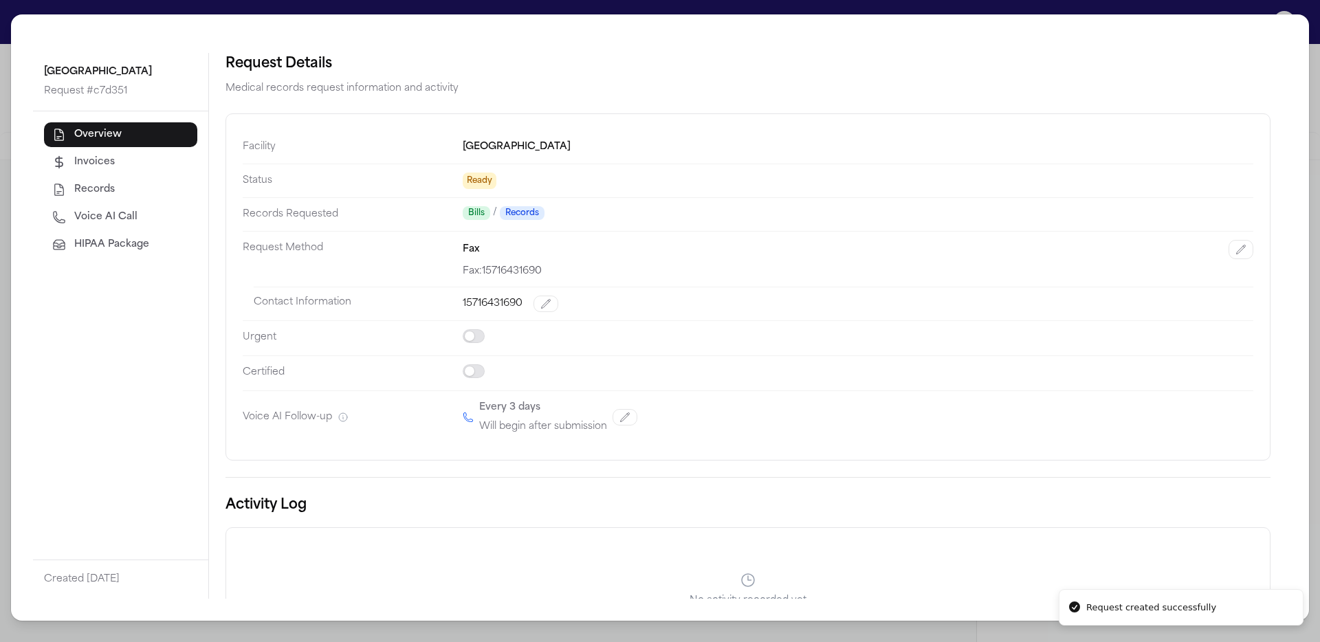
click at [89, 261] on div "Overview Invoices Records Voice AI Call HIPAA Package" at bounding box center [120, 335] width 175 height 448
click at [98, 247] on span "HIPAA Package" at bounding box center [111, 245] width 75 height 14
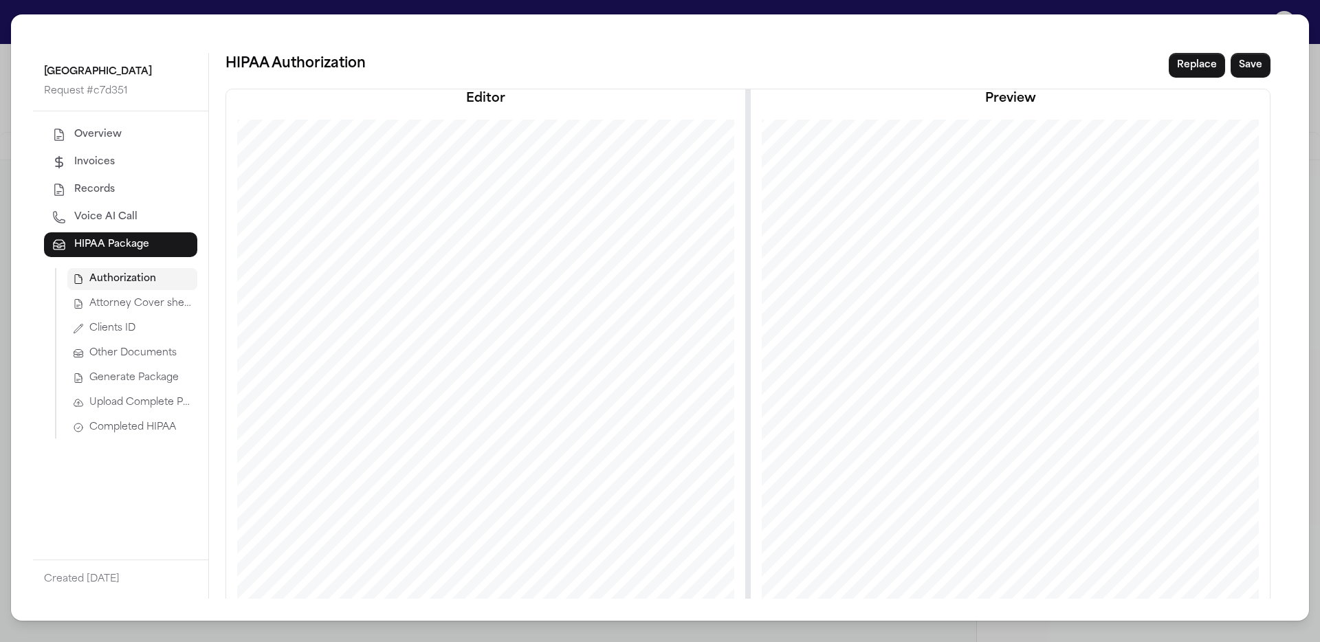
click at [111, 431] on span "Completed HIPAA" at bounding box center [132, 428] width 87 height 14
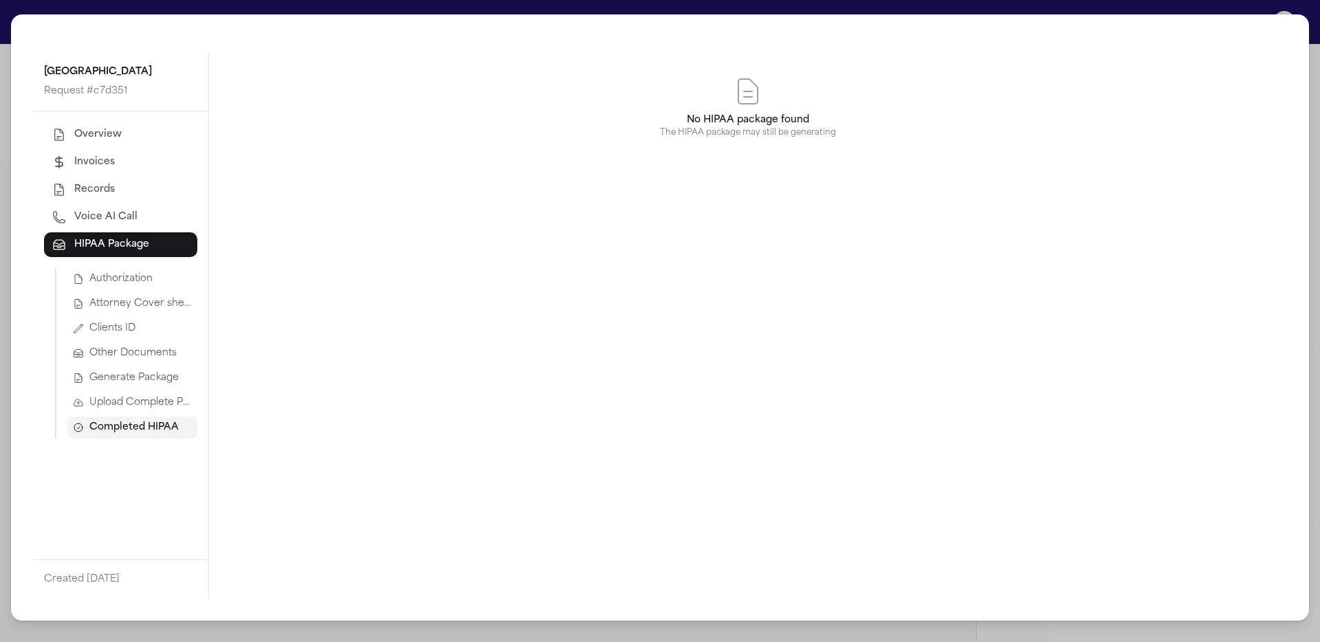
click at [151, 401] on span "Upload Complete Package" at bounding box center [140, 403] width 102 height 14
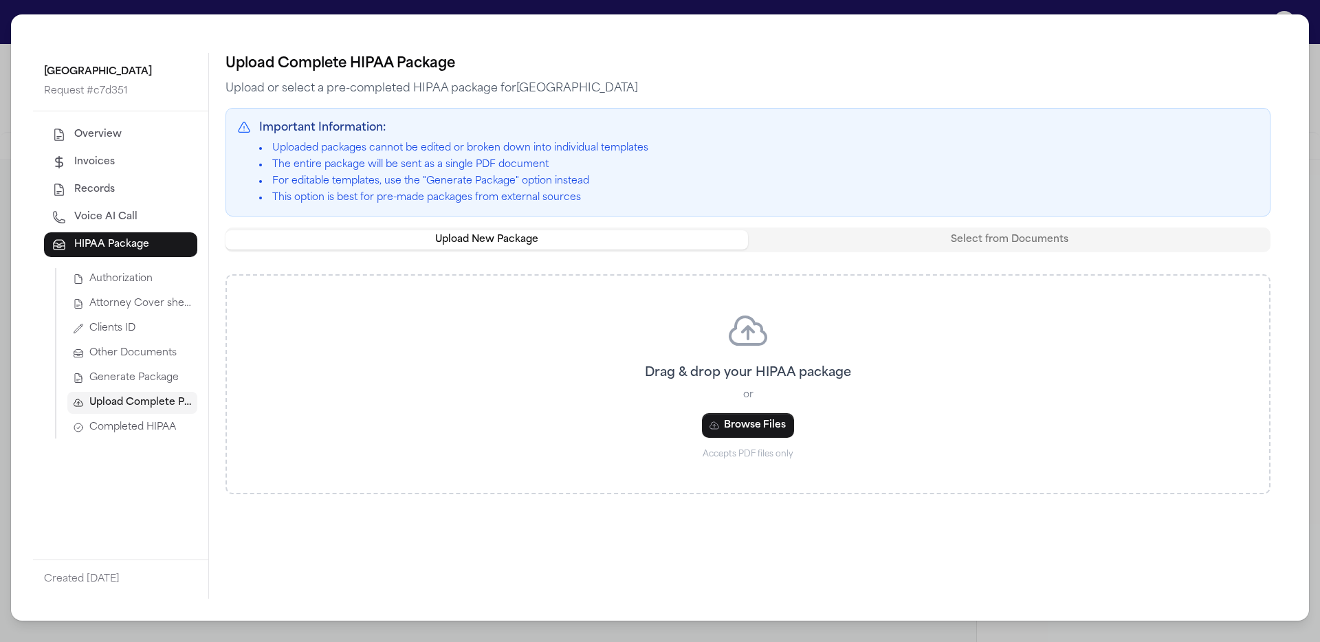
click at [992, 243] on button "Select from Documents" at bounding box center [1009, 239] width 522 height 19
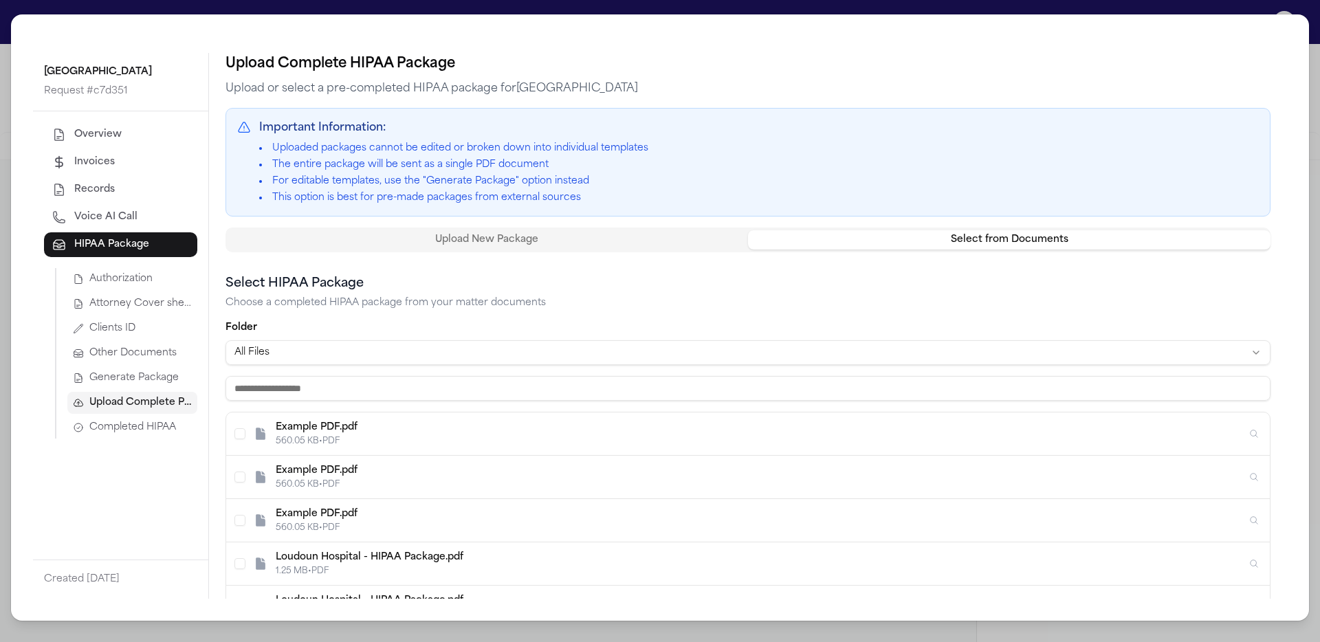
click at [413, 434] on div "Example PDF.pdf" at bounding box center [761, 428] width 970 height 14
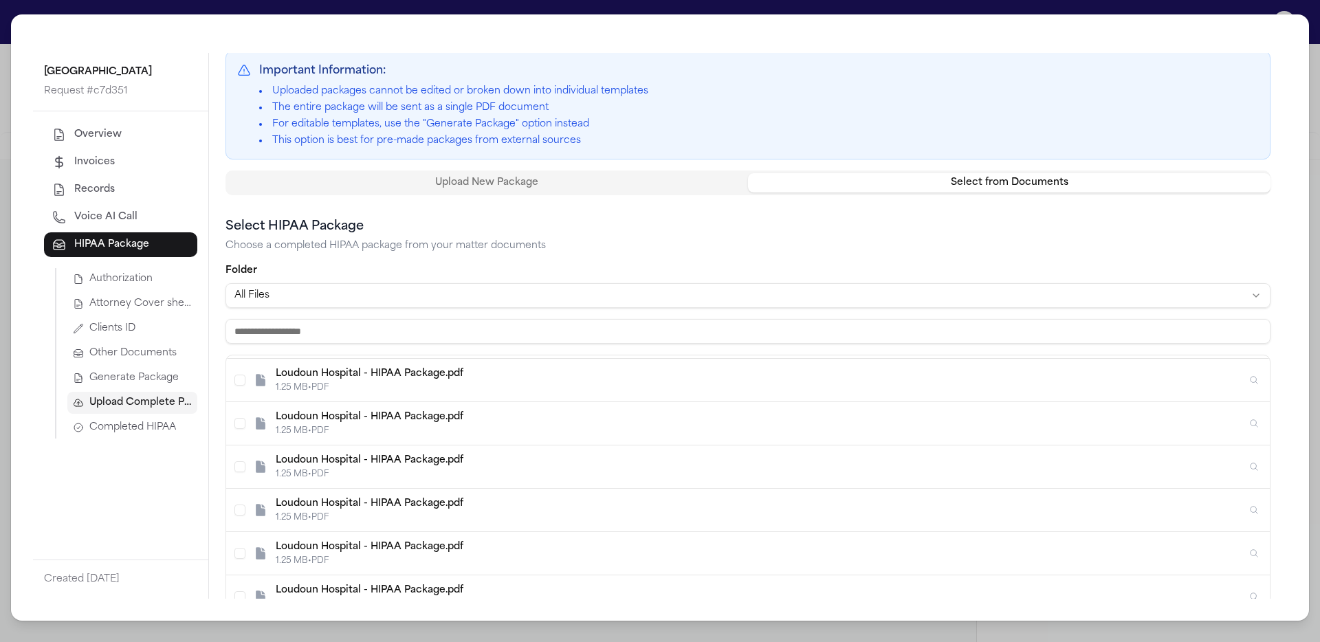
scroll to position [188, 0]
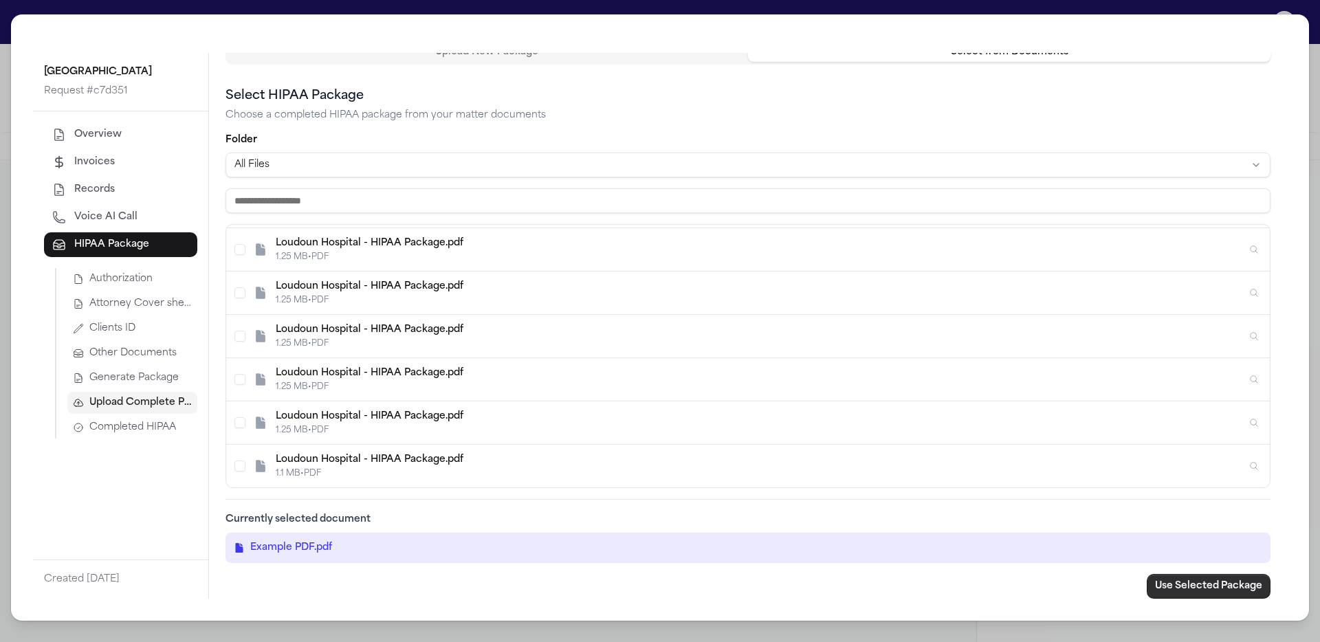
click at [1204, 589] on button "Use Selected Package" at bounding box center [1208, 586] width 124 height 25
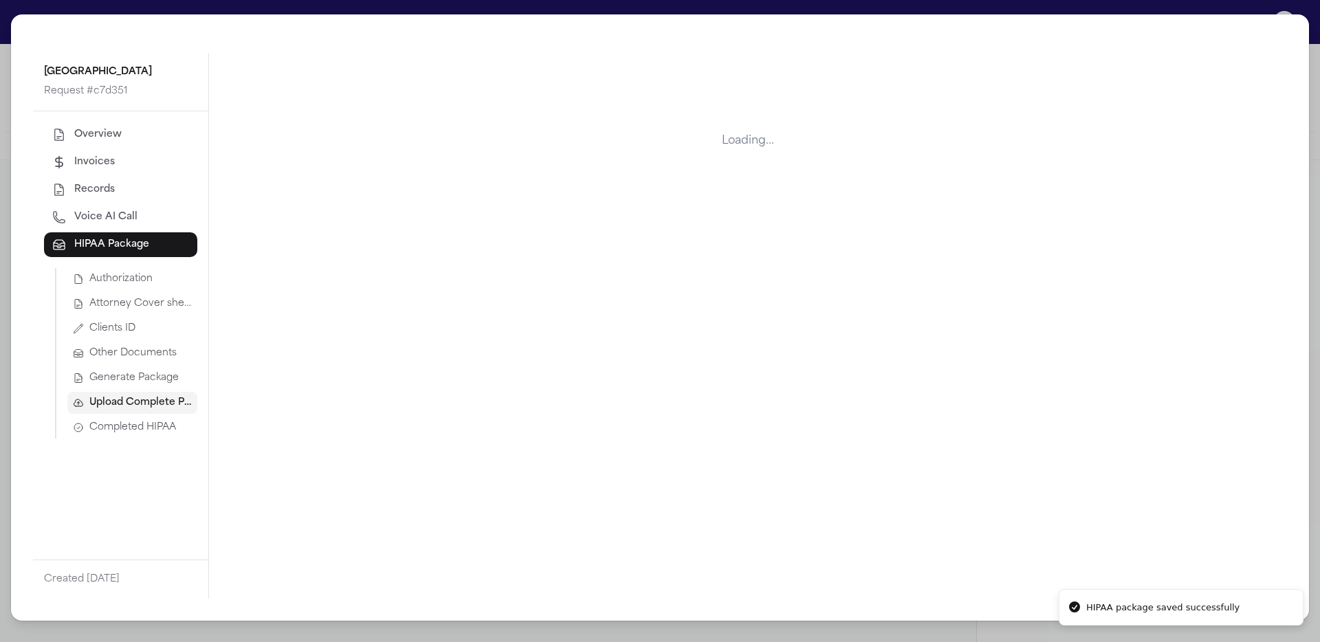
scroll to position [0, 0]
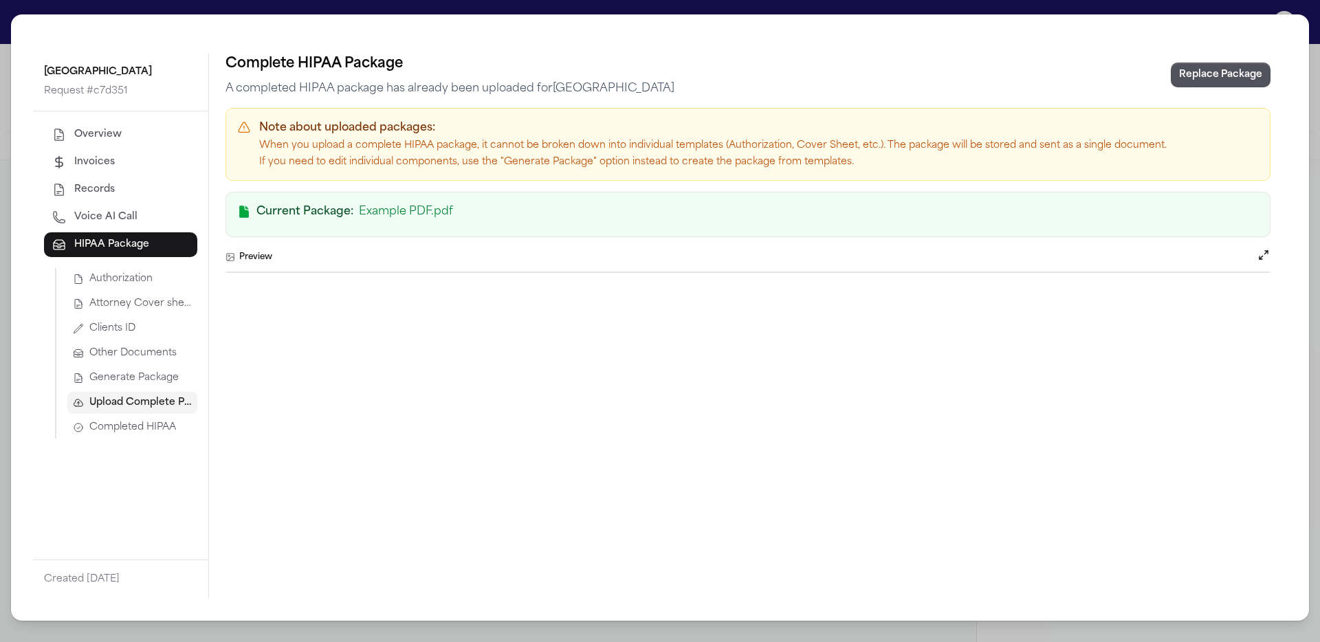
click at [171, 434] on span "Completed HIPAA" at bounding box center [132, 428] width 87 height 14
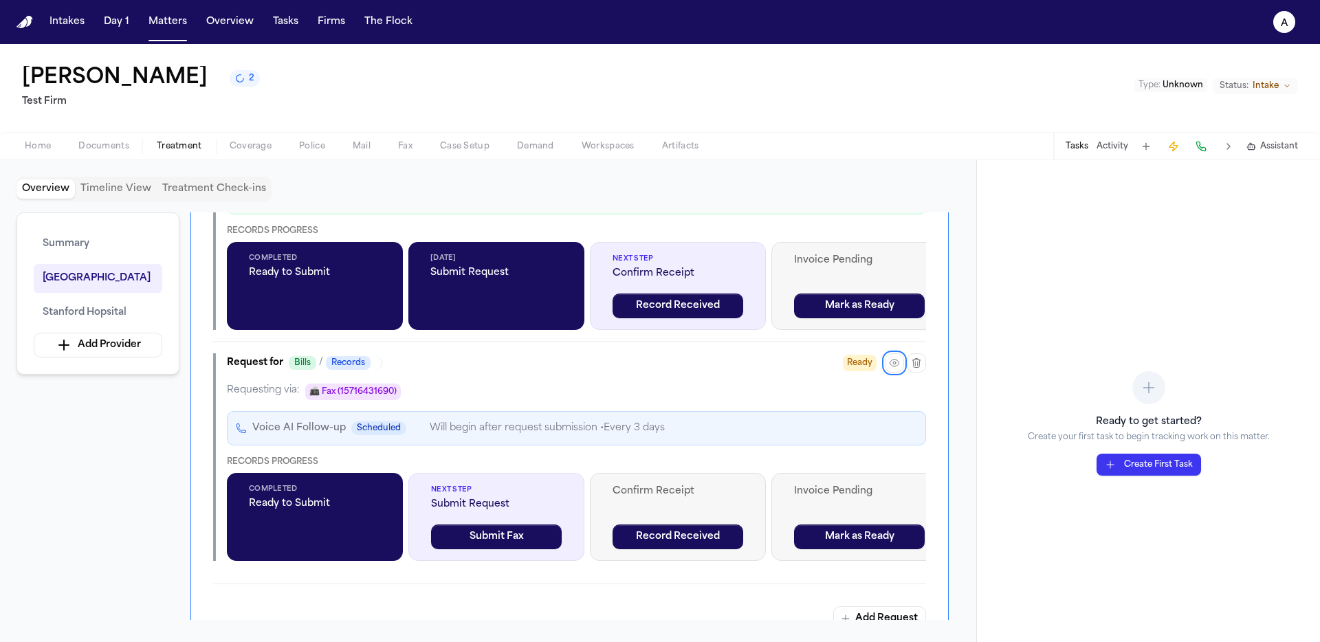
scroll to position [655, 0]
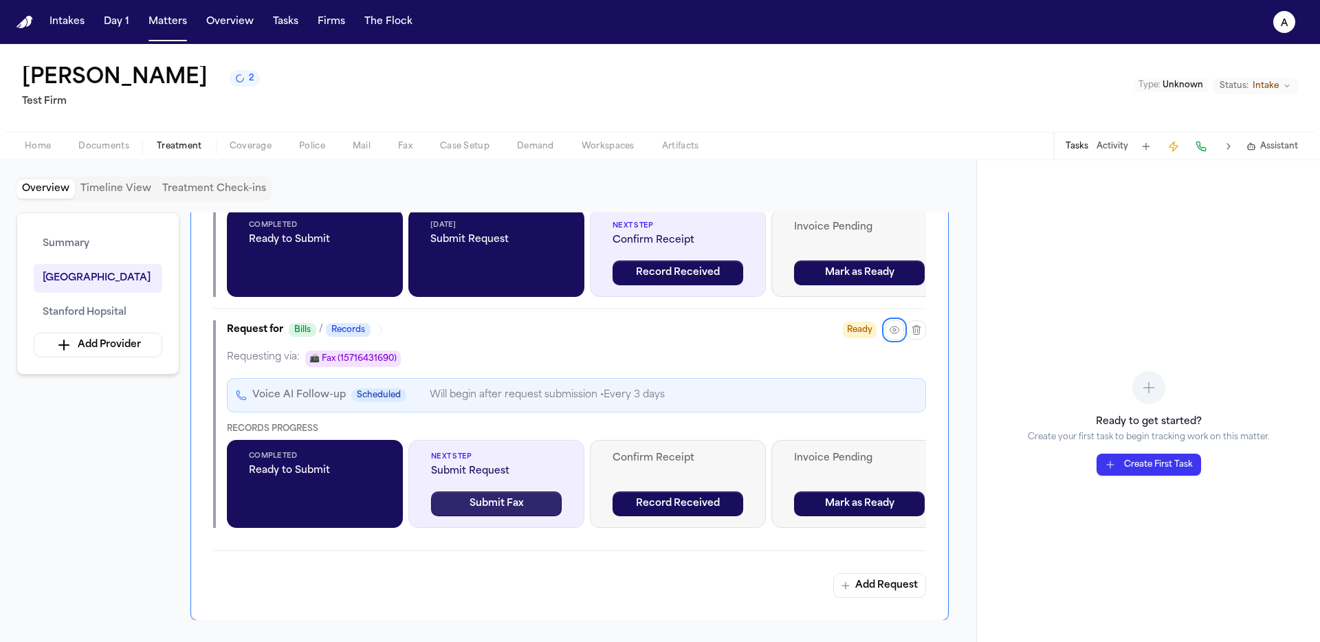
click at [529, 512] on button "Submit Fax" at bounding box center [496, 503] width 131 height 25
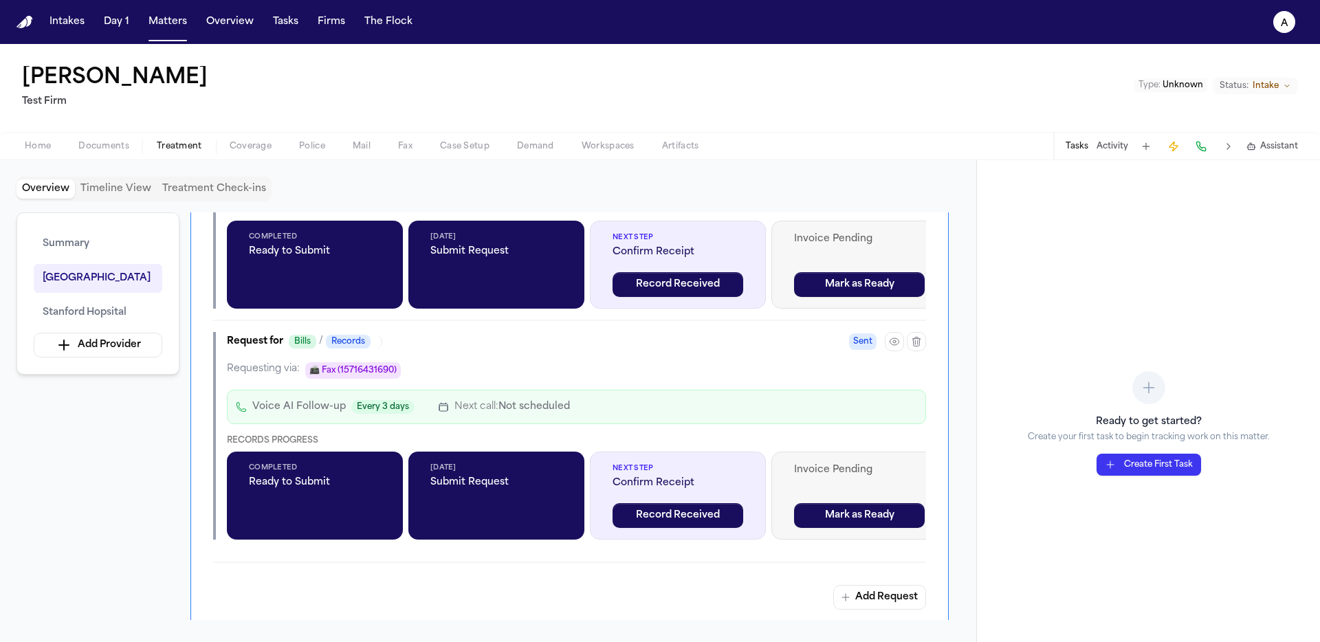
scroll to position [785, 0]
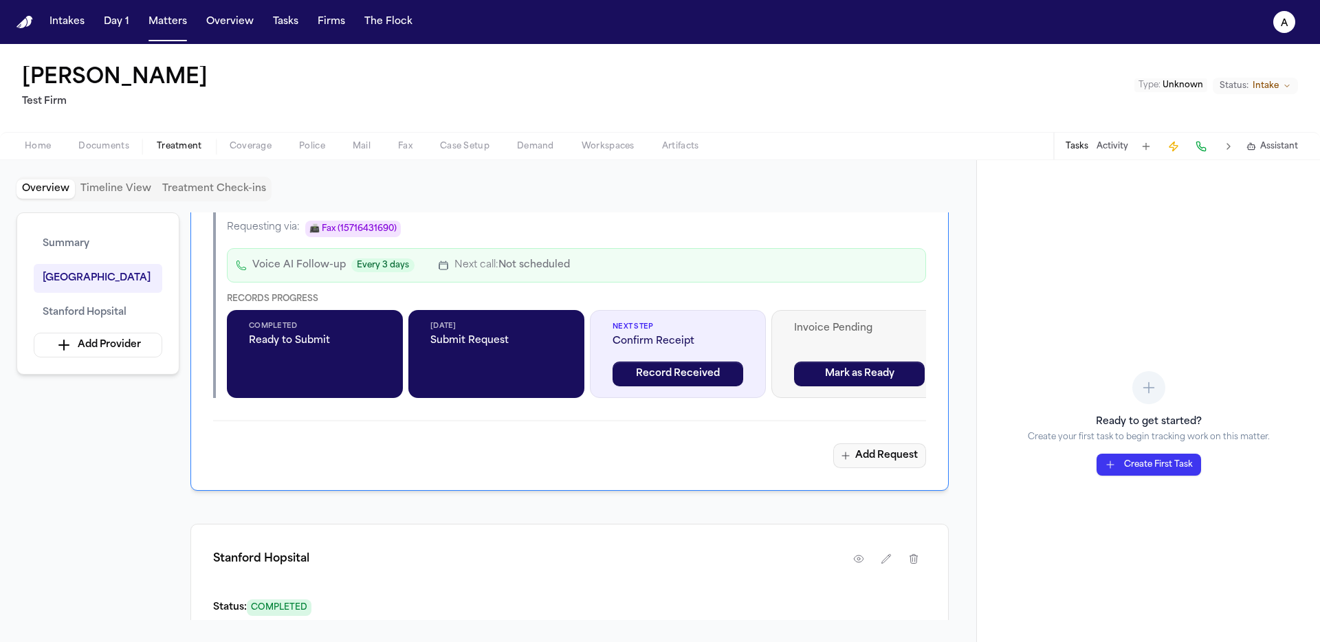
click at [887, 446] on button "Add Request" at bounding box center [879, 455] width 93 height 25
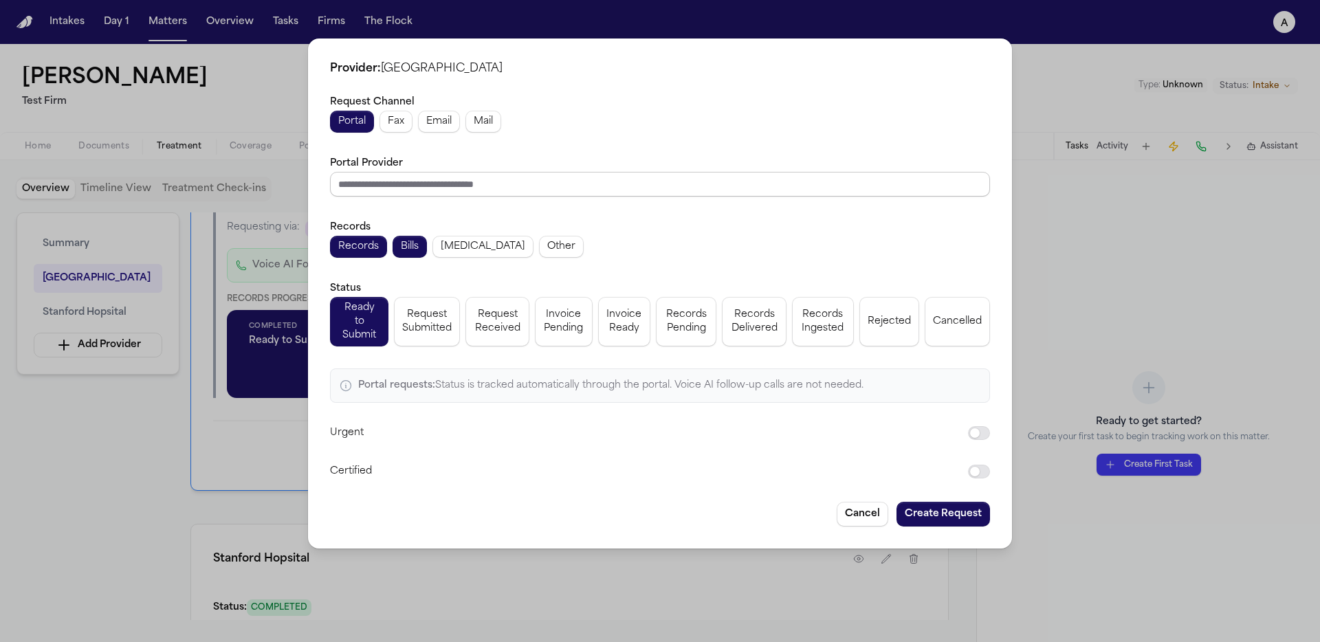
drag, startPoint x: 482, startPoint y: 181, endPoint x: 504, endPoint y: 183, distance: 22.1
click at [482, 181] on input "Portal Provider" at bounding box center [660, 184] width 660 height 25
type input "*"
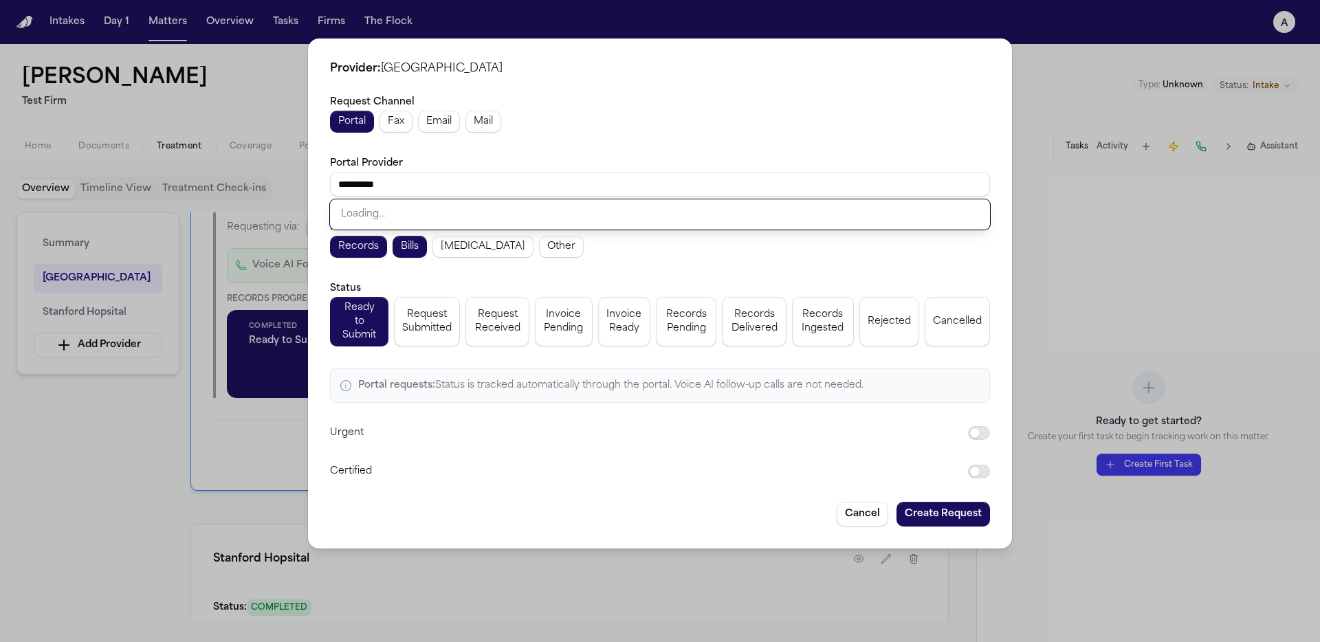
type input "**********"
drag, startPoint x: 616, startPoint y: 161, endPoint x: 607, endPoint y: 165, distance: 9.8
click at [615, 162] on div "Portal Provider Loading..." at bounding box center [660, 176] width 660 height 42
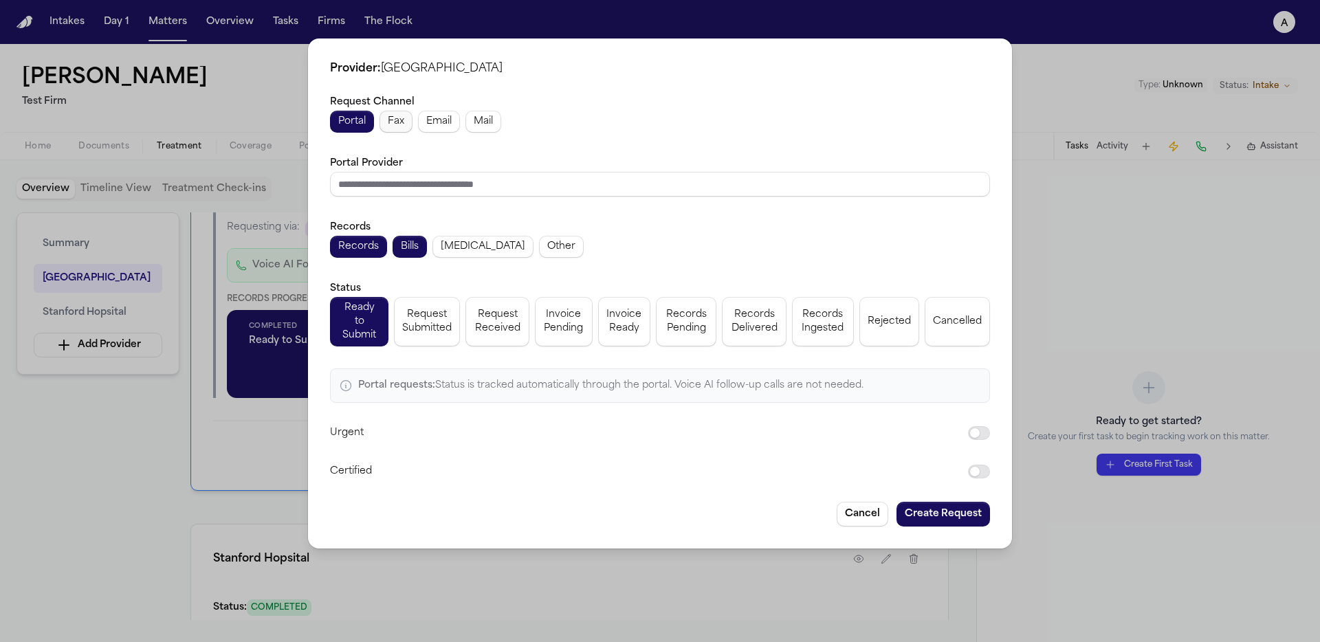
click at [388, 124] on span "Fax" at bounding box center [396, 122] width 16 height 14
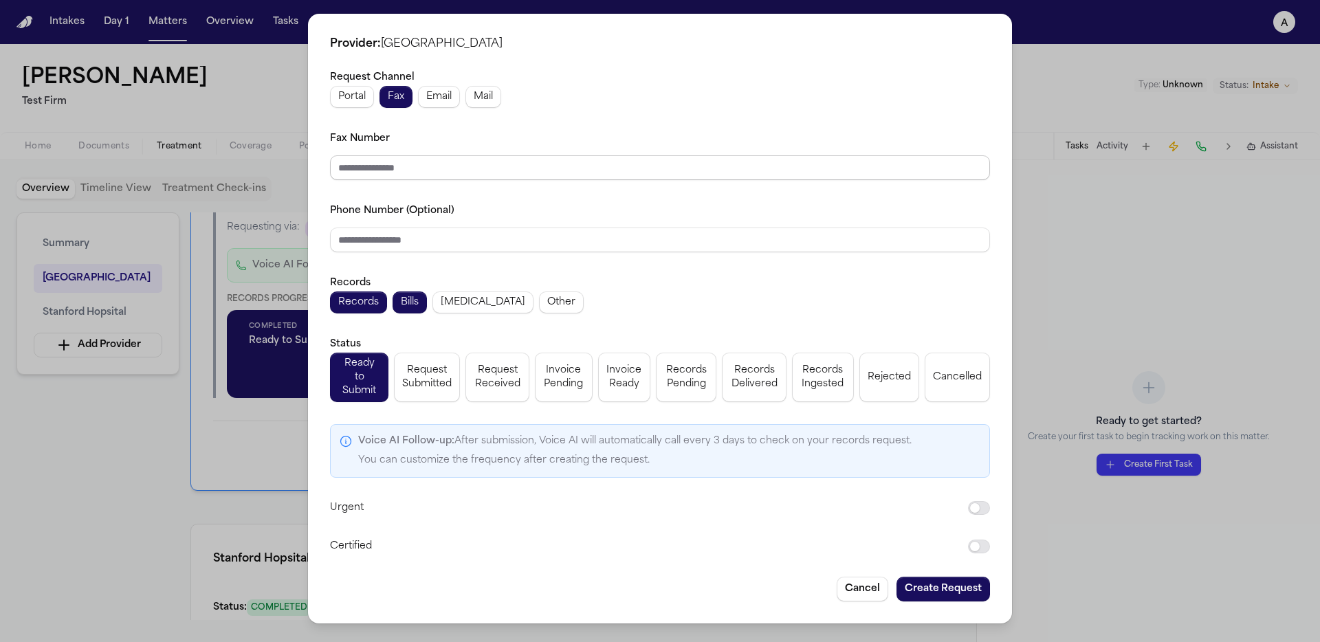
click at [423, 180] on input "Fax Number" at bounding box center [660, 167] width 660 height 25
paste input "**********"
type input "**********"
drag, startPoint x: 429, startPoint y: 242, endPoint x: 471, endPoint y: 280, distance: 57.4
click at [429, 242] on input "Phone Number (Optional)" at bounding box center [660, 240] width 660 height 25
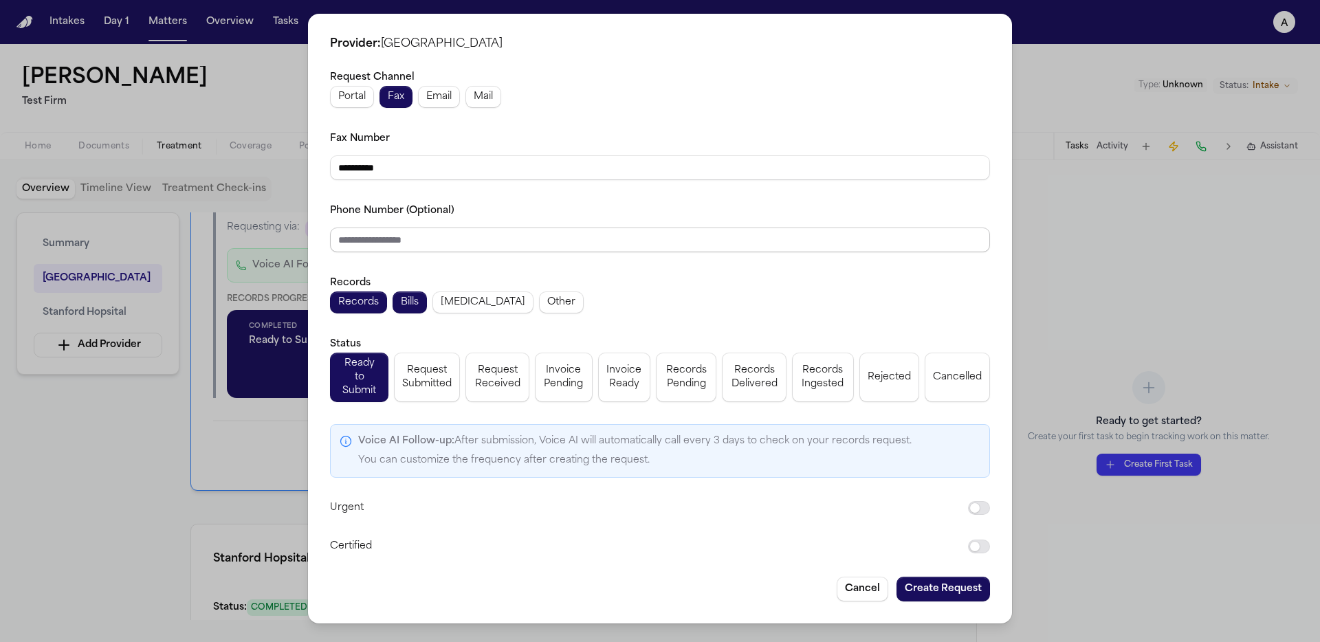
paste input "**********"
type input "**********"
click at [979, 582] on button "Create Request" at bounding box center [942, 589] width 93 height 25
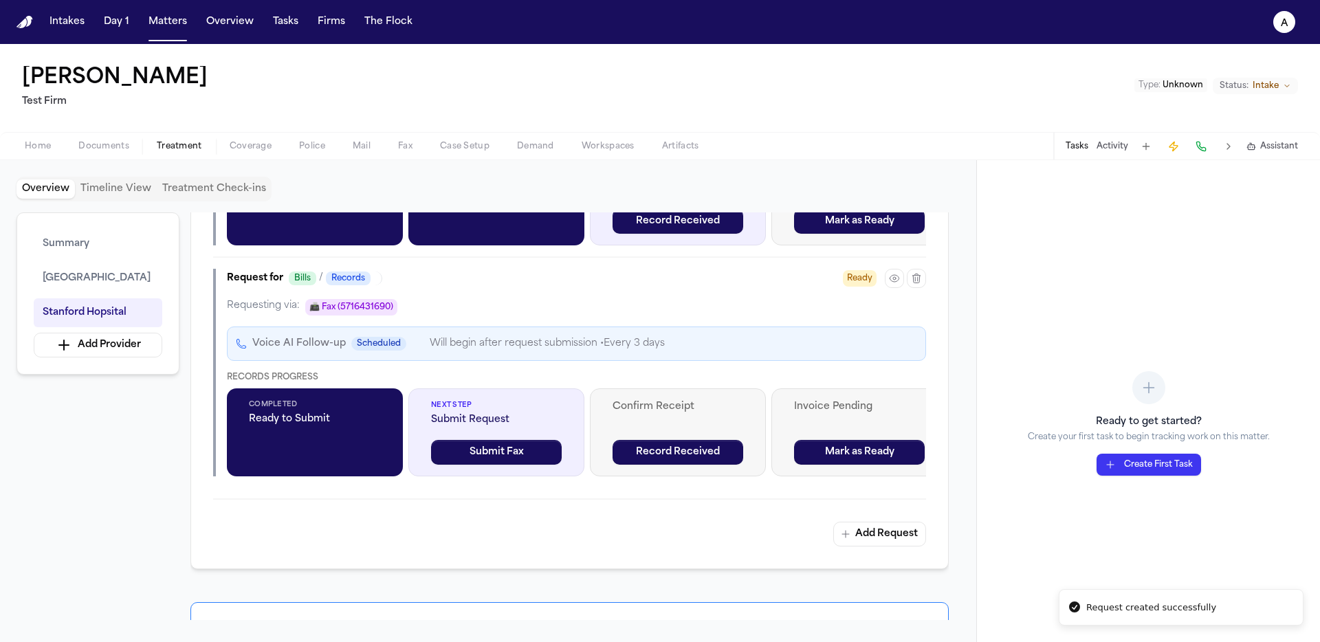
scroll to position [937, 0]
click at [888, 285] on button "button" at bounding box center [894, 278] width 19 height 19
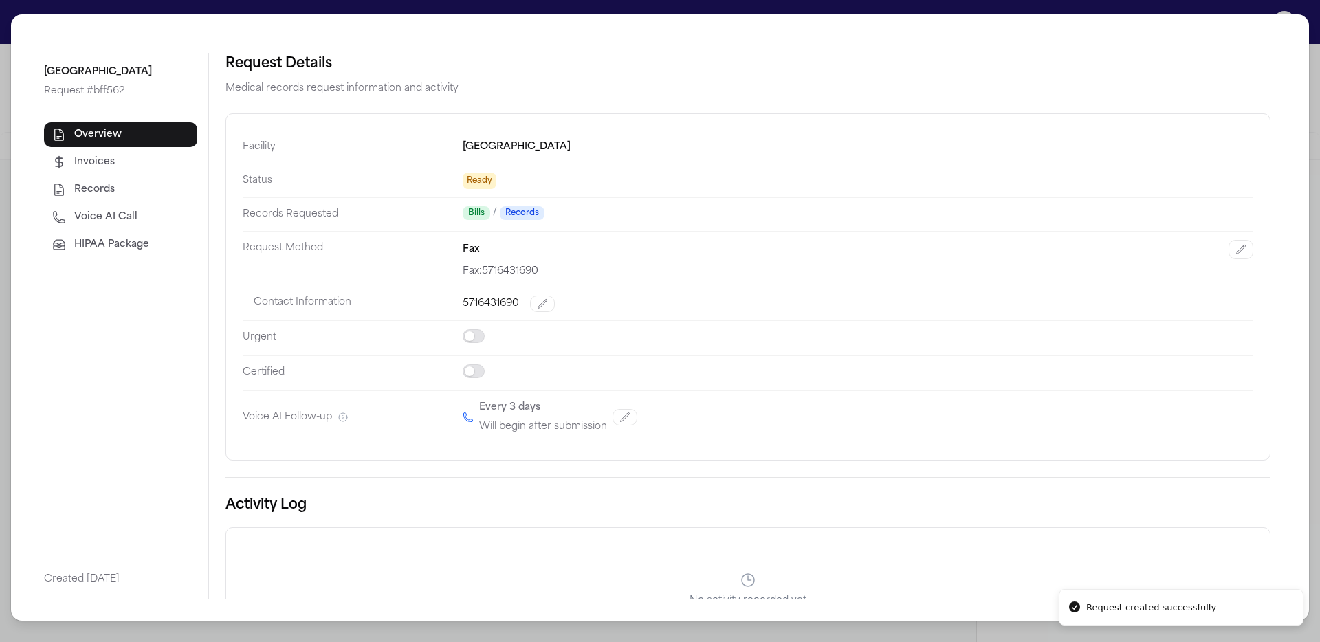
click at [72, 236] on button "HIPAA Package" at bounding box center [120, 244] width 153 height 25
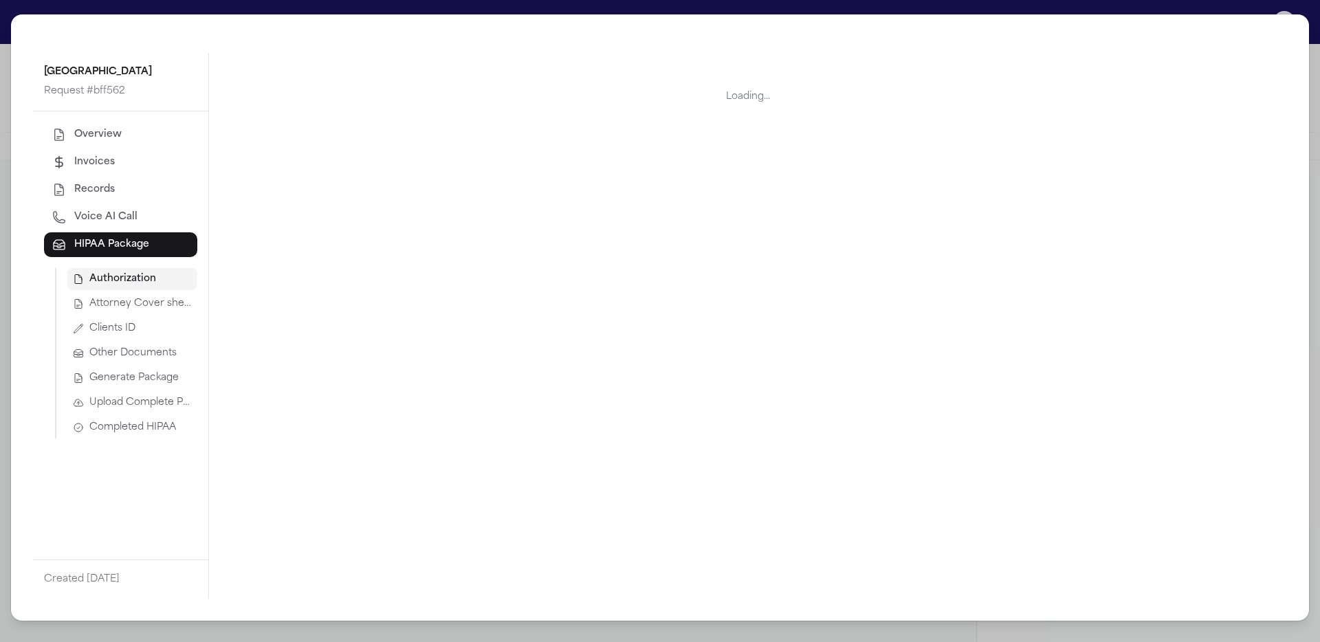
click at [142, 396] on span "Upload Complete Package" at bounding box center [140, 403] width 102 height 14
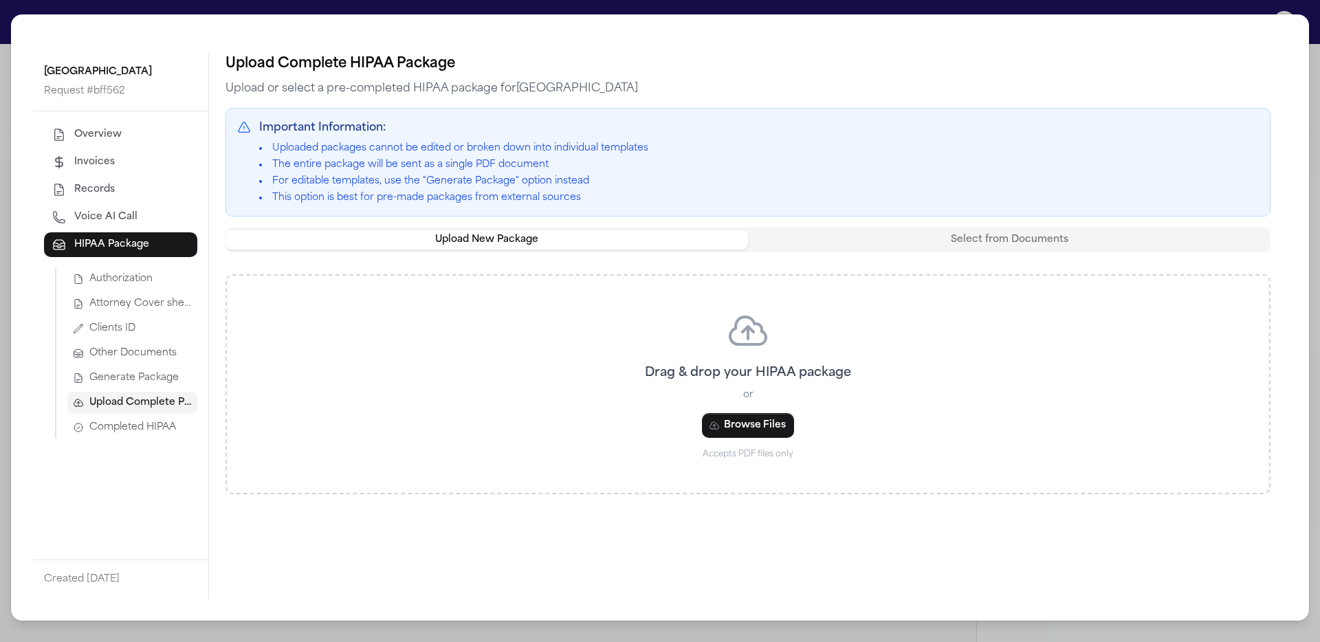
click at [898, 241] on button "Select from Documents" at bounding box center [1009, 239] width 522 height 19
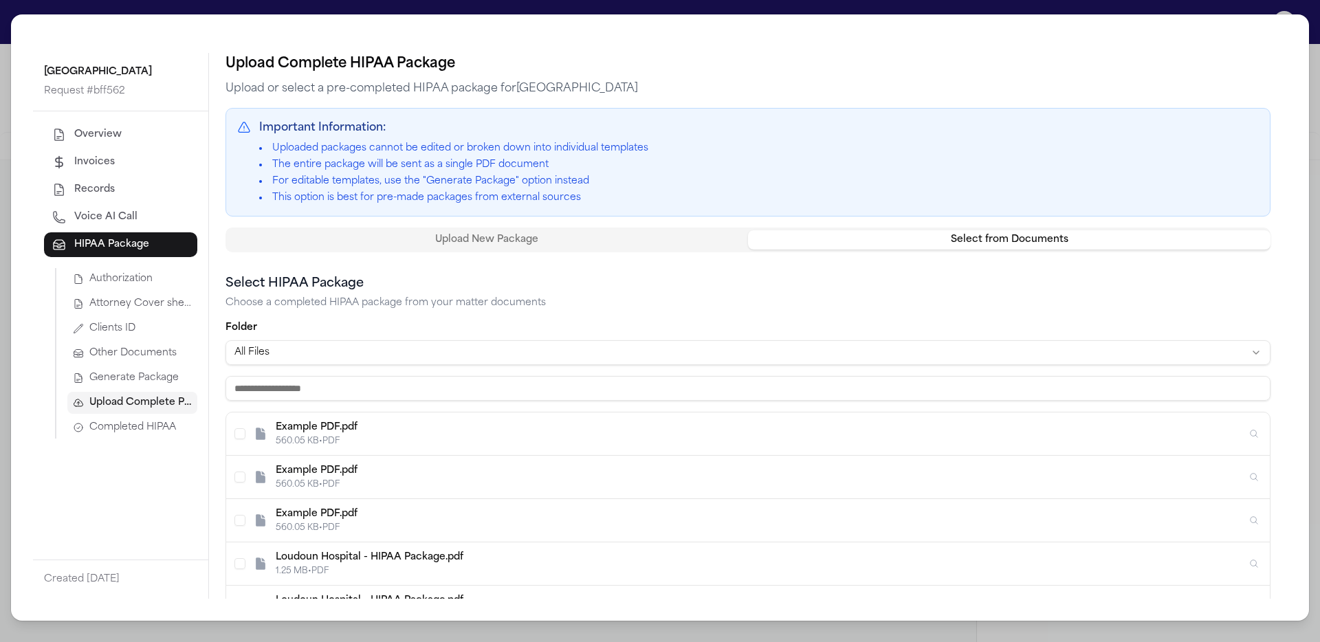
click at [306, 445] on div "560.05 KB • PDF" at bounding box center [761, 441] width 970 height 11
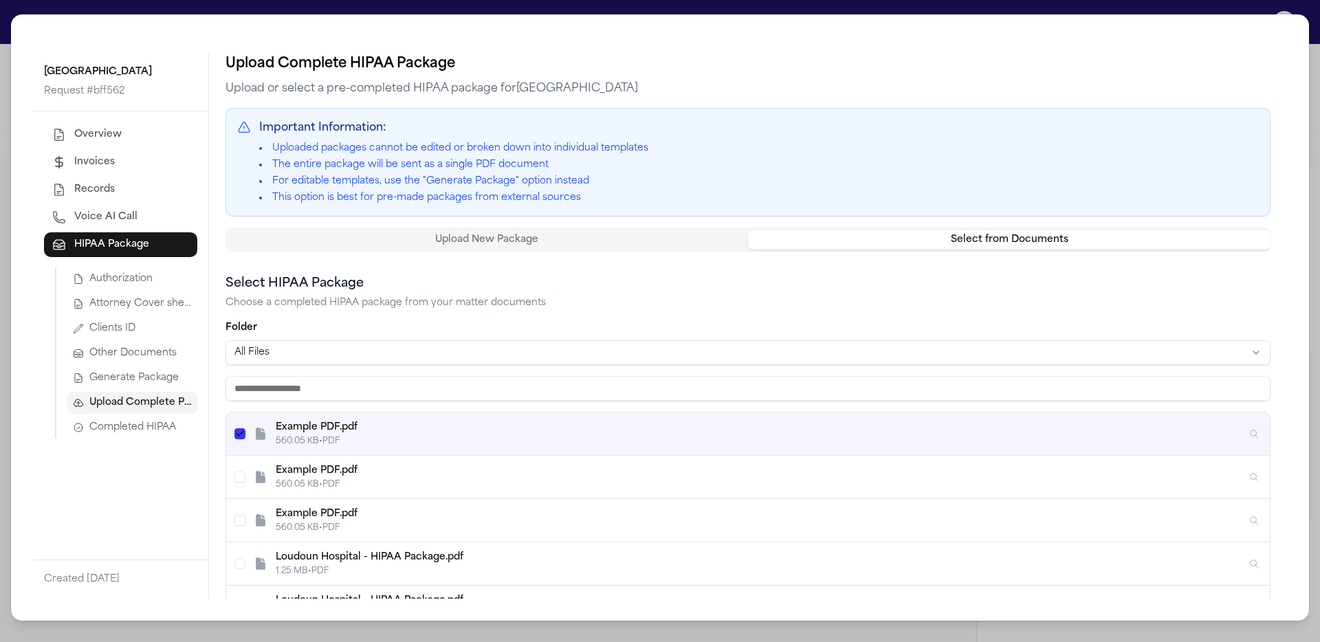
scroll to position [188, 0]
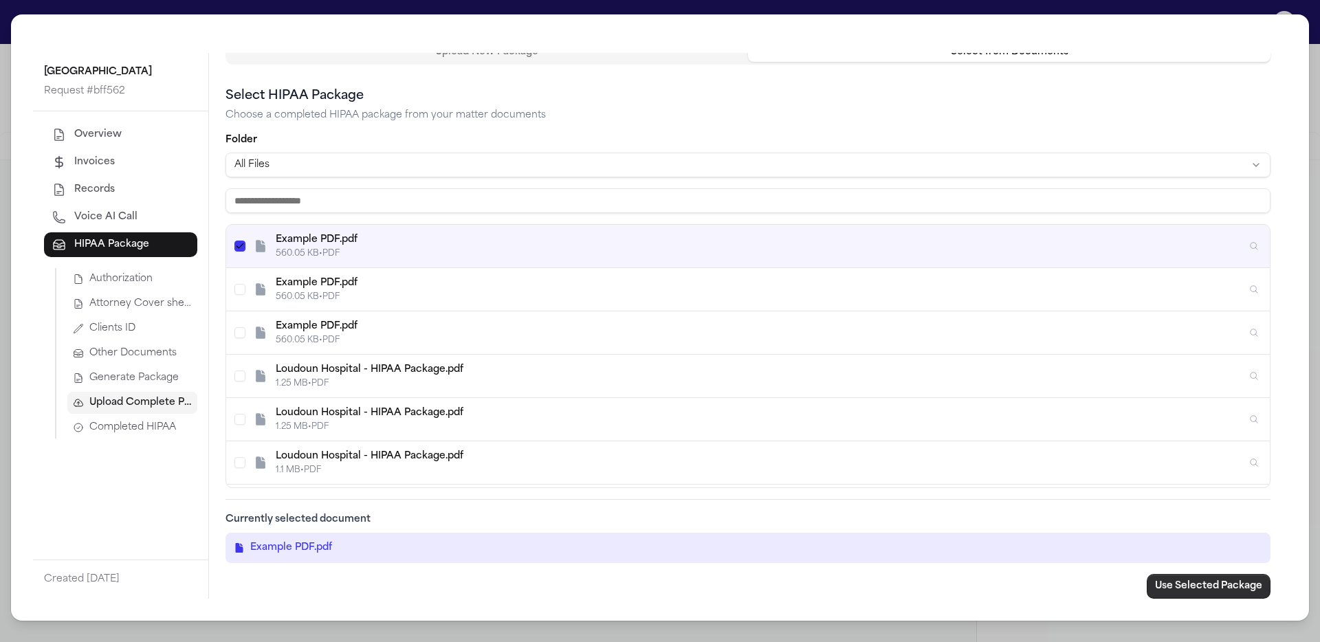
click at [1229, 592] on button "Use Selected Package" at bounding box center [1208, 586] width 124 height 25
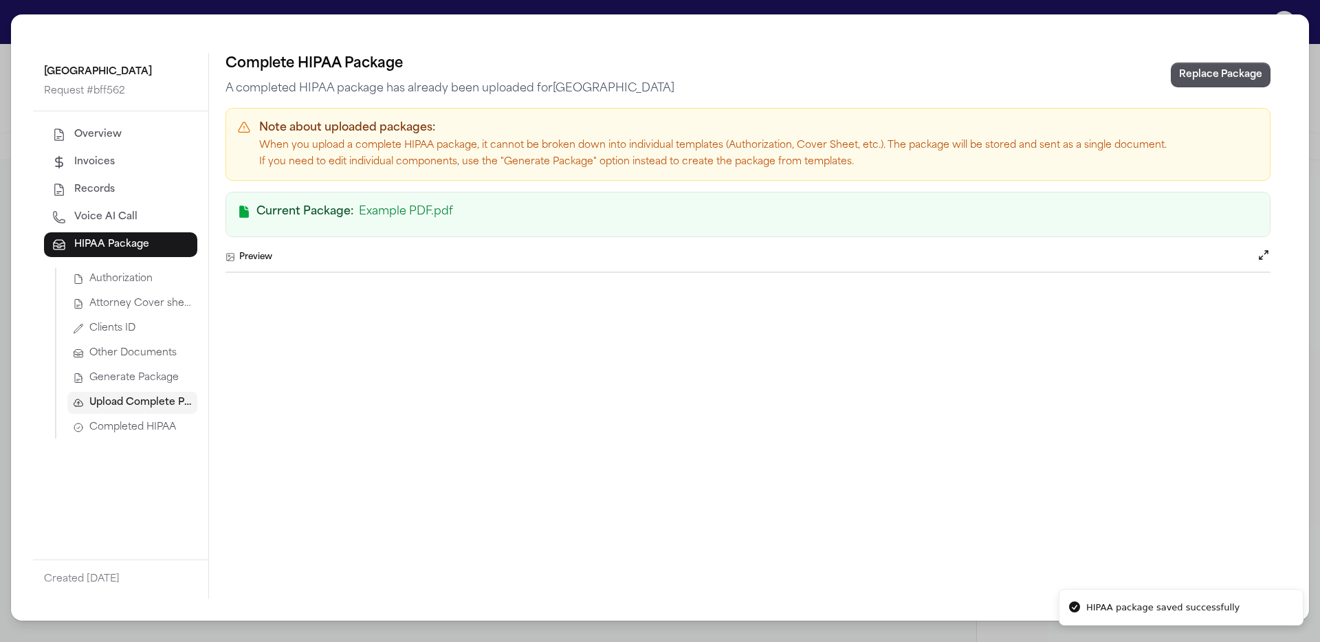
click at [142, 430] on span "Completed HIPAA" at bounding box center [132, 428] width 87 height 14
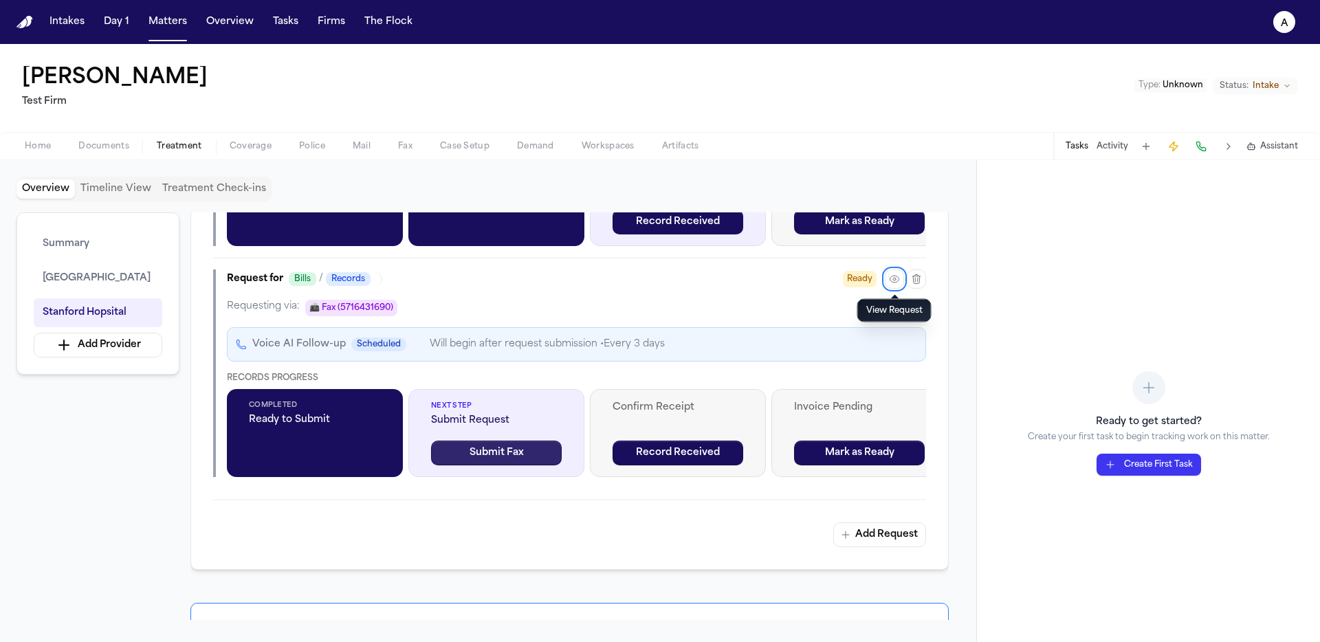
click at [484, 461] on button "Submit Fax" at bounding box center [496, 453] width 131 height 25
